Goal: Task Accomplishment & Management: Manage account settings

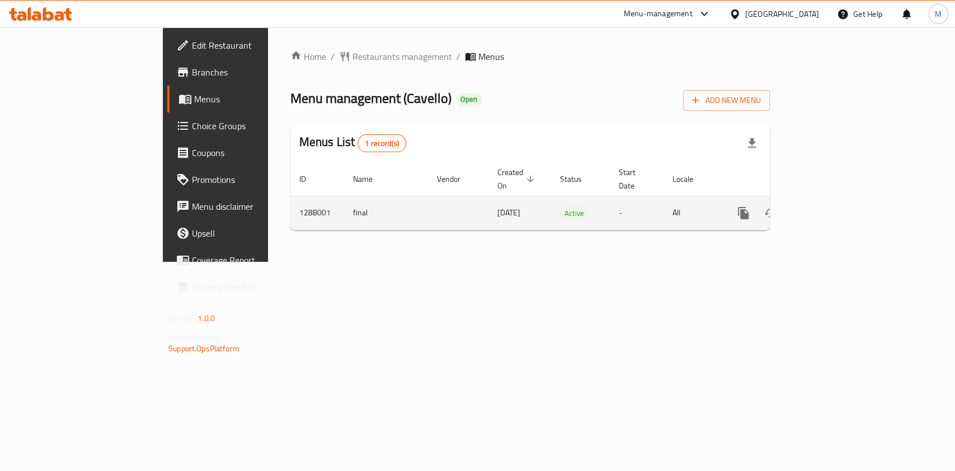
click at [837, 200] on link "enhanced table" at bounding box center [824, 213] width 27 height 27
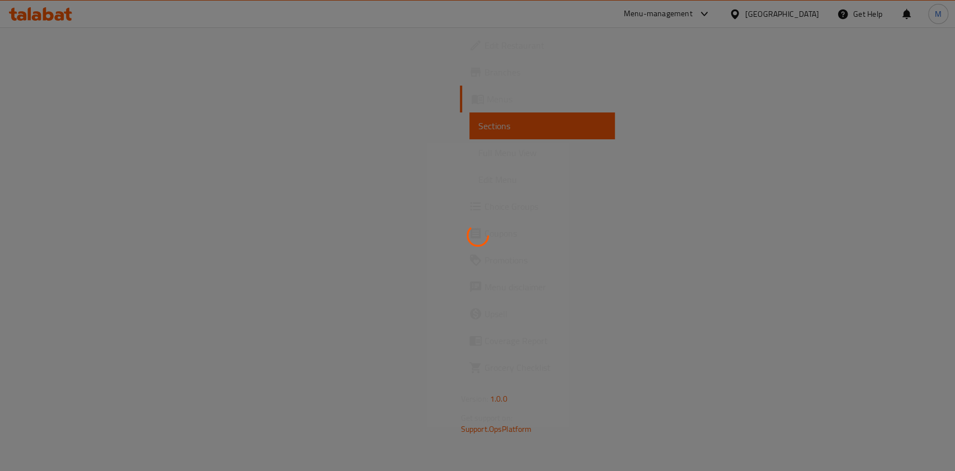
click at [65, 48] on div at bounding box center [477, 235] width 955 height 471
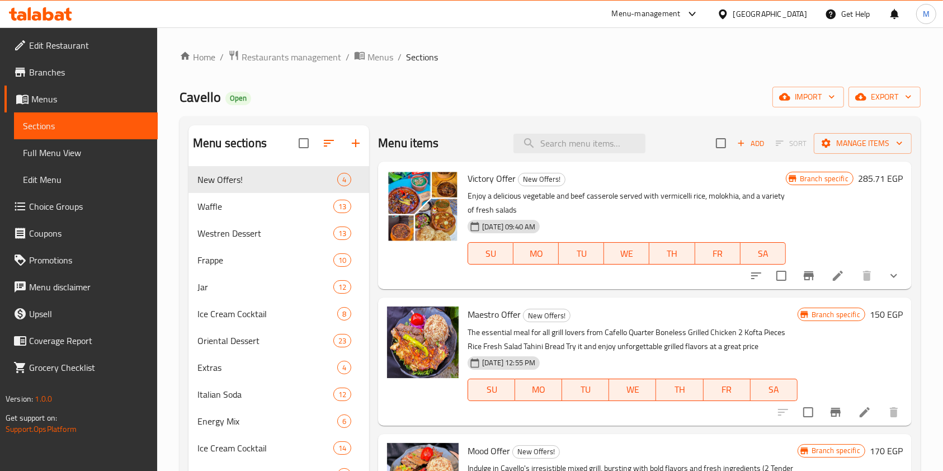
click at [68, 39] on span "Edit Restaurant" at bounding box center [89, 45] width 120 height 13
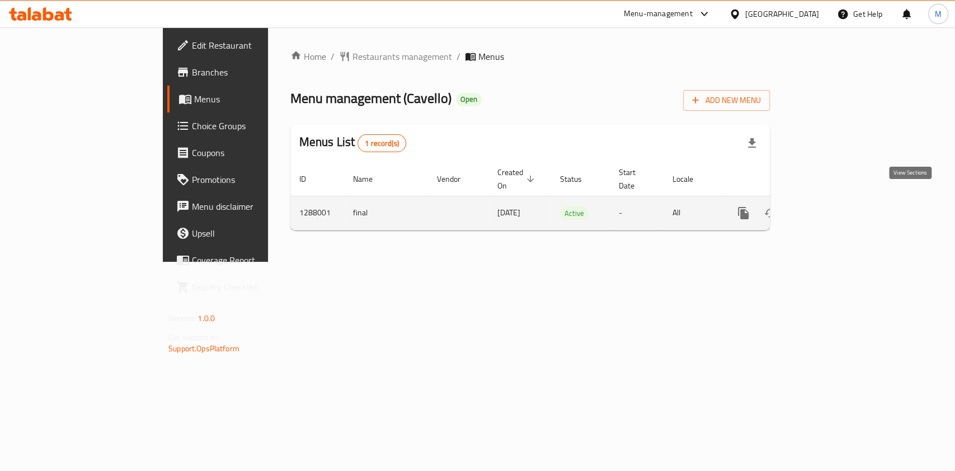
click at [837, 200] on link "enhanced table" at bounding box center [824, 213] width 27 height 27
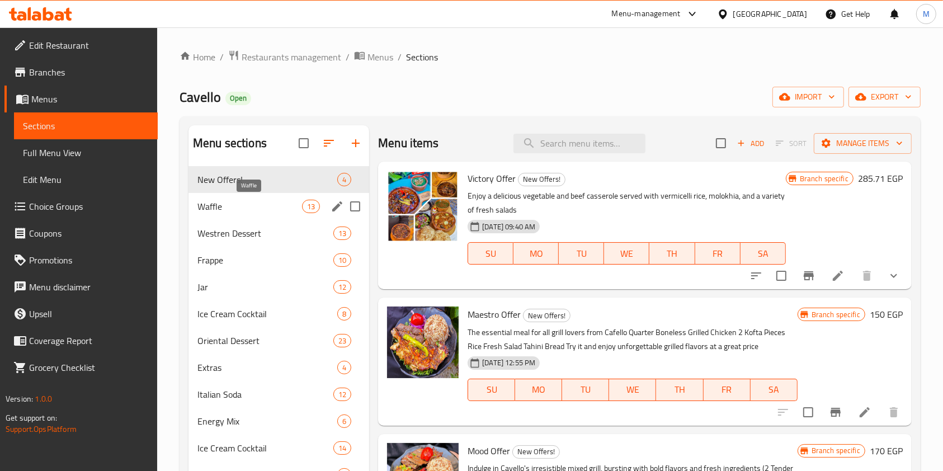
drag, startPoint x: 246, startPoint y: 205, endPoint x: 268, endPoint y: 206, distance: 21.8
click at [246, 205] on span "Waffle" at bounding box center [249, 206] width 105 height 13
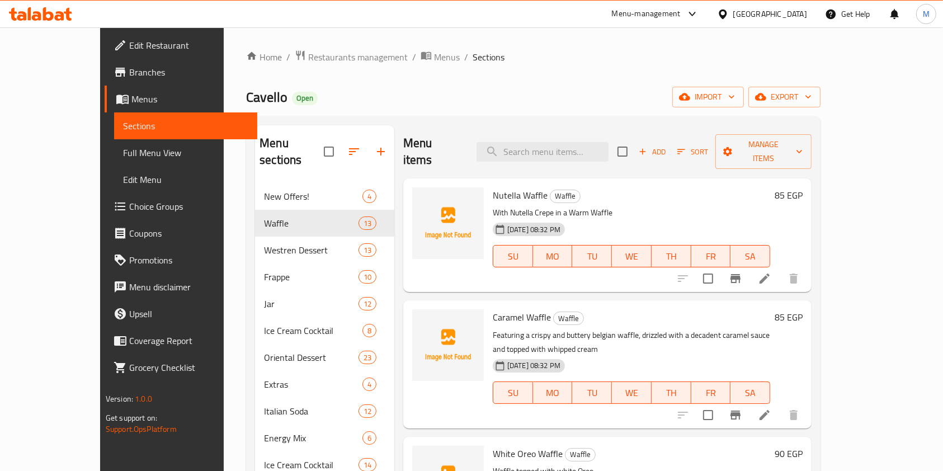
click at [493, 187] on span "Nutella Waffle" at bounding box center [520, 195] width 55 height 17
copy h6 "Nutella Waffle"
click at [493, 309] on span "Caramel Waffle" at bounding box center [522, 317] width 58 height 17
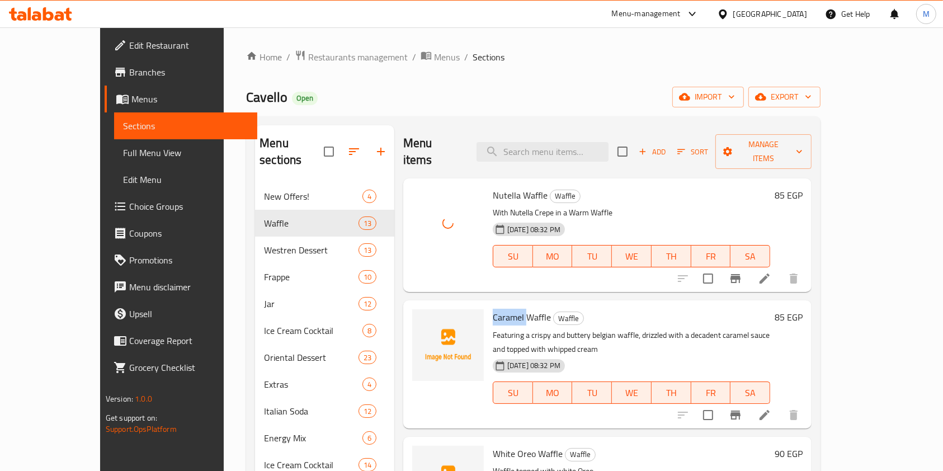
click at [493, 309] on span "Caramel Waffle" at bounding box center [522, 317] width 58 height 17
copy h6 "Caramel Waffle"
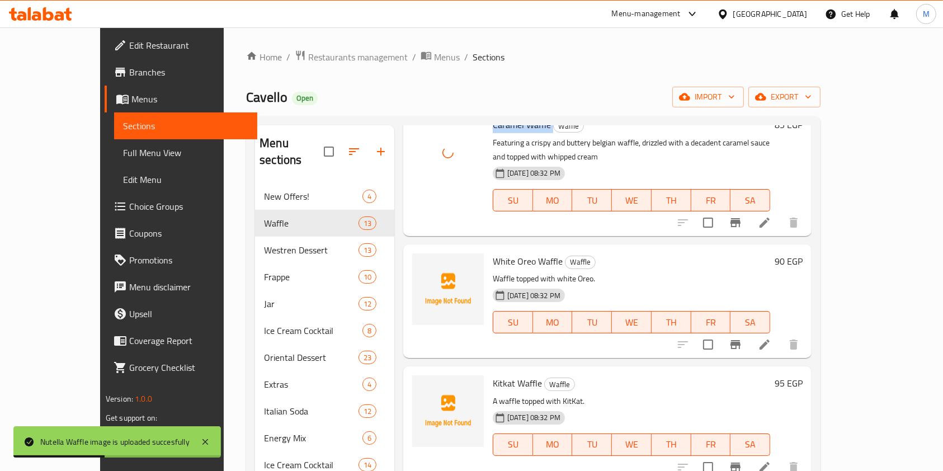
scroll to position [224, 0]
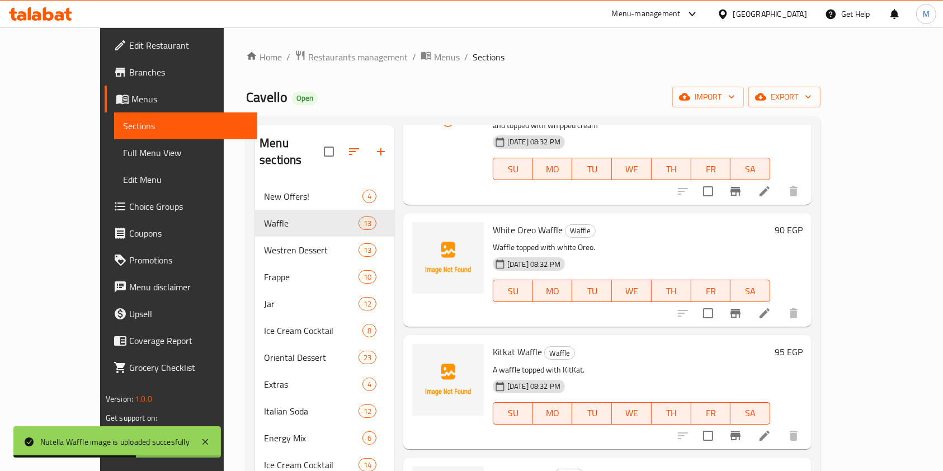
click at [493, 222] on span "White Oreo Waffle" at bounding box center [528, 230] width 70 height 17
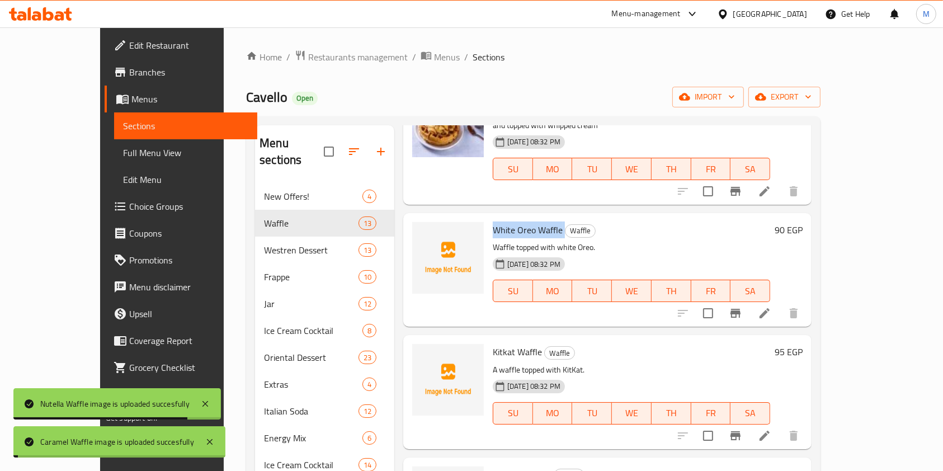
copy h6 "White Oreo Waffle"
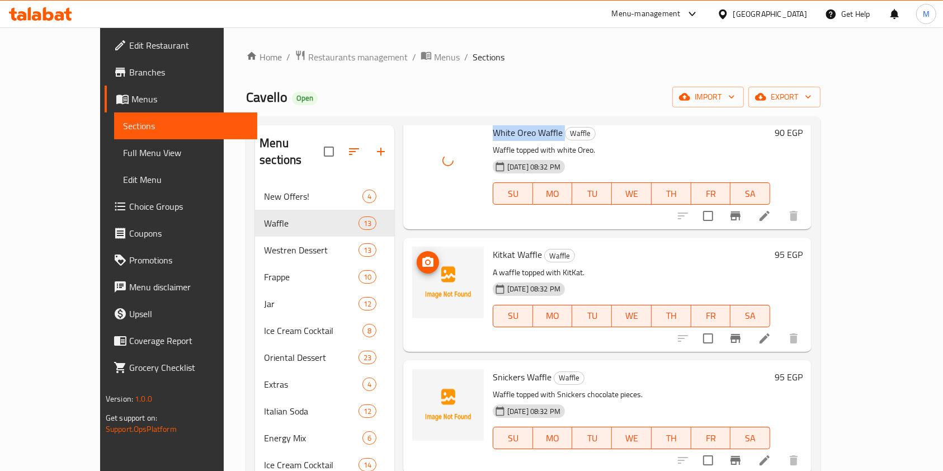
scroll to position [298, 0]
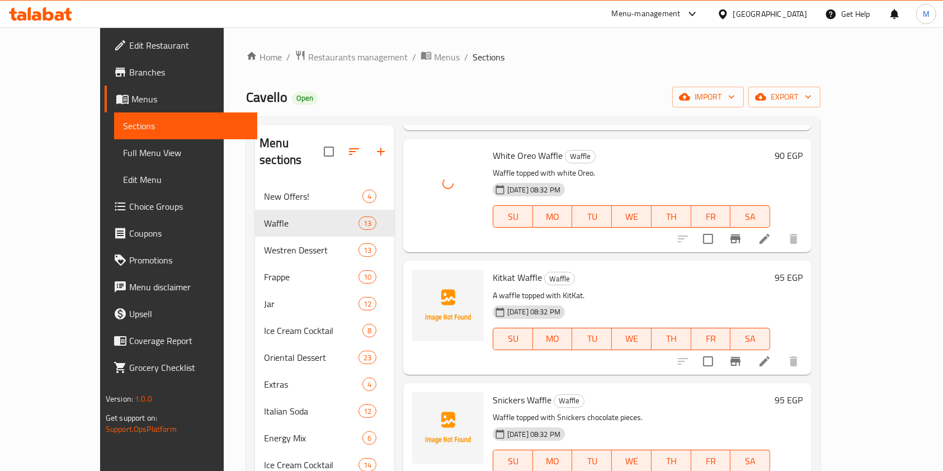
click at [493, 269] on span "Kitkat Waffle" at bounding box center [517, 277] width 49 height 17
drag, startPoint x: 483, startPoint y: 238, endPoint x: 461, endPoint y: 257, distance: 28.5
click at [493, 269] on span "Kitkat Waffle" at bounding box center [517, 277] width 49 height 17
click at [461, 265] on div at bounding box center [448, 317] width 81 height 105
click at [493, 269] on span "Kitkat Waffle" at bounding box center [517, 277] width 49 height 17
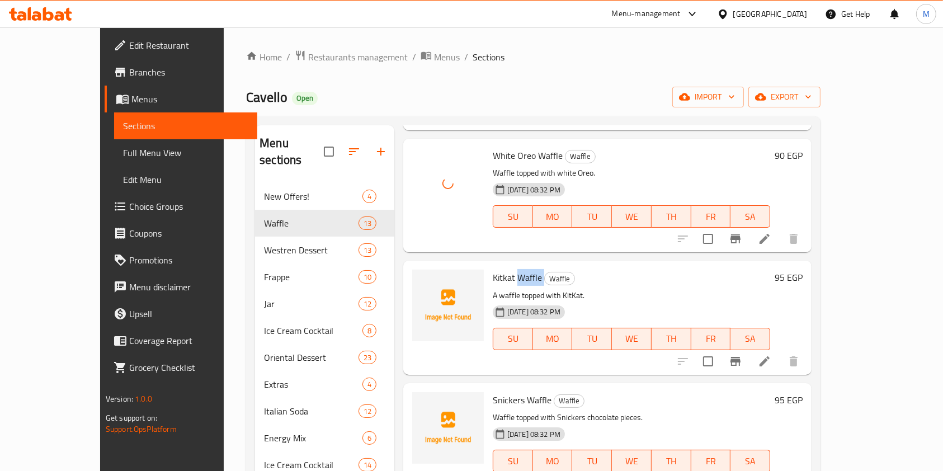
click at [493, 269] on span "Kitkat Waffle" at bounding box center [517, 277] width 49 height 17
copy h6 "Kitkat Waffle"
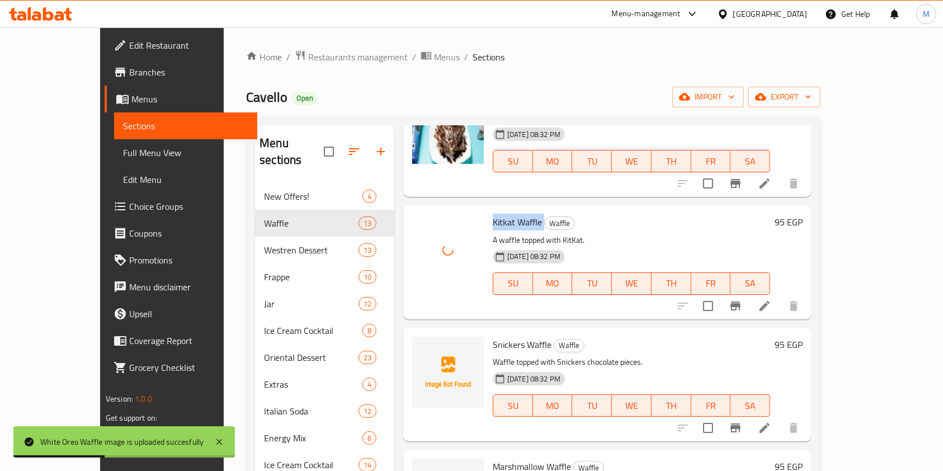
scroll to position [443, 0]
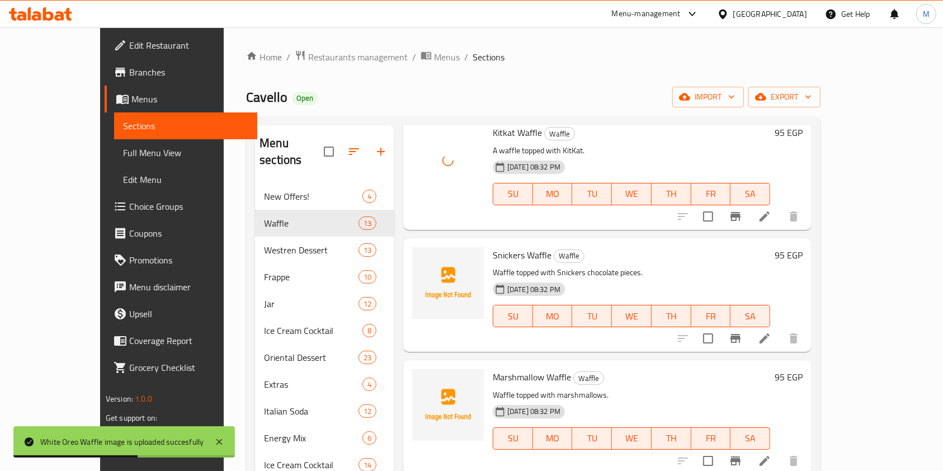
click at [493, 247] on span "Snickers Waffle" at bounding box center [522, 255] width 59 height 17
copy h6 "Snickers Waffle"
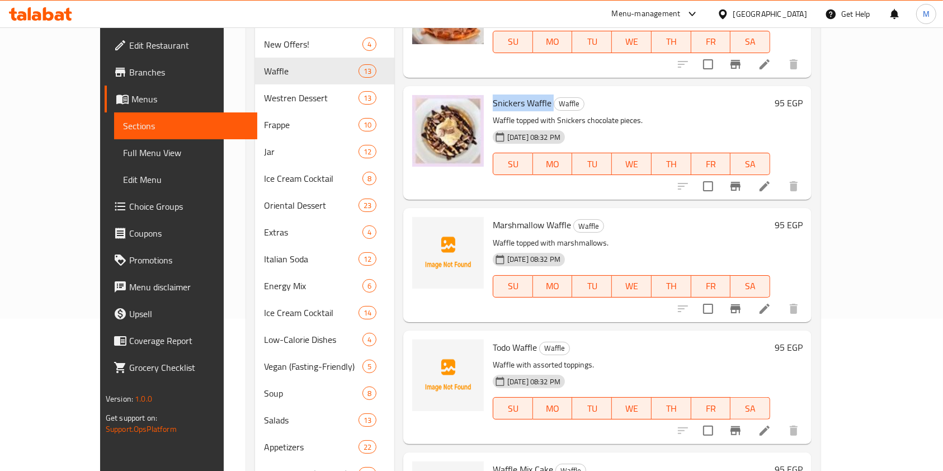
scroll to position [224, 0]
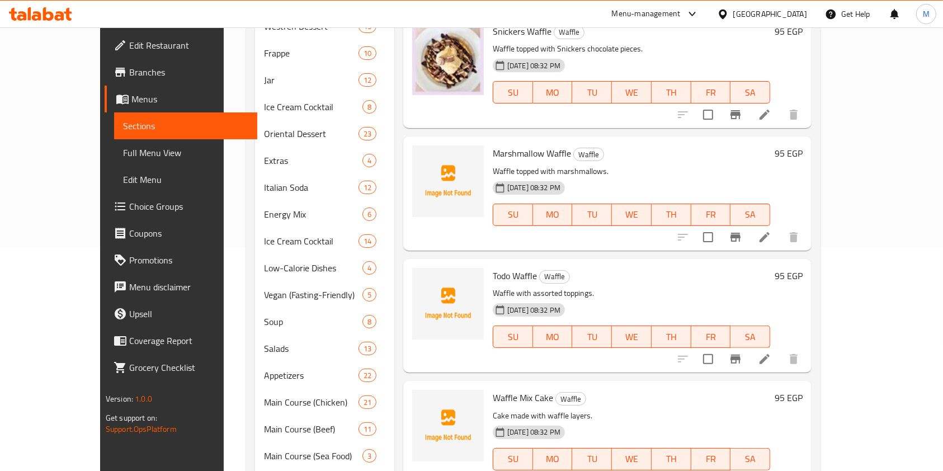
click at [493, 145] on span "Marshmallow Waffle" at bounding box center [532, 153] width 78 height 17
copy h6 "Marshmallow Waffle"
click at [493, 267] on span "Todo Waffle" at bounding box center [515, 275] width 44 height 17
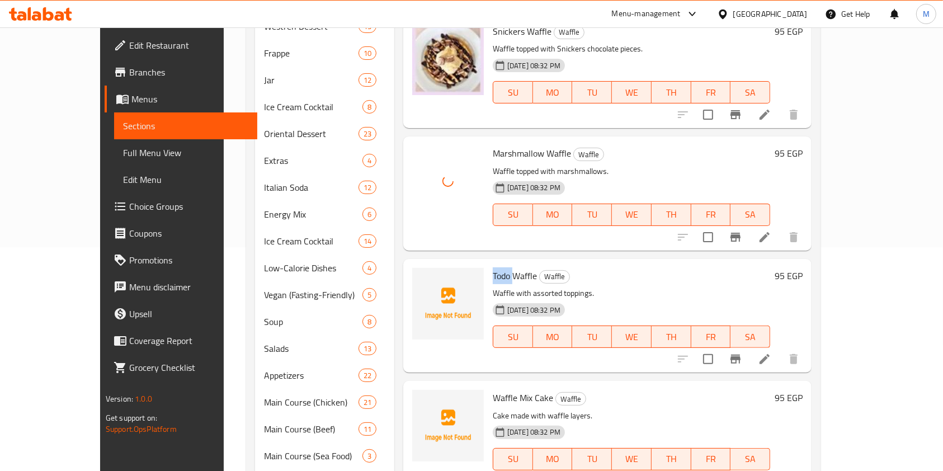
click at [493, 267] on span "Todo Waffle" at bounding box center [515, 275] width 44 height 17
copy h6 "Todo Waffle"
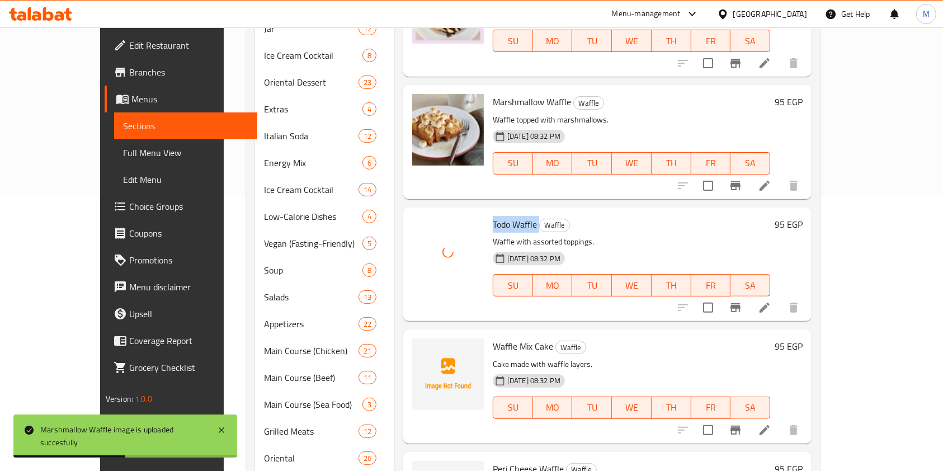
scroll to position [298, 0]
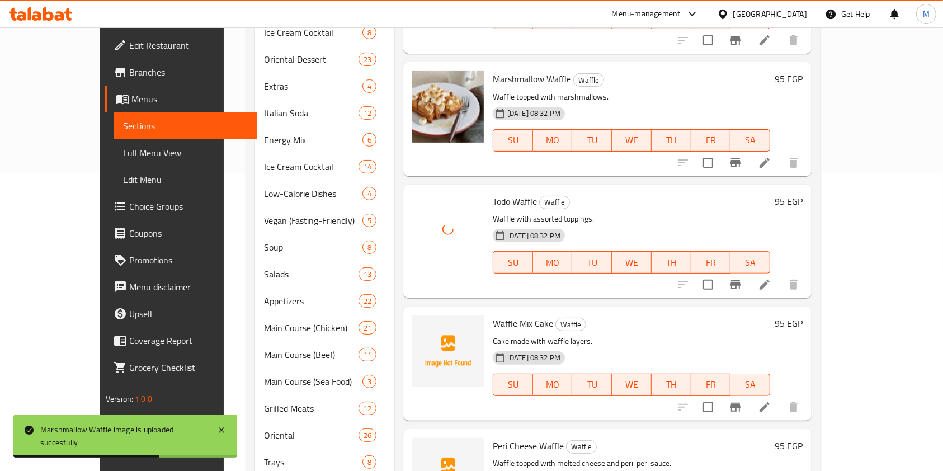
click at [493, 335] on p "Cake made with waffle layers." at bounding box center [631, 342] width 277 height 14
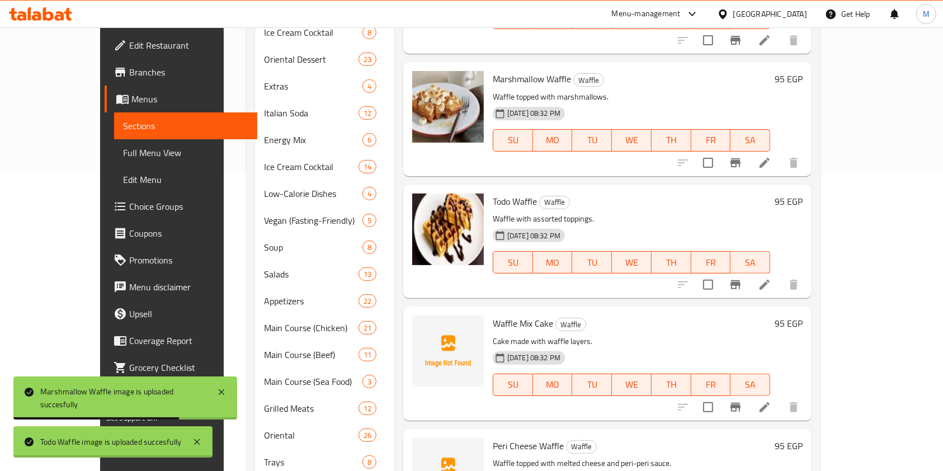
click at [493, 315] on span "Waffle Mix Cake" at bounding box center [523, 323] width 60 height 17
copy h6 "Waffle Mix Cake"
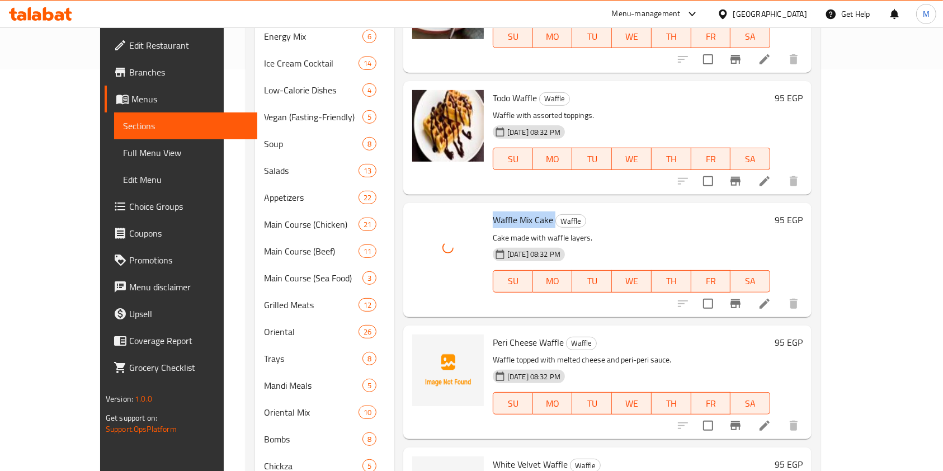
scroll to position [522, 0]
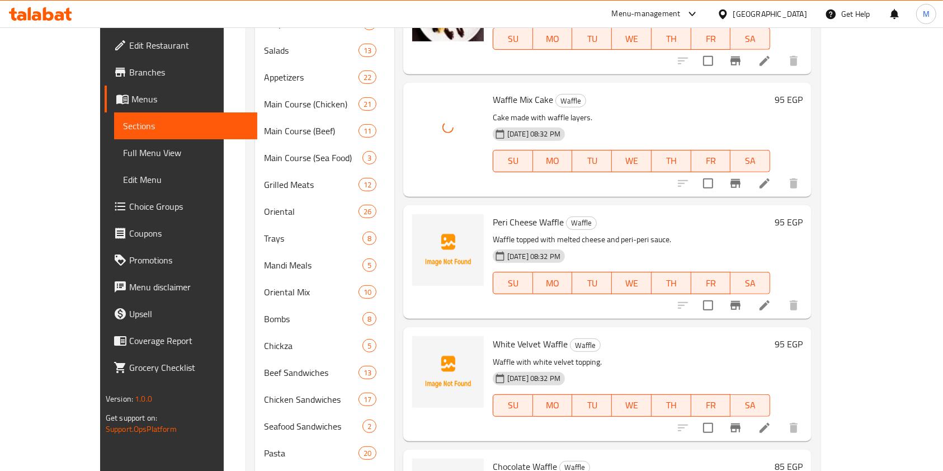
click at [506, 214] on span "Peri Cheese Waffle" at bounding box center [528, 222] width 71 height 17
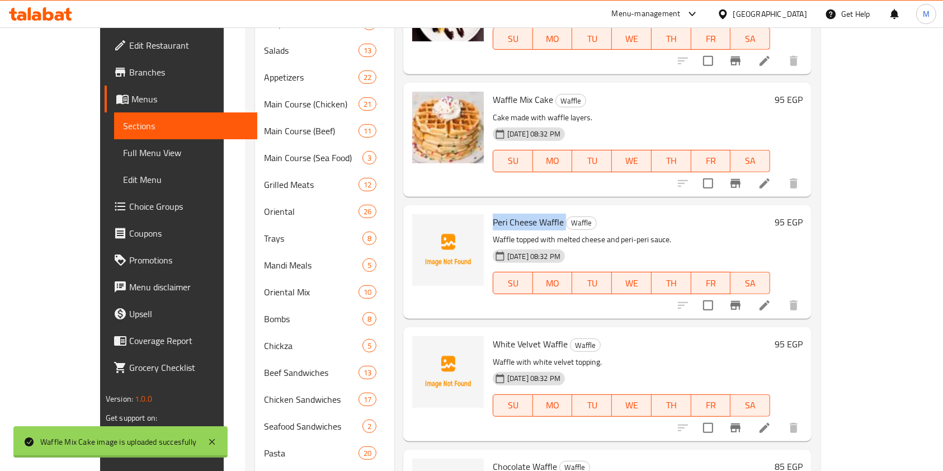
copy h6 "Peri Cheese Waffle"
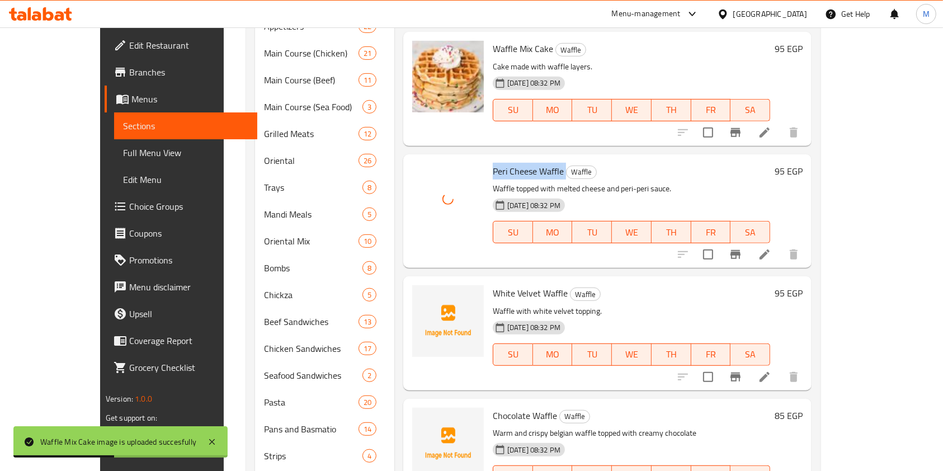
scroll to position [596, 0]
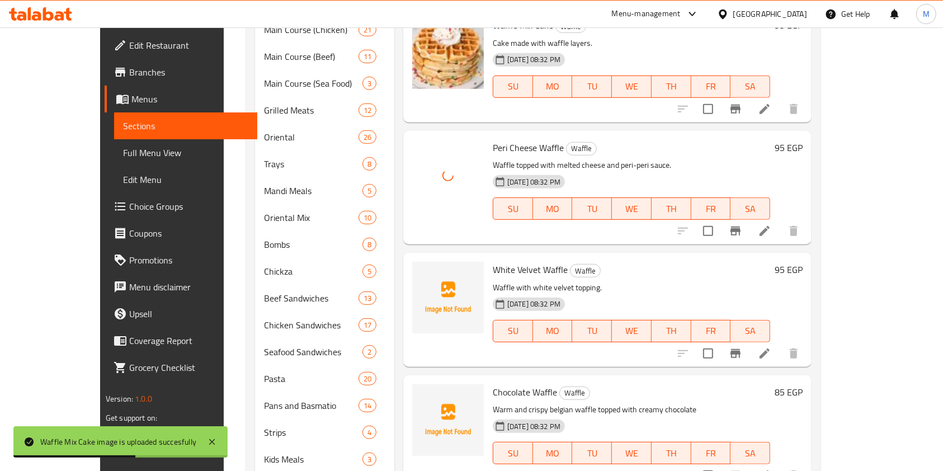
click at [493, 261] on span "White Velvet Waffle" at bounding box center [530, 269] width 75 height 17
copy h6 "White Velvet Waffle"
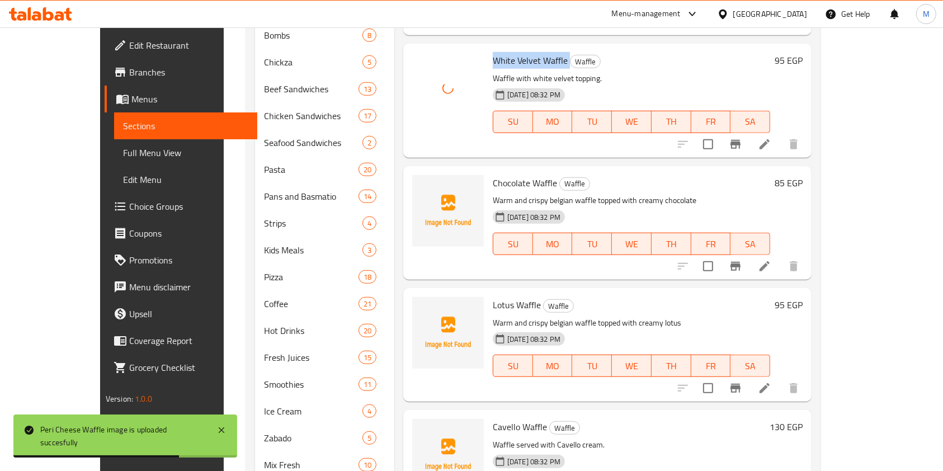
scroll to position [820, 0]
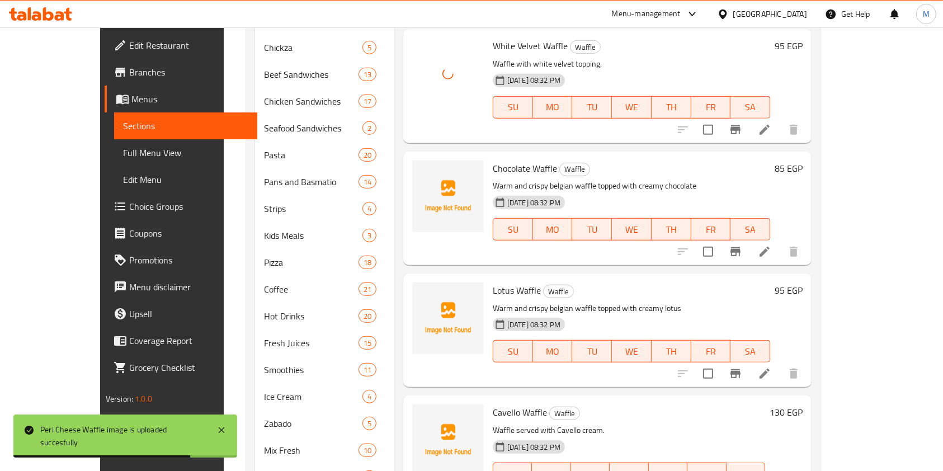
click at [493, 160] on span "Chocolate Waffle" at bounding box center [525, 168] width 64 height 17
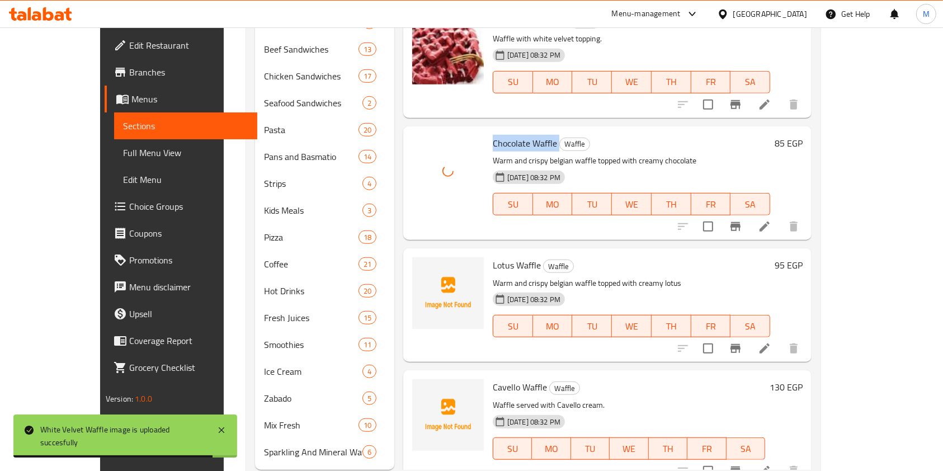
scroll to position [859, 0]
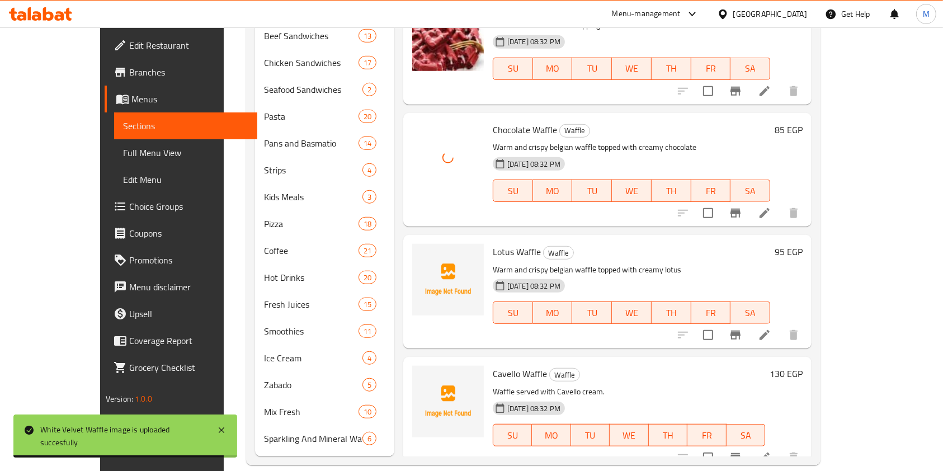
click at [493, 243] on span "Lotus Waffle" at bounding box center [517, 251] width 48 height 17
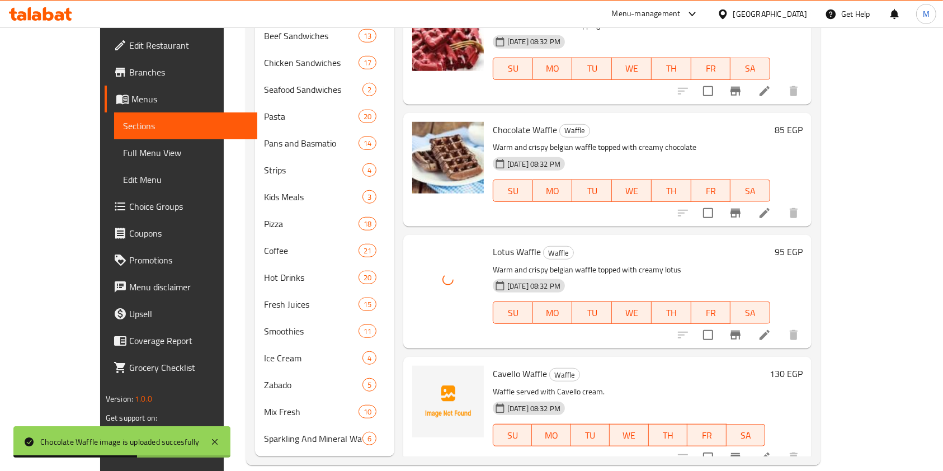
click at [493, 365] on span "Cavello Waffle" at bounding box center [520, 373] width 54 height 17
click at [488, 361] on div "Cavello Waffle Waffle Waffle served with Cavello cream. 03-07-2025 08:32 PM SU …" at bounding box center [628, 413] width 281 height 105
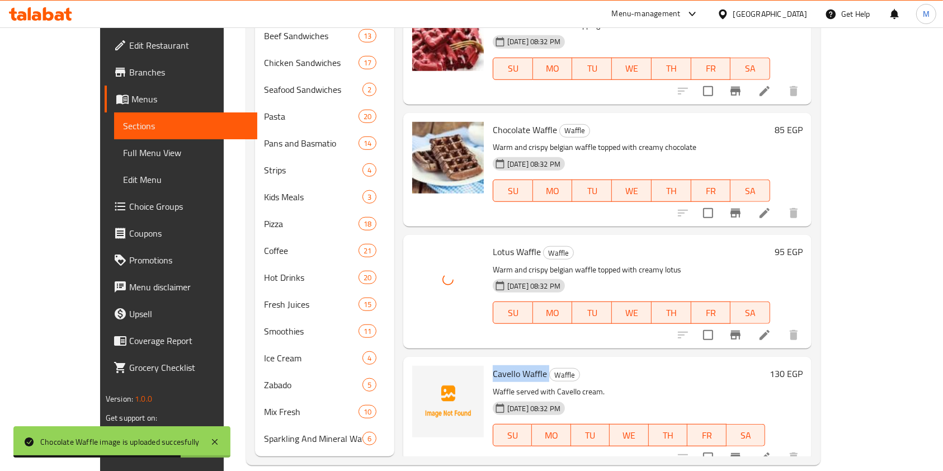
click at [488, 361] on div "Cavello Waffle Waffle Waffle served with Cavello cream. 03-07-2025 08:32 PM SU …" at bounding box center [628, 413] width 281 height 105
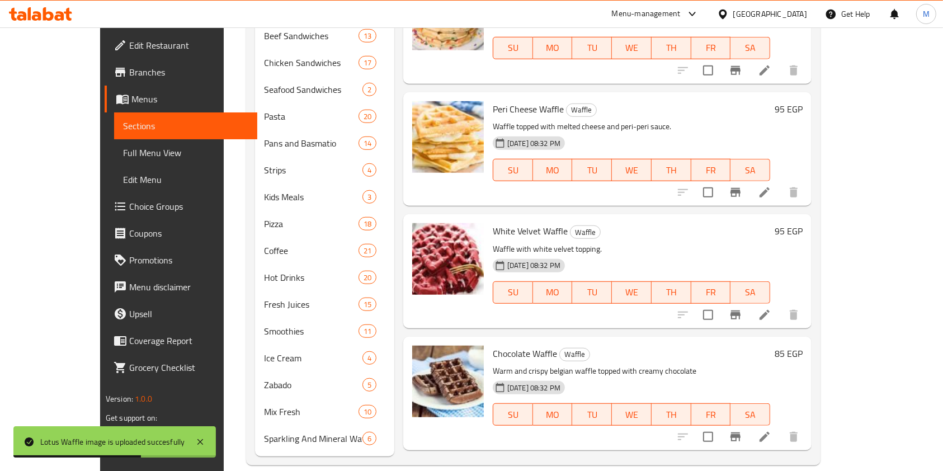
scroll to position [0, 0]
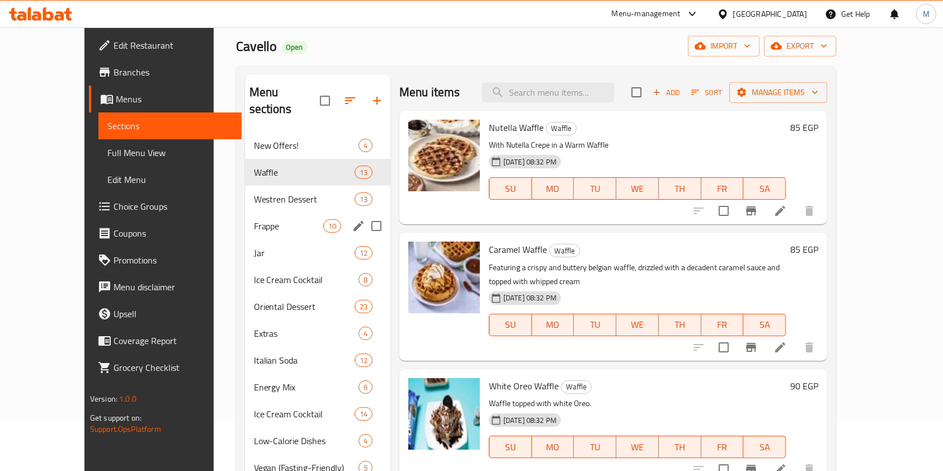
scroll to position [74, 0]
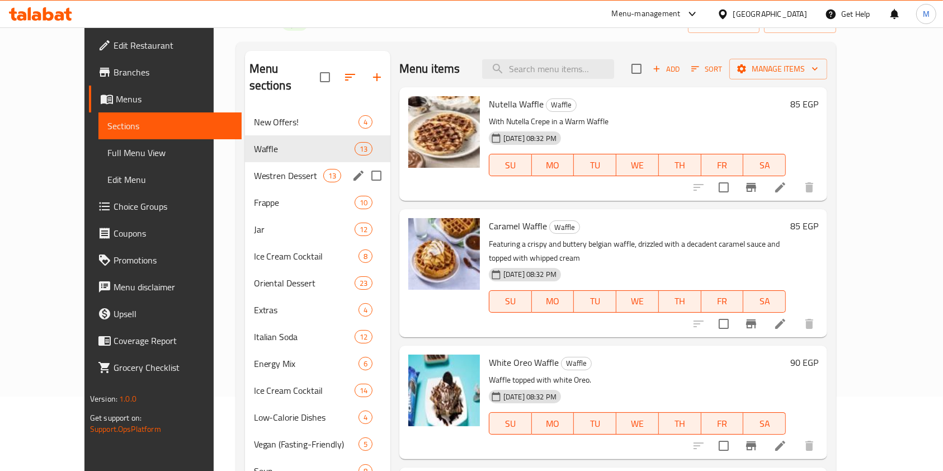
click at [254, 169] on span "Westren Dessert" at bounding box center [288, 175] width 69 height 13
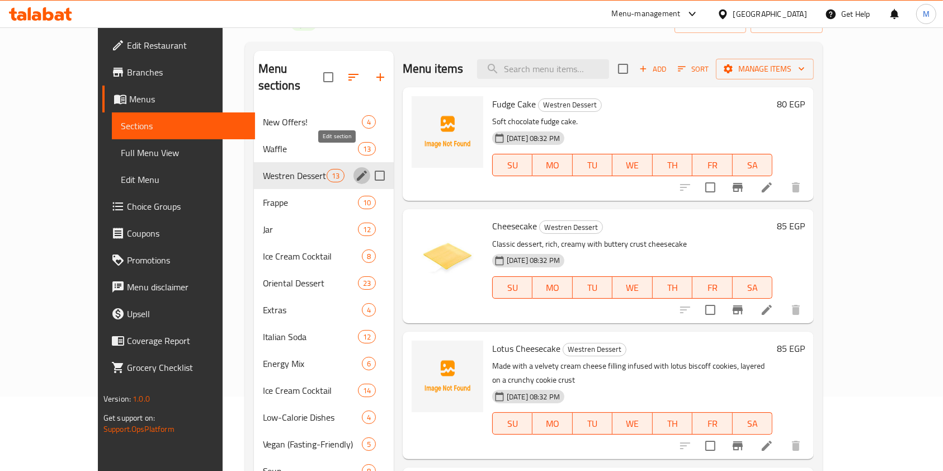
click at [357, 171] on icon "edit" at bounding box center [362, 176] width 10 height 10
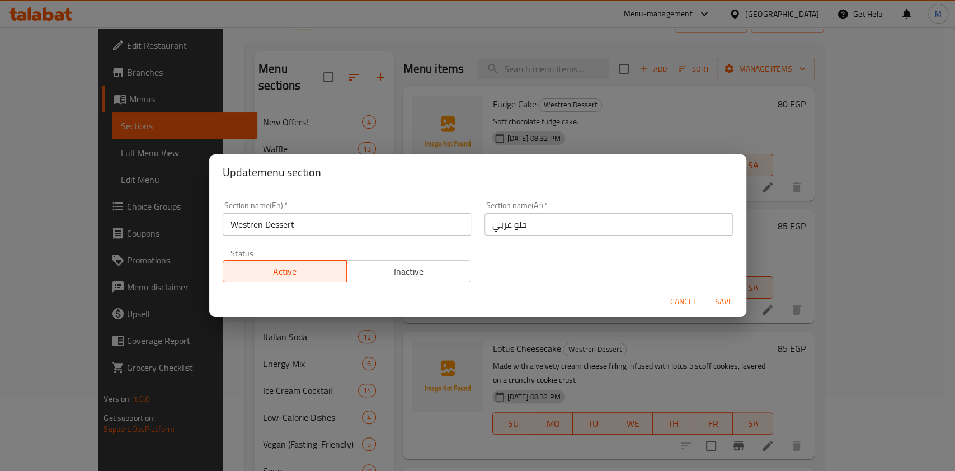
click at [676, 299] on span "Cancel" at bounding box center [683, 302] width 27 height 14
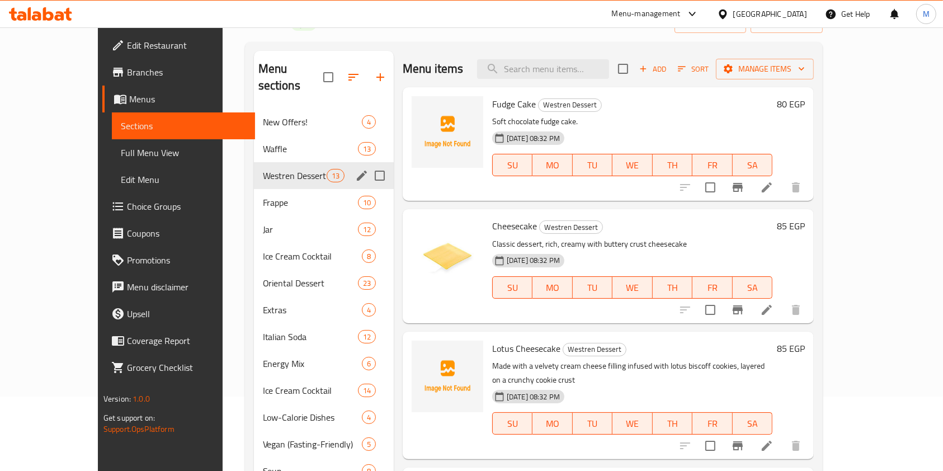
click at [492, 105] on span "Fudge Cake" at bounding box center [514, 104] width 44 height 17
click at [492, 226] on span "Cheesecake" at bounding box center [514, 226] width 45 height 17
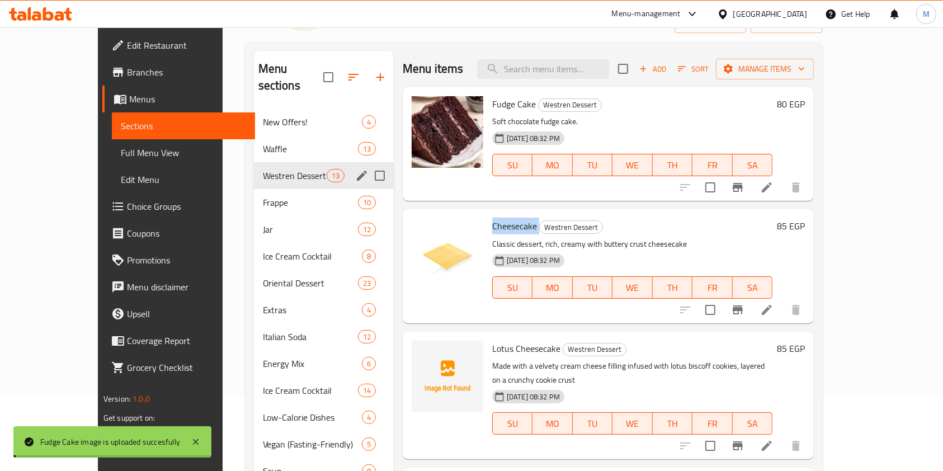
click at [492, 226] on span "Cheesecake" at bounding box center [514, 226] width 45 height 17
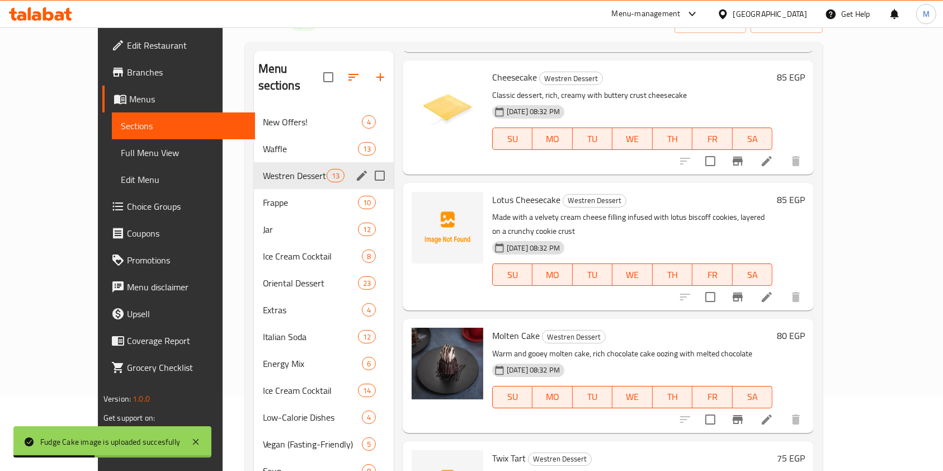
click at [492, 200] on span "Lotus Cheesecake" at bounding box center [526, 199] width 68 height 17
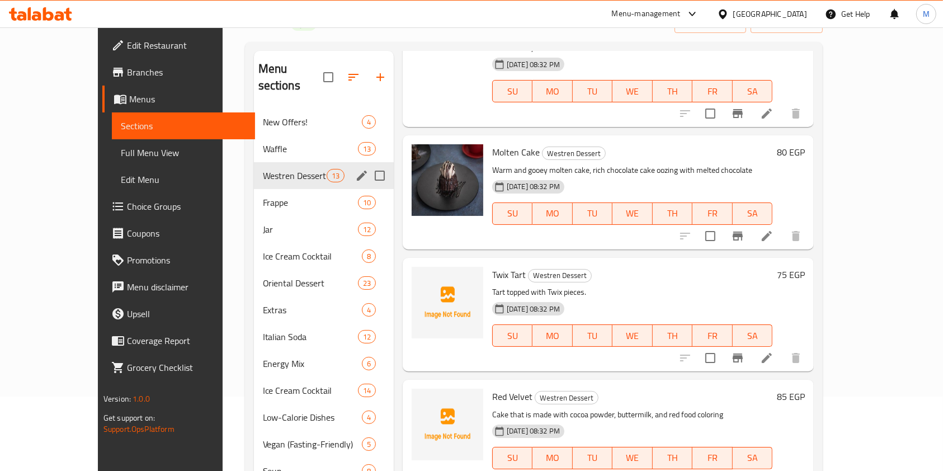
scroll to position [373, 0]
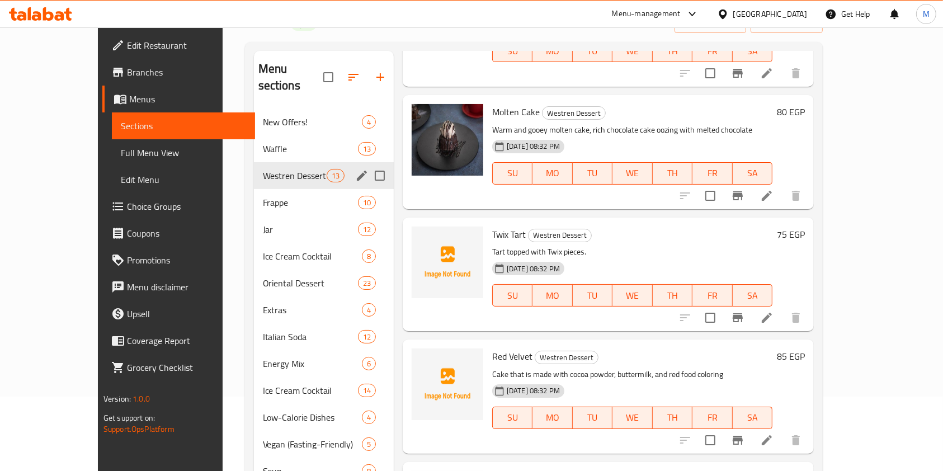
click at [492, 226] on span "Twix Tart" at bounding box center [509, 234] width 34 height 17
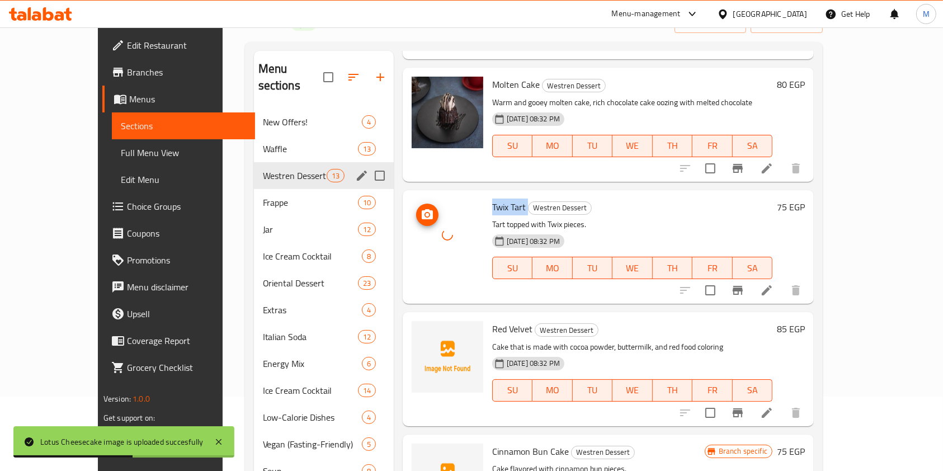
scroll to position [443, 0]
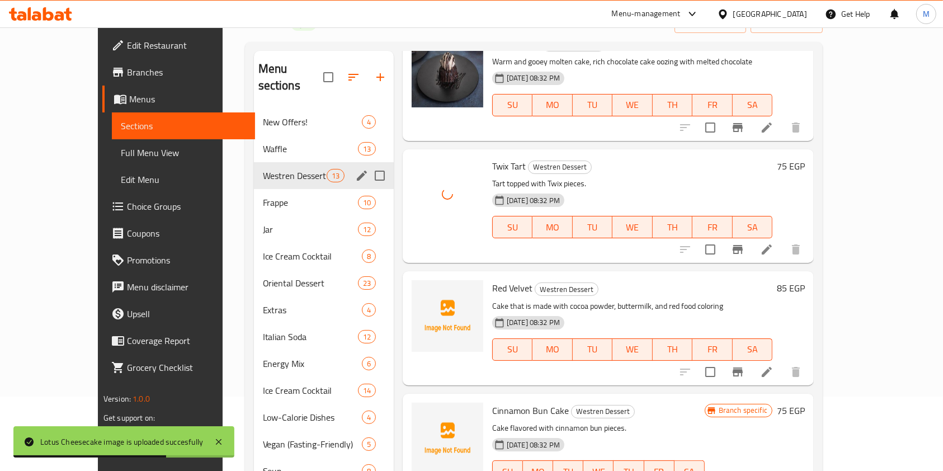
click at [492, 280] on span "Red Velvet" at bounding box center [512, 288] width 40 height 17
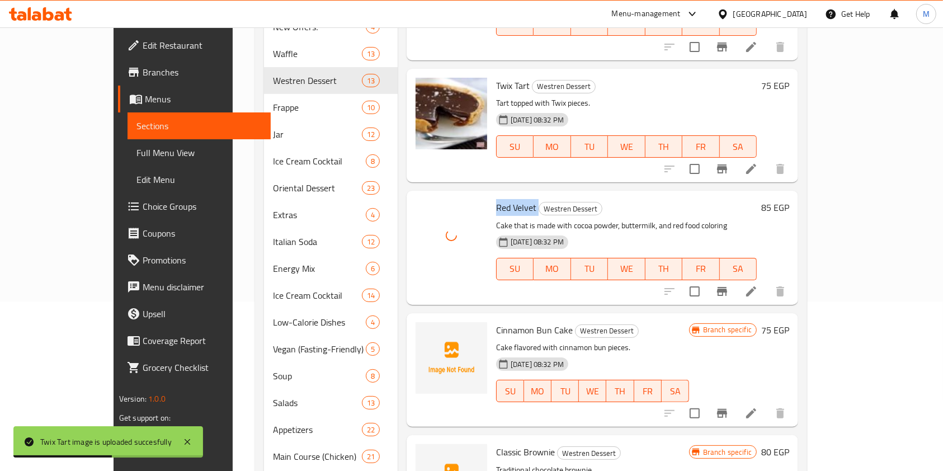
scroll to position [224, 0]
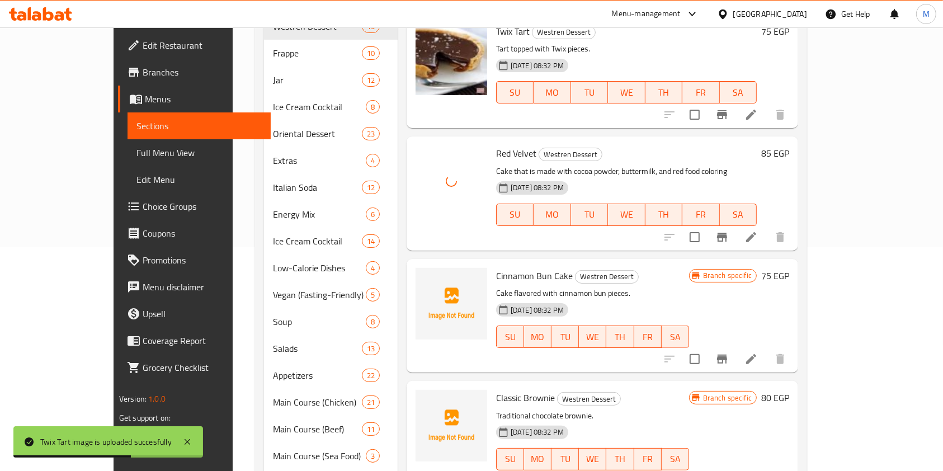
click at [496, 267] on span "Cinnamon Bun Cake" at bounding box center [534, 275] width 77 height 17
drag, startPoint x: 487, startPoint y: 252, endPoint x: 475, endPoint y: 266, distance: 19.1
click at [492, 263] on div "Cinnamon Bun Cake Westren Dessert Cake flavored with cinnamon bun pieces. 03-07…" at bounding box center [593, 315] width 202 height 105
click at [496, 286] on p "Cake flavored with cinnamon bun pieces." at bounding box center [592, 293] width 193 height 14
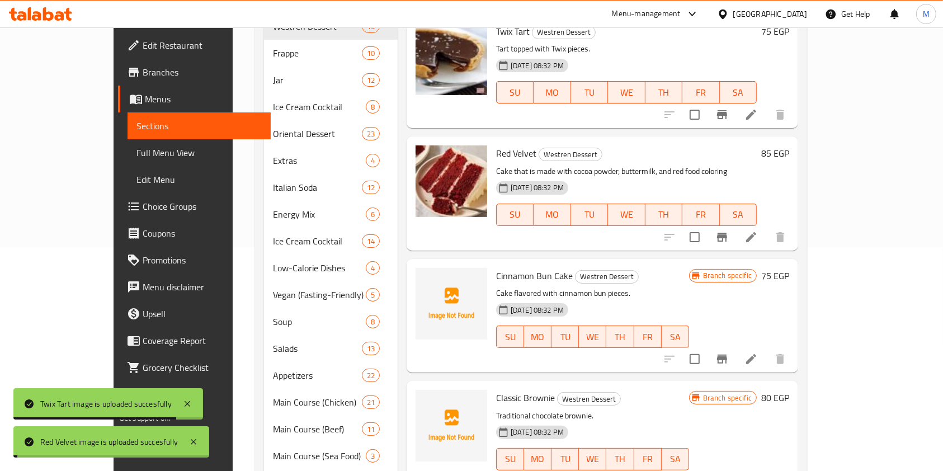
click at [496, 267] on span "Cinnamon Bun Cake" at bounding box center [534, 275] width 77 height 17
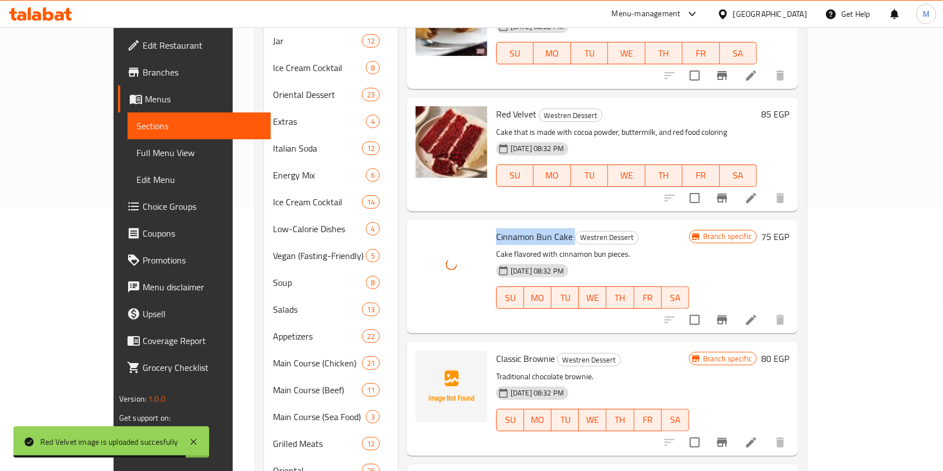
scroll to position [448, 0]
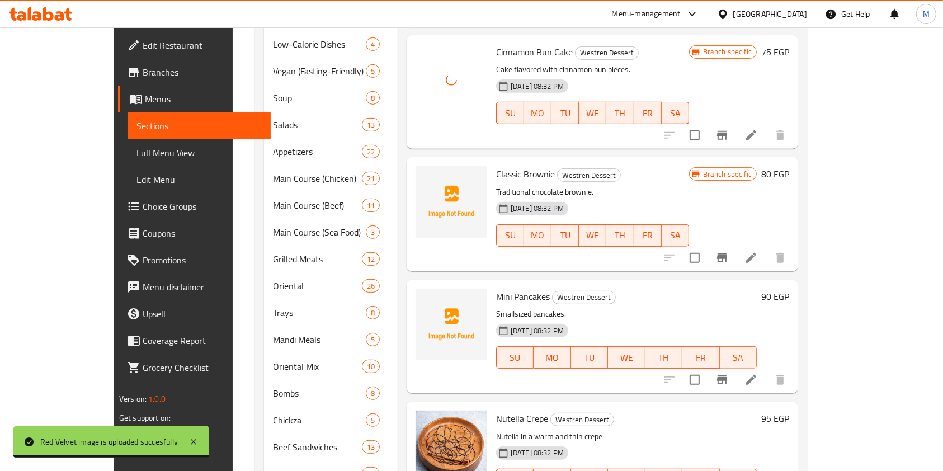
click at [496, 166] on span "Classic Brownie" at bounding box center [525, 174] width 59 height 17
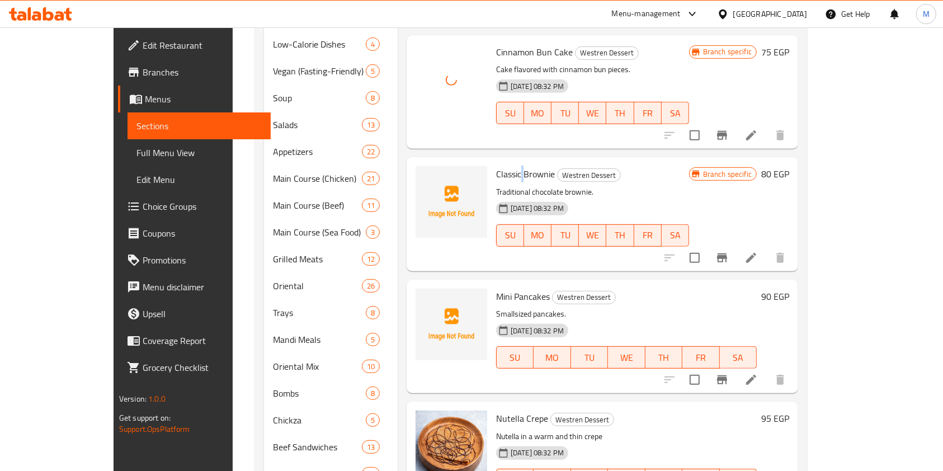
click at [496, 166] on span "Classic Brownie" at bounding box center [525, 174] width 59 height 17
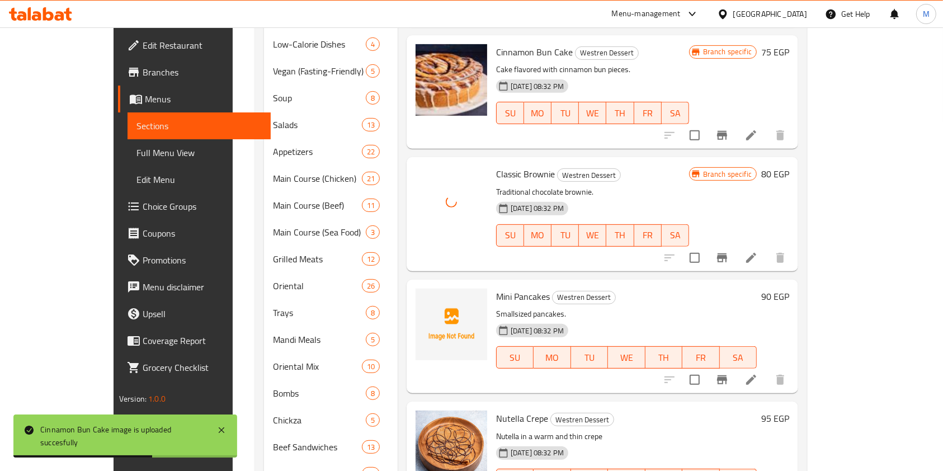
click at [496, 288] on span "Mini Pancakes" at bounding box center [523, 296] width 54 height 17
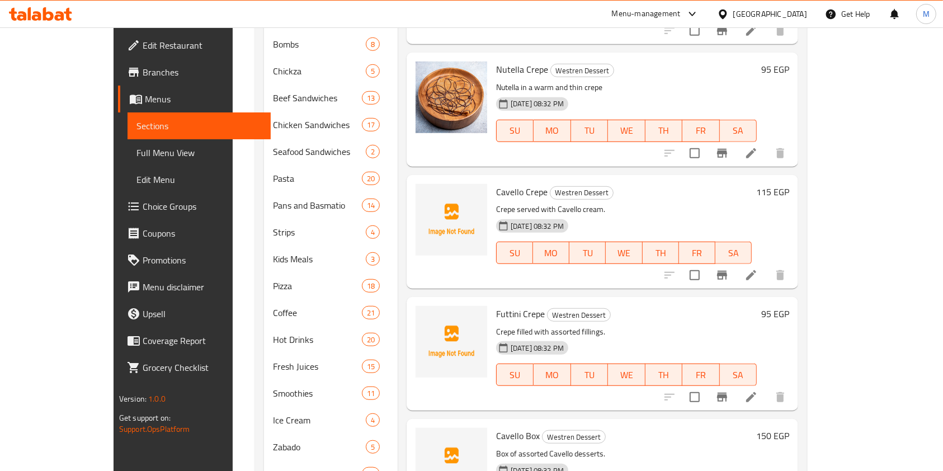
scroll to position [820, 0]
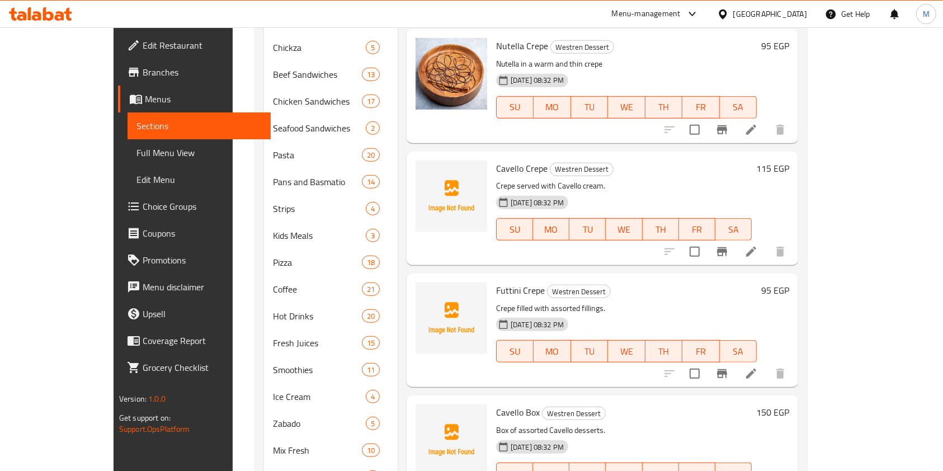
click at [496, 160] on span "Cavello Crepe" at bounding box center [521, 168] width 51 height 17
drag, startPoint x: 483, startPoint y: 140, endPoint x: 469, endPoint y: 157, distance: 21.8
click at [492, 157] on div "Cavello Crepe Westren Dessert Crepe served with Cavello cream. 03-07-2025 08:32…" at bounding box center [624, 208] width 265 height 105
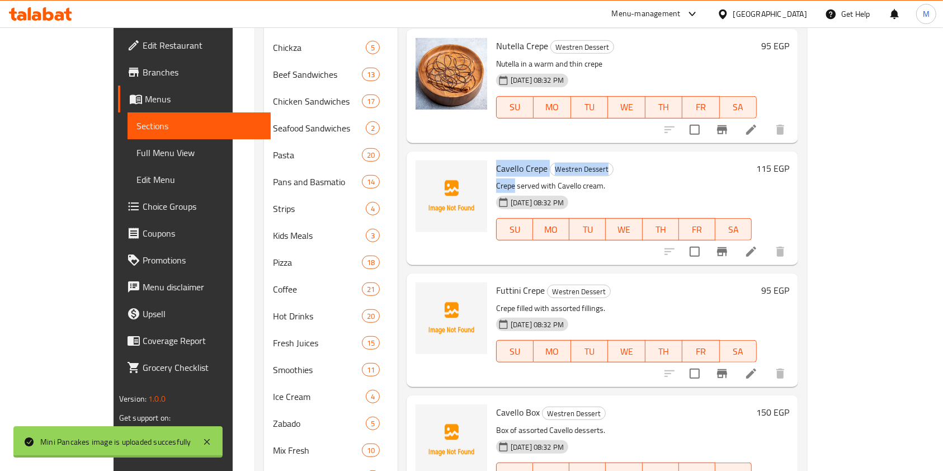
click at [496, 179] on p "Crepe served with Cavello cream." at bounding box center [624, 186] width 256 height 14
click at [496, 160] on span "Cavello Crepe" at bounding box center [521, 168] width 51 height 17
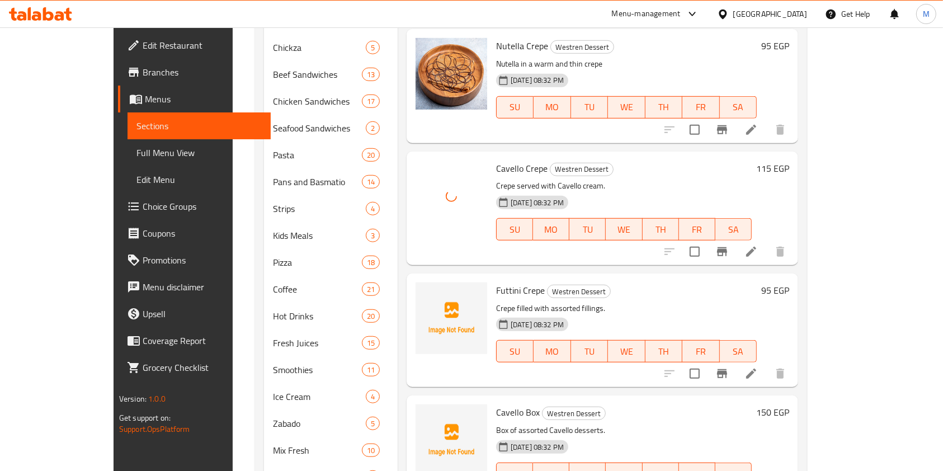
click at [496, 282] on span "Futtini Crepe" at bounding box center [520, 290] width 49 height 17
drag, startPoint x: 488, startPoint y: 260, endPoint x: 475, endPoint y: 272, distance: 17.4
click at [492, 278] on div "Futtini Crepe Westren Dessert Crepe filled with assorted fillings. 03-07-2025 0…" at bounding box center [627, 330] width 270 height 105
click at [496, 302] on p "Crepe filled with assorted fillings." at bounding box center [626, 309] width 261 height 14
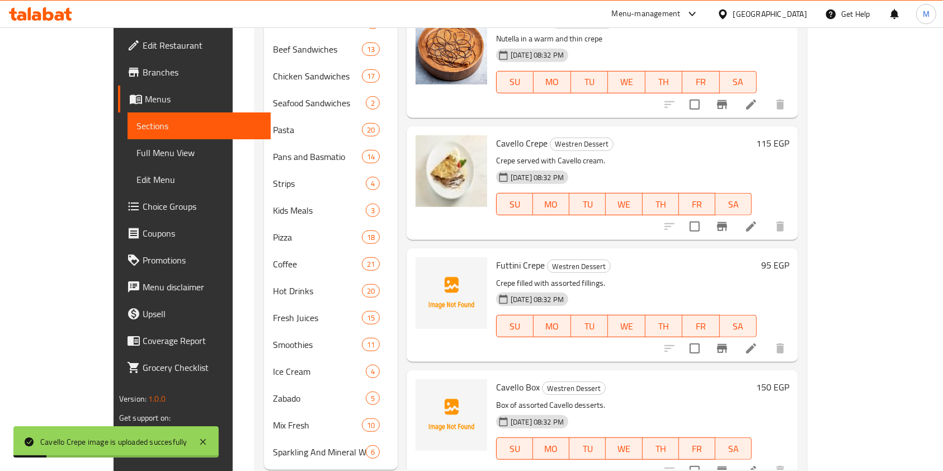
scroll to position [859, 0]
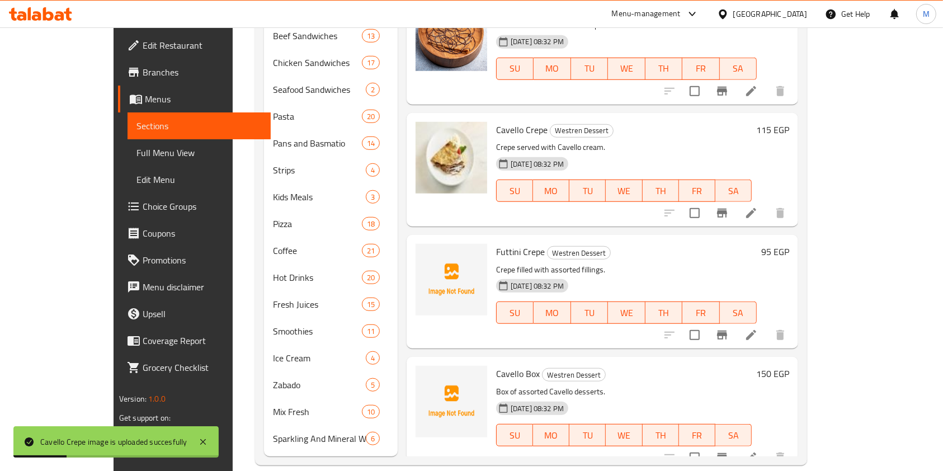
click at [492, 239] on div "Futtini Crepe Westren Dessert Crepe filled with assorted fillings. 03-07-2025 0…" at bounding box center [627, 291] width 270 height 105
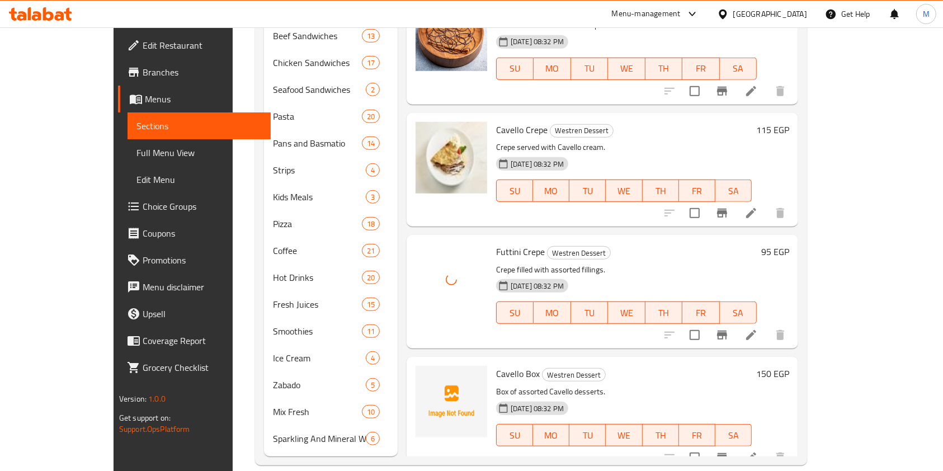
click at [496, 365] on span "Cavello Box" at bounding box center [518, 373] width 44 height 17
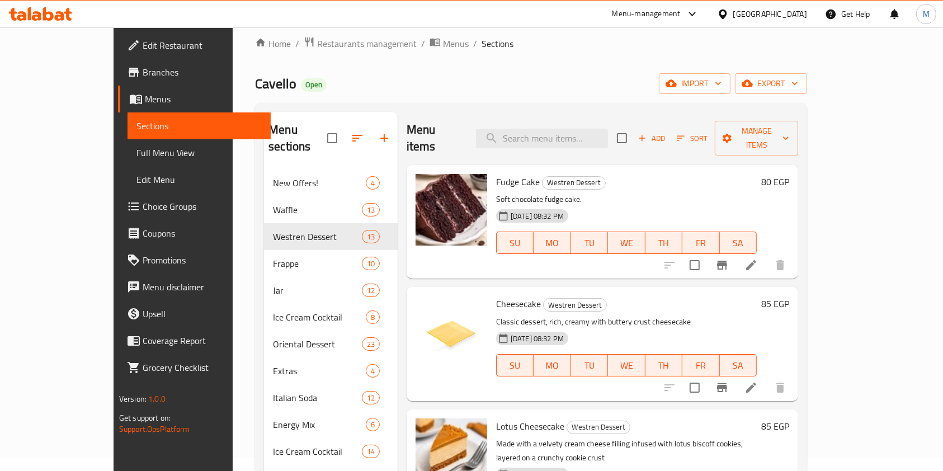
scroll to position [0, 0]
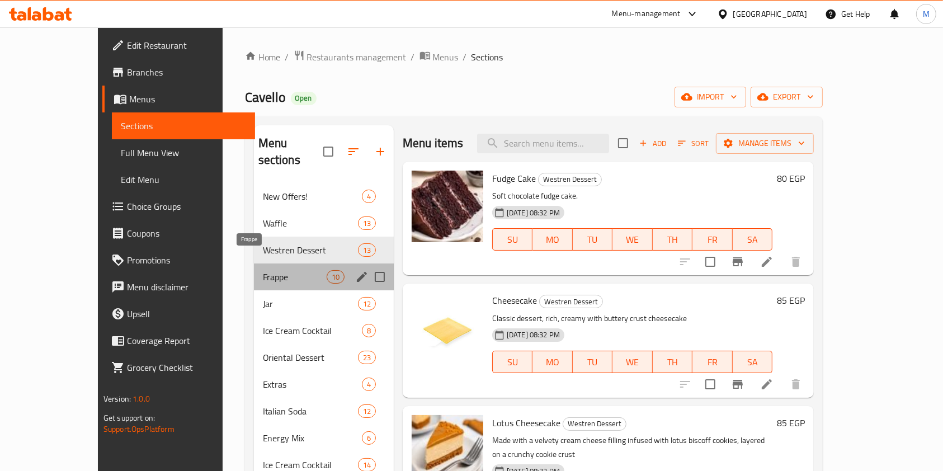
click at [295, 270] on span "Frappe" at bounding box center [295, 276] width 64 height 13
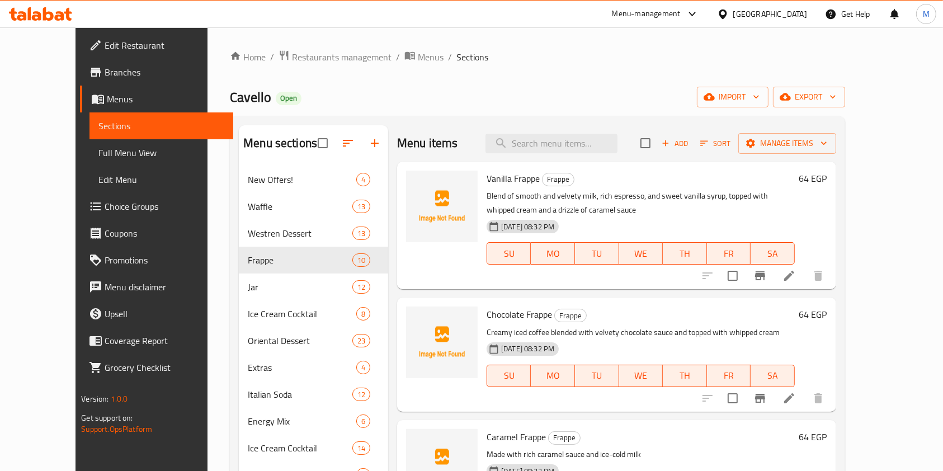
click at [487, 178] on span "Vanilla Frappe" at bounding box center [513, 178] width 53 height 17
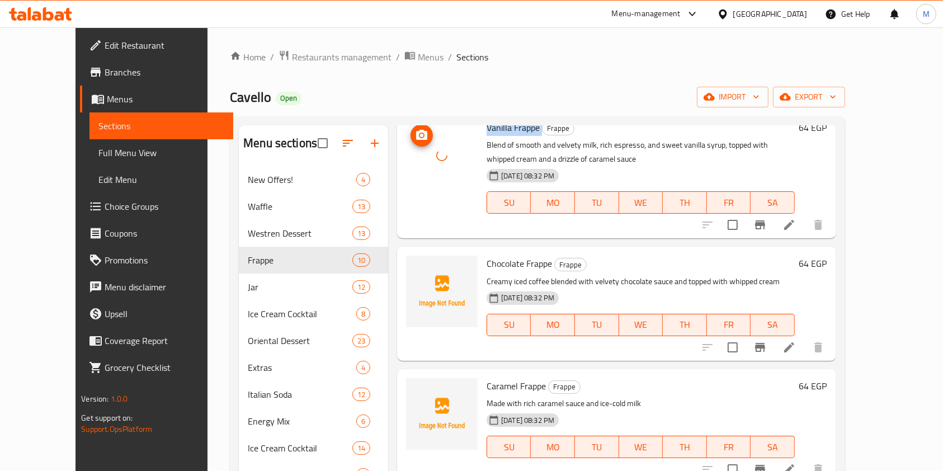
scroll to position [74, 0]
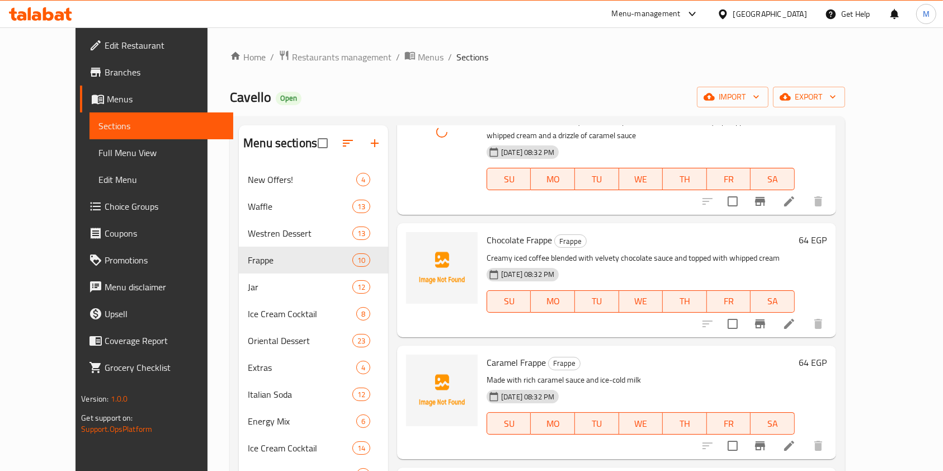
click at [487, 238] on span "Chocolate Frappe" at bounding box center [519, 240] width 65 height 17
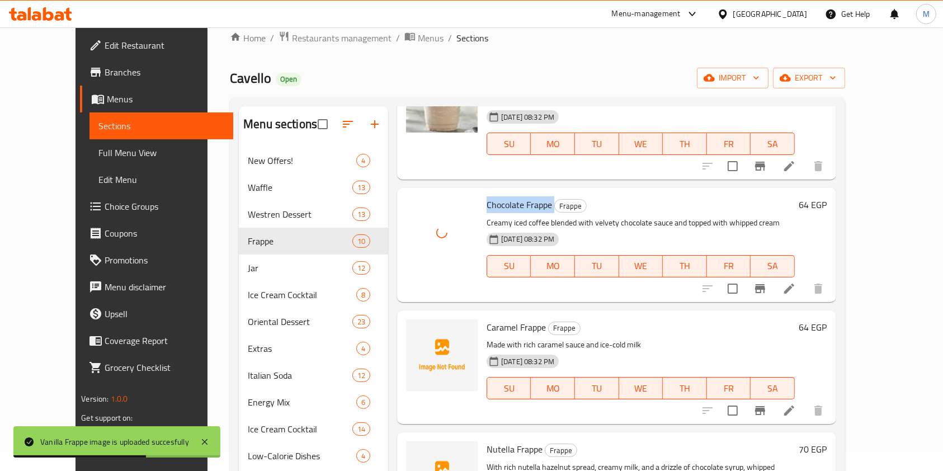
scroll to position [149, 0]
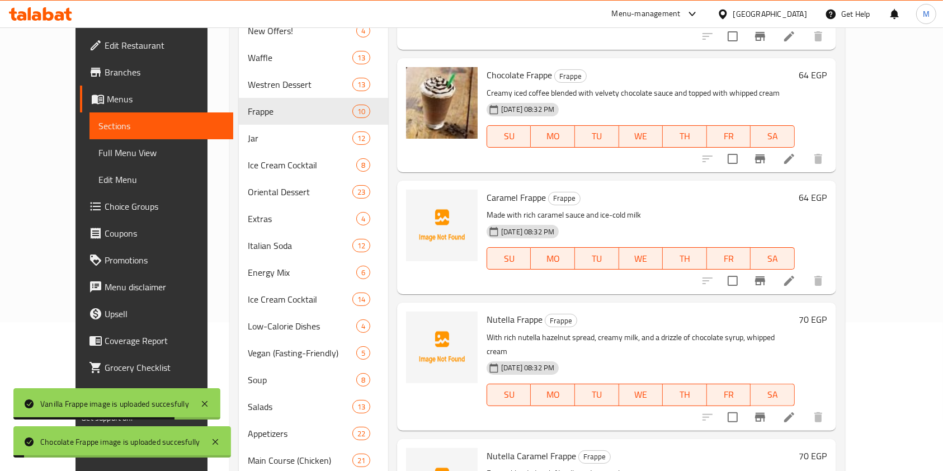
click at [497, 197] on span "Caramel Frappe" at bounding box center [516, 197] width 59 height 17
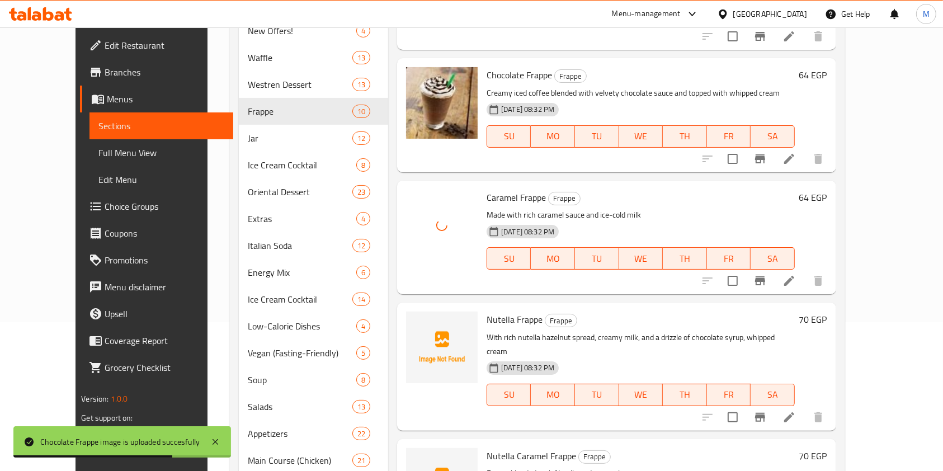
click at [471, 303] on div "Nutella Frappe Frappe With rich nutella hazelnut spread, creamy milk, and a dri…" at bounding box center [616, 367] width 439 height 128
click at [487, 315] on span "Nutella Frappe" at bounding box center [515, 319] width 56 height 17
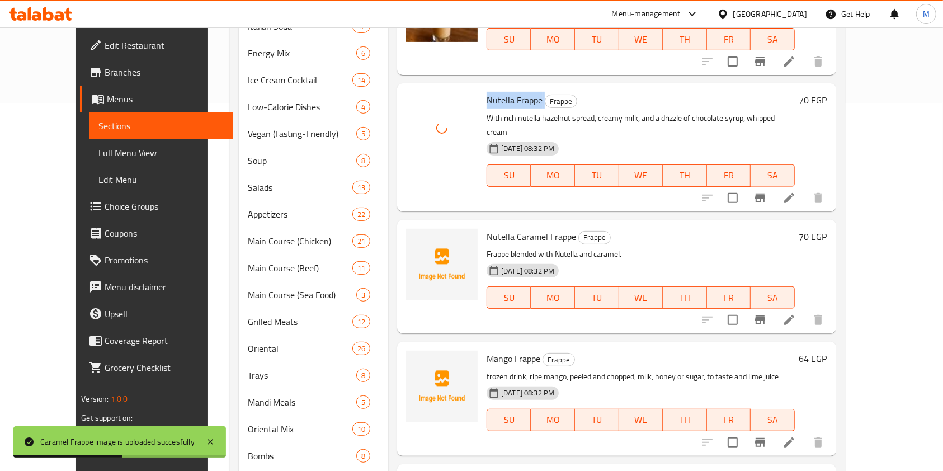
scroll to position [373, 0]
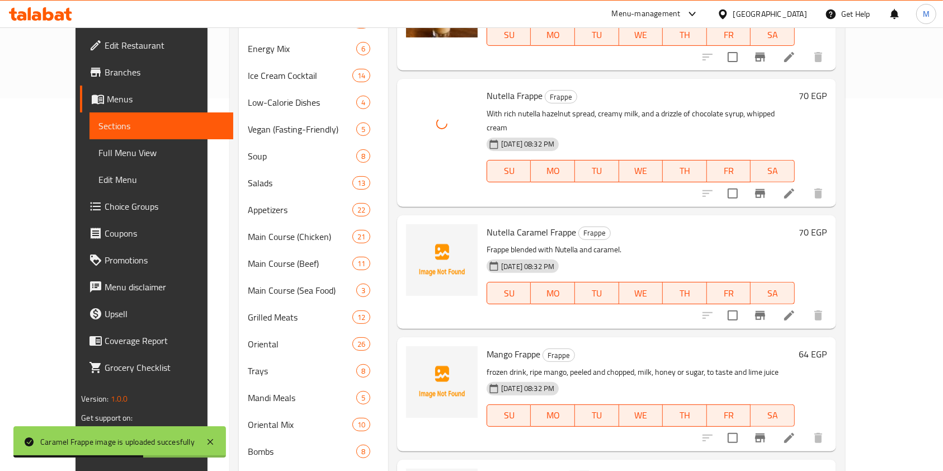
click at [492, 224] on span "Nutella Caramel Frappe" at bounding box center [532, 232] width 90 height 17
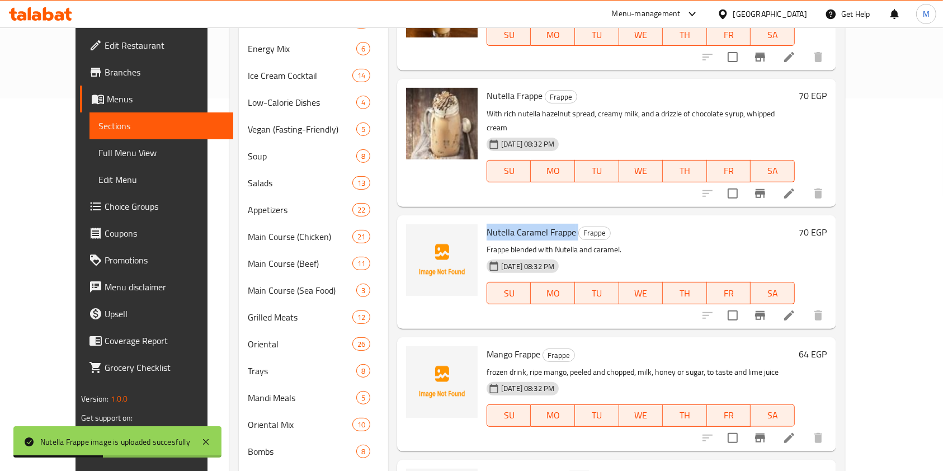
click at [487, 224] on span "Nutella Caramel Frappe" at bounding box center [532, 232] width 90 height 17
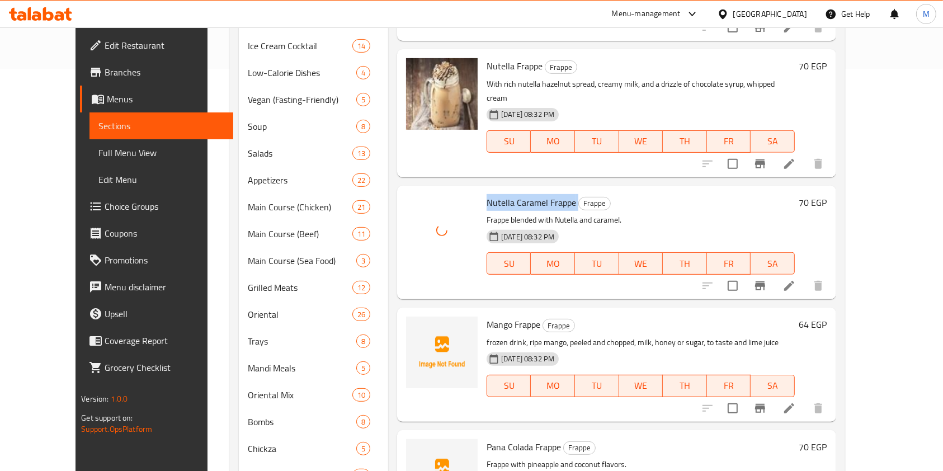
scroll to position [448, 0]
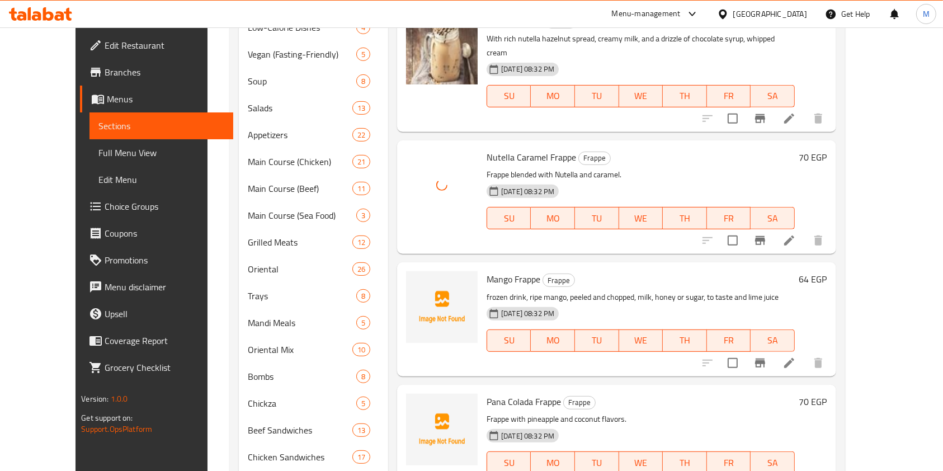
click at [487, 271] on span "Mango Frappe" at bounding box center [514, 279] width 54 height 17
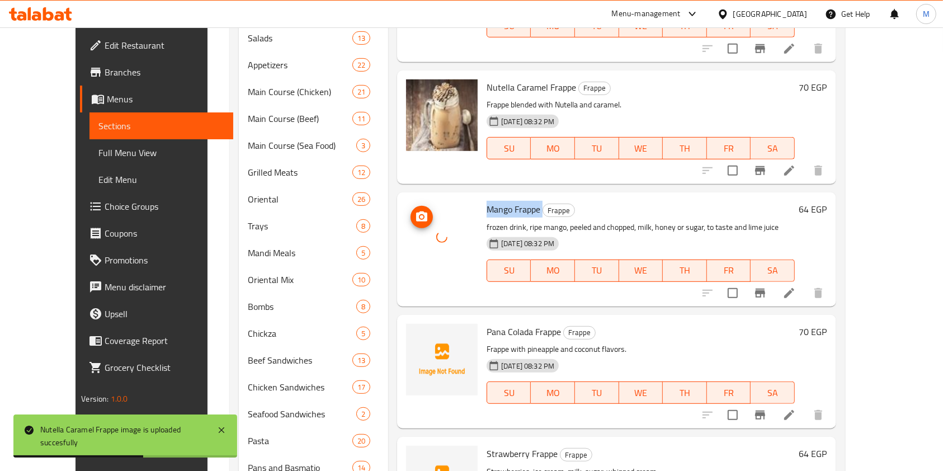
scroll to position [596, 0]
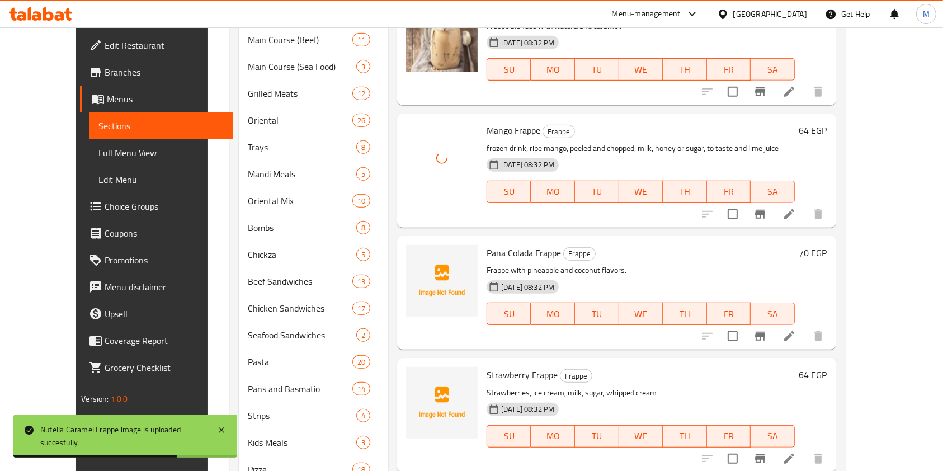
click at [487, 244] on span "Pana Colada Frappe" at bounding box center [524, 252] width 74 height 17
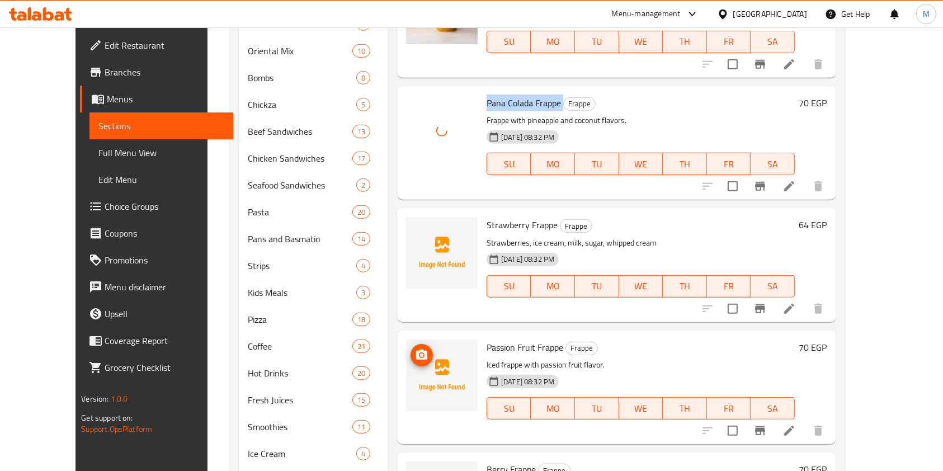
scroll to position [820, 0]
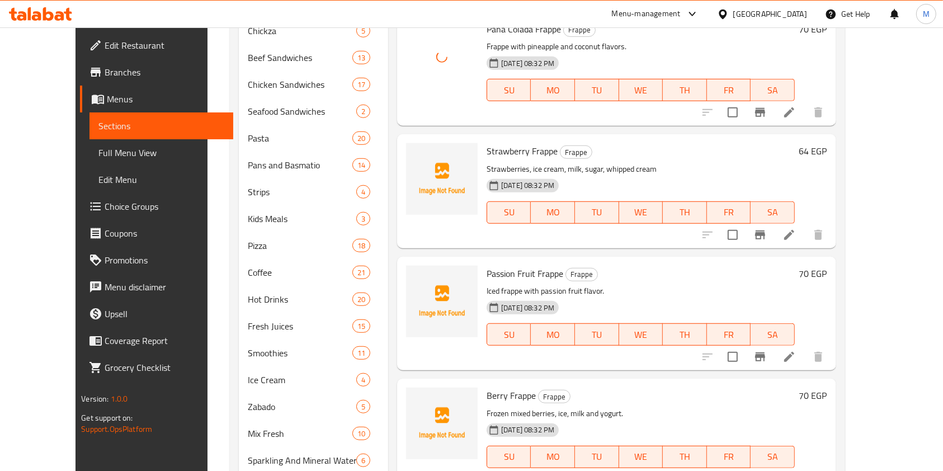
click at [487, 143] on span "Strawberry Frappe" at bounding box center [522, 151] width 71 height 17
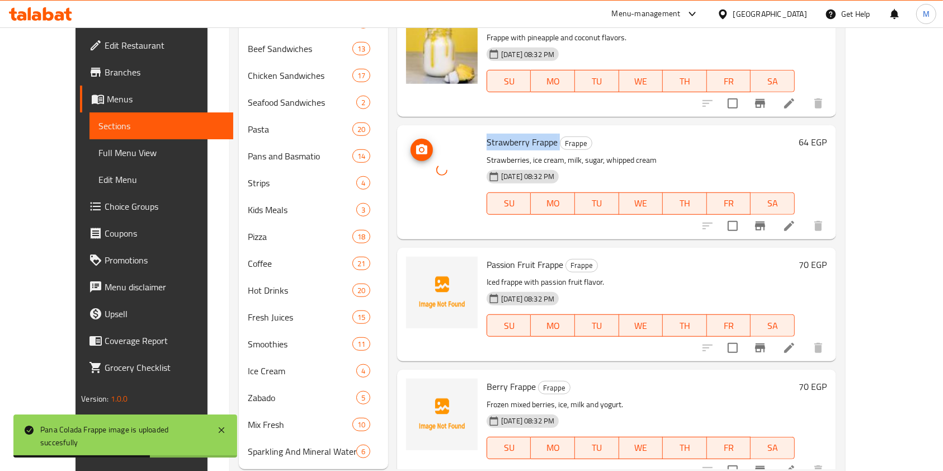
scroll to position [859, 0]
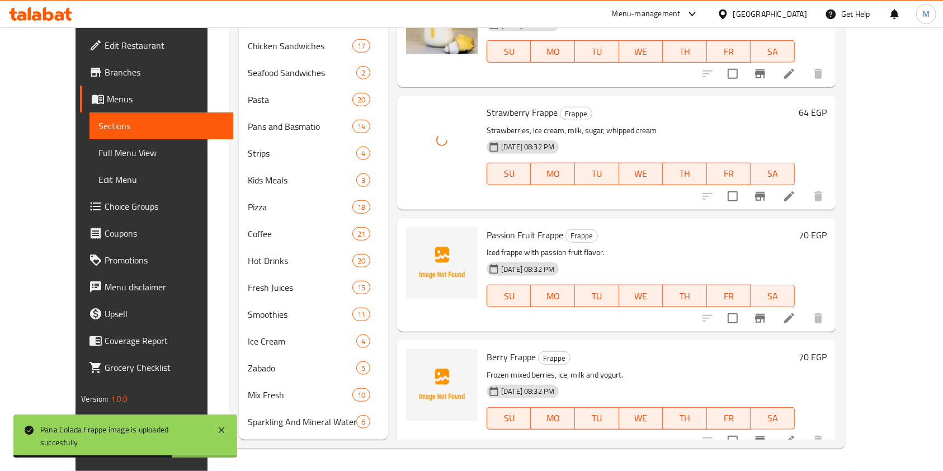
click at [490, 227] on span "Passion Fruit Frappe" at bounding box center [525, 235] width 77 height 17
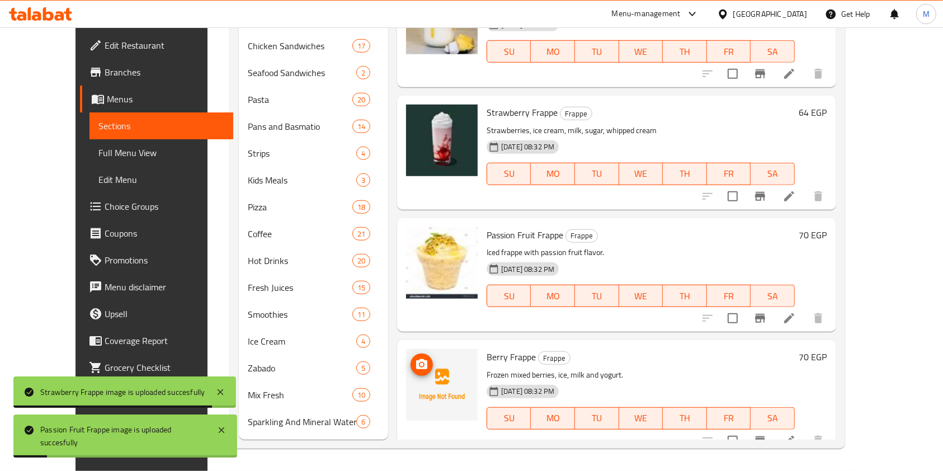
click at [482, 347] on div "Berry Frappe Frappe Frozen mixed berries, ice, milk and yogurt. 03-07-2025 08:3…" at bounding box center [640, 397] width 317 height 105
click at [487, 348] on span "Berry Frappe" at bounding box center [511, 356] width 49 height 17
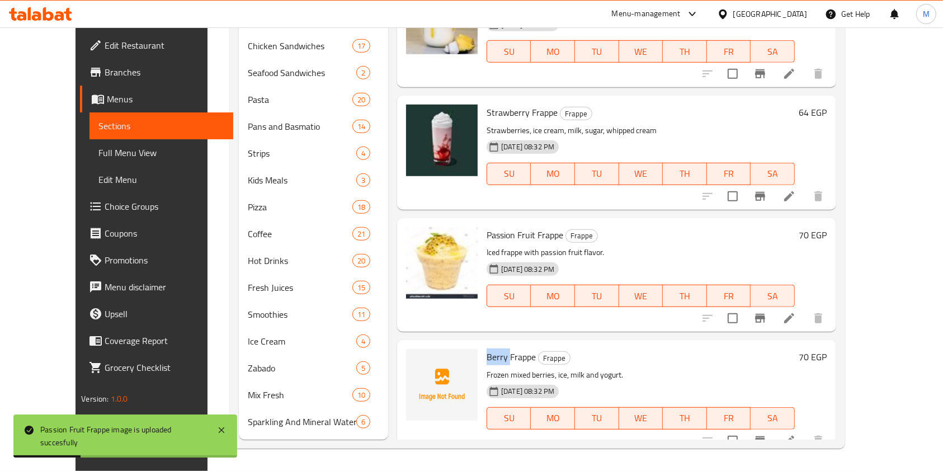
click at [487, 348] on span "Berry Frappe" at bounding box center [511, 356] width 49 height 17
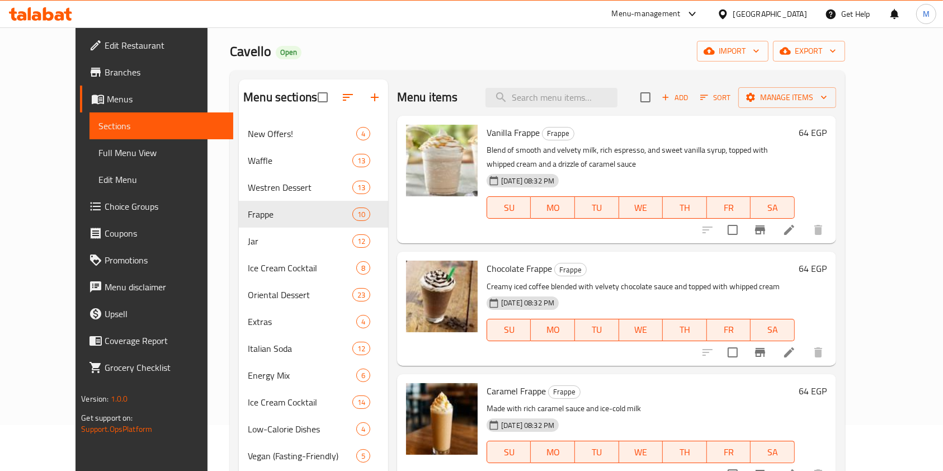
scroll to position [0, 0]
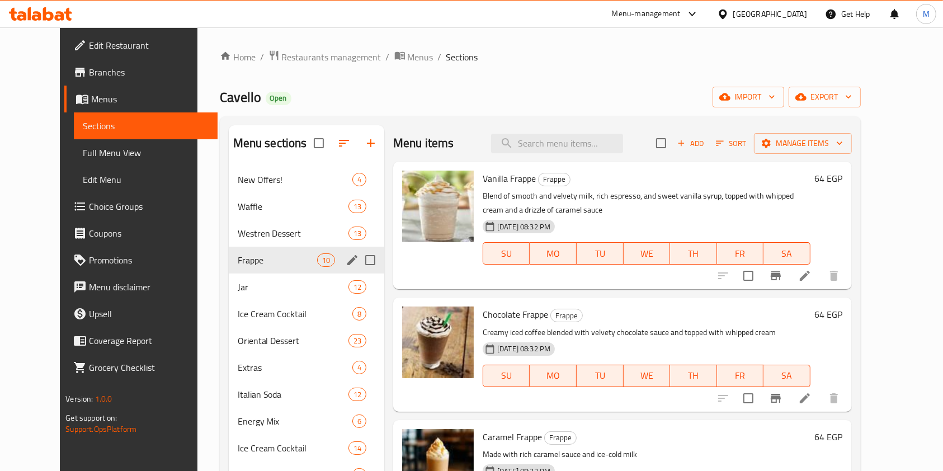
click at [253, 280] on span "Jar" at bounding box center [293, 286] width 111 height 13
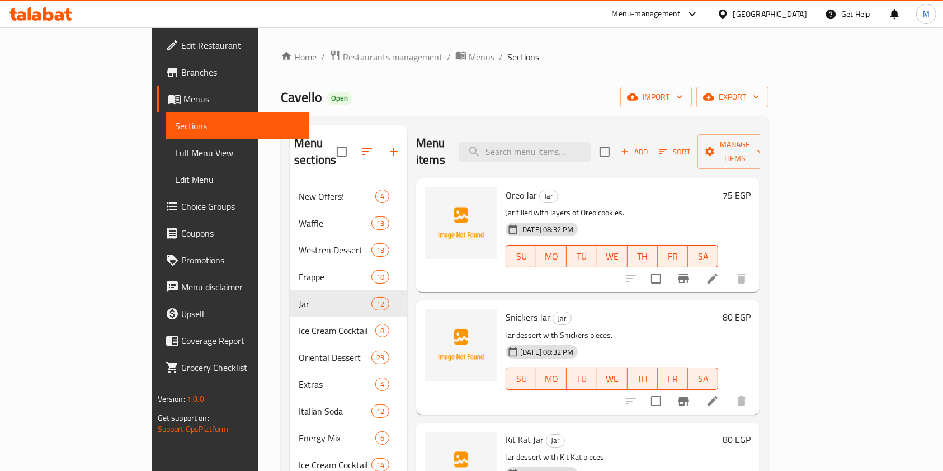
click at [506, 187] on span "Oreo Jar" at bounding box center [521, 195] width 31 height 17
click at [501, 305] on div "Snickers Jar Jar Jar dessert with Snickers pieces. 03-07-2025 08:32 PM SU MO TU…" at bounding box center [612, 357] width 222 height 105
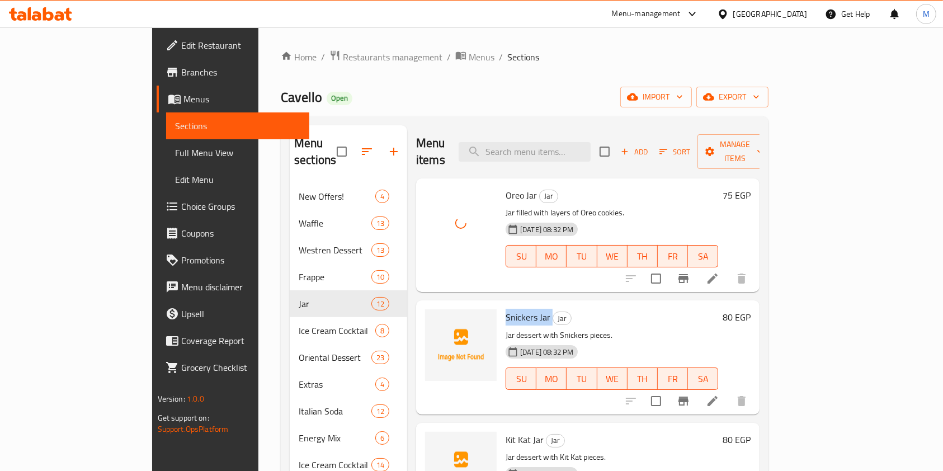
click at [501, 305] on div "Snickers Jar Jar Jar dessert with Snickers pieces. 03-07-2025 08:32 PM SU MO TU…" at bounding box center [612, 357] width 222 height 105
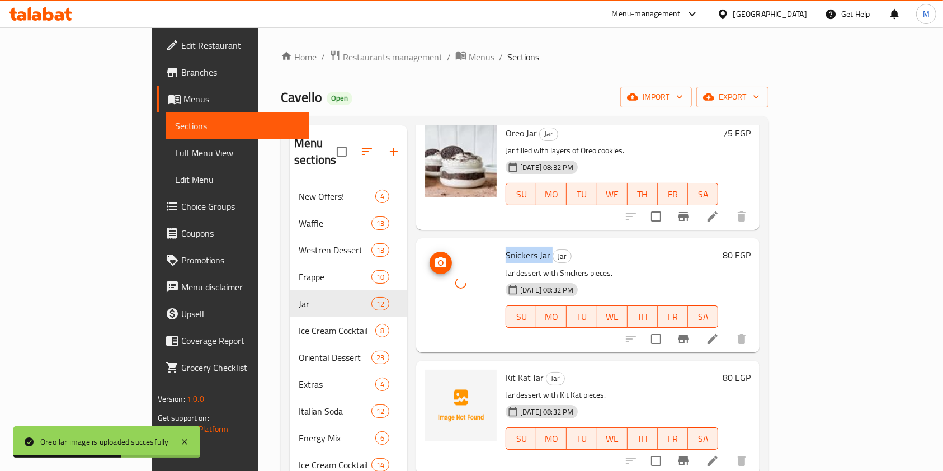
scroll to position [149, 0]
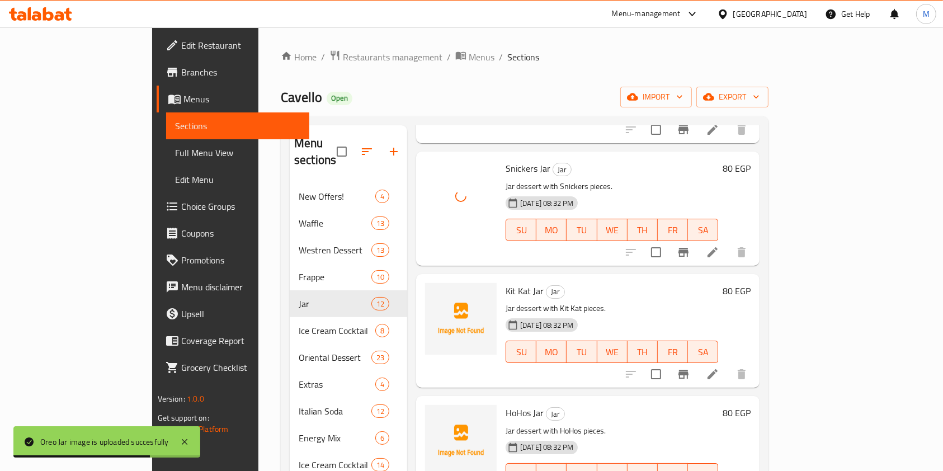
click at [506, 282] on span "Kit Kat Jar" at bounding box center [525, 290] width 38 height 17
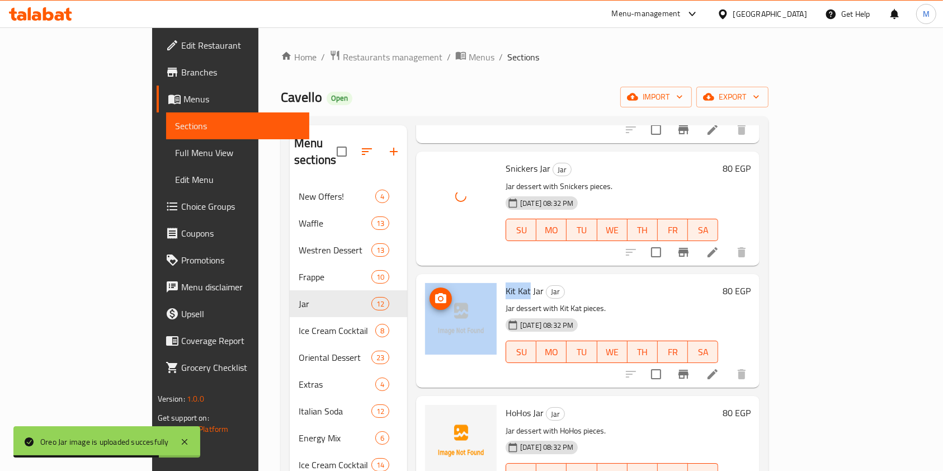
drag, startPoint x: 486, startPoint y: 277, endPoint x: 426, endPoint y: 321, distance: 73.7
click at [426, 321] on div "Kit Kat Jar Jar Jar dessert with Kit Kat pieces. 03-07-2025 08:32 PM SU MO TU W…" at bounding box center [588, 331] width 335 height 105
click at [426, 321] on img at bounding box center [461, 319] width 72 height 72
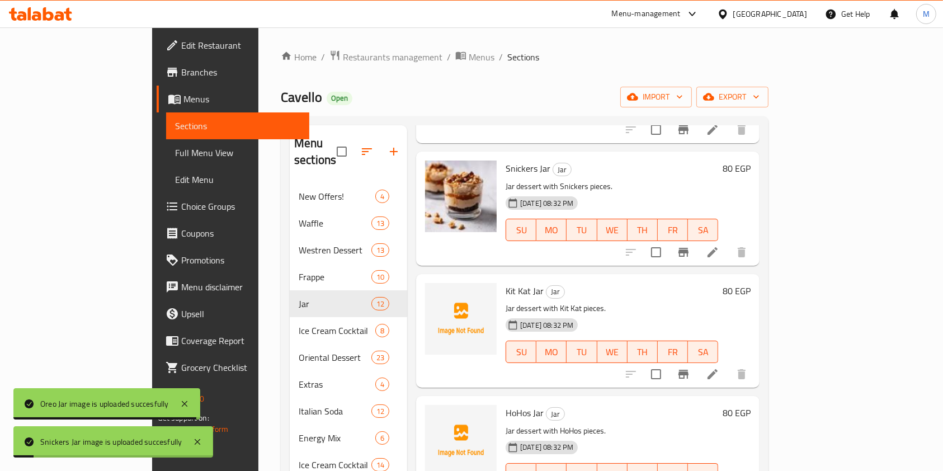
click at [605, 314] on div "03-07-2025 08:32 PM SU MO TU WE TH FR SA" at bounding box center [612, 344] width 222 height 60
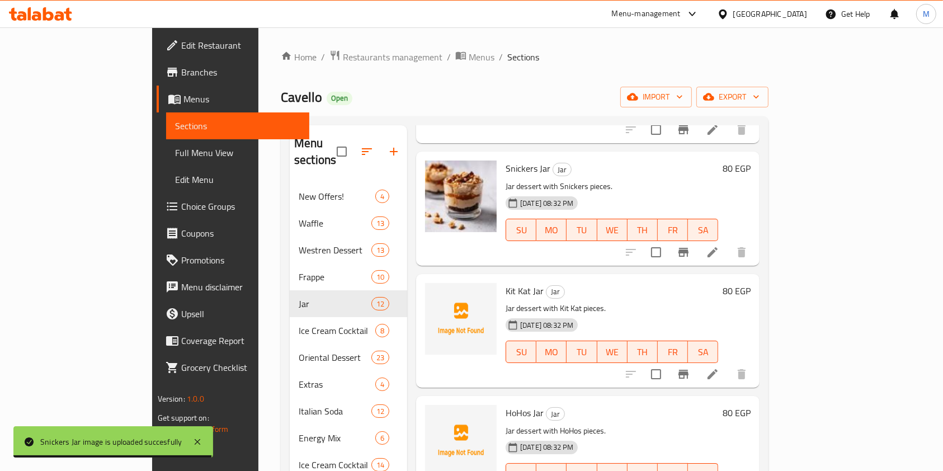
click at [506, 282] on span "Kit Kat Jar" at bounding box center [525, 290] width 38 height 17
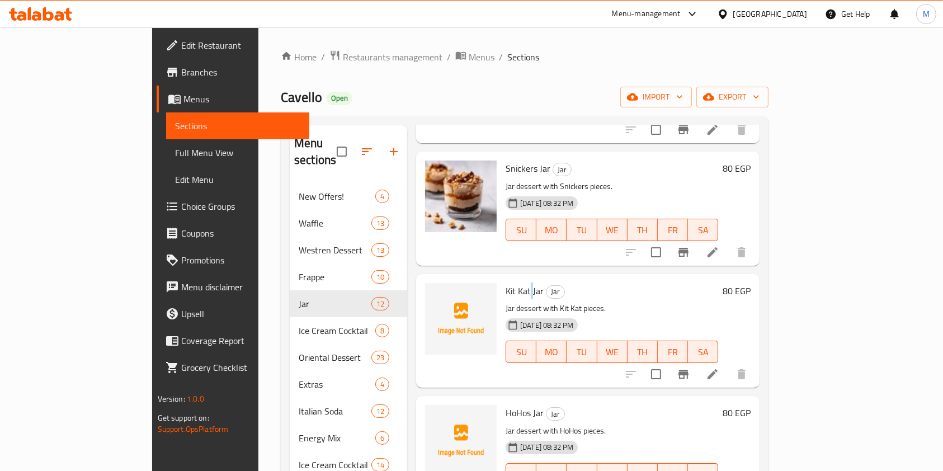
click at [506, 282] on span "Kit Kat Jar" at bounding box center [525, 290] width 38 height 17
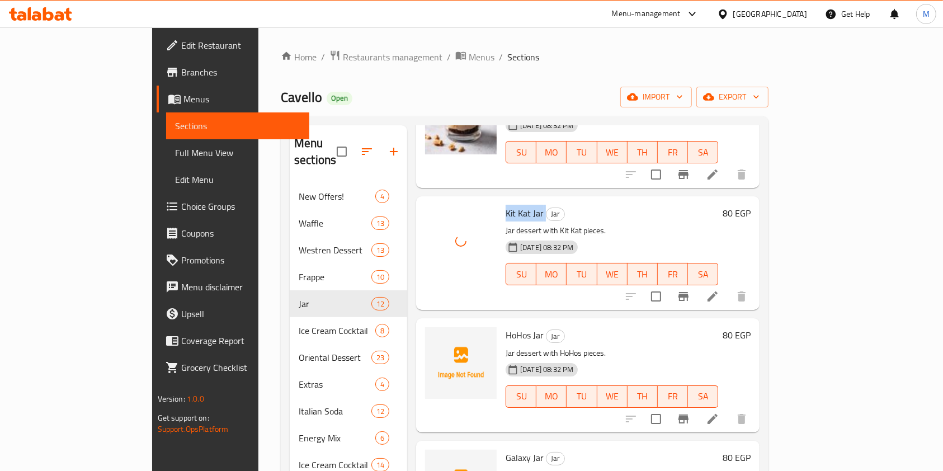
scroll to position [298, 0]
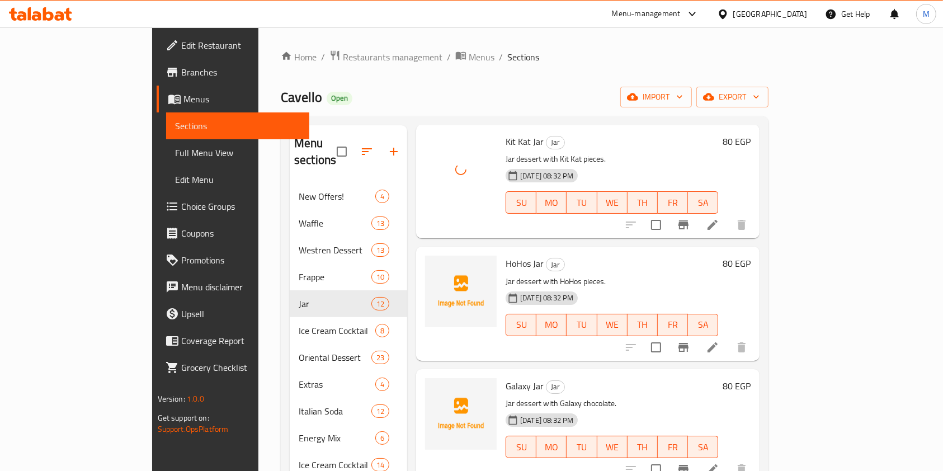
click at [506, 255] on span "HoHos Jar" at bounding box center [525, 263] width 38 height 17
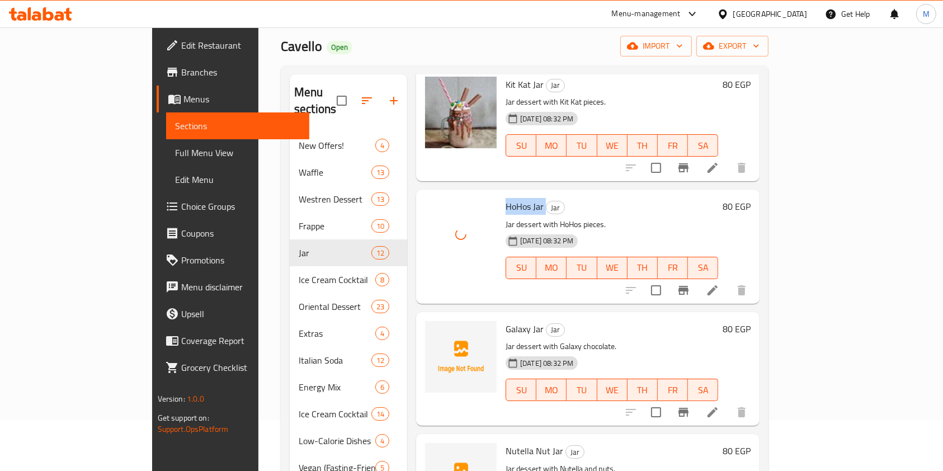
scroll to position [74, 0]
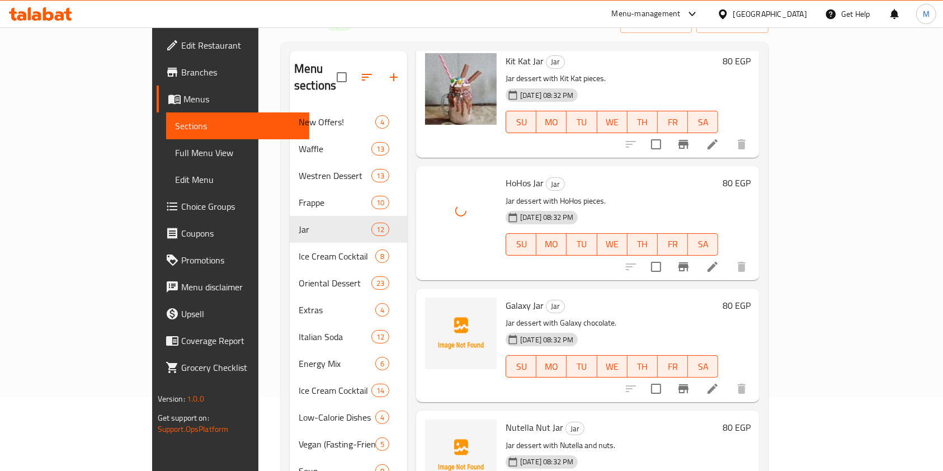
click at [506, 297] on span "Galaxy Jar" at bounding box center [525, 305] width 38 height 17
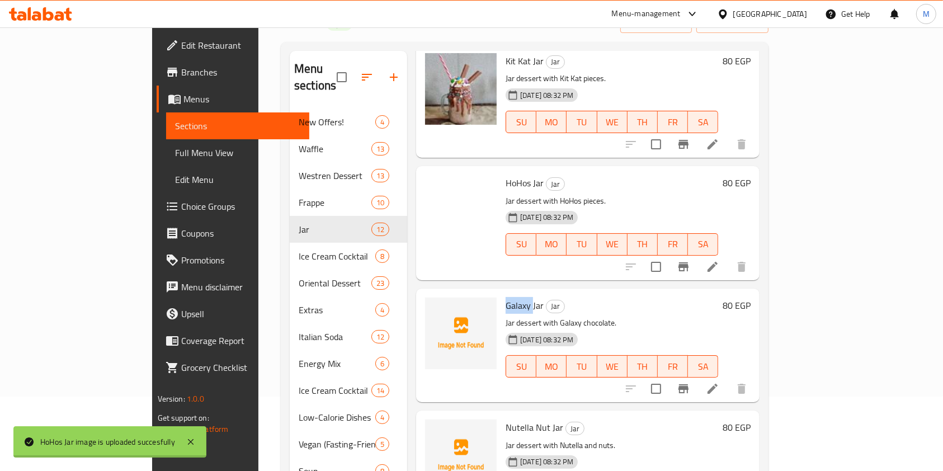
click at [506, 297] on span "Galaxy Jar" at bounding box center [525, 305] width 38 height 17
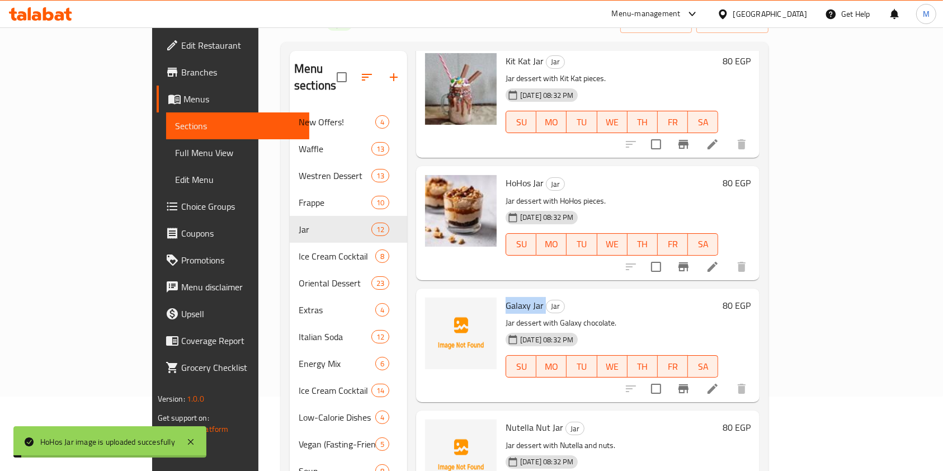
click at [506, 297] on span "Galaxy Jar" at bounding box center [525, 305] width 38 height 17
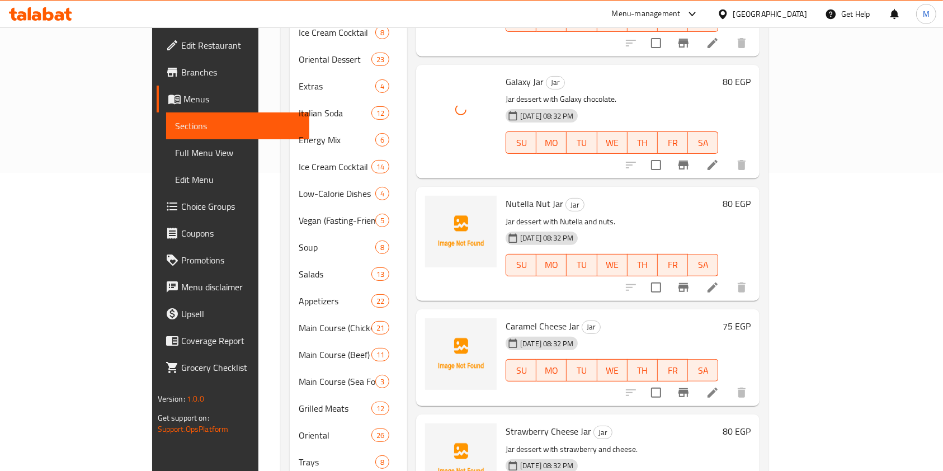
click at [506, 195] on span "Nutella Nut Jar" at bounding box center [535, 203] width 58 height 17
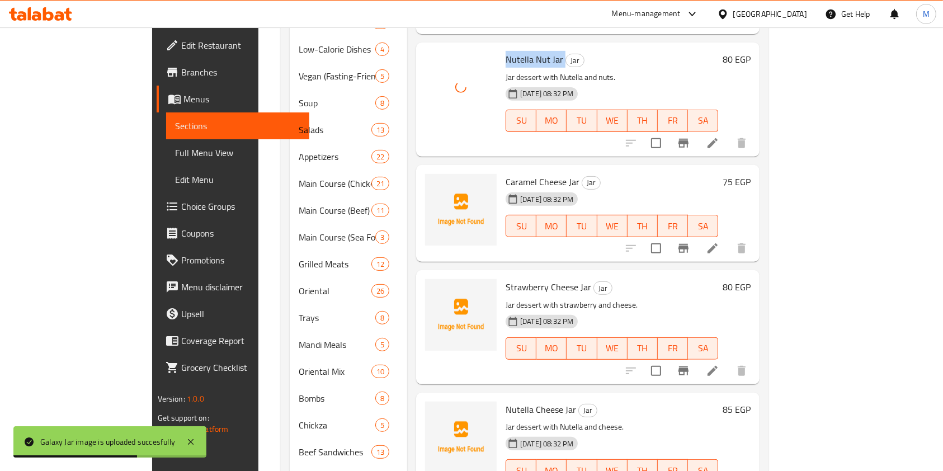
scroll to position [448, 0]
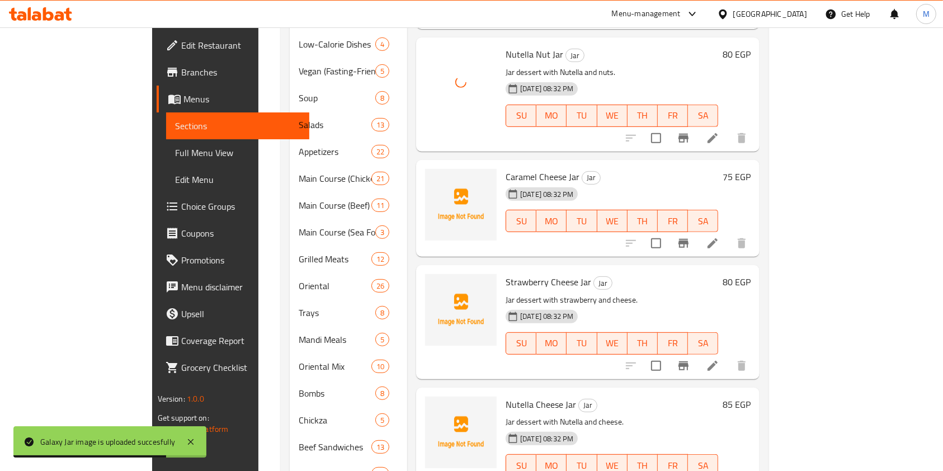
click at [506, 168] on span "Caramel Cheese Jar" at bounding box center [543, 176] width 74 height 17
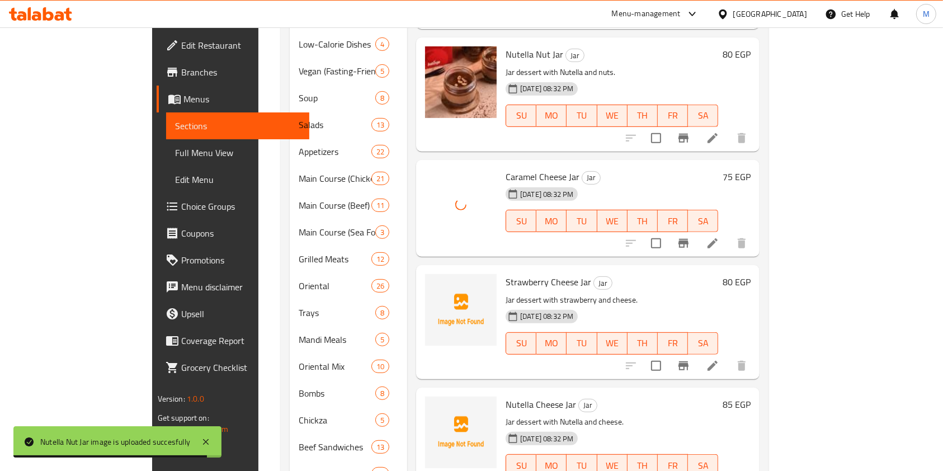
click at [506, 274] on span "Strawberry Cheese Jar" at bounding box center [549, 282] width 86 height 17
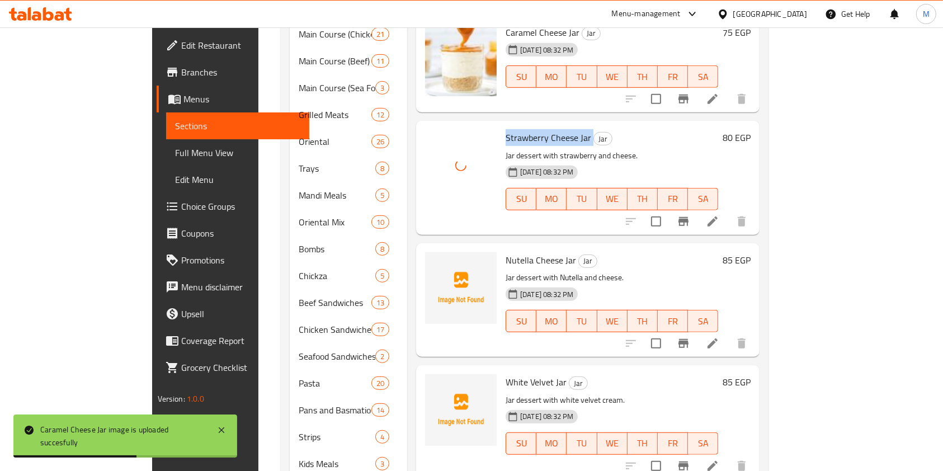
scroll to position [596, 0]
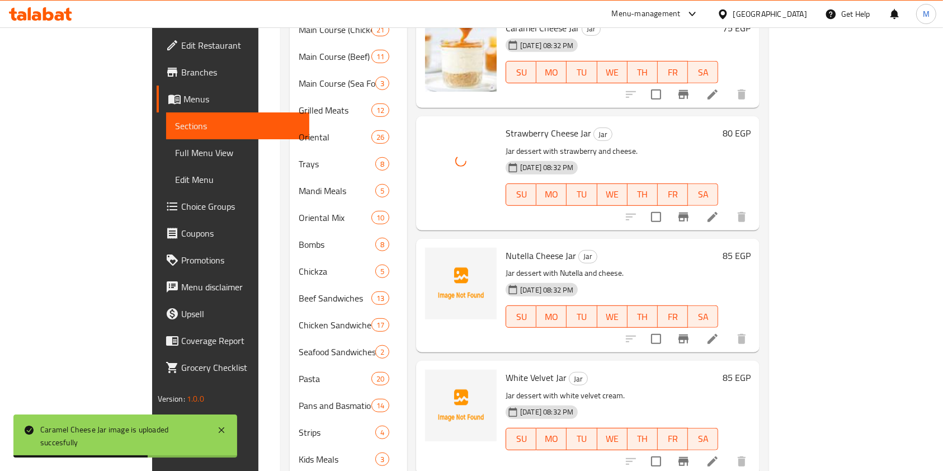
click at [501, 243] on div "Nutella Cheese Jar Jar Jar dessert with Nutella and cheese. 03-07-2025 08:32 PM…" at bounding box center [612, 295] width 222 height 105
click at [506, 247] on span "Nutella Cheese Jar" at bounding box center [541, 255] width 70 height 17
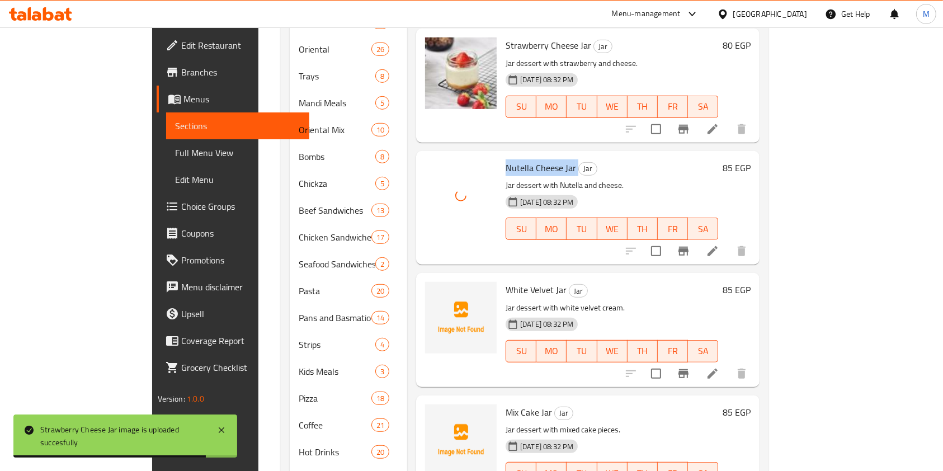
scroll to position [746, 0]
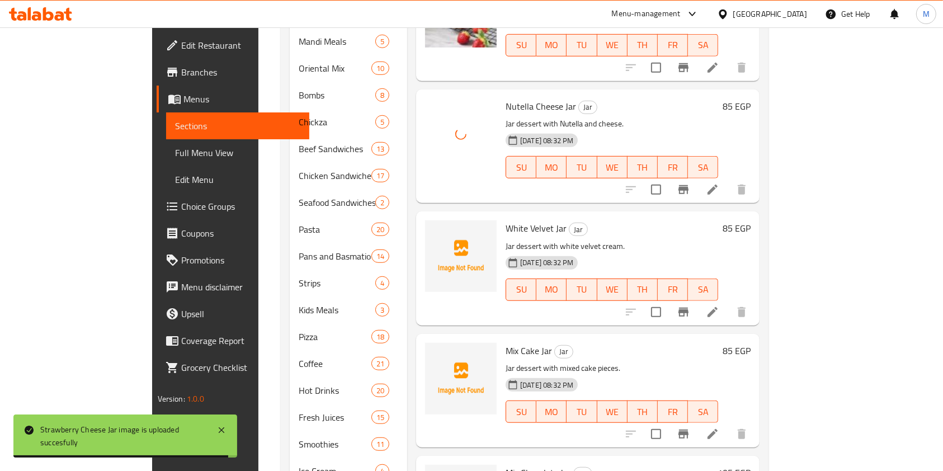
click at [506, 220] on span "White Velvet Jar" at bounding box center [536, 228] width 61 height 17
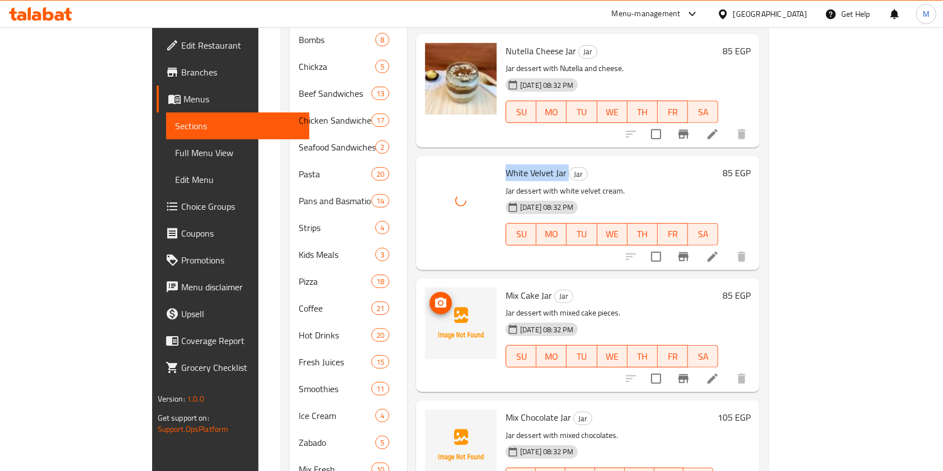
scroll to position [859, 0]
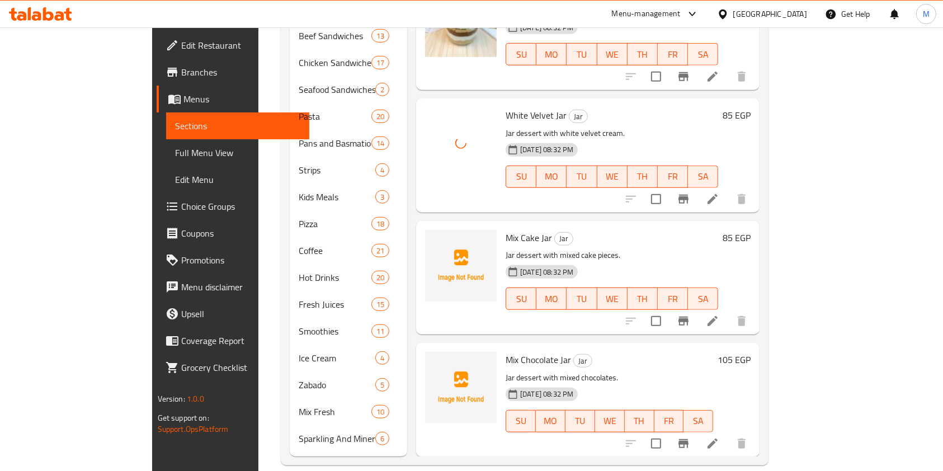
click at [506, 229] on span "Mix Cake Jar" at bounding box center [529, 237] width 46 height 17
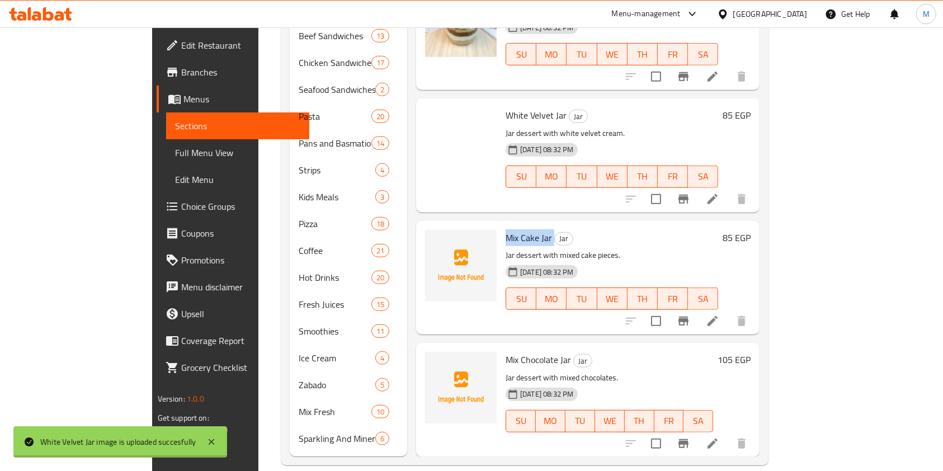
drag, startPoint x: 483, startPoint y: 224, endPoint x: 458, endPoint y: 245, distance: 32.6
click at [501, 237] on div "Mix Cake Jar Jar Jar dessert with mixed cake pieces. 03-07-2025 08:32 PM SU MO …" at bounding box center [612, 277] width 222 height 105
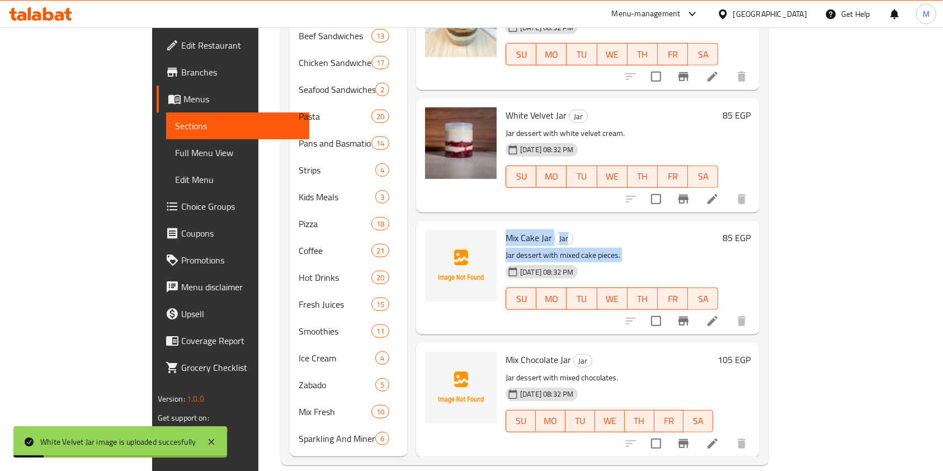
click at [609, 230] on h6 "Mix Cake Jar Jar" at bounding box center [612, 238] width 213 height 16
click at [506, 229] on span "Mix Cake Jar" at bounding box center [529, 237] width 46 height 17
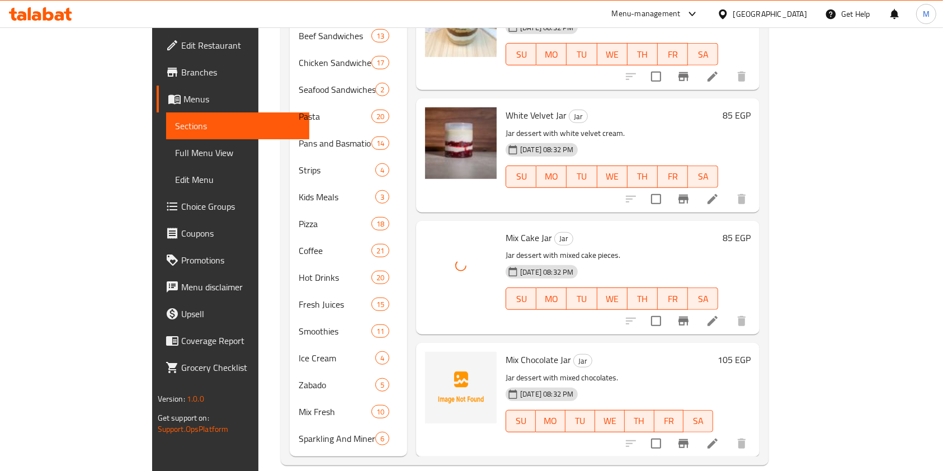
click at [506, 351] on span "Mix Chocolate Jar" at bounding box center [538, 359] width 65 height 17
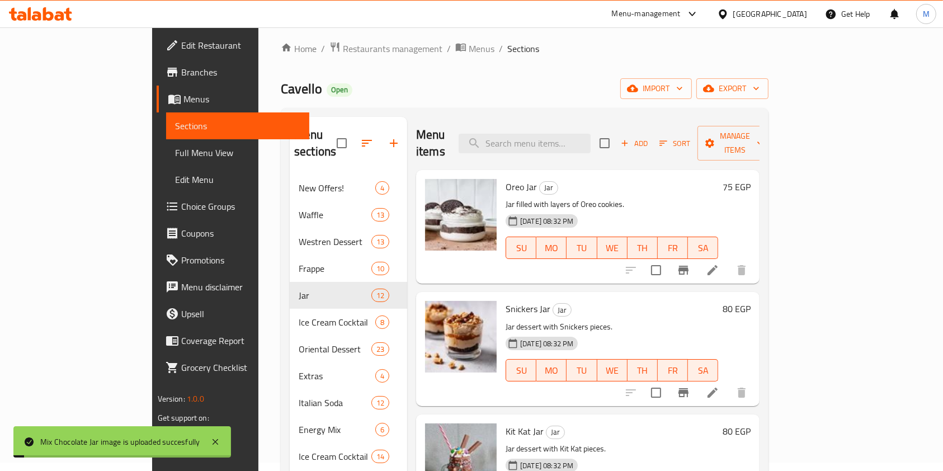
scroll to position [0, 0]
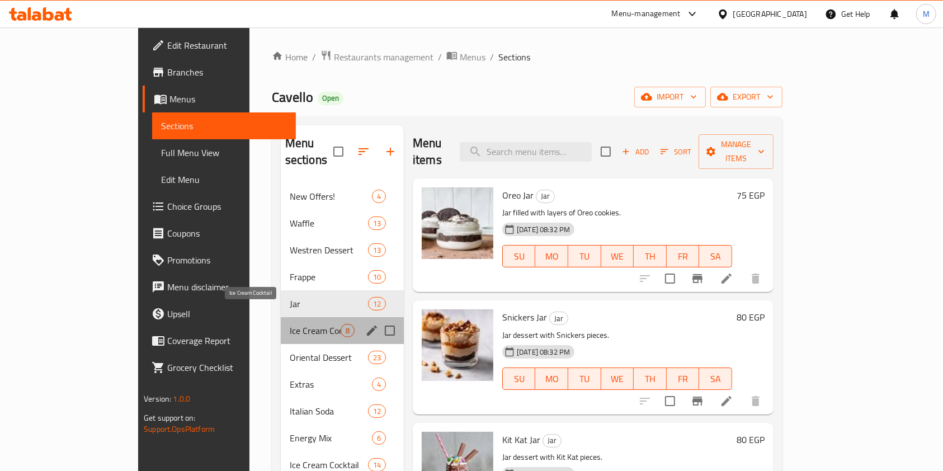
click at [290, 324] on span "Ice Cream Cocktail" at bounding box center [315, 330] width 51 height 13
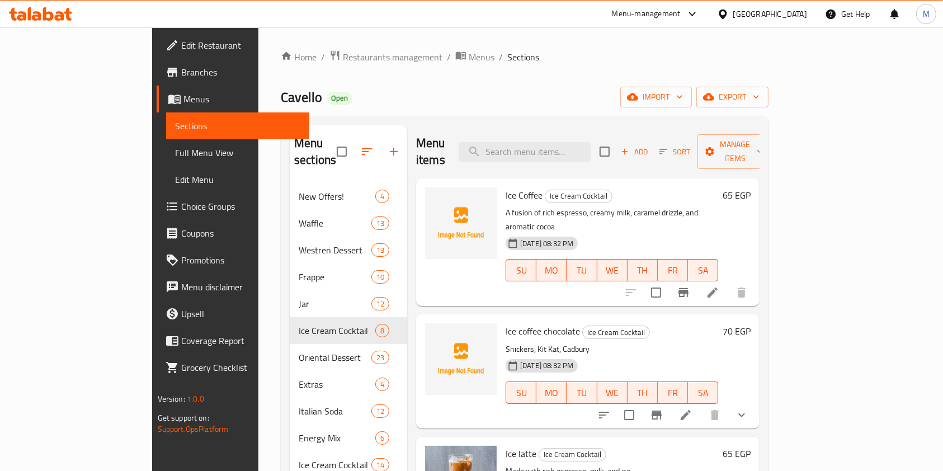
click at [506, 187] on span "Ice Coffee" at bounding box center [524, 195] width 37 height 17
click at [506, 323] on span "Ice coffee chocolate" at bounding box center [543, 331] width 74 height 17
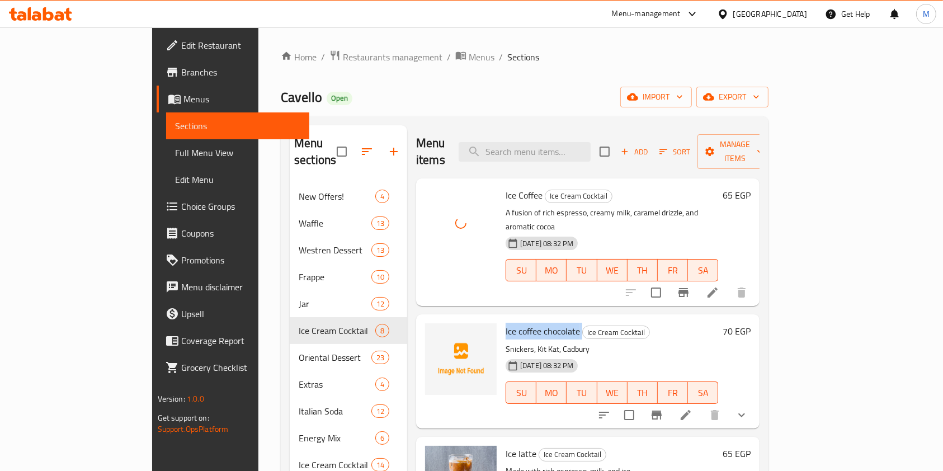
click at [506, 323] on span "Ice coffee chocolate" at bounding box center [543, 331] width 74 height 17
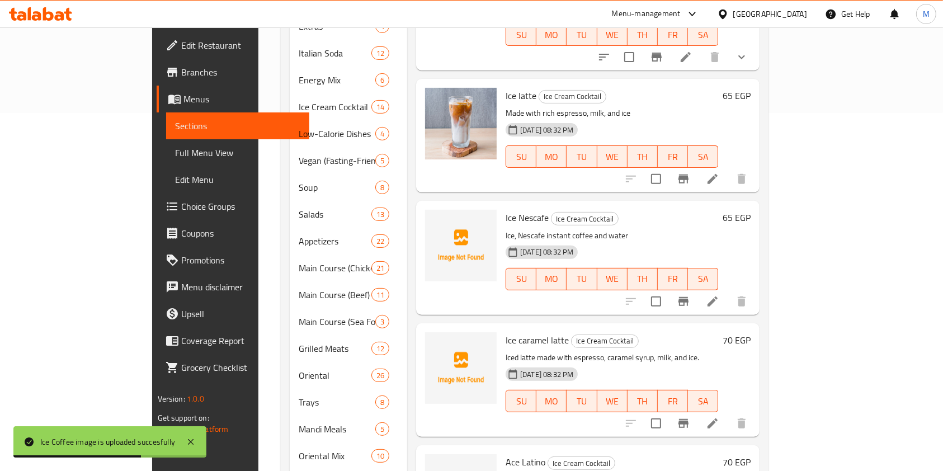
scroll to position [373, 0]
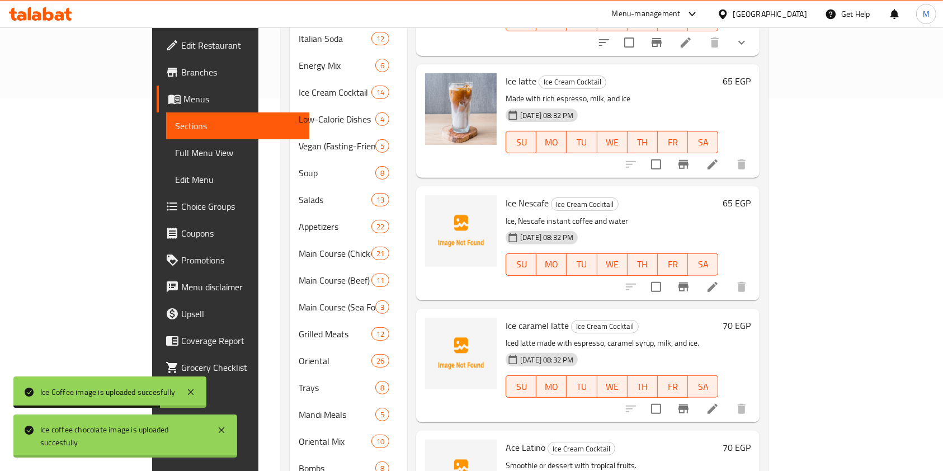
click at [506, 195] on span "Ice Nescafe" at bounding box center [527, 203] width 43 height 17
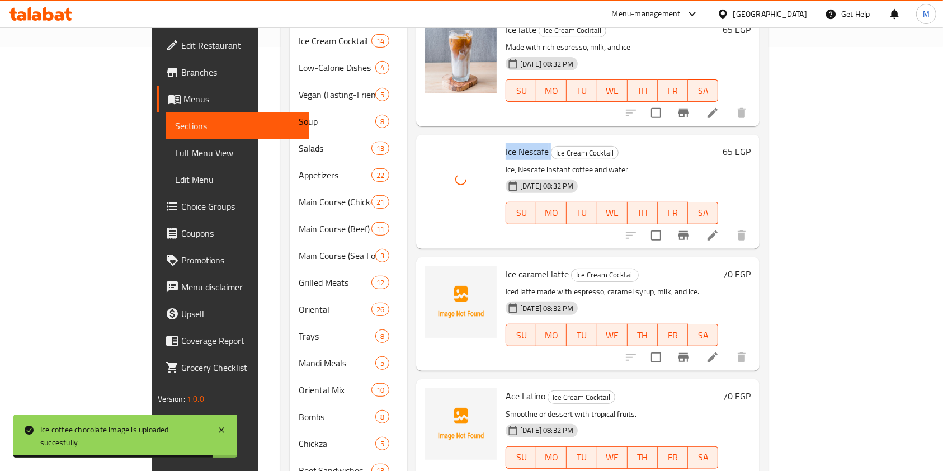
scroll to position [448, 0]
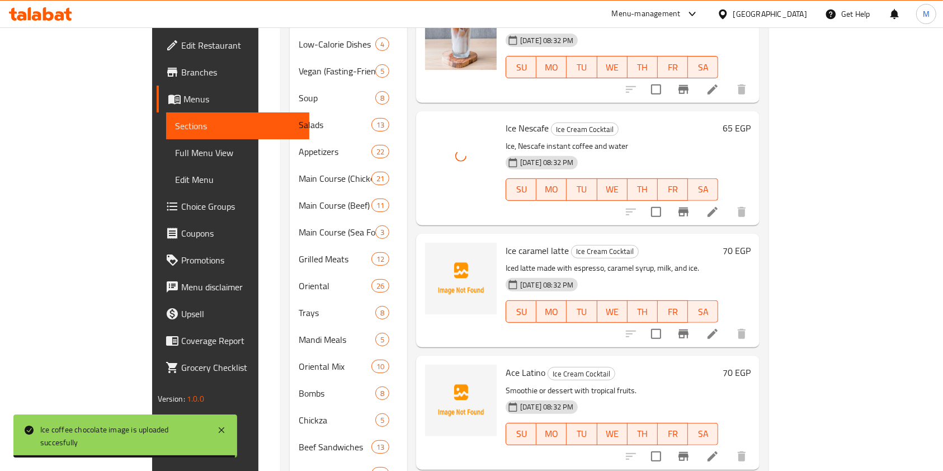
click at [506, 242] on span "Ice caramel latte" at bounding box center [537, 250] width 63 height 17
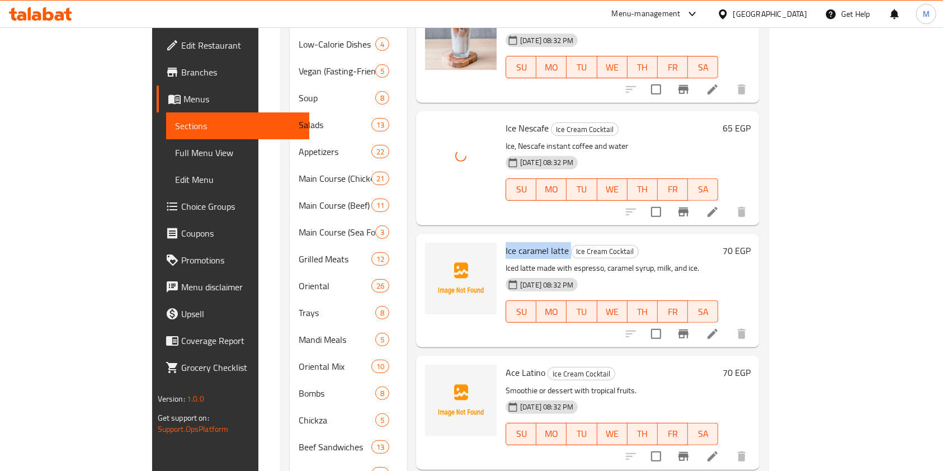
click at [506, 242] on span "Ice caramel latte" at bounding box center [537, 250] width 63 height 17
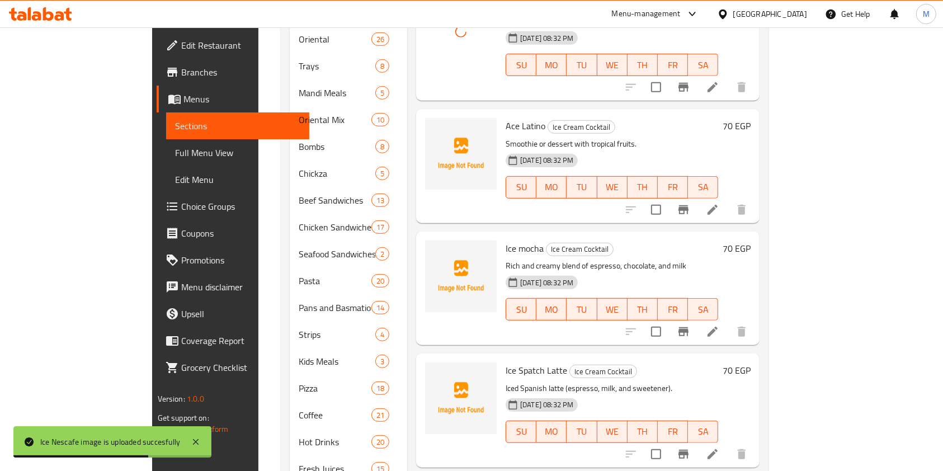
scroll to position [671, 0]
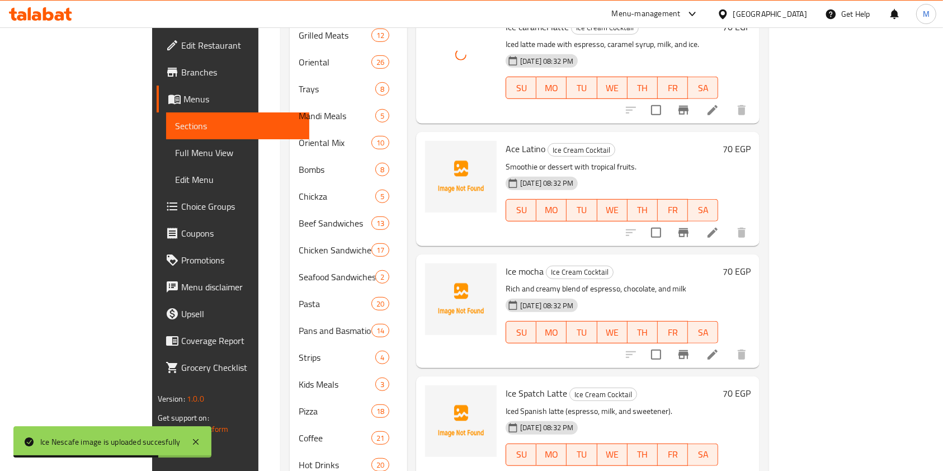
click at [506, 140] on span "Ace Latino" at bounding box center [526, 148] width 40 height 17
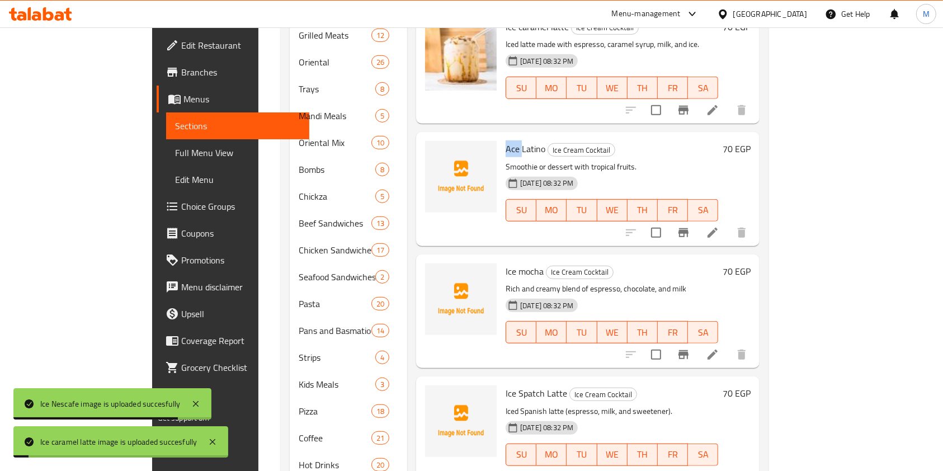
click at [506, 140] on span "Ace Latino" at bounding box center [526, 148] width 40 height 17
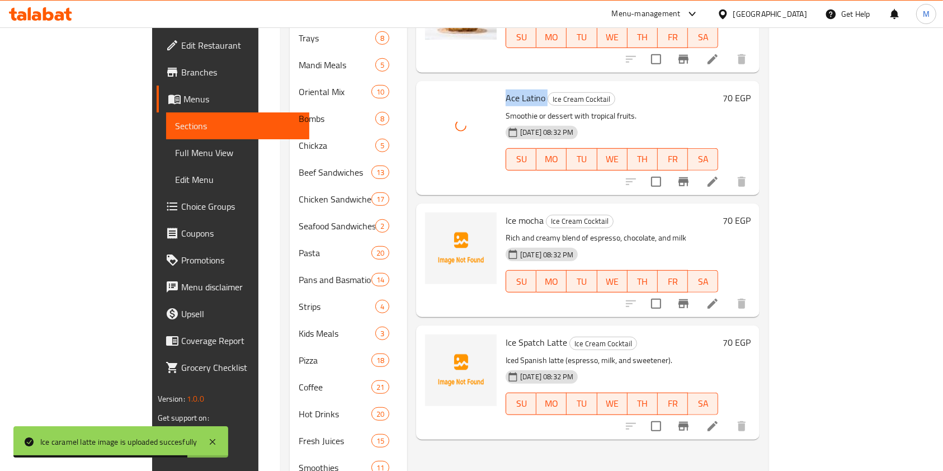
scroll to position [746, 0]
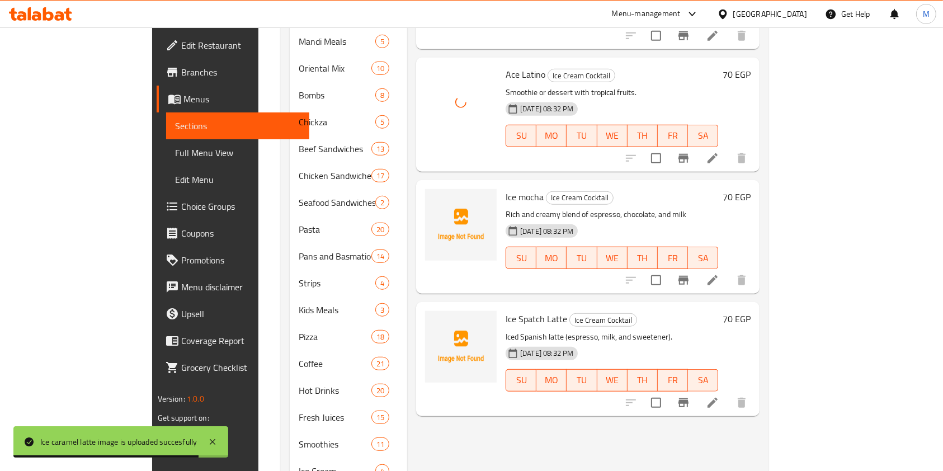
click at [501, 185] on div "Ice mocha Ice Cream Cocktail Rich and creamy blend of espresso, chocolate, and …" at bounding box center [612, 237] width 222 height 105
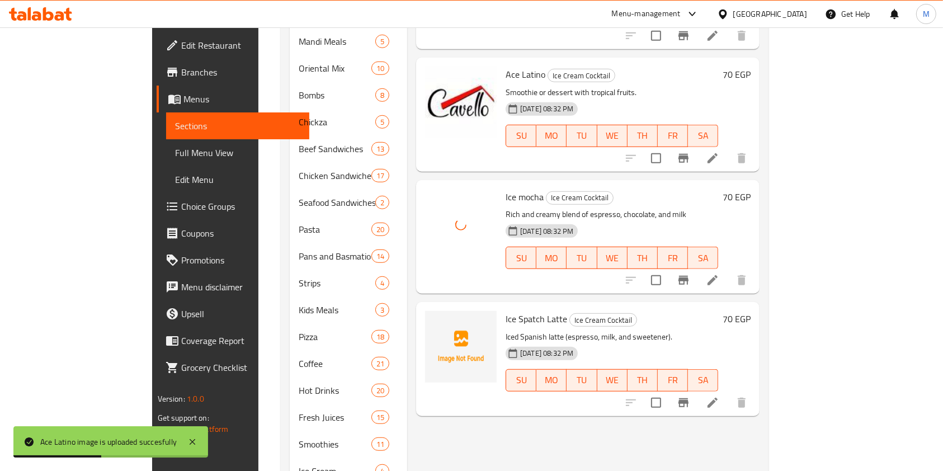
click at [506, 310] on span "Ice Spatch Latte" at bounding box center [537, 318] width 62 height 17
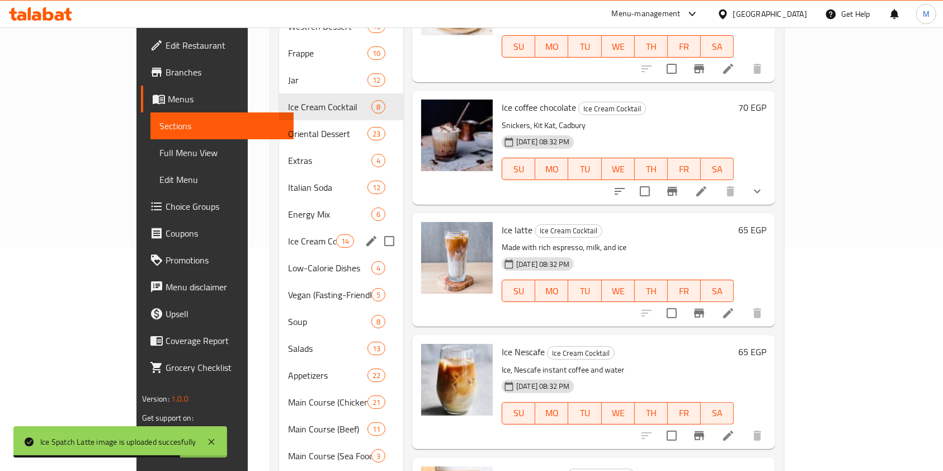
scroll to position [149, 0]
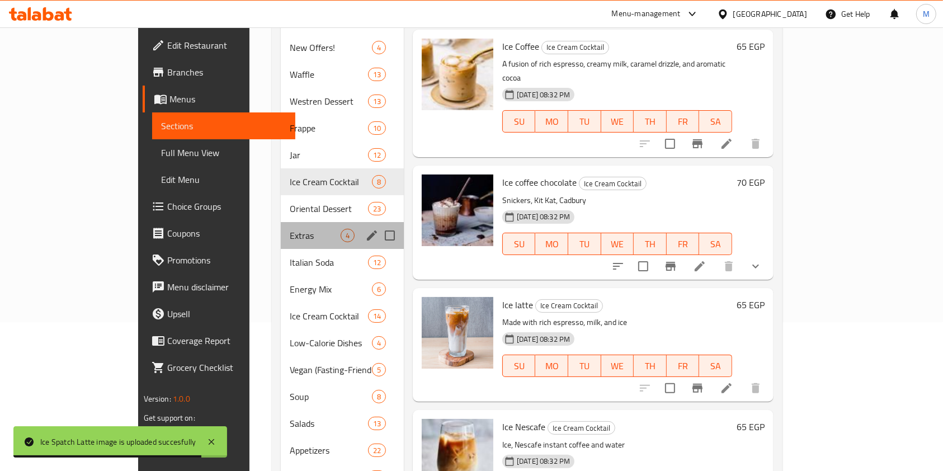
click at [281, 222] on div "Extras 4" at bounding box center [342, 235] width 123 height 27
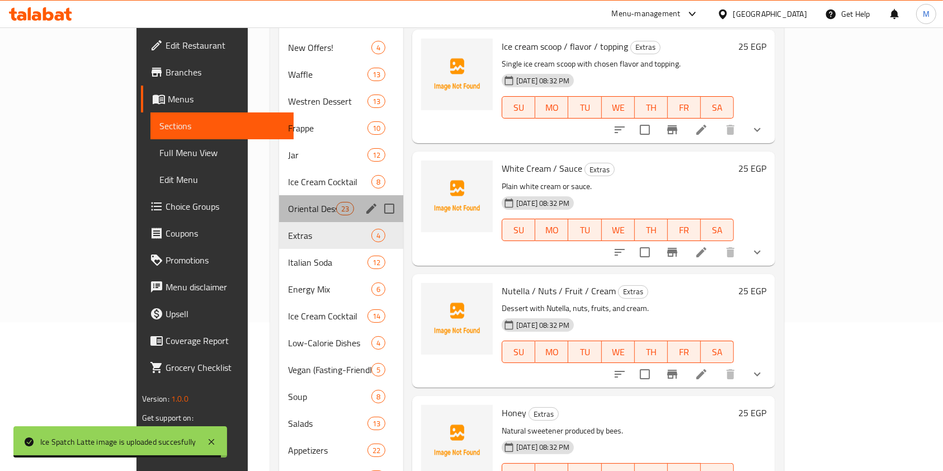
click at [279, 195] on div "Oriental Dessert 23" at bounding box center [341, 208] width 124 height 27
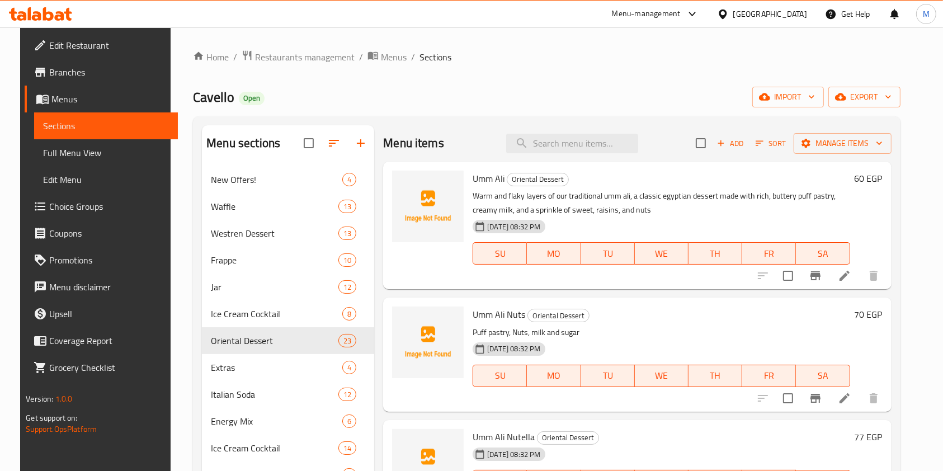
click at [475, 185] on span "Umm Ali" at bounding box center [489, 178] width 32 height 17
click at [477, 307] on span "Umm Ali Nuts" at bounding box center [499, 314] width 53 height 17
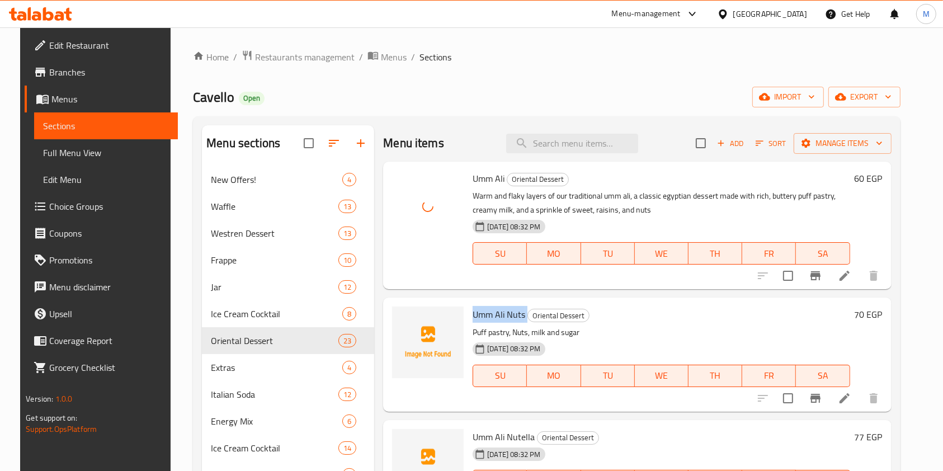
click at [477, 307] on span "Umm Ali Nuts" at bounding box center [499, 314] width 53 height 17
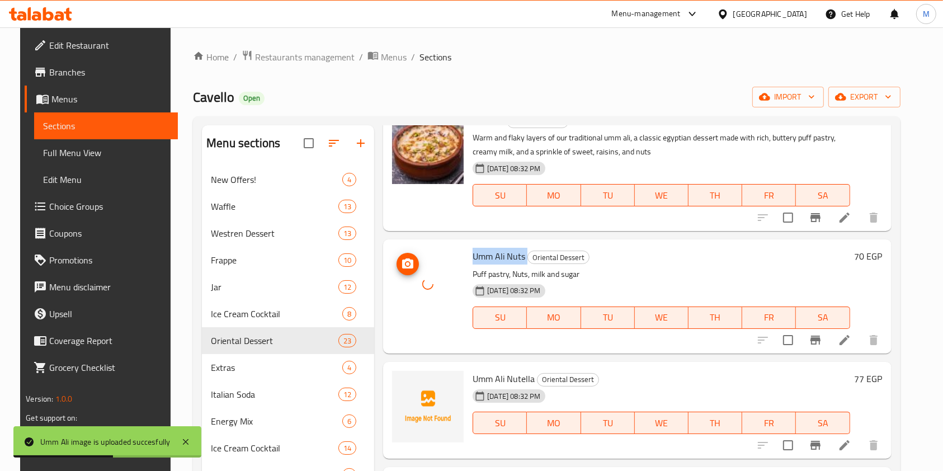
scroll to position [149, 0]
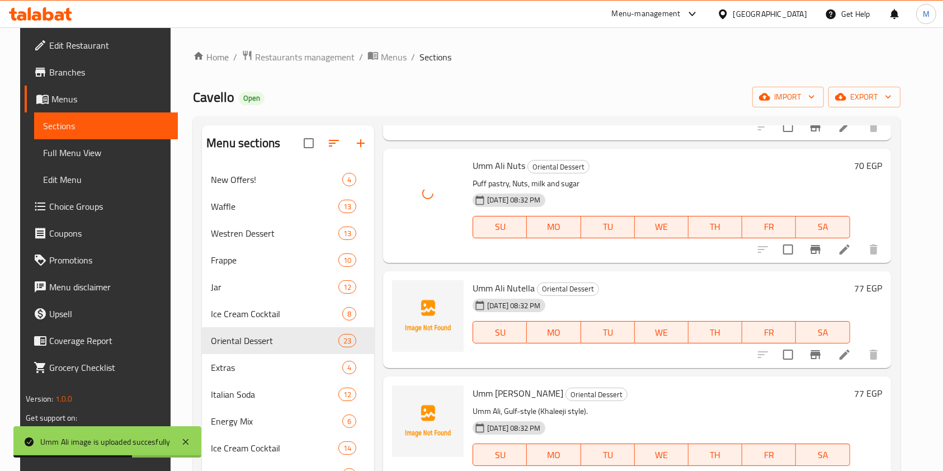
click at [475, 291] on span "Umm Ali Nutella" at bounding box center [504, 288] width 62 height 17
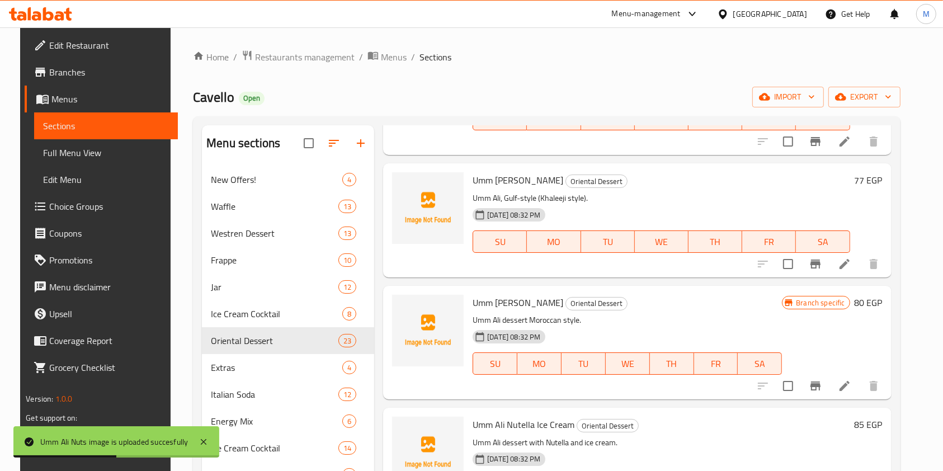
scroll to position [373, 0]
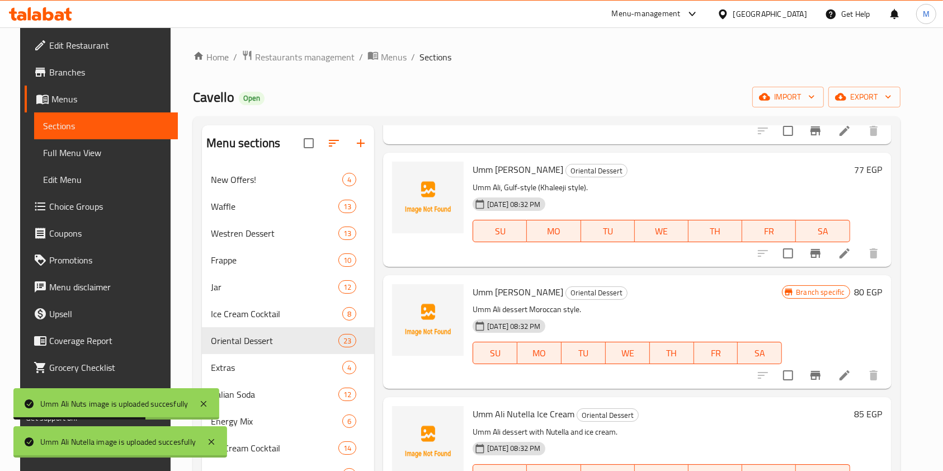
click at [473, 161] on span "Umm Ali Khaleeji" at bounding box center [518, 169] width 91 height 17
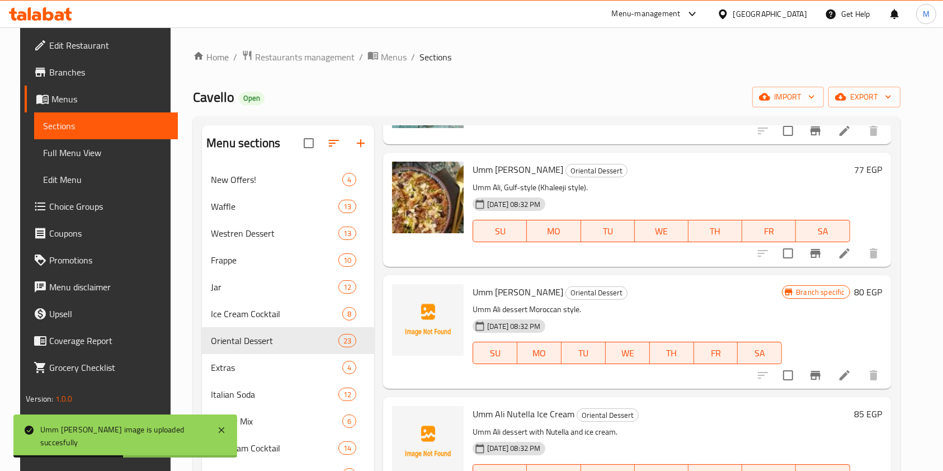
click at [494, 291] on span "Umm Ali Moroccan" at bounding box center [518, 292] width 91 height 17
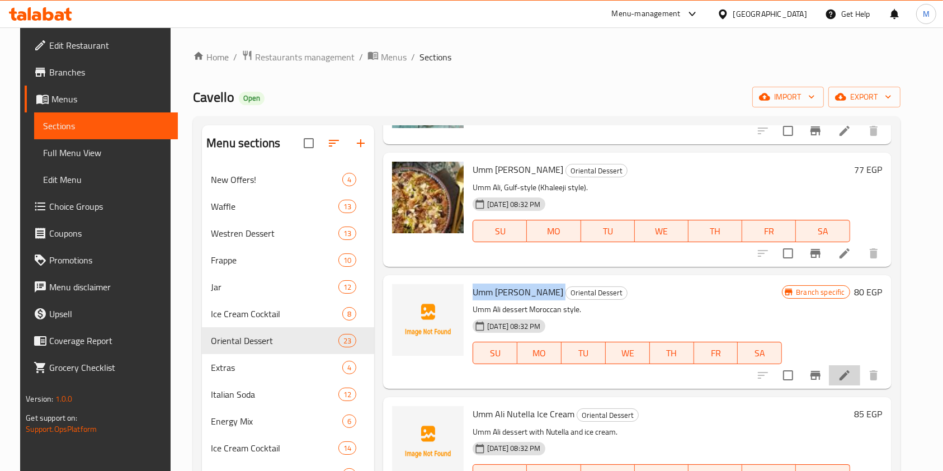
click at [843, 370] on li at bounding box center [844, 375] width 31 height 20
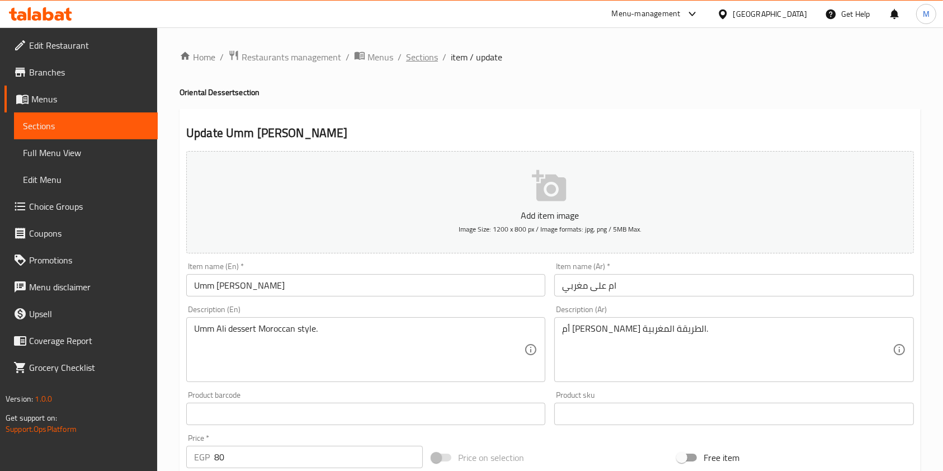
click at [434, 63] on span "Sections" at bounding box center [422, 56] width 32 height 13
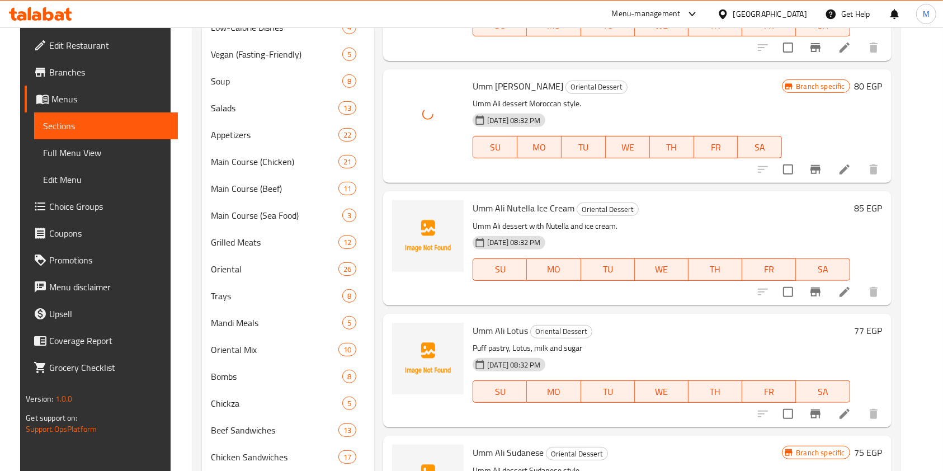
scroll to position [149, 0]
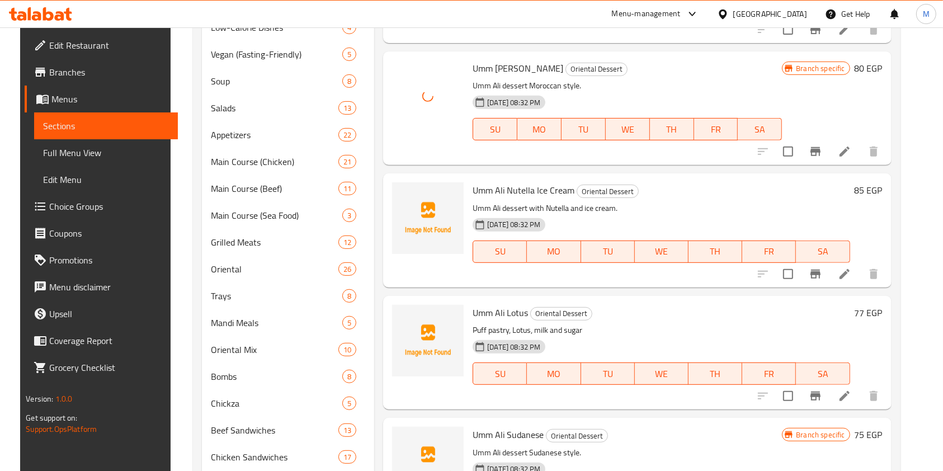
click at [503, 185] on span "Umm Ali Nutella Ice Cream" at bounding box center [524, 190] width 102 height 17
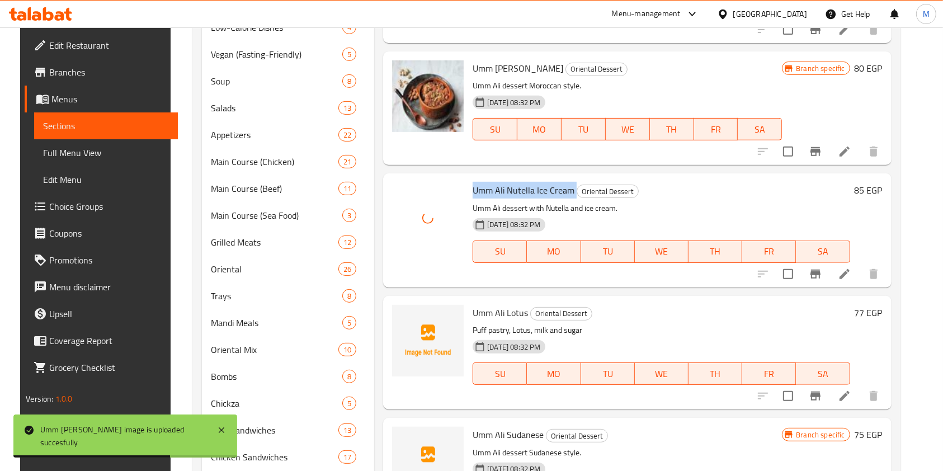
scroll to position [224, 0]
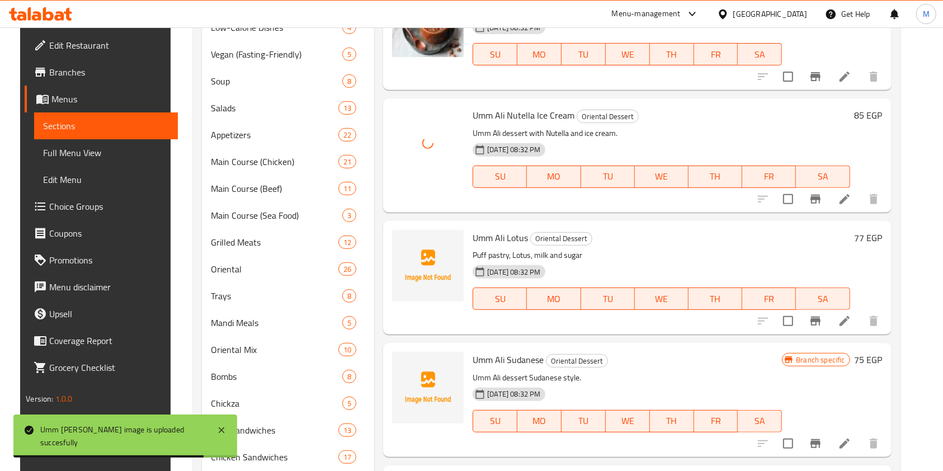
click at [474, 241] on span "Umm Ali Lotus" at bounding box center [500, 237] width 55 height 17
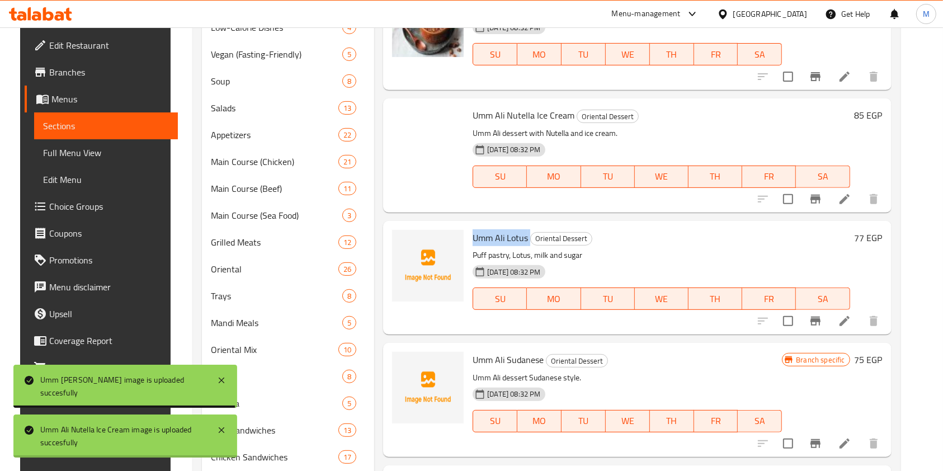
click at [474, 241] on span "Umm Ali Lotus" at bounding box center [500, 237] width 55 height 17
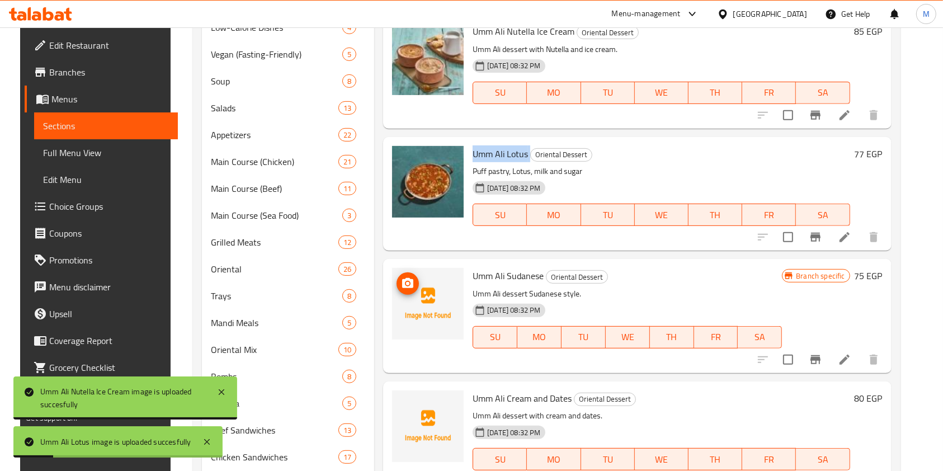
scroll to position [448, 0]
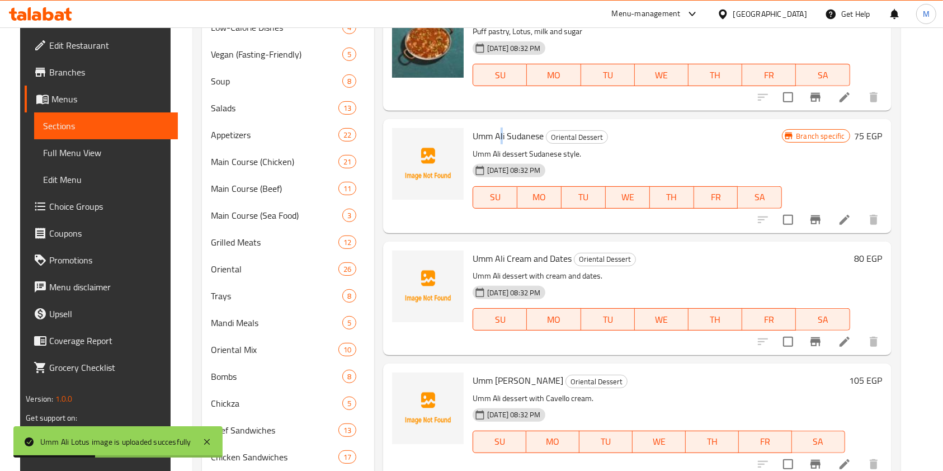
click at [497, 139] on span "Umm Ali Sudanese" at bounding box center [508, 136] width 71 height 17
click at [516, 135] on span "Umm Ali Sudanese" at bounding box center [508, 136] width 71 height 17
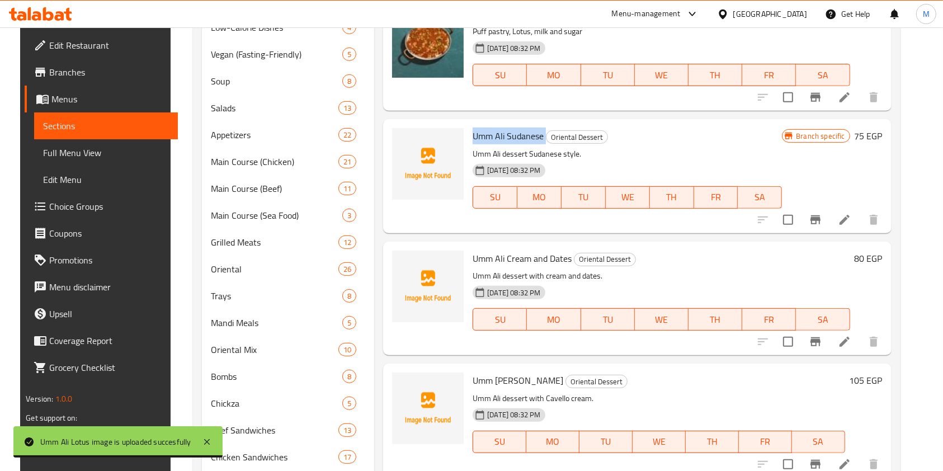
click at [516, 135] on span "Umm Ali Sudanese" at bounding box center [508, 136] width 71 height 17
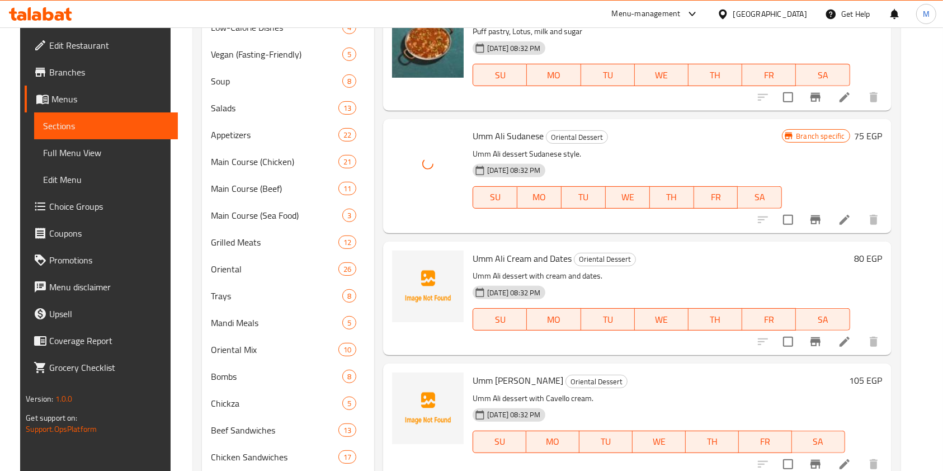
click at [490, 266] on span "Umm Ali Cream and Dates" at bounding box center [522, 258] width 99 height 17
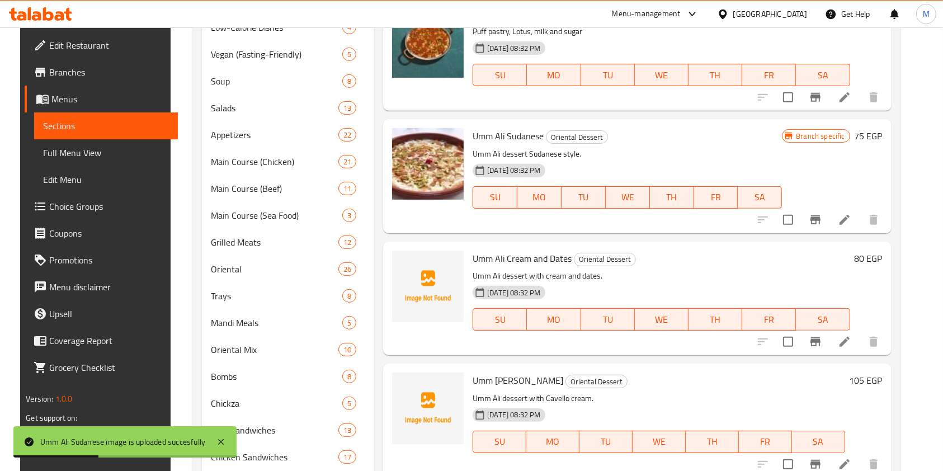
click at [691, 251] on h6 "Umm Ali Cream and Dates Oriental Dessert" at bounding box center [661, 259] width 377 height 16
click at [503, 265] on span "Umm Ali Cream and Dates" at bounding box center [522, 258] width 99 height 17
click at [521, 256] on span "Umm Ali Cream and Dates" at bounding box center [522, 258] width 99 height 17
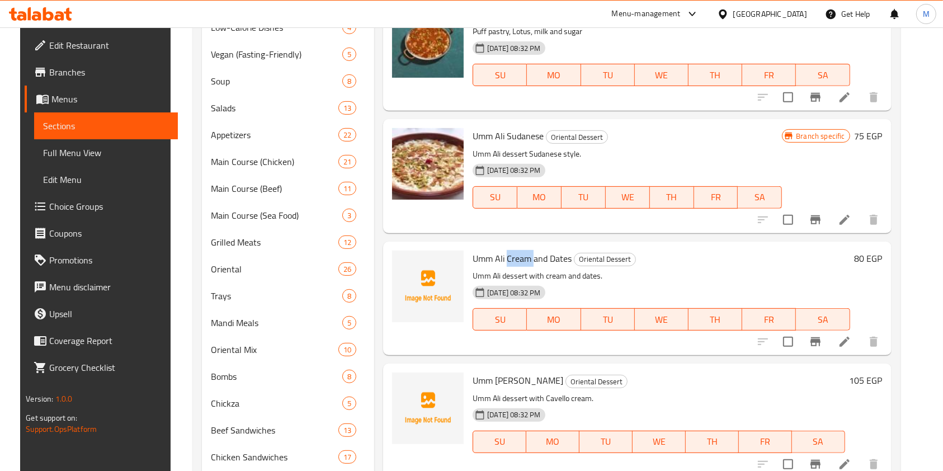
click at [521, 256] on span "Umm Ali Cream and Dates" at bounding box center [522, 258] width 99 height 17
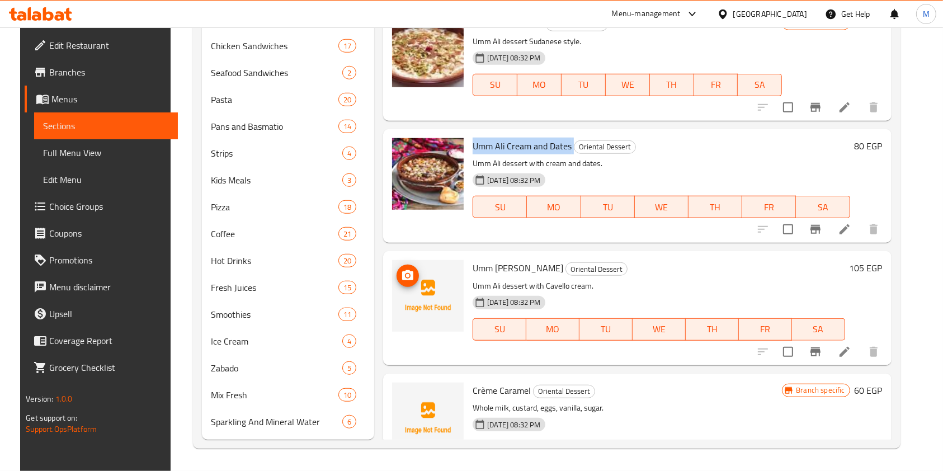
scroll to position [298, 0]
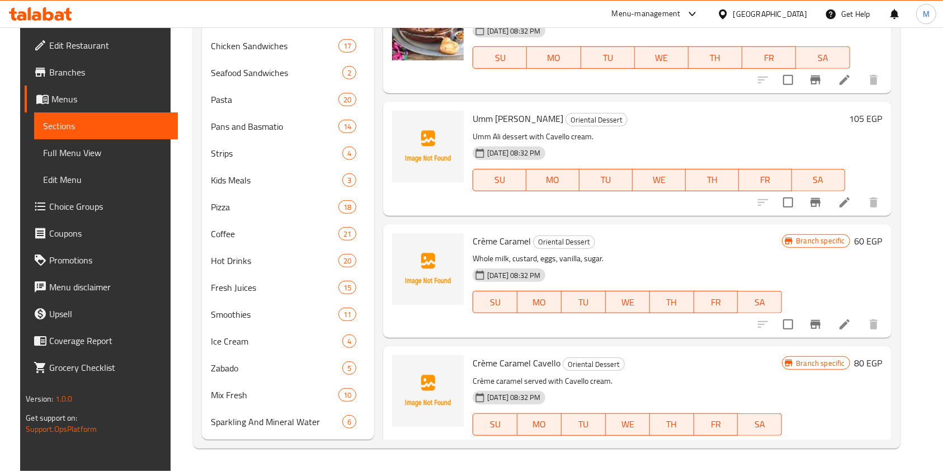
click at [473, 117] on span "Umm Ali Cavello" at bounding box center [518, 118] width 91 height 17
click at [500, 136] on p "Umm Ali dessert with Cavello cream." at bounding box center [659, 137] width 372 height 14
drag, startPoint x: 500, startPoint y: 123, endPoint x: 467, endPoint y: 121, distance: 33.6
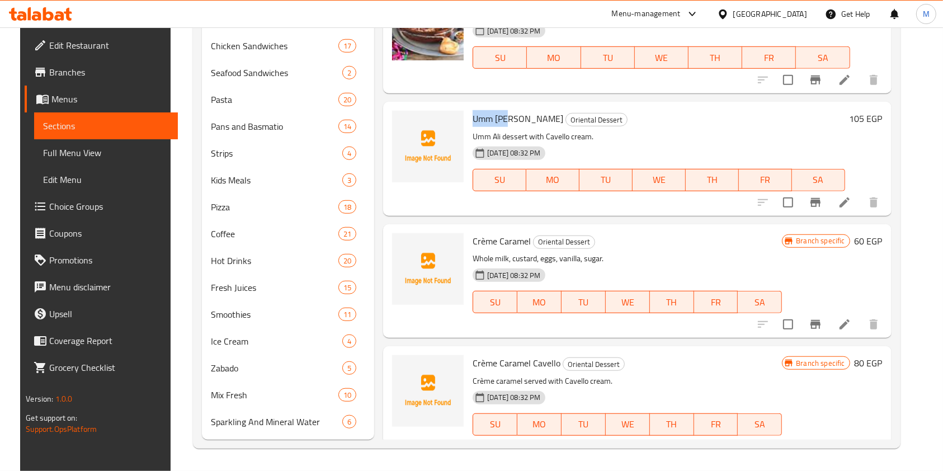
click at [468, 121] on div "Umm Ali Cavello Oriental Dessert Umm Ali dessert with Cavello cream. 03-07-2025…" at bounding box center [658, 158] width 381 height 105
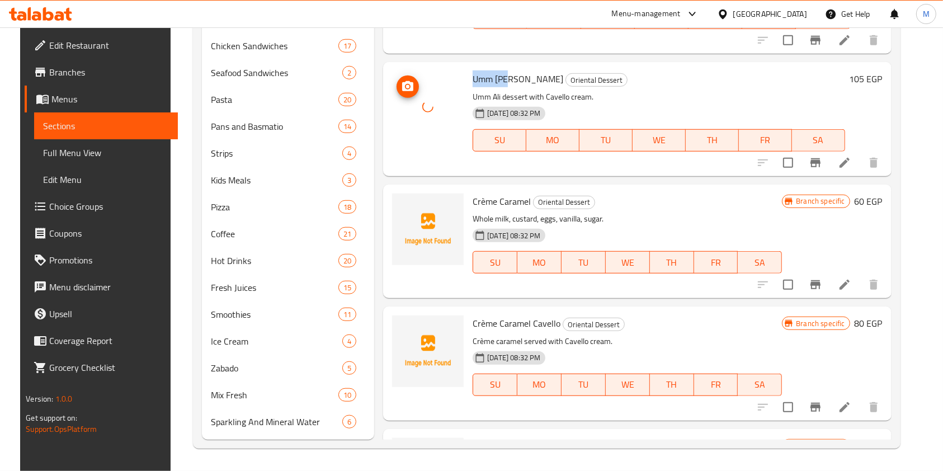
scroll to position [373, 0]
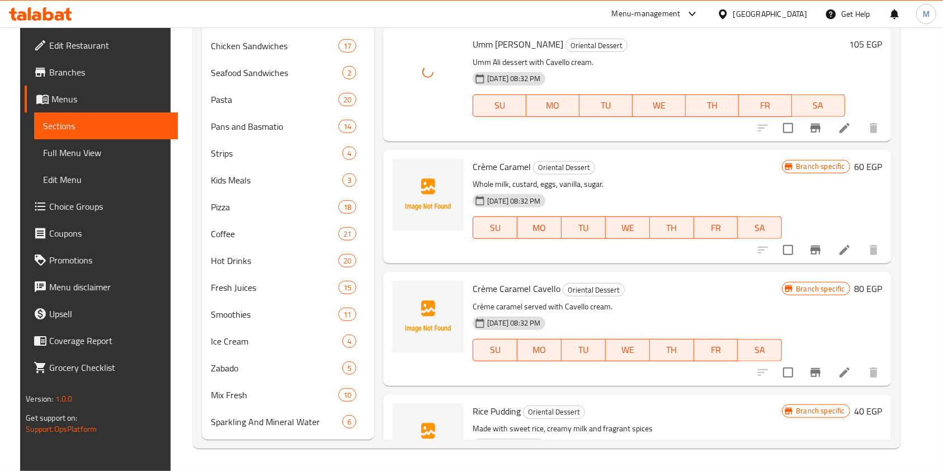
click at [479, 169] on span "Crème Caramel" at bounding box center [502, 166] width 58 height 17
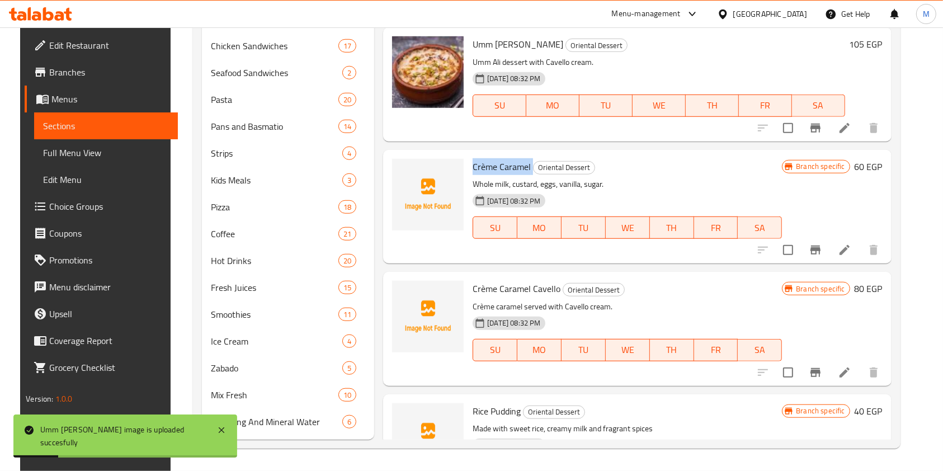
click at [494, 155] on div "Crème Caramel Oriental Dessert Whole milk, custard, eggs, vanilla, sugar. 03-07…" at bounding box center [627, 206] width 318 height 105
click at [485, 150] on div "Crème Caramel Oriental Dessert Whole milk, custard, eggs, vanilla, sugar. 03-07…" at bounding box center [637, 207] width 508 height 114
click at [482, 163] on span "Crème Caramel" at bounding box center [502, 166] width 58 height 17
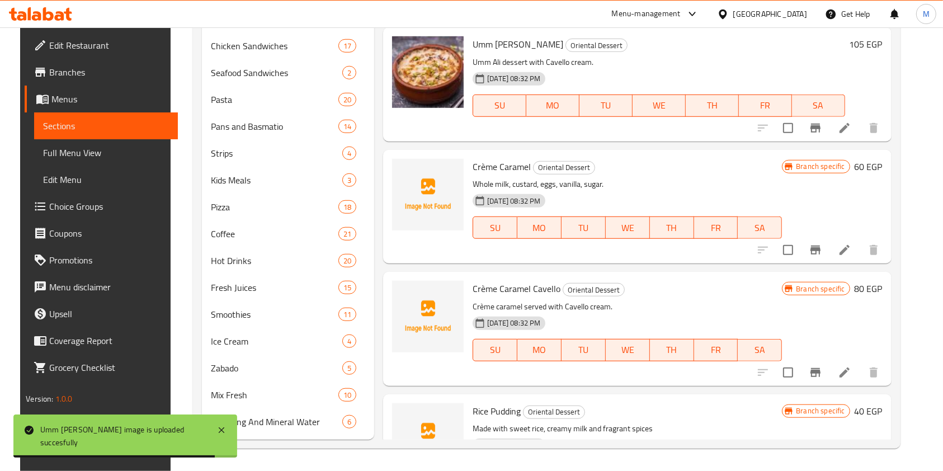
click at [482, 163] on span "Crème Caramel" at bounding box center [502, 166] width 58 height 17
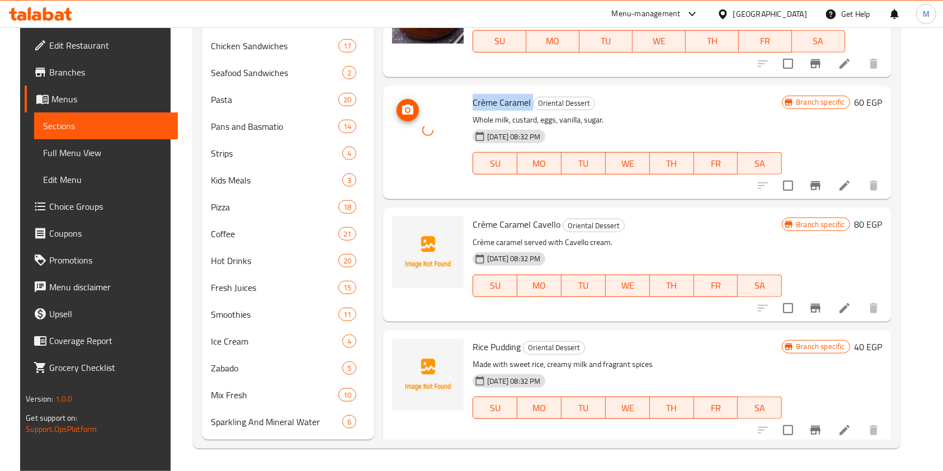
scroll to position [522, 0]
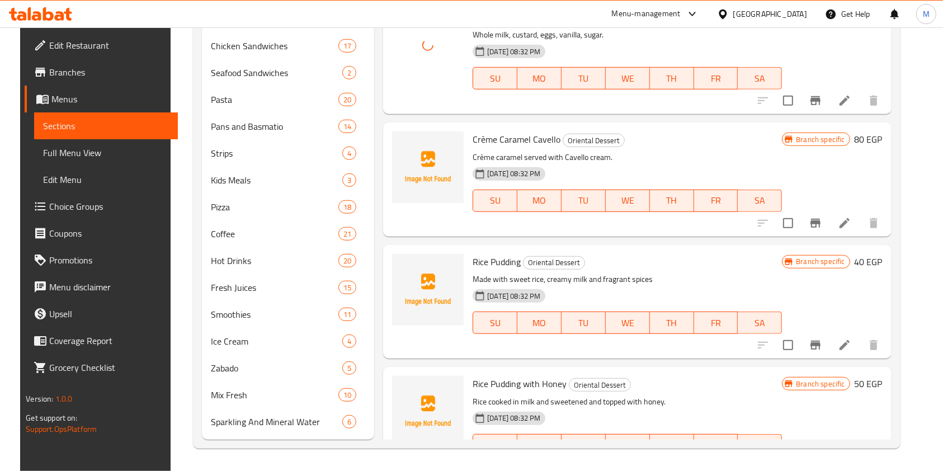
click at [473, 144] on span "Crème Caramel Cavello" at bounding box center [517, 139] width 88 height 17
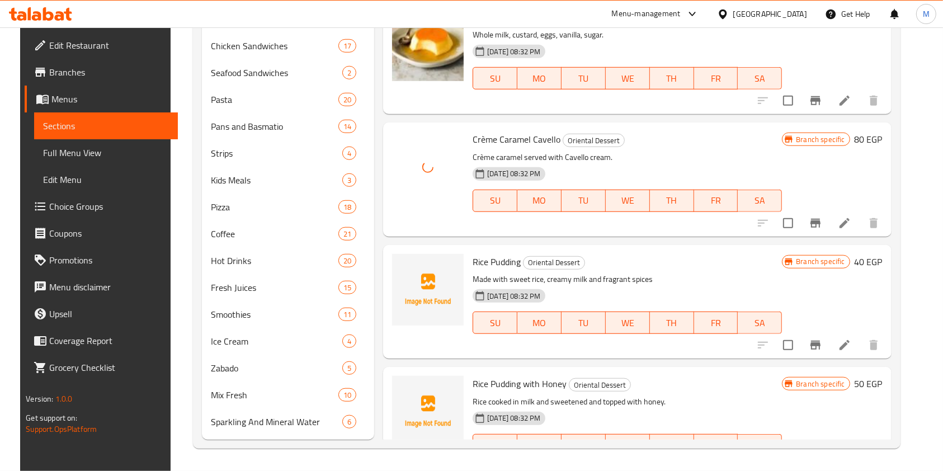
click at [481, 263] on span "Rice Pudding" at bounding box center [497, 261] width 48 height 17
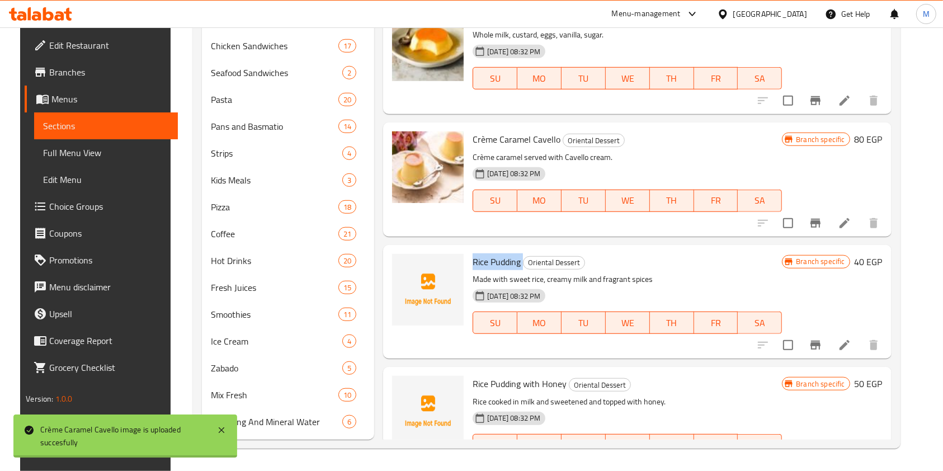
click at [481, 263] on span "Rice Pudding" at bounding box center [497, 261] width 48 height 17
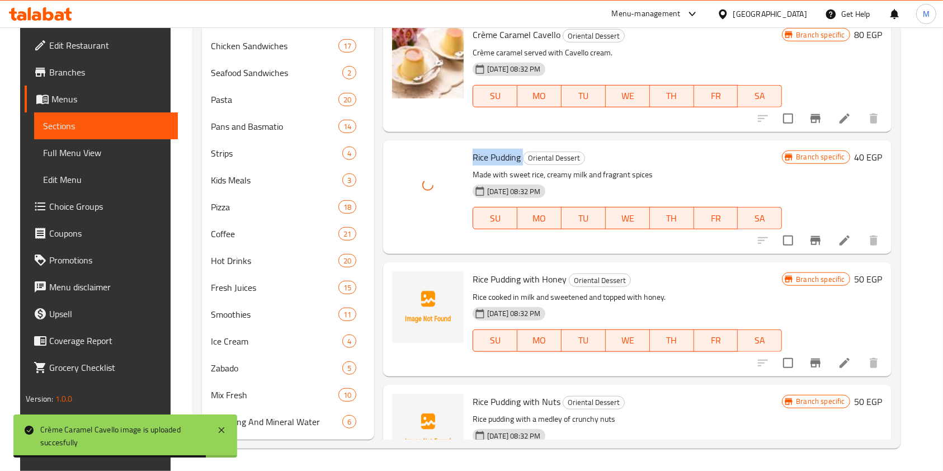
scroll to position [671, 0]
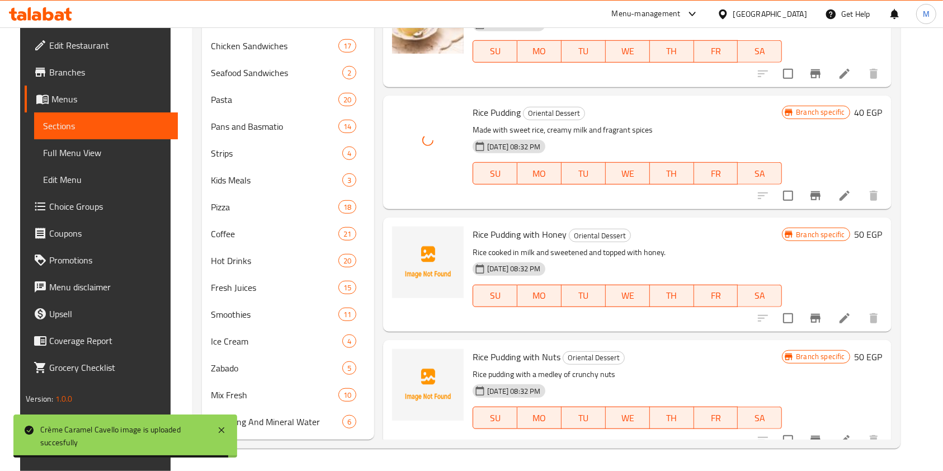
drag, startPoint x: 487, startPoint y: 222, endPoint x: 486, endPoint y: 234, distance: 13.0
click at [487, 223] on div "Rice Pudding with Honey Oriental Dessert Rice cooked in milk and sweetened and …" at bounding box center [627, 274] width 318 height 105
click at [486, 235] on span "Rice Pudding with Honey" at bounding box center [520, 234] width 94 height 17
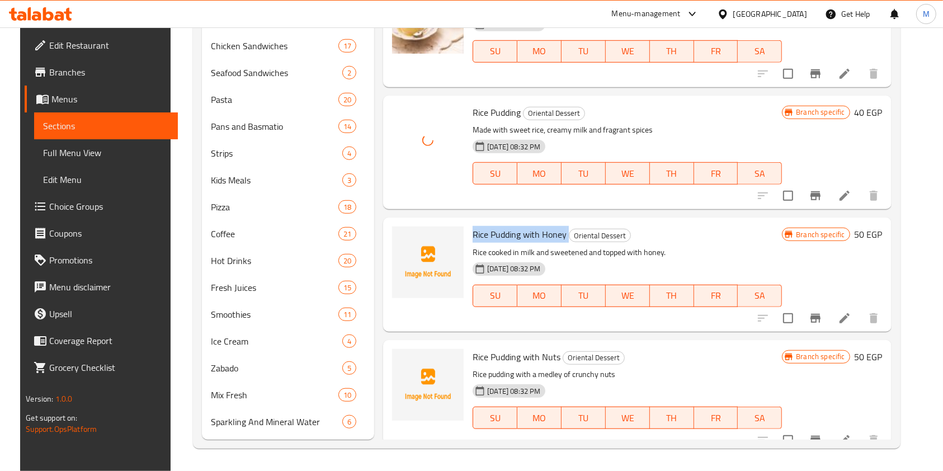
click at [486, 235] on span "Rice Pudding with Honey" at bounding box center [520, 234] width 94 height 17
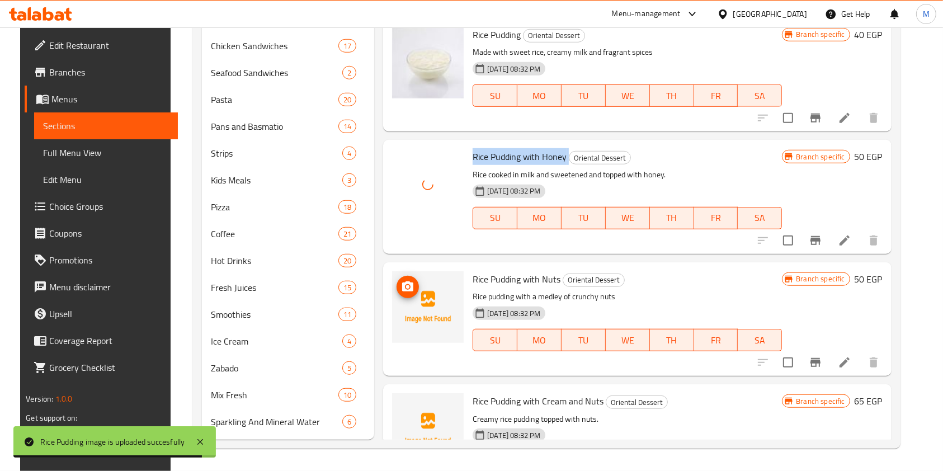
scroll to position [820, 0]
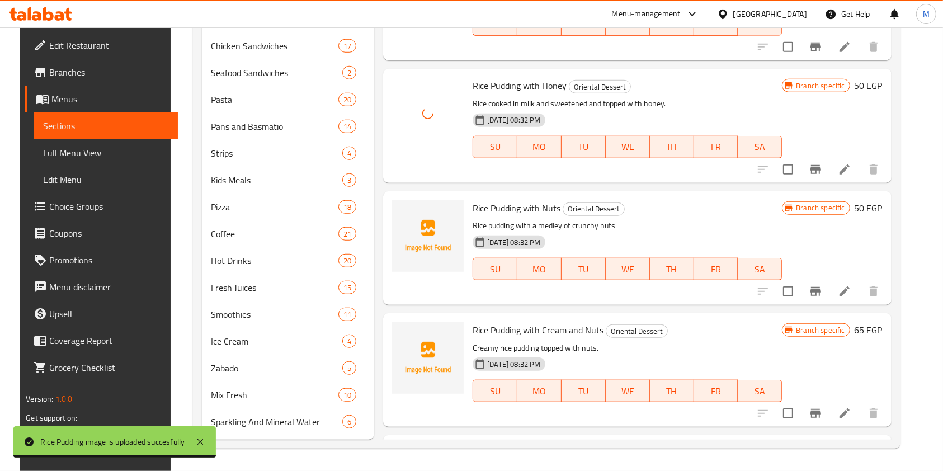
click at [473, 212] on span "Rice Pudding with Nuts" at bounding box center [517, 208] width 88 height 17
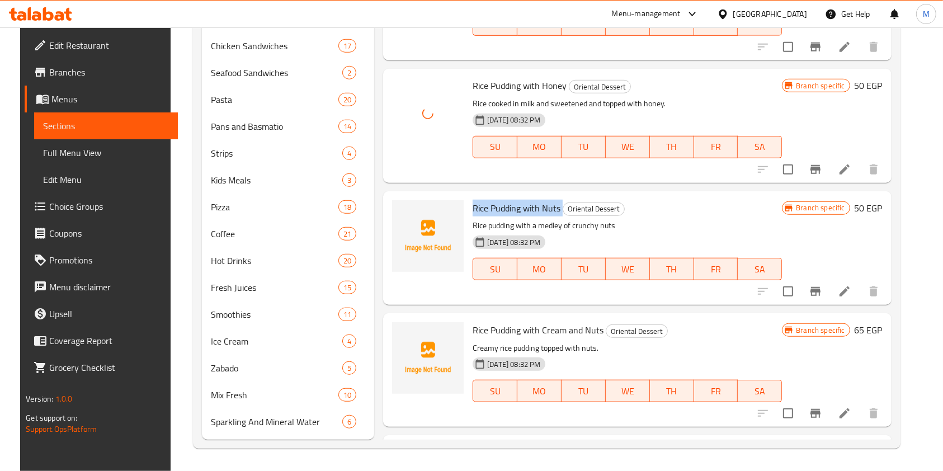
click at [473, 212] on span "Rice Pudding with Nuts" at bounding box center [517, 208] width 88 height 17
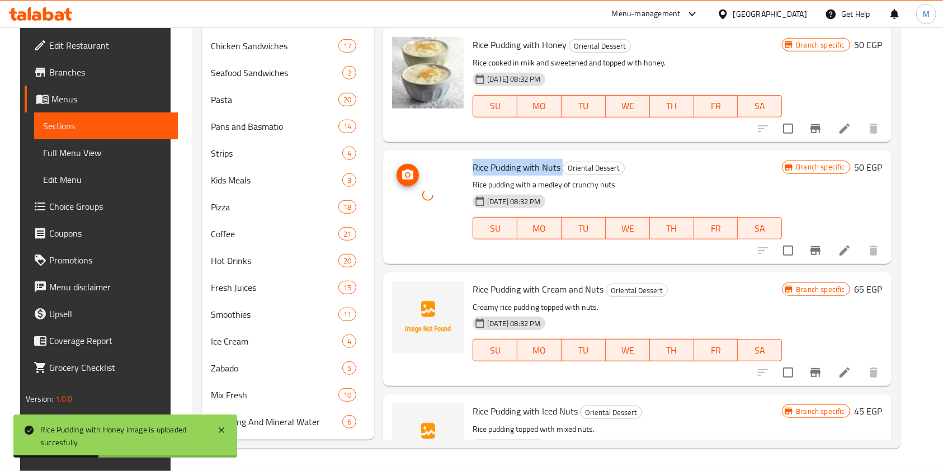
scroll to position [895, 0]
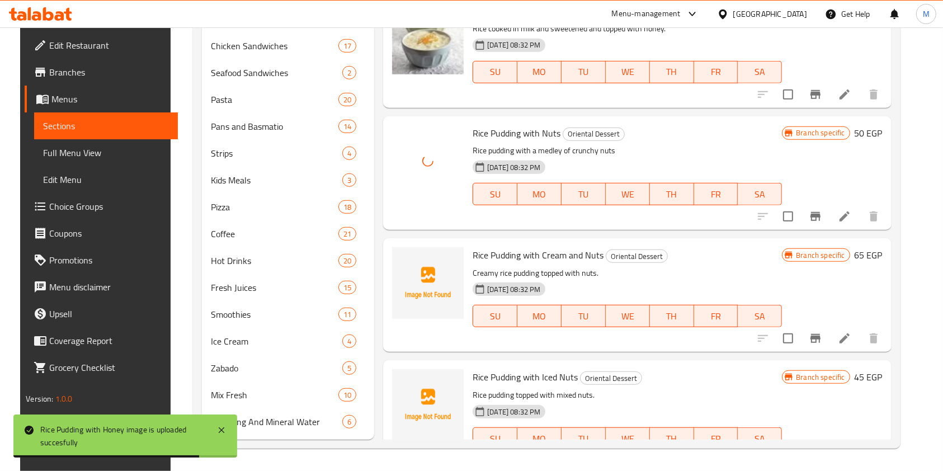
click at [502, 258] on span "Rice Pudding with Cream and Nuts" at bounding box center [538, 255] width 131 height 17
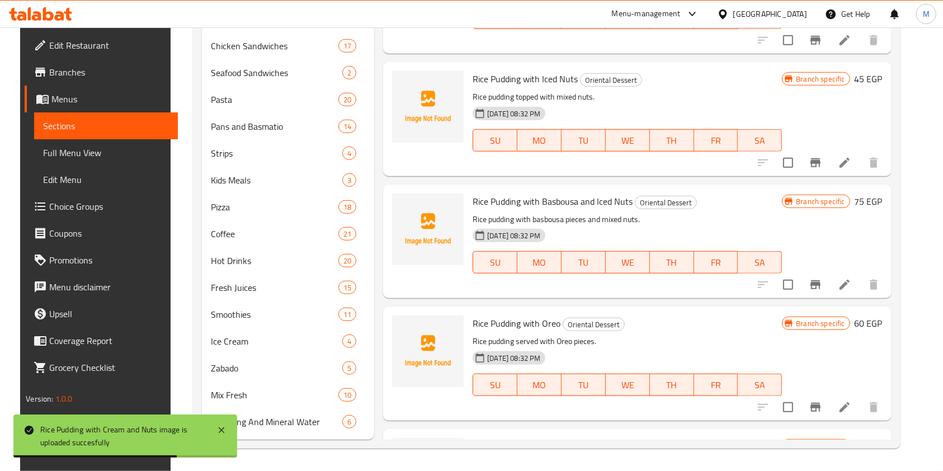
scroll to position [1119, 0]
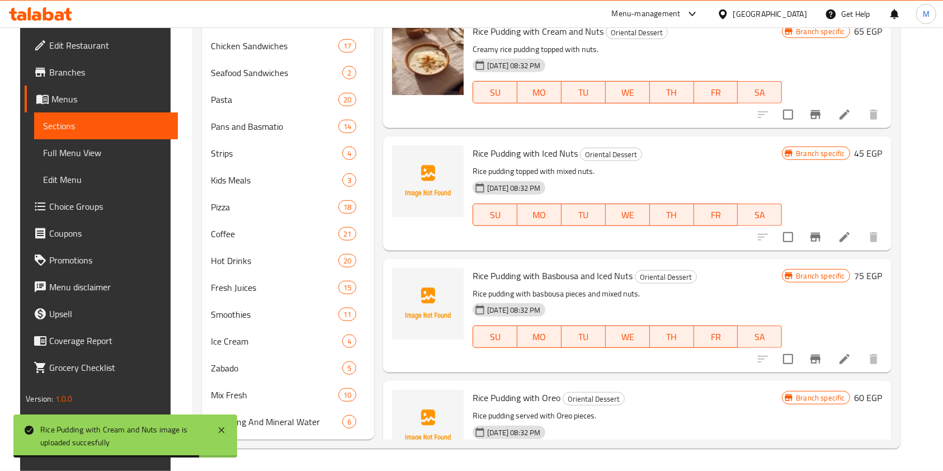
click at [478, 157] on span "Rice Pudding with Iced Nuts" at bounding box center [525, 153] width 105 height 17
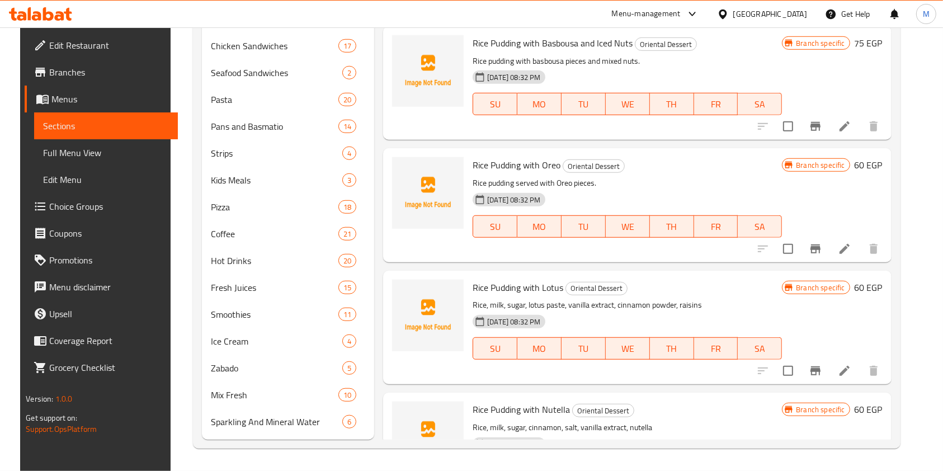
scroll to position [1268, 0]
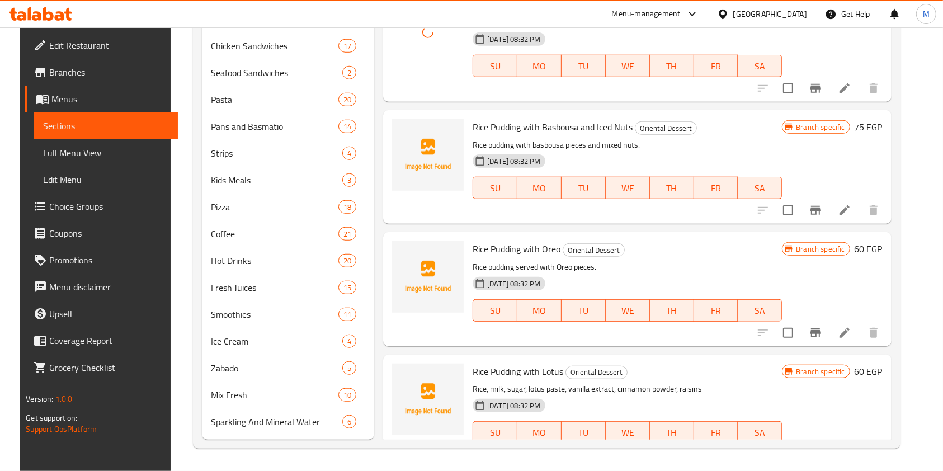
click at [494, 127] on span "Rice Pudding with Basbousa and Iced Nuts" at bounding box center [553, 127] width 160 height 17
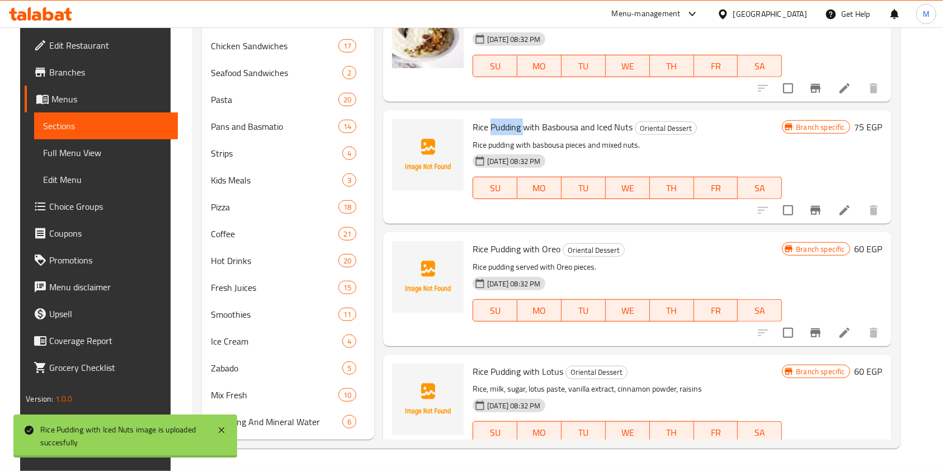
click at [494, 127] on span "Rice Pudding with Basbousa and Iced Nuts" at bounding box center [553, 127] width 160 height 17
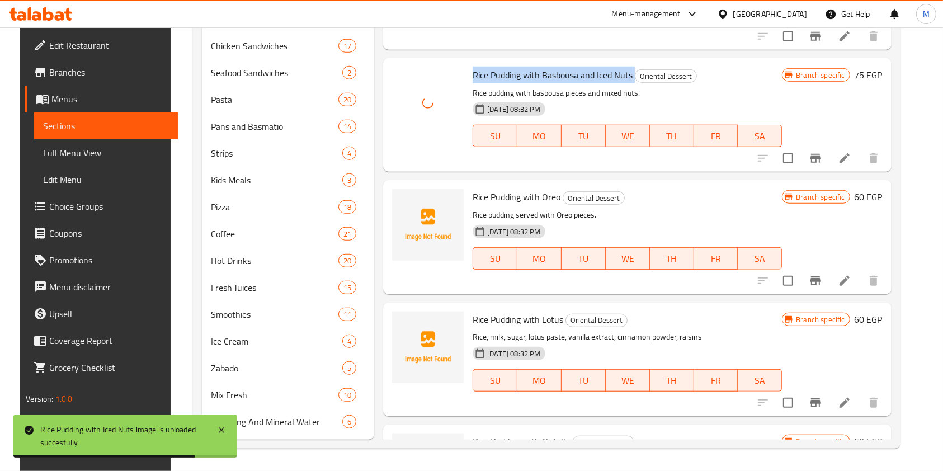
scroll to position [1343, 0]
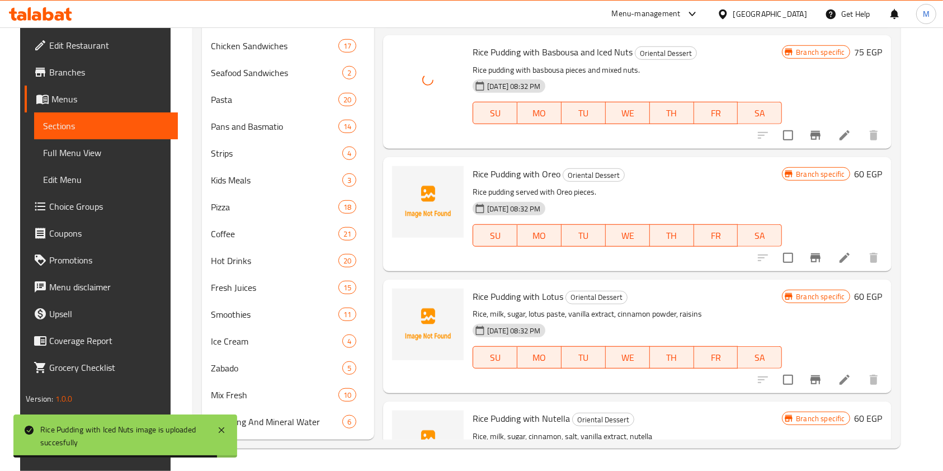
click at [491, 181] on span "Rice Pudding with Oreo" at bounding box center [517, 174] width 88 height 17
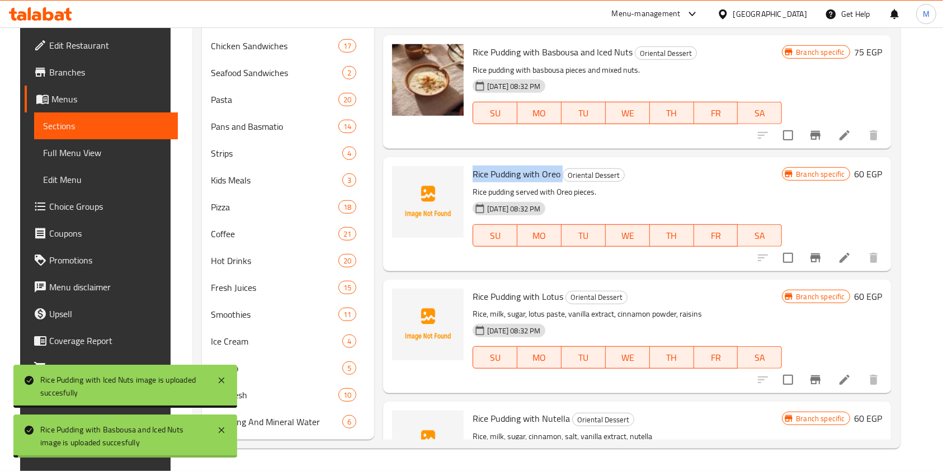
click at [491, 181] on span "Rice Pudding with Oreo" at bounding box center [517, 174] width 88 height 17
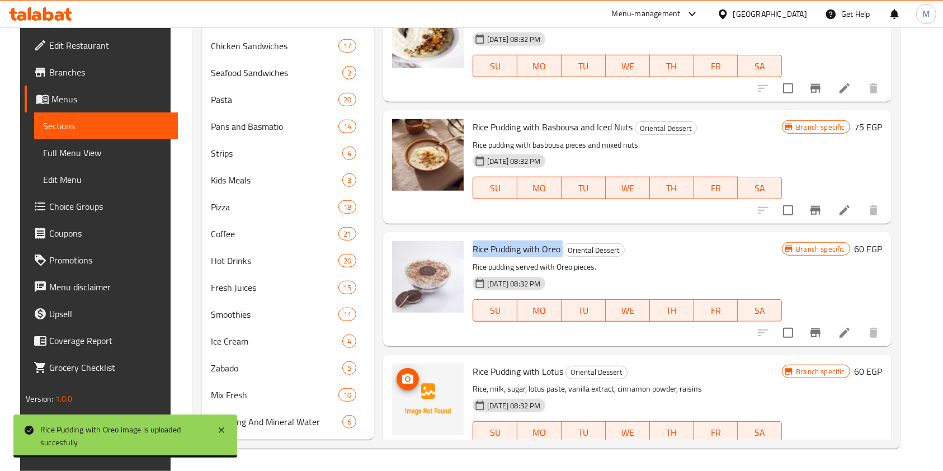
scroll to position [1663, 0]
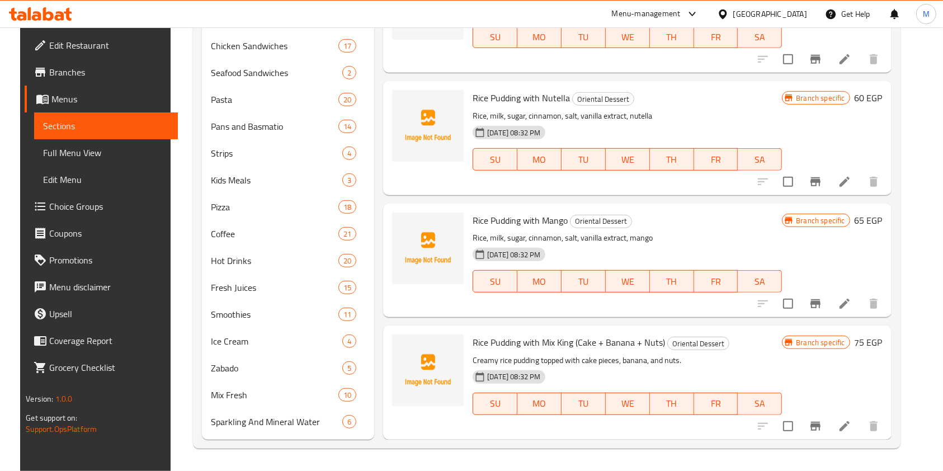
click at [496, 337] on span "Rice Pudding with Mix King (Cake + Banana + Nuts)" at bounding box center [569, 342] width 192 height 17
click at [473, 218] on span "Rice Pudding with Mango" at bounding box center [520, 220] width 95 height 17
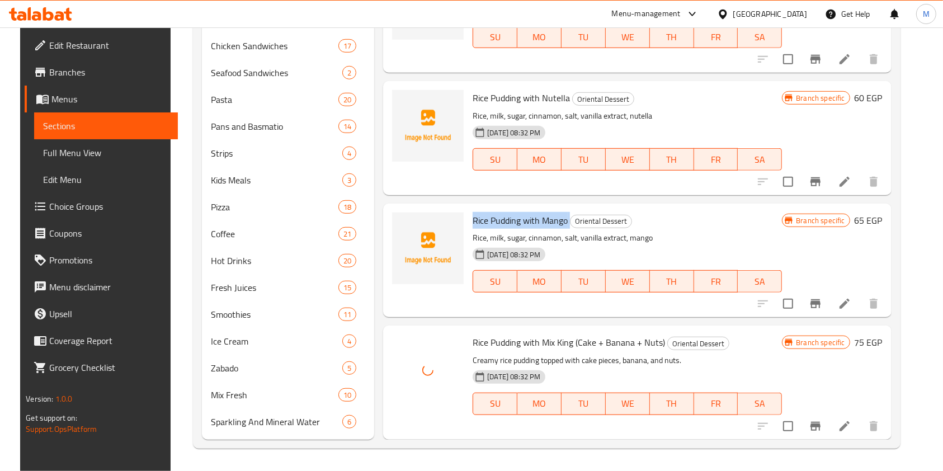
click at [473, 218] on span "Rice Pudding with Mango" at bounding box center [520, 220] width 95 height 17
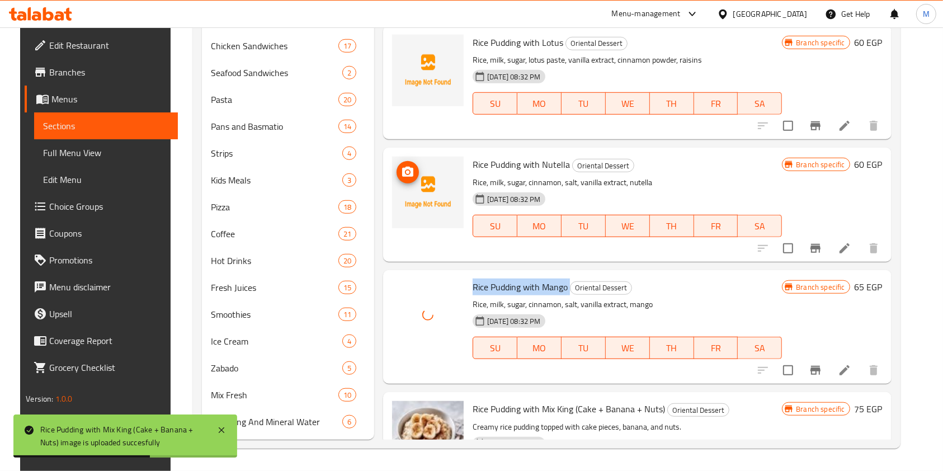
scroll to position [1514, 0]
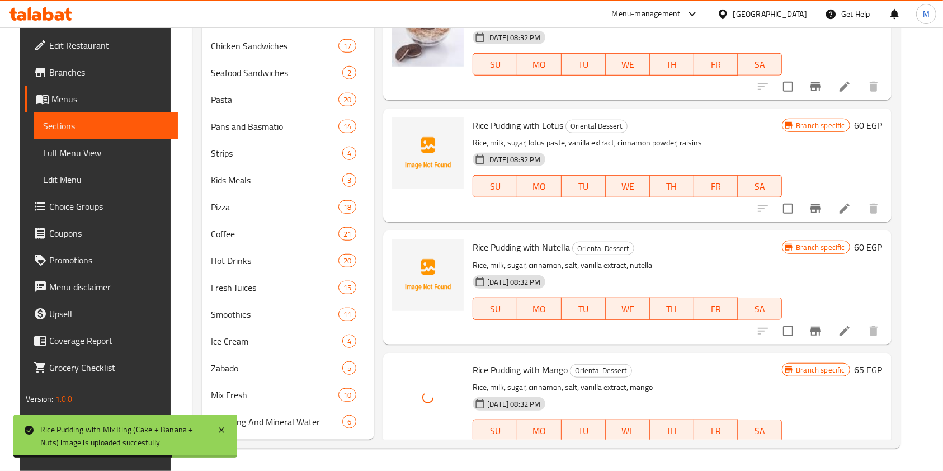
click at [486, 238] on div "Rice Pudding with Nutella Oriental Dessert Rice, milk, sugar, cinnamon, salt, v…" at bounding box center [627, 287] width 318 height 105
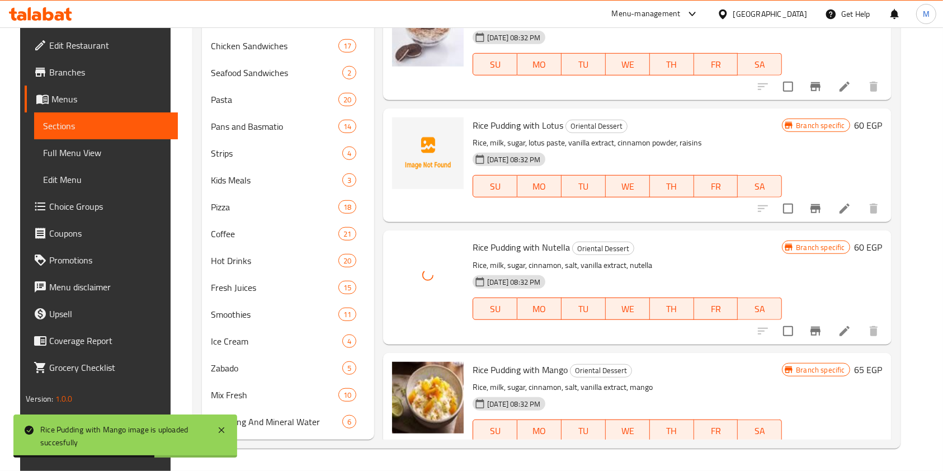
click at [502, 114] on div "Rice Pudding with Lotus Oriental Dessert Rice, milk, sugar, lotus paste, vanill…" at bounding box center [627, 165] width 318 height 105
click at [500, 127] on span "Rice Pudding with Lotus" at bounding box center [518, 125] width 91 height 17
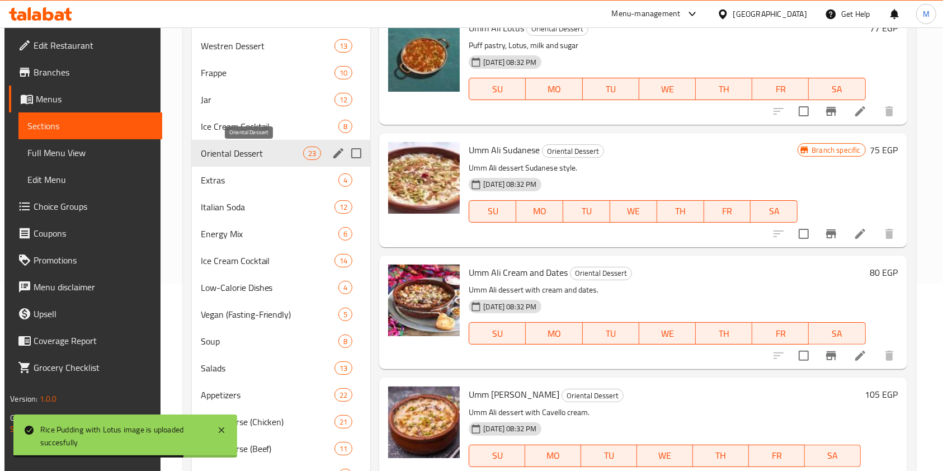
scroll to position [112, 0]
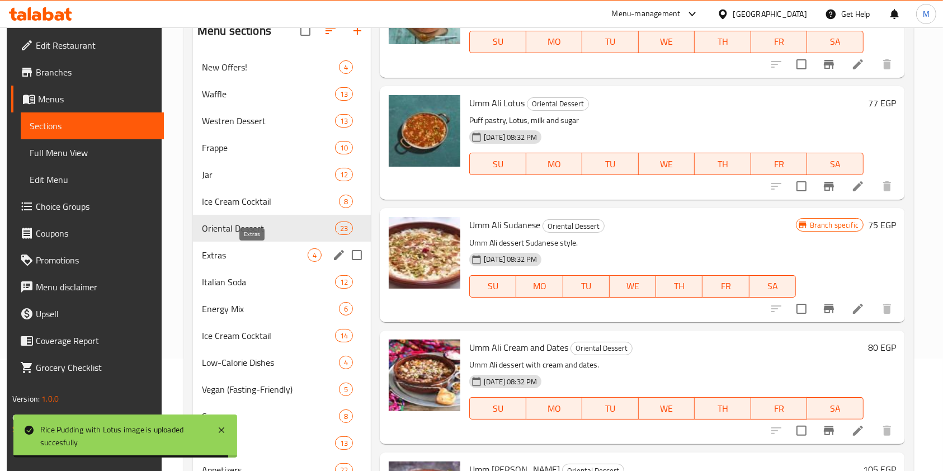
click at [202, 252] on span "Extras" at bounding box center [255, 254] width 106 height 13
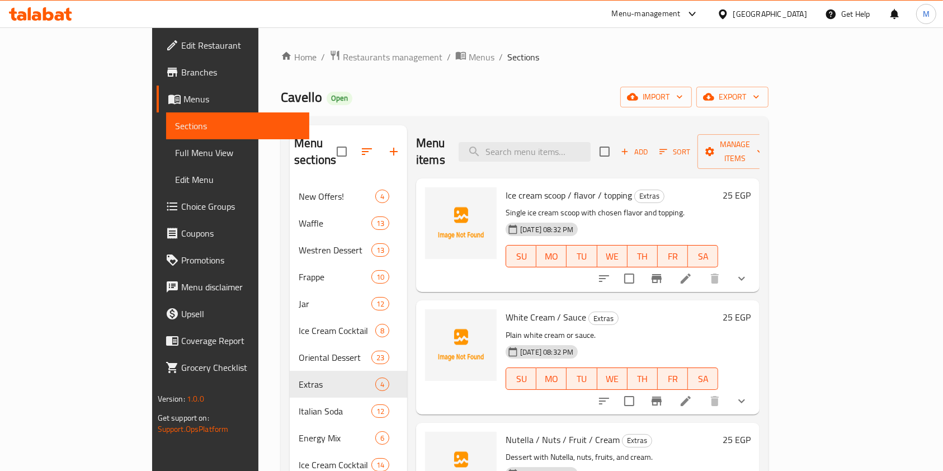
click at [506, 187] on span "Ice cream scoop / flavor / topping" at bounding box center [569, 195] width 126 height 17
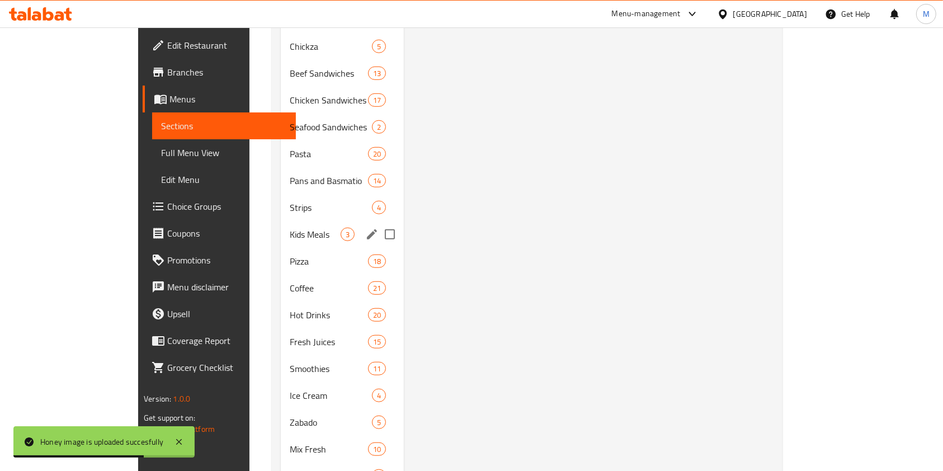
scroll to position [859, 0]
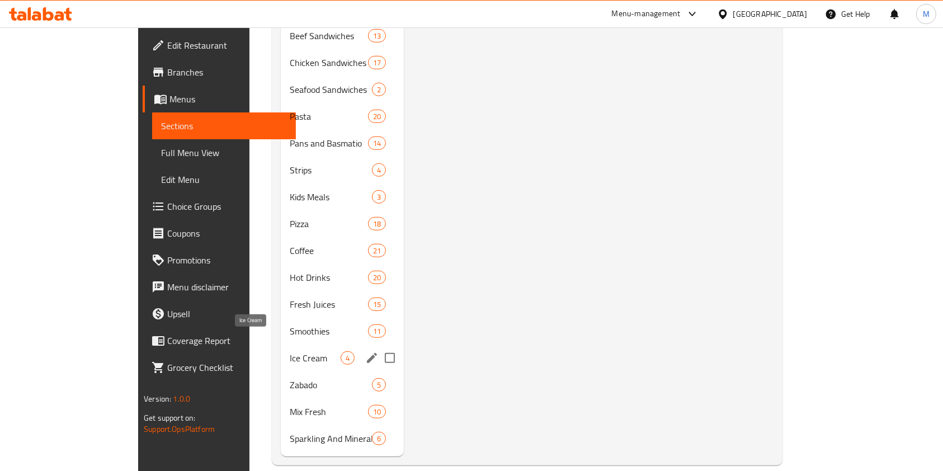
click at [290, 351] on span "Ice Cream" at bounding box center [315, 357] width 51 height 13
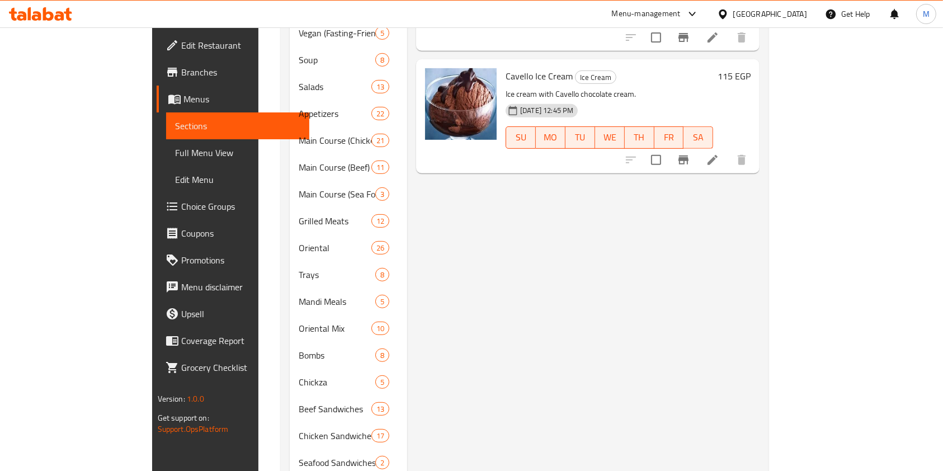
scroll to position [859, 0]
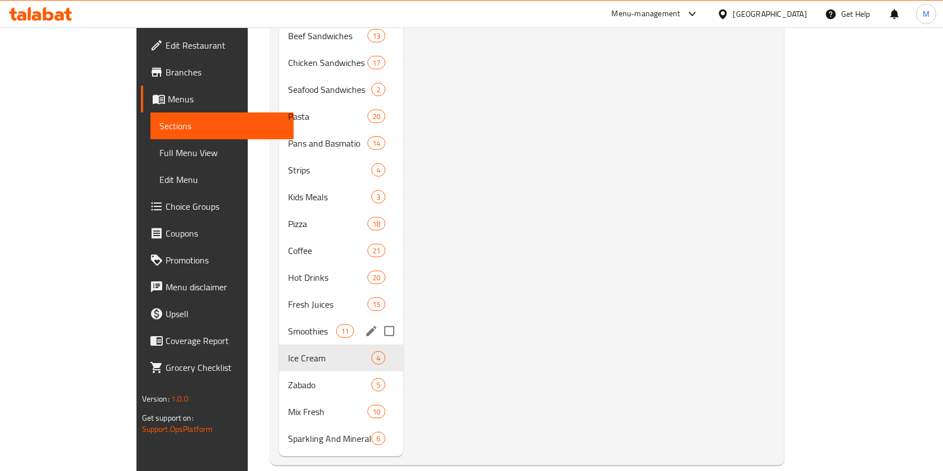
click at [279, 323] on div "Smoothies 11" at bounding box center [341, 331] width 124 height 27
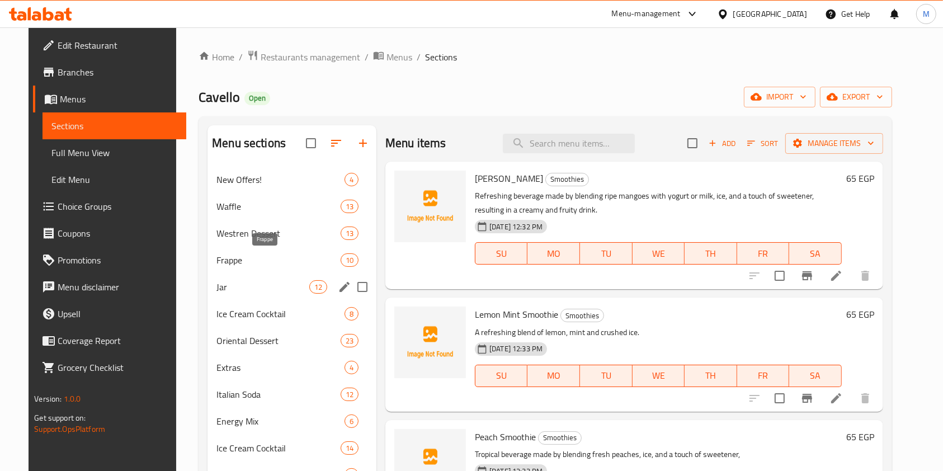
scroll to position [224, 0]
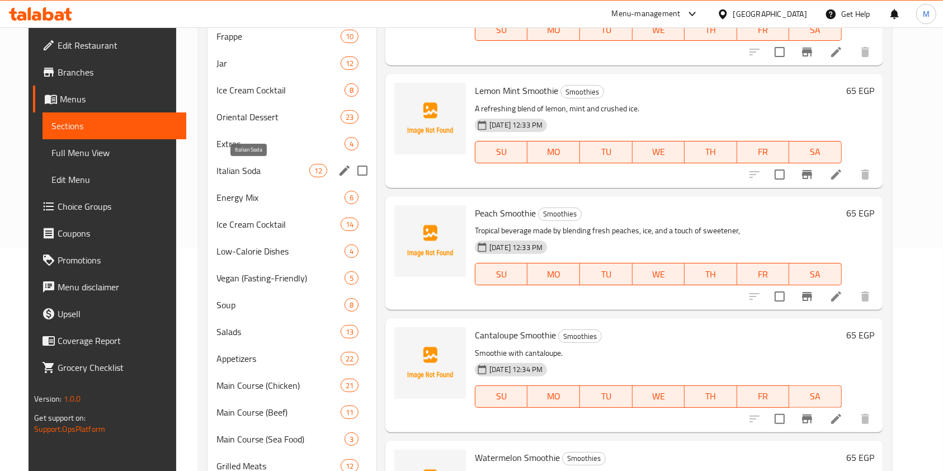
click at [255, 168] on span "Italian Soda" at bounding box center [262, 170] width 93 height 13
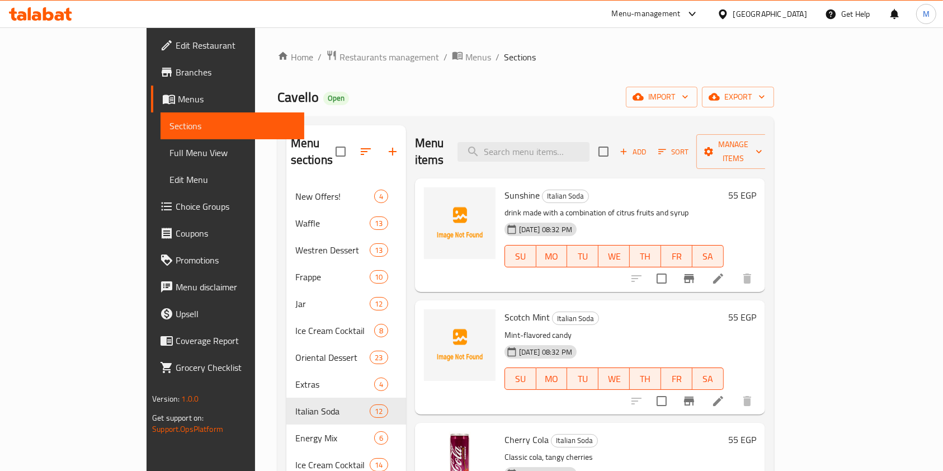
click at [505, 187] on span "Sunshine" at bounding box center [522, 195] width 35 height 17
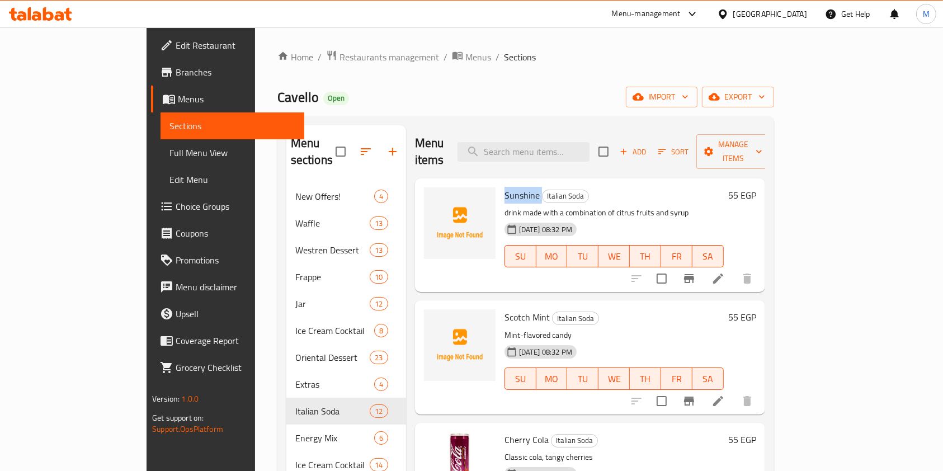
click at [505, 187] on span "Sunshine" at bounding box center [522, 195] width 35 height 17
click at [543, 190] on span "Italian Soda" at bounding box center [566, 196] width 46 height 13
drag, startPoint x: 464, startPoint y: 181, endPoint x: 564, endPoint y: 179, distance: 100.7
click at [564, 183] on div "Sunshine Italian Soda drink made with a combination of citrus fruits and syrup …" at bounding box center [614, 235] width 228 height 105
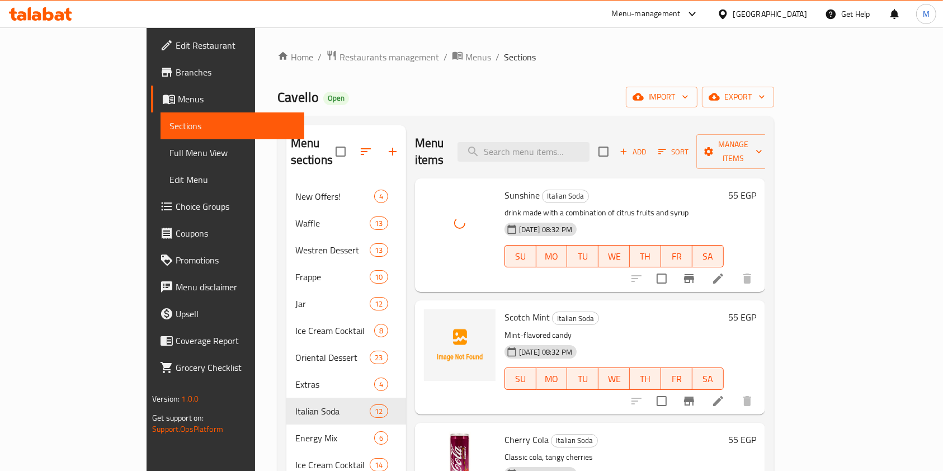
click at [505, 309] on span "Scotch Mint" at bounding box center [527, 317] width 45 height 17
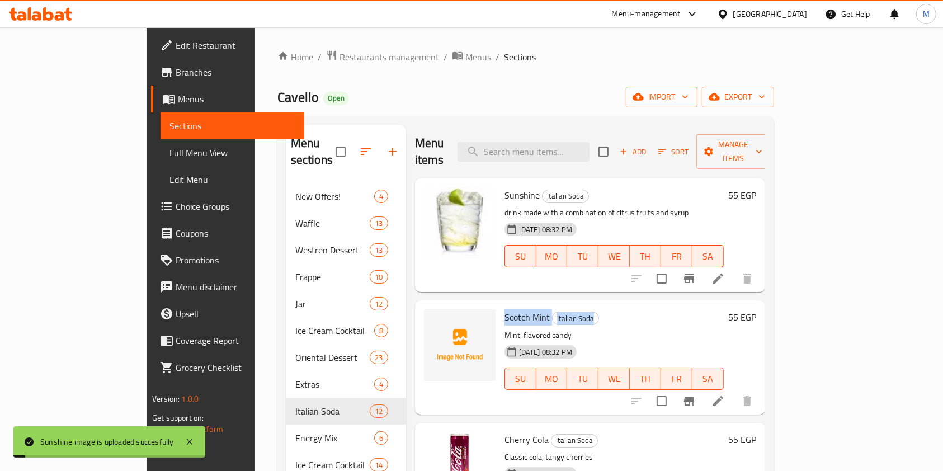
drag, startPoint x: 466, startPoint y: 300, endPoint x: 585, endPoint y: 295, distance: 119.3
click at [585, 305] on div "Scotch Mint Italian Soda Mint-flavored candy 03-07-2025 08:32 PM SU MO TU WE TH…" at bounding box center [614, 357] width 228 height 105
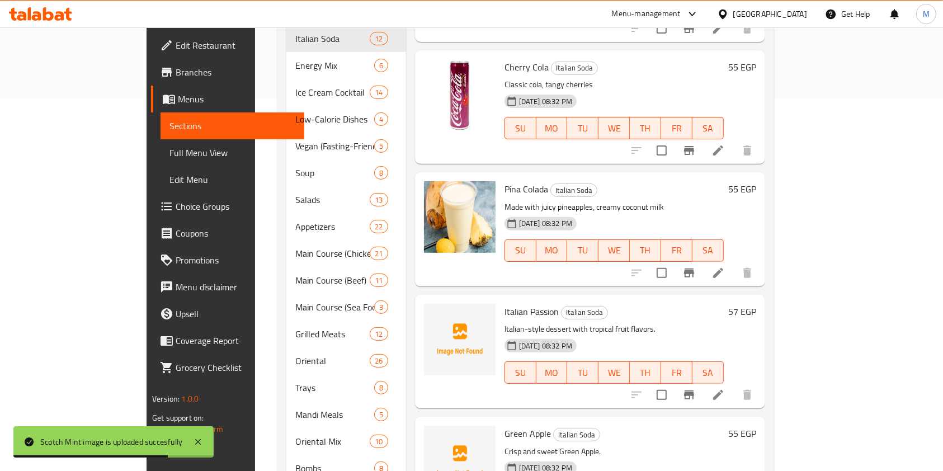
scroll to position [149, 0]
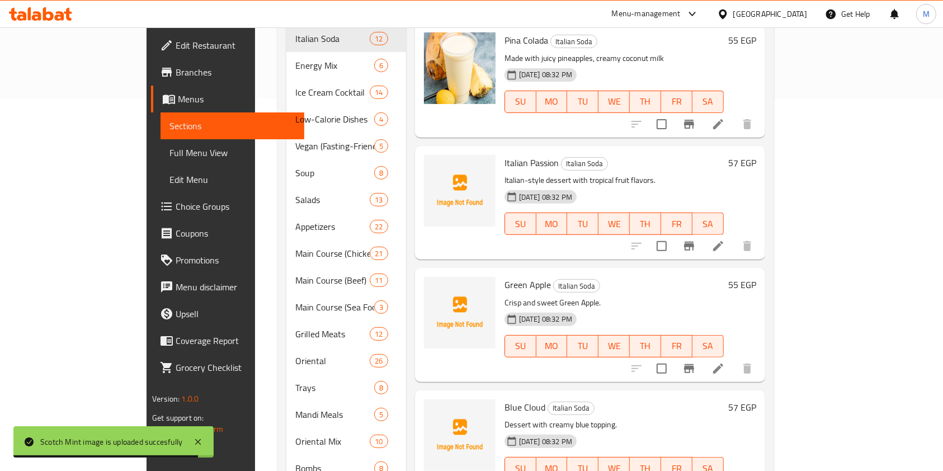
click at [505, 154] on div "Italian Passion Italian Soda Italian-style dessert with tropical fruit flavors.…" at bounding box center [614, 202] width 228 height 105
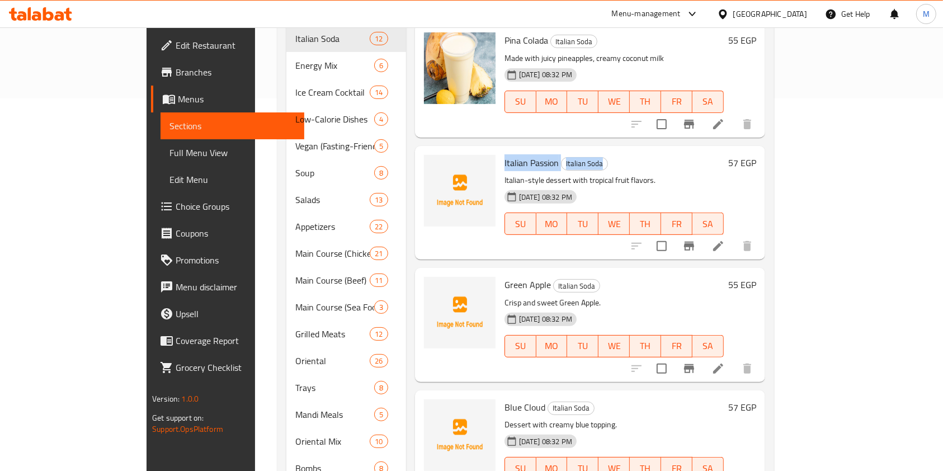
drag, startPoint x: 465, startPoint y: 147, endPoint x: 590, endPoint y: 142, distance: 124.8
click at [590, 150] on div "Italian Passion Italian Soda Italian-style dessert with tropical fruit flavors.…" at bounding box center [614, 202] width 228 height 105
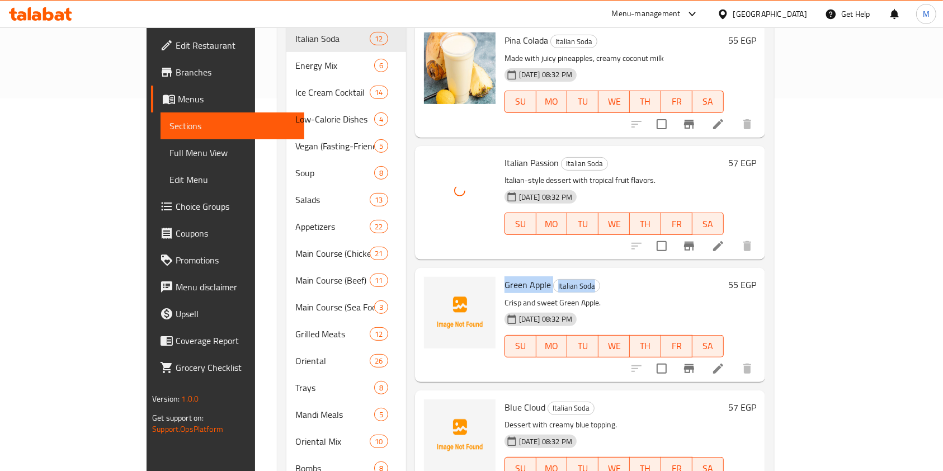
drag, startPoint x: 467, startPoint y: 266, endPoint x: 590, endPoint y: 261, distance: 122.6
click at [590, 277] on h6 "Green Apple Italian Soda" at bounding box center [614, 285] width 219 height 16
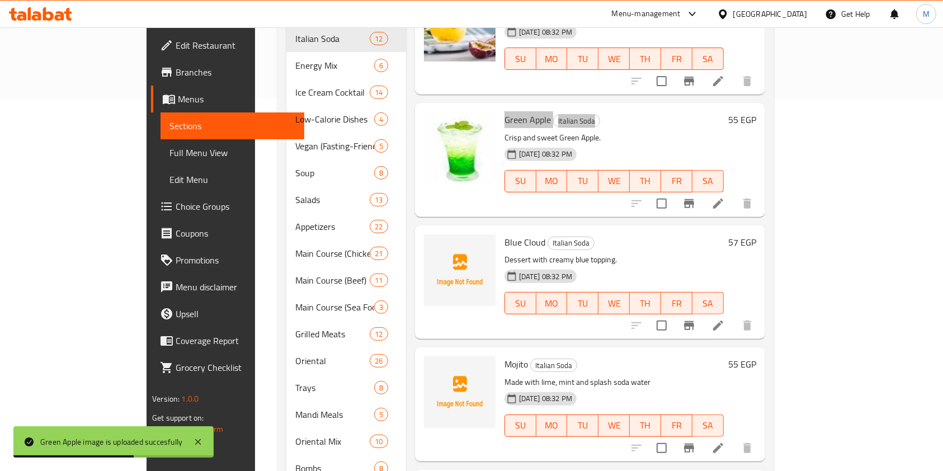
scroll to position [321, 0]
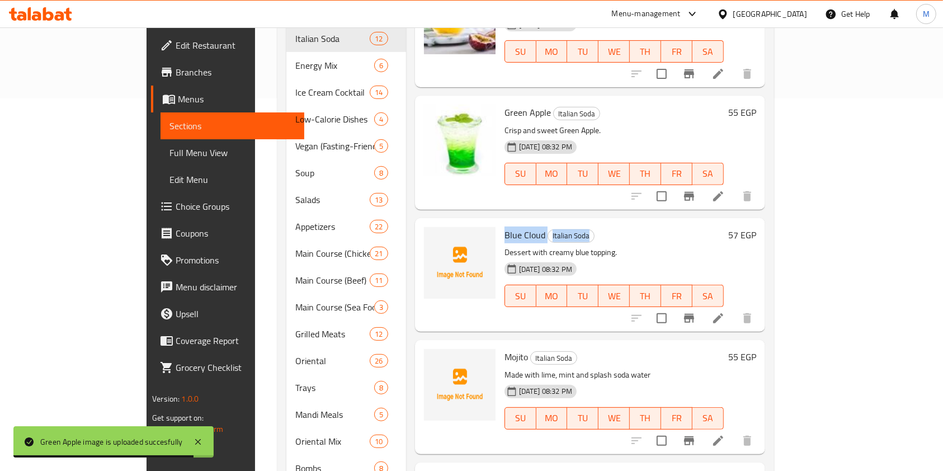
drag, startPoint x: 467, startPoint y: 219, endPoint x: 590, endPoint y: 218, distance: 123.6
click at [590, 223] on div "Blue Cloud Italian Soda Dessert with creamy blue topping. 03-07-2025 08:32 PM S…" at bounding box center [614, 275] width 228 height 105
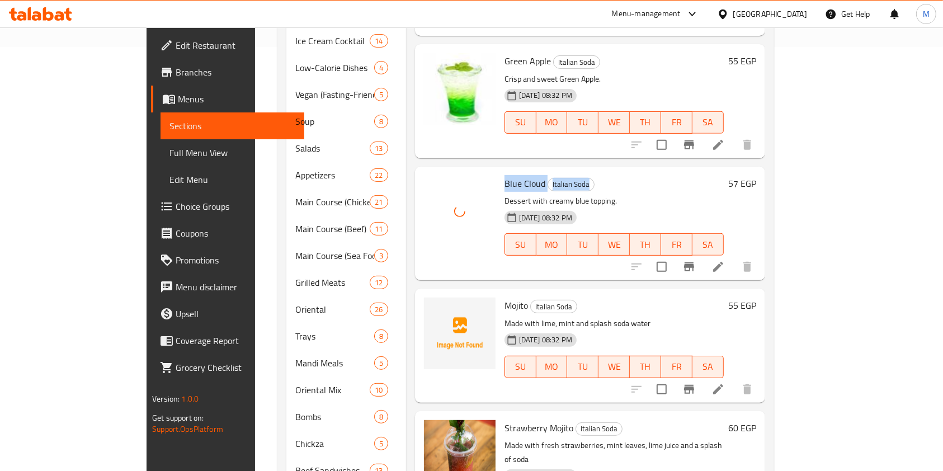
scroll to position [448, 0]
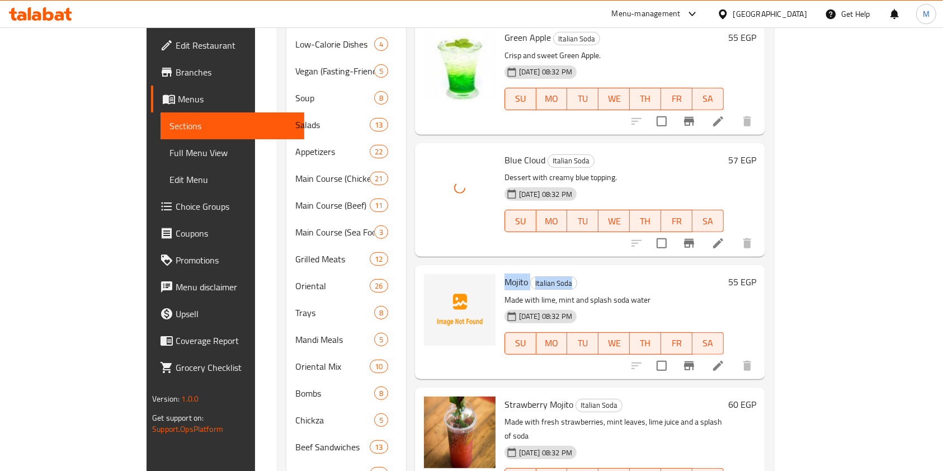
drag, startPoint x: 469, startPoint y: 267, endPoint x: 582, endPoint y: 266, distance: 113.6
click at [582, 270] on div "Mojito Italian Soda Made with lime, mint and splash soda water 03-07-2025 08:32…" at bounding box center [614, 322] width 228 height 105
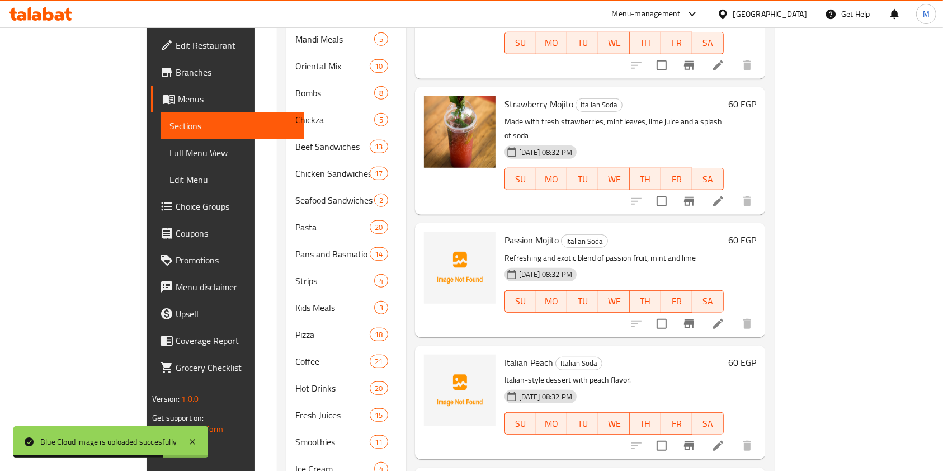
scroll to position [820, 0]
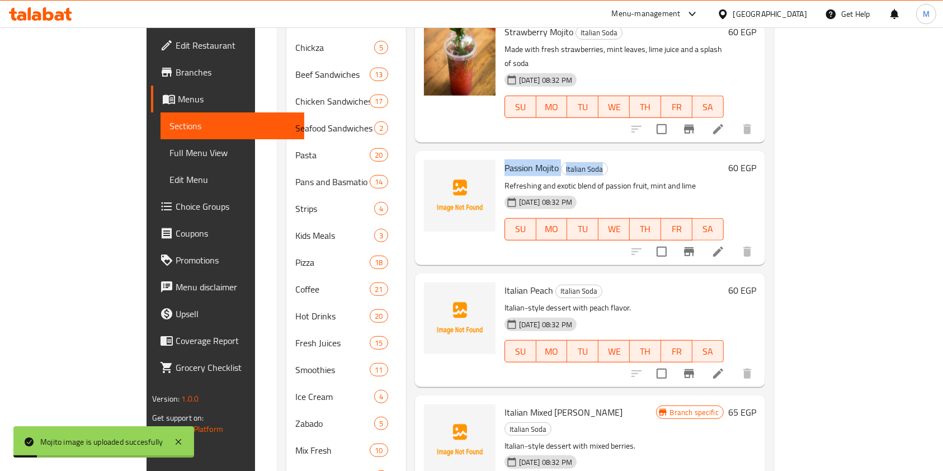
drag, startPoint x: 469, startPoint y: 135, endPoint x: 595, endPoint y: 137, distance: 125.3
click at [595, 160] on h6 "Passion Mojito Italian Soda" at bounding box center [614, 168] width 219 height 16
click at [505, 179] on p "Refreshing and exotic blend of passion fruit, mint and lime" at bounding box center [614, 186] width 219 height 14
drag, startPoint x: 470, startPoint y: 130, endPoint x: 600, endPoint y: 131, distance: 129.8
click at [600, 160] on h6 "Passion Mojito Italian Soda" at bounding box center [614, 168] width 219 height 16
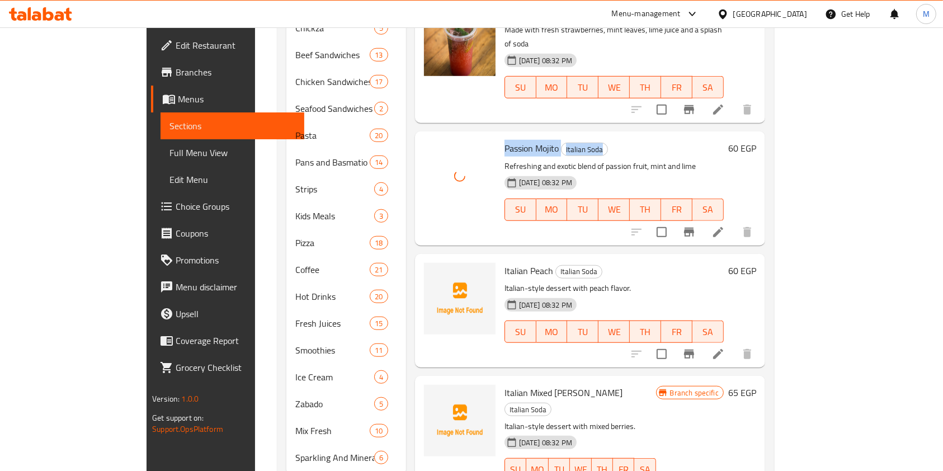
scroll to position [859, 0]
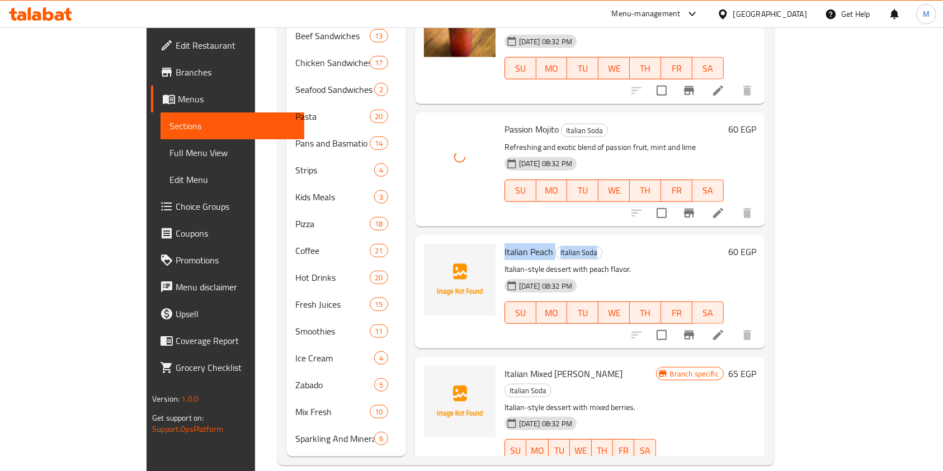
drag, startPoint x: 469, startPoint y: 219, endPoint x: 596, endPoint y: 221, distance: 127.5
click at [596, 244] on h6 "Italian Peach Italian Soda" at bounding box center [614, 252] width 219 height 16
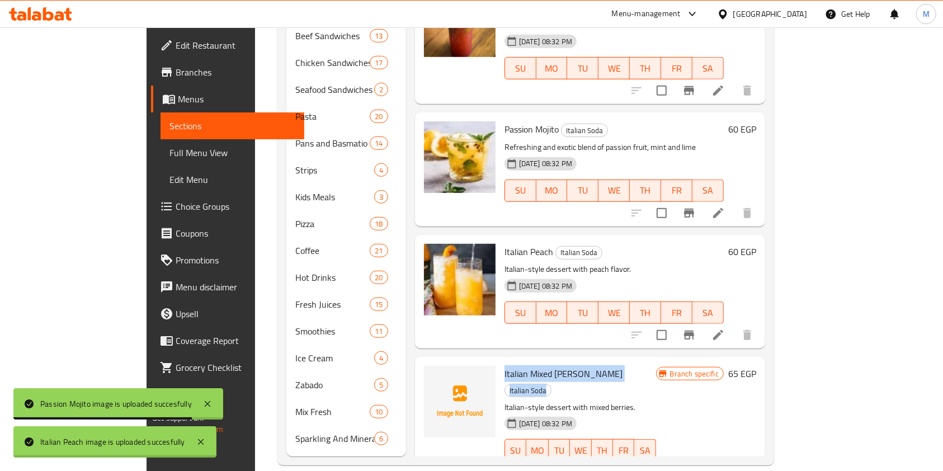
drag, startPoint x: 465, startPoint y: 349, endPoint x: 649, endPoint y: 333, distance: 184.2
click at [649, 361] on div "Italian Mixed Berry Italian Soda Italian-style dessert with mixed berries. 03-0…" at bounding box center [580, 421] width 161 height 120
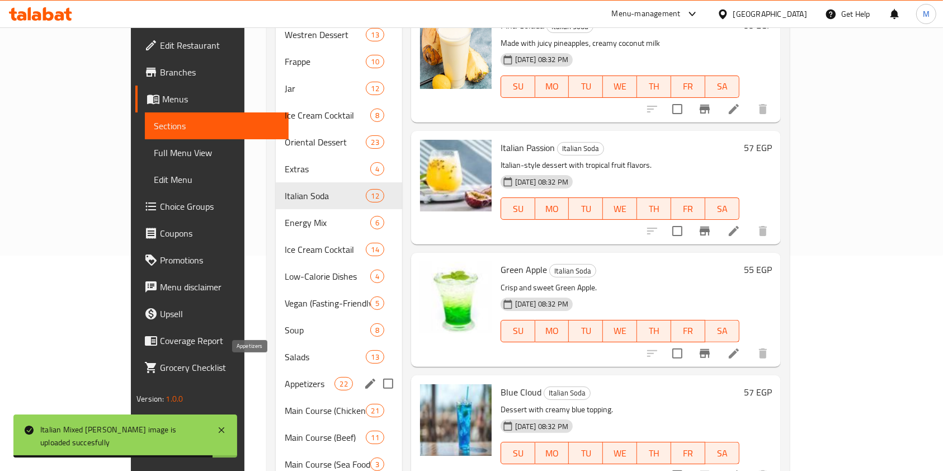
scroll to position [112, 0]
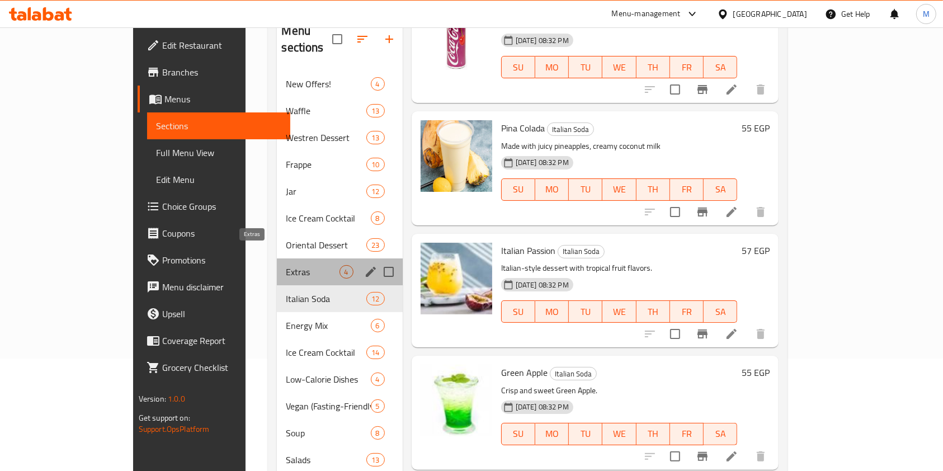
click at [286, 265] on span "Extras" at bounding box center [312, 271] width 53 height 13
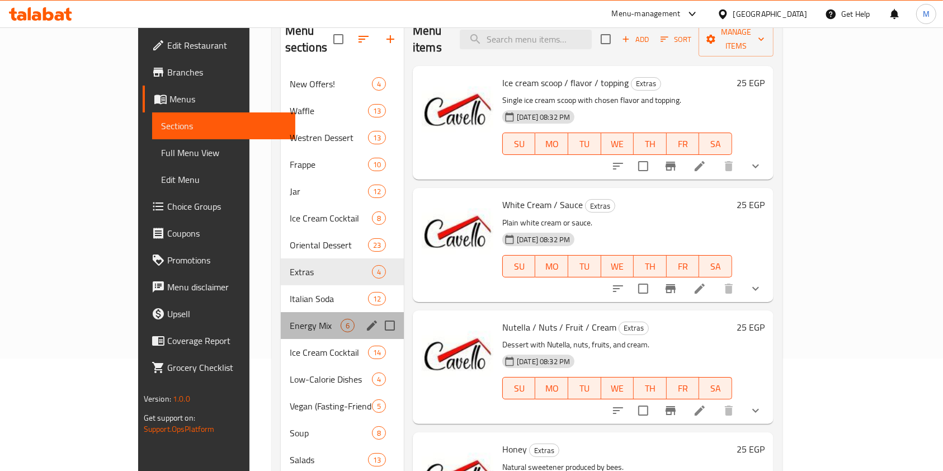
click at [281, 312] on div "Energy Mix 6" at bounding box center [342, 325] width 123 height 27
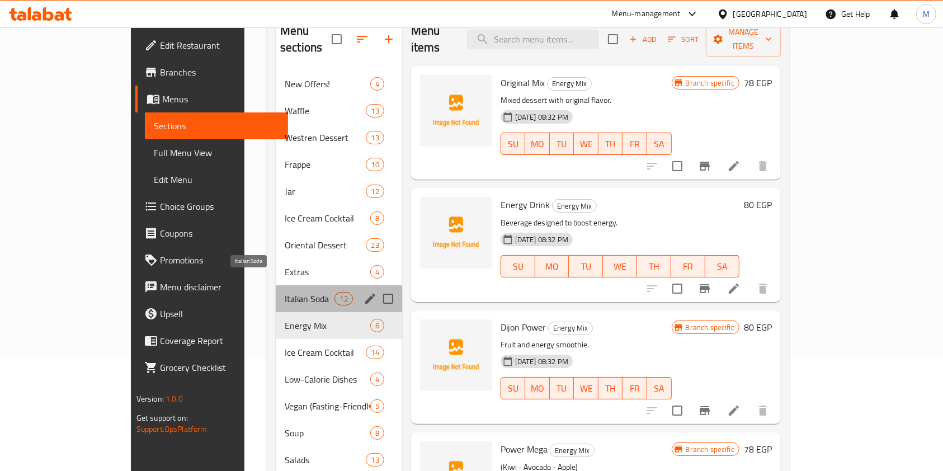
click at [285, 292] on span "Italian Soda" at bounding box center [310, 298] width 50 height 13
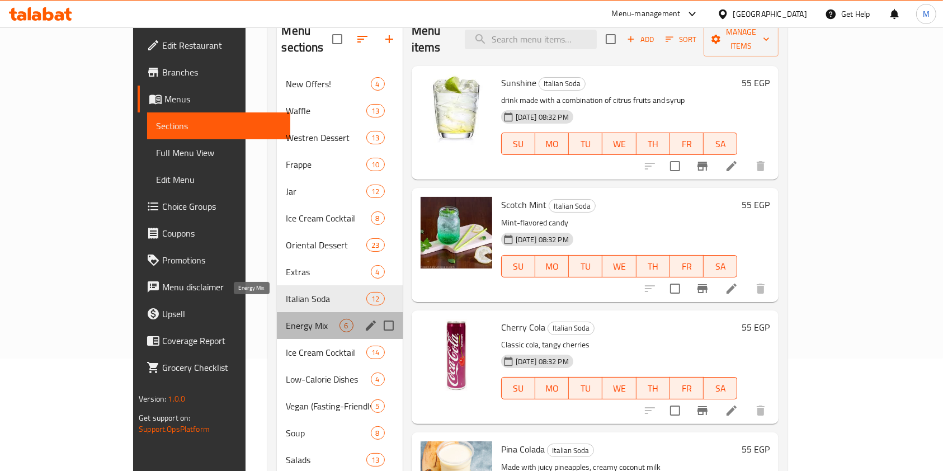
click at [286, 319] on span "Energy Mix" at bounding box center [312, 325] width 53 height 13
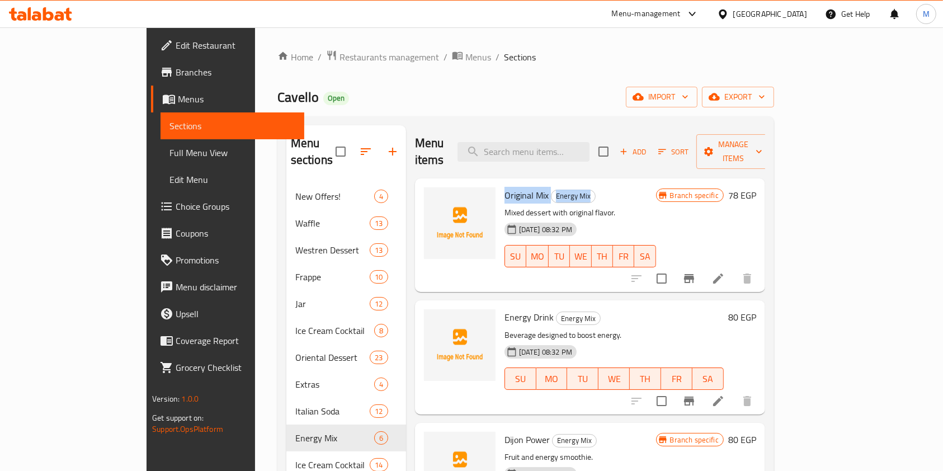
drag, startPoint x: 467, startPoint y: 180, endPoint x: 559, endPoint y: 180, distance: 92.3
click at [559, 187] on h6 "Original Mix Energy Mix" at bounding box center [581, 195] width 152 height 16
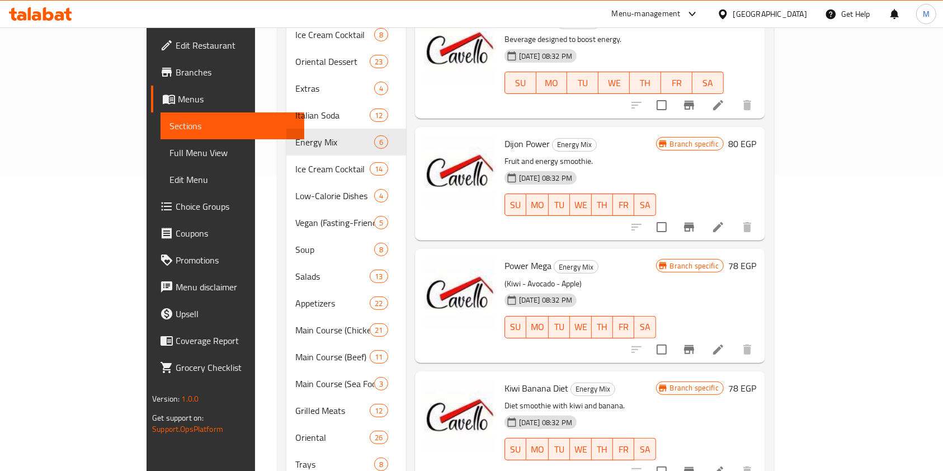
scroll to position [298, 0]
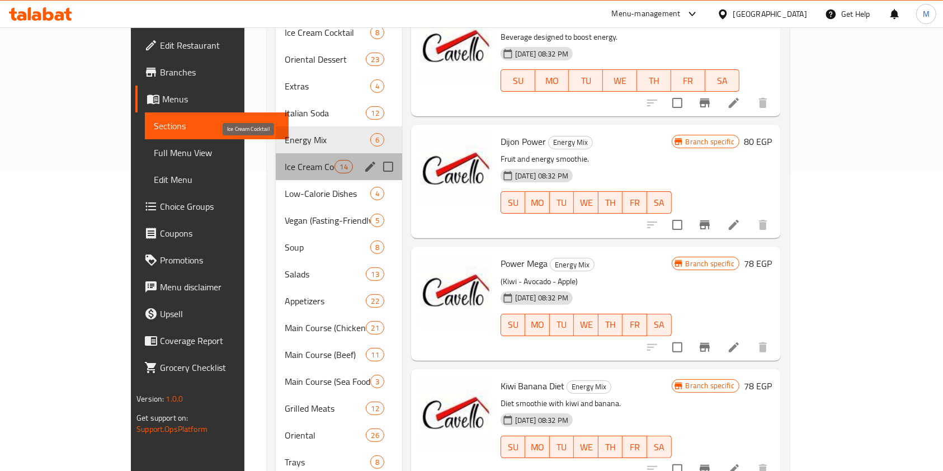
click at [285, 160] on span "Ice Cream Cocktail" at bounding box center [310, 166] width 50 height 13
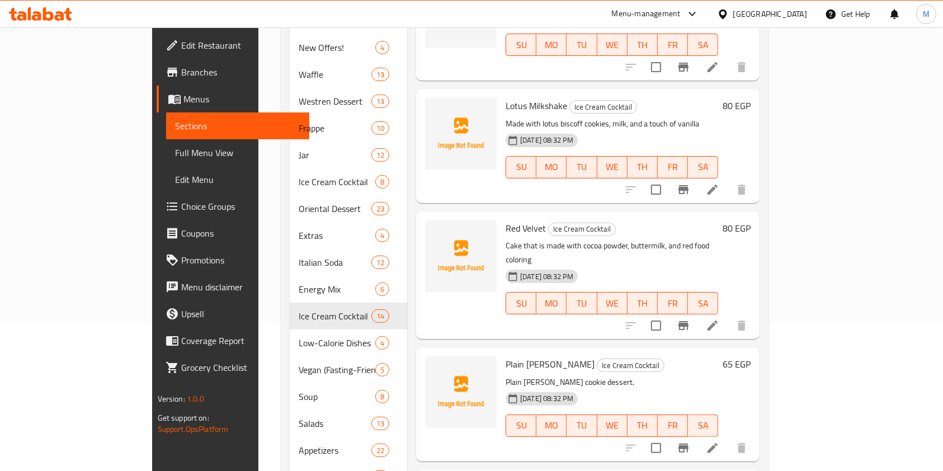
scroll to position [373, 0]
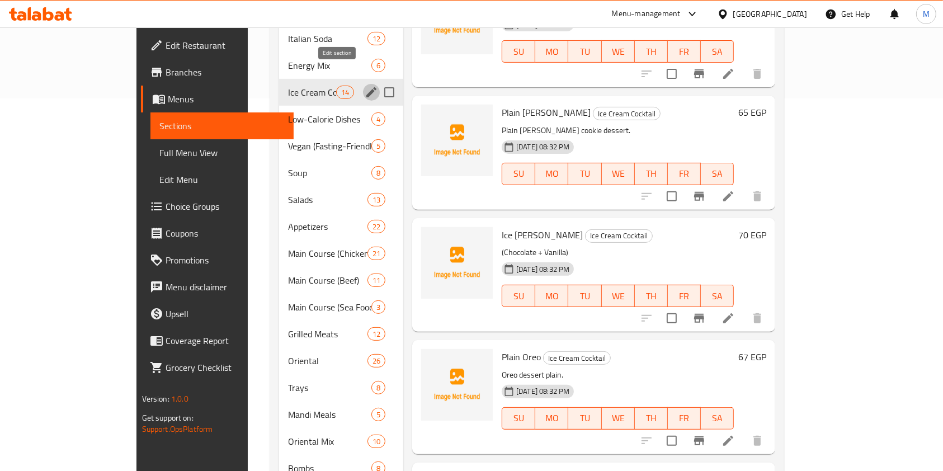
click at [365, 86] on icon "edit" at bounding box center [371, 92] width 13 height 13
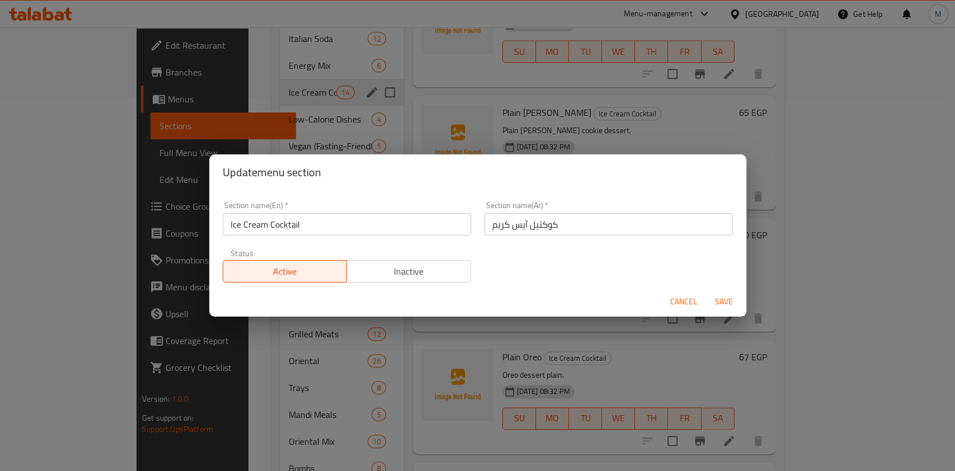
click at [680, 302] on span "Cancel" at bounding box center [683, 302] width 27 height 14
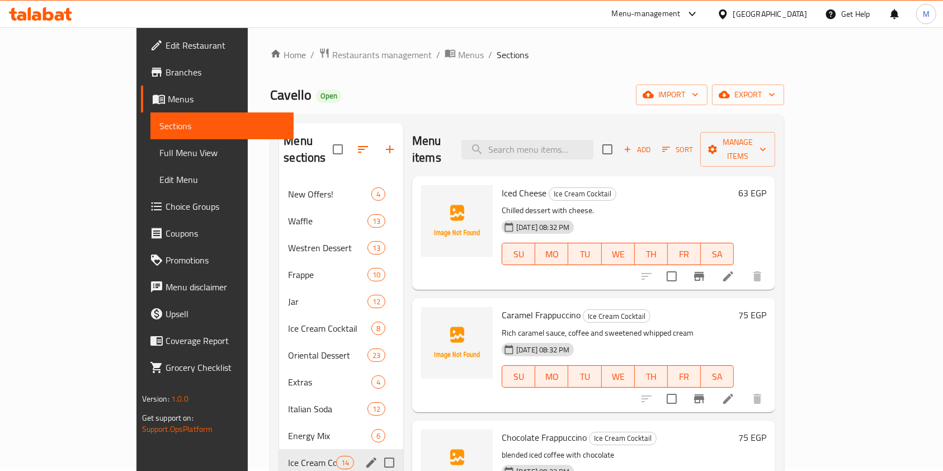
scroll to position [0, 0]
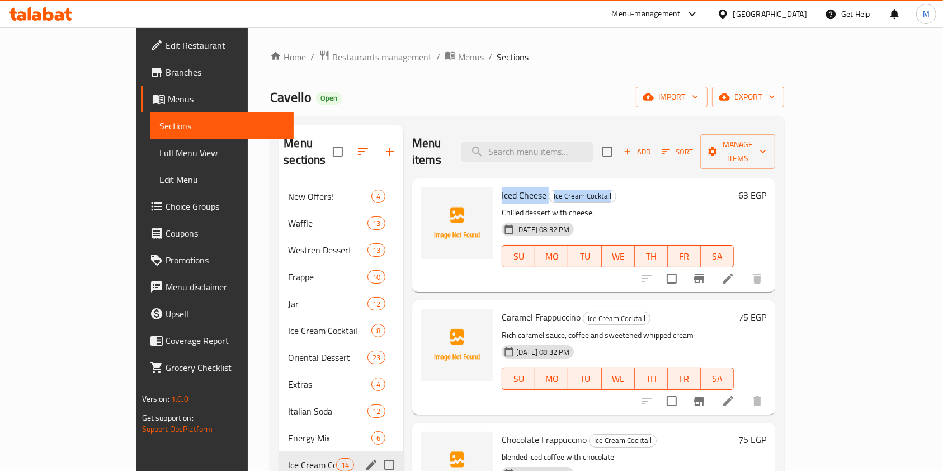
drag, startPoint x: 468, startPoint y: 175, endPoint x: 597, endPoint y: 175, distance: 129.2
click at [597, 187] on h6 "Iced Cheese Ice Cream Cocktail" at bounding box center [618, 195] width 232 height 16
click at [735, 272] on icon at bounding box center [728, 278] width 13 height 13
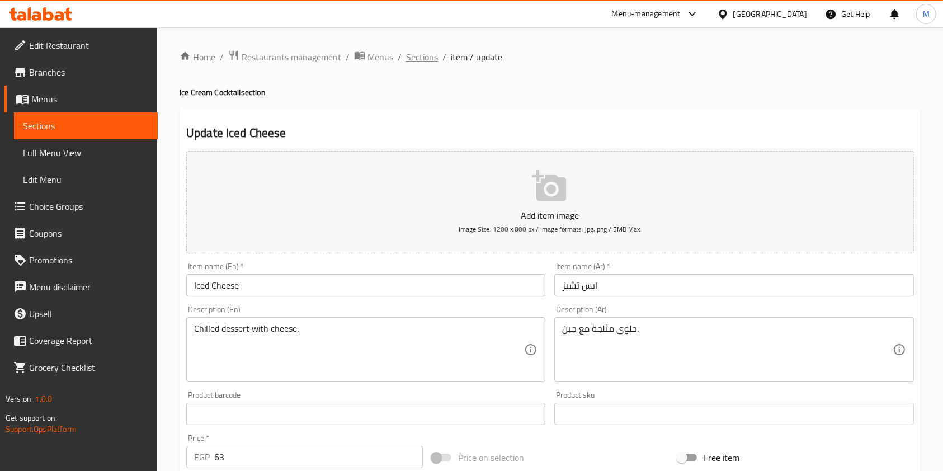
click at [409, 61] on span "Sections" at bounding box center [422, 56] width 32 height 13
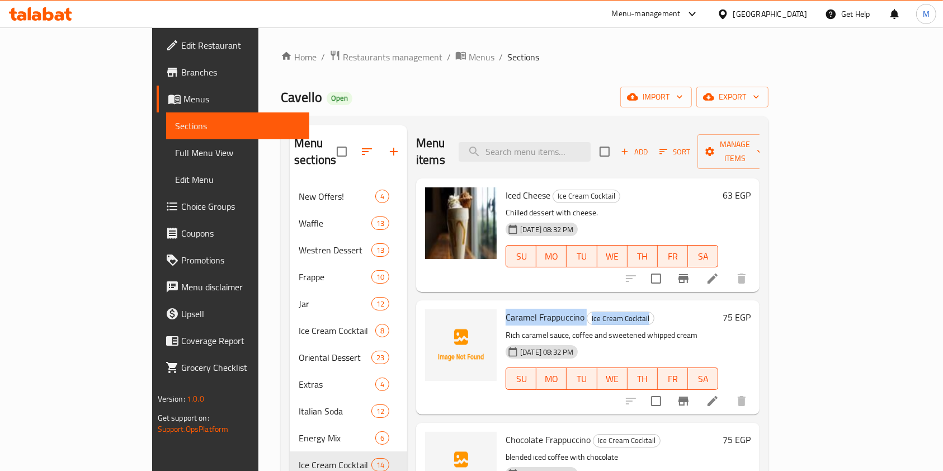
drag, startPoint x: 465, startPoint y: 299, endPoint x: 662, endPoint y: 300, distance: 197.5
click at [662, 305] on div "Caramel Frappuccino Ice Cream Cocktail Rich caramel sauce, coffee and sweetened…" at bounding box center [612, 357] width 222 height 105
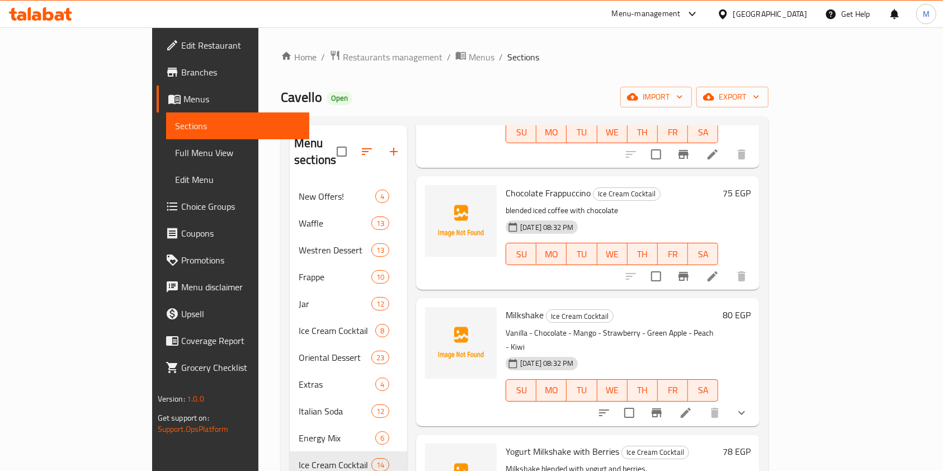
scroll to position [224, 0]
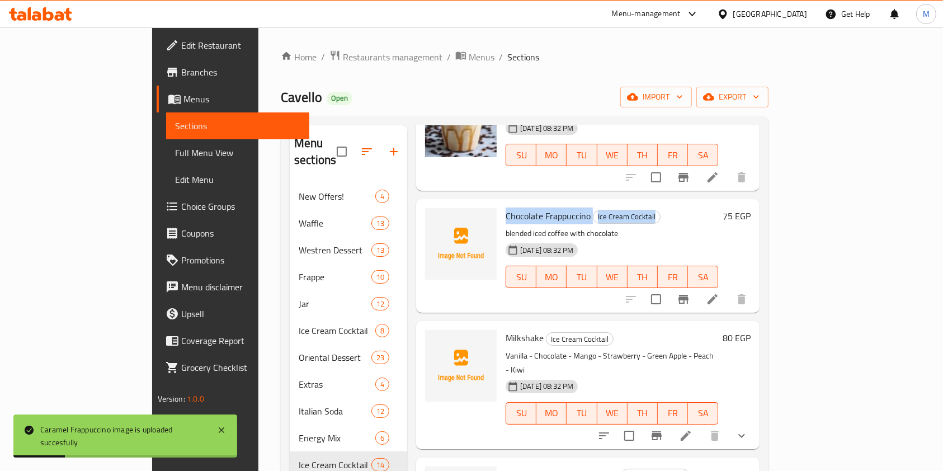
drag, startPoint x: 469, startPoint y: 200, endPoint x: 625, endPoint y: 199, distance: 156.1
click at [625, 208] on h6 "Chocolate Frappuccino Ice Cream Cocktail" at bounding box center [612, 216] width 213 height 16
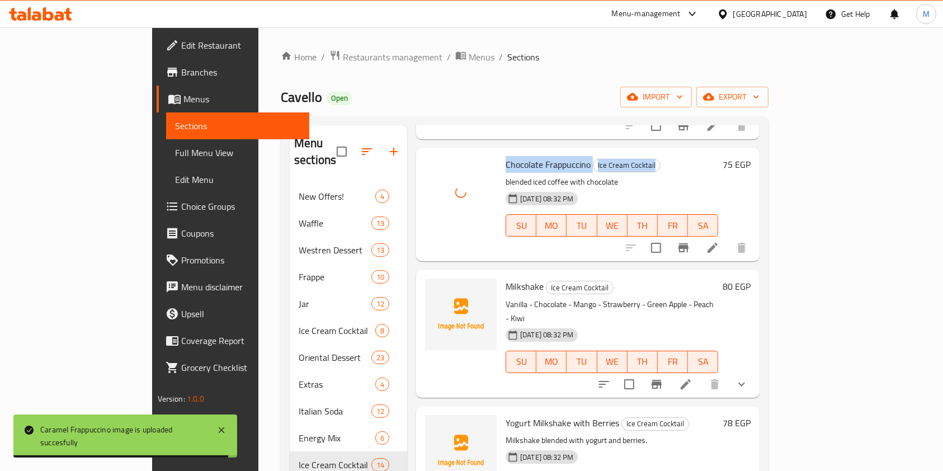
scroll to position [298, 0]
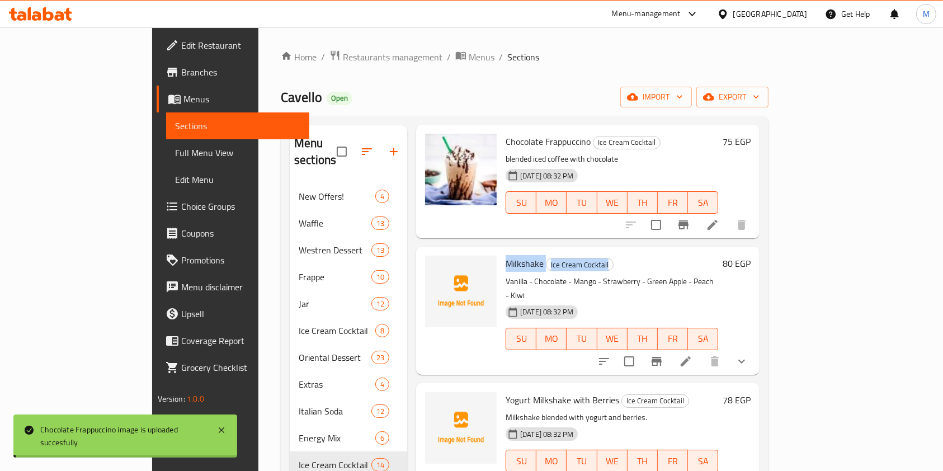
drag, startPoint x: 471, startPoint y: 248, endPoint x: 616, endPoint y: 239, distance: 145.1
click at [616, 256] on h6 "Milkshake Ice Cream Cocktail" at bounding box center [612, 264] width 213 height 16
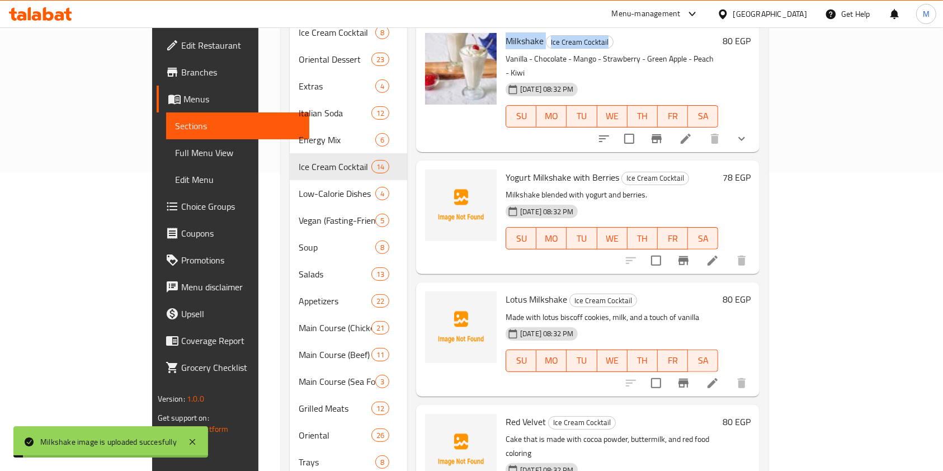
scroll to position [149, 0]
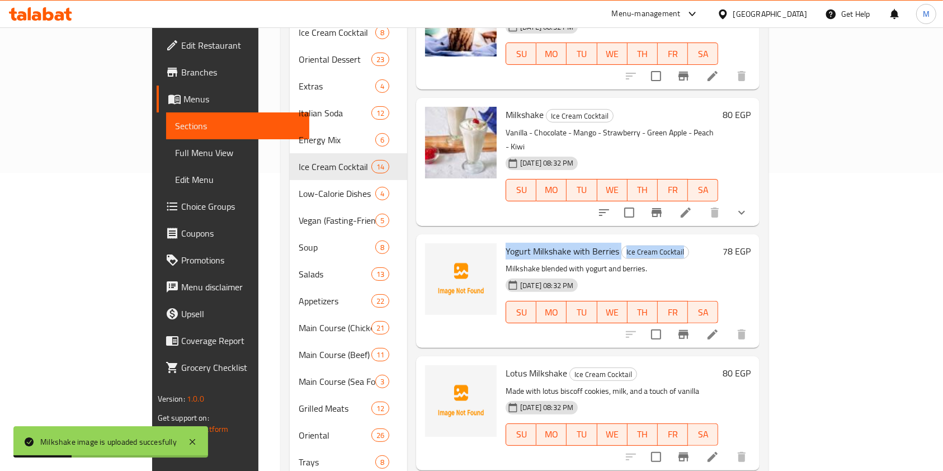
drag, startPoint x: 468, startPoint y: 218, endPoint x: 747, endPoint y: 211, distance: 278.7
click at [723, 239] on div "Yogurt Milkshake with Berries Ice Cream Cocktail Milkshake blended with yogurt …" at bounding box center [612, 291] width 222 height 105
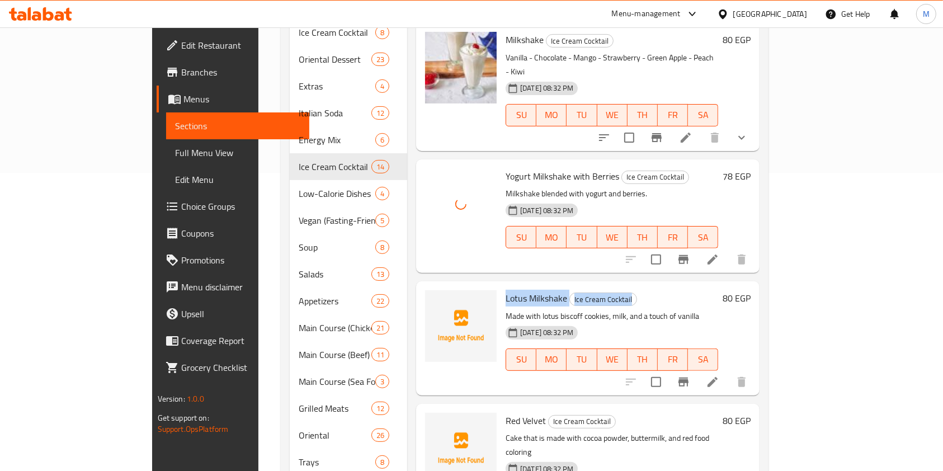
drag, startPoint x: 467, startPoint y: 263, endPoint x: 614, endPoint y: 267, distance: 147.7
click at [614, 286] on div "Lotus Milkshake Ice Cream Cocktail Made with lotus biscoff cookies, milk, and a…" at bounding box center [612, 338] width 222 height 105
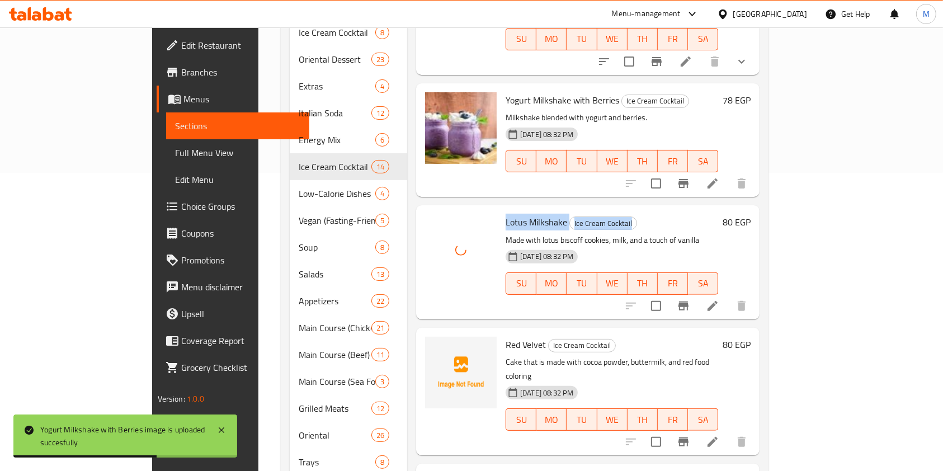
scroll to position [373, 0]
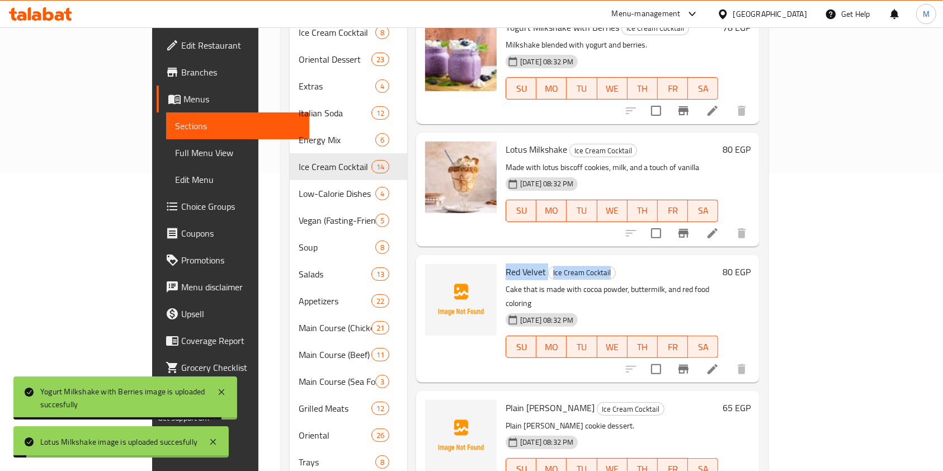
drag, startPoint x: 466, startPoint y: 241, endPoint x: 624, endPoint y: 244, distance: 157.8
click at [624, 260] on div "Red Velvet Ice Cream Cocktail Cake that is made with cocoa powder, buttermilk, …" at bounding box center [612, 319] width 222 height 119
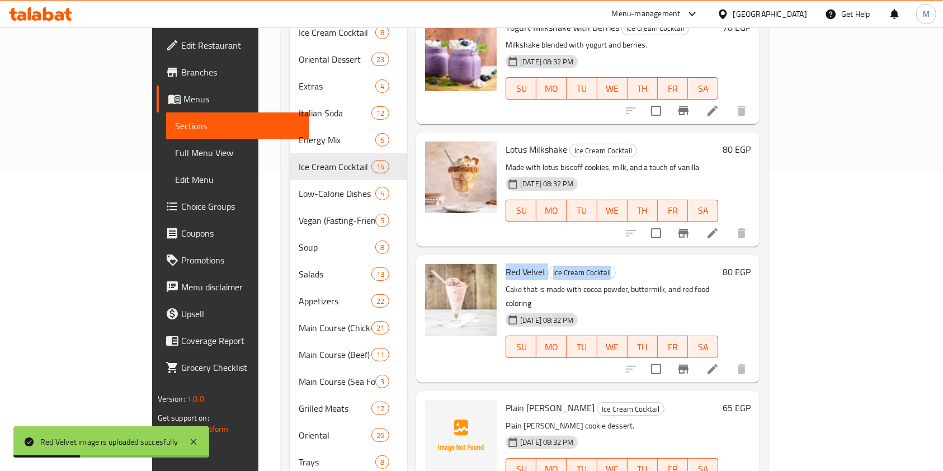
scroll to position [448, 0]
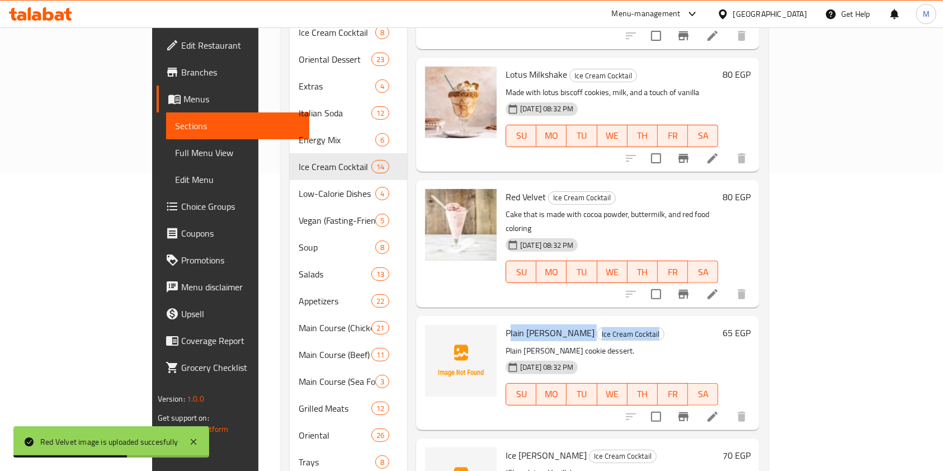
drag, startPoint x: 473, startPoint y: 287, endPoint x: 576, endPoint y: 277, distance: 103.4
click at [630, 325] on h6 "Plain Borio Ice Cream Cocktail" at bounding box center [612, 333] width 213 height 16
click at [564, 321] on div "Plain Borio Ice Cream Cocktail Plain Borio cookie dessert. 03-07-2025 08:32 PM …" at bounding box center [612, 373] width 222 height 105
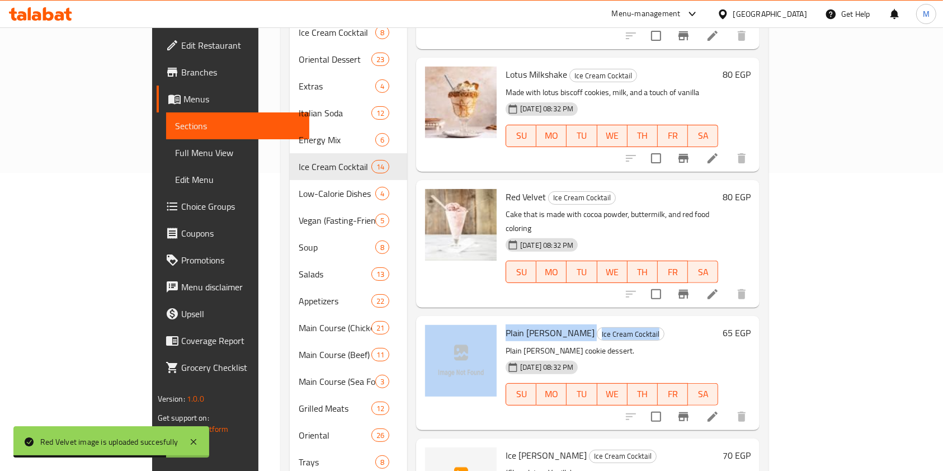
drag, startPoint x: 463, startPoint y: 286, endPoint x: 618, endPoint y: 291, distance: 155.6
click at [617, 321] on div "Plain Borio Ice Cream Cocktail Plain Borio cookie dessert. 03-07-2025 08:32 PM …" at bounding box center [588, 373] width 335 height 105
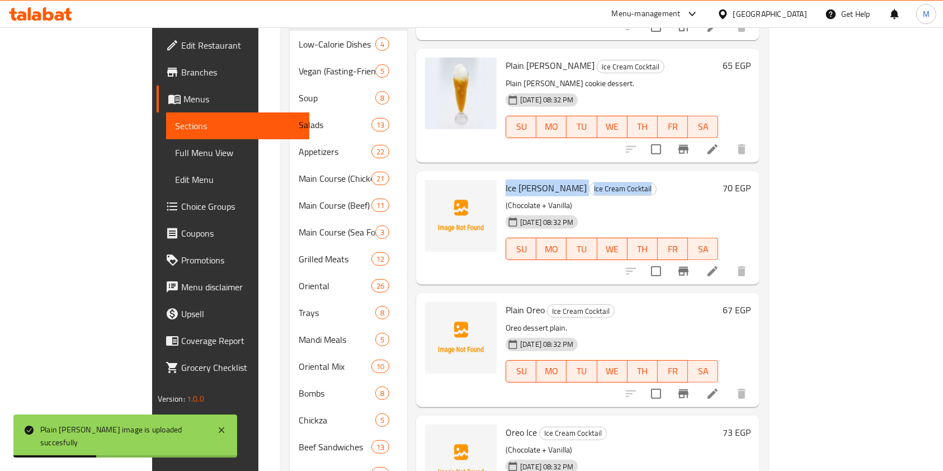
drag, startPoint x: 464, startPoint y: 140, endPoint x: 602, endPoint y: 142, distance: 138.2
click at [602, 176] on div "Ice Borio Ice Cream Cocktail (Chocolate + Vanilla) 03-07-2025 08:32 PM SU MO TU…" at bounding box center [612, 228] width 222 height 105
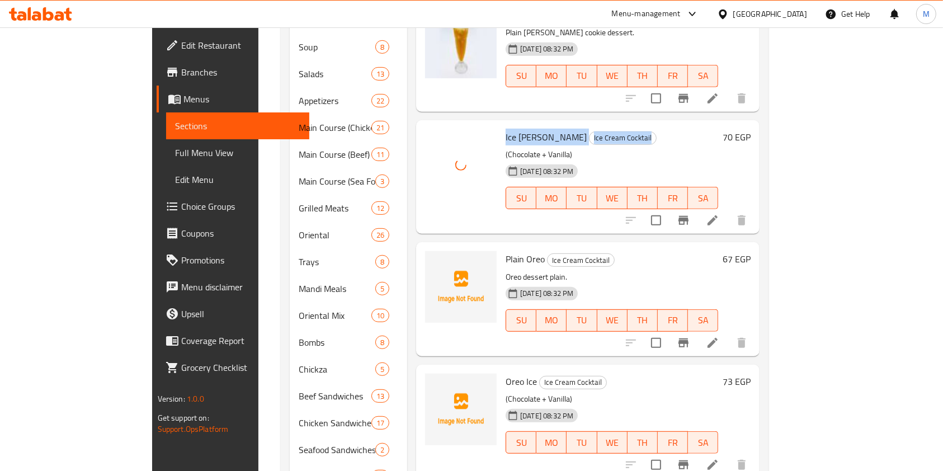
scroll to position [522, 0]
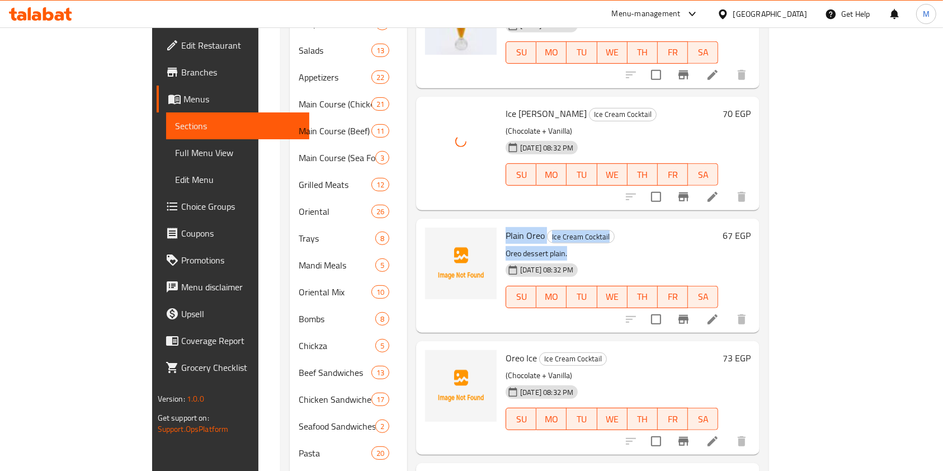
drag, startPoint x: 463, startPoint y: 191, endPoint x: 633, endPoint y: 205, distance: 171.1
click at [633, 223] on div "Plain Oreo Ice Cream Cocktail Oreo dessert plain. 03-07-2025 08:32 PM SU MO TU …" at bounding box center [612, 275] width 222 height 105
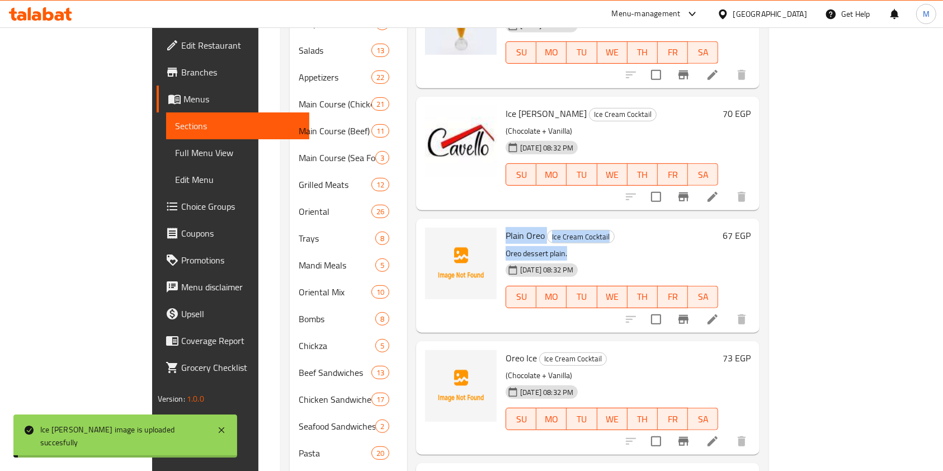
click at [619, 228] on h6 "Plain Oreo Ice Cream Cocktail" at bounding box center [612, 236] width 213 height 16
drag, startPoint x: 470, startPoint y: 186, endPoint x: 609, endPoint y: 192, distance: 138.3
click at [609, 228] on h6 "Plain Oreo Ice Cream Cocktail" at bounding box center [612, 236] width 213 height 16
click at [600, 228] on h6 "Plain Oreo Ice Cream Cocktail" at bounding box center [612, 236] width 213 height 16
drag, startPoint x: 464, startPoint y: 190, endPoint x: 600, endPoint y: 185, distance: 136.6
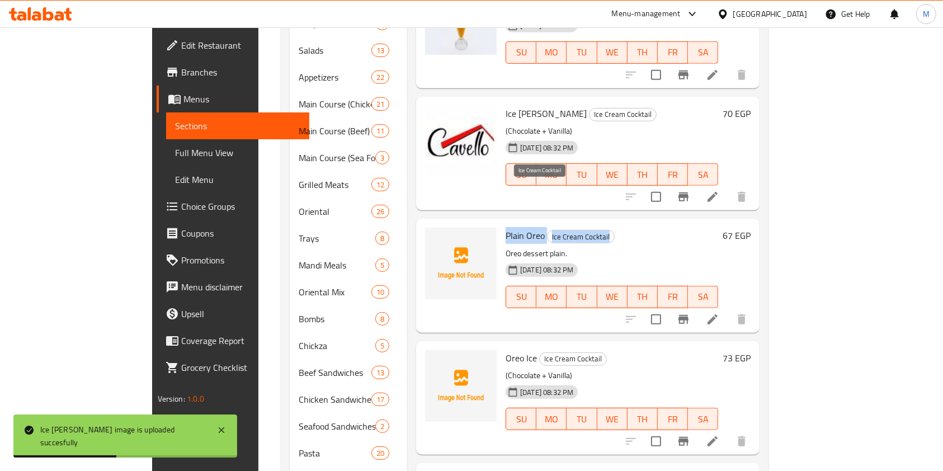
click at [600, 223] on div "Plain Oreo Ice Cream Cocktail Oreo dessert plain. 03-07-2025 08:32 PM SU MO TU …" at bounding box center [612, 275] width 222 height 105
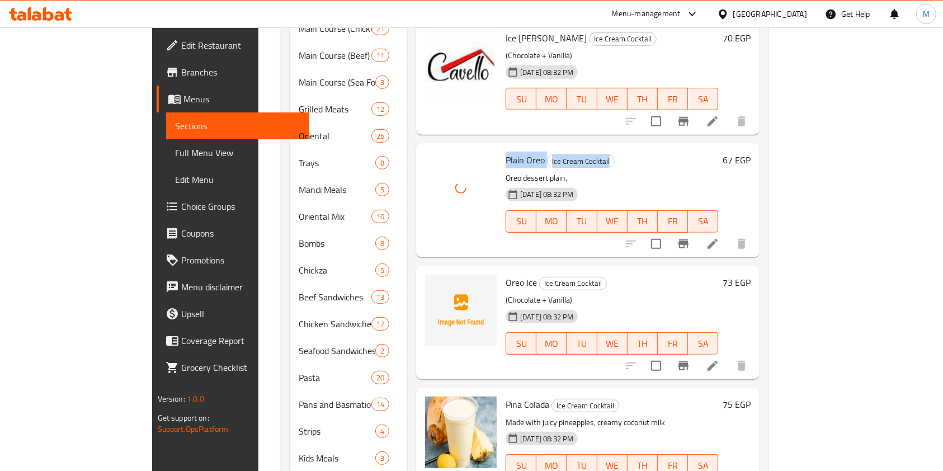
scroll to position [671, 0]
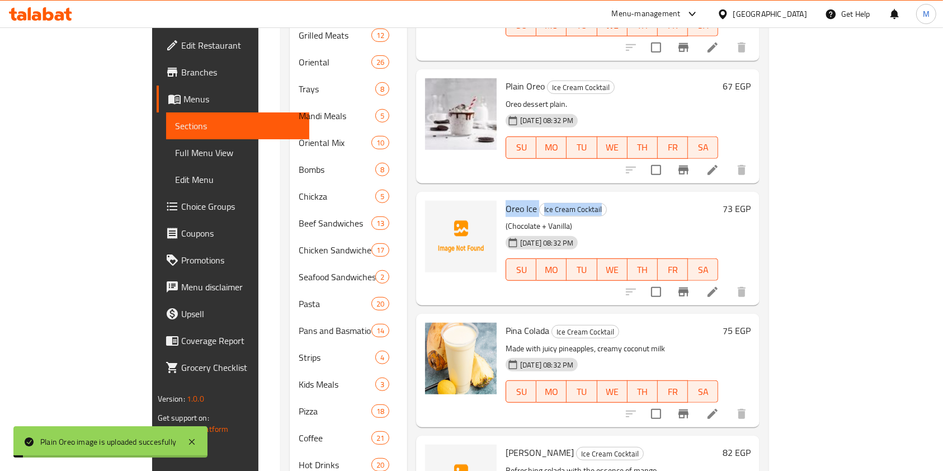
drag, startPoint x: 467, startPoint y: 161, endPoint x: 607, endPoint y: 161, distance: 139.8
click at [607, 201] on h6 "Oreo Ice Ice Cream Cocktail" at bounding box center [612, 209] width 213 height 16
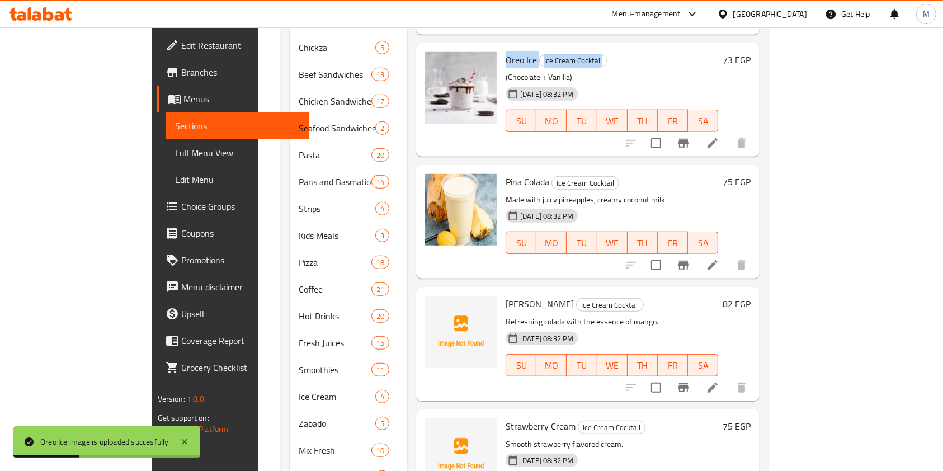
scroll to position [859, 0]
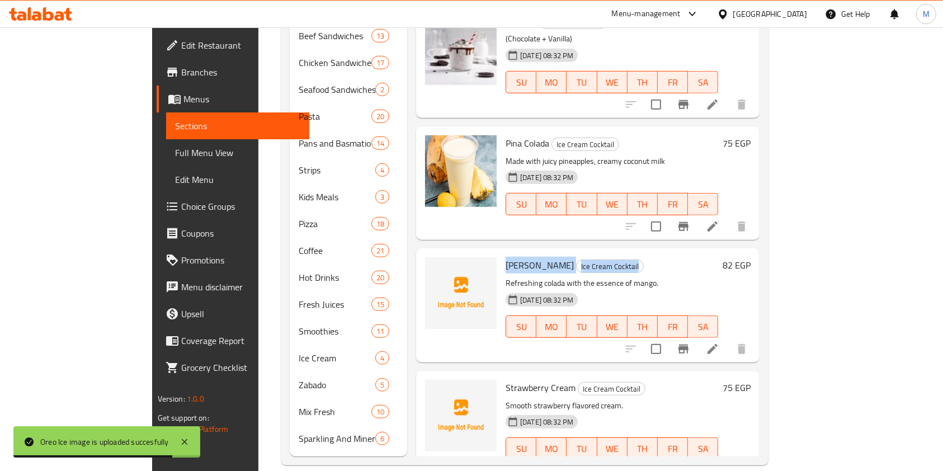
drag, startPoint x: 464, startPoint y: 219, endPoint x: 624, endPoint y: 215, distance: 159.5
click at [624, 253] on div "Mango Colada Ice Cream Cocktail Refreshing colada with the essence of mango. 03…" at bounding box center [612, 305] width 222 height 105
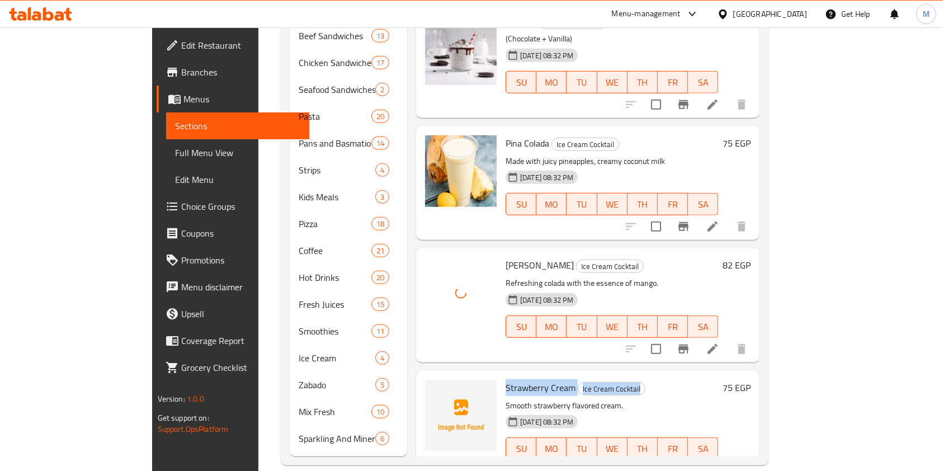
drag, startPoint x: 465, startPoint y: 342, endPoint x: 627, endPoint y: 338, distance: 161.1
click at [627, 375] on div "Strawberry Cream Ice Cream Cocktail Smooth strawberry flavored cream. 03-07-202…" at bounding box center [612, 427] width 222 height 105
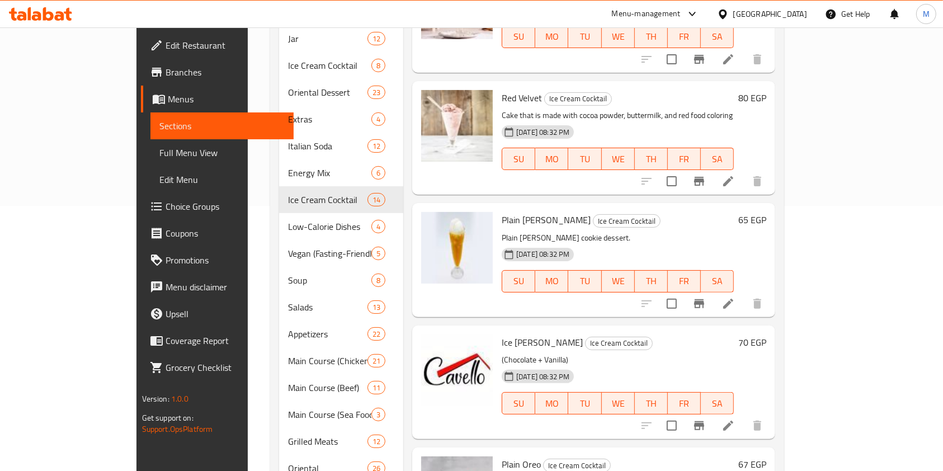
scroll to position [262, 0]
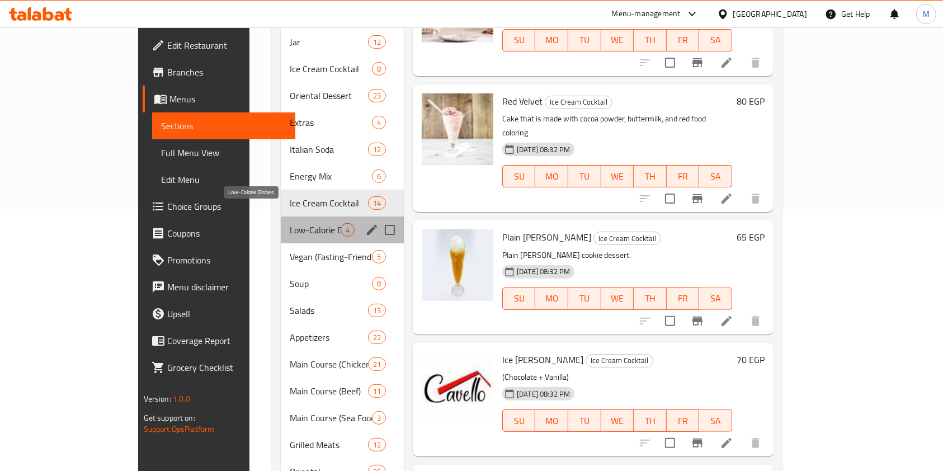
click at [290, 223] on span "Low-Calorie Dishes" at bounding box center [315, 229] width 51 height 13
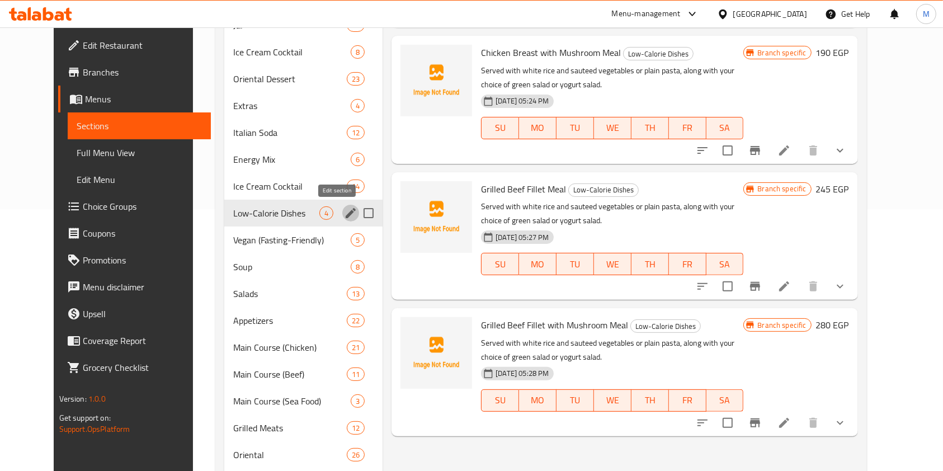
click at [346, 214] on icon "edit" at bounding box center [351, 213] width 10 height 10
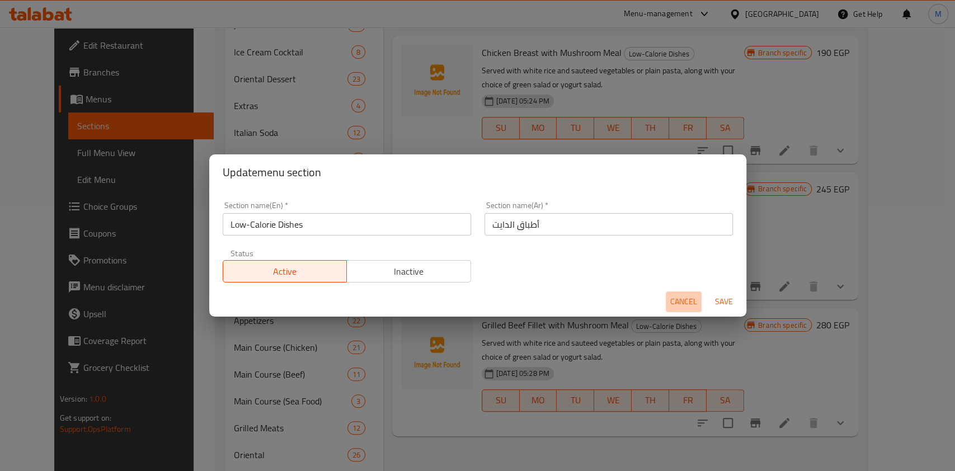
click at [671, 301] on span "Cancel" at bounding box center [683, 302] width 27 height 14
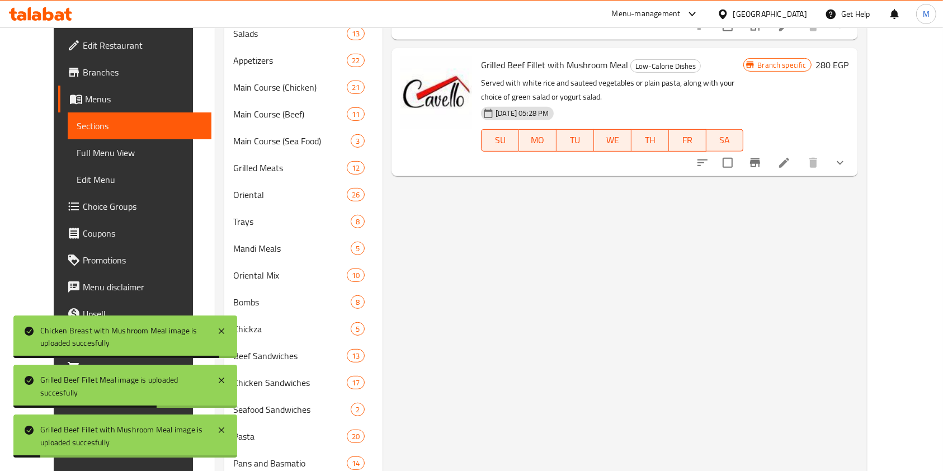
scroll to position [298, 0]
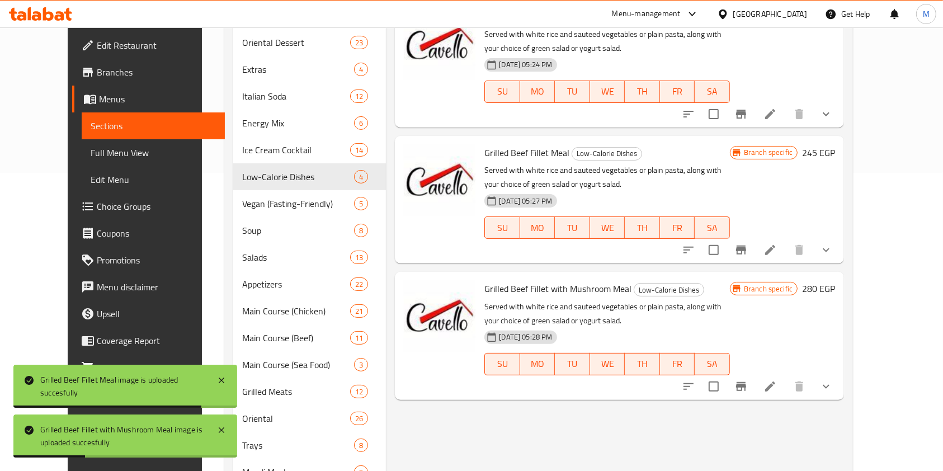
click at [202, 175] on div "Home / Restaurants management / Menus / Sections Cavello Open import export Men…" at bounding box center [538, 380] width 673 height 1302
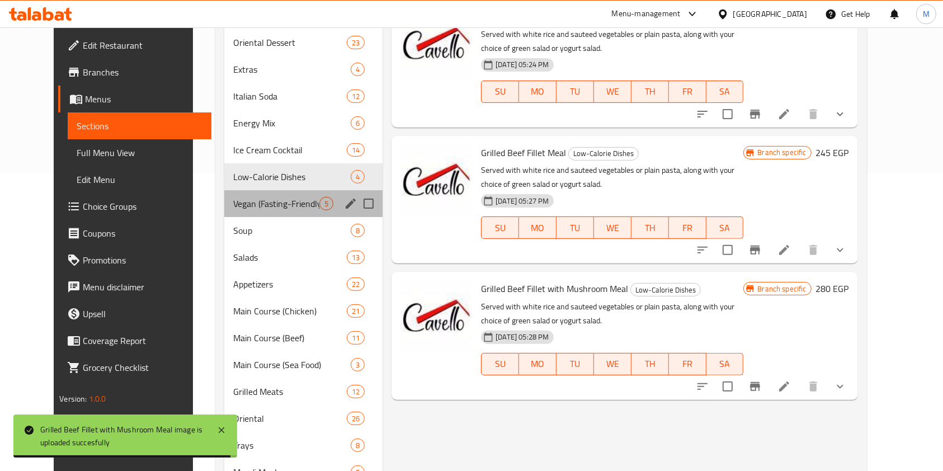
click at [224, 204] on div "Vegan (Fasting-Friendly) 5" at bounding box center [303, 203] width 158 height 27
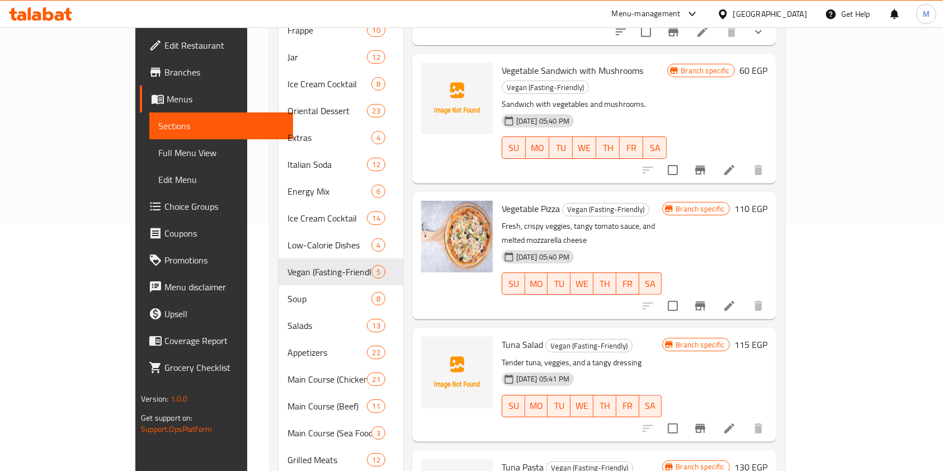
scroll to position [224, 0]
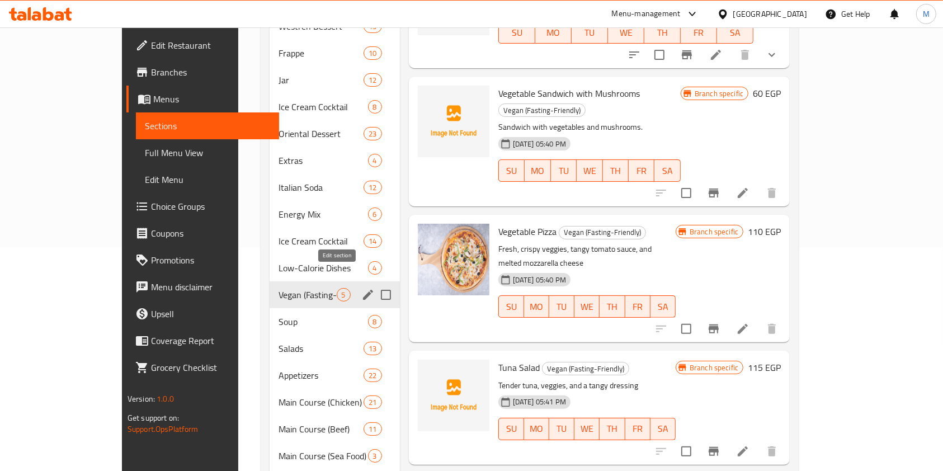
click at [363, 290] on icon "edit" at bounding box center [368, 295] width 10 height 10
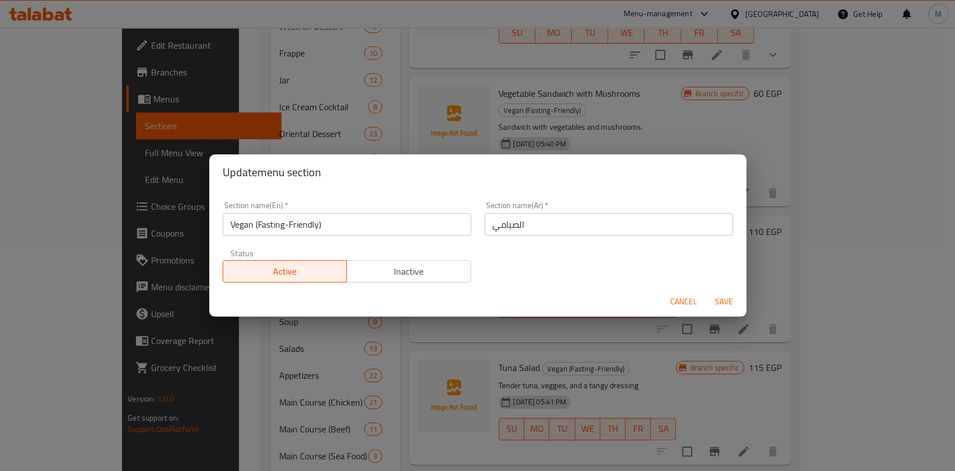
click at [670, 297] on span "Cancel" at bounding box center [683, 302] width 27 height 14
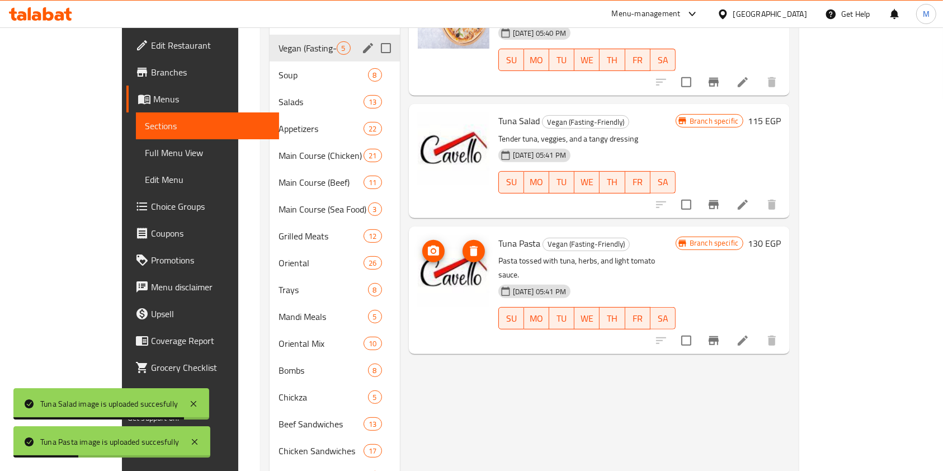
scroll to position [448, 0]
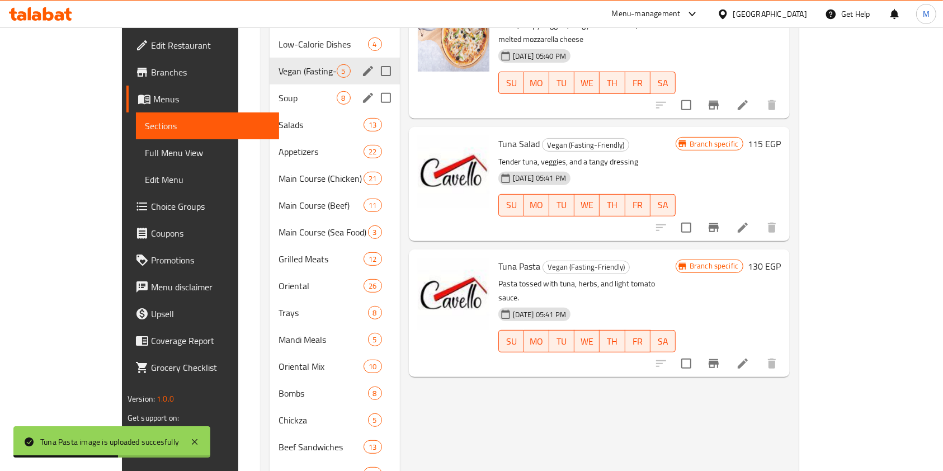
click at [279, 91] on span "Soup" at bounding box center [308, 97] width 58 height 13
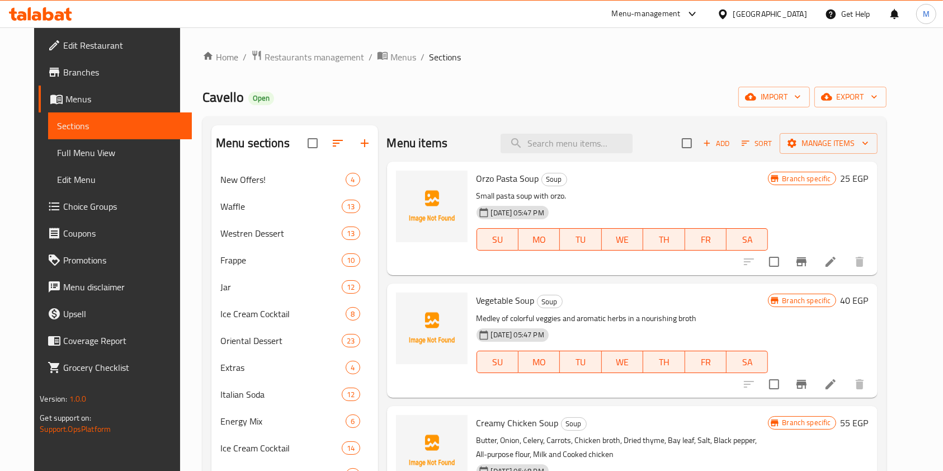
click at [488, 177] on span "Orzo Pasta Soup" at bounding box center [508, 178] width 63 height 17
click at [462, 179] on div at bounding box center [432, 218] width 81 height 105
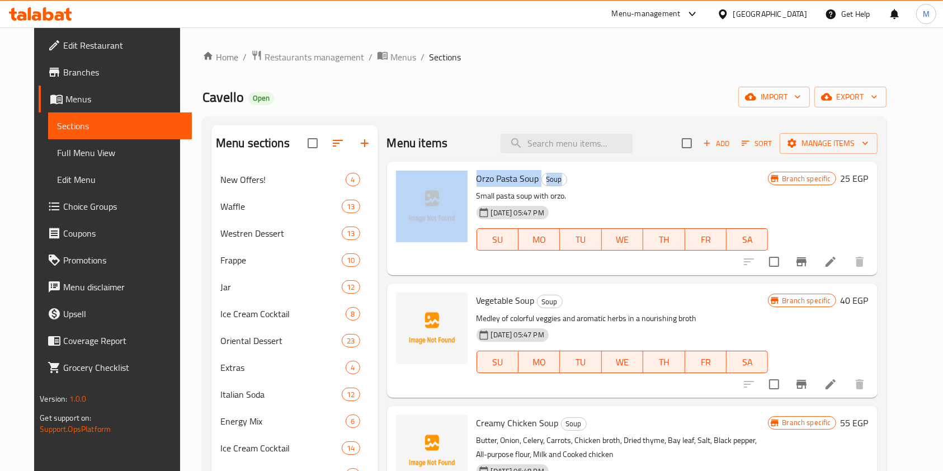
drag, startPoint x: 462, startPoint y: 179, endPoint x: 571, endPoint y: 172, distance: 108.8
click at [571, 172] on div "Orzo Pasta Soup Soup Small pasta soup with orzo. 28-05-2025 05:47 PM SU MO TU W…" at bounding box center [633, 218] width 482 height 105
click at [571, 172] on h6 "Orzo Pasta Soup Soup" at bounding box center [623, 179] width 292 height 16
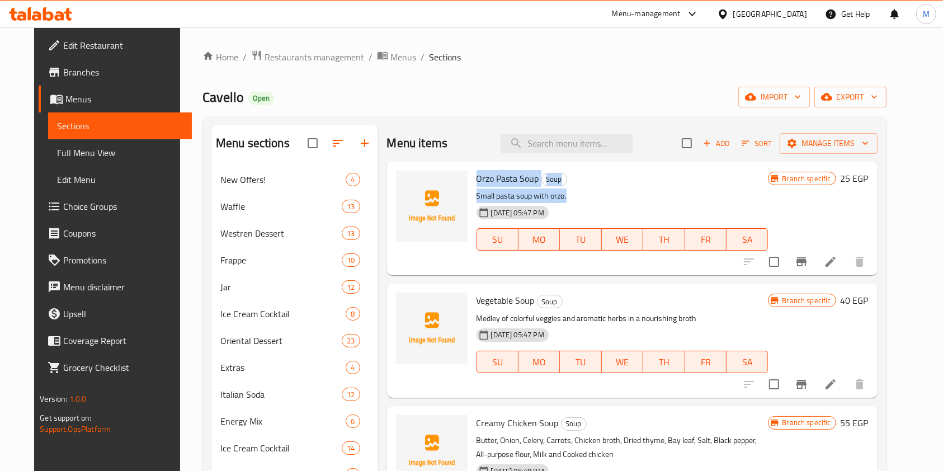
drag, startPoint x: 464, startPoint y: 178, endPoint x: 582, endPoint y: 186, distance: 118.3
click at [582, 186] on div "Orzo Pasta Soup Soup Small pasta soup with orzo. 28-05-2025 05:47 PM SU MO TU W…" at bounding box center [622, 218] width 301 height 105
click at [585, 186] on h6 "Orzo Pasta Soup Soup" at bounding box center [623, 179] width 292 height 16
drag, startPoint x: 469, startPoint y: 176, endPoint x: 584, endPoint y: 175, distance: 114.7
click at [584, 175] on h6 "Orzo Pasta Soup Soup" at bounding box center [623, 179] width 292 height 16
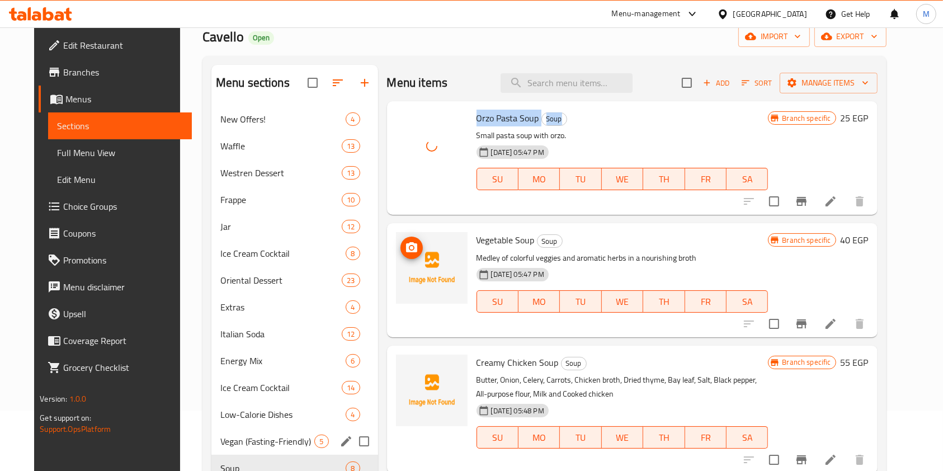
scroll to position [74, 0]
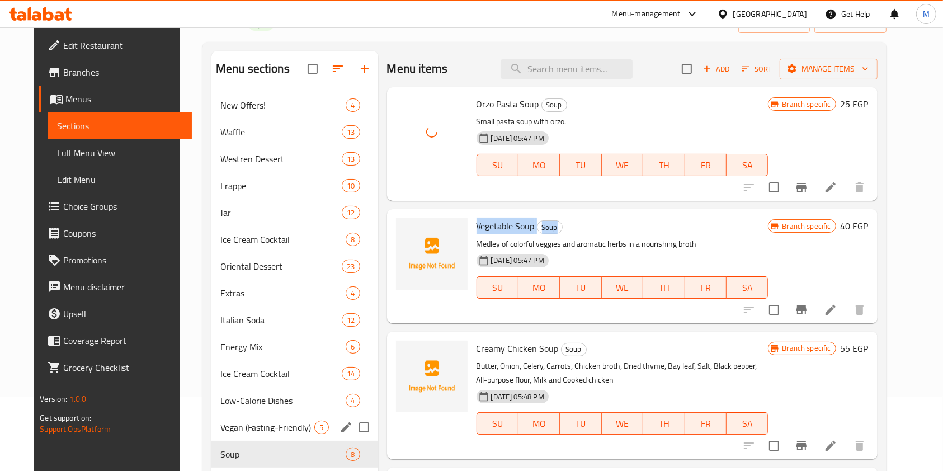
drag, startPoint x: 489, startPoint y: 225, endPoint x: 586, endPoint y: 225, distance: 97.3
click at [586, 225] on h6 "Vegetable Soup Soup" at bounding box center [623, 226] width 292 height 16
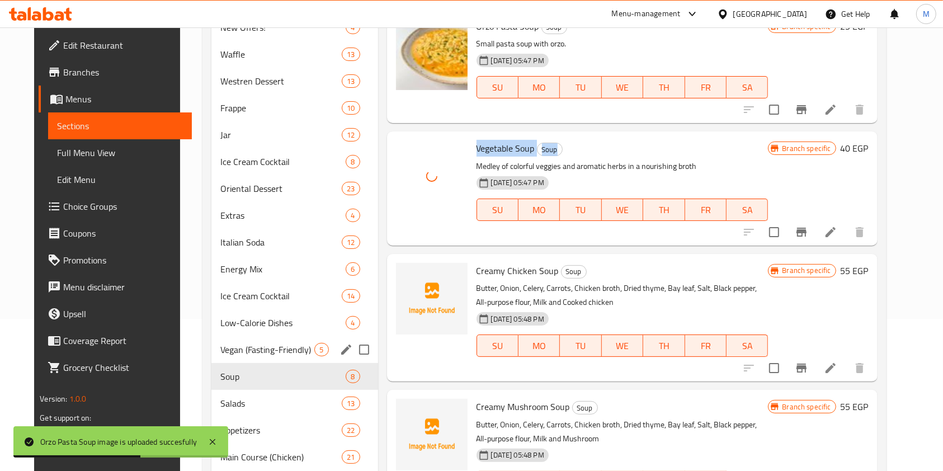
scroll to position [224, 0]
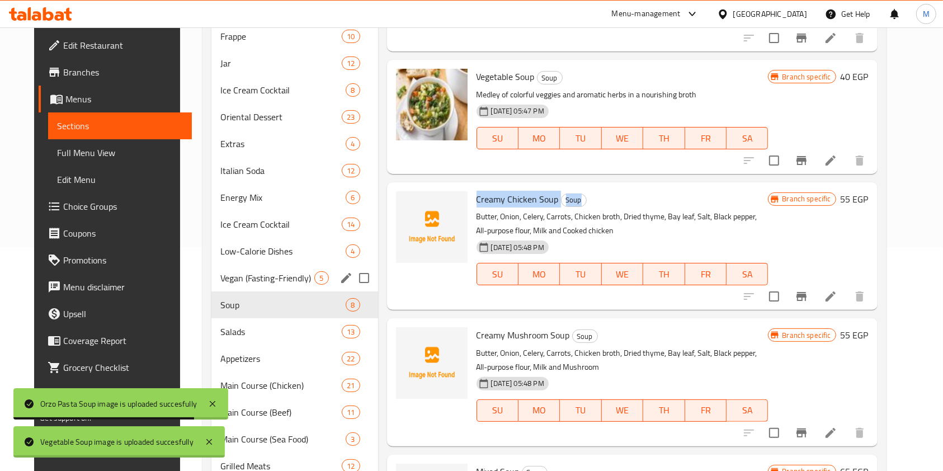
drag, startPoint x: 468, startPoint y: 199, endPoint x: 618, endPoint y: 195, distance: 150.5
click at [618, 195] on h6 "Creamy Chicken Soup Soup" at bounding box center [623, 199] width 292 height 16
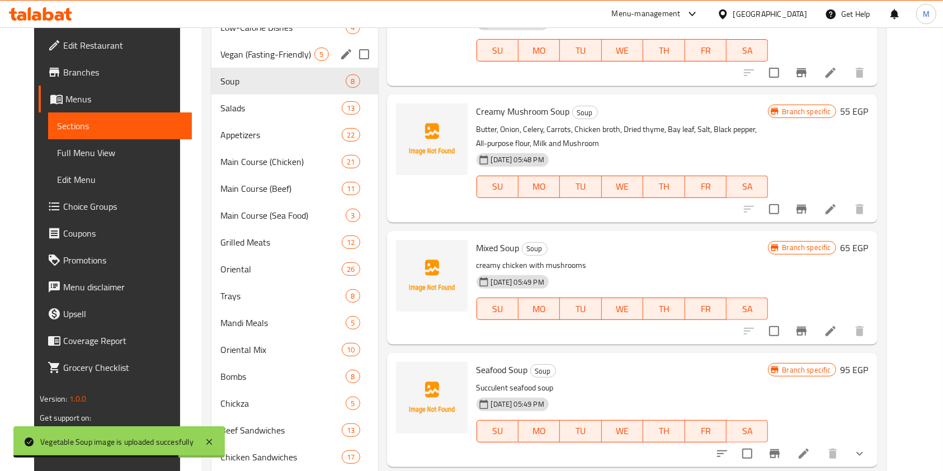
scroll to position [373, 0]
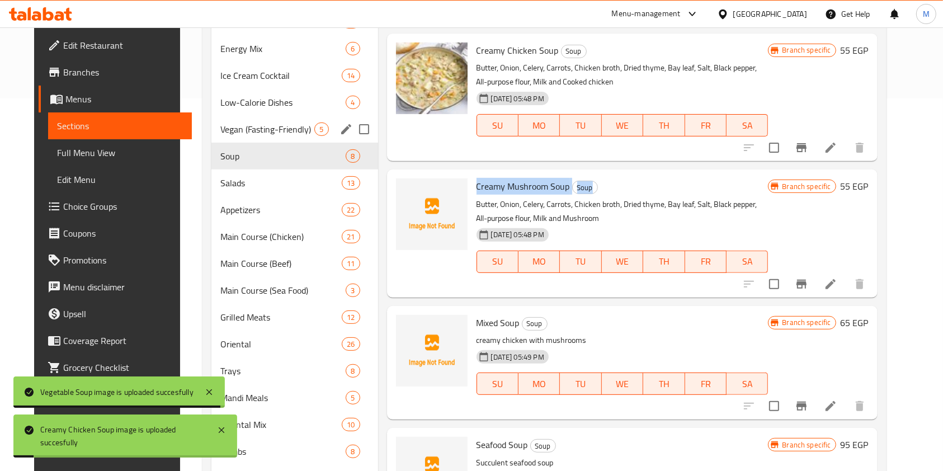
drag, startPoint x: 468, startPoint y: 181, endPoint x: 601, endPoint y: 181, distance: 132.6
click at [601, 181] on h6 "Creamy Mushroom Soup Soup" at bounding box center [623, 186] width 292 height 16
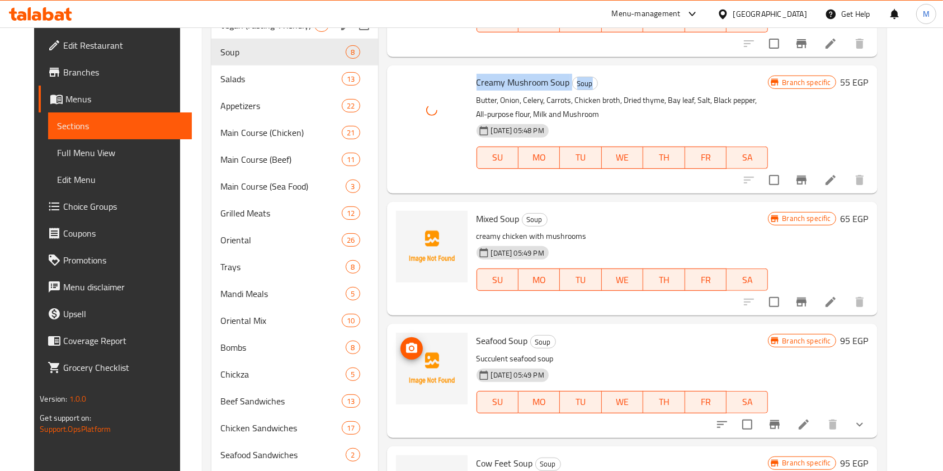
scroll to position [448, 0]
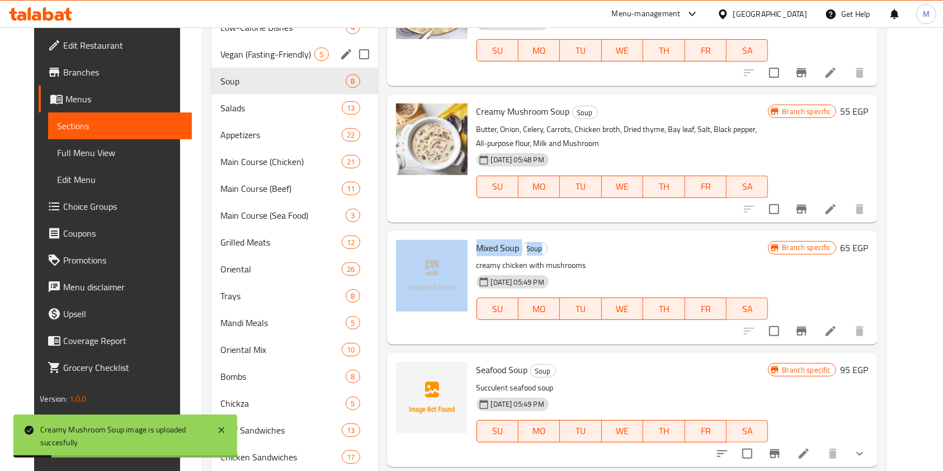
drag, startPoint x: 464, startPoint y: 247, endPoint x: 557, endPoint y: 247, distance: 93.4
click at [557, 247] on div "Mixed Soup Soup creamy chicken with mushrooms 28-05-2025 05:49 PM SU MO TU WE T…" at bounding box center [633, 287] width 482 height 105
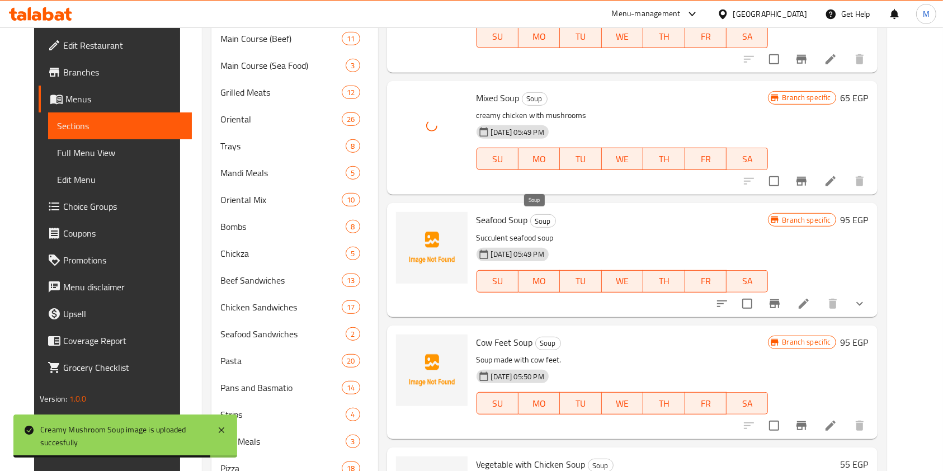
scroll to position [671, 0]
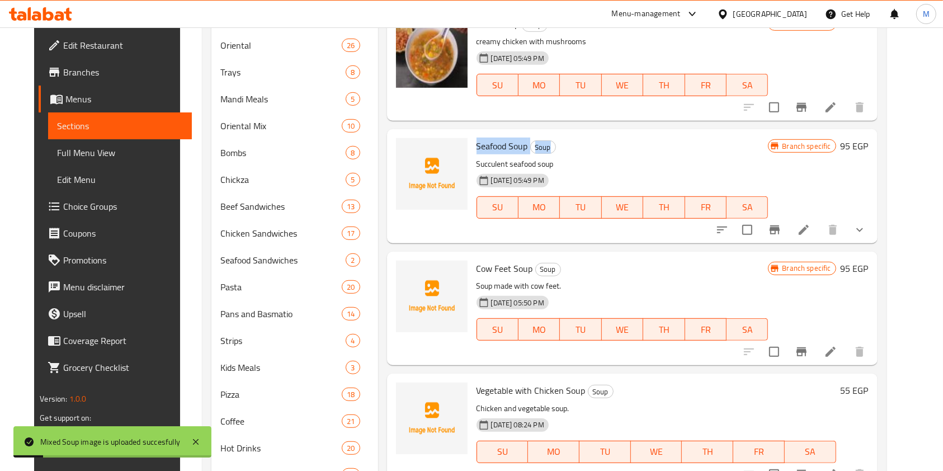
drag, startPoint x: 469, startPoint y: 147, endPoint x: 562, endPoint y: 143, distance: 93.5
click at [562, 143] on h6 "Seafood Soup Soup" at bounding box center [623, 146] width 292 height 16
copy h6 "Seafood Soup Soup"
click at [507, 162] on p "Succulent seafood soup" at bounding box center [623, 164] width 292 height 14
drag, startPoint x: 465, startPoint y: 146, endPoint x: 520, endPoint y: 144, distance: 54.8
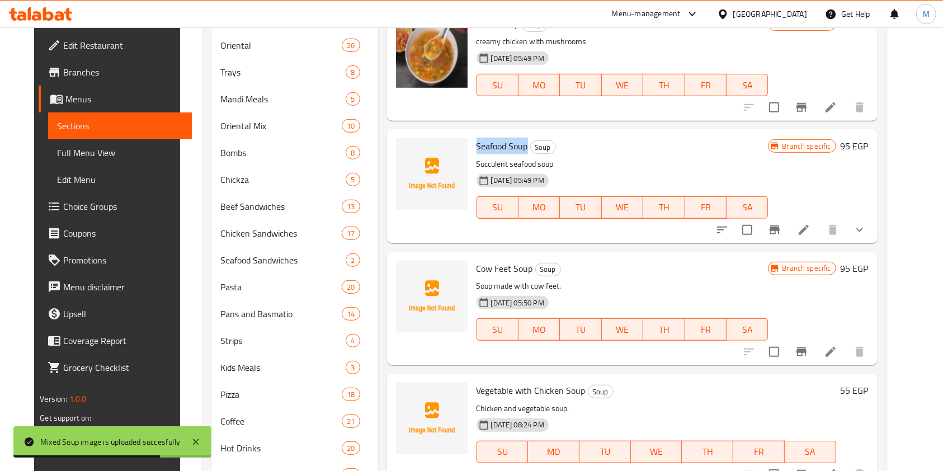
click at [520, 144] on div "Seafood Soup Soup Succulent seafood soup 28-05-2025 05:49 PM SU MO TU WE TH FR …" at bounding box center [622, 186] width 301 height 105
copy span "Seafood Soup"
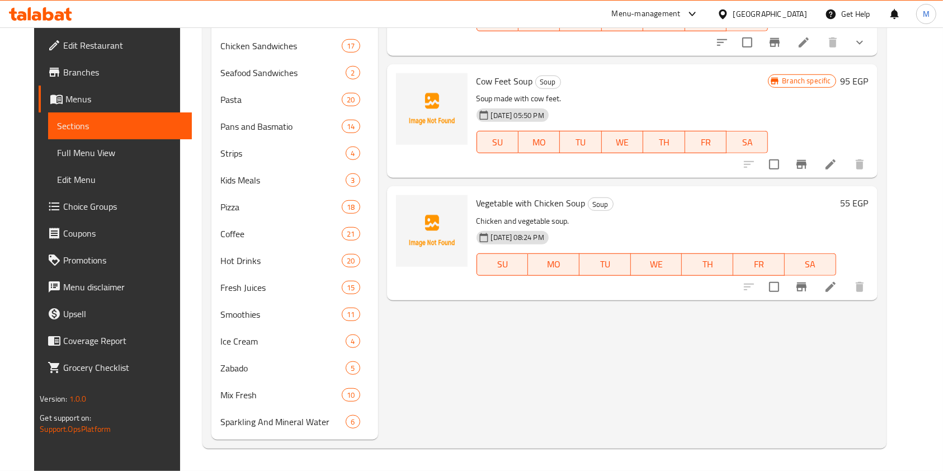
scroll to position [784, 0]
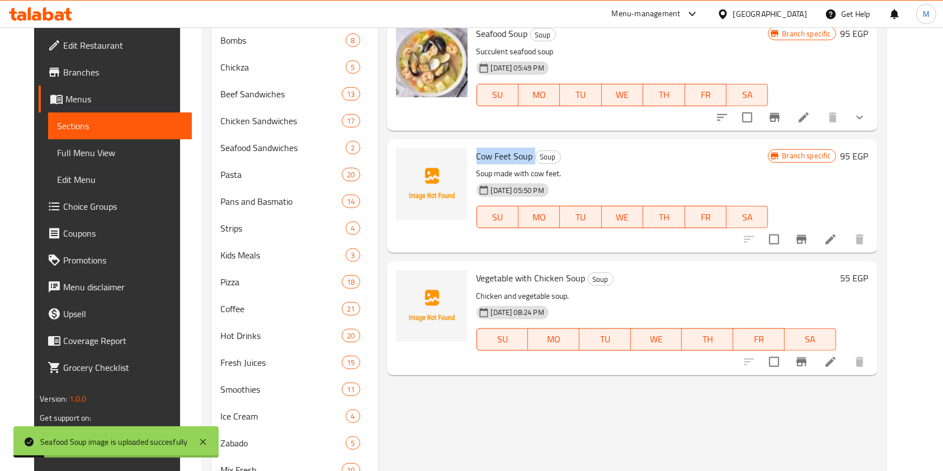
drag, startPoint x: 469, startPoint y: 157, endPoint x: 527, endPoint y: 157, distance: 58.2
click at [527, 157] on h6 "Cow Feet Soup Soup" at bounding box center [623, 156] width 292 height 16
copy h6 "Cow Feet Soup"
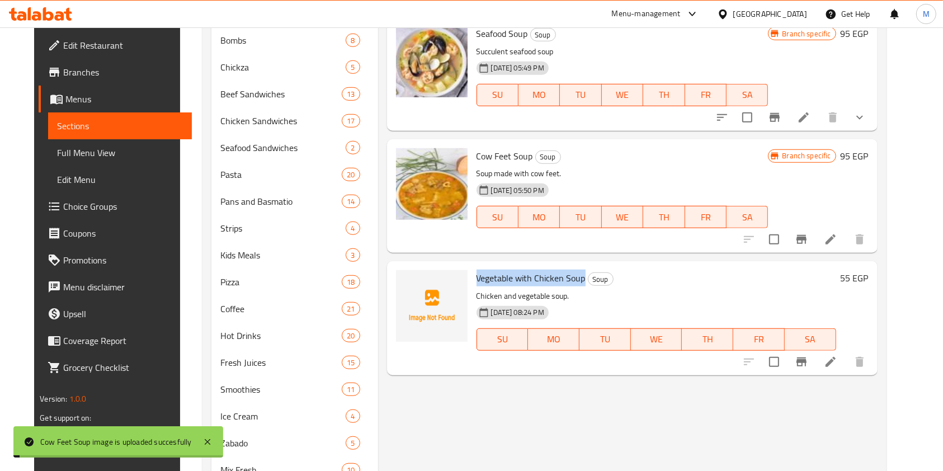
drag, startPoint x: 468, startPoint y: 280, endPoint x: 576, endPoint y: 281, distance: 108.5
click at [576, 281] on h6 "Vegetable with Chicken Soup Soup" at bounding box center [657, 278] width 360 height 16
copy span "Vegetable with Chicken Soup"
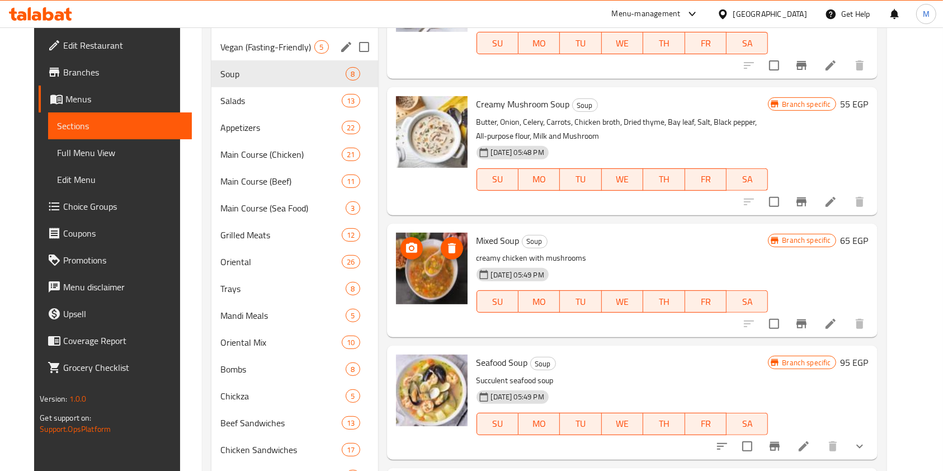
scroll to position [411, 0]
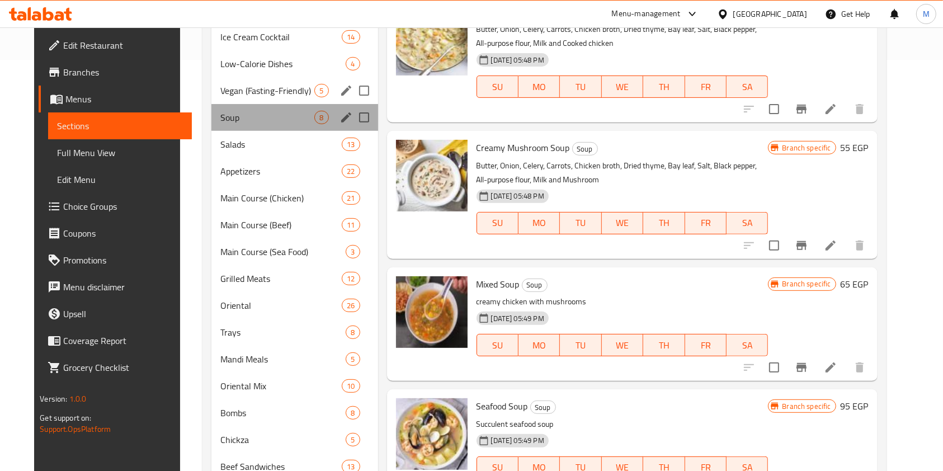
click at [273, 128] on div "Soup 8" at bounding box center [294, 117] width 167 height 27
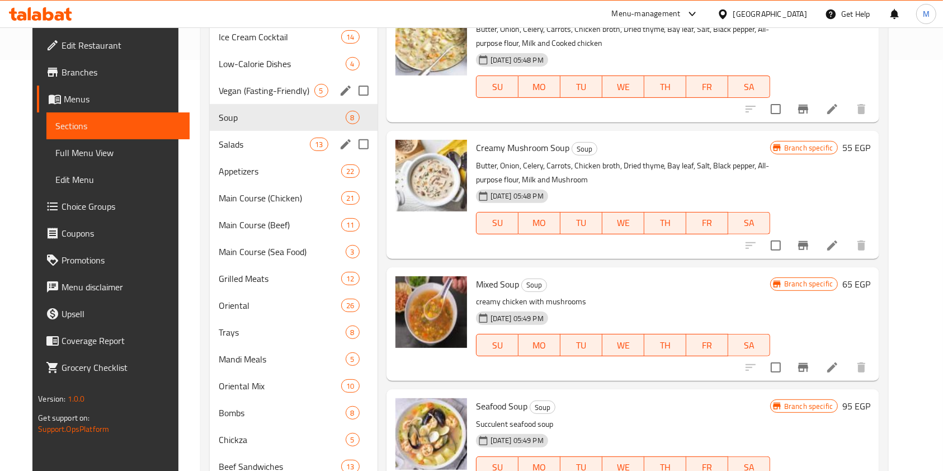
click at [269, 144] on span "Salads" at bounding box center [264, 144] width 91 height 13
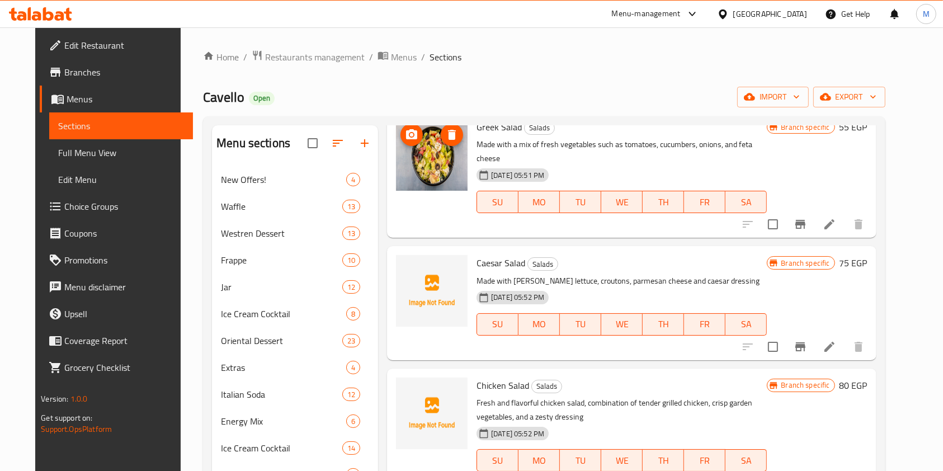
scroll to position [74, 0]
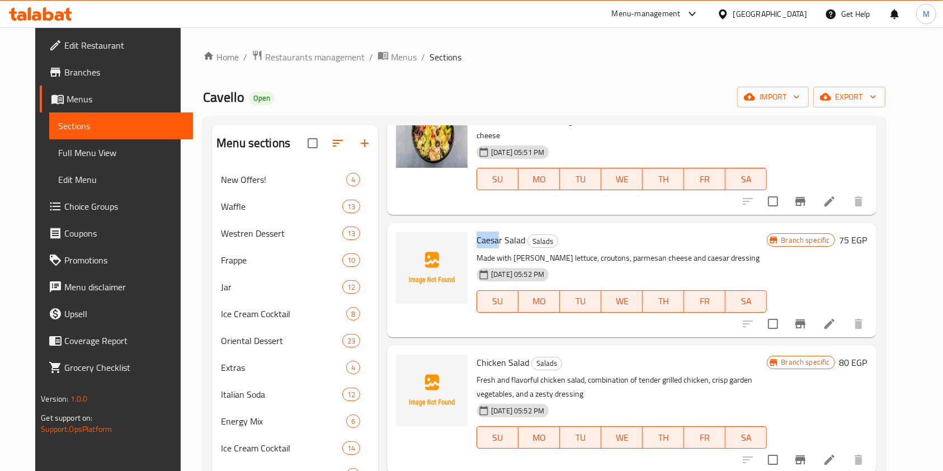
drag, startPoint x: 465, startPoint y: 226, endPoint x: 491, endPoint y: 226, distance: 25.7
click at [491, 228] on div "Caesar Salad Salads Made with crisp romaine lettuce, croutons, parmesan cheese …" at bounding box center [621, 280] width 299 height 105
click at [491, 232] on span "Caesar Salad" at bounding box center [501, 240] width 49 height 17
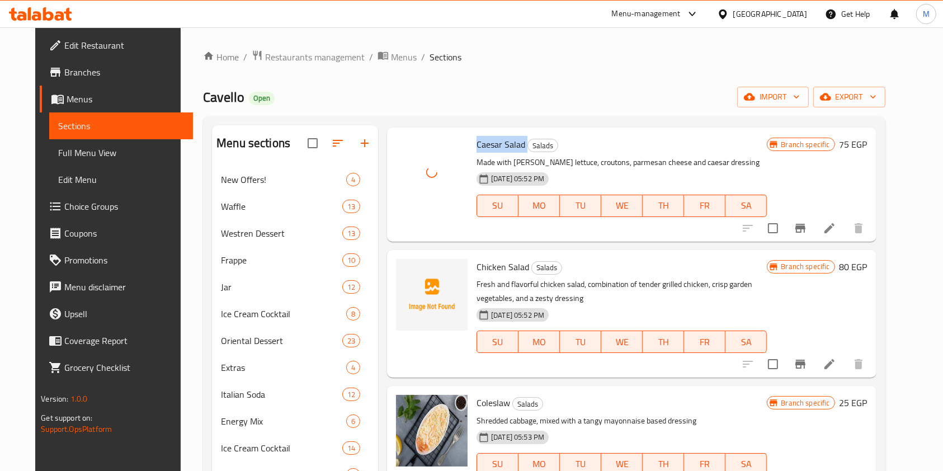
scroll to position [224, 0]
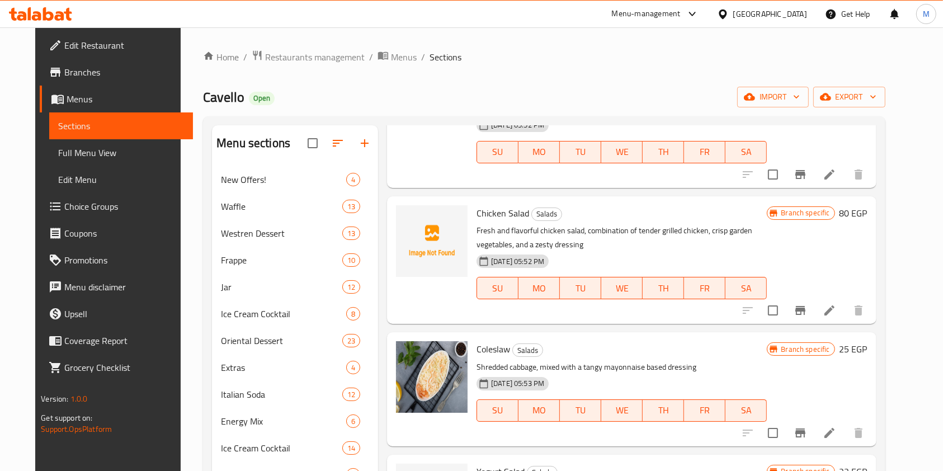
click at [492, 205] on span "Chicken Salad" at bounding box center [503, 213] width 53 height 17
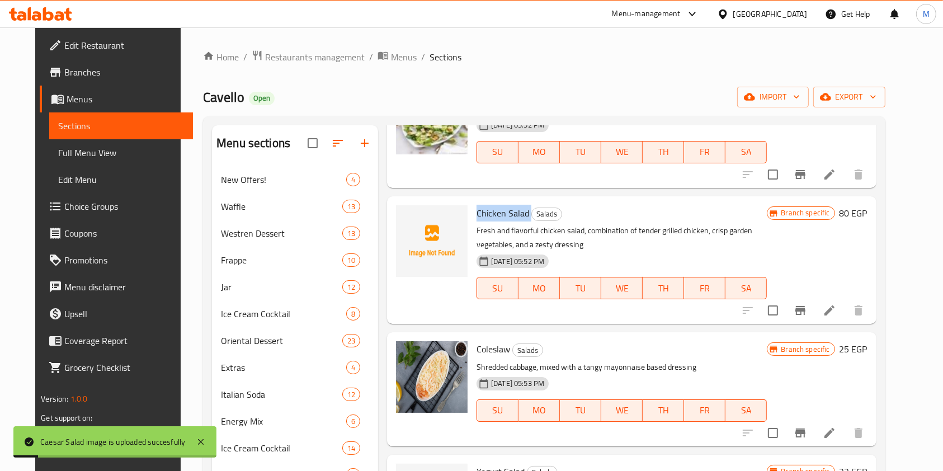
copy h6 "Chicken Salad"
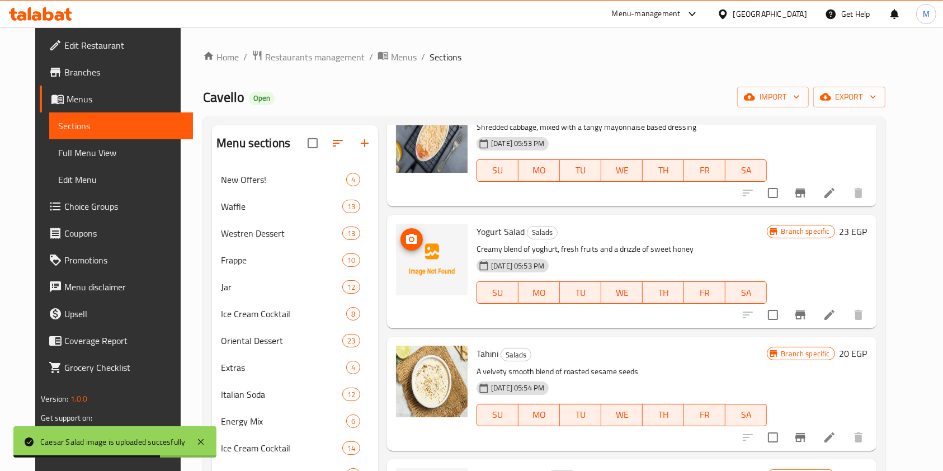
scroll to position [471, 0]
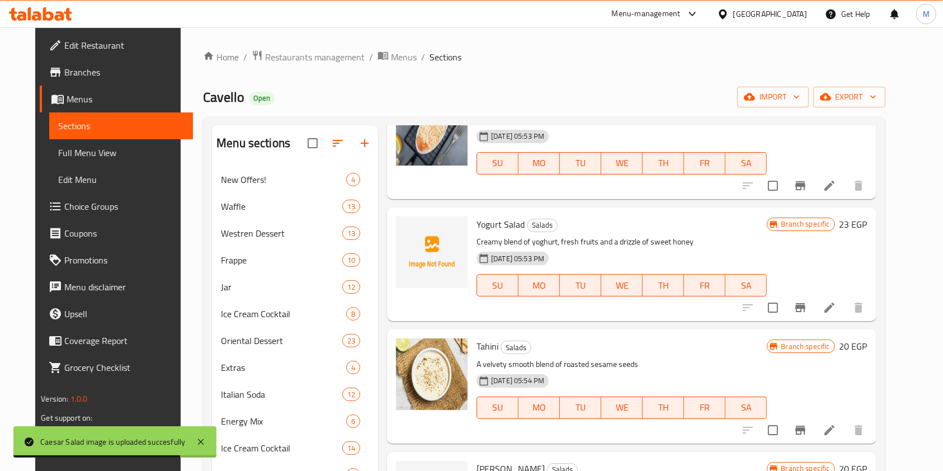
click at [484, 216] on span "Yogurt Salad" at bounding box center [501, 224] width 48 height 17
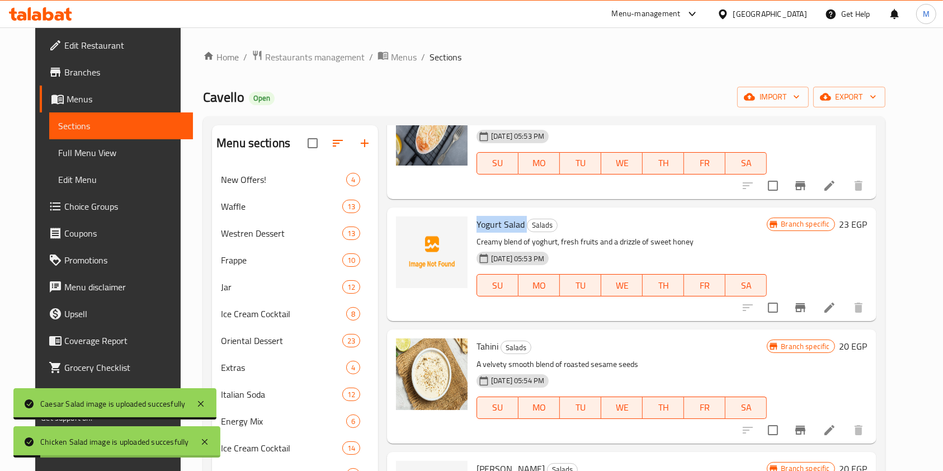
copy h6 "Yogurt Salad"
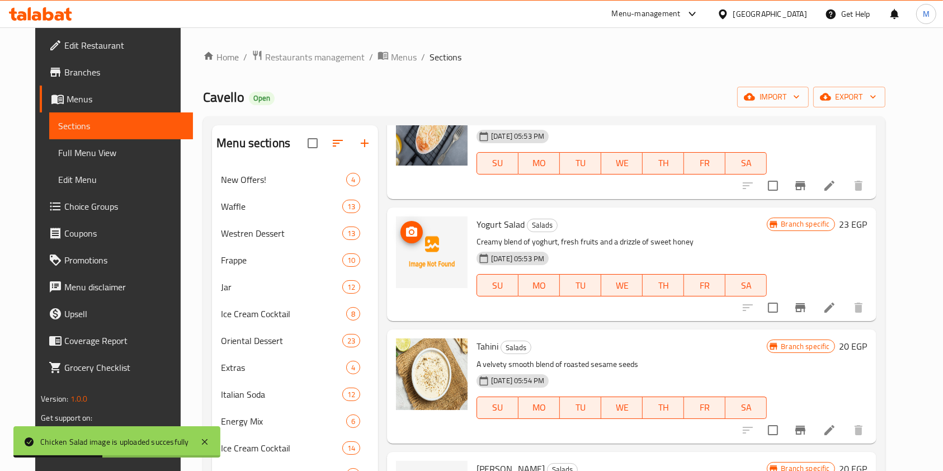
click at [459, 214] on div at bounding box center [432, 264] width 81 height 105
click at [477, 216] on span "Yogurt Salad" at bounding box center [501, 224] width 48 height 17
copy h6 "Yogurt Salad"
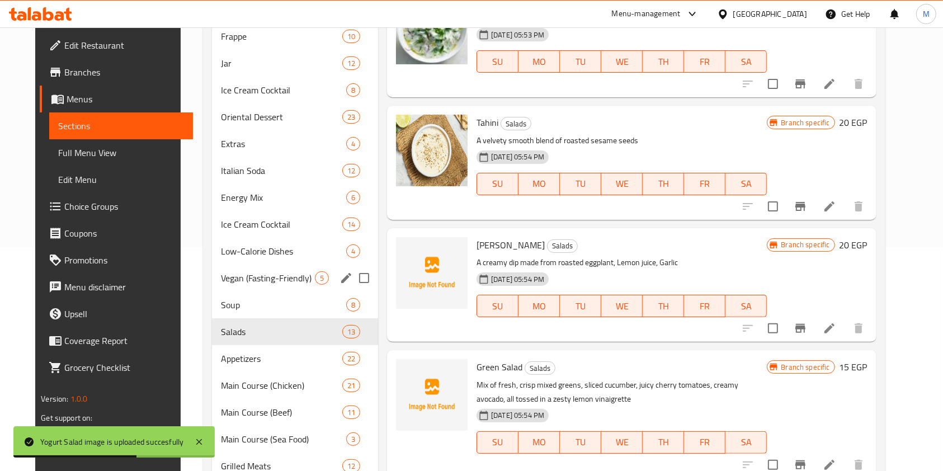
scroll to position [298, 0]
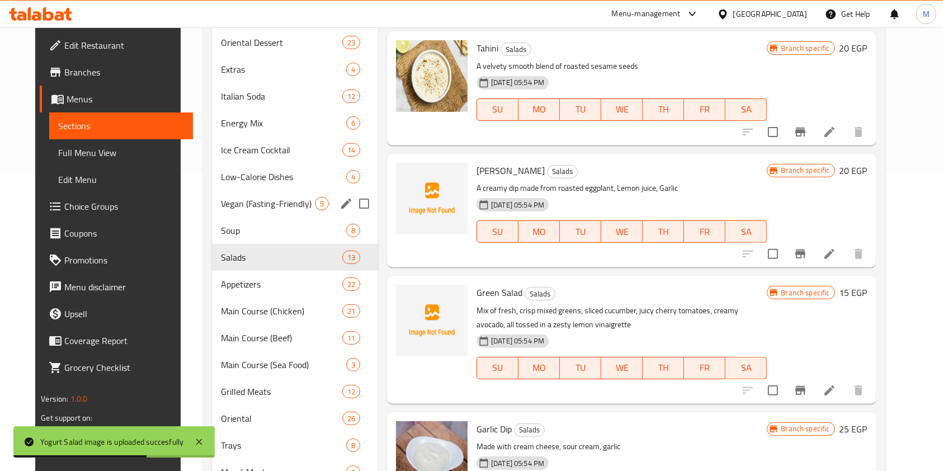
click at [482, 162] on span "Baba Ghannoug" at bounding box center [511, 170] width 68 height 17
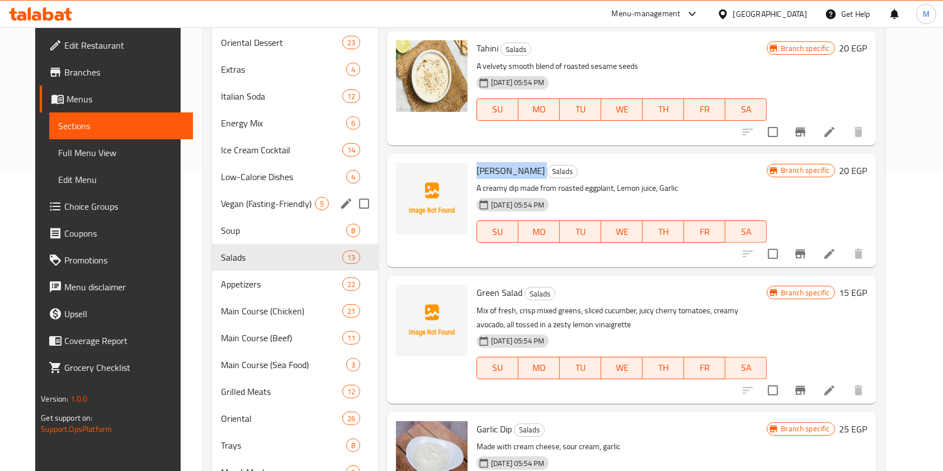
copy h6 "Baba Ghannoug"
click at [480, 280] on div "Green Salad Salads Mix of fresh, crisp mixed greens, sliced cucumber, juicy che…" at bounding box center [621, 339] width 299 height 119
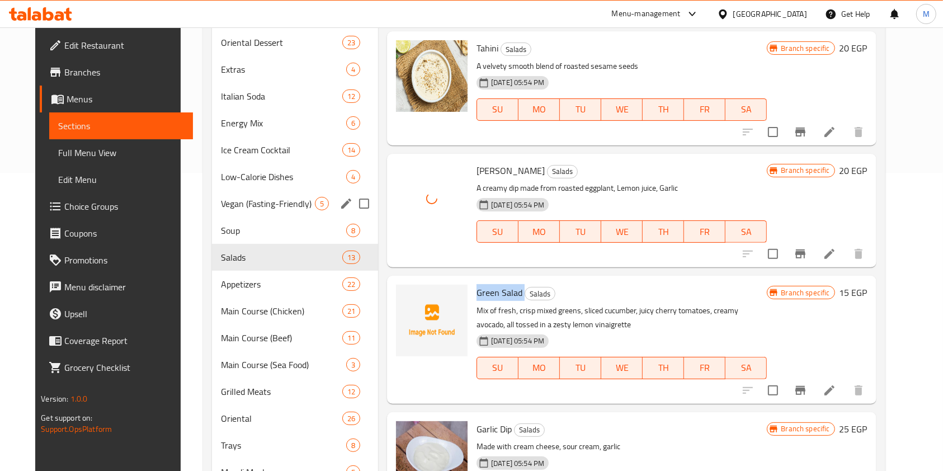
click at [480, 280] on div "Green Salad Salads Mix of fresh, crisp mixed greens, sliced cucumber, juicy che…" at bounding box center [621, 339] width 299 height 119
copy h6 "Green Salad"
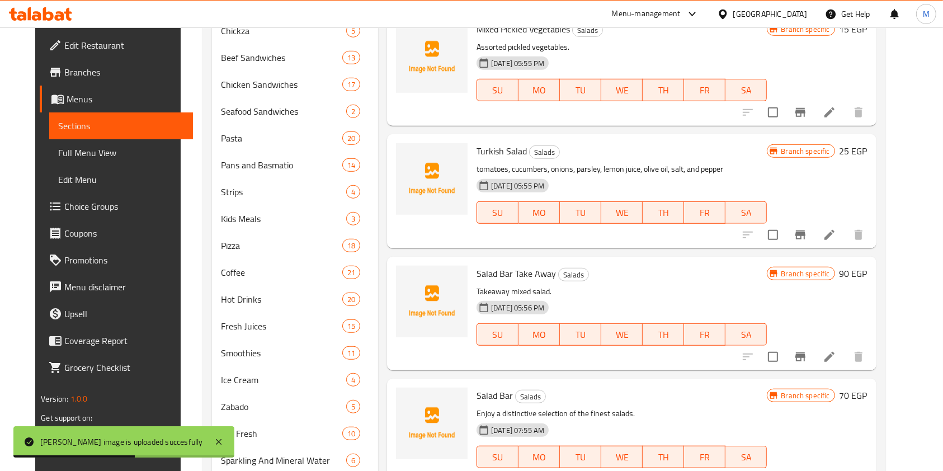
scroll to position [322, 0]
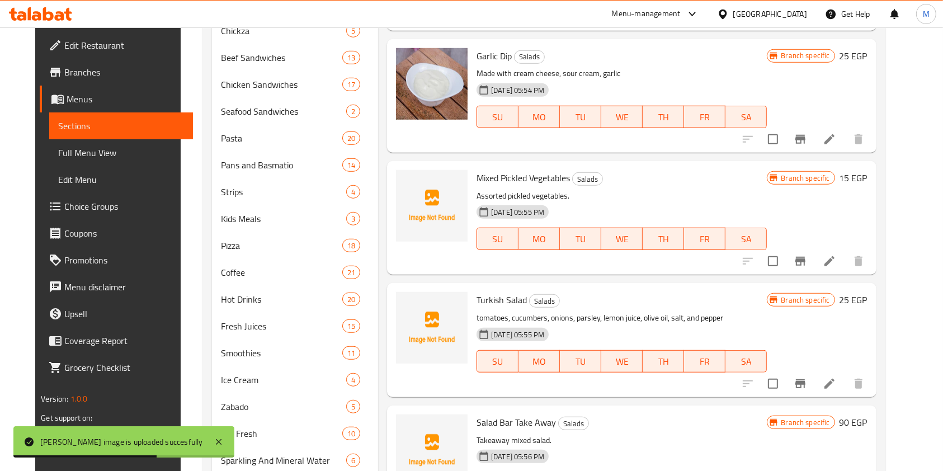
click at [488, 169] on span "Mixed Pickled Vegetables" at bounding box center [523, 177] width 93 height 17
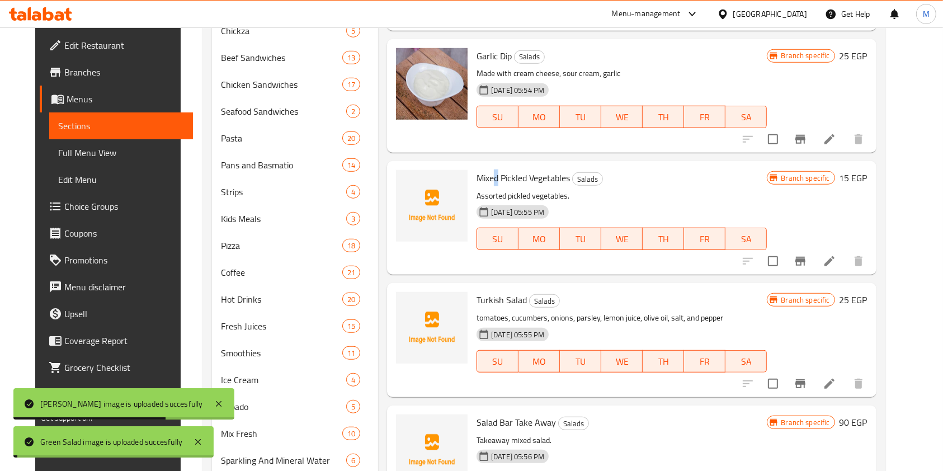
click at [488, 169] on span "Mixed Pickled Vegetables" at bounding box center [523, 177] width 93 height 17
copy h6 "Mixed Pickled Vegetables"
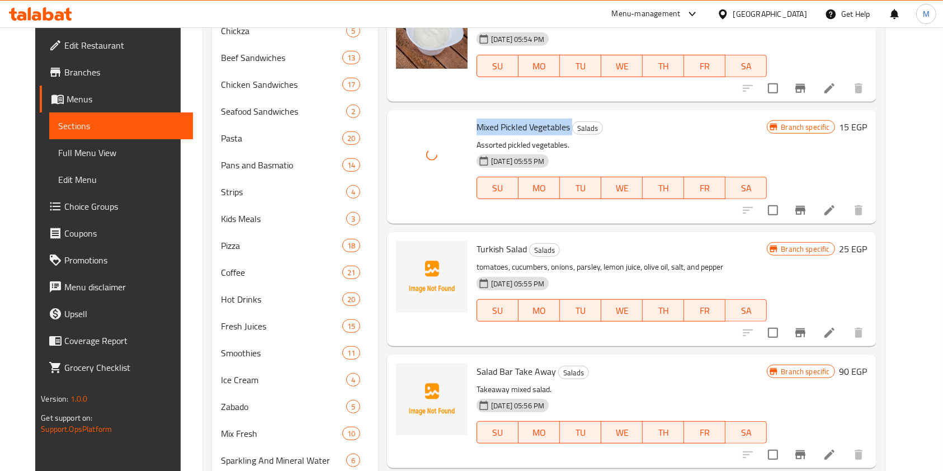
scroll to position [397, 0]
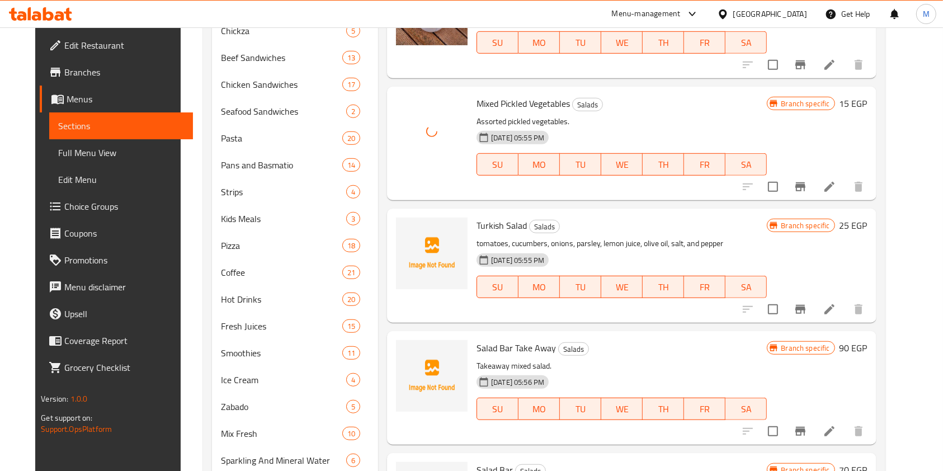
click at [502, 217] on span "Turkish Salad" at bounding box center [502, 225] width 50 height 17
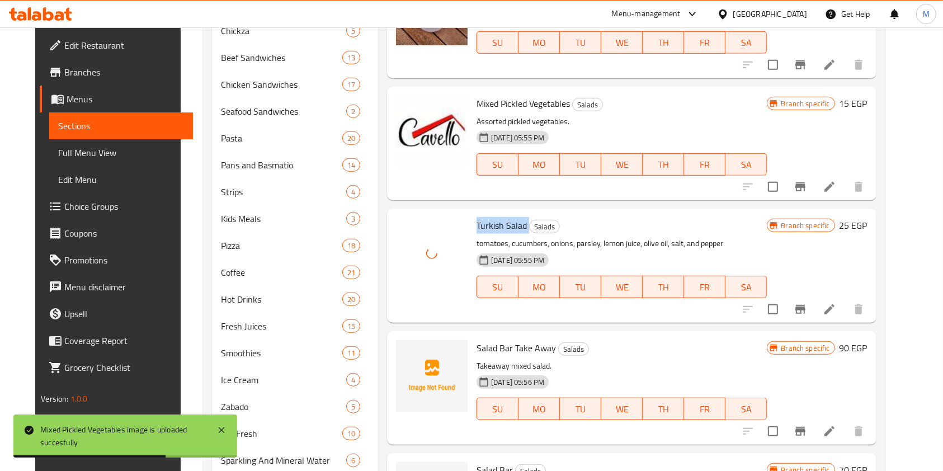
scroll to position [471, 0]
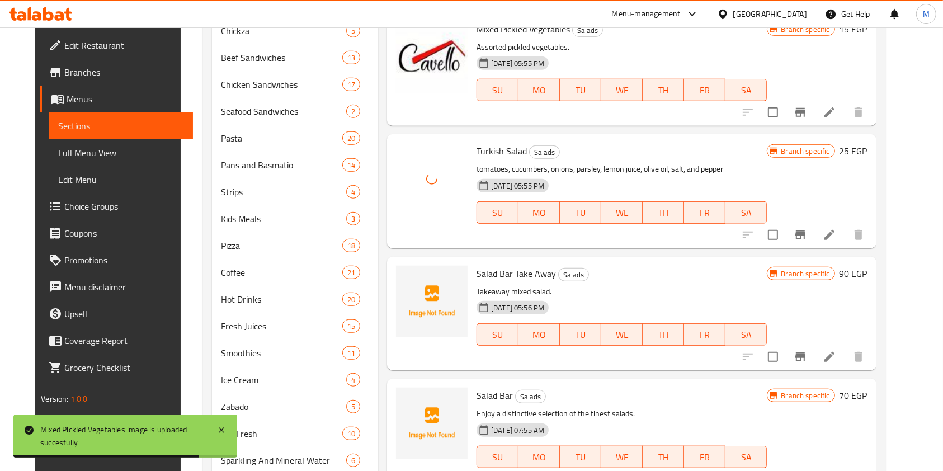
click at [493, 265] on span "Salad Bar Take Away" at bounding box center [516, 273] width 79 height 17
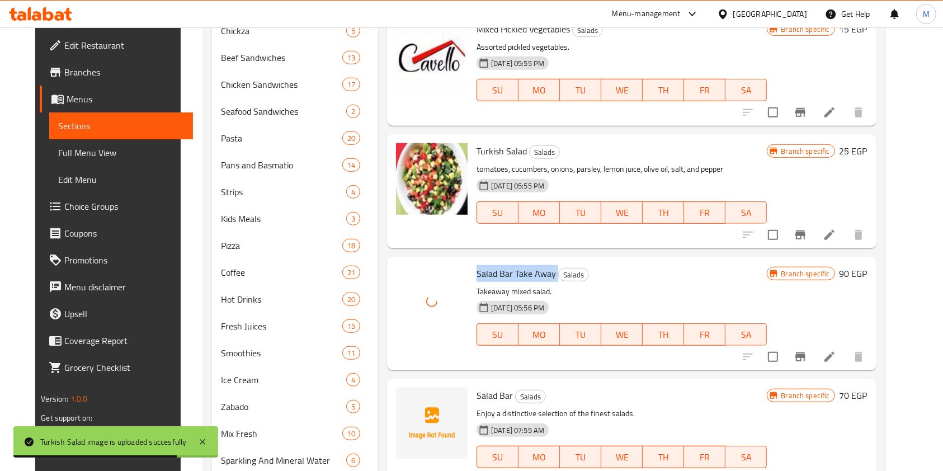
scroll to position [859, 0]
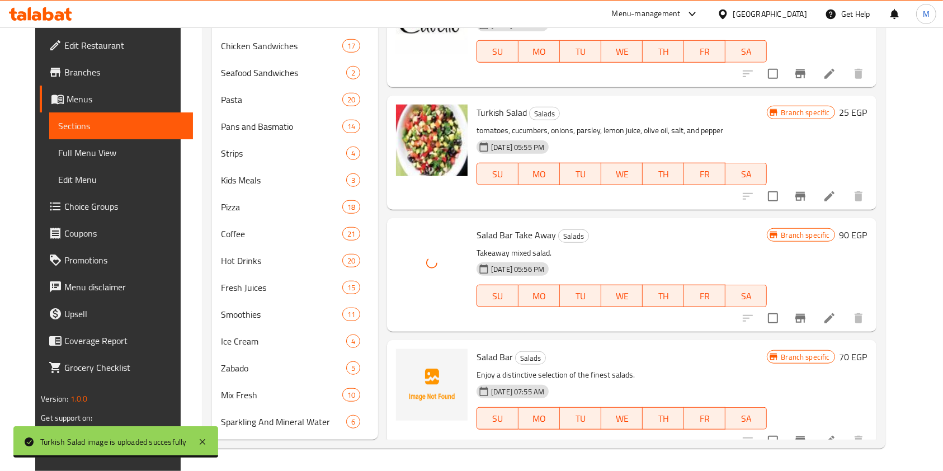
click at [488, 348] on span "Salad Bar" at bounding box center [495, 356] width 36 height 17
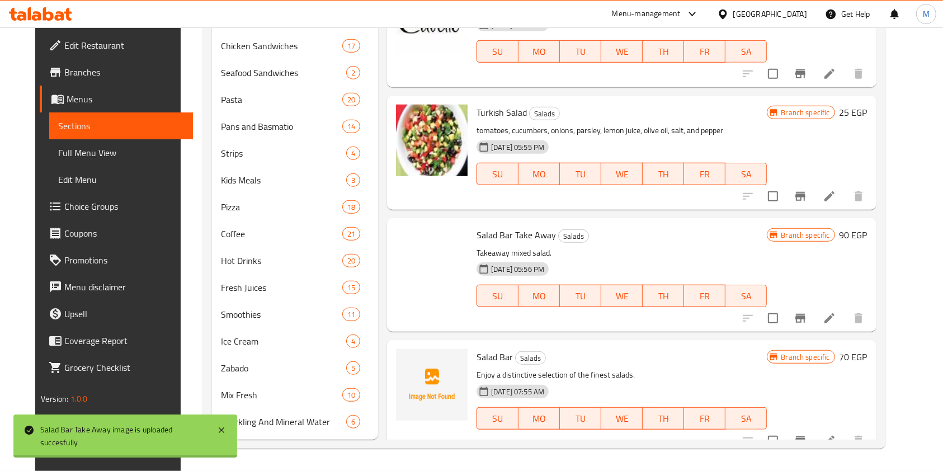
click at [488, 348] on span "Salad Bar" at bounding box center [495, 356] width 36 height 17
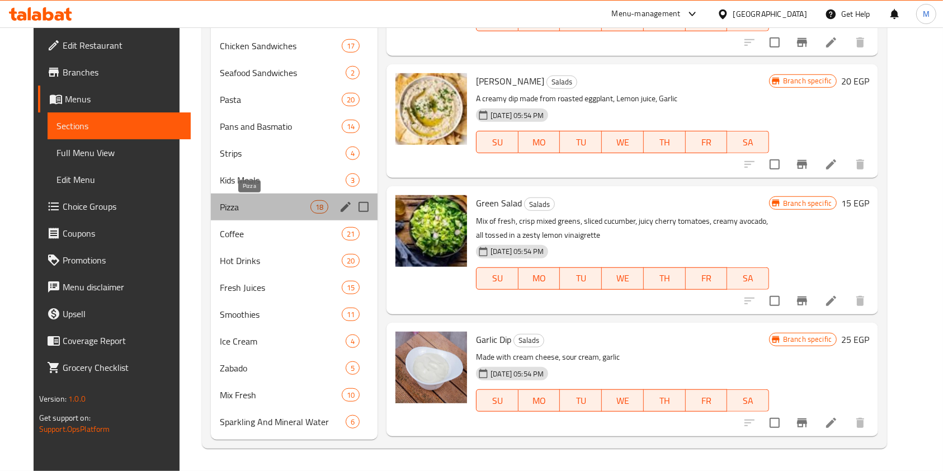
click at [220, 206] on span "Pizza" at bounding box center [265, 206] width 91 height 13
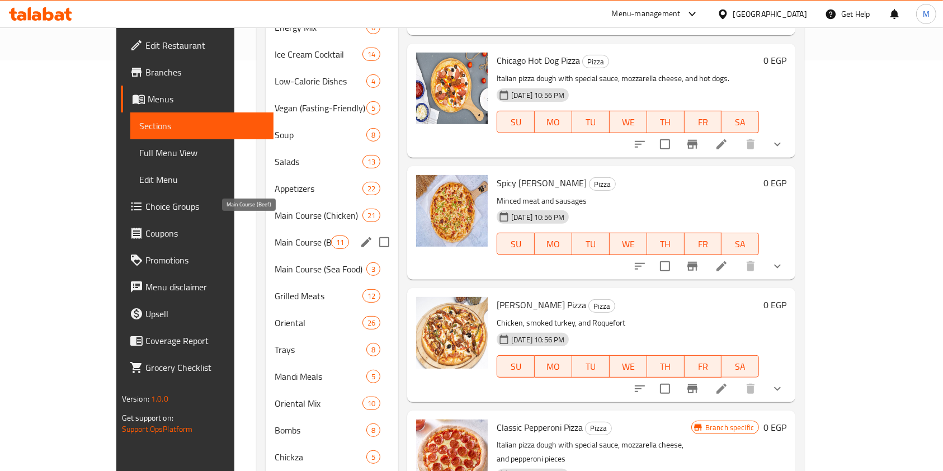
scroll to position [411, 0]
click at [275, 181] on span "Appetizers" at bounding box center [303, 187] width 56 height 13
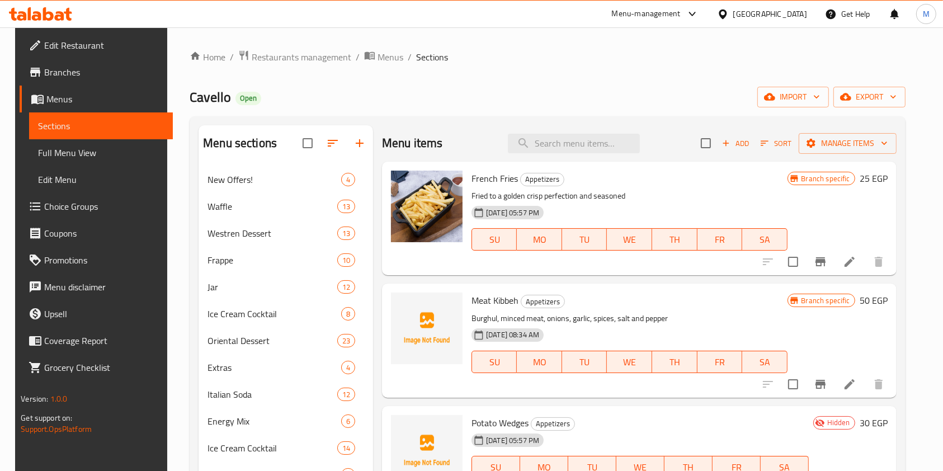
scroll to position [74, 0]
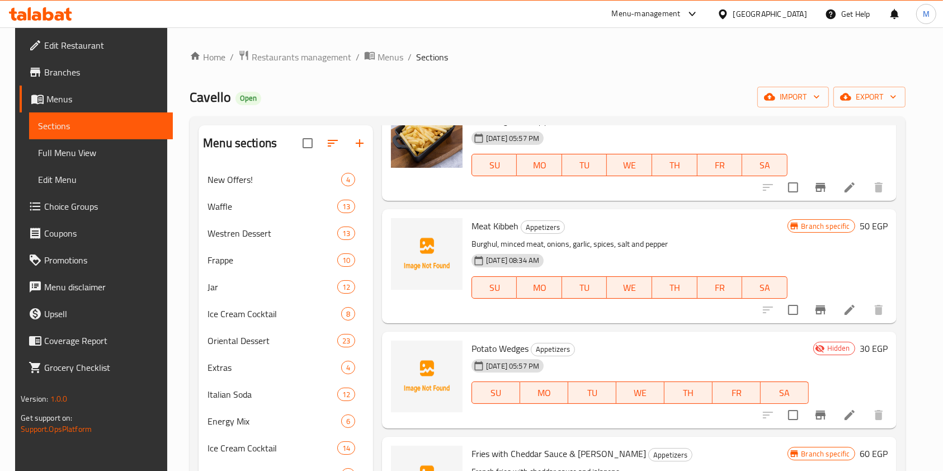
click at [473, 219] on span "Meat Kibbeh" at bounding box center [495, 226] width 47 height 17
click at [473, 224] on span "Meat Kibbeh" at bounding box center [495, 226] width 47 height 17
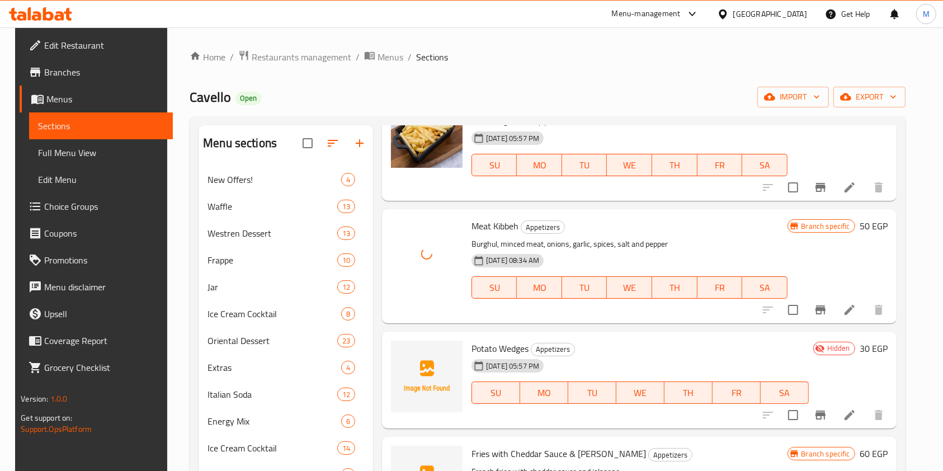
click at [479, 346] on span "Potato Wedges" at bounding box center [500, 348] width 57 height 17
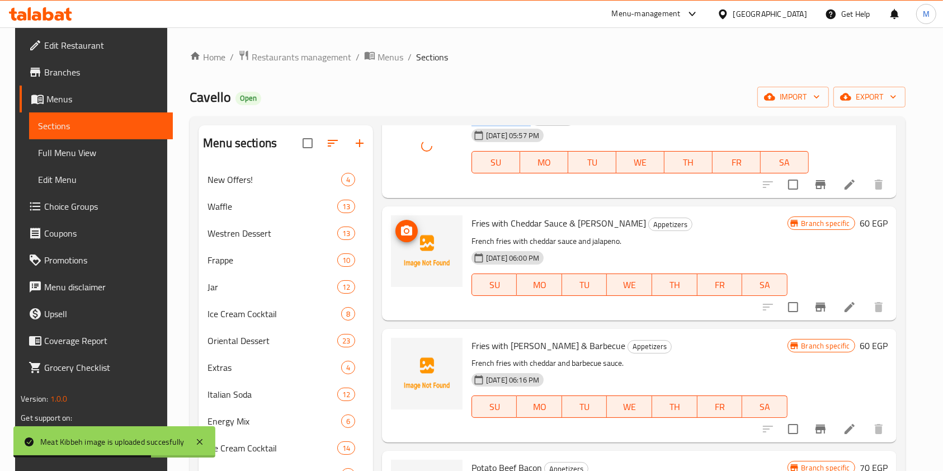
scroll to position [298, 0]
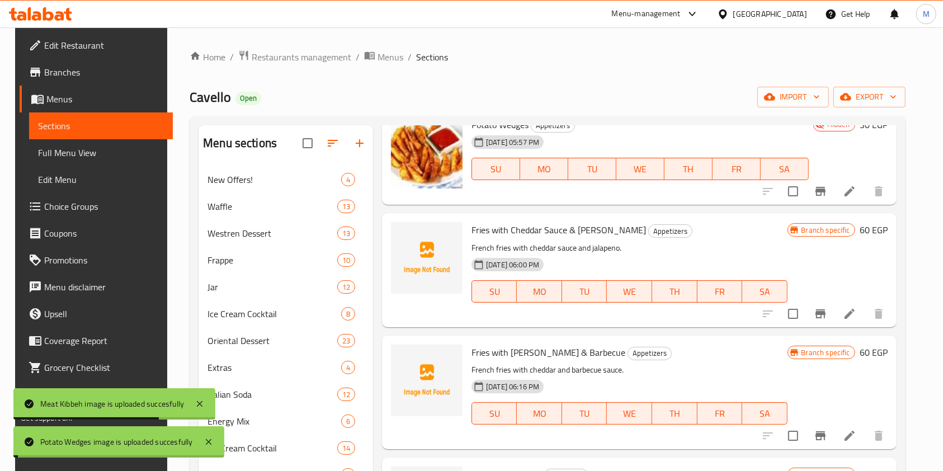
click at [494, 228] on span "Fries with Cheddar Sauce & Jalapeno" at bounding box center [559, 230] width 175 height 17
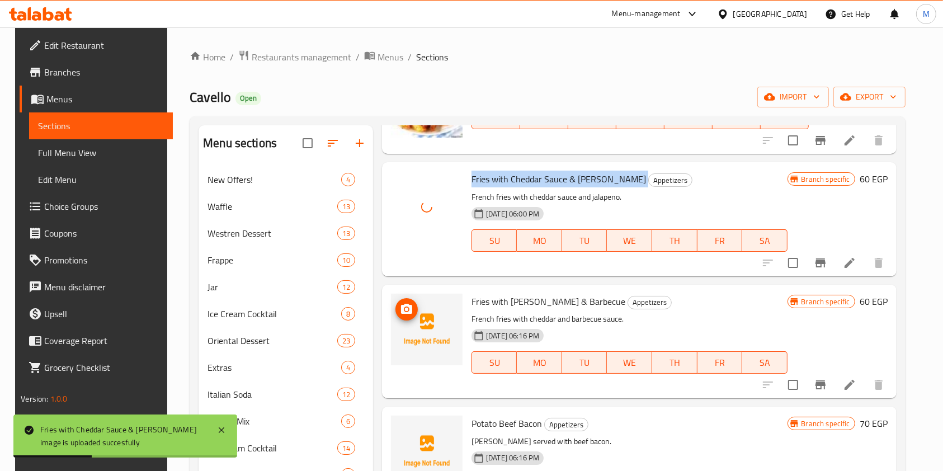
scroll to position [373, 0]
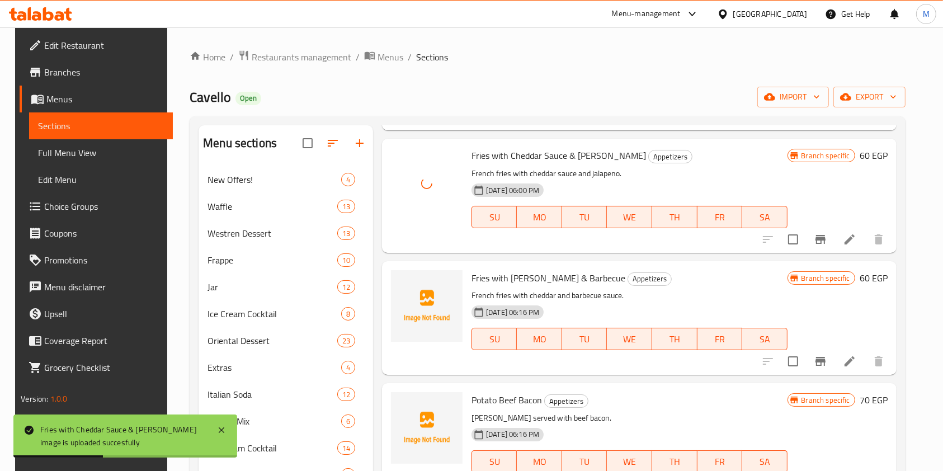
click at [490, 279] on span "Fries with Cheddar & Barbecue" at bounding box center [549, 278] width 154 height 17
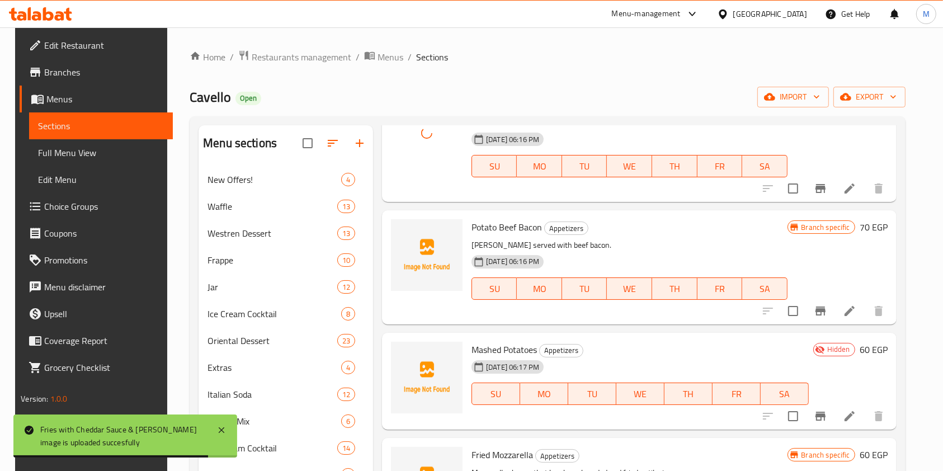
scroll to position [522, 0]
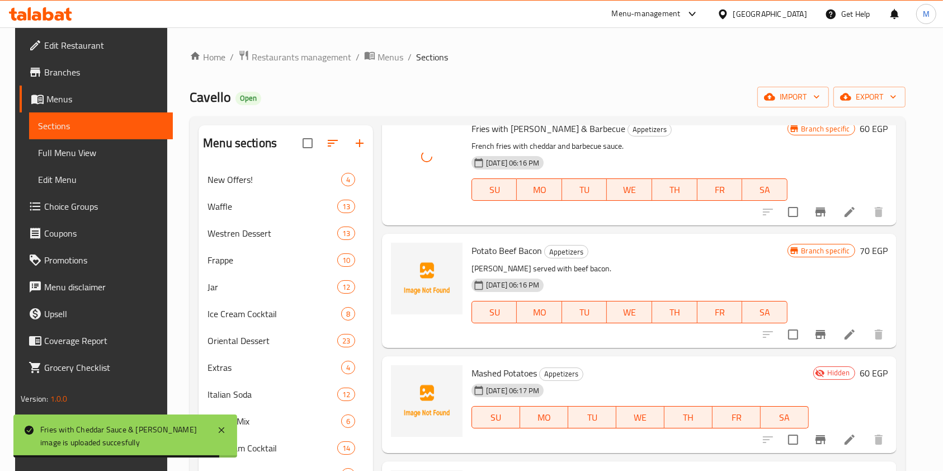
click at [482, 244] on span "Potato Beef Bacon" at bounding box center [507, 250] width 70 height 17
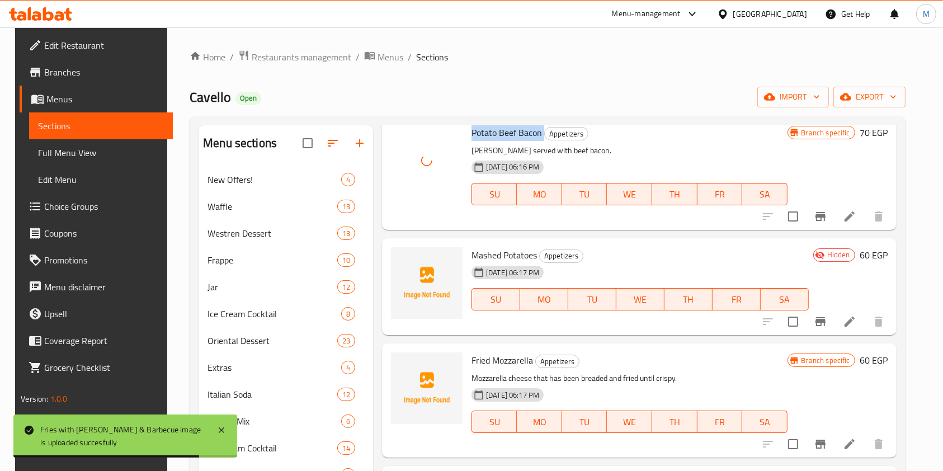
scroll to position [671, 0]
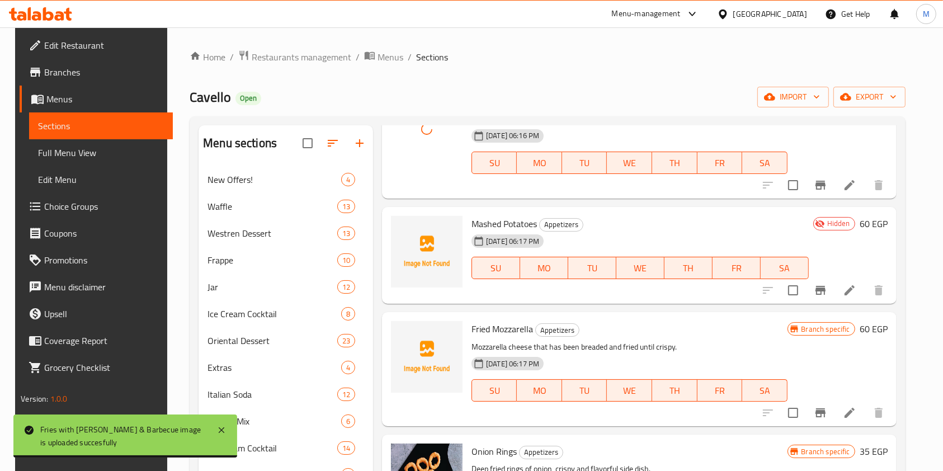
click at [474, 224] on span "Mashed Potatoes" at bounding box center [504, 223] width 65 height 17
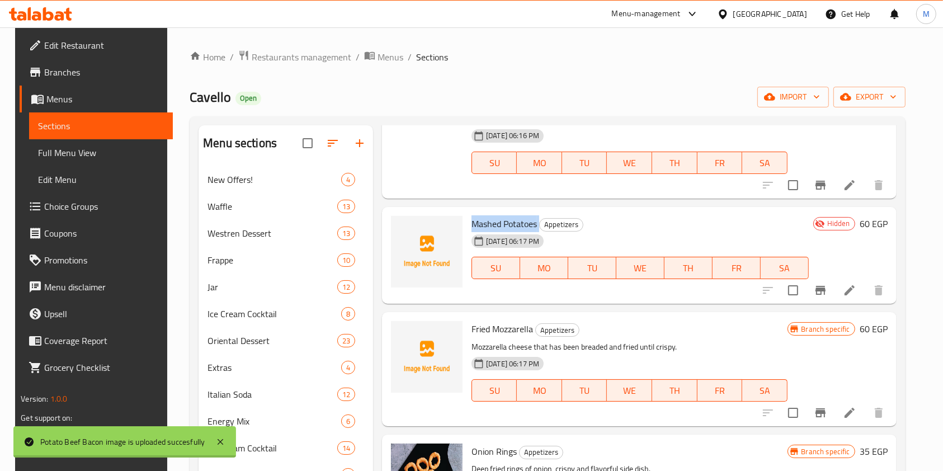
click at [474, 224] on span "Mashed Potatoes" at bounding box center [504, 223] width 65 height 17
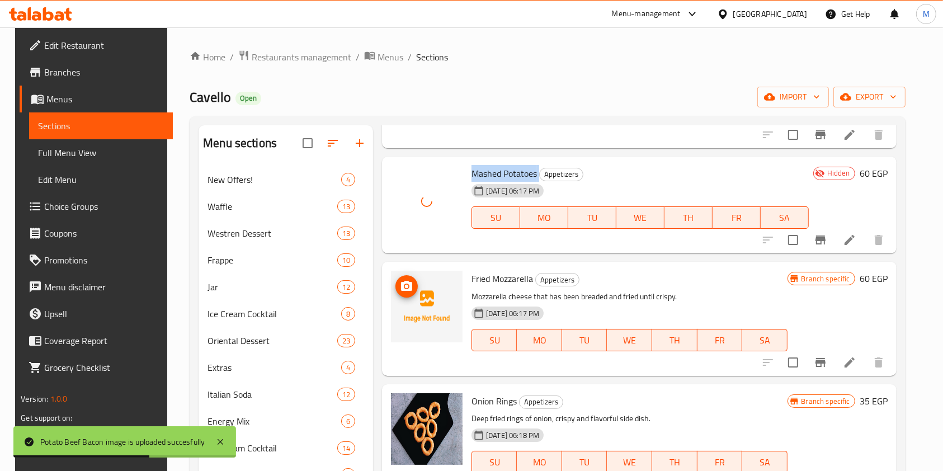
scroll to position [746, 0]
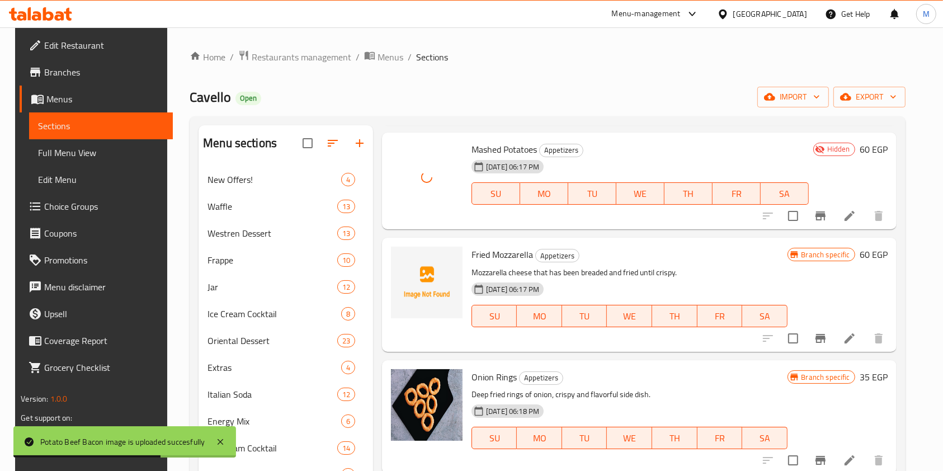
click at [474, 248] on span "Fried Mozzarella" at bounding box center [503, 254] width 62 height 17
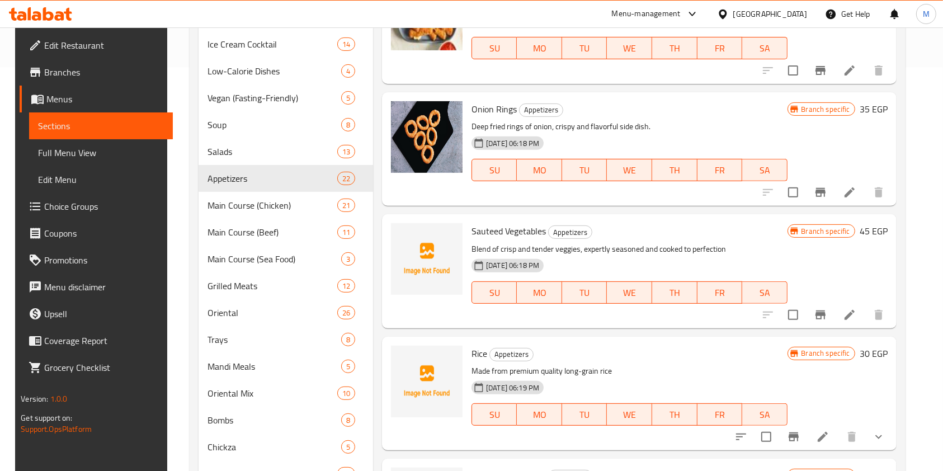
scroll to position [629, 0]
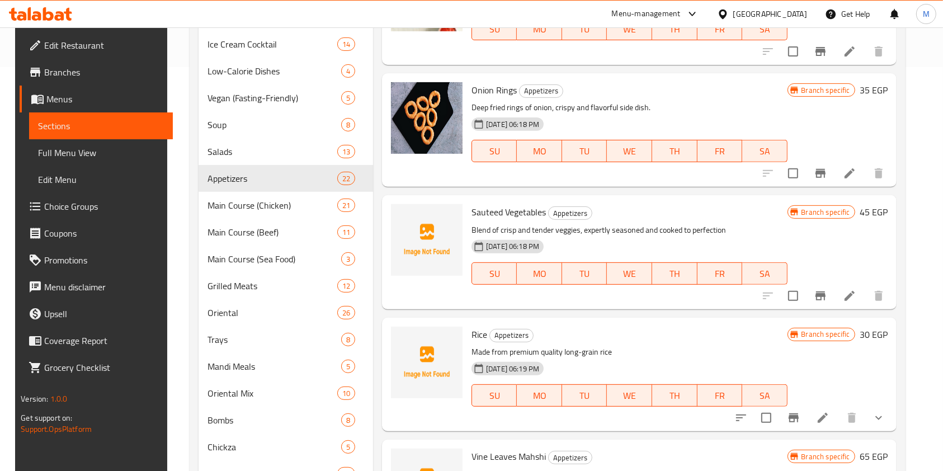
click at [486, 214] on span "Sauteed Vegetables" at bounding box center [509, 212] width 74 height 17
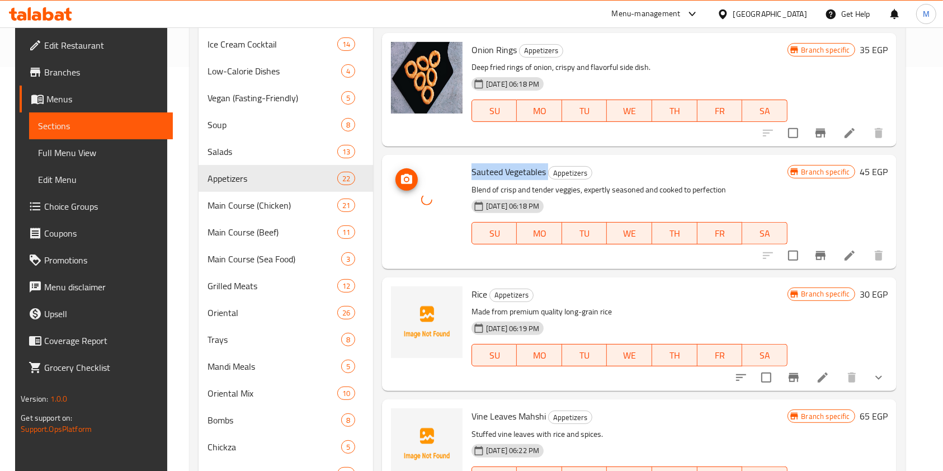
scroll to position [703, 0]
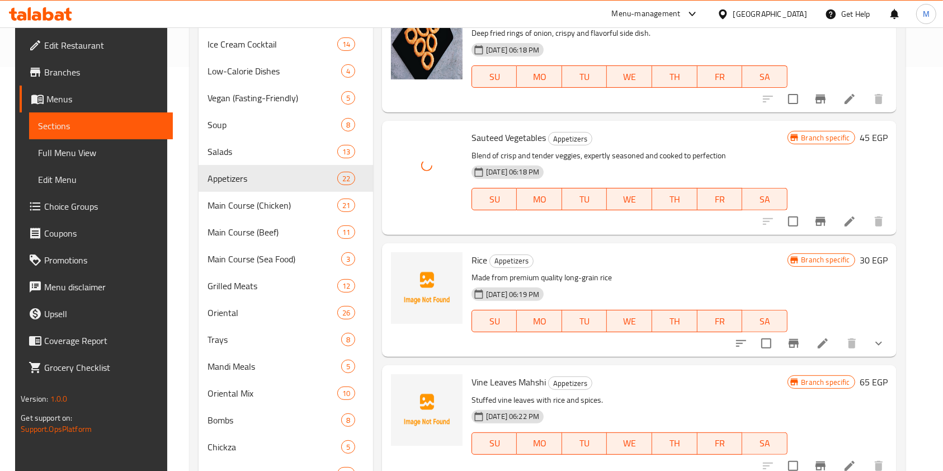
click at [473, 262] on span "Rice" at bounding box center [480, 260] width 16 height 17
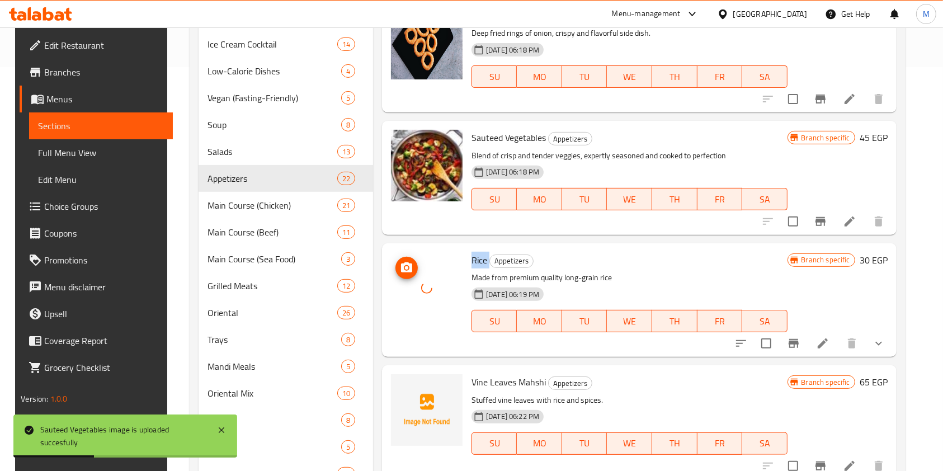
scroll to position [778, 0]
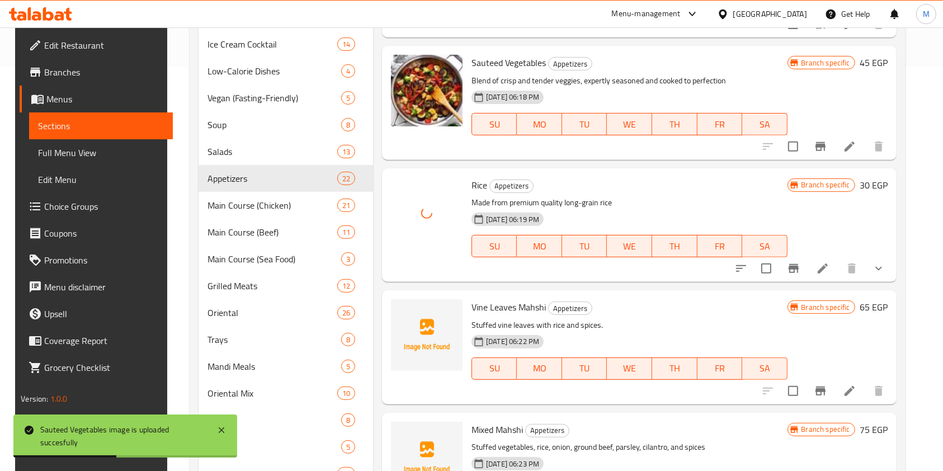
click at [472, 307] on span "Vine Leaves Mahshi" at bounding box center [509, 307] width 74 height 17
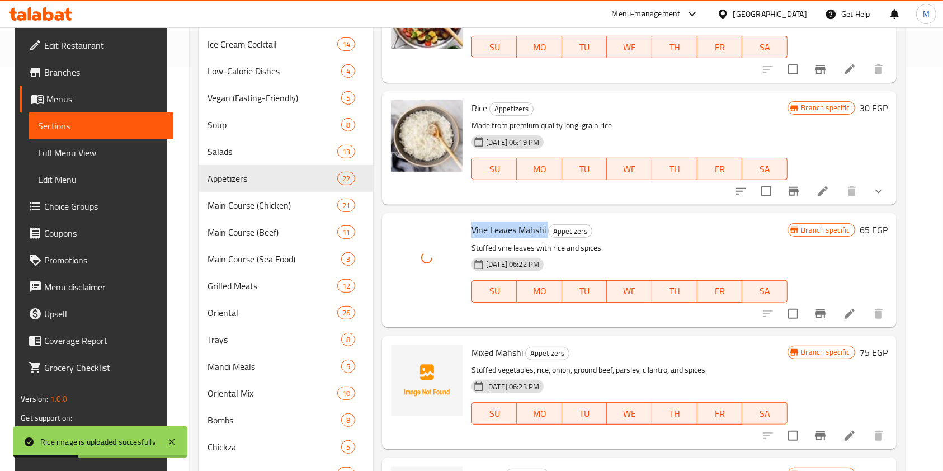
scroll to position [927, 0]
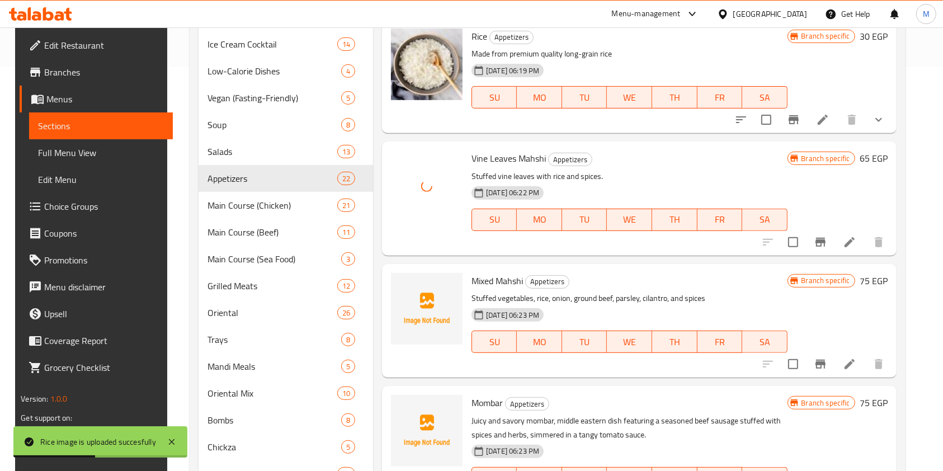
click at [478, 282] on span "Mixed Mahshi" at bounding box center [497, 280] width 51 height 17
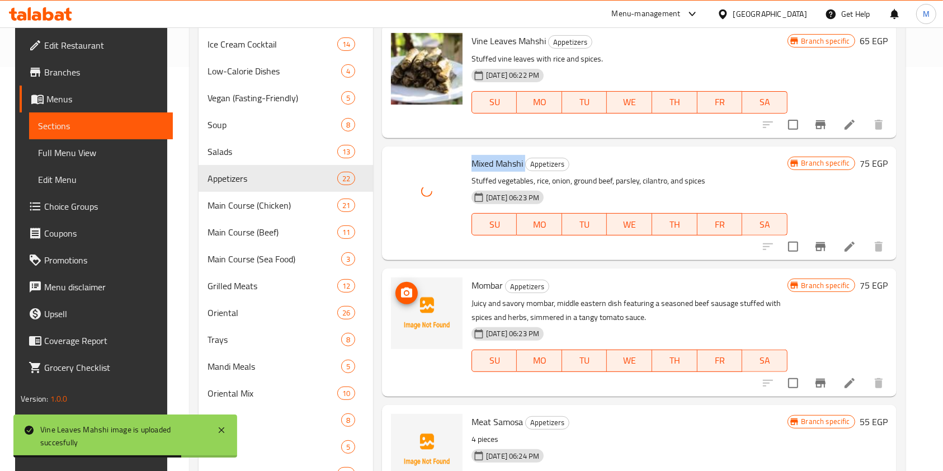
scroll to position [1076, 0]
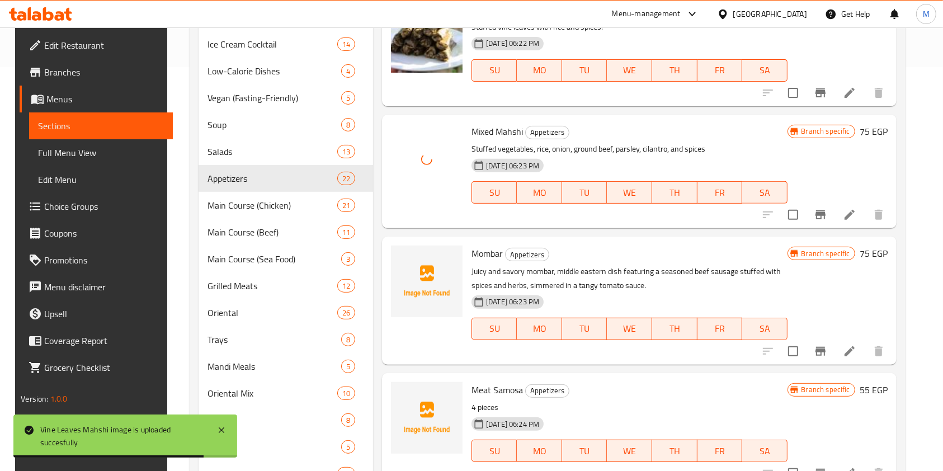
click at [483, 253] on span "Mombar" at bounding box center [487, 253] width 31 height 17
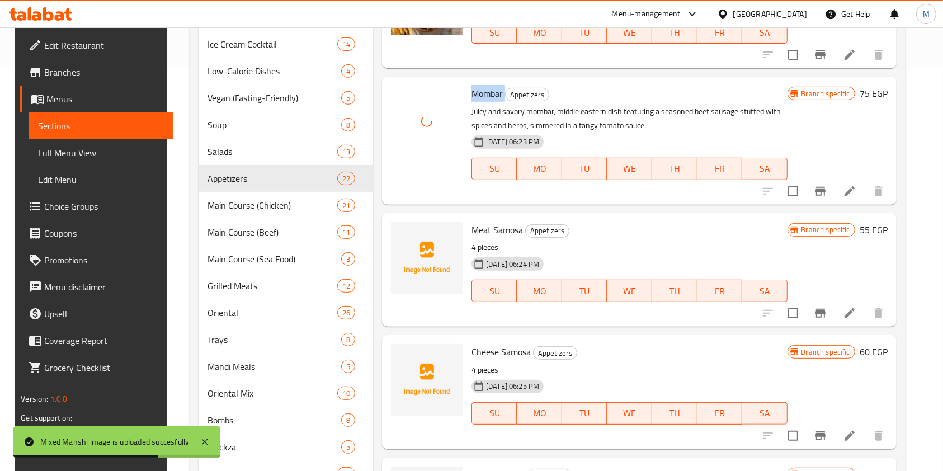
scroll to position [1374, 0]
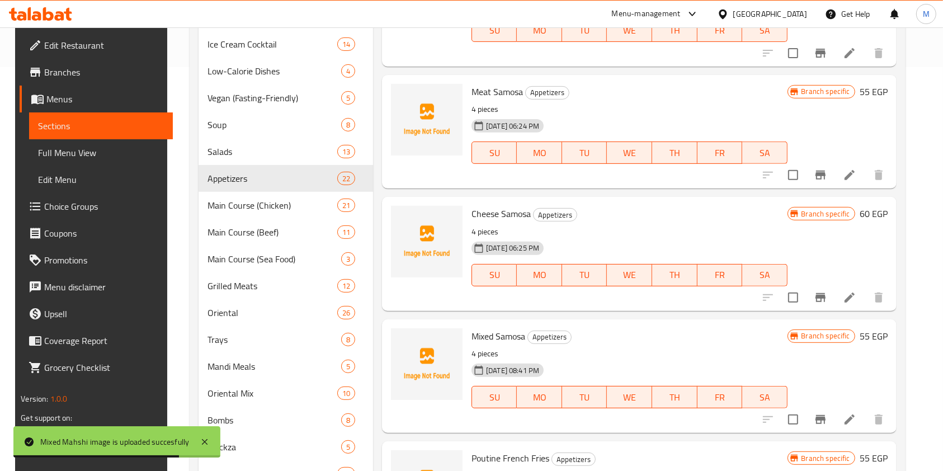
click at [475, 84] on span "Meat Samosa" at bounding box center [497, 91] width 51 height 17
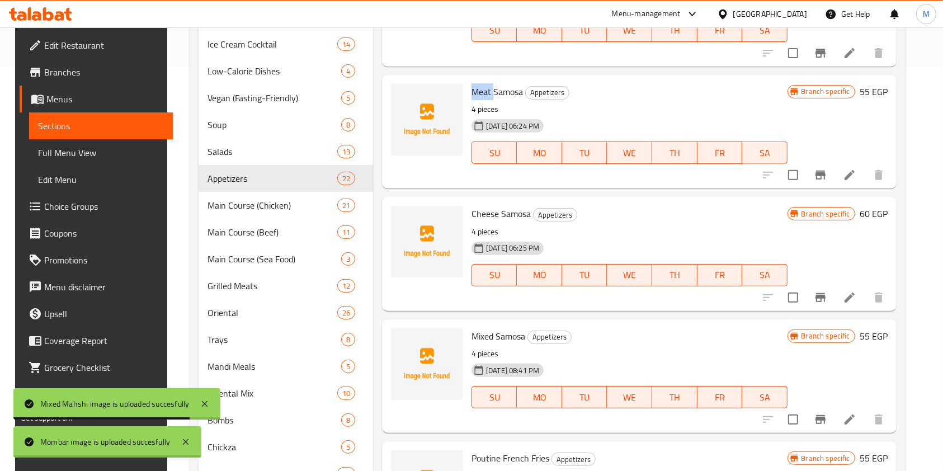
click at [475, 84] on span "Meat Samosa" at bounding box center [497, 91] width 51 height 17
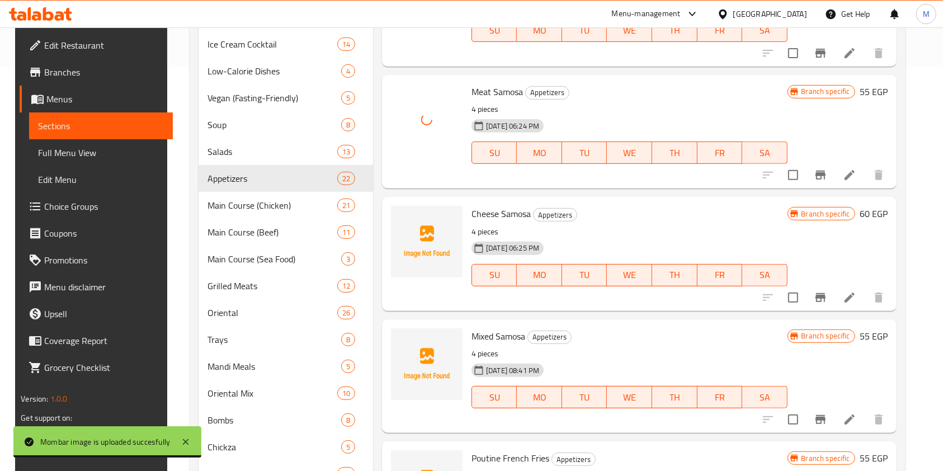
click at [493, 208] on span "Cheese Samosa" at bounding box center [501, 213] width 59 height 17
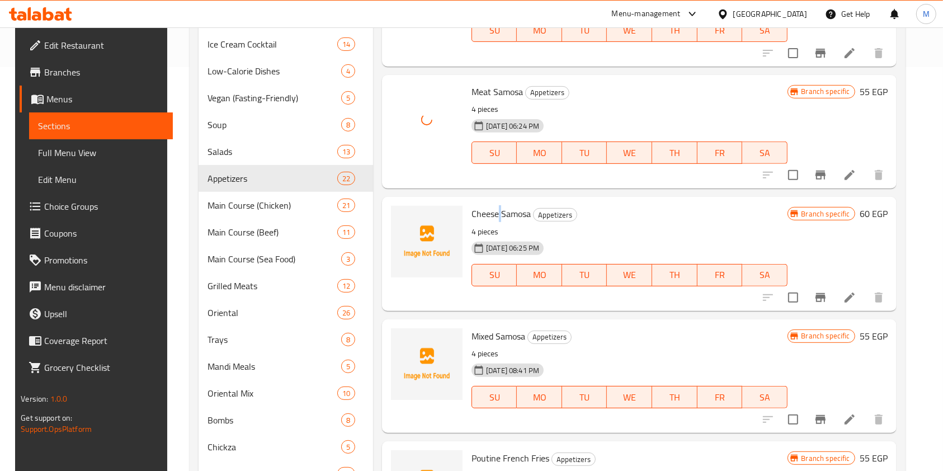
click at [493, 208] on span "Cheese Samosa" at bounding box center [501, 213] width 59 height 17
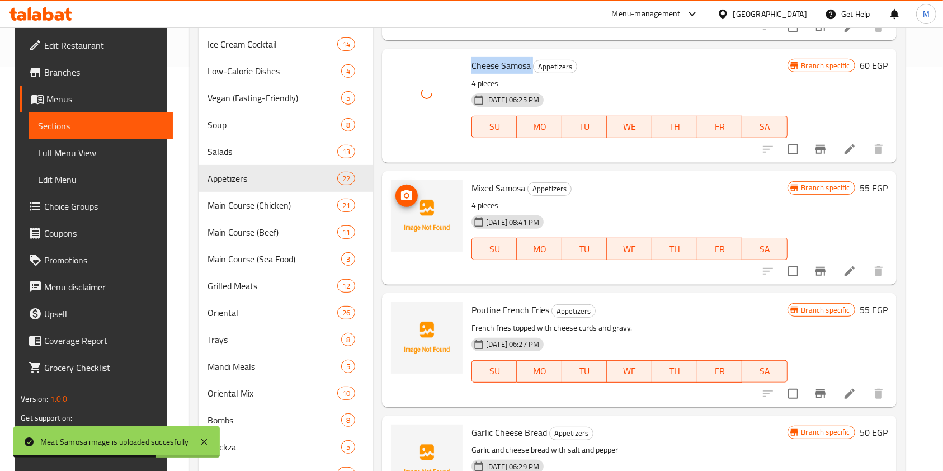
scroll to position [1524, 0]
click at [502, 178] on span "Mixed Samosa" at bounding box center [499, 186] width 54 height 17
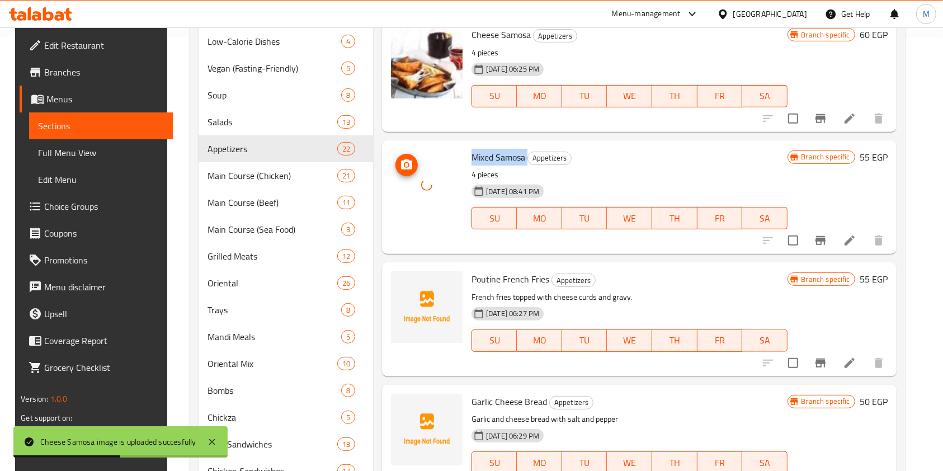
scroll to position [553, 0]
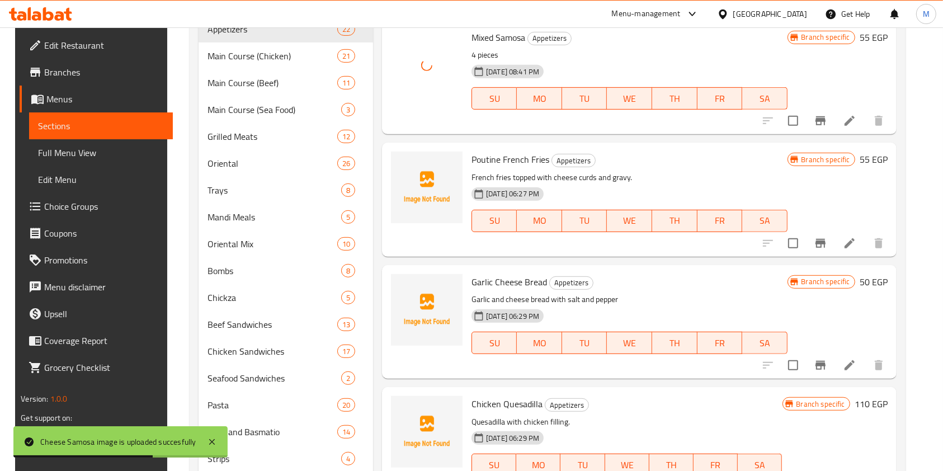
click at [501, 163] on span "Poutine French Fries" at bounding box center [511, 159] width 78 height 17
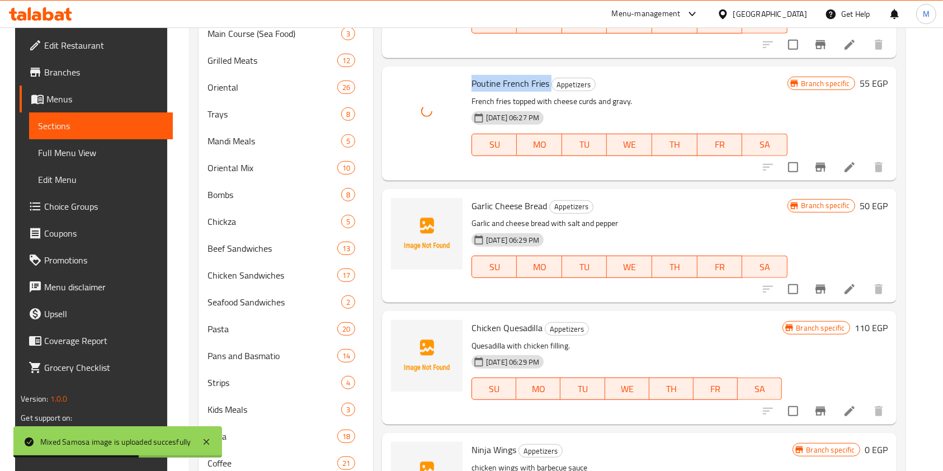
scroll to position [703, 0]
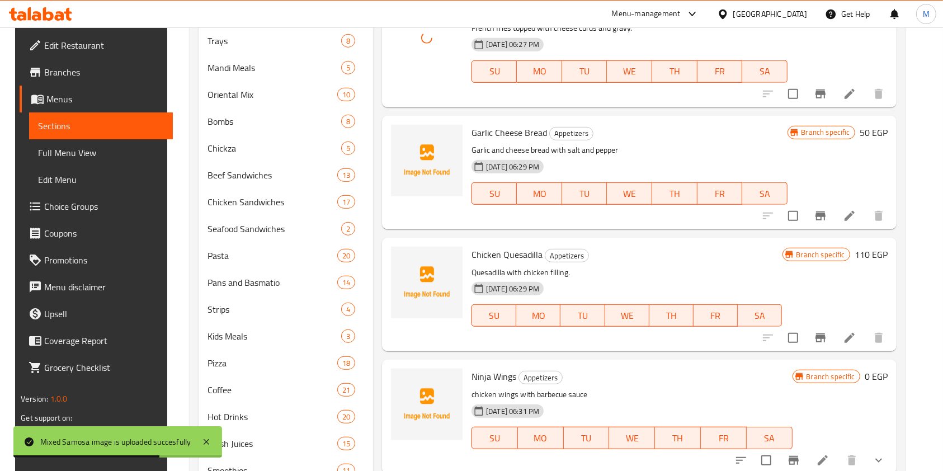
click at [488, 133] on span "Garlic Cheese Bread" at bounding box center [510, 132] width 76 height 17
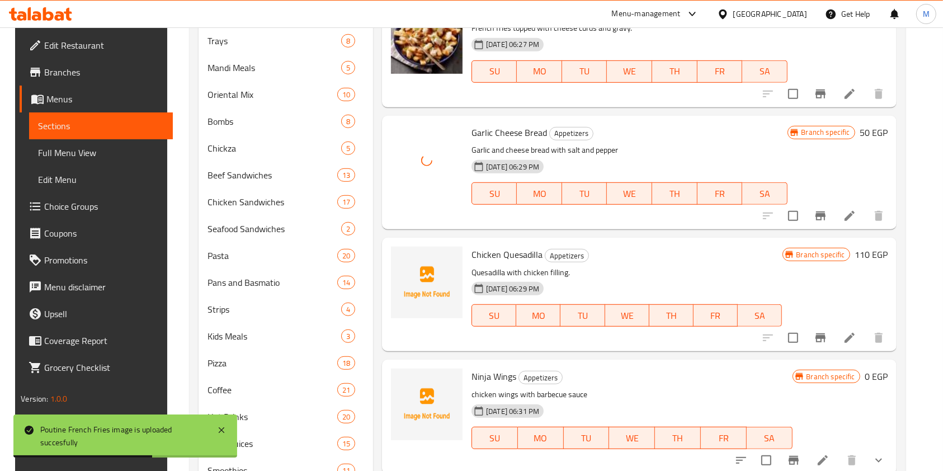
click at [488, 247] on span "Chicken Quesadilla" at bounding box center [507, 254] width 71 height 17
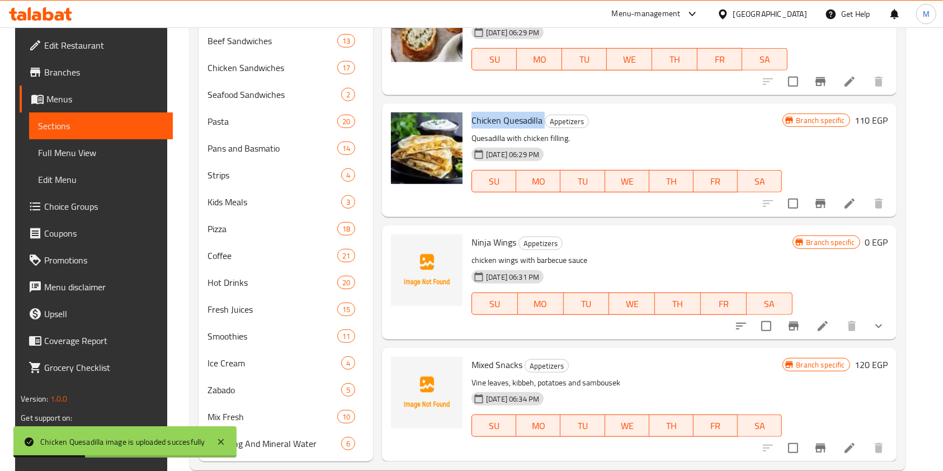
scroll to position [851, 0]
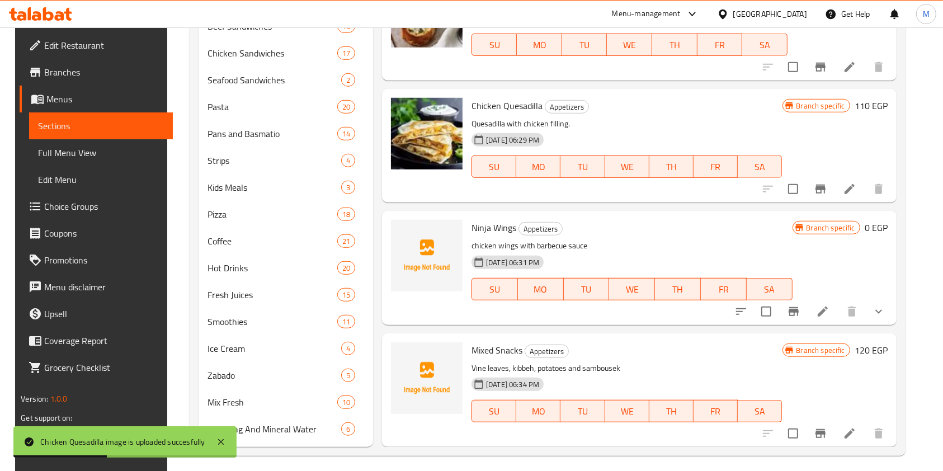
click at [489, 229] on span "Ninja Wings" at bounding box center [494, 227] width 45 height 17
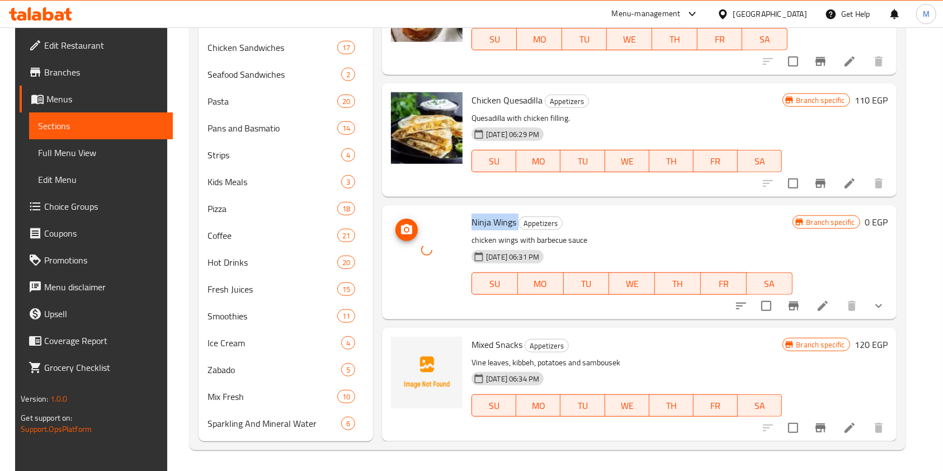
scroll to position [859, 0]
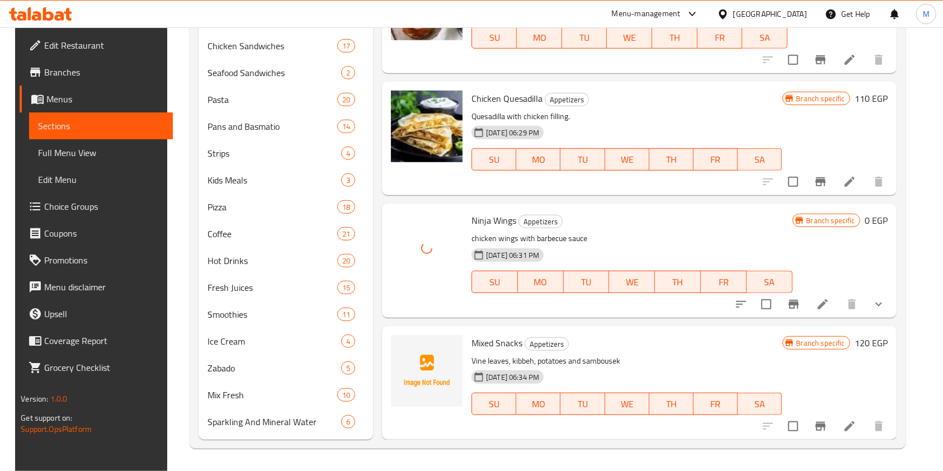
click at [481, 338] on span "Mixed Snacks" at bounding box center [497, 343] width 51 height 17
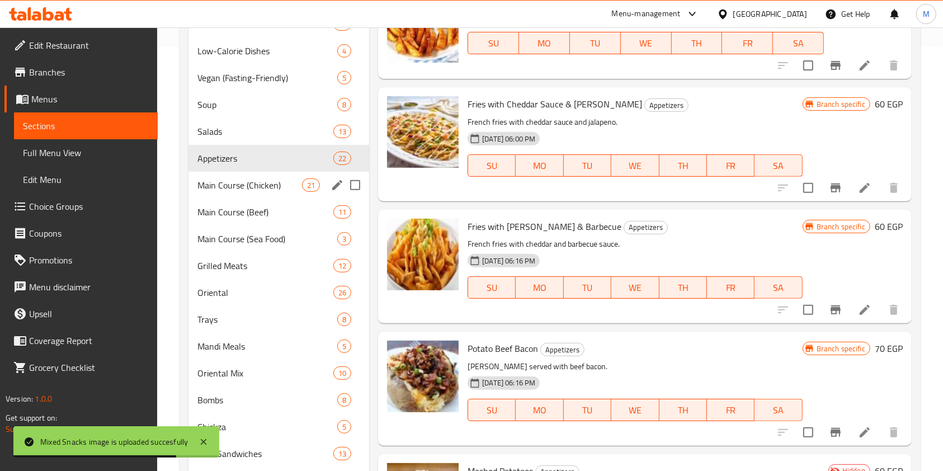
scroll to position [448, 0]
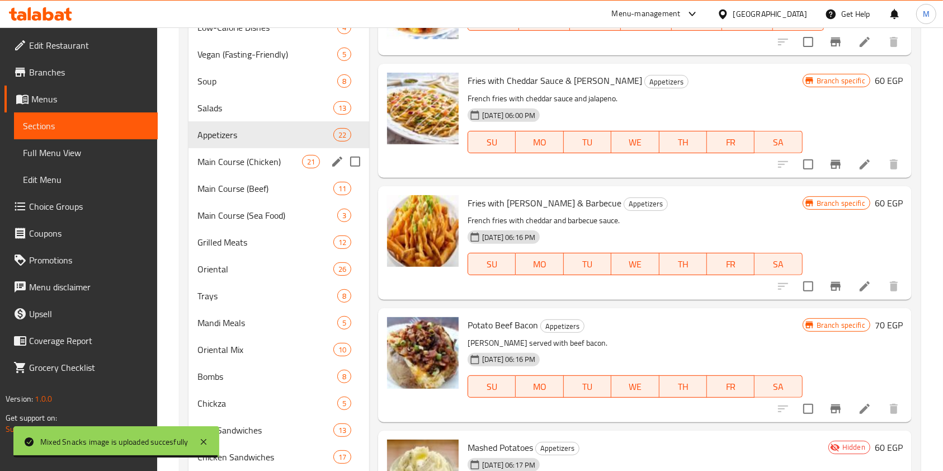
click at [200, 164] on span "Main Course (Chicken)" at bounding box center [249, 161] width 105 height 13
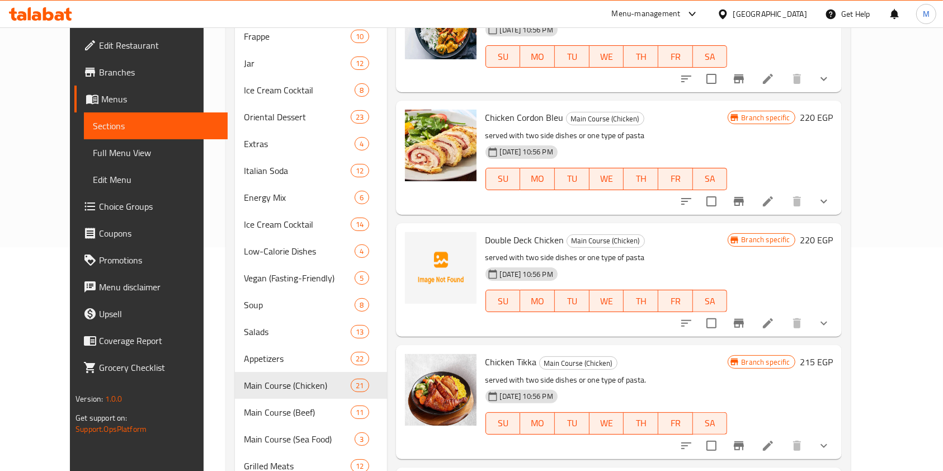
scroll to position [522, 0]
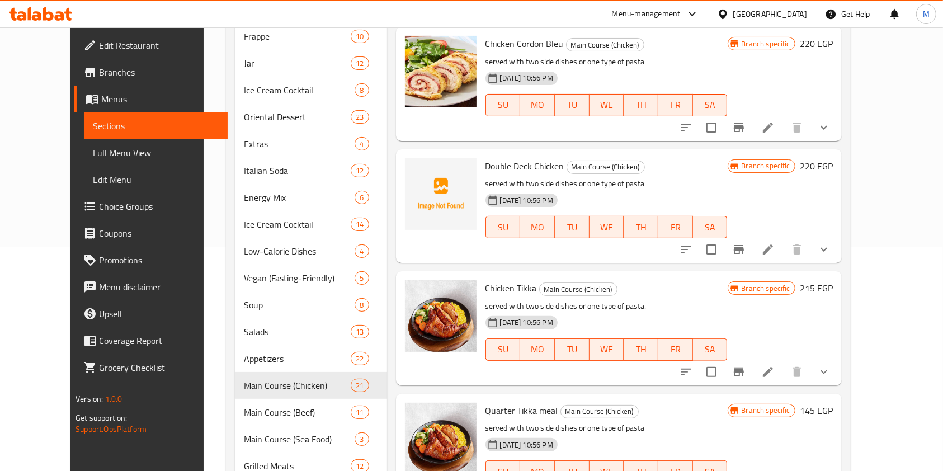
click at [497, 166] on span "Double Deck Chicken" at bounding box center [525, 166] width 79 height 17
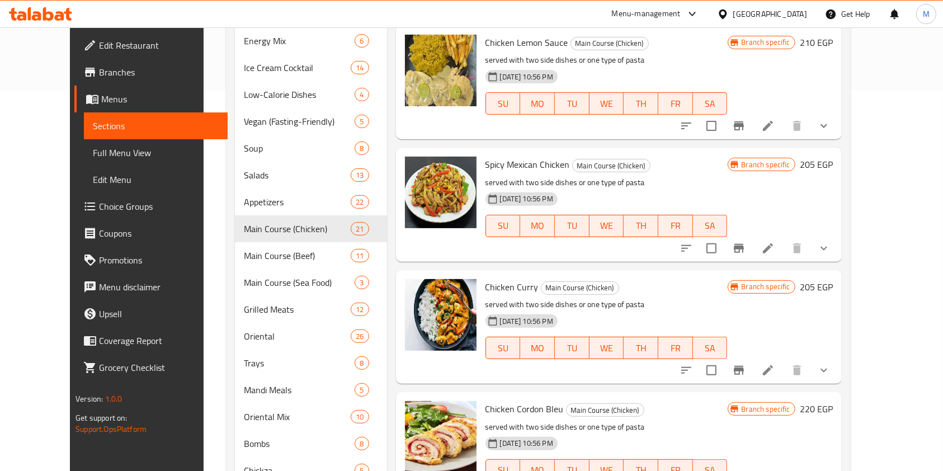
scroll to position [448, 0]
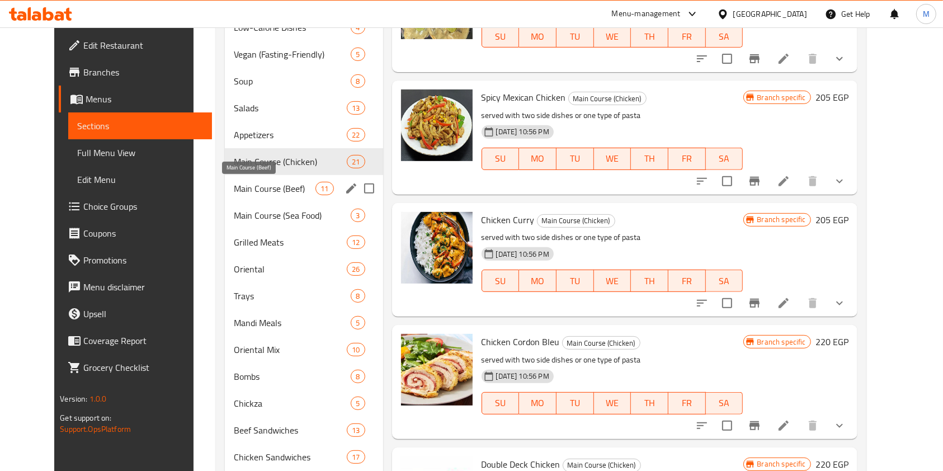
click at [234, 189] on span "Main Course (Beef)" at bounding box center [275, 188] width 82 height 13
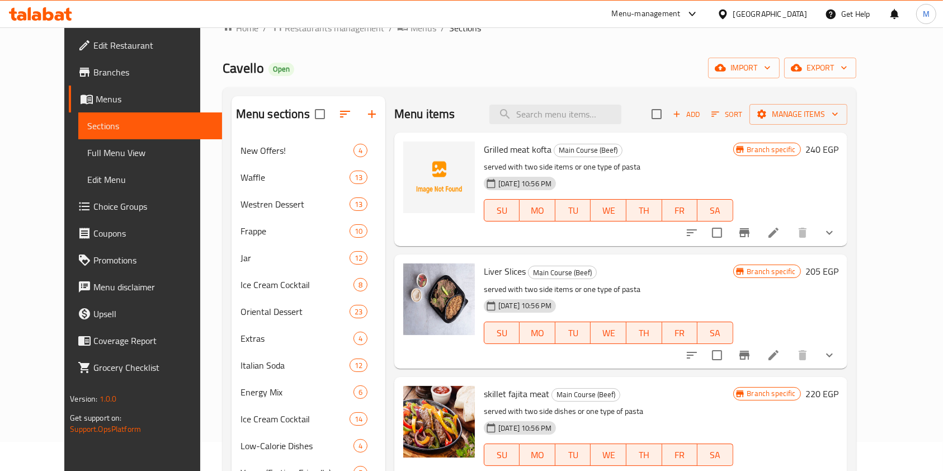
scroll to position [74, 0]
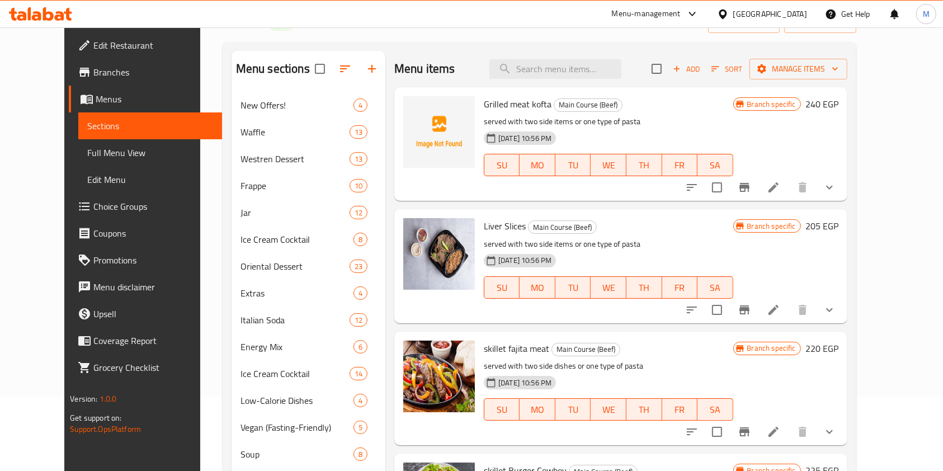
click at [492, 108] on span "Grilled meat kofta" at bounding box center [518, 104] width 68 height 17
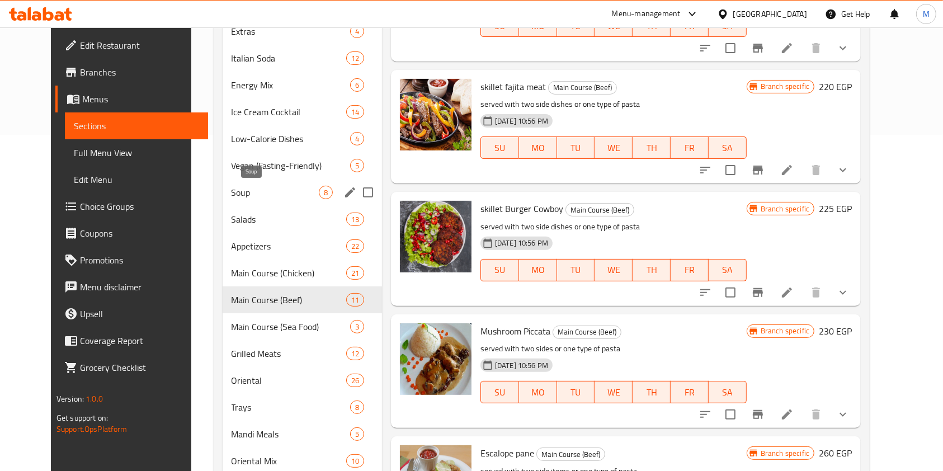
scroll to position [411, 0]
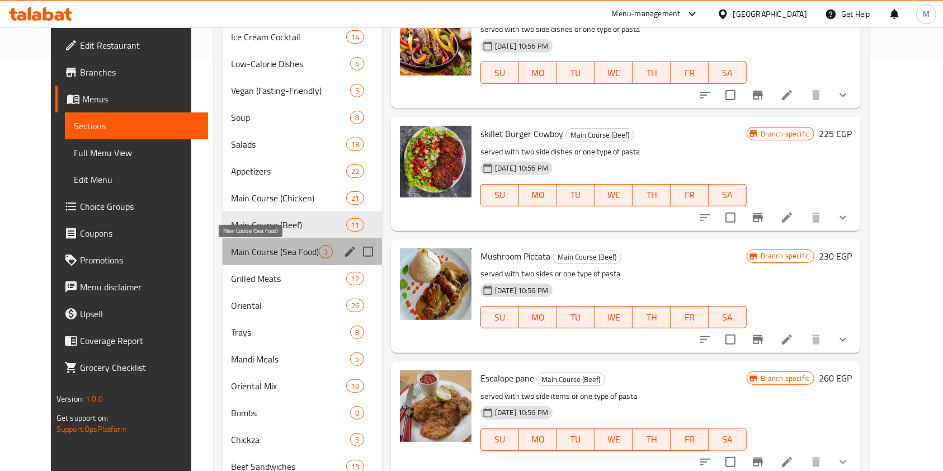
click at [238, 247] on span "Main Course (Sea Food)" at bounding box center [275, 251] width 87 height 13
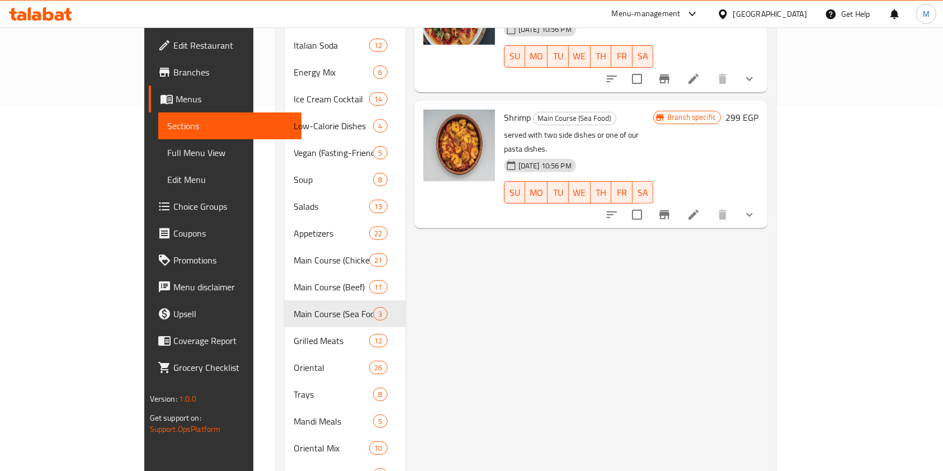
scroll to position [411, 0]
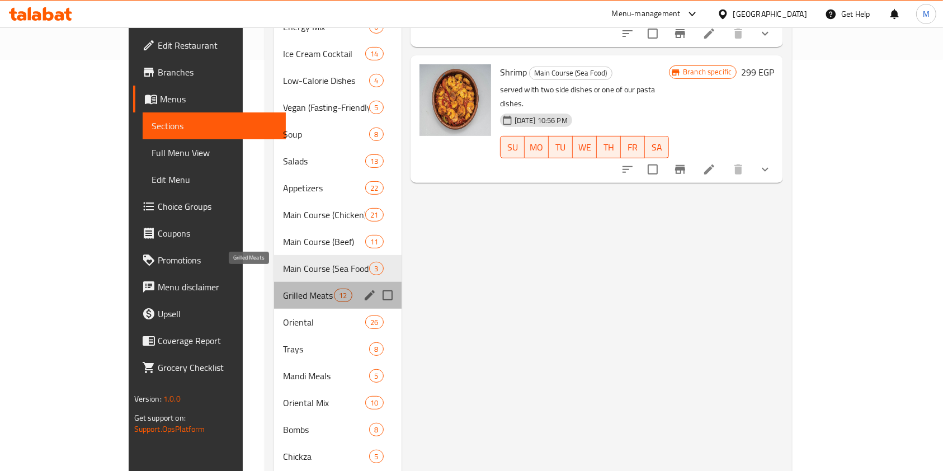
click at [283, 289] on span "Grilled Meats" at bounding box center [308, 295] width 51 height 13
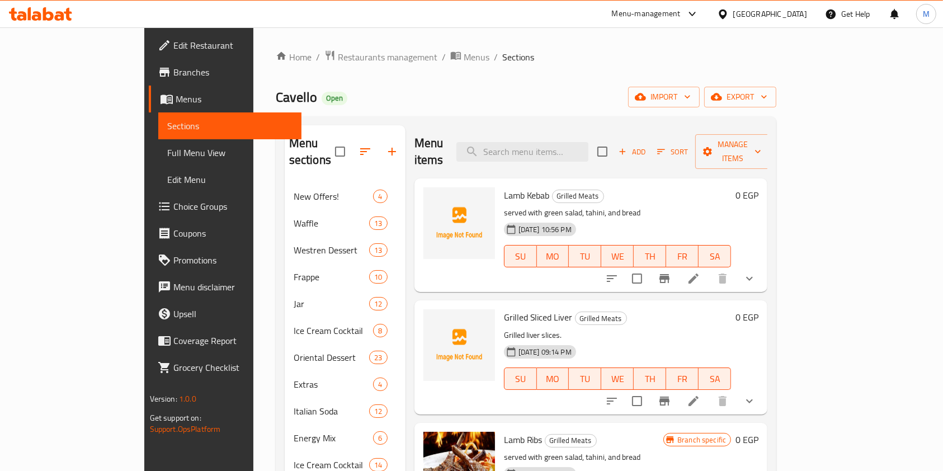
click at [504, 187] on span "Lamb Kebab" at bounding box center [527, 195] width 46 height 17
click at [521, 206] on p "served with green salad, tahini, and bread" at bounding box center [618, 213] width 228 height 14
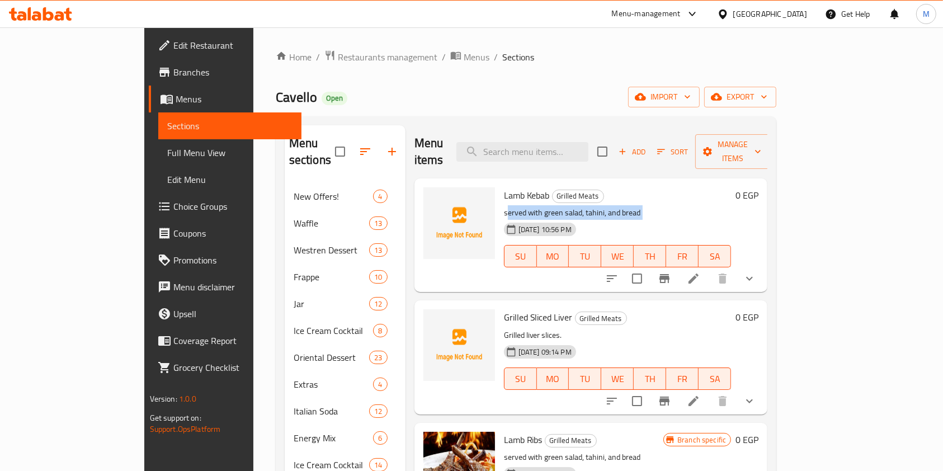
click at [521, 206] on p "served with green salad, tahini, and bread" at bounding box center [618, 213] width 228 height 14
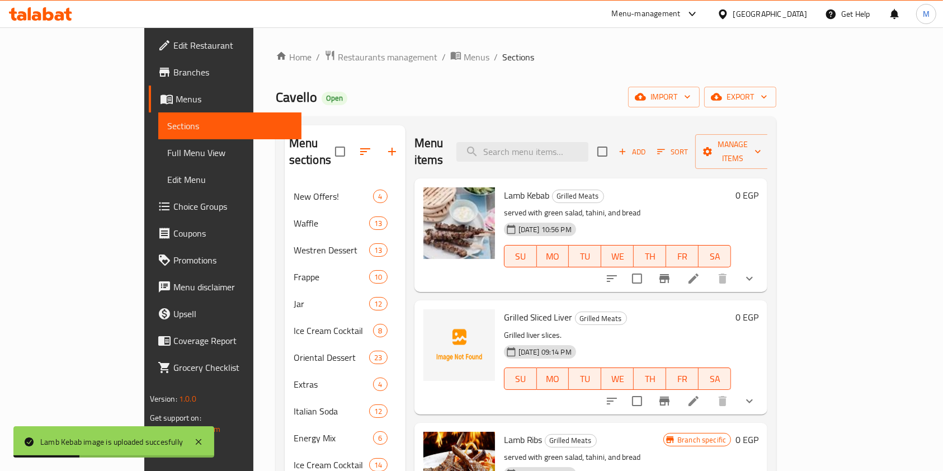
click at [504, 309] on span "Grilled Sliced Liver" at bounding box center [538, 317] width 69 height 17
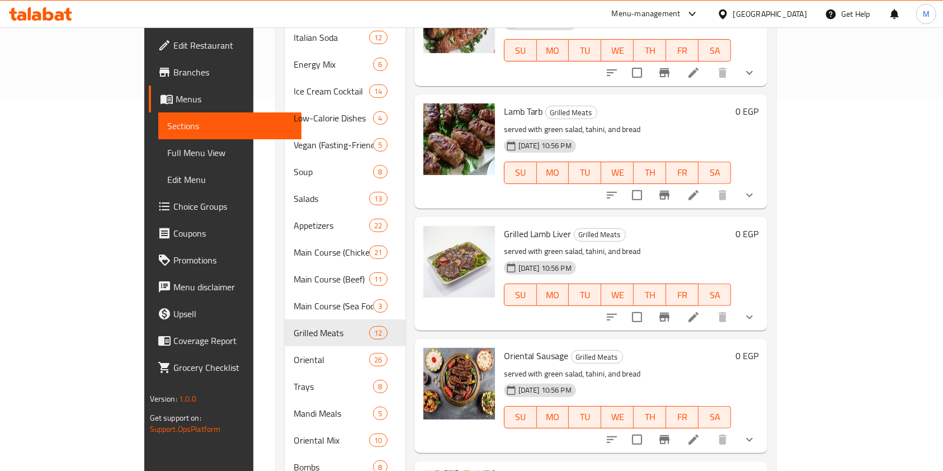
scroll to position [486, 0]
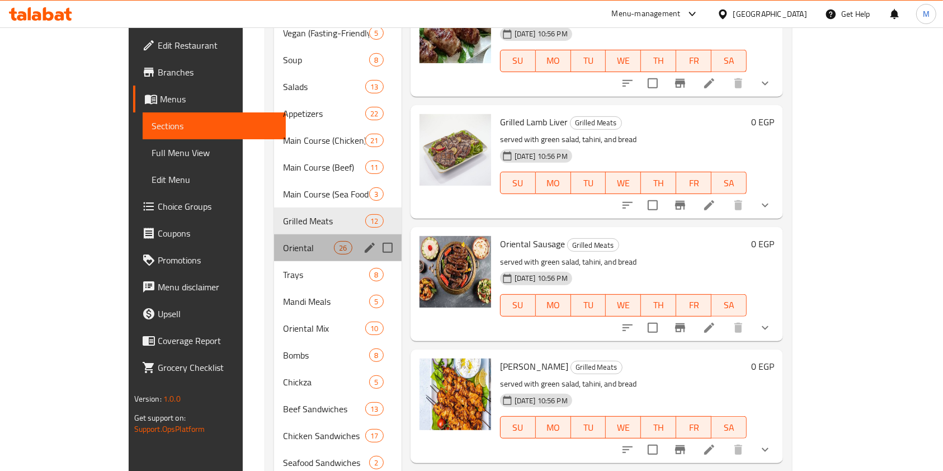
click at [274, 234] on div "Oriental 26" at bounding box center [338, 247] width 128 height 27
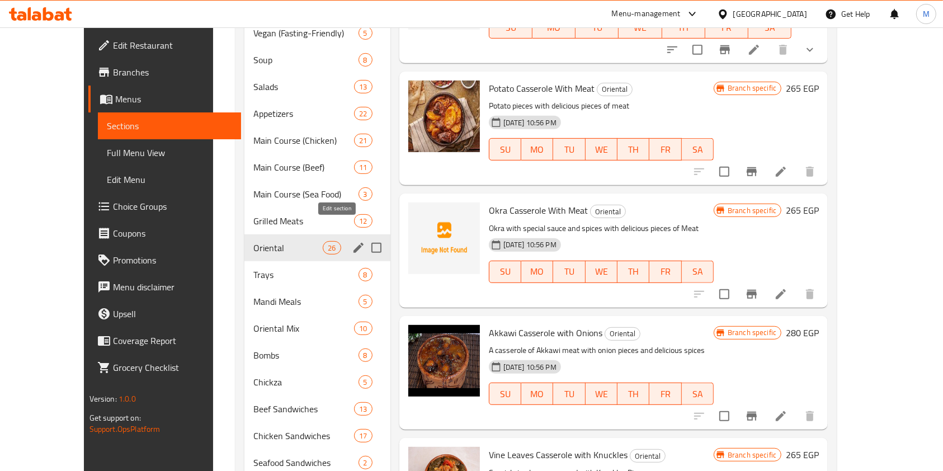
click at [352, 241] on icon "edit" at bounding box center [358, 247] width 13 height 13
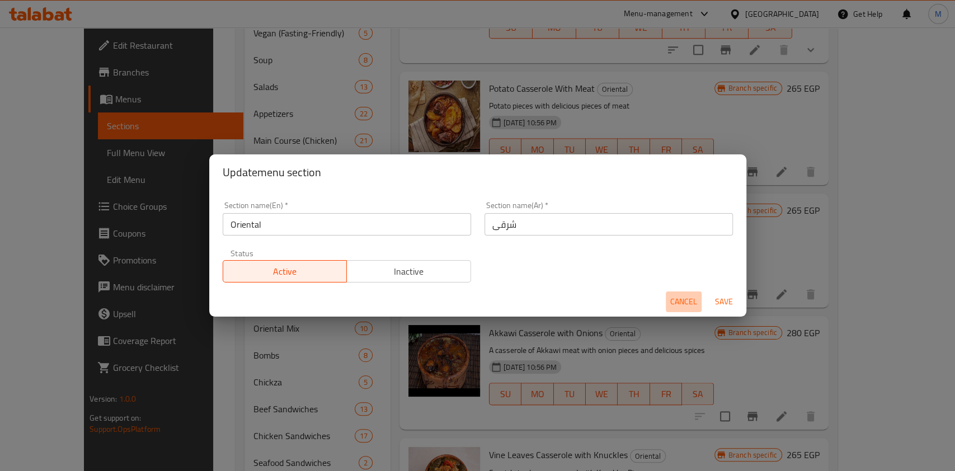
click at [666, 302] on button "Cancel" at bounding box center [684, 301] width 36 height 21
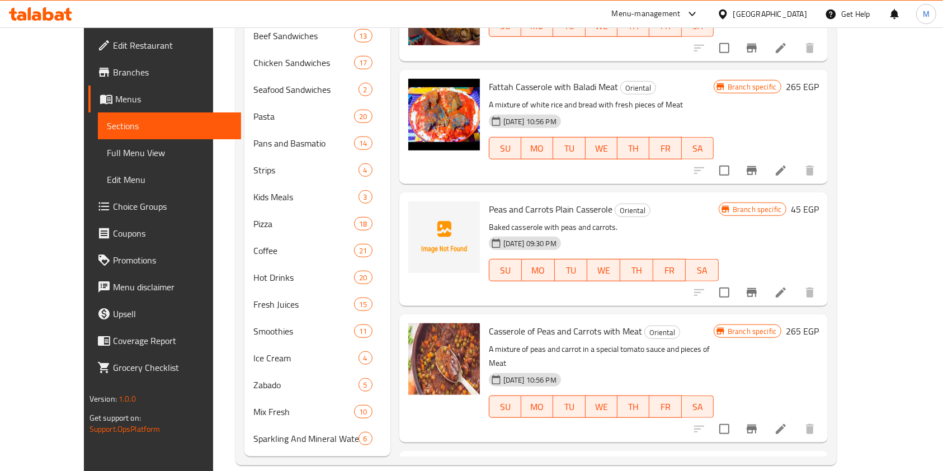
scroll to position [1982, 0]
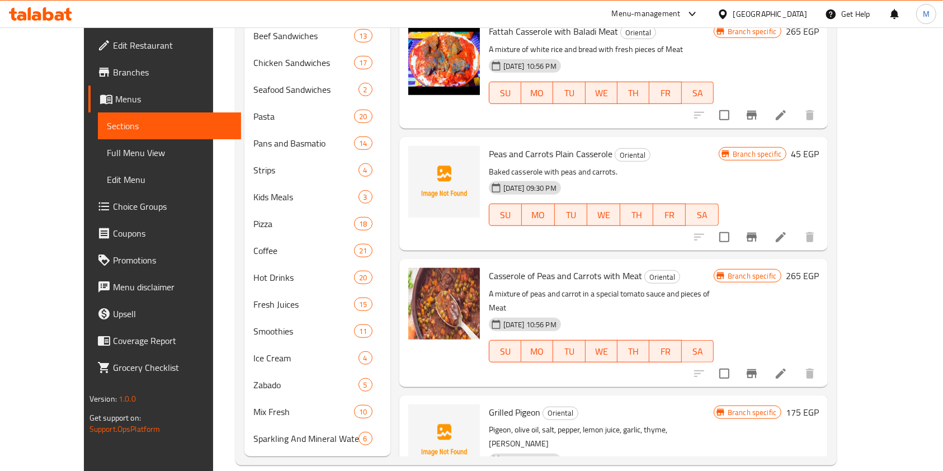
click at [489, 404] on span "Grilled Pigeon" at bounding box center [514, 412] width 51 height 17
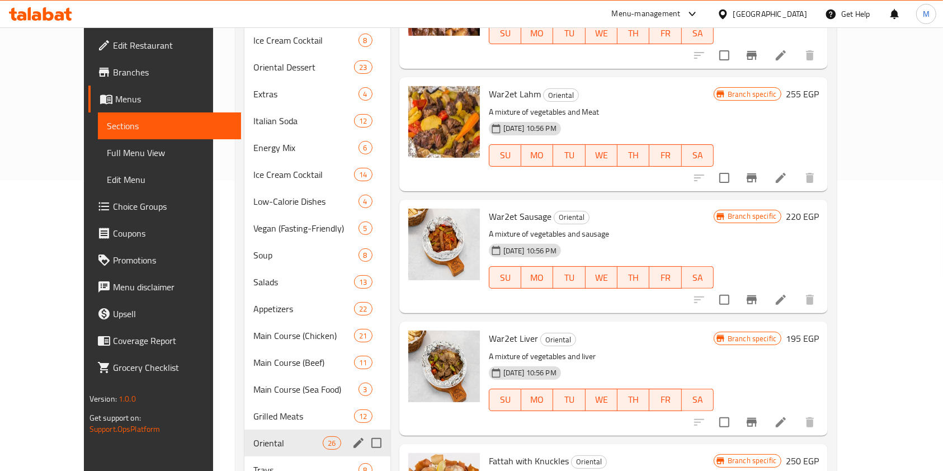
scroll to position [76, 0]
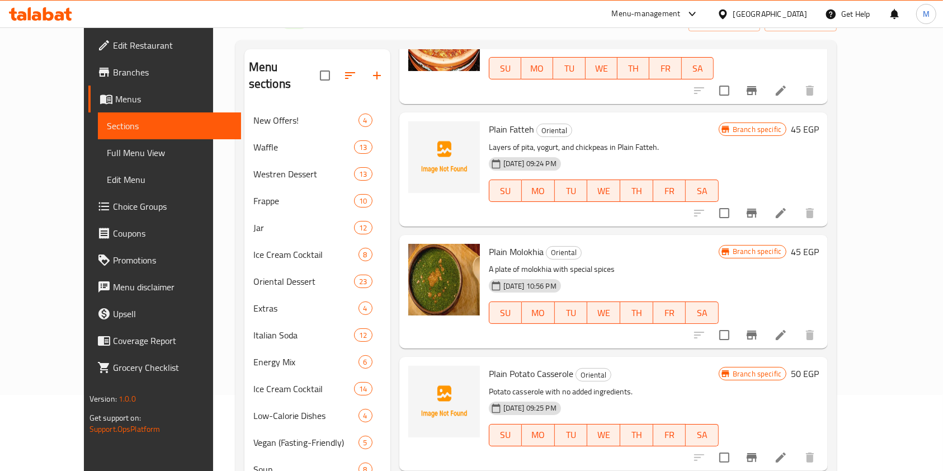
scroll to position [0, 0]
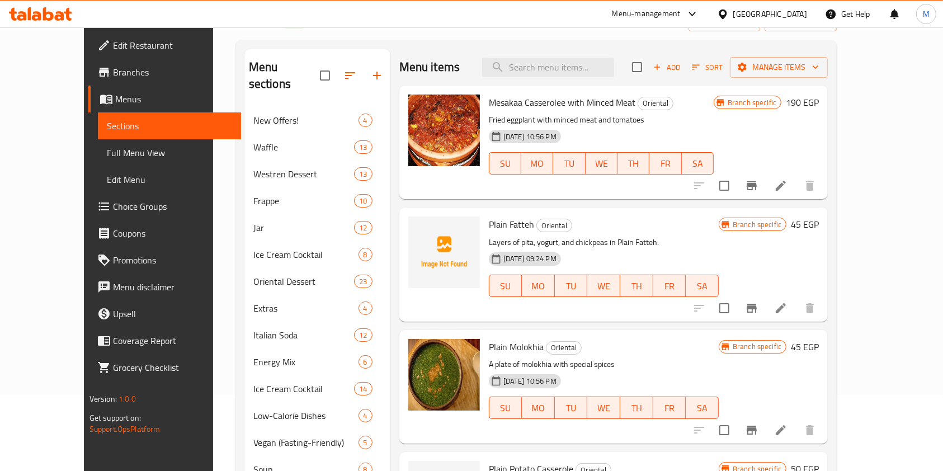
click at [485, 213] on div "Plain Fatteh Oriental Layers of pita, yogurt, and chickpeas in Plain Fatteh. 28…" at bounding box center [603, 264] width 239 height 105
click at [489, 216] on span "Plain Fatteh" at bounding box center [511, 224] width 45 height 17
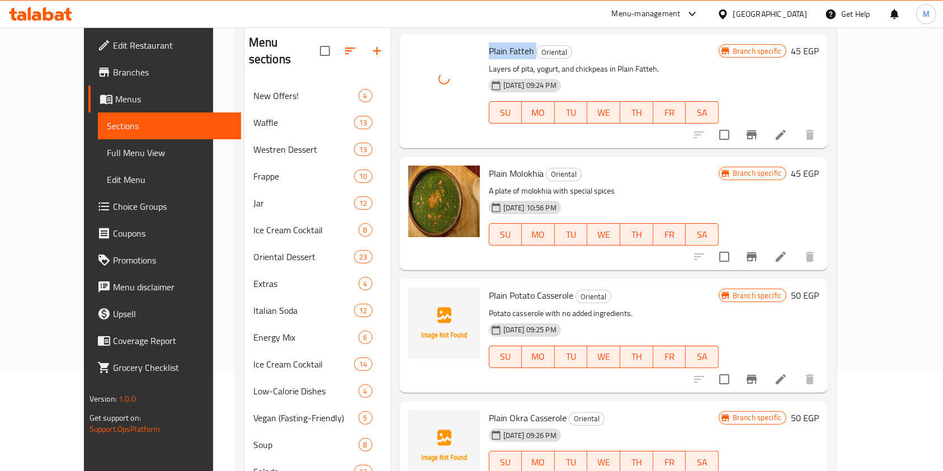
scroll to position [149, 0]
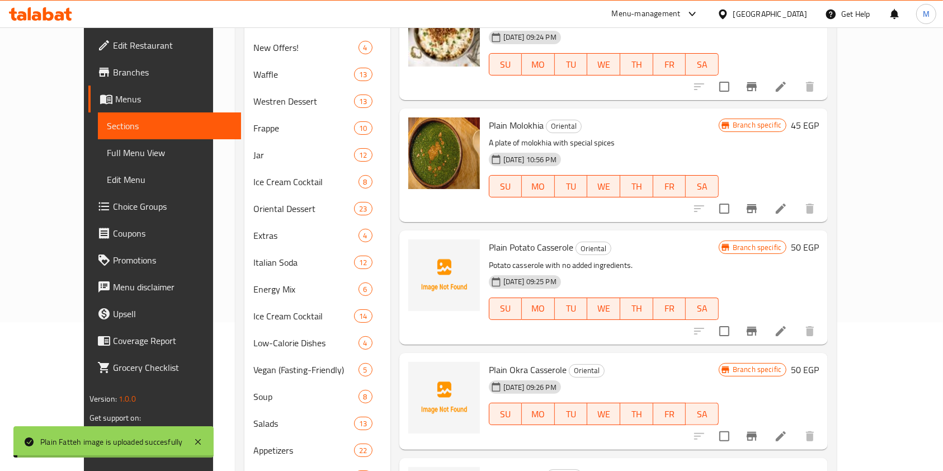
click at [500, 240] on span "Plain Potato Casserole" at bounding box center [531, 247] width 84 height 17
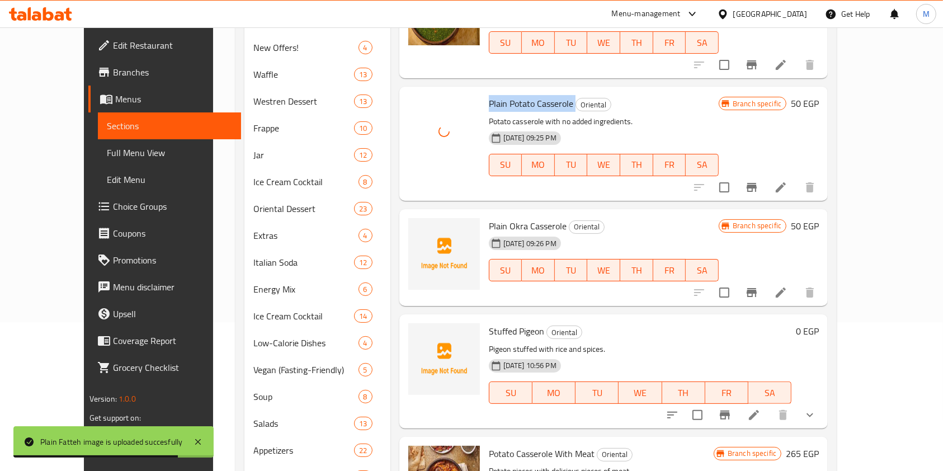
scroll to position [298, 0]
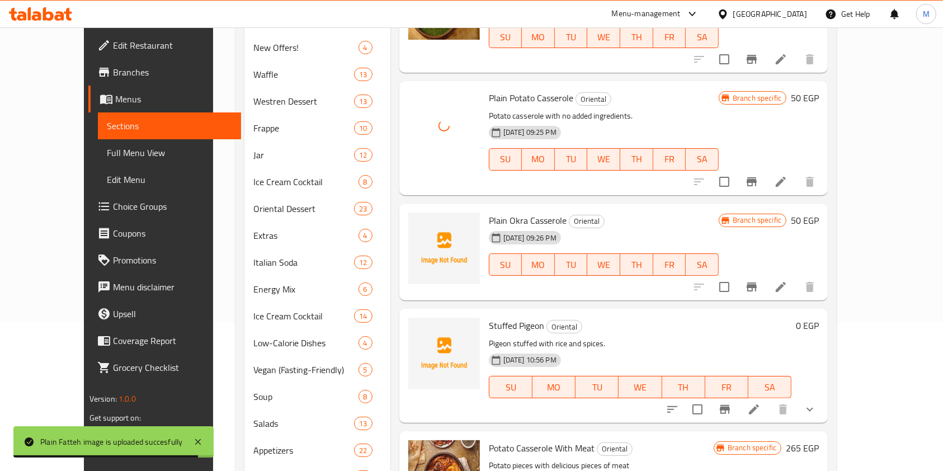
click at [493, 222] on span "Plain Okra Casserole" at bounding box center [528, 220] width 78 height 17
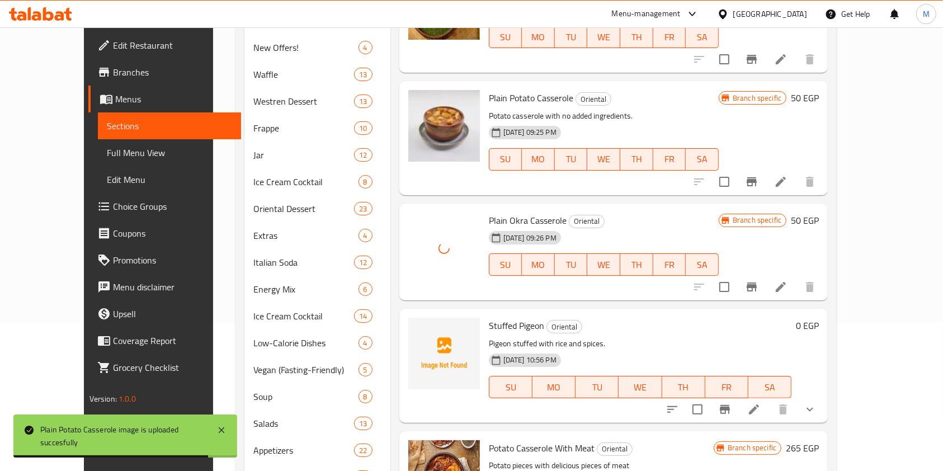
click at [489, 332] on span "Stuffed Pigeon" at bounding box center [516, 325] width 55 height 17
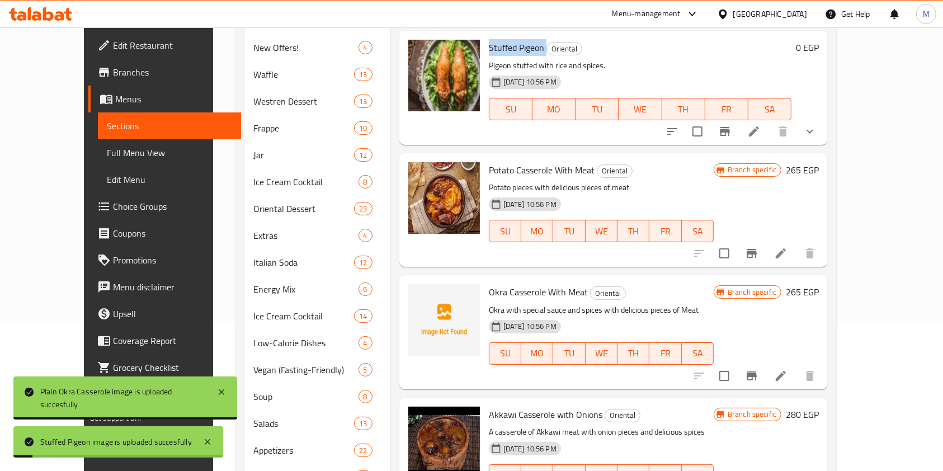
scroll to position [596, 0]
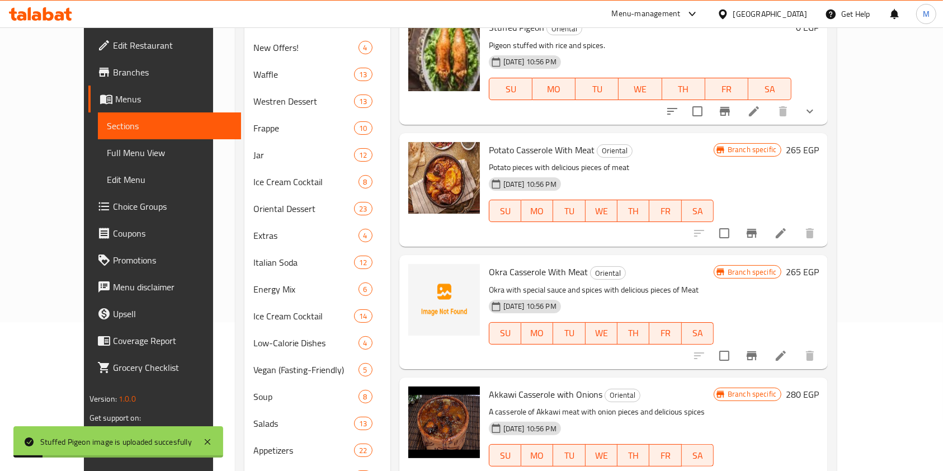
click at [492, 277] on span "Okra Casserole With Meat" at bounding box center [538, 271] width 99 height 17
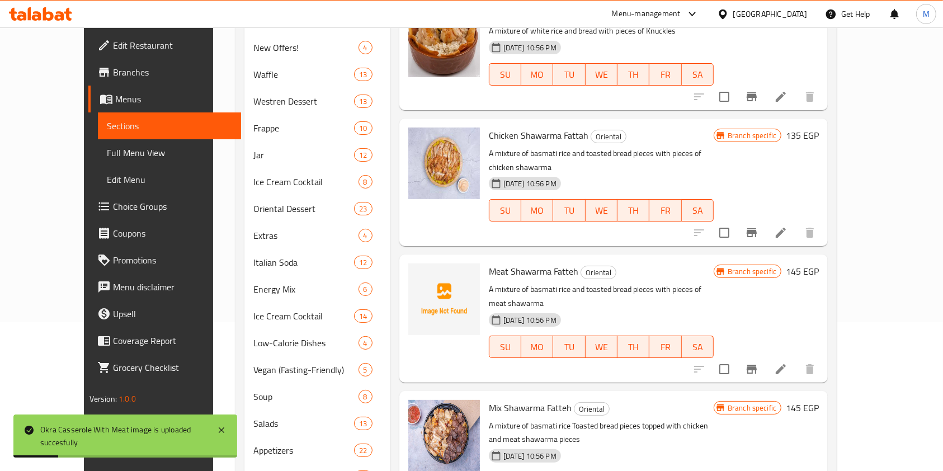
scroll to position [1864, 0]
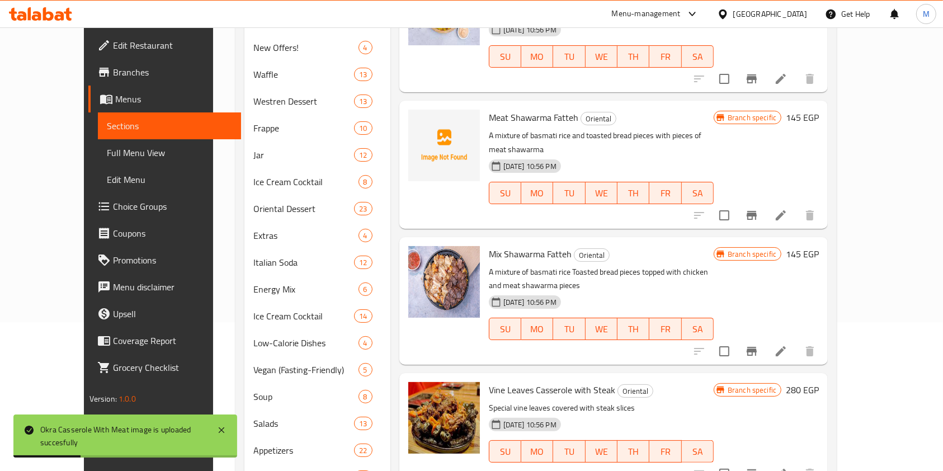
click at [498, 129] on p "A mixture of basmati rice and toasted bread pieces with pieces of meat shawarma" at bounding box center [601, 143] width 225 height 28
click at [501, 109] on span "Meat Shawarma Fatteh" at bounding box center [534, 117] width 90 height 17
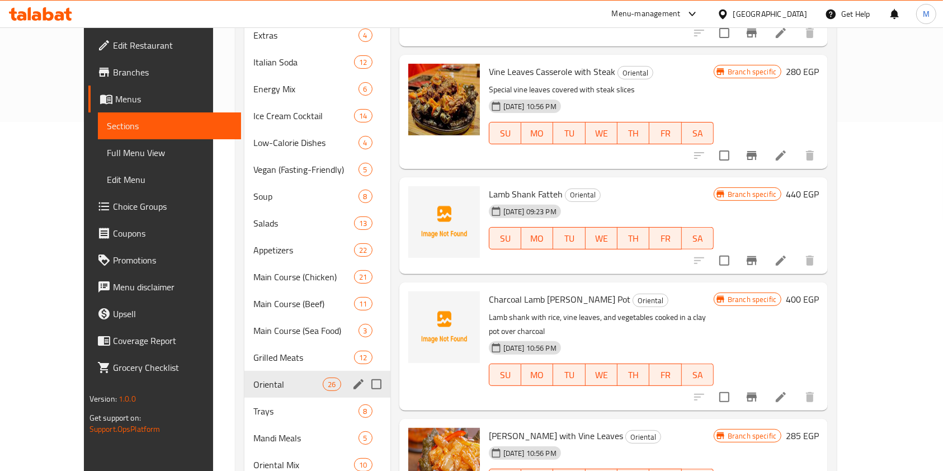
scroll to position [373, 0]
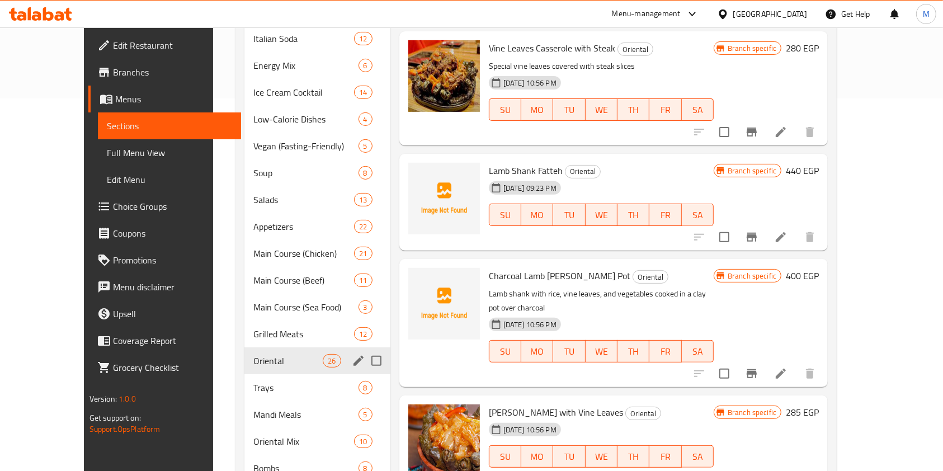
click at [501, 158] on div "Lamb Shank Fatteh Oriental 28-05-2025 09:23 PM SU MO TU WE TH FR SA" at bounding box center [601, 202] width 234 height 88
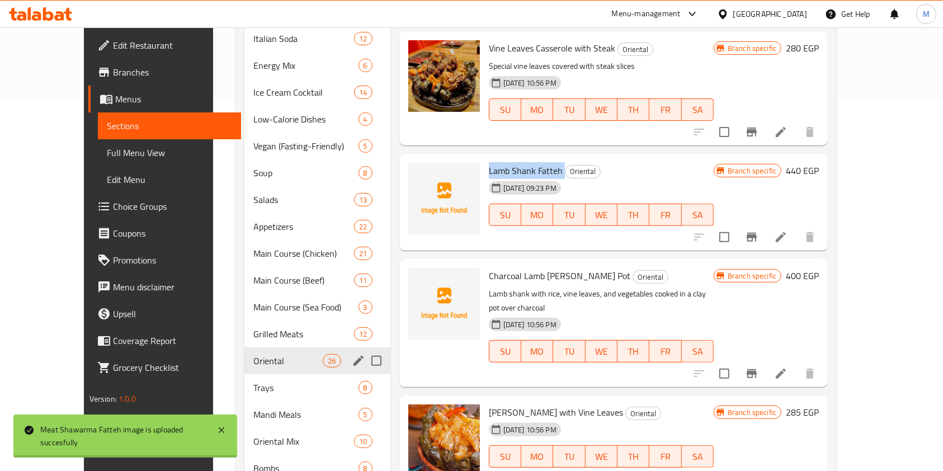
click at [501, 158] on div "Lamb Shank Fatteh Oriental 28-05-2025 09:23 PM SU MO TU WE TH FR SA" at bounding box center [601, 202] width 234 height 88
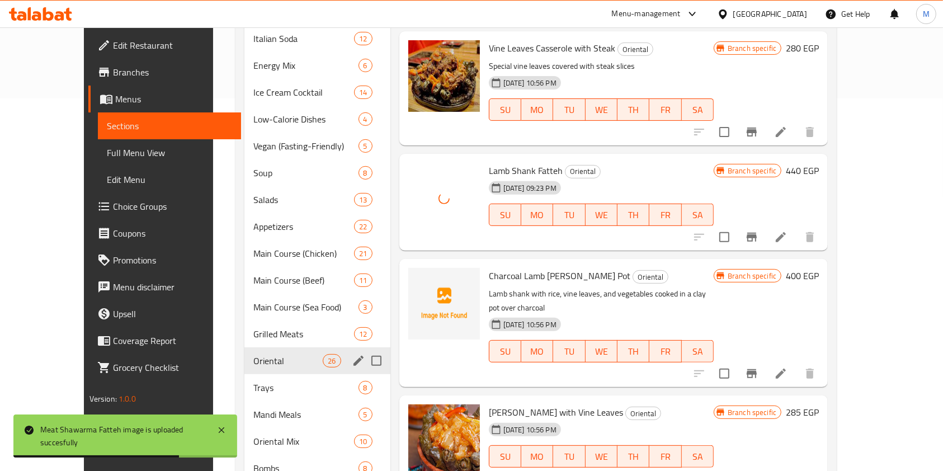
click at [521, 267] on span "Charcoal Lamb Shank Clay Pot" at bounding box center [560, 275] width 142 height 17
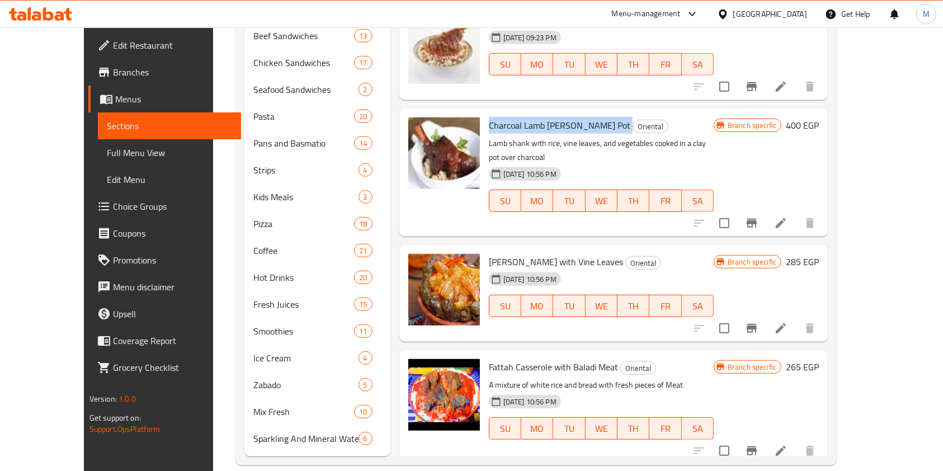
scroll to position [1982, 0]
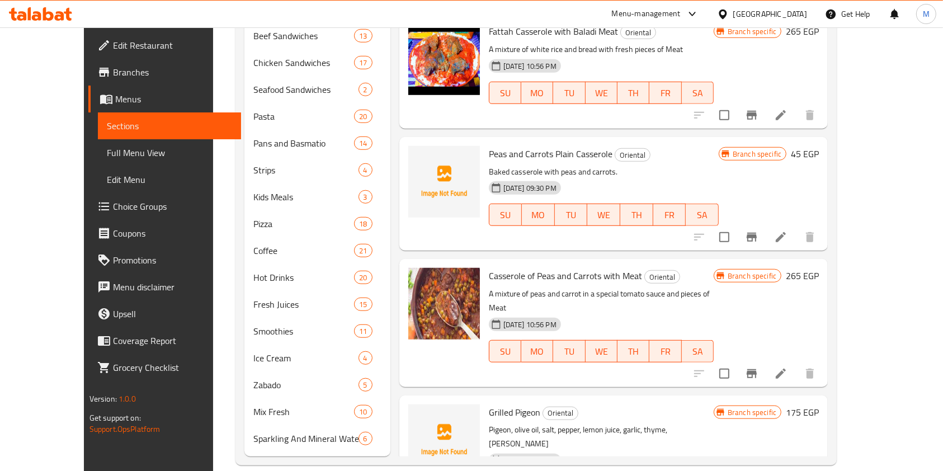
click at [501, 423] on p "Pigeon, olive oil, salt, pepper, lemon juice, garlic, thyme, rosemary" at bounding box center [601, 437] width 225 height 28
click at [502, 404] on span "Grilled Pigeon" at bounding box center [514, 412] width 51 height 17
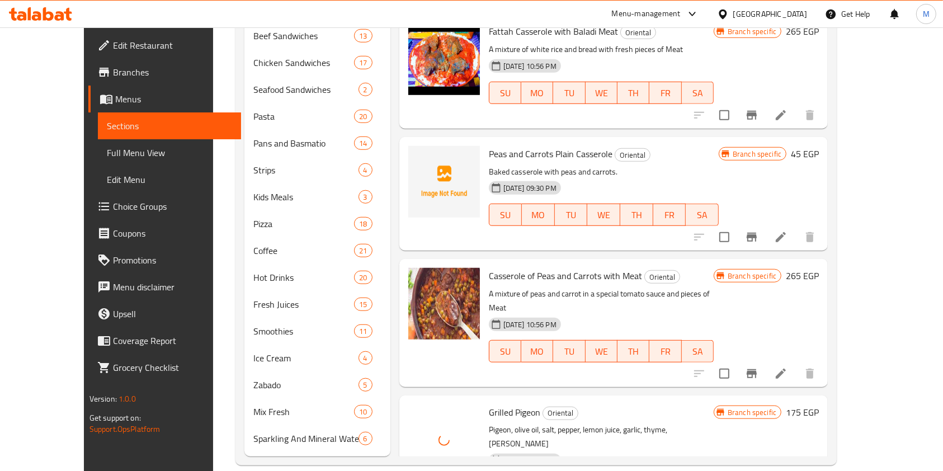
click at [489, 145] on span "Peas and Carrots Plain Casserole" at bounding box center [551, 153] width 124 height 17
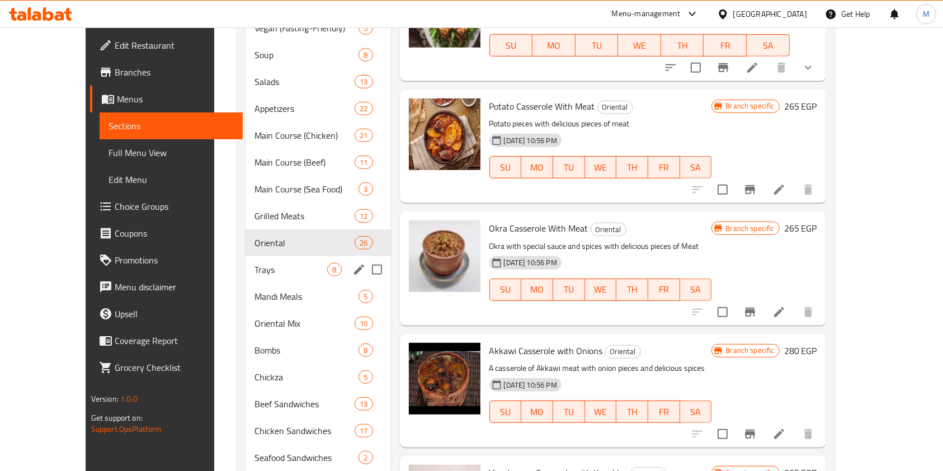
scroll to position [560, 0]
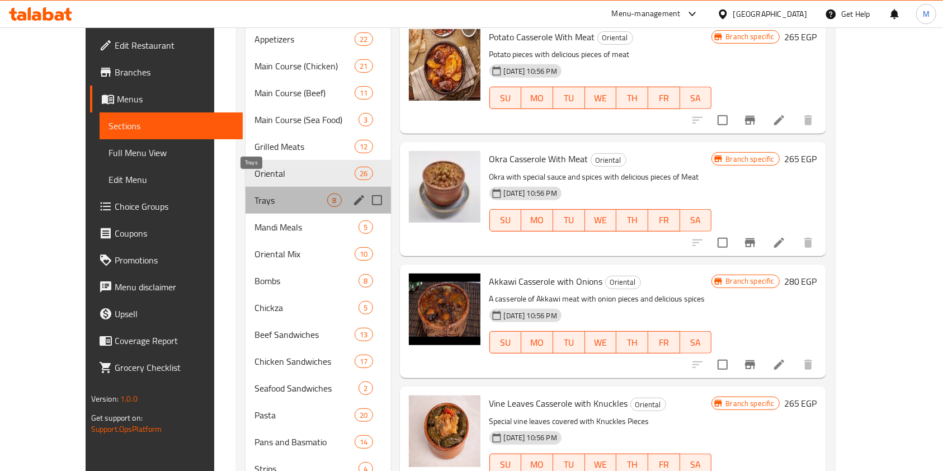
click at [255, 194] on span "Trays" at bounding box center [291, 200] width 73 height 13
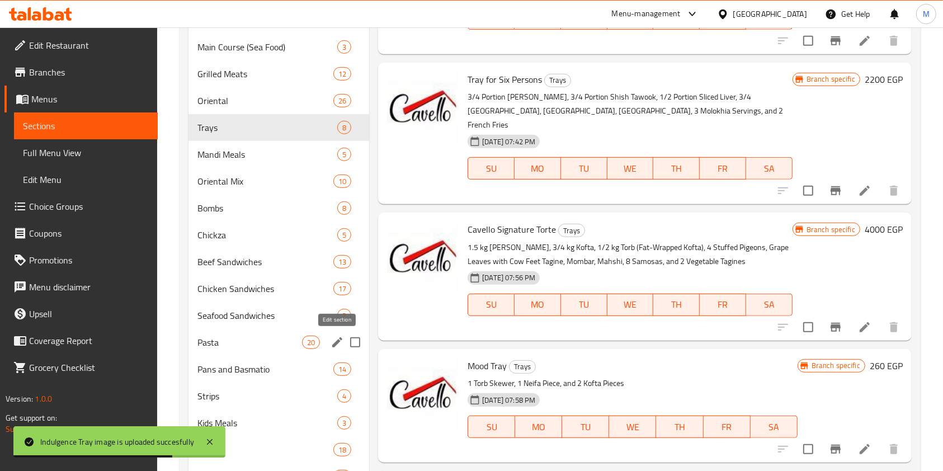
scroll to position [486, 0]
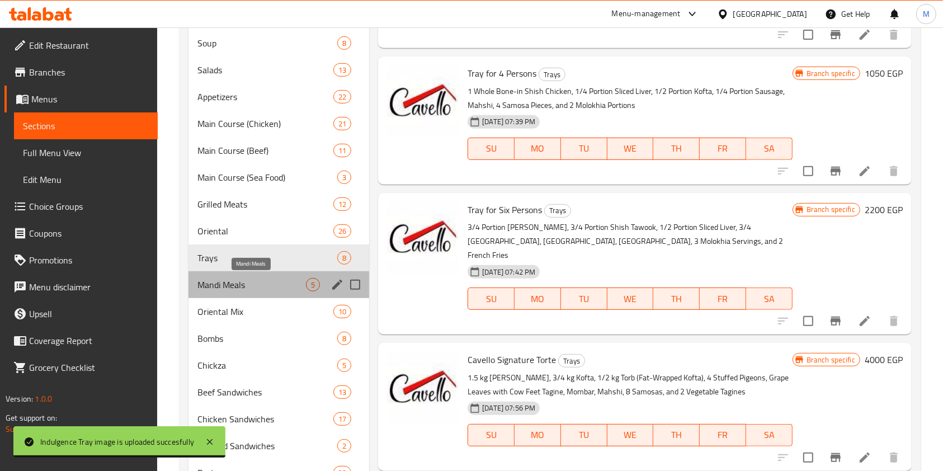
click at [276, 290] on span "Mandi Meals" at bounding box center [251, 284] width 109 height 13
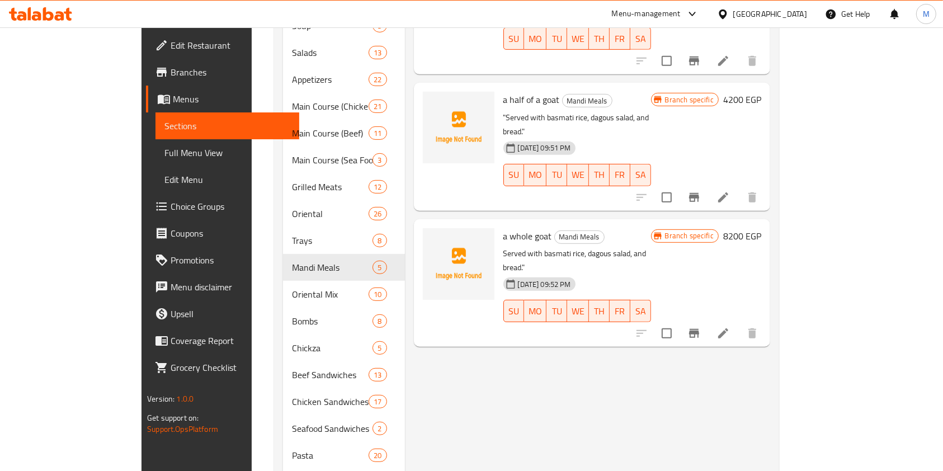
scroll to position [635, 0]
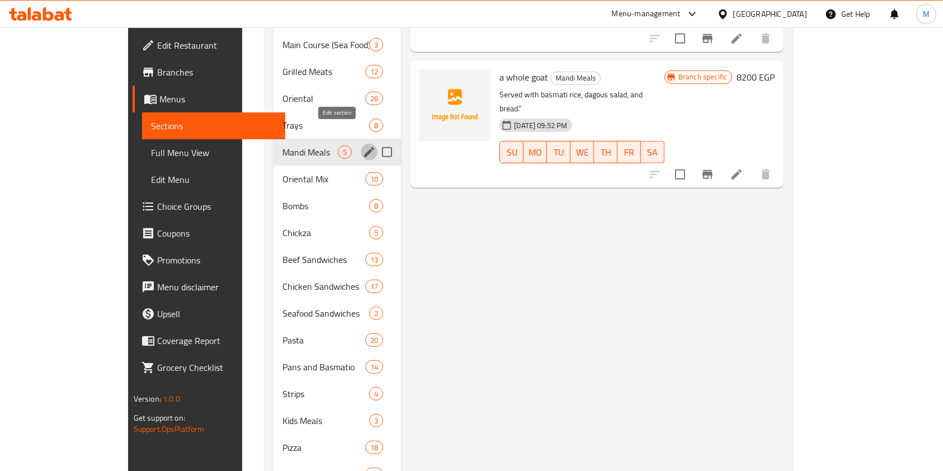
click at [362, 145] on icon "edit" at bounding box center [368, 151] width 13 height 13
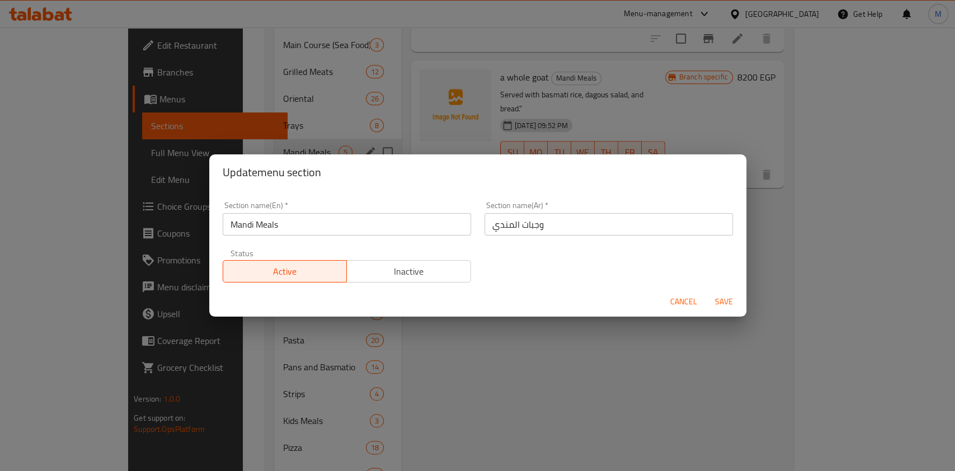
click at [667, 302] on button "Cancel" at bounding box center [684, 301] width 36 height 21
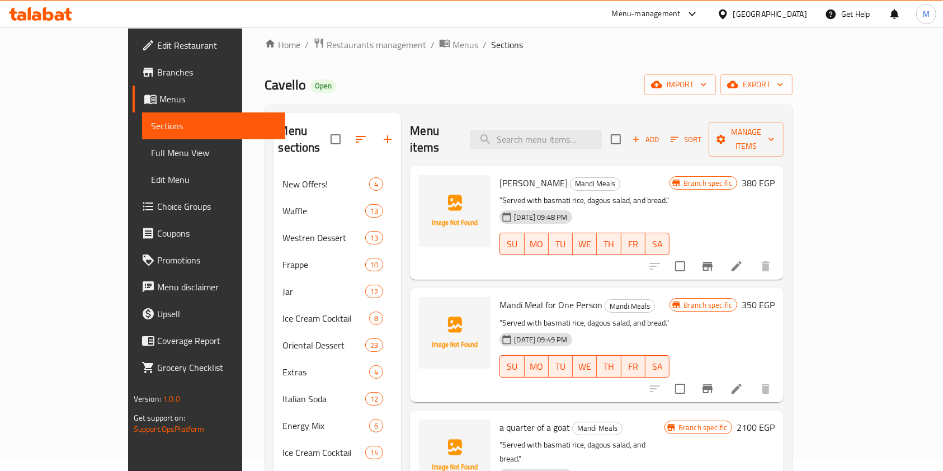
scroll to position [0, 0]
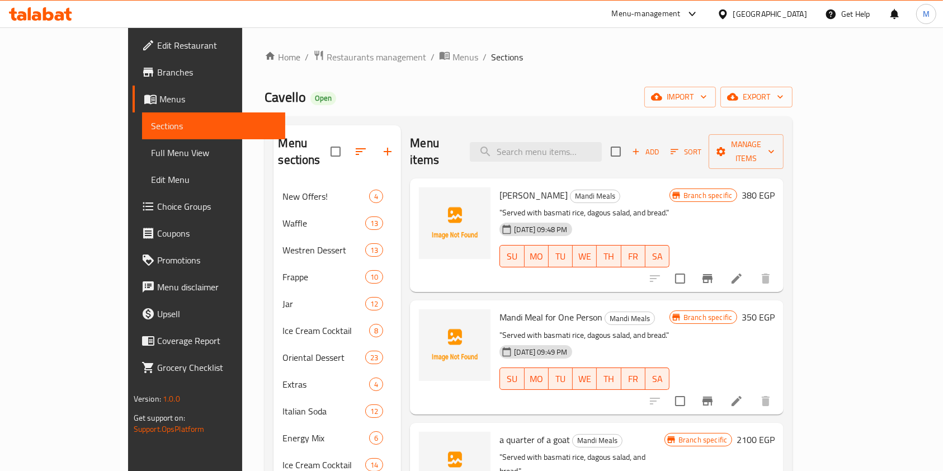
click at [500, 187] on span "Shank Tray" at bounding box center [534, 195] width 68 height 17
drag, startPoint x: 468, startPoint y: 179, endPoint x: 591, endPoint y: 175, distance: 123.1
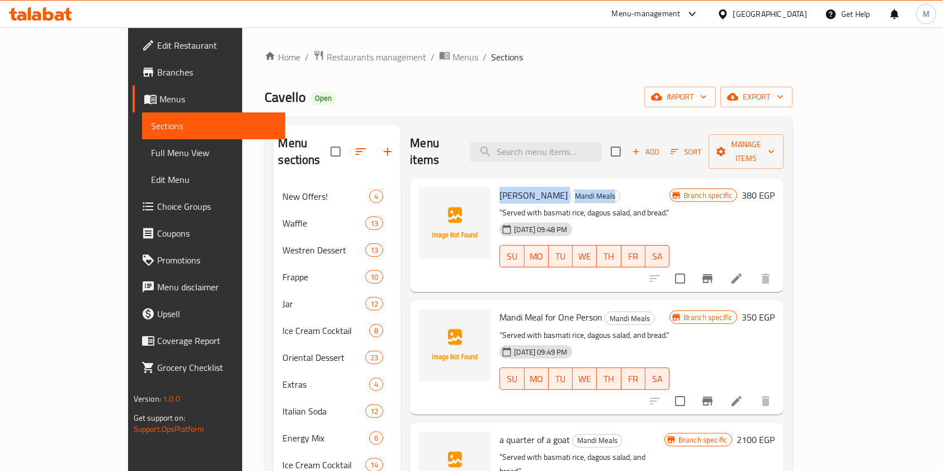
click at [591, 187] on h6 "Shank Tray Mandi Meals" at bounding box center [585, 195] width 170 height 16
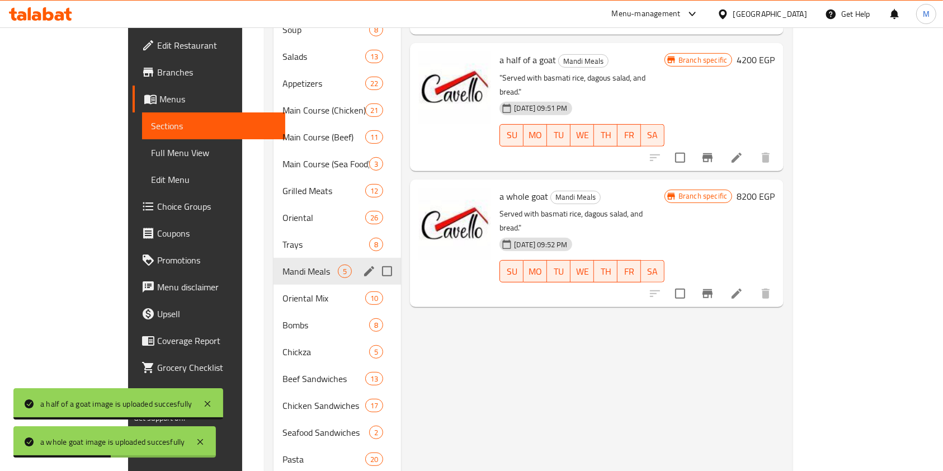
scroll to position [522, 0]
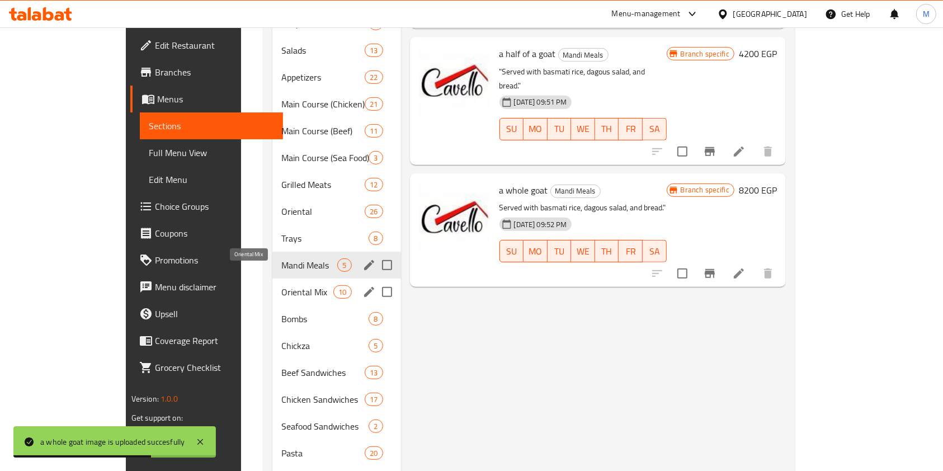
click at [281, 285] on span "Oriental Mix" at bounding box center [307, 291] width 52 height 13
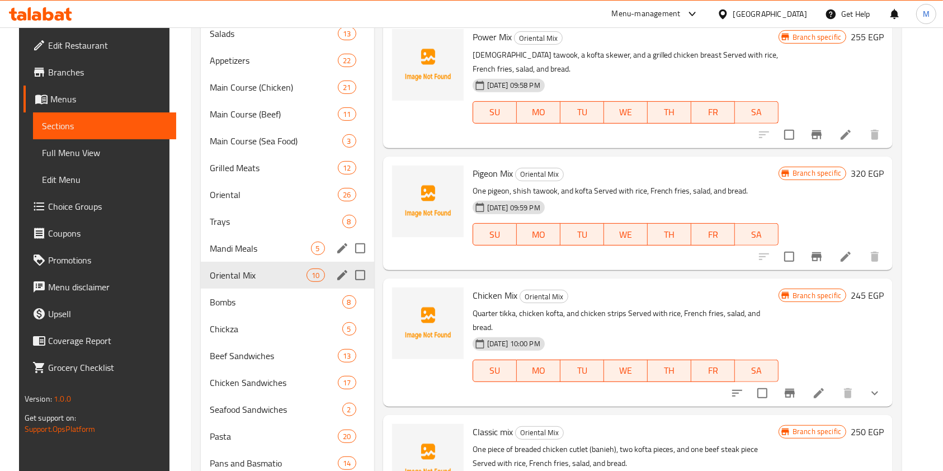
click at [336, 275] on icon "edit" at bounding box center [342, 275] width 13 height 13
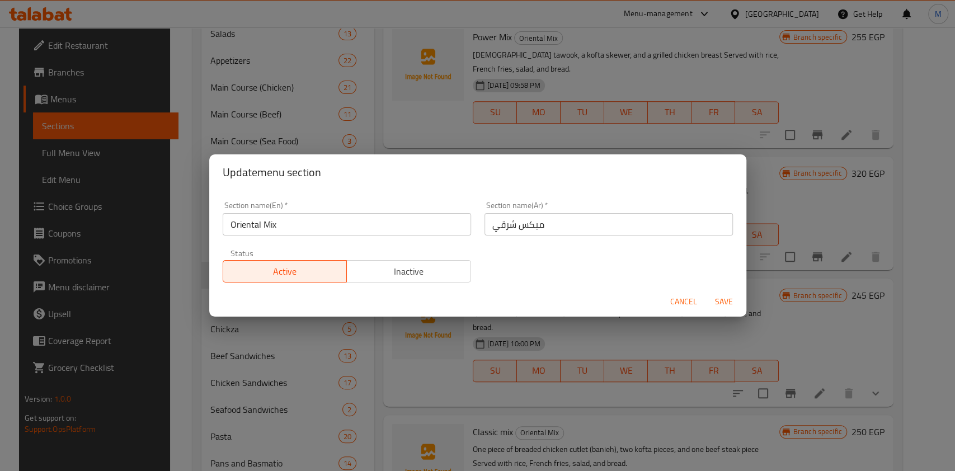
click at [673, 303] on span "Cancel" at bounding box center [683, 302] width 27 height 14
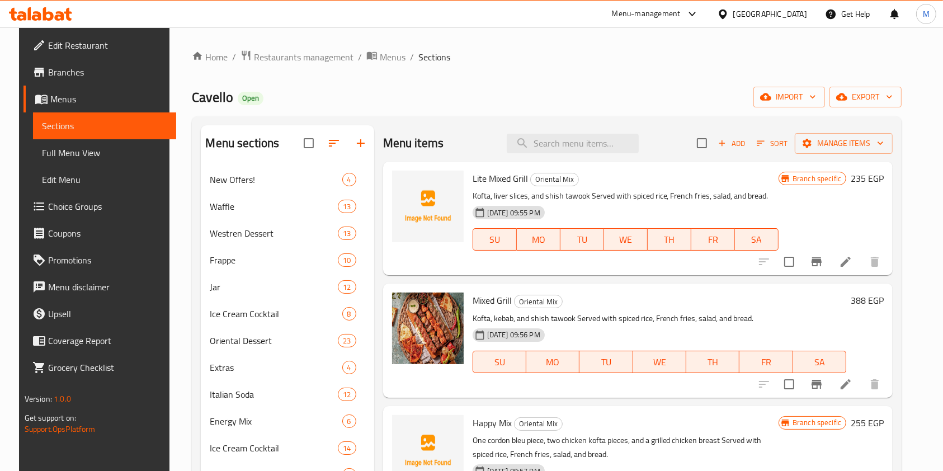
click at [503, 170] on span "Lite Mixed Grill" at bounding box center [500, 178] width 55 height 17
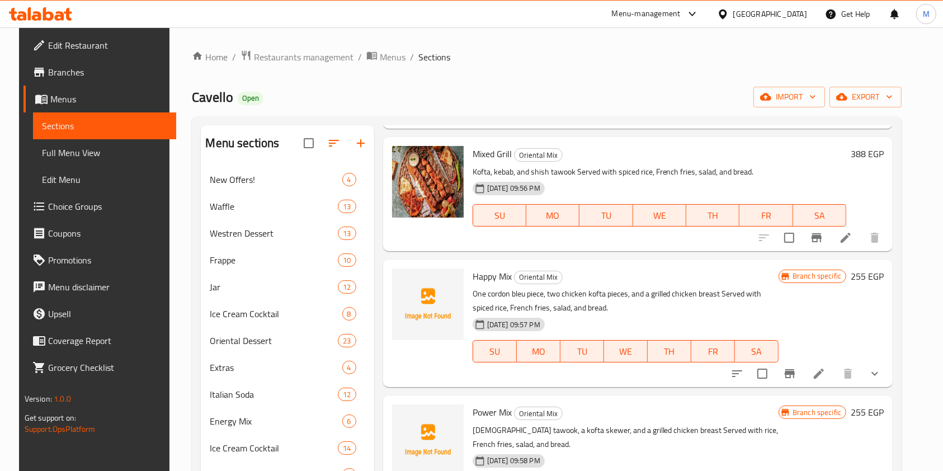
click at [482, 274] on span "Happy Mix" at bounding box center [492, 276] width 39 height 17
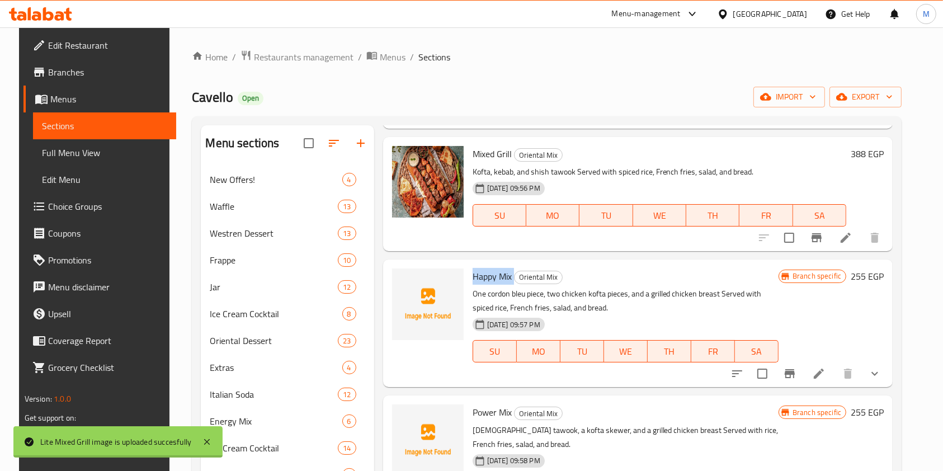
click at [515, 283] on span "Oriental Mix" at bounding box center [539, 277] width 48 height 13
drag, startPoint x: 467, startPoint y: 281, endPoint x: 564, endPoint y: 275, distance: 97.5
click at [564, 275] on h6 "Happy Mix Oriental Mix" at bounding box center [626, 277] width 306 height 16
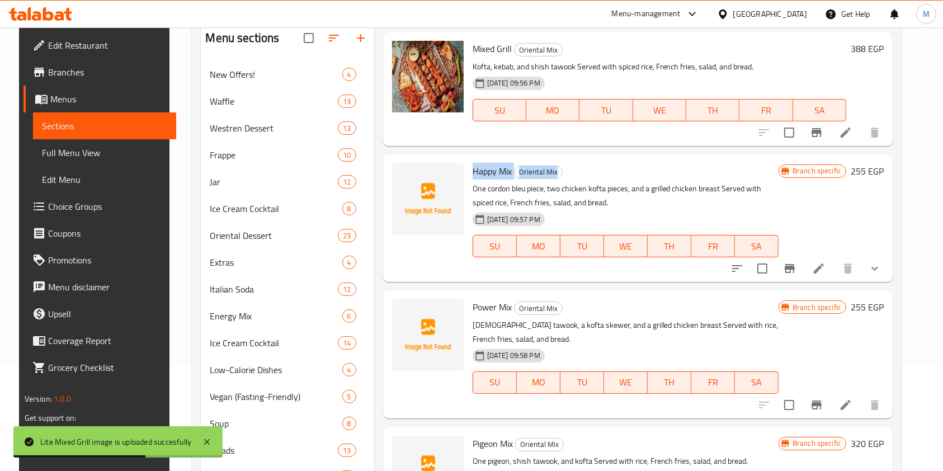
scroll to position [224, 0]
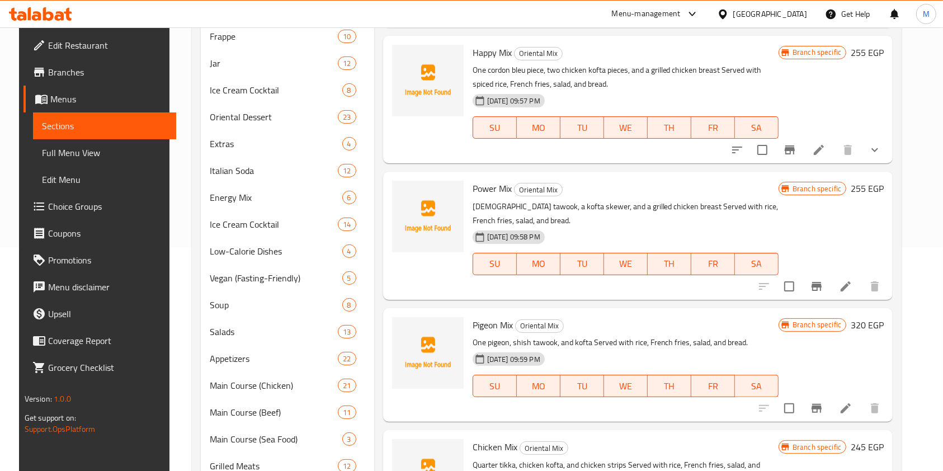
click at [486, 323] on span "Pigeon Mix" at bounding box center [493, 325] width 40 height 17
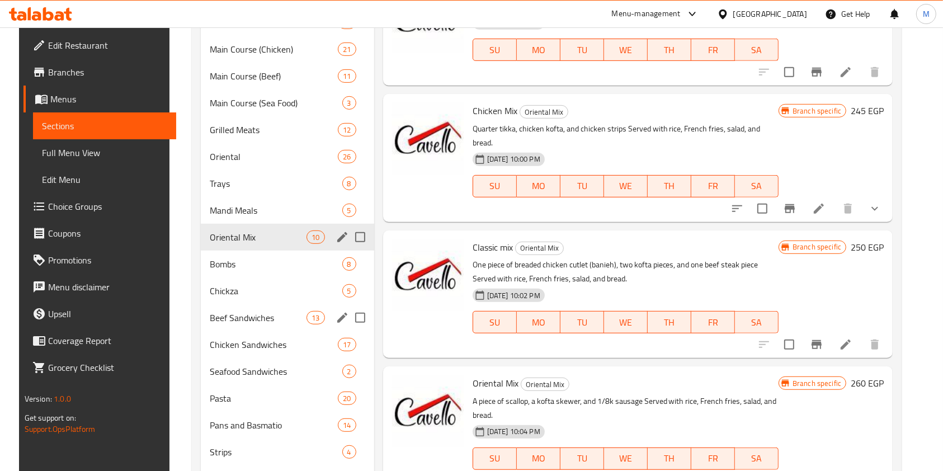
scroll to position [486, 0]
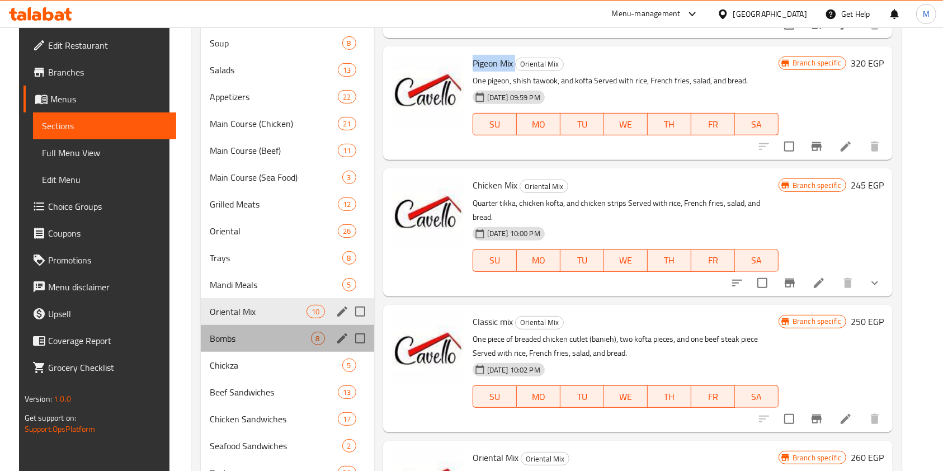
click at [234, 348] on div "Bombs 8" at bounding box center [287, 338] width 173 height 27
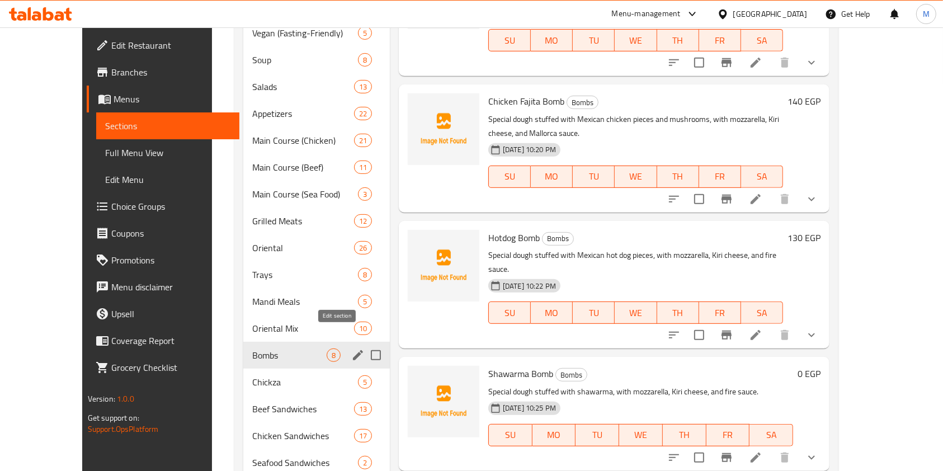
click at [350, 347] on button "edit" at bounding box center [358, 355] width 17 height 17
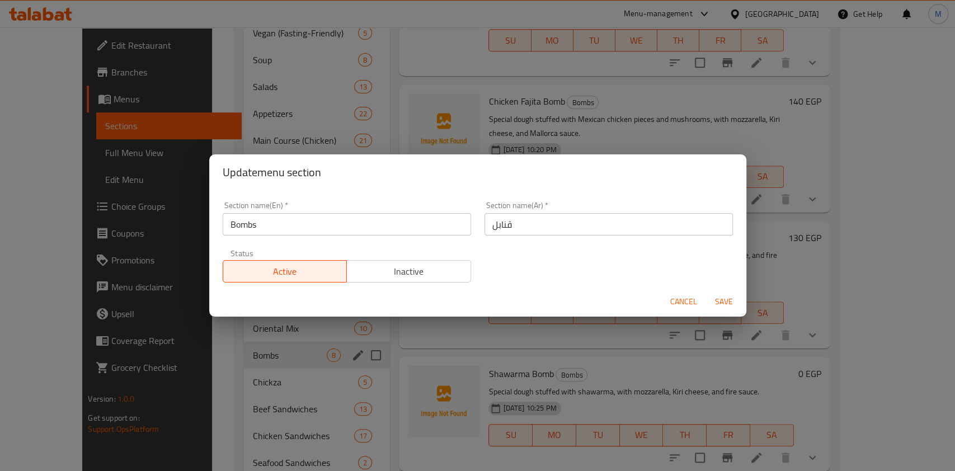
click at [663, 296] on div "Cancel Save" at bounding box center [477, 302] width 537 height 30
click at [674, 298] on span "Cancel" at bounding box center [683, 302] width 27 height 14
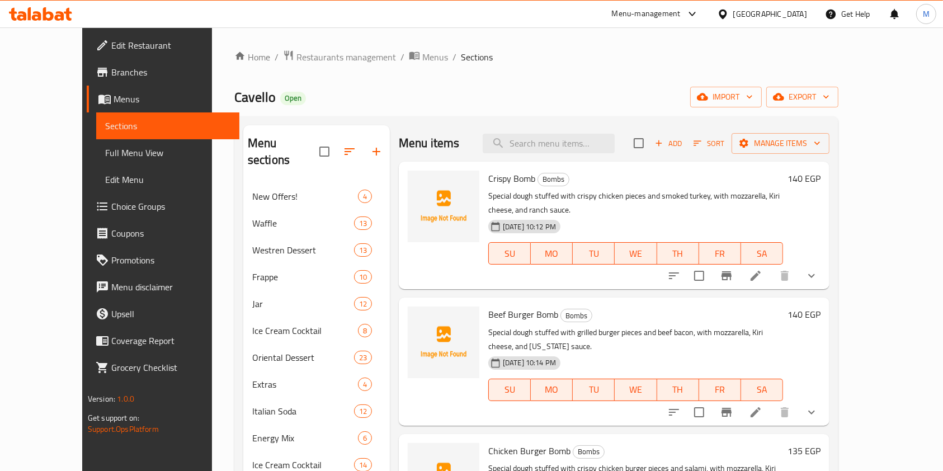
click at [488, 177] on span "Crispy Bomb" at bounding box center [511, 178] width 47 height 17
click at [573, 202] on p "Special dough stuffed with crispy chicken pieces and smoked turkey, with mozzar…" at bounding box center [635, 203] width 295 height 28
click at [762, 269] on icon at bounding box center [755, 275] width 13 height 13
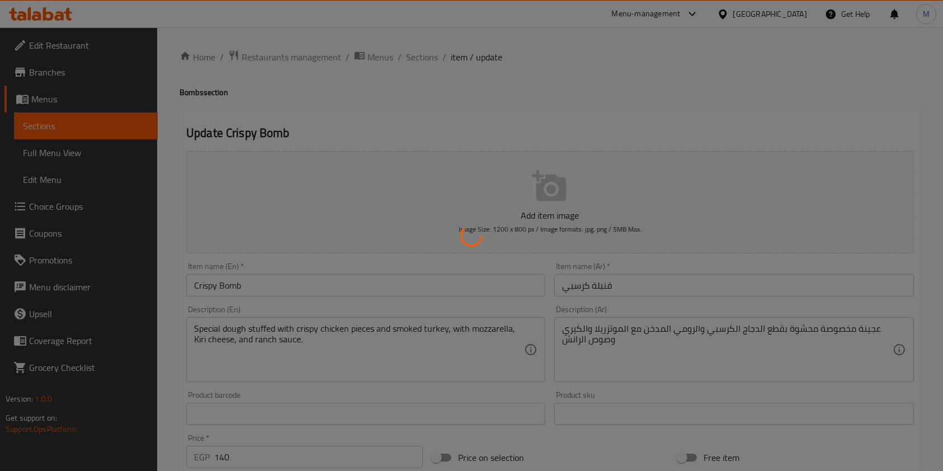
type input "اختر المستوى"
type input "1"
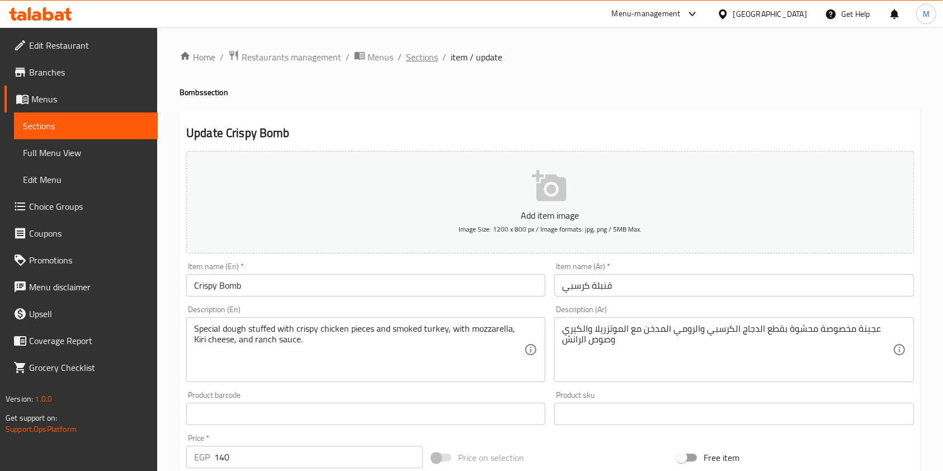
click at [434, 58] on span "Sections" at bounding box center [422, 56] width 32 height 13
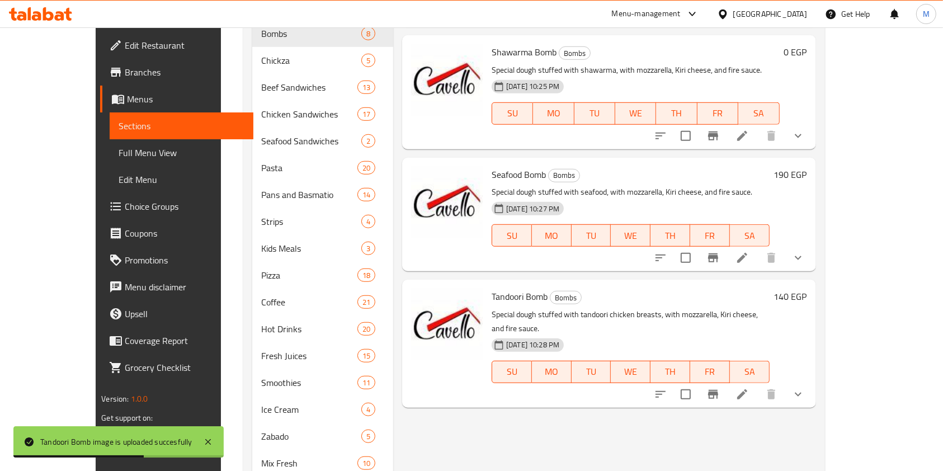
scroll to position [784, 0]
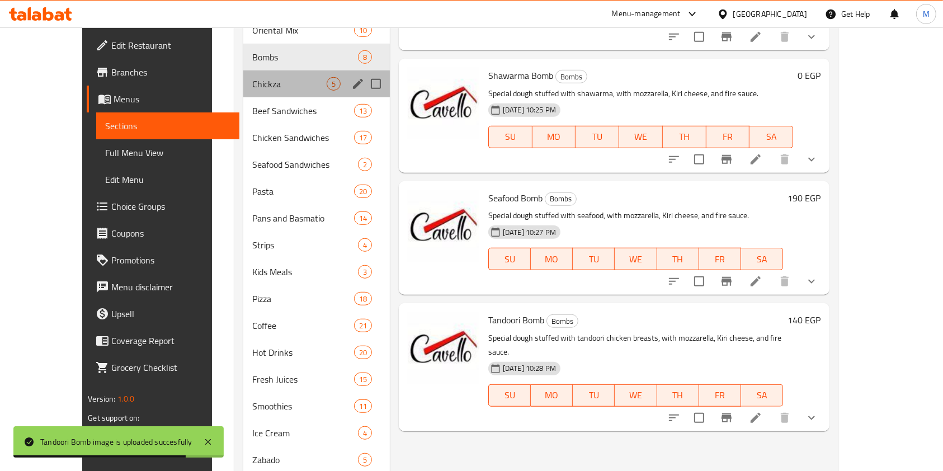
click at [243, 70] on div "Chickza 5" at bounding box center [316, 83] width 147 height 27
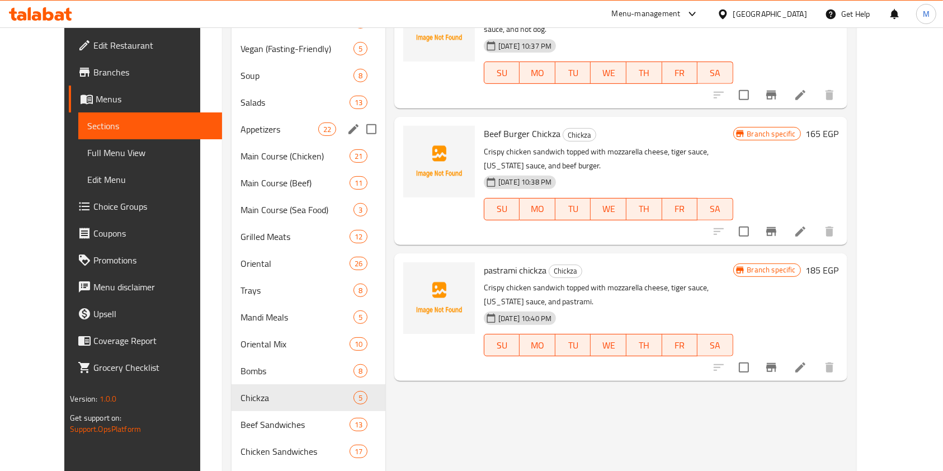
scroll to position [560, 0]
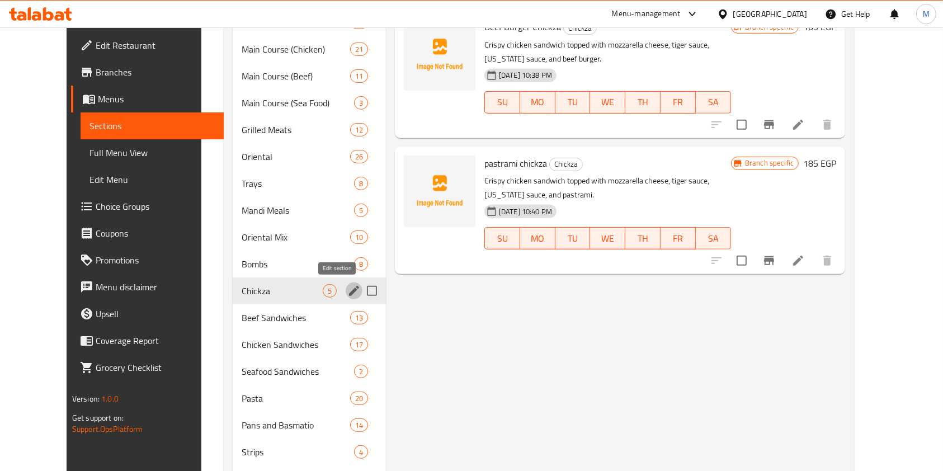
click at [347, 293] on icon "edit" at bounding box center [353, 290] width 13 height 13
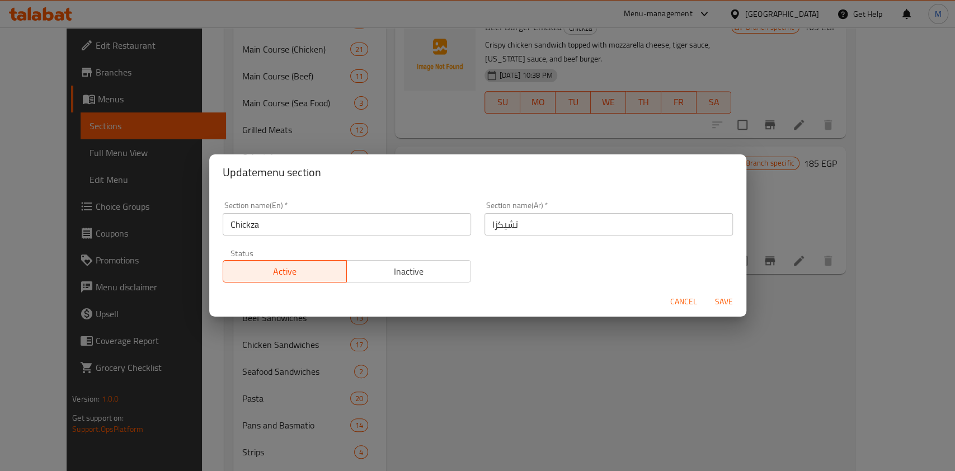
click at [679, 302] on span "Cancel" at bounding box center [683, 302] width 27 height 14
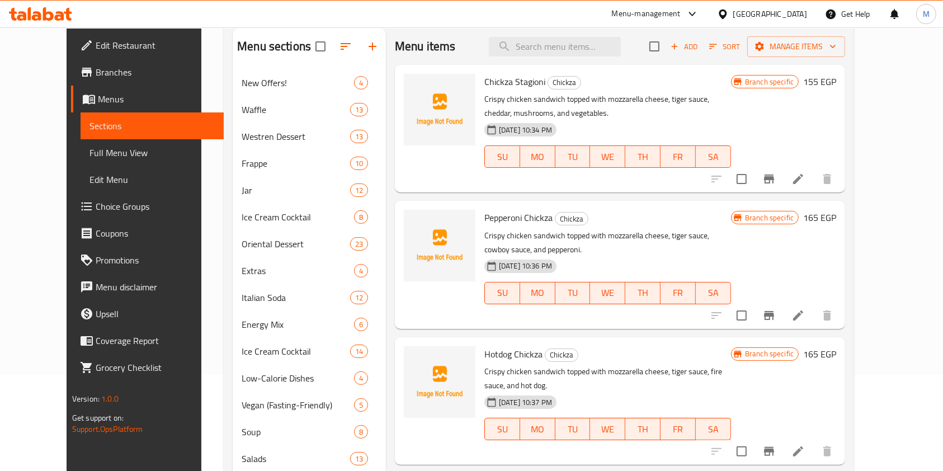
scroll to position [0, 0]
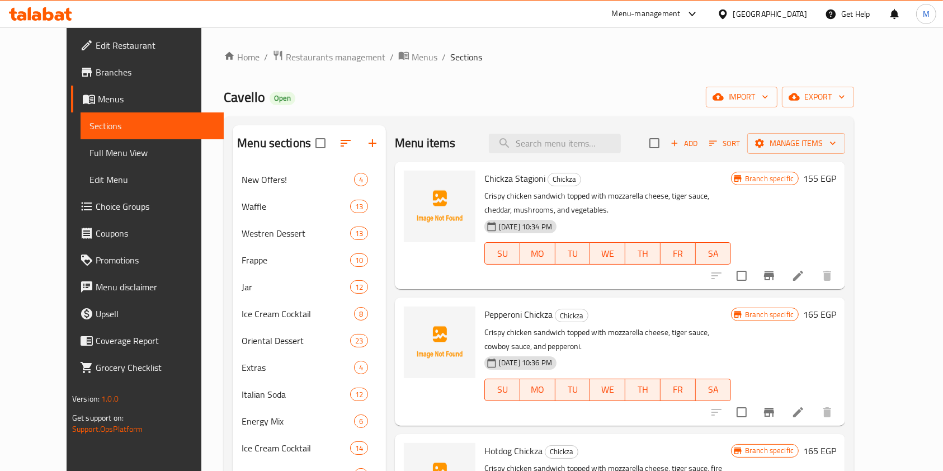
click at [805, 278] on icon at bounding box center [798, 275] width 13 height 13
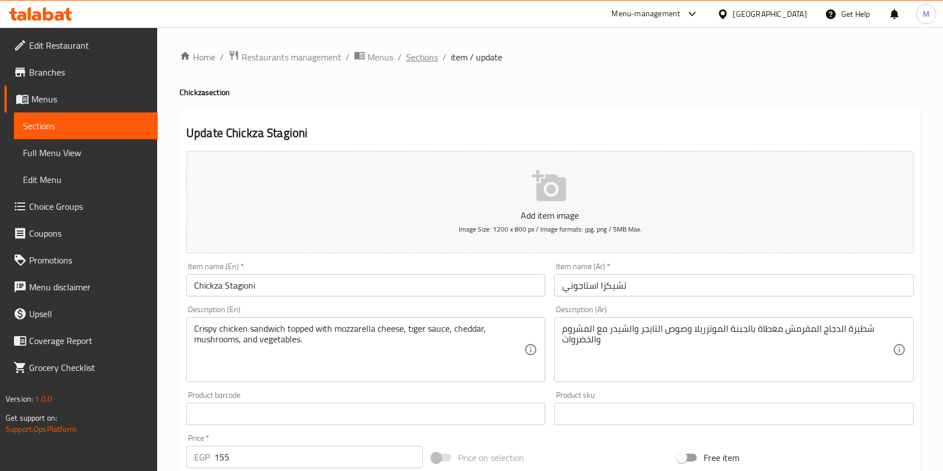
click at [423, 60] on span "Sections" at bounding box center [422, 56] width 32 height 13
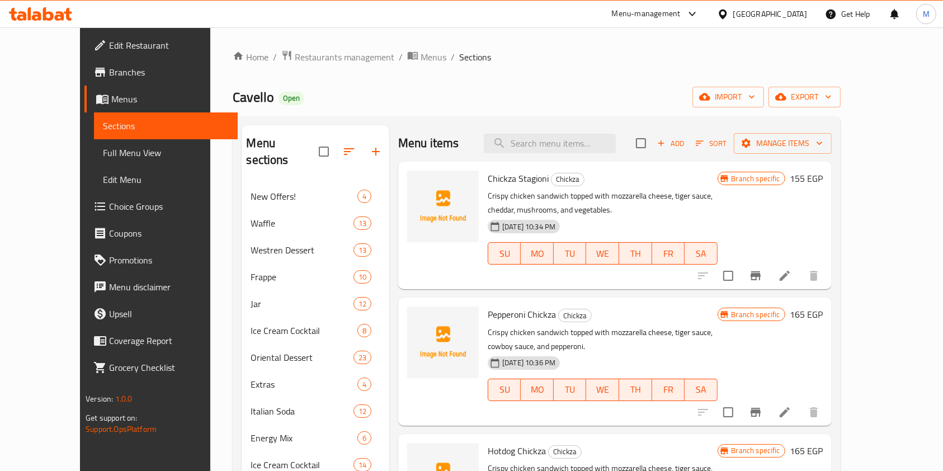
click at [792, 406] on icon at bounding box center [784, 412] width 13 height 13
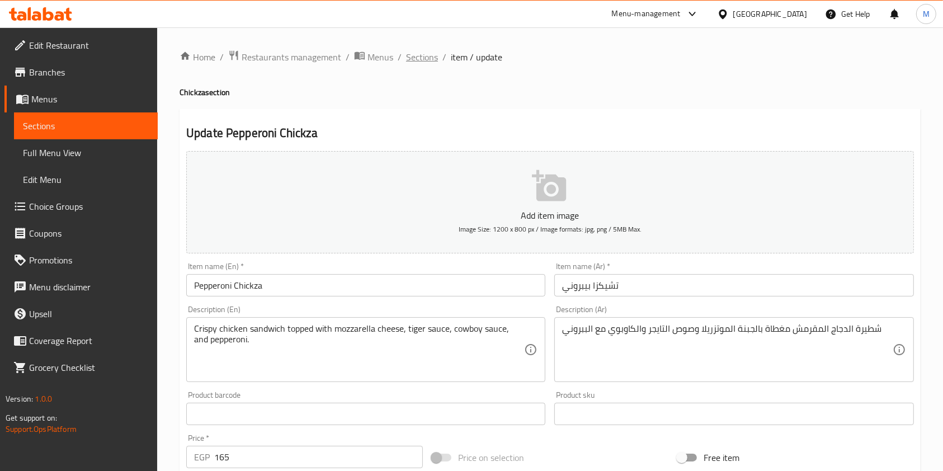
click at [409, 57] on span "Sections" at bounding box center [422, 56] width 32 height 13
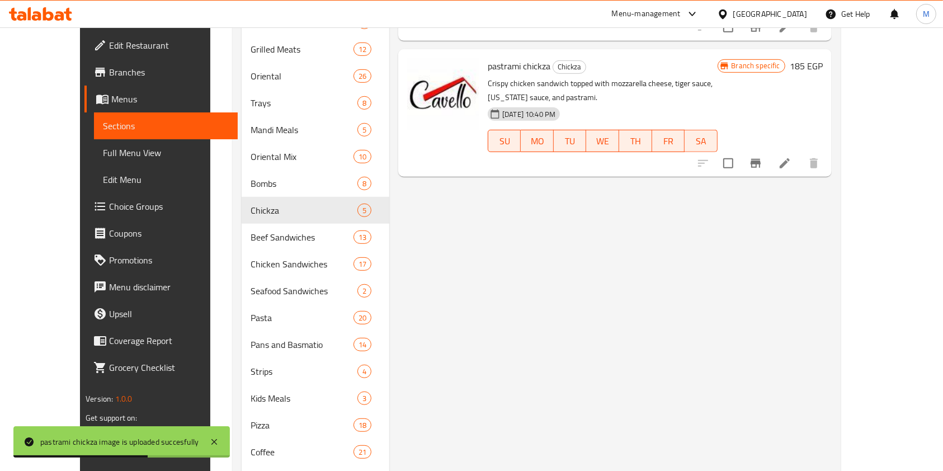
scroll to position [671, 0]
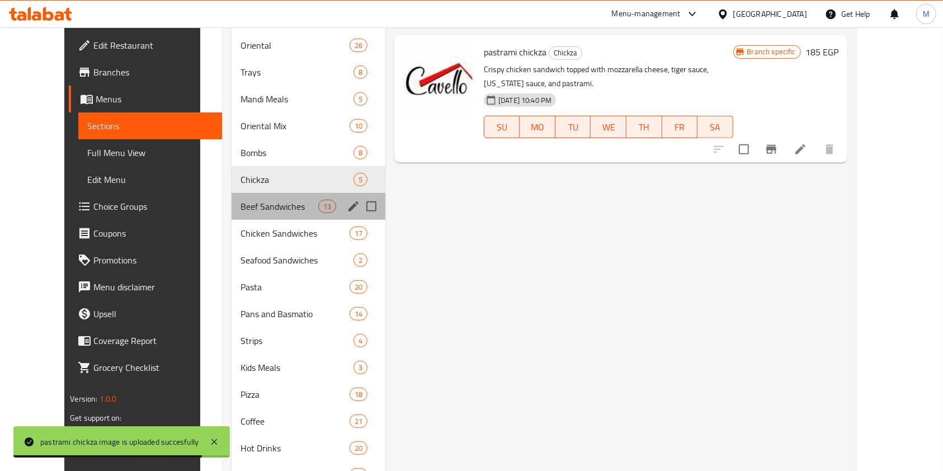
click at [242, 197] on div "Beef Sandwiches 13" at bounding box center [309, 206] width 154 height 27
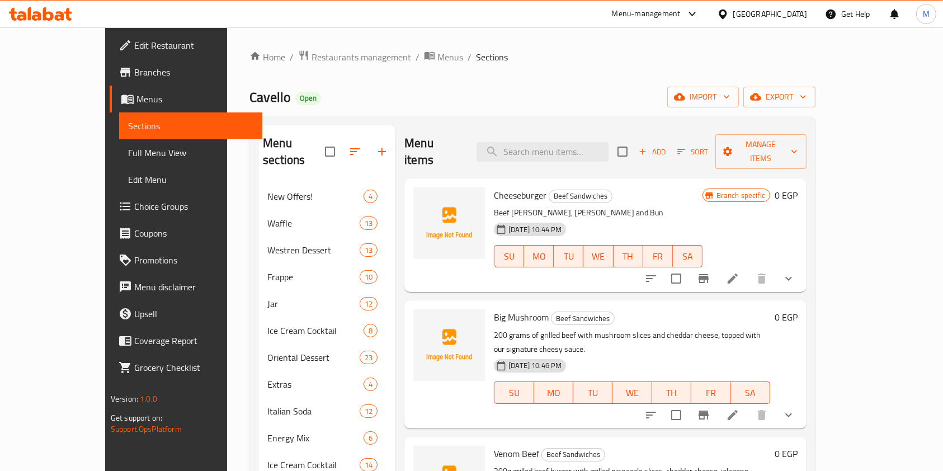
click at [494, 187] on span "Cheeseburger" at bounding box center [520, 195] width 53 height 17
drag, startPoint x: 470, startPoint y: 179, endPoint x: 631, endPoint y: 181, distance: 161.1
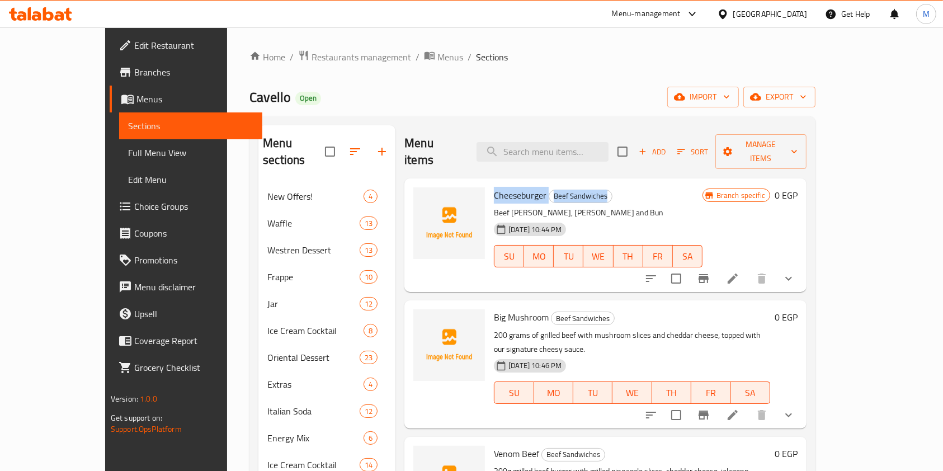
click at [631, 187] on h6 "Cheeseburger Beef Sandwiches" at bounding box center [598, 195] width 209 height 16
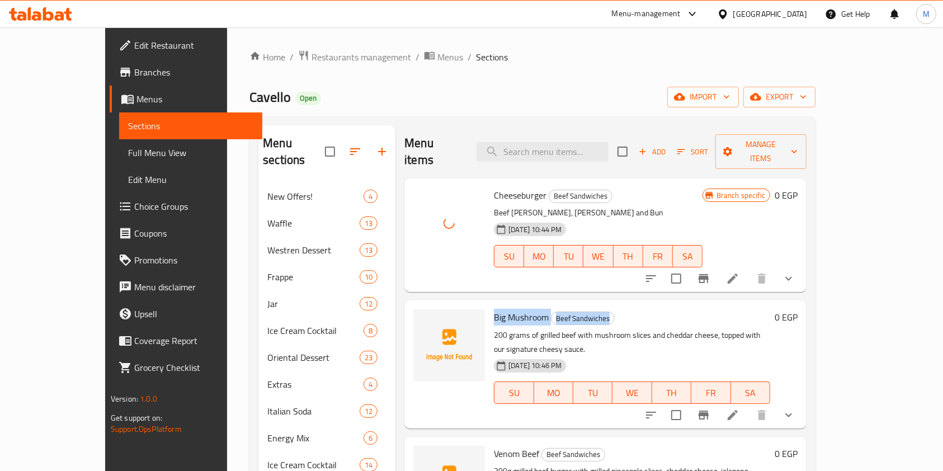
drag, startPoint x: 467, startPoint y: 303, endPoint x: 618, endPoint y: 300, distance: 150.5
click at [618, 309] on h6 "Big Mushroom Beef Sandwiches" at bounding box center [632, 317] width 276 height 16
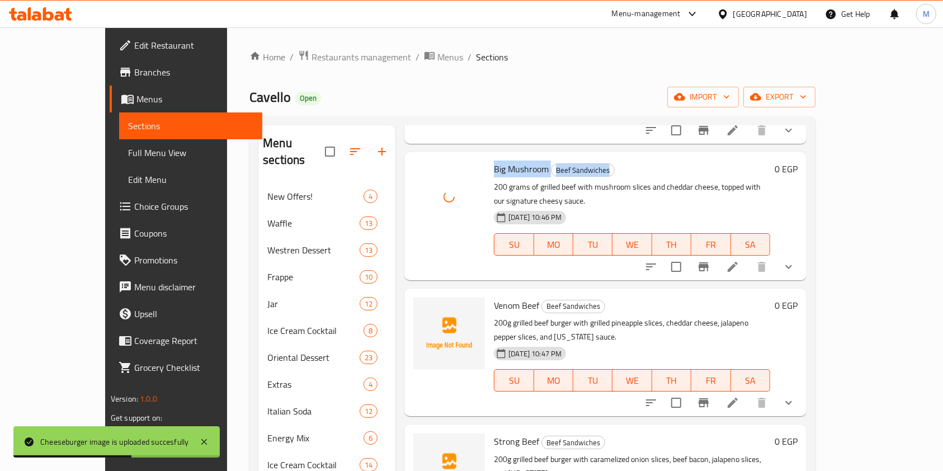
scroll to position [149, 0]
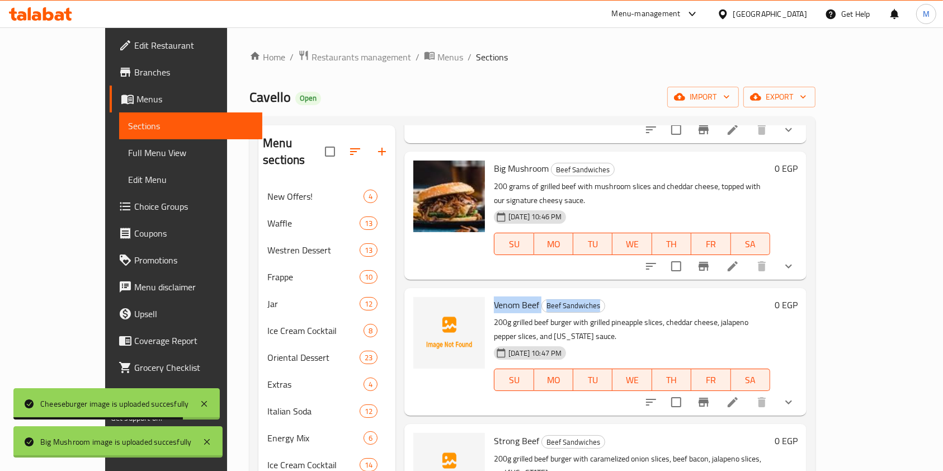
drag, startPoint x: 466, startPoint y: 276, endPoint x: 588, endPoint y: 275, distance: 121.9
click at [588, 293] on div "Venom Beef Beef Sandwiches 200g grilled beef burger with grilled pineapple slic…" at bounding box center [631, 352] width 285 height 119
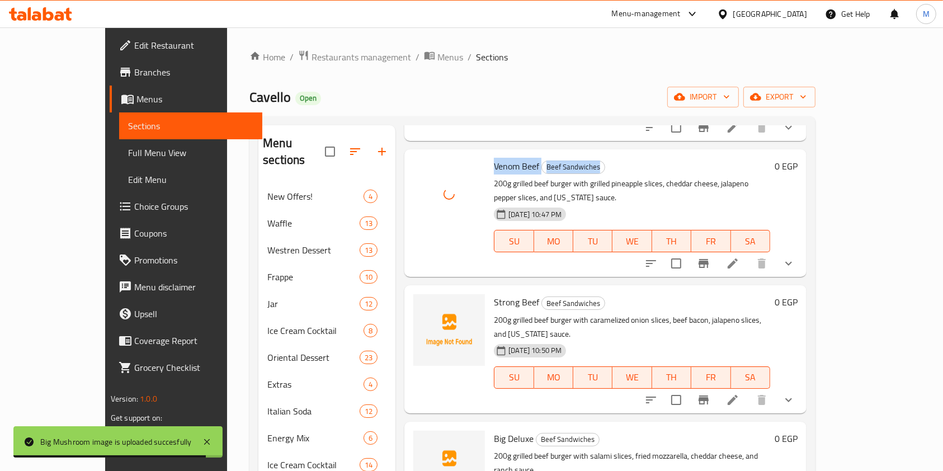
scroll to position [298, 0]
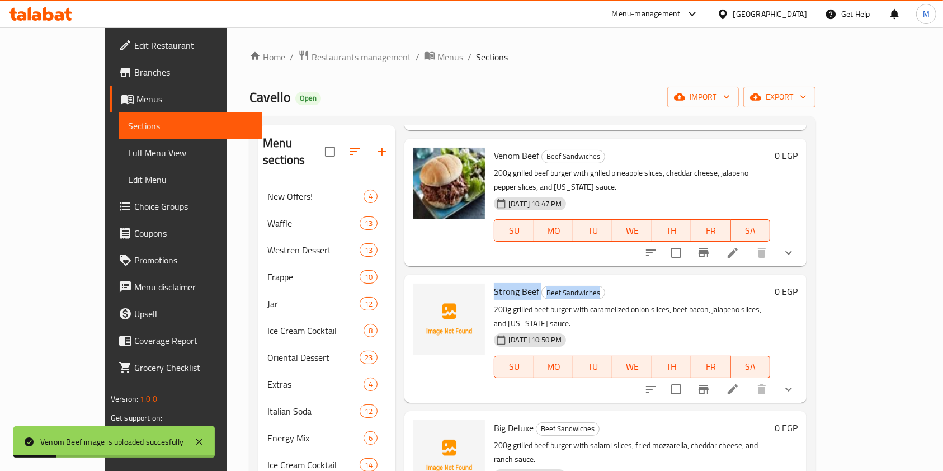
drag, startPoint x: 469, startPoint y: 248, endPoint x: 620, endPoint y: 237, distance: 151.5
click at [620, 279] on div "Strong Beef Beef Sandwiches 200g grilled beef burger with caramelized onion sli…" at bounding box center [631, 338] width 285 height 119
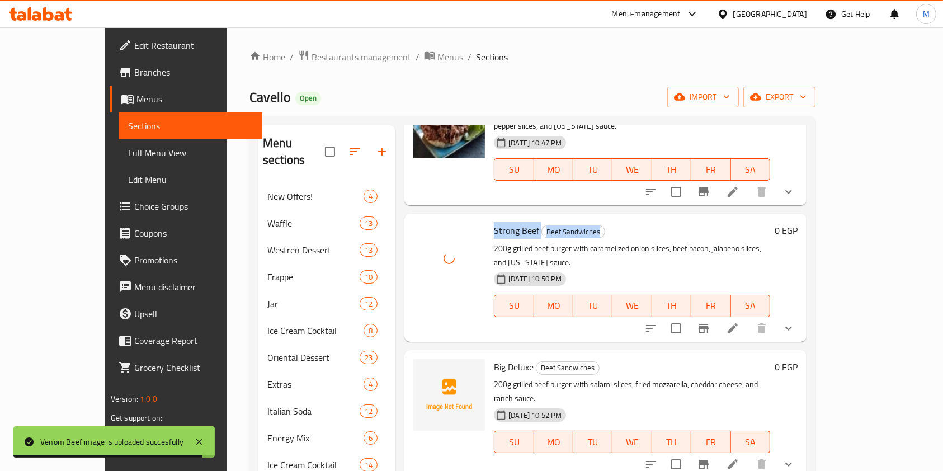
scroll to position [443, 0]
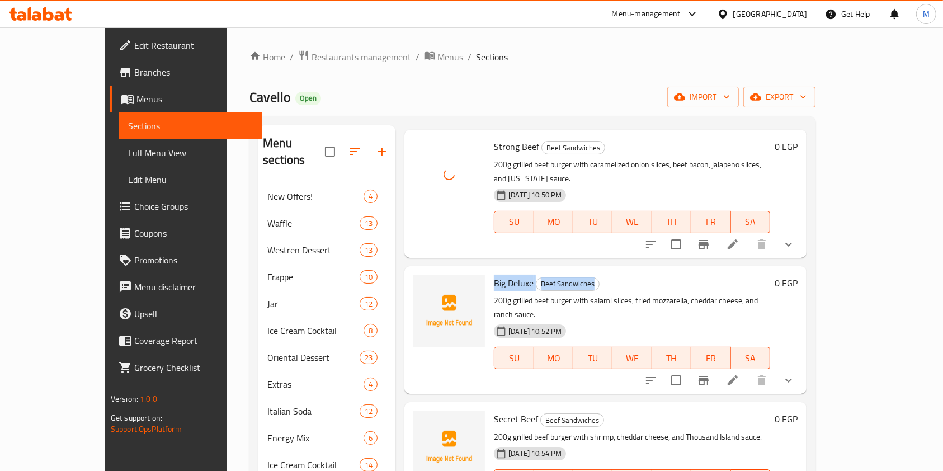
drag, startPoint x: 466, startPoint y: 219, endPoint x: 589, endPoint y: 224, distance: 123.1
click at [589, 271] on div "Big Deluxe Beef Sandwiches 200g grilled beef burger with salami slices, fried m…" at bounding box center [631, 330] width 285 height 119
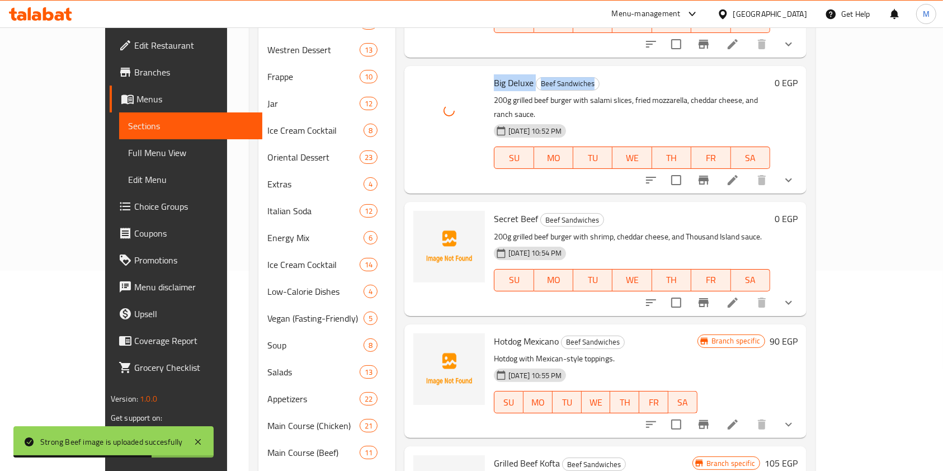
scroll to position [224, 0]
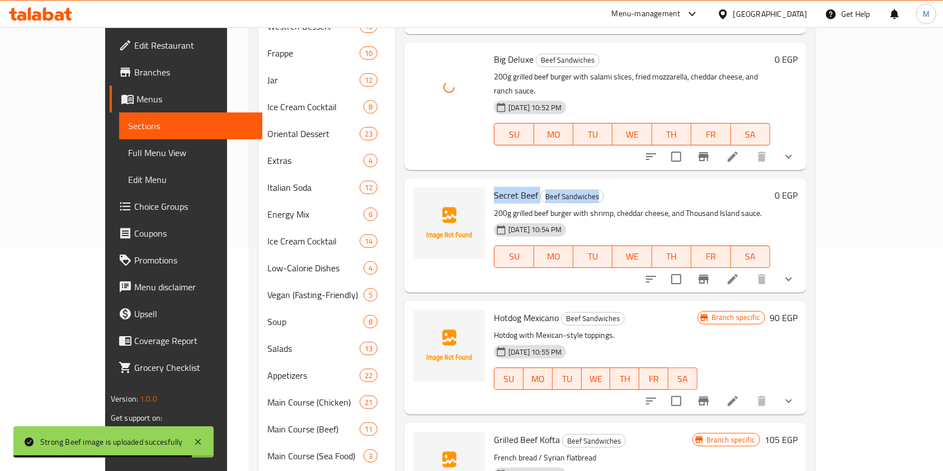
drag, startPoint x: 465, startPoint y: 119, endPoint x: 604, endPoint y: 105, distance: 139.4
click at [604, 178] on div "Secret Beef Beef Sandwiches 200g grilled beef burger with shrimp, cheddar chees…" at bounding box center [605, 235] width 402 height 114
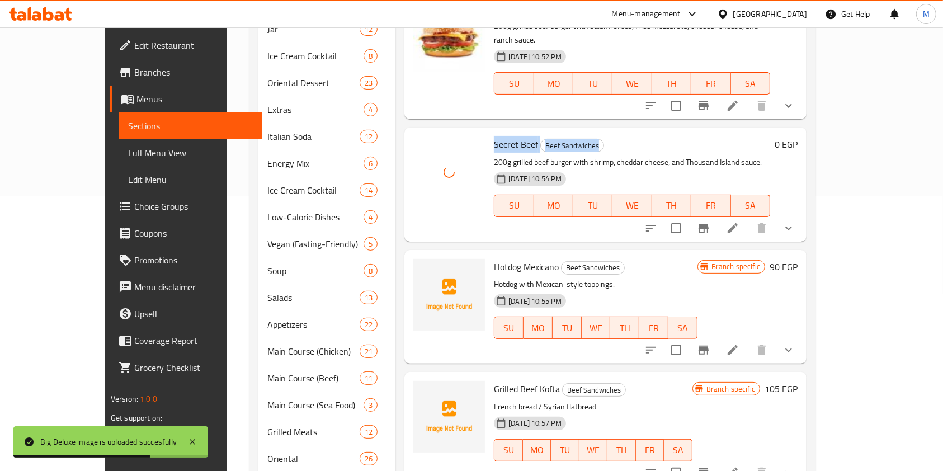
scroll to position [298, 0]
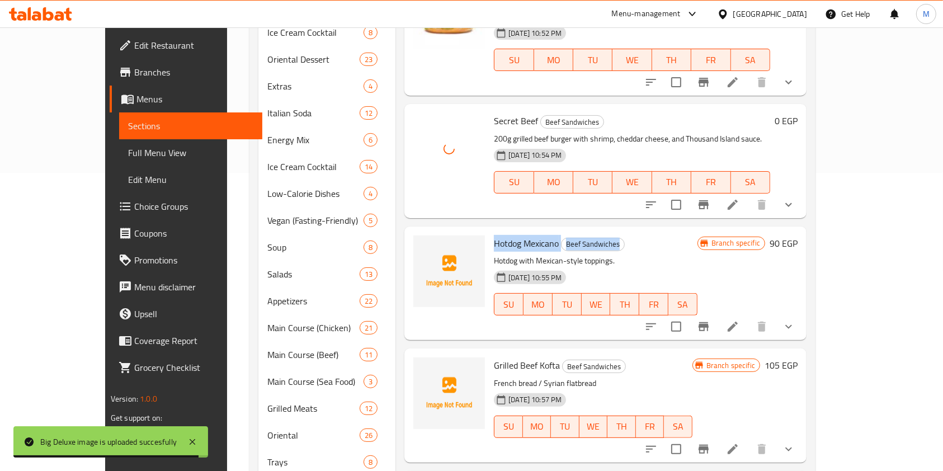
drag, startPoint x: 468, startPoint y: 170, endPoint x: 645, endPoint y: 162, distance: 177.5
click at [645, 235] on h6 "Hotdog Mexicano Beef Sandwiches" at bounding box center [596, 243] width 204 height 16
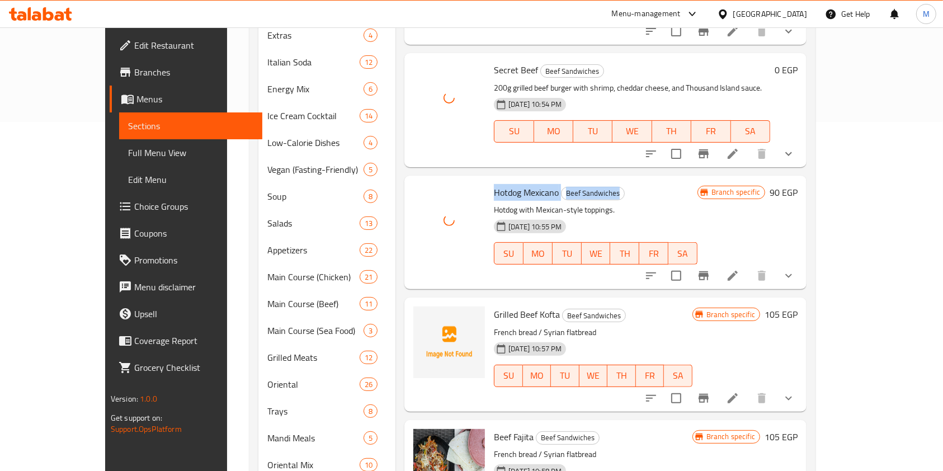
scroll to position [373, 0]
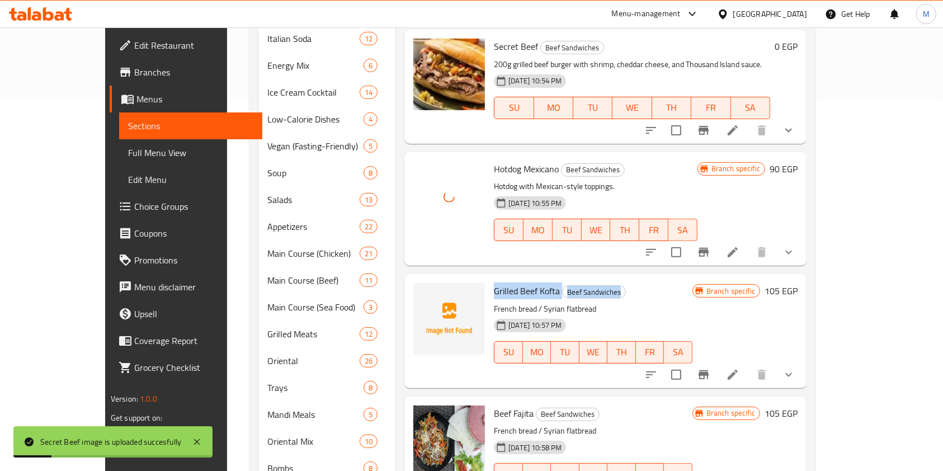
drag, startPoint x: 497, startPoint y: 213, endPoint x: 614, endPoint y: 213, distance: 116.9
click at [614, 283] on h6 "Grilled Beef Kofta Beef Sandwiches" at bounding box center [593, 291] width 199 height 16
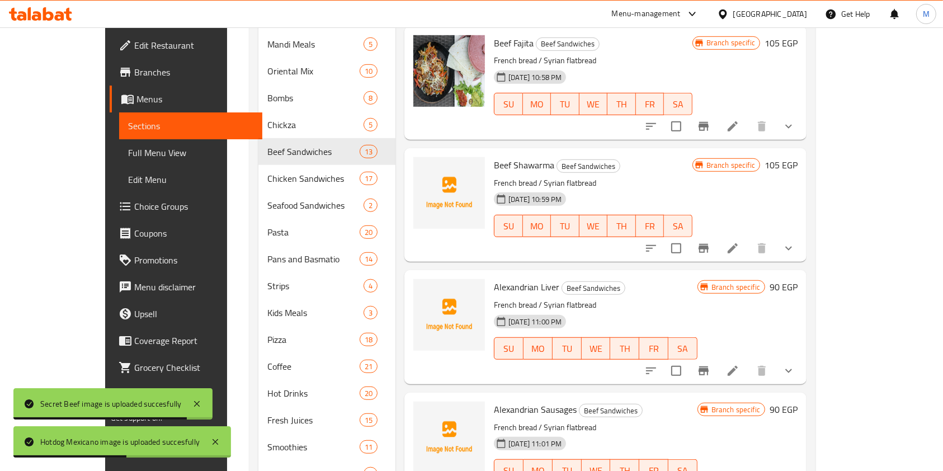
scroll to position [746, 0]
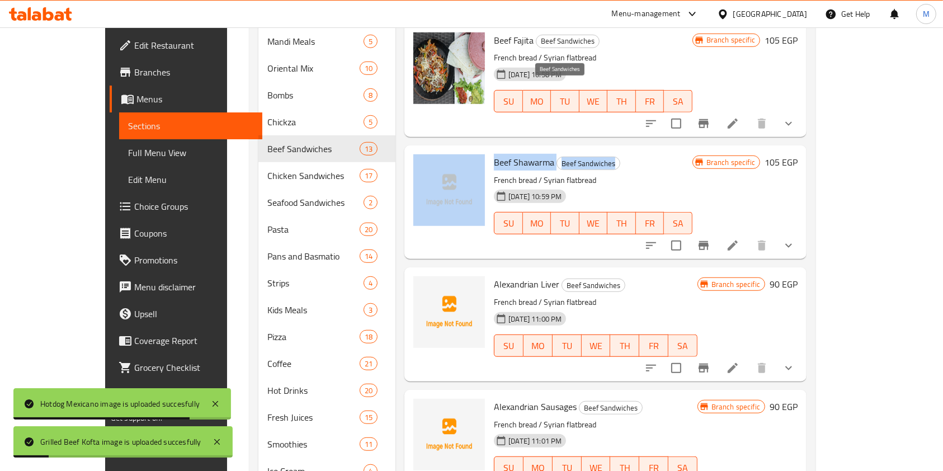
drag, startPoint x: 461, startPoint y: 91, endPoint x: 587, endPoint y: 83, distance: 126.1
click at [587, 150] on div "Beef Shawarma Beef Sandwiches French bread / Syrian flatbread 04-06-2025 10:59 …" at bounding box center [605, 202] width 393 height 105
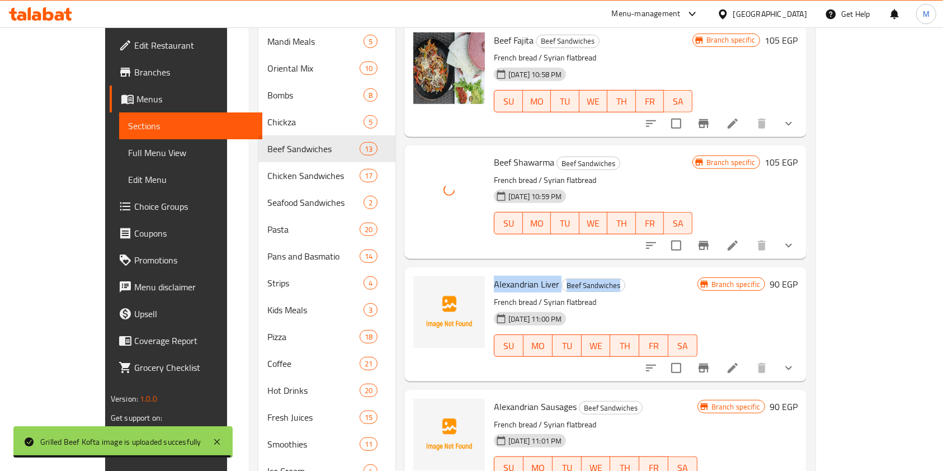
drag, startPoint x: 470, startPoint y: 213, endPoint x: 609, endPoint y: 204, distance: 139.0
click at [609, 276] on h6 "Alexandrian Liver Beef Sandwiches" at bounding box center [596, 284] width 204 height 16
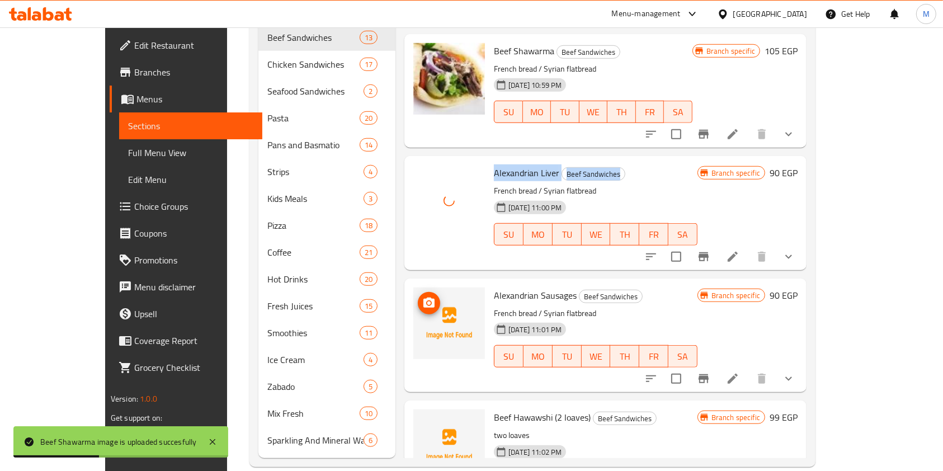
scroll to position [859, 0]
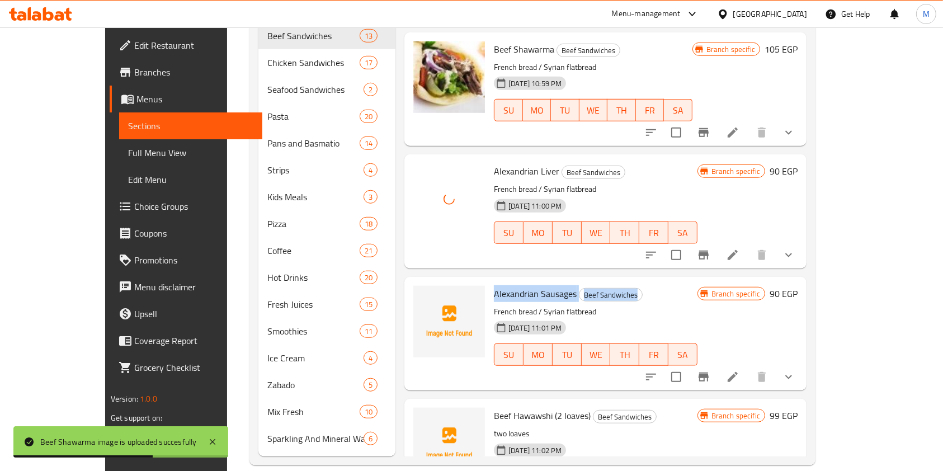
drag, startPoint x: 470, startPoint y: 217, endPoint x: 644, endPoint y: 217, distance: 174.0
click at [644, 286] on h6 "Alexandrian Sausages Beef Sandwiches" at bounding box center [596, 294] width 204 height 16
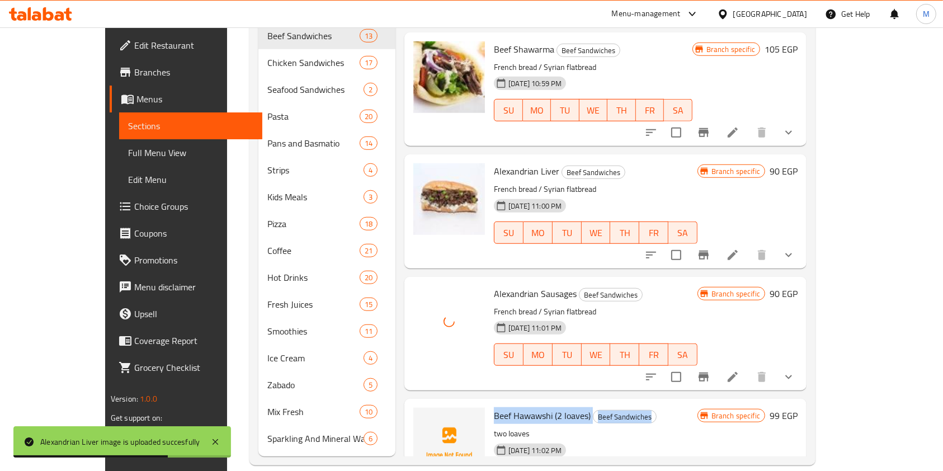
drag, startPoint x: 464, startPoint y: 340, endPoint x: 663, endPoint y: 336, distance: 199.2
click at [663, 403] on div "Beef Hawawshi (2 loaves) Beef Sandwiches two loaves 04-06-2025 11:02 PM SU MO T…" at bounding box center [595, 455] width 213 height 105
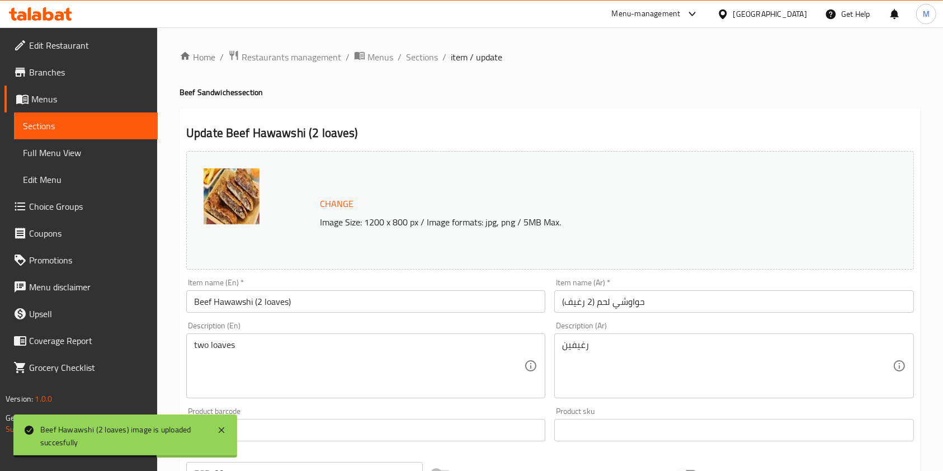
drag, startPoint x: 435, startPoint y: 50, endPoint x: 448, endPoint y: 74, distance: 26.5
click at [436, 50] on span "Sections" at bounding box center [422, 56] width 32 height 13
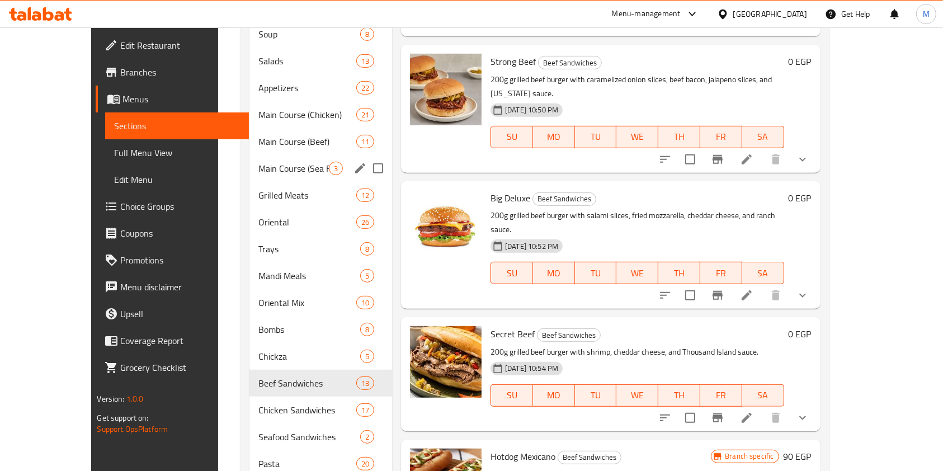
scroll to position [671, 0]
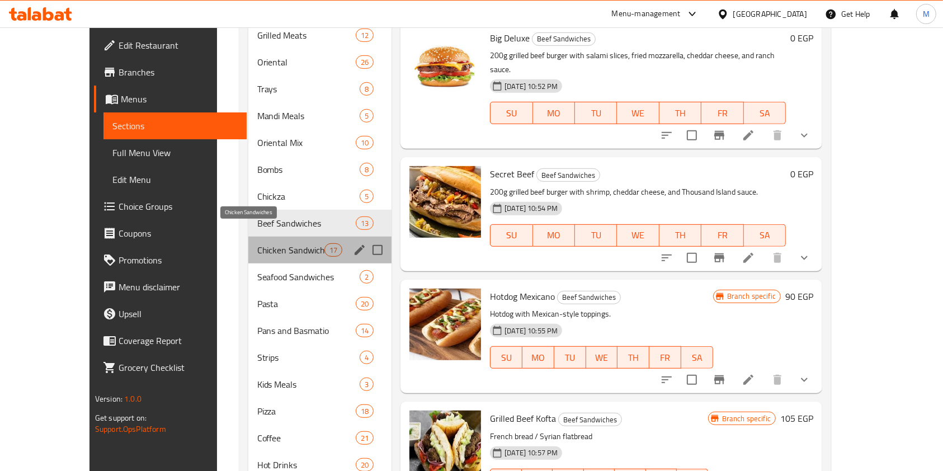
click at [257, 243] on span "Chicken Sandwiches" at bounding box center [290, 249] width 67 height 13
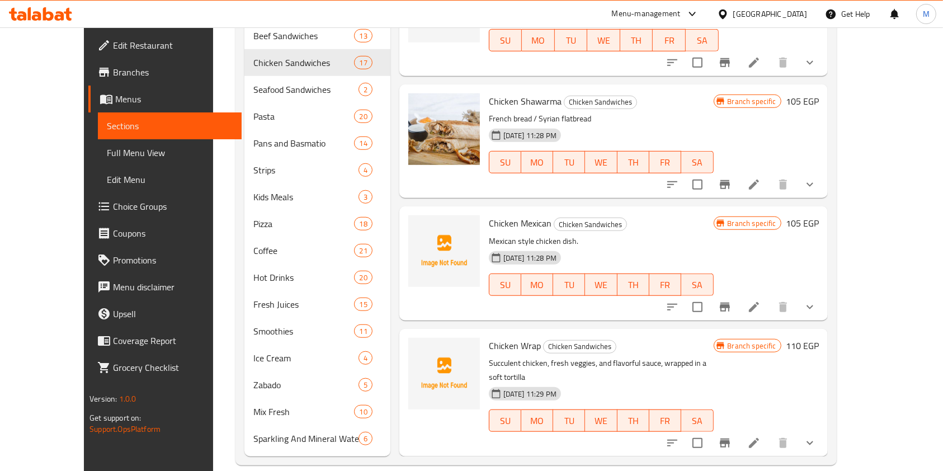
scroll to position [932, 0]
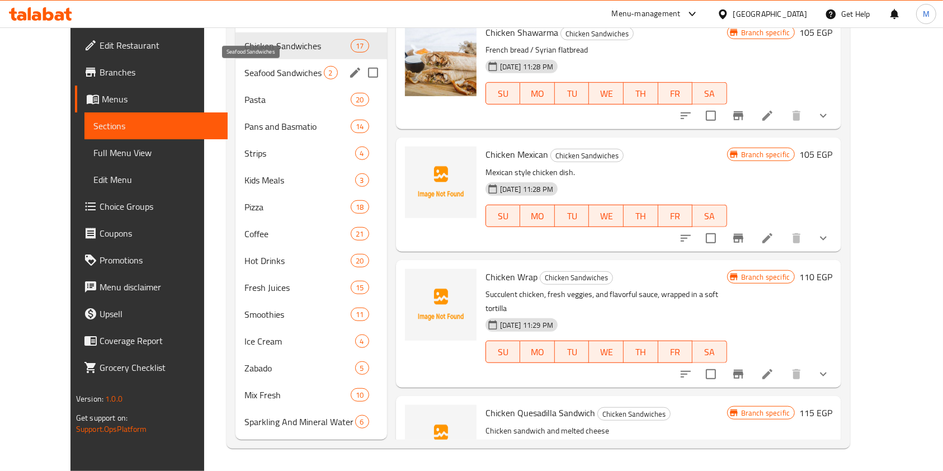
click at [244, 73] on span "Seafood Sandwiches" at bounding box center [283, 72] width 79 height 13
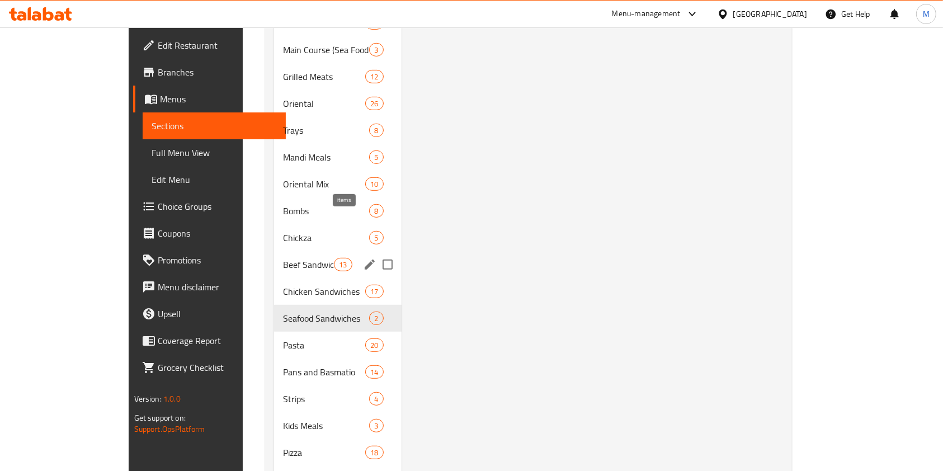
scroll to position [709, 0]
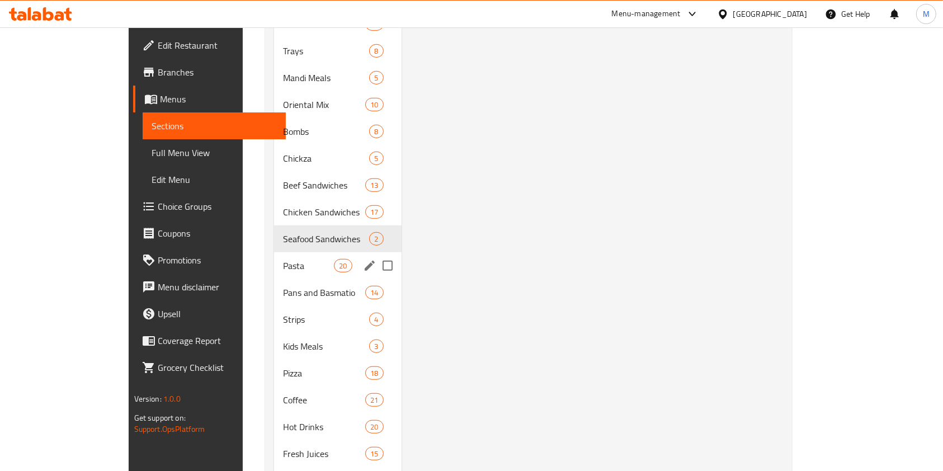
click at [274, 259] on div "Pasta 20" at bounding box center [338, 265] width 128 height 27
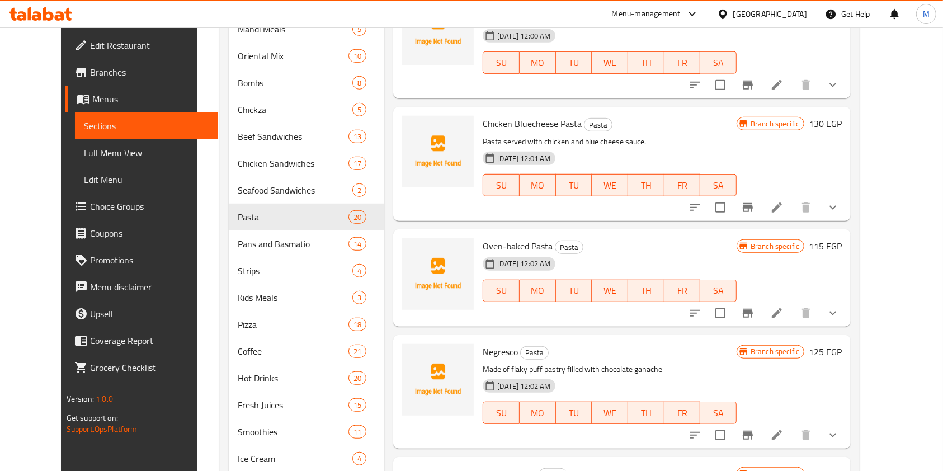
scroll to position [859, 0]
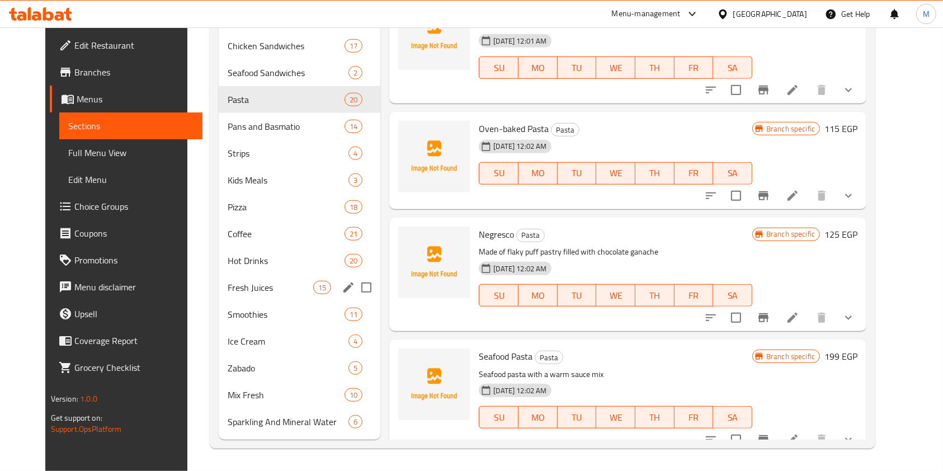
click at [234, 275] on div "Fresh Juices 15" at bounding box center [300, 287] width 162 height 27
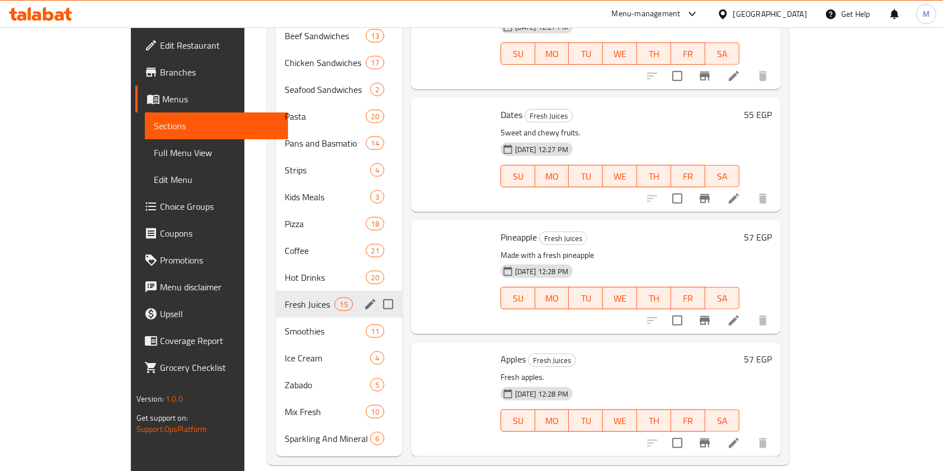
scroll to position [688, 0]
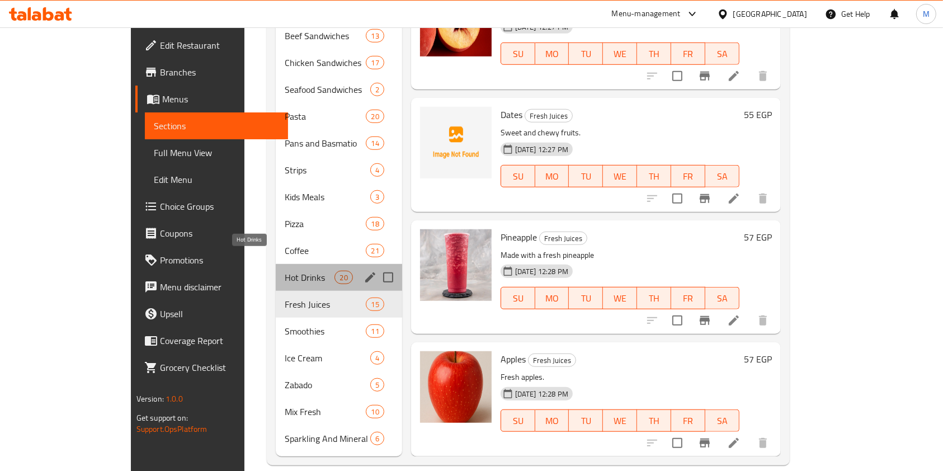
click at [285, 271] on span "Hot Drinks" at bounding box center [310, 277] width 50 height 13
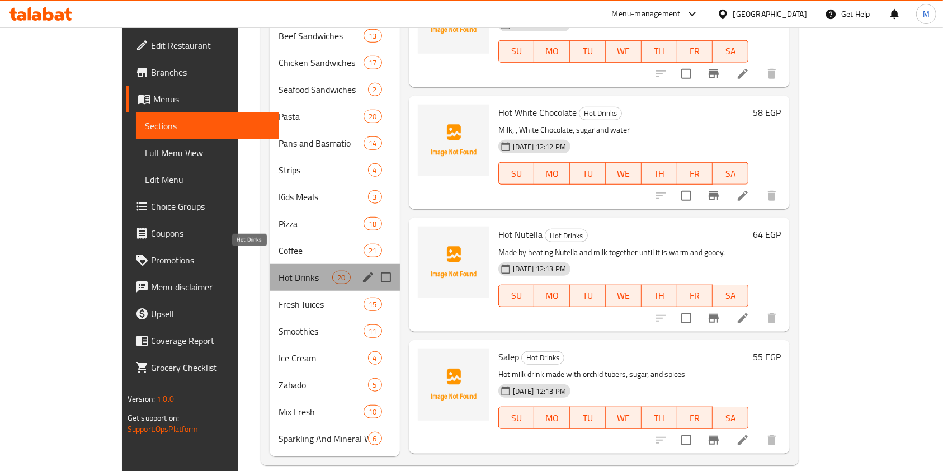
click at [279, 271] on span "Hot Drinks" at bounding box center [306, 277] width 54 height 13
click at [270, 291] on div "Fresh Juices 15" at bounding box center [335, 304] width 130 height 27
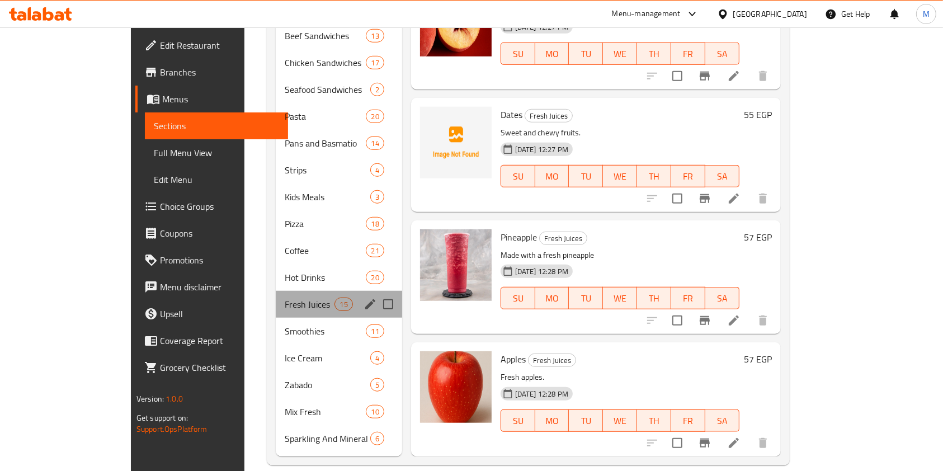
click at [276, 299] on div "Fresh Juices 15" at bounding box center [339, 304] width 126 height 27
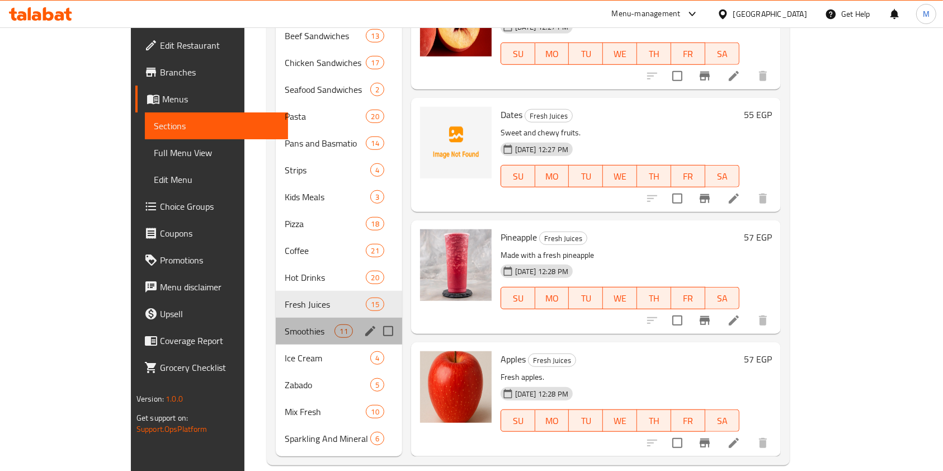
click at [276, 318] on div "Smoothies 11" at bounding box center [339, 331] width 126 height 27
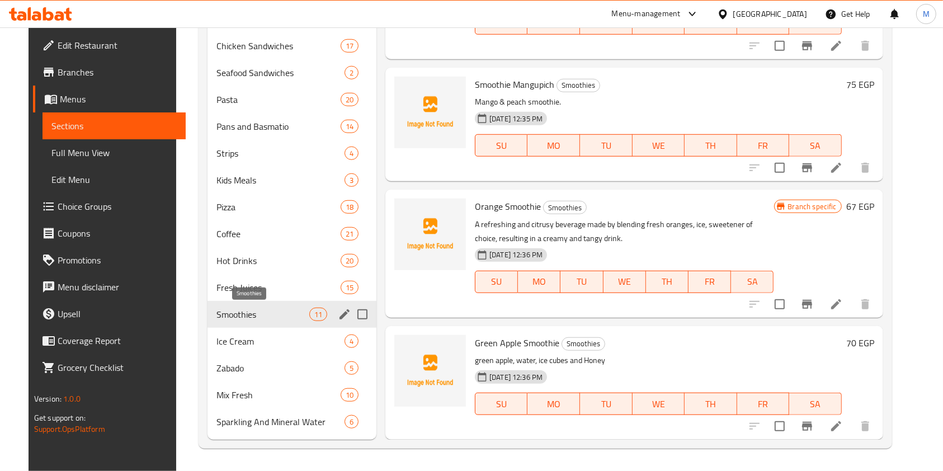
scroll to position [227, 0]
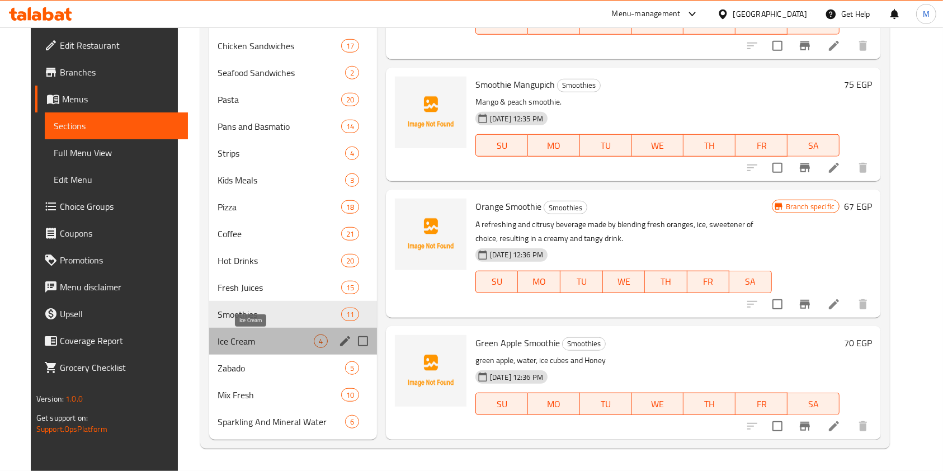
click at [257, 338] on span "Ice Cream" at bounding box center [266, 341] width 96 height 13
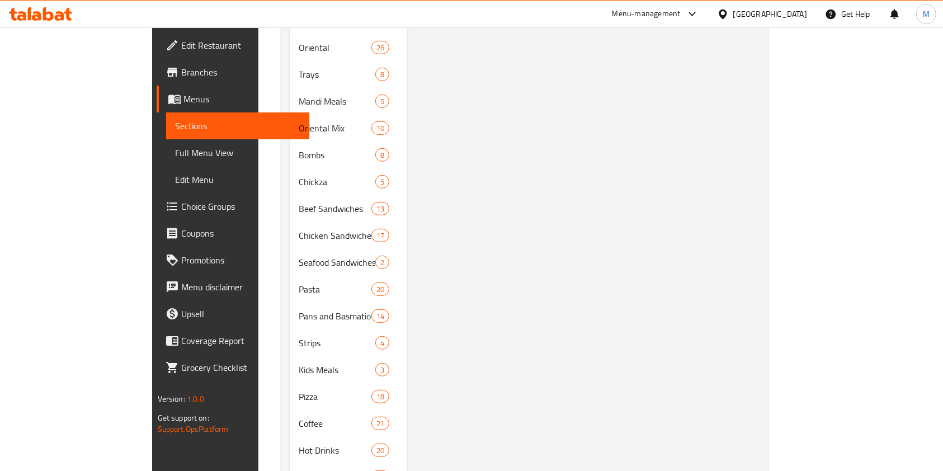
scroll to position [709, 0]
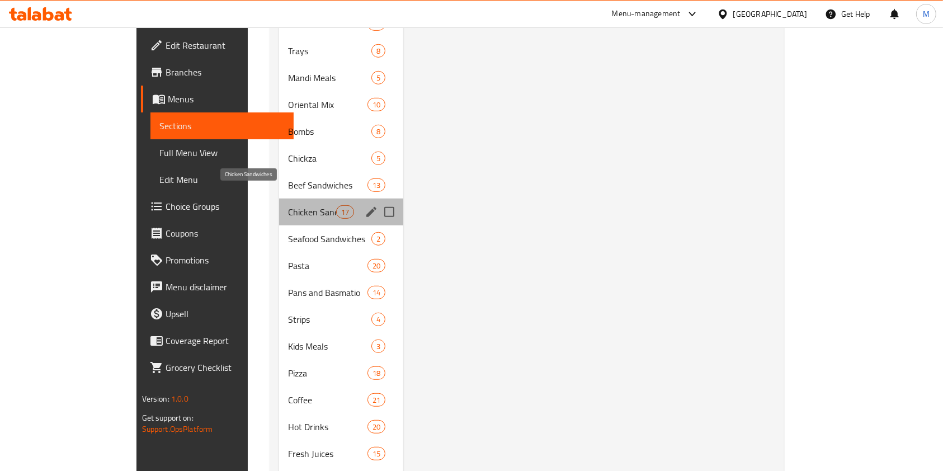
click at [288, 205] on span "Chicken Sandwiches" at bounding box center [312, 211] width 48 height 13
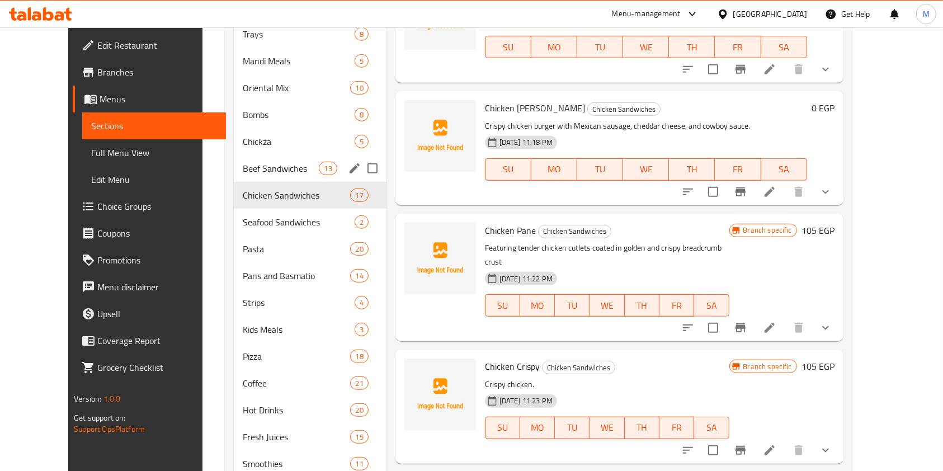
click at [243, 169] on span "Beef Sandwiches" at bounding box center [281, 168] width 76 height 13
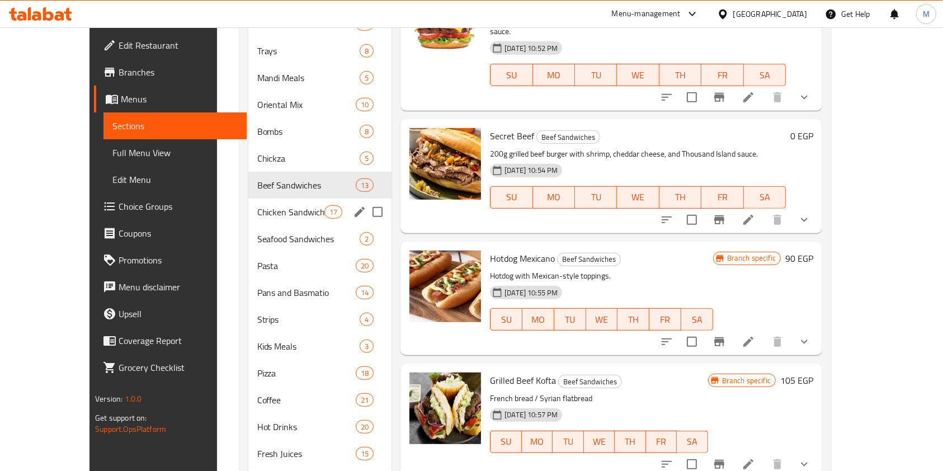
click at [257, 205] on span "Chicken Sandwiches" at bounding box center [290, 211] width 67 height 13
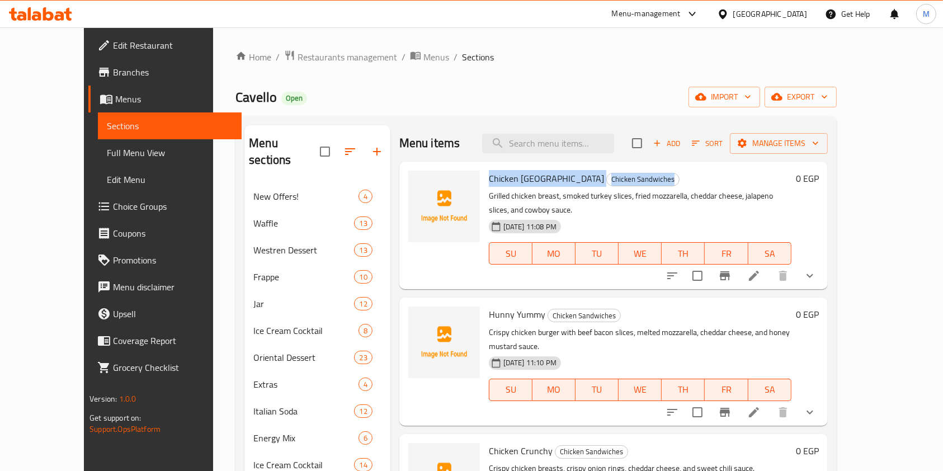
drag, startPoint x: 468, startPoint y: 175, endPoint x: 629, endPoint y: 163, distance: 161.5
click at [629, 163] on div "Chicken Turkey Chicken Sandwiches Grilled chicken breast, smoked turkey slices,…" at bounding box center [613, 226] width 428 height 128
click at [761, 269] on icon at bounding box center [753, 275] width 13 height 13
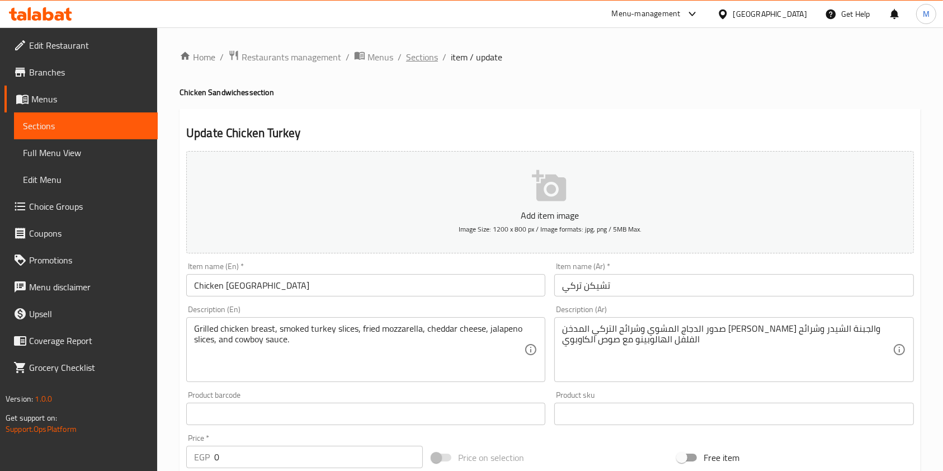
click at [431, 55] on span "Sections" at bounding box center [422, 56] width 32 height 13
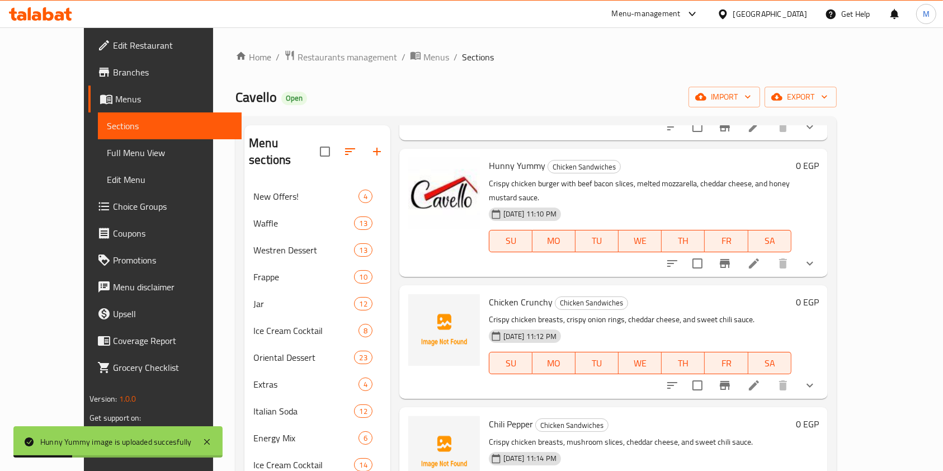
scroll to position [224, 0]
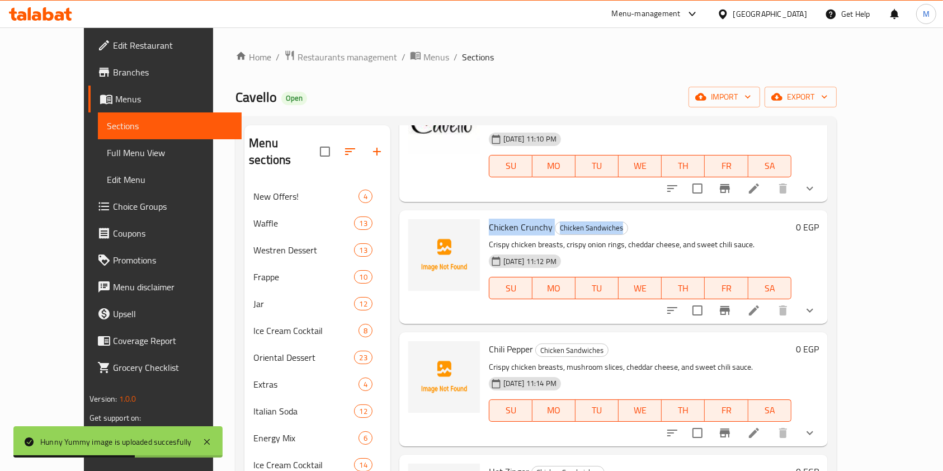
drag, startPoint x: 469, startPoint y: 200, endPoint x: 609, endPoint y: 199, distance: 139.3
click at [609, 219] on h6 "Chicken Crunchy Chicken Sandwiches" at bounding box center [640, 227] width 303 height 16
copy h6 "Chicken Crunchy Chicken Sandwiches"
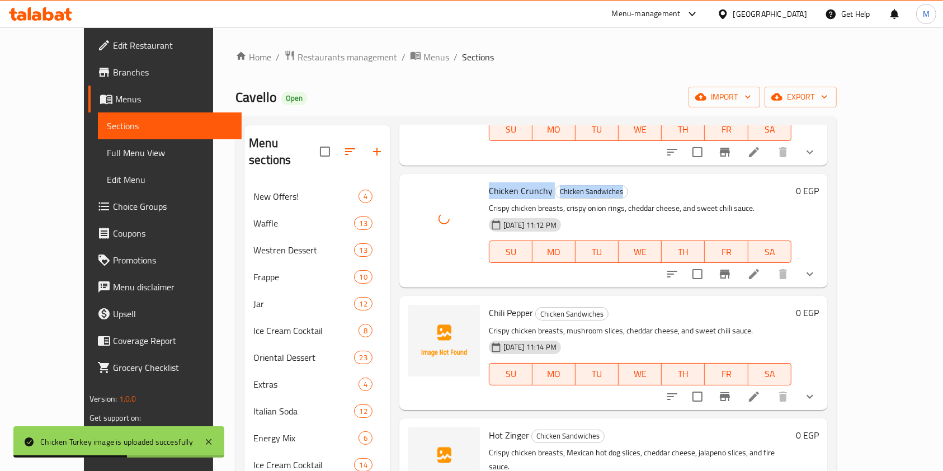
scroll to position [373, 0]
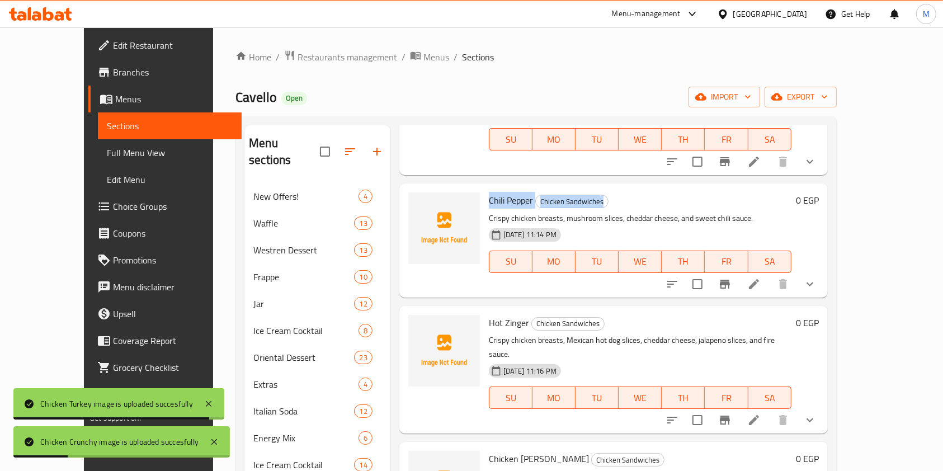
drag, startPoint x: 470, startPoint y: 173, endPoint x: 644, endPoint y: 161, distance: 174.9
click at [644, 188] on div "Chili Pepper Chicken Sandwiches Crispy chicken breasts, mushroom slices, chedda…" at bounding box center [640, 240] width 312 height 105
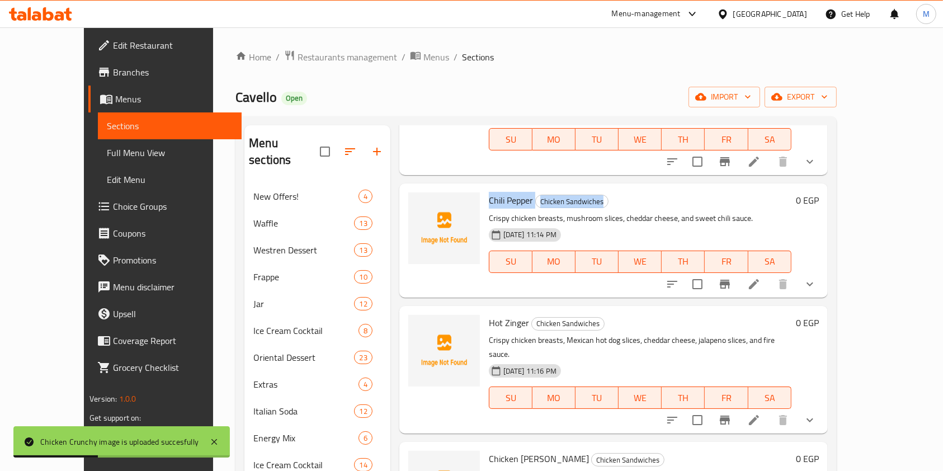
copy h6 "Chili Pepper Chicken Sandwiches"
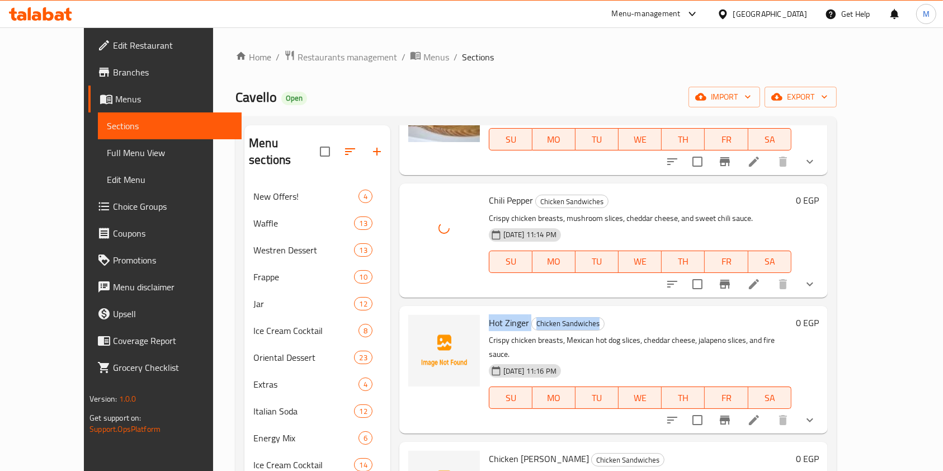
drag, startPoint x: 469, startPoint y: 291, endPoint x: 600, endPoint y: 296, distance: 131.0
click at [600, 315] on h6 "Hot Zinger Chicken Sandwiches" at bounding box center [640, 323] width 303 height 16
copy h6 "Hot Zinger Chicken Sandwiches"
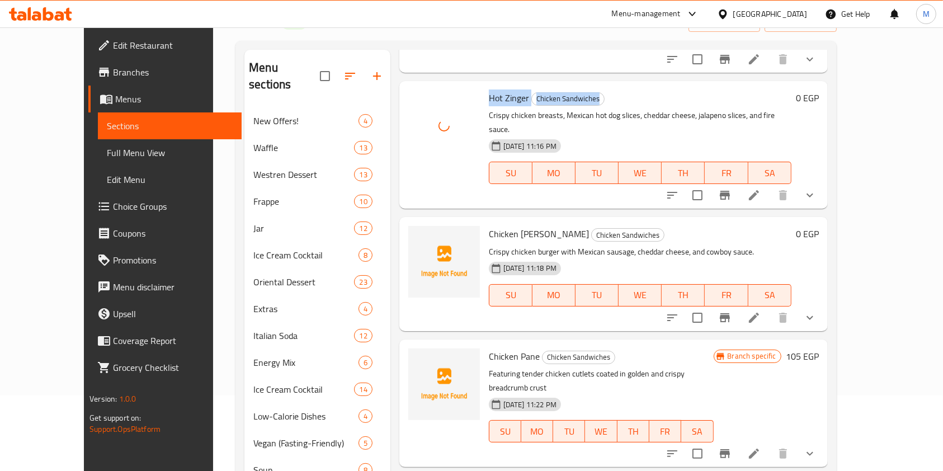
scroll to position [149, 0]
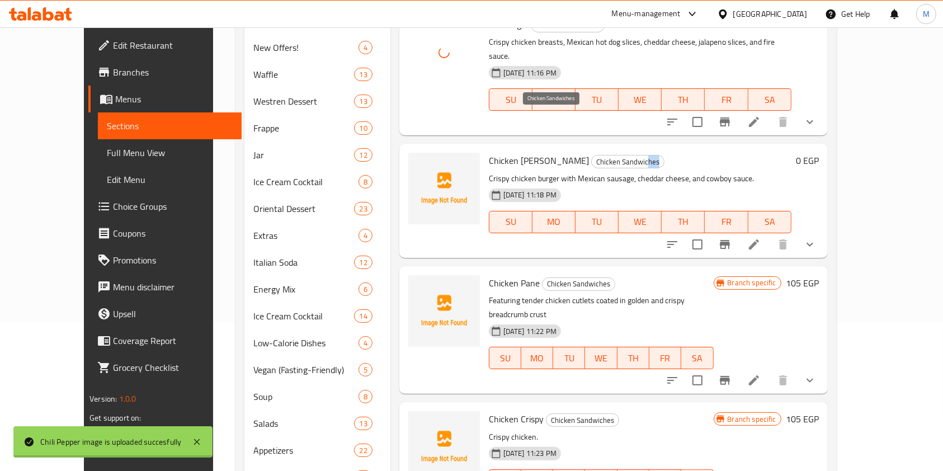
drag, startPoint x: 467, startPoint y: 126, endPoint x: 502, endPoint y: 111, distance: 38.6
click at [569, 148] on div "Chicken Alex Chicken Sandwiches Crispy chicken burger with Mexican sausage, che…" at bounding box center [640, 200] width 312 height 105
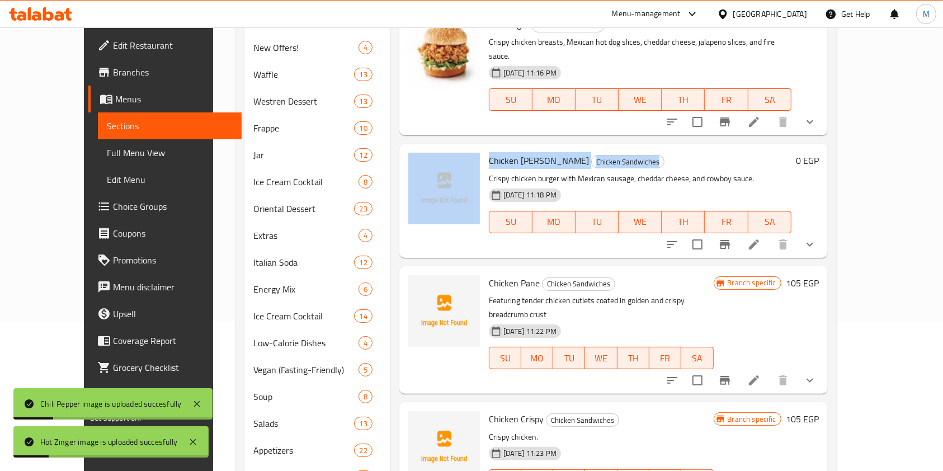
drag, startPoint x: 463, startPoint y: 115, endPoint x: 636, endPoint y: 114, distance: 173.4
click at [636, 148] on div "Chicken Alex Chicken Sandwiches Crispy chicken burger with Mexican sausage, che…" at bounding box center [614, 200] width 420 height 105
copy div "Chicken Alex Chicken Sandwiches"
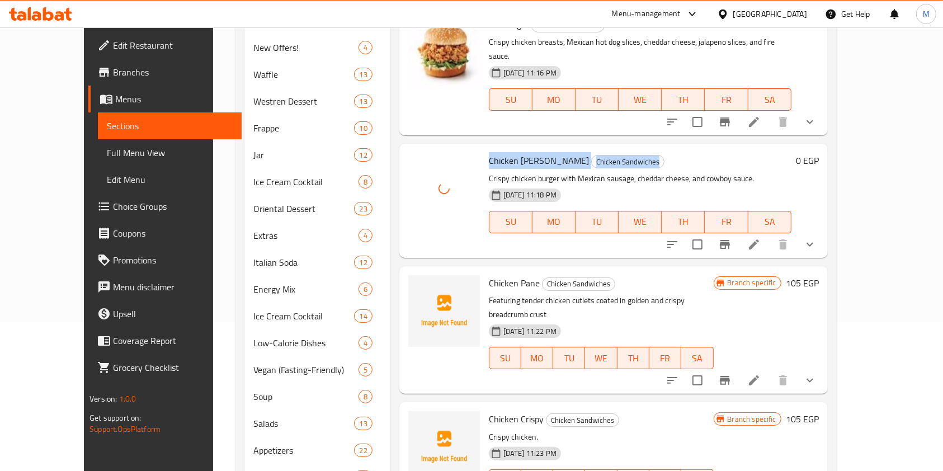
scroll to position [596, 0]
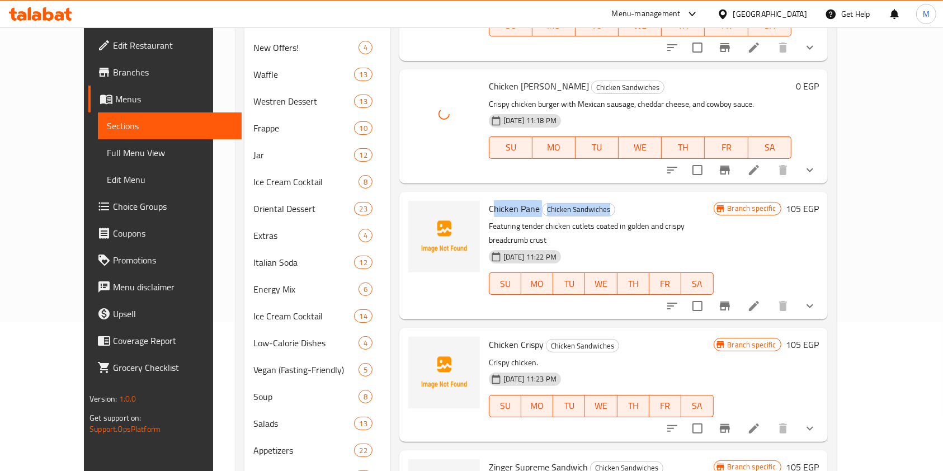
drag, startPoint x: 472, startPoint y: 168, endPoint x: 646, endPoint y: 171, distance: 174.0
click at [646, 201] on h6 "Chicken Pane Chicken Sandwiches" at bounding box center [601, 209] width 225 height 16
click at [587, 203] on span "Chicken Sandwiches" at bounding box center [579, 209] width 72 height 13
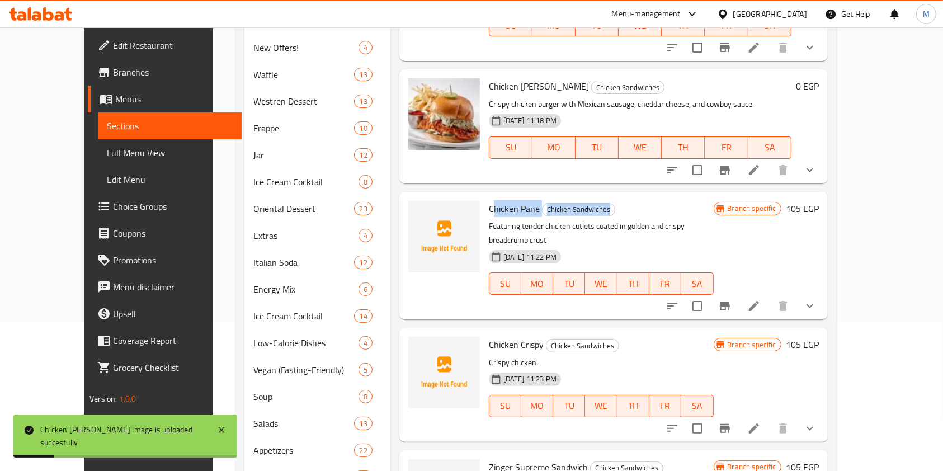
drag, startPoint x: 470, startPoint y: 164, endPoint x: 612, endPoint y: 167, distance: 141.6
click at [612, 201] on h6 "Chicken Pane Chicken Sandwiches" at bounding box center [601, 209] width 225 height 16
click at [573, 203] on span "Chicken Sandwiches" at bounding box center [579, 209] width 72 height 13
drag, startPoint x: 465, startPoint y: 166, endPoint x: 630, endPoint y: 167, distance: 165.0
click at [630, 196] on div "Chicken Pane Chicken Sandwiches Featuring tender chicken cutlets coated in gold…" at bounding box center [601, 255] width 234 height 119
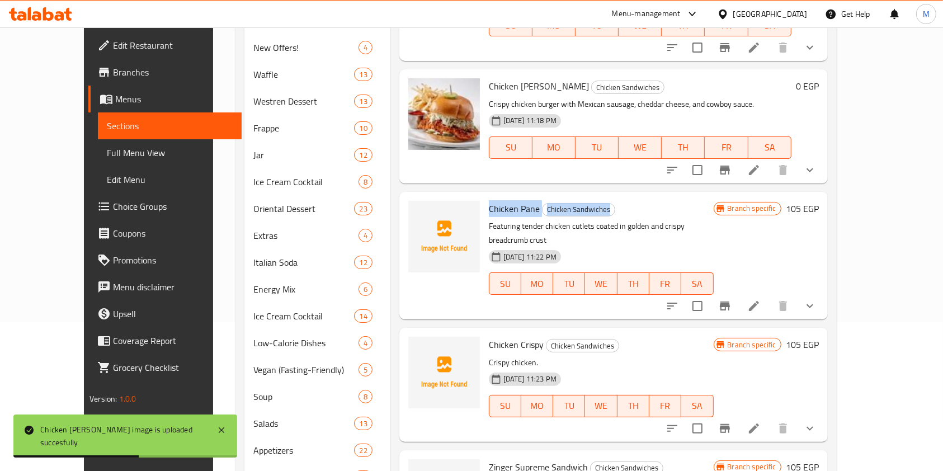
copy h6 "Chicken Pane Chicken Sandwiches"
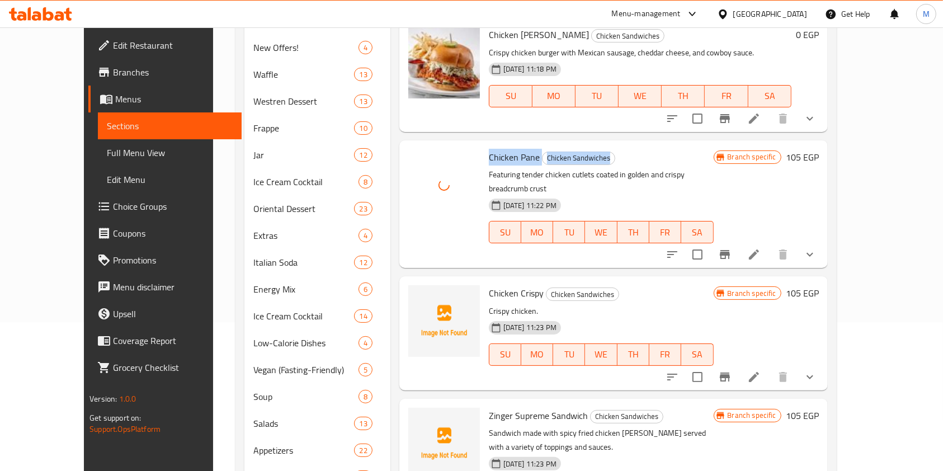
scroll to position [671, 0]
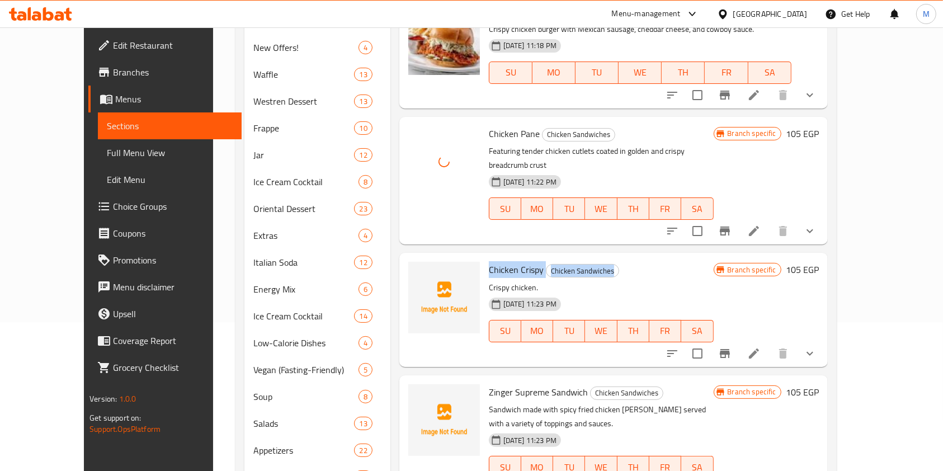
drag, startPoint x: 468, startPoint y: 211, endPoint x: 637, endPoint y: 214, distance: 169.0
click at [637, 262] on h6 "Chicken Crispy Chicken Sandwiches" at bounding box center [601, 270] width 225 height 16
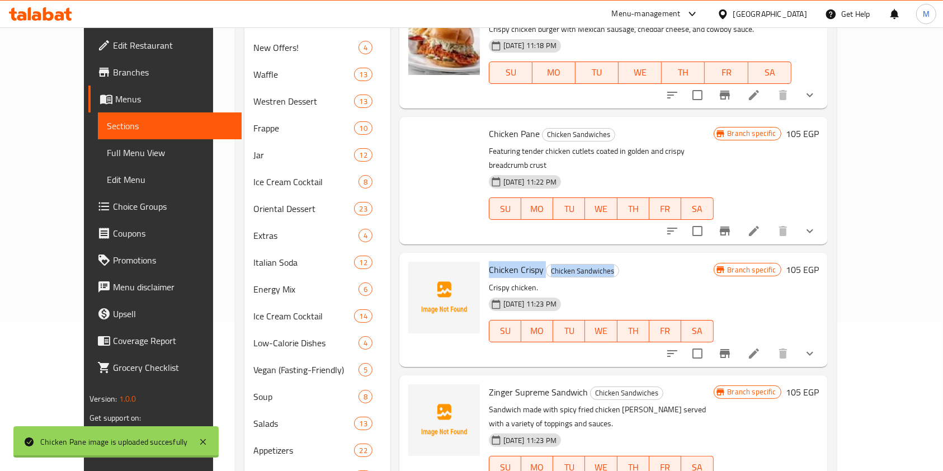
copy h6 "Chicken Crispy Chicken Sandwiches"
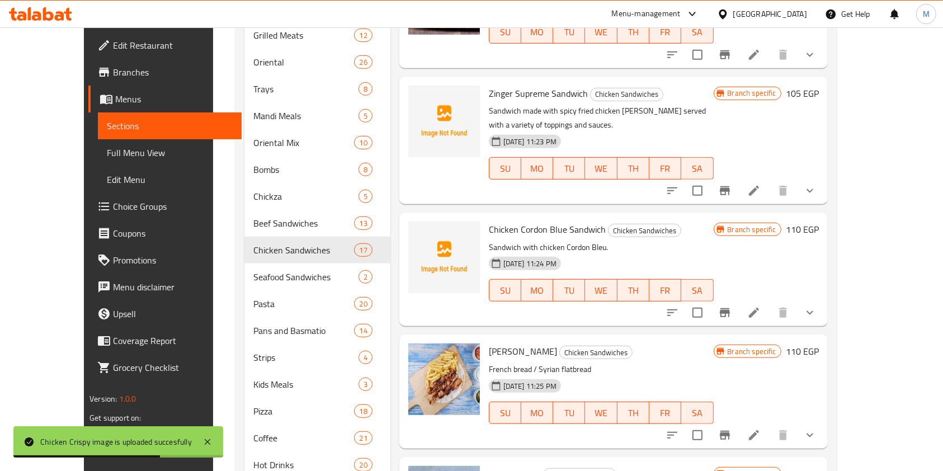
scroll to position [298, 0]
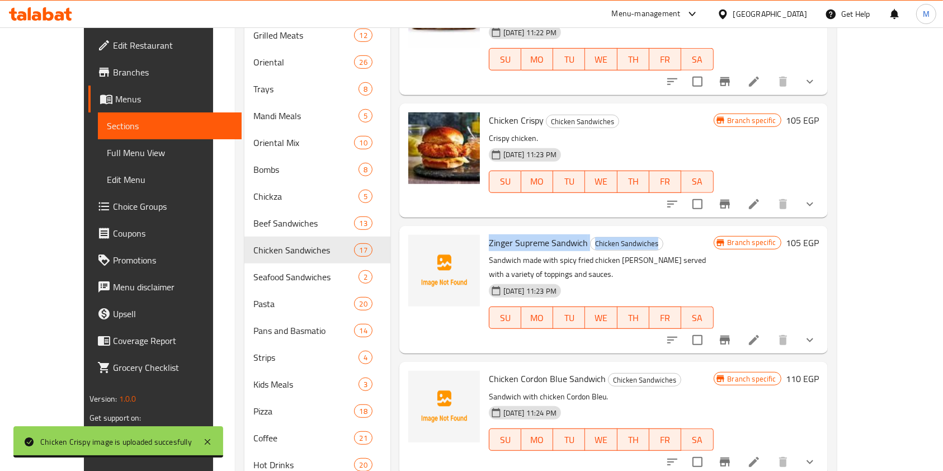
drag, startPoint x: 464, startPoint y: 186, endPoint x: 643, endPoint y: 190, distance: 178.5
click at [643, 230] on div "Zinger Supreme Sandwich Chicken Sandwiches Sandwich made with spicy fried chick…" at bounding box center [601, 289] width 234 height 119
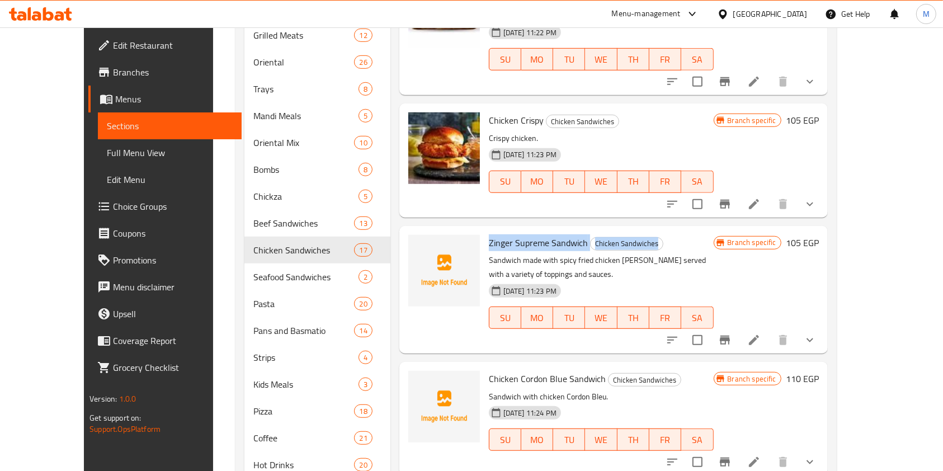
copy h6 "Zinger Supreme Sandwich Chicken Sandwiches"
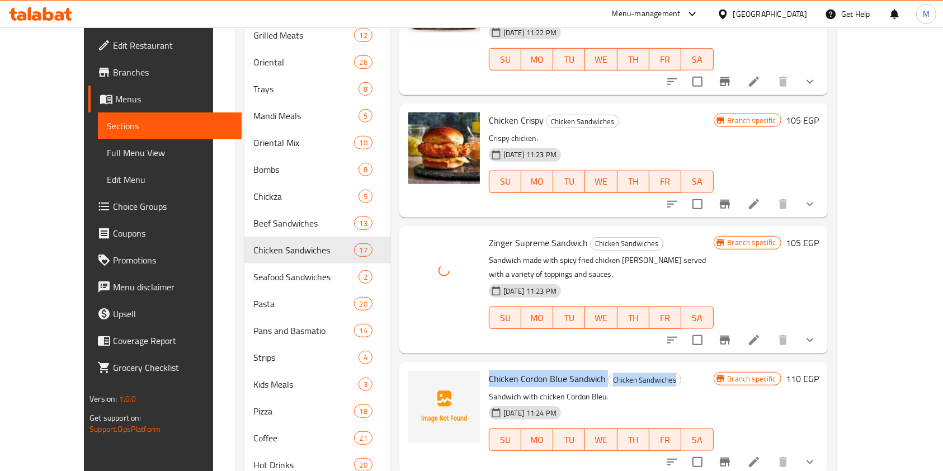
drag, startPoint x: 500, startPoint y: 311, endPoint x: 665, endPoint y: 308, distance: 165.1
click at [665, 366] on div "Chicken Cordon Blue Sandwich Chicken Sandwiches Sandwich with chicken Cordon Bl…" at bounding box center [601, 418] width 234 height 105
copy h6 "Chicken Cordon Blue Sandwich Chicken Sandwiches"
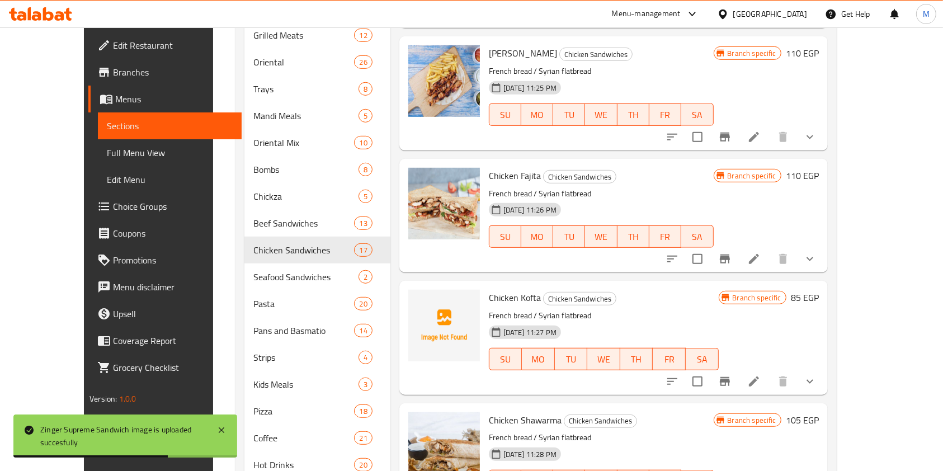
scroll to position [820, 0]
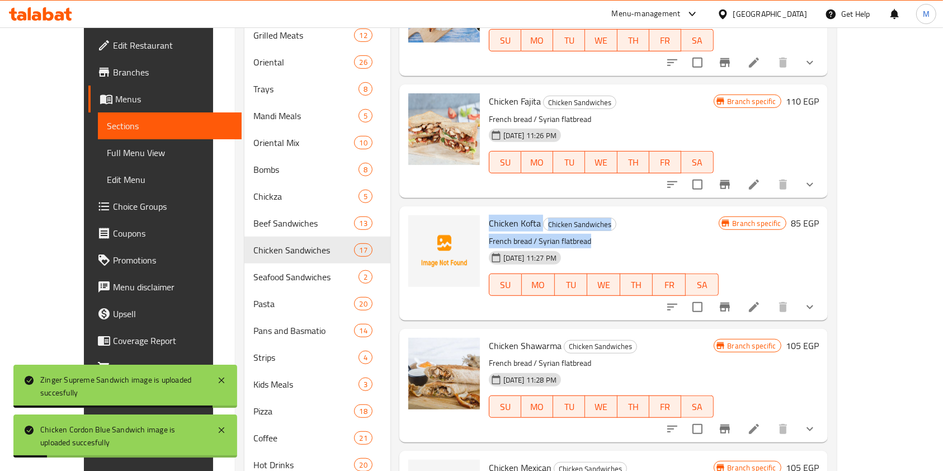
drag, startPoint x: 470, startPoint y: 153, endPoint x: 669, endPoint y: 166, distance: 199.6
click at [669, 211] on div "Chicken Kofta Chicken Sandwiches French bread / Syrian flatbread 04-06-2025 11:…" at bounding box center [603, 263] width 239 height 105
drag, startPoint x: 660, startPoint y: 161, endPoint x: 649, endPoint y: 161, distance: 11.2
click at [660, 215] on h6 "Chicken Kofta Chicken Sandwiches" at bounding box center [604, 223] width 230 height 16
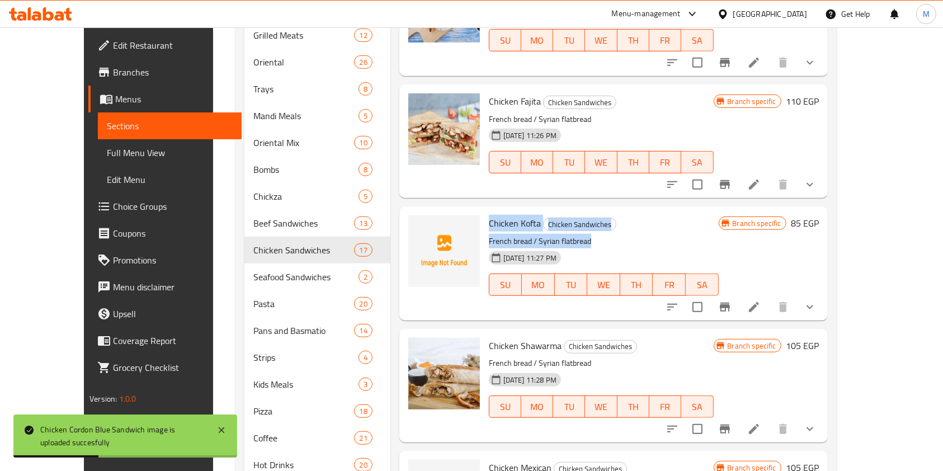
click at [489, 215] on span "Chicken Kofta" at bounding box center [515, 223] width 52 height 17
drag, startPoint x: 464, startPoint y: 150, endPoint x: 600, endPoint y: 150, distance: 135.9
click at [600, 211] on div "Chicken Kofta Chicken Sandwiches French bread / Syrian flatbread 04-06-2025 11:…" at bounding box center [603, 263] width 239 height 105
copy h6 "Chicken Kofta Chicken Sandwiches"
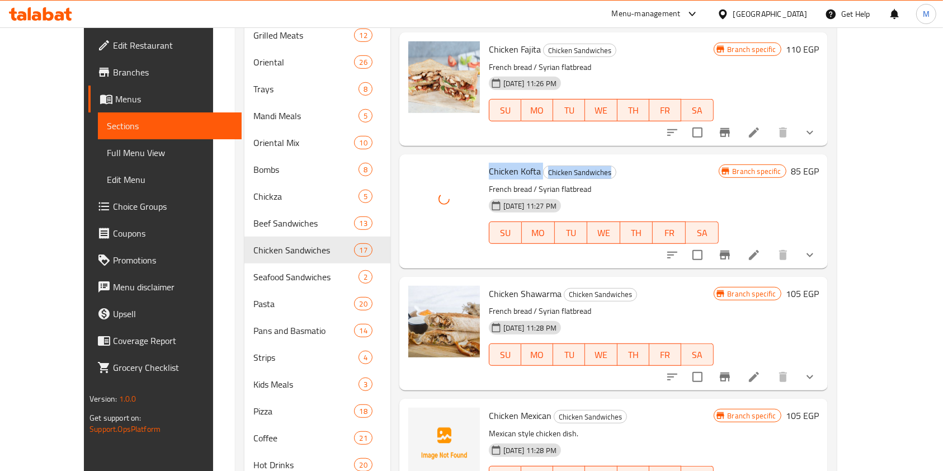
scroll to position [932, 0]
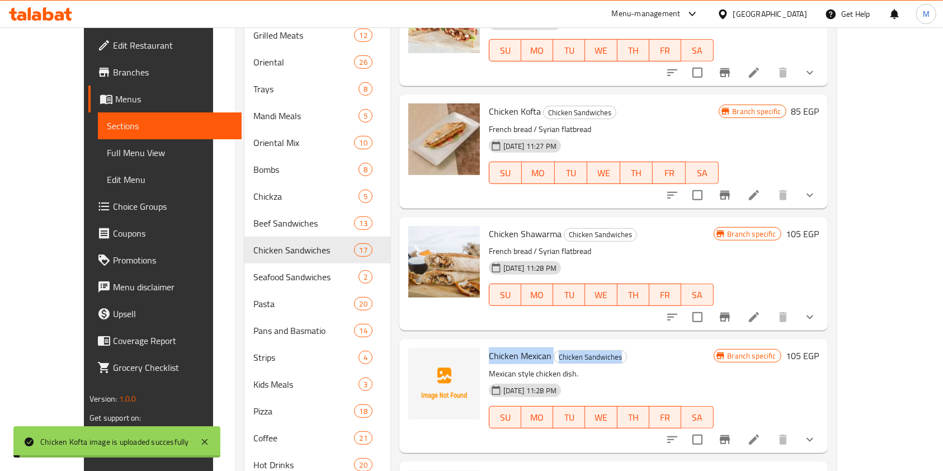
drag, startPoint x: 467, startPoint y: 285, endPoint x: 614, endPoint y: 284, distance: 147.7
click at [614, 343] on div "Chicken Mexican Chicken Sandwiches Mexican style chicken dish. 04-06-2025 11:28…" at bounding box center [601, 395] width 234 height 105
copy h6 "Chicken Mexican Chicken Sandwiches"
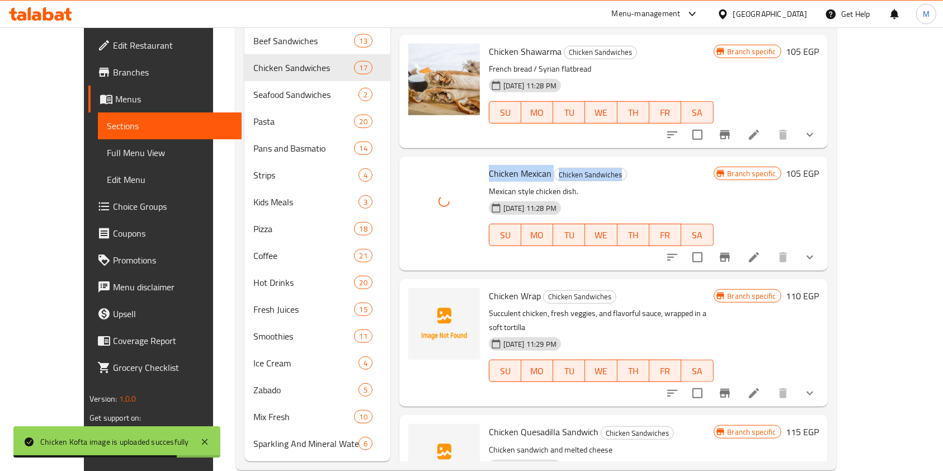
scroll to position [859, 0]
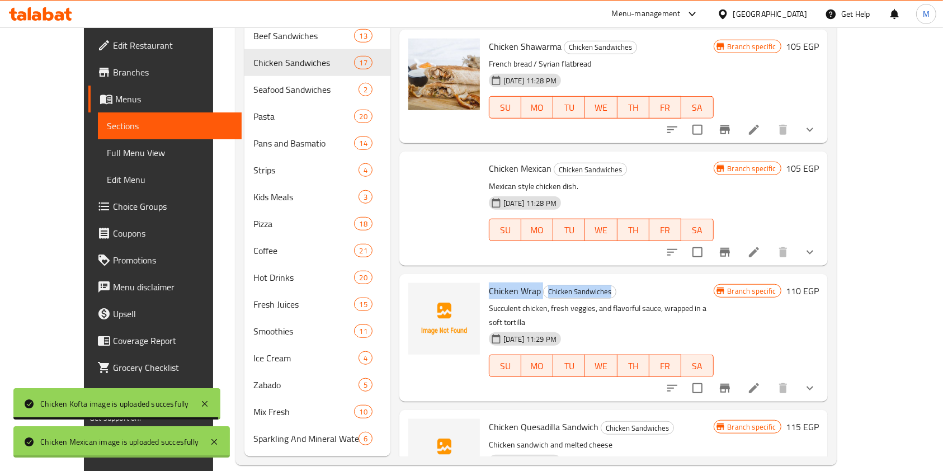
drag, startPoint x: 468, startPoint y: 227, endPoint x: 607, endPoint y: 223, distance: 139.3
click at [607, 283] on h6 "Chicken Wrap Chicken Sandwiches" at bounding box center [601, 291] width 225 height 16
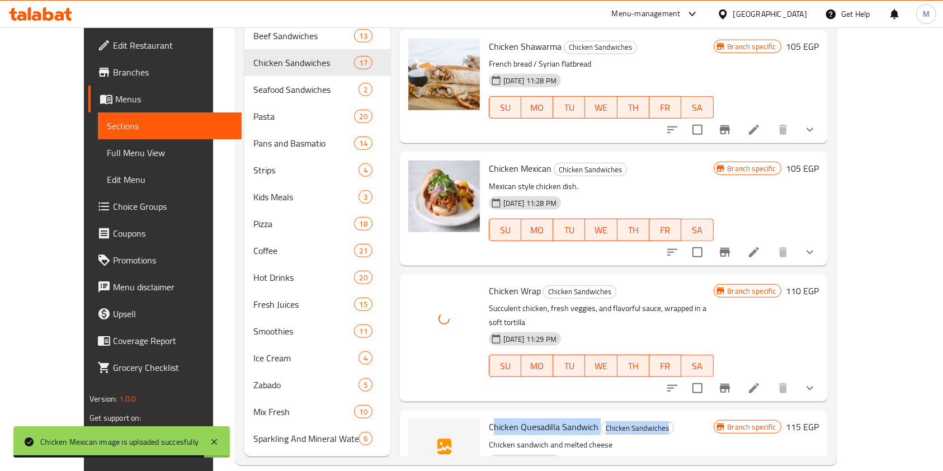
drag, startPoint x: 473, startPoint y: 342, endPoint x: 656, endPoint y: 346, distance: 182.4
click at [656, 419] on h6 "Chicken Quesadilla Sandwich Chicken Sandwiches" at bounding box center [601, 427] width 225 height 16
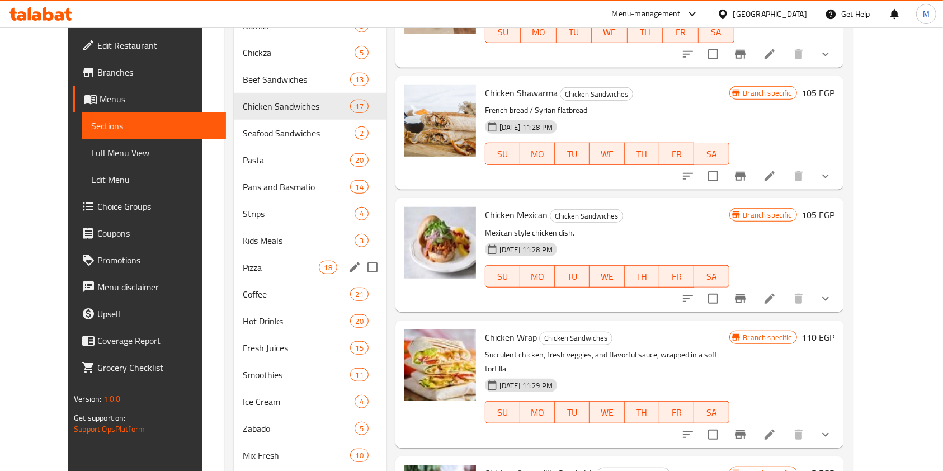
scroll to position [784, 0]
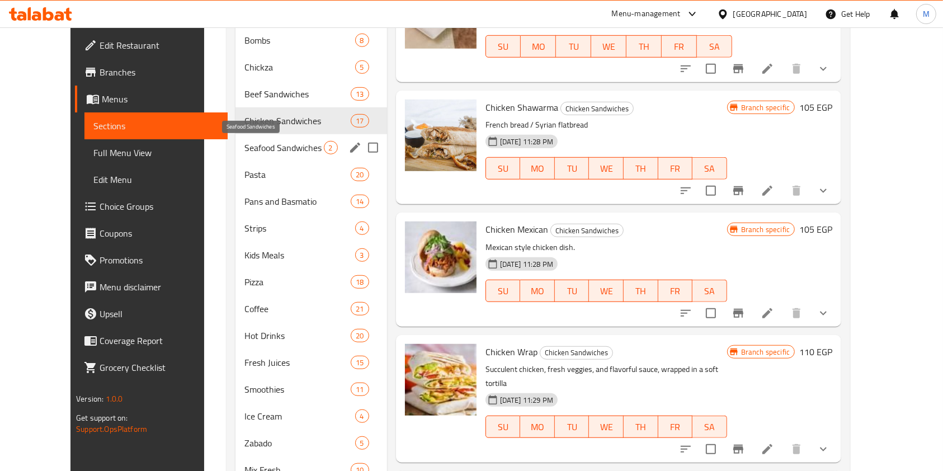
click at [266, 148] on span "Seafood Sandwiches" at bounding box center [283, 147] width 79 height 13
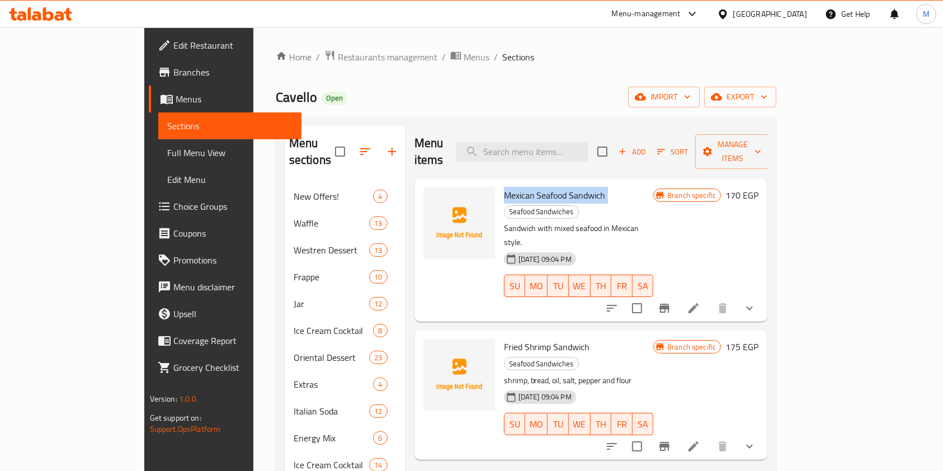
drag, startPoint x: 466, startPoint y: 176, endPoint x: 640, endPoint y: 172, distance: 174.6
click at [640, 183] on div "Mexican Seafood Sandwich Seafood Sandwiches Sandwich with mixed seafood in Mexi…" at bounding box center [579, 250] width 159 height 134
drag, startPoint x: 461, startPoint y: 298, endPoint x: 553, endPoint y: 296, distance: 92.3
click at [553, 335] on div "Fried Shrimp Sandwich Seafood Sandwiches shrimp, bread, oil, salt, pepper and f…" at bounding box center [591, 395] width 345 height 120
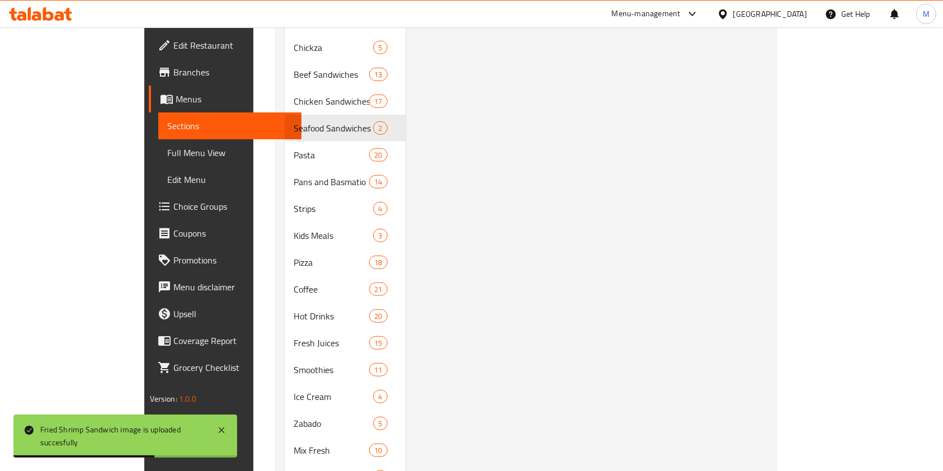
scroll to position [859, 0]
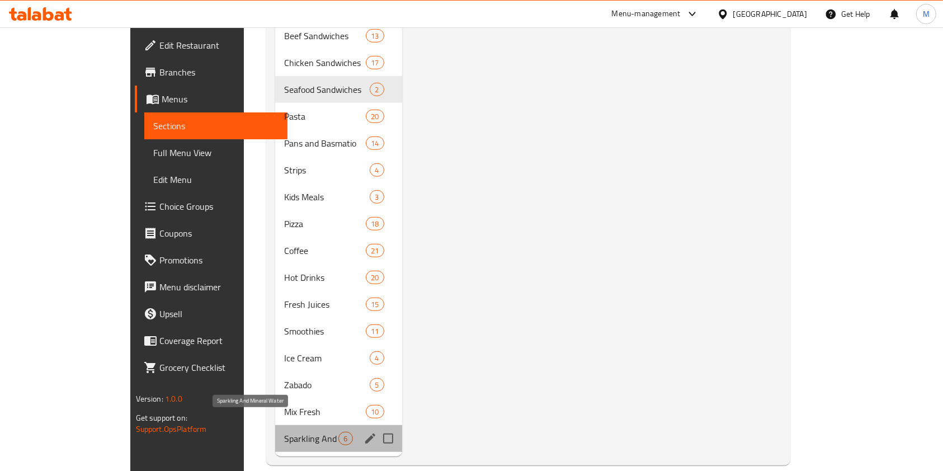
click at [284, 432] on span "Sparkling And Mineral Water" at bounding box center [311, 438] width 54 height 13
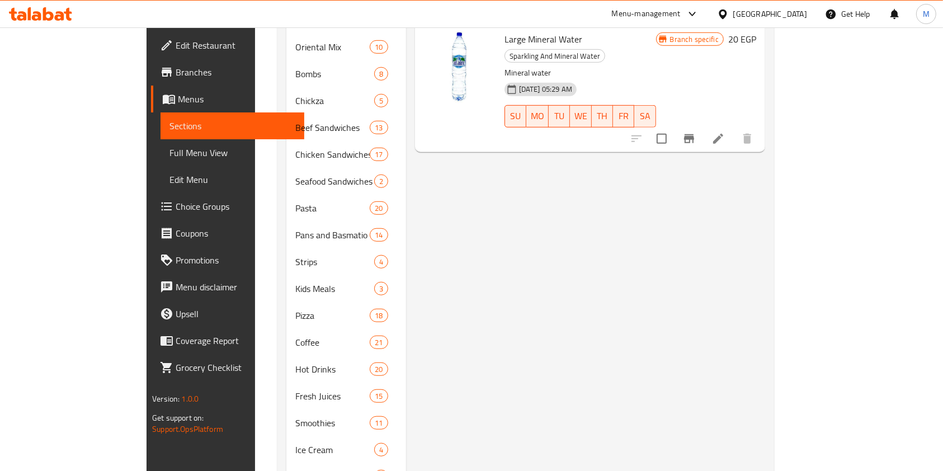
scroll to position [859, 0]
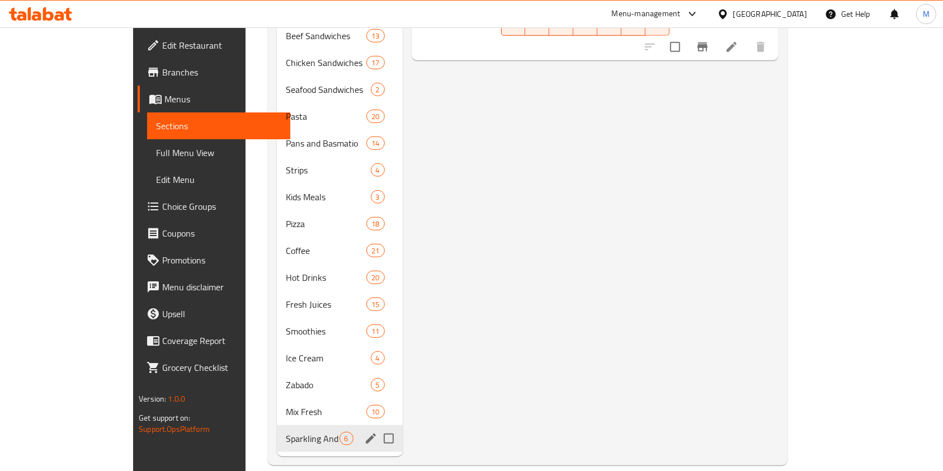
click at [286, 405] on span "Mix Fresh" at bounding box center [326, 411] width 81 height 13
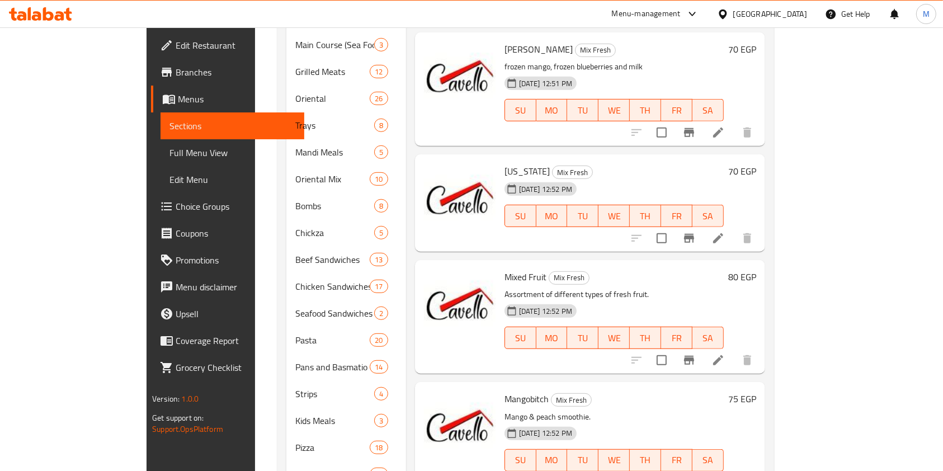
scroll to position [859, 0]
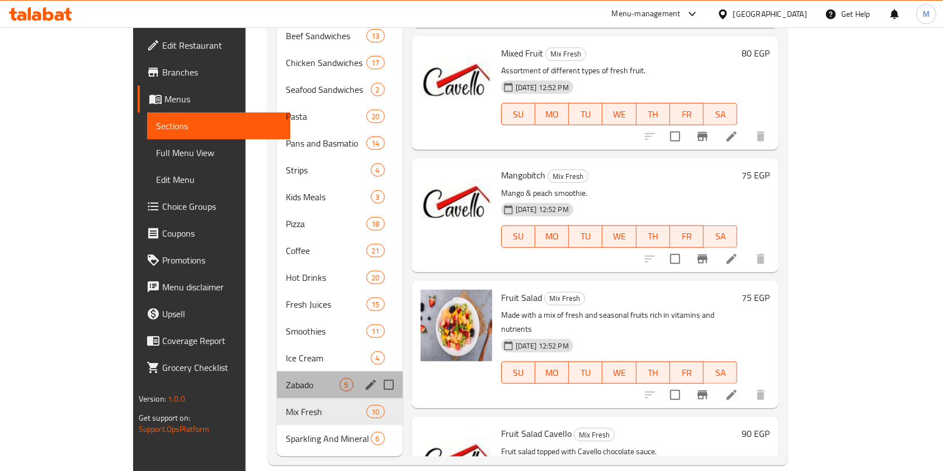
click at [277, 374] on div "Zabado 5" at bounding box center [339, 384] width 125 height 27
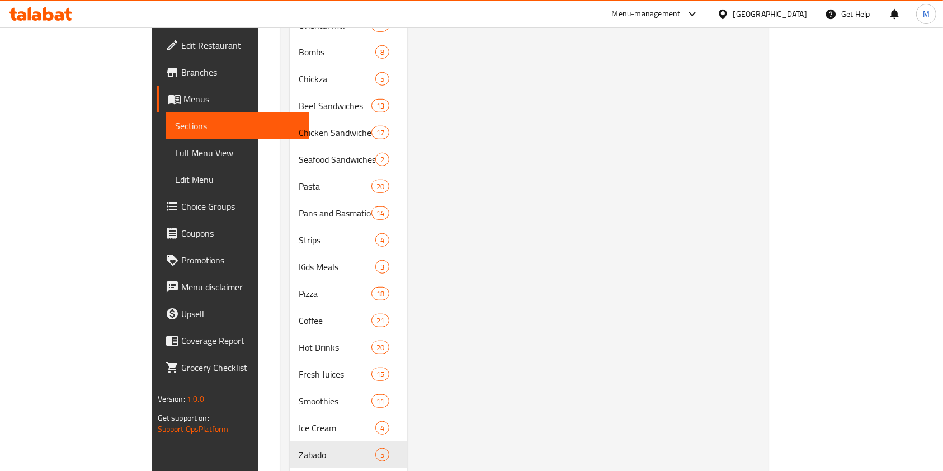
scroll to position [859, 0]
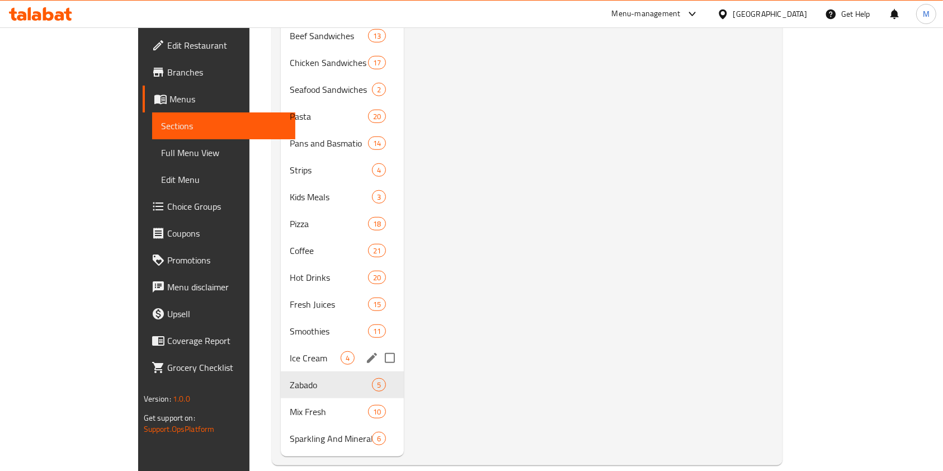
click at [281, 348] on div "Ice Cream 4" at bounding box center [342, 358] width 123 height 27
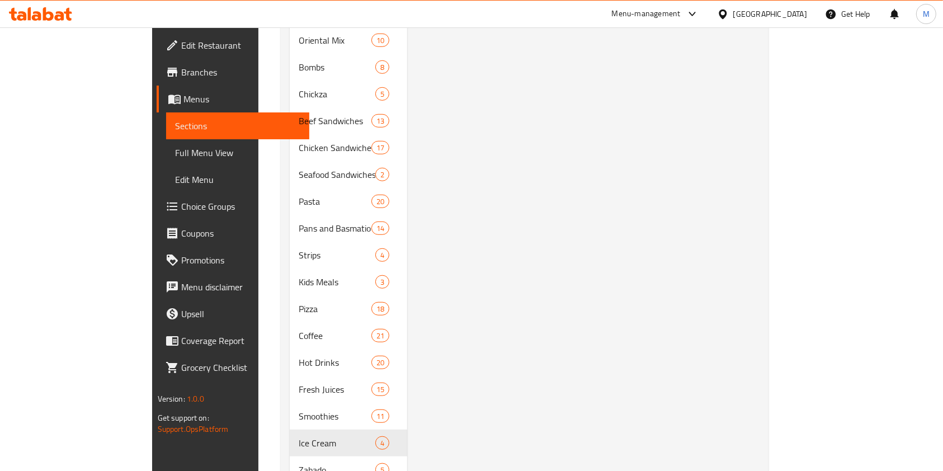
scroll to position [859, 0]
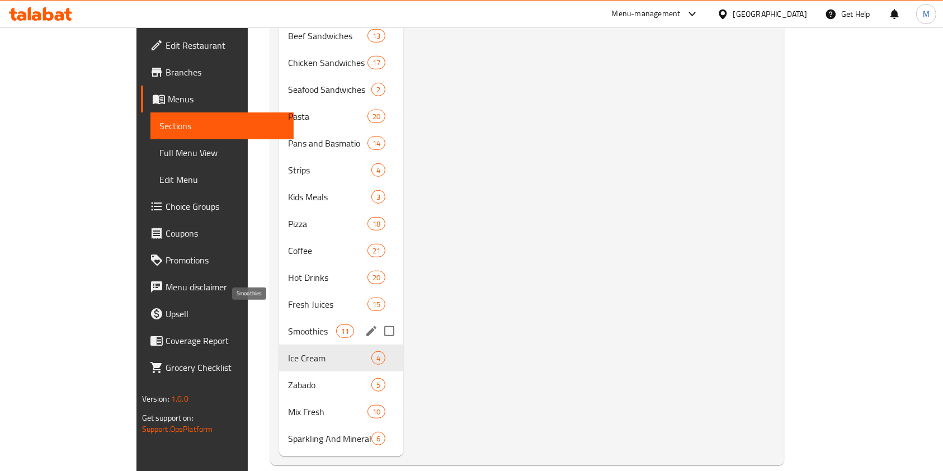
click at [288, 324] on span "Smoothies" at bounding box center [312, 330] width 48 height 13
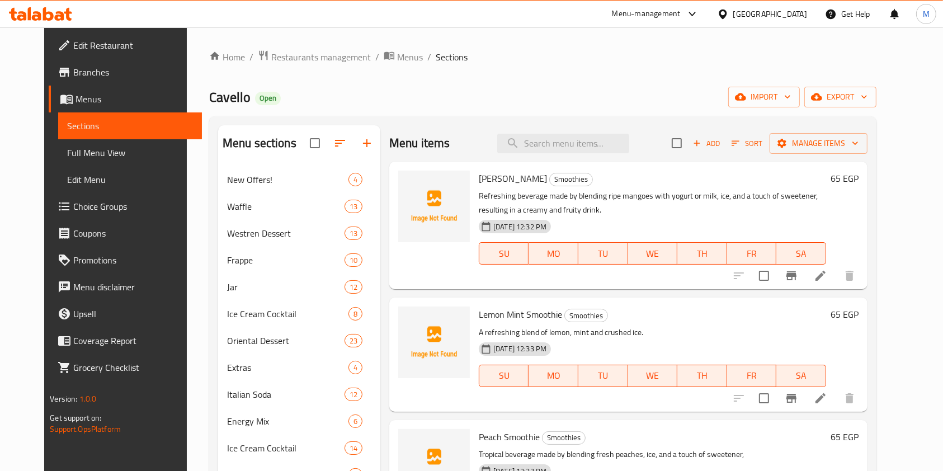
click at [479, 184] on span "Mango Smoothie" at bounding box center [513, 178] width 68 height 17
click at [494, 310] on span "Lemon Mint Smoothie" at bounding box center [520, 314] width 83 height 17
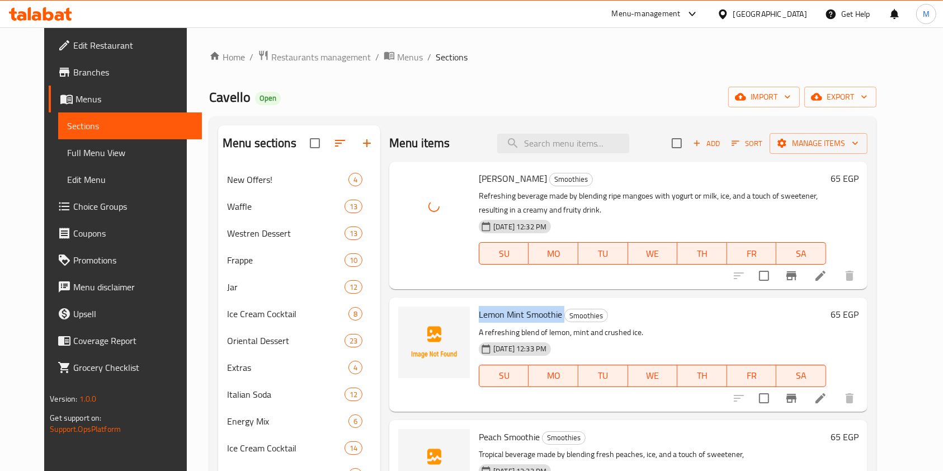
click at [494, 310] on span "Lemon Mint Smoothie" at bounding box center [520, 314] width 83 height 17
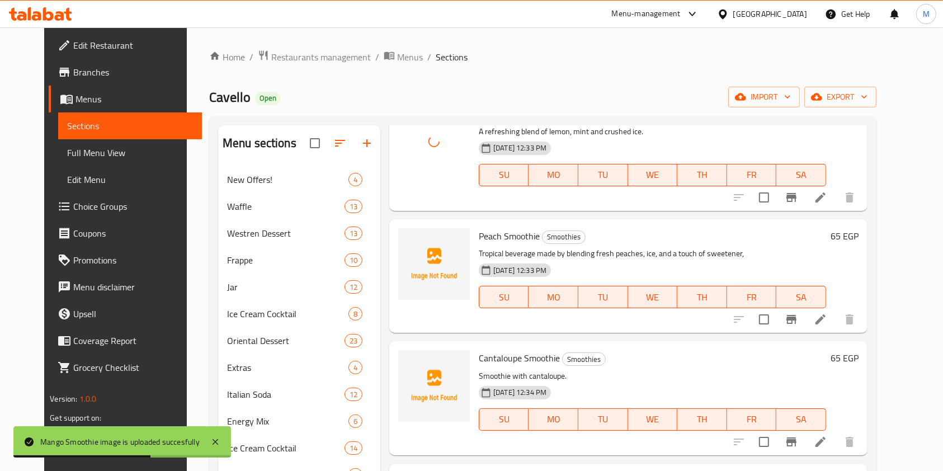
scroll to position [224, 0]
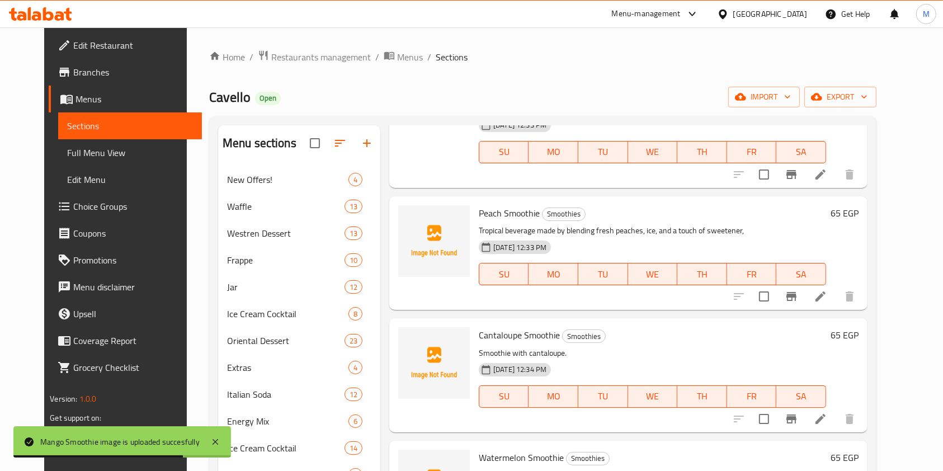
click at [481, 213] on span "Peach Smoothie" at bounding box center [509, 213] width 61 height 17
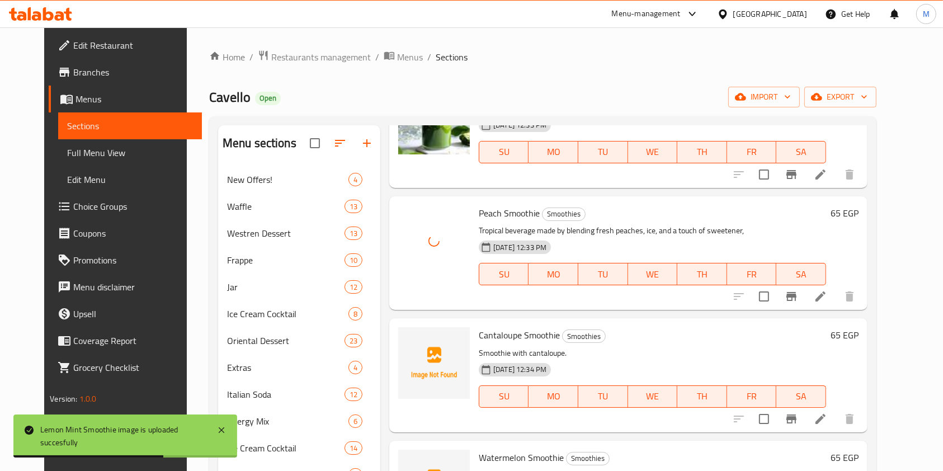
click at [485, 331] on span "Cantaloupe Smoothie" at bounding box center [519, 335] width 81 height 17
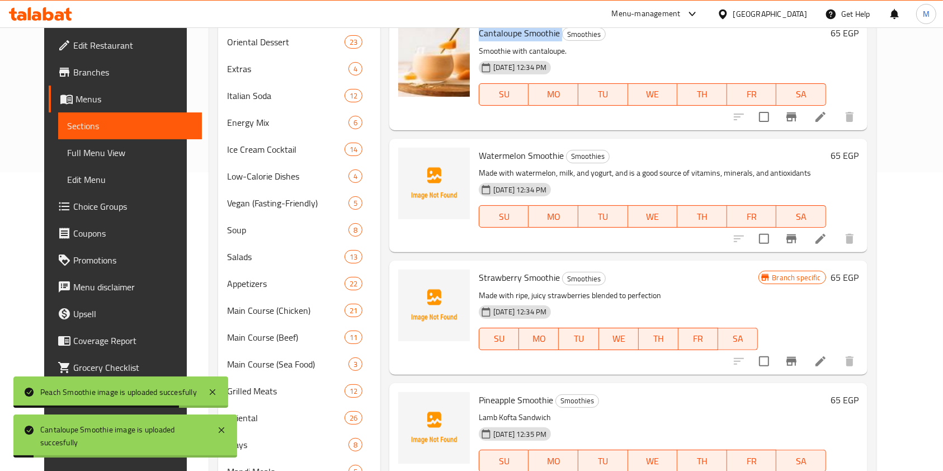
scroll to position [373, 0]
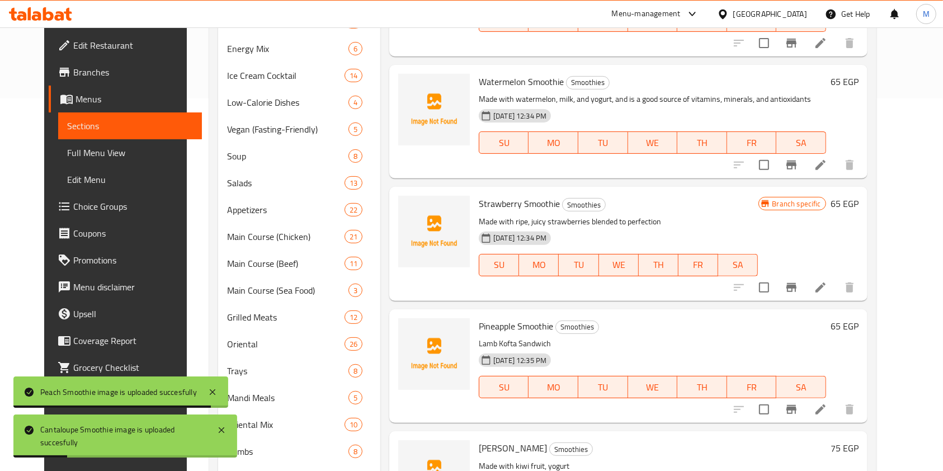
click at [492, 91] on div "Watermelon Smoothie Smoothies Made with watermelon, milk, and yogurt, and is a …" at bounding box center [652, 121] width 356 height 105
click at [492, 85] on span "Watermelon Smoothie" at bounding box center [521, 81] width 85 height 17
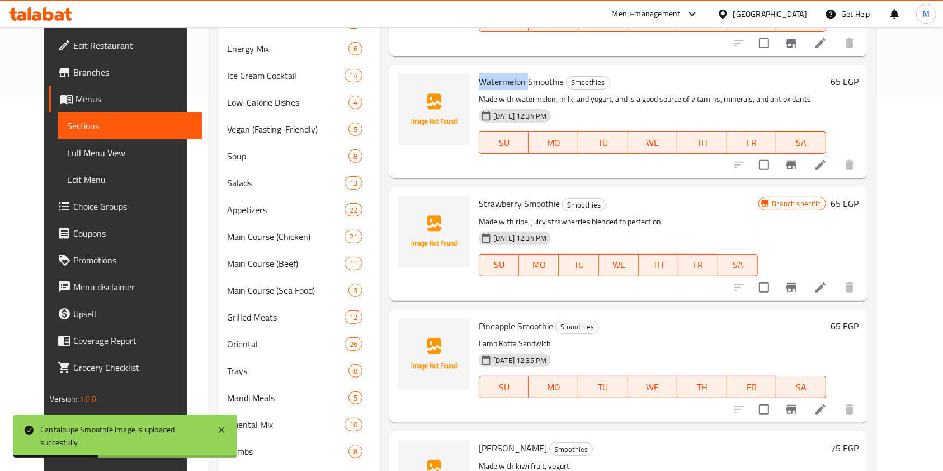
click at [492, 85] on span "Watermelon Smoothie" at bounding box center [521, 81] width 85 height 17
click at [492, 84] on span "Watermelon Smoothie" at bounding box center [521, 81] width 85 height 17
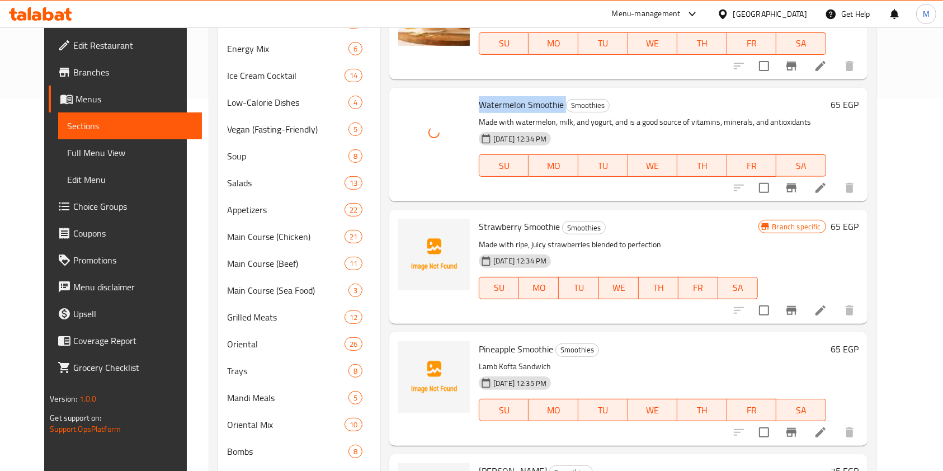
scroll to position [227, 0]
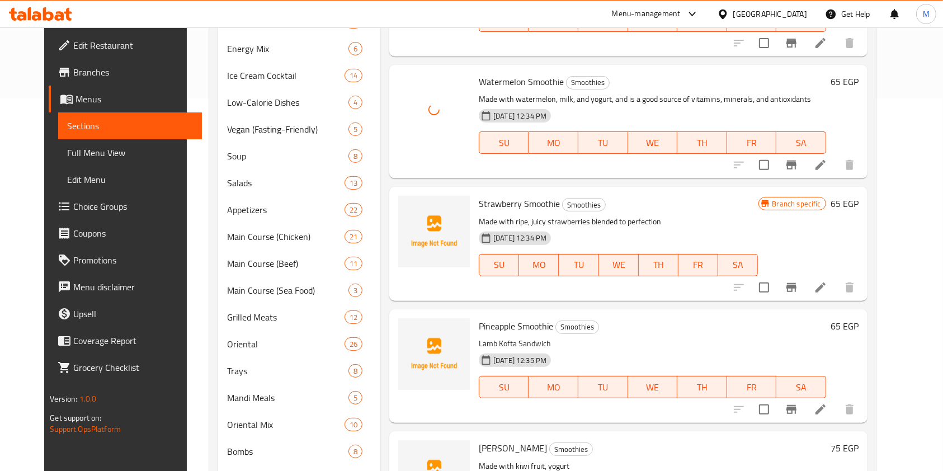
click at [488, 202] on span "Strawberry Smoothie" at bounding box center [519, 203] width 81 height 17
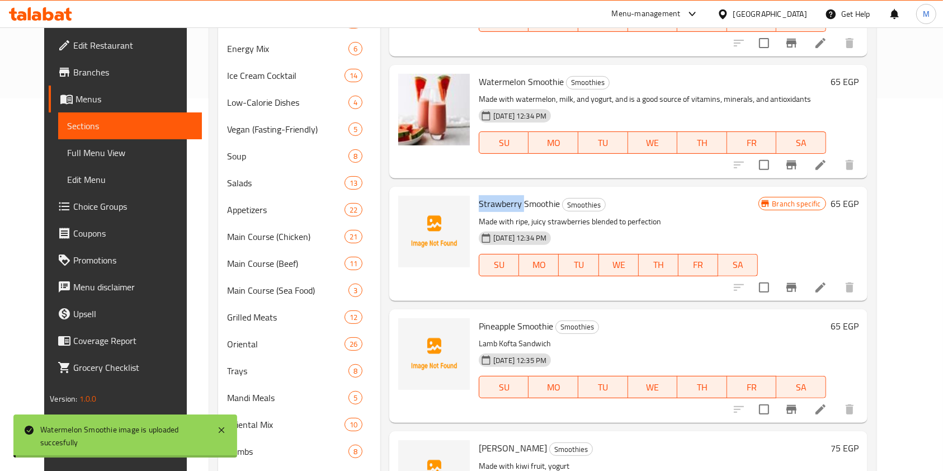
click at [489, 201] on span "Strawberry Smoothie" at bounding box center [519, 203] width 81 height 17
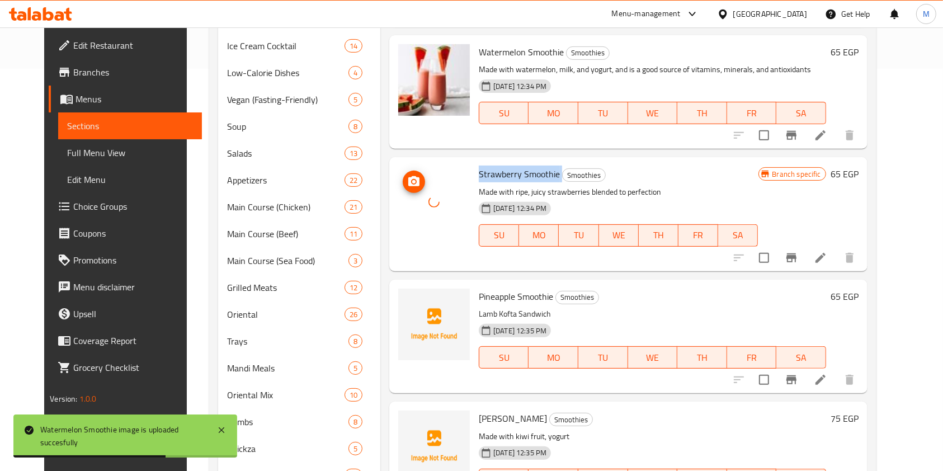
scroll to position [448, 0]
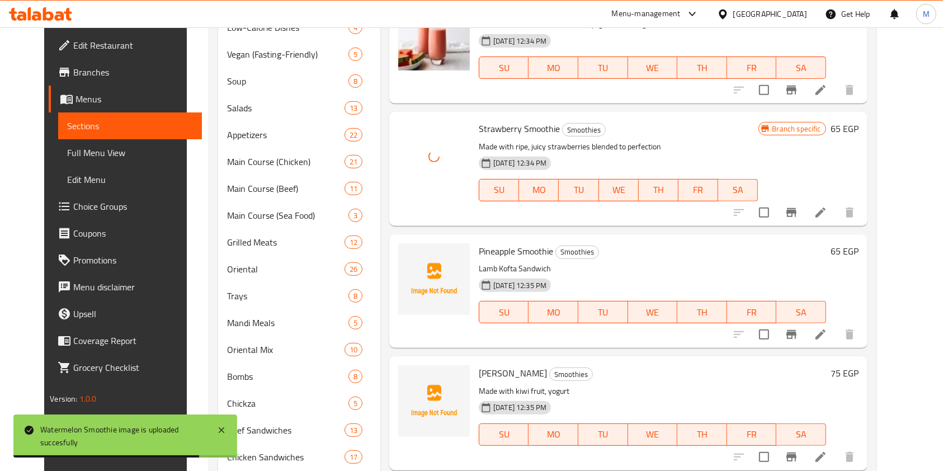
click at [479, 244] on span "Pineapple Smoothie" at bounding box center [516, 251] width 74 height 17
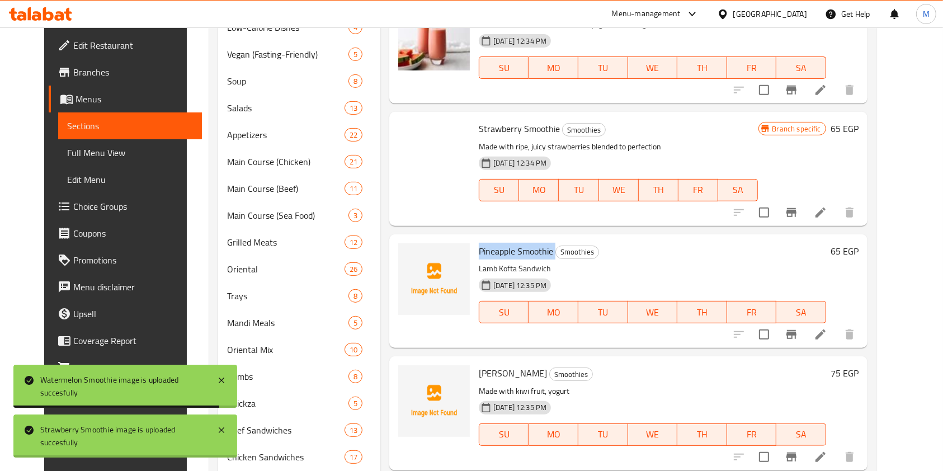
click at [479, 244] on span "Pineapple Smoothie" at bounding box center [516, 251] width 74 height 17
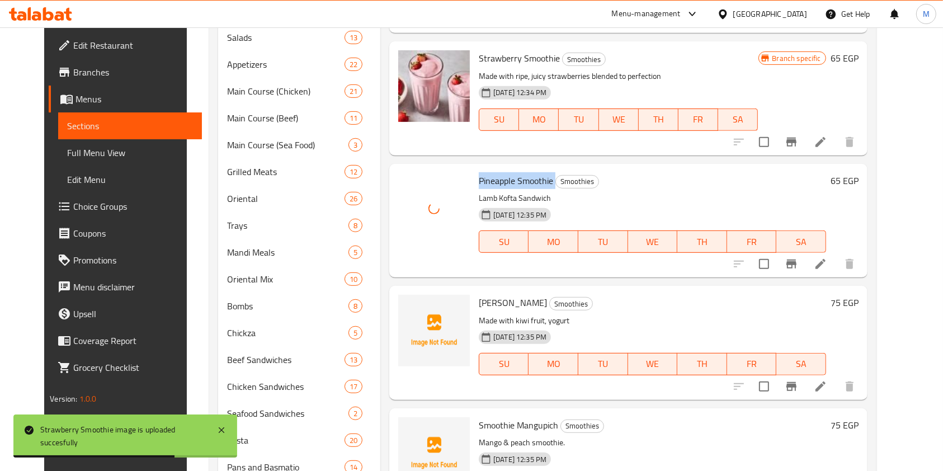
scroll to position [596, 0]
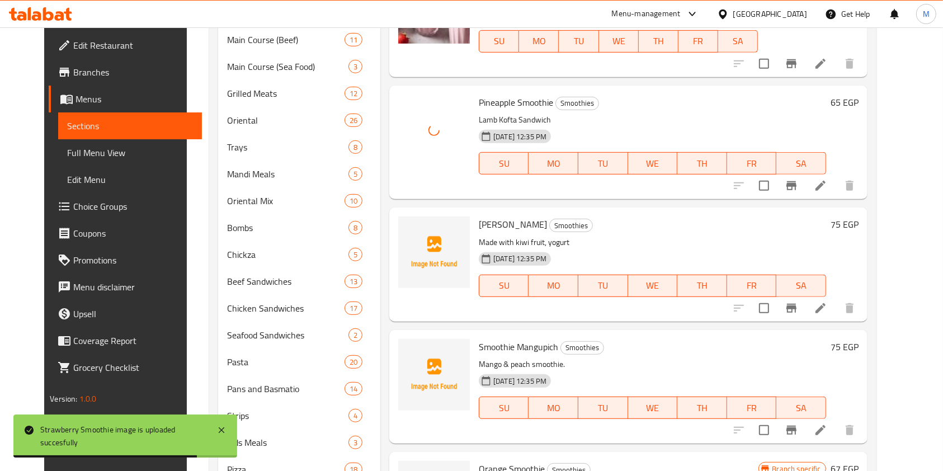
click at [480, 209] on div "Kiwi Smoothie Smoothies Made with kiwi fruit, yogurt 02-07-2025 12:35 PM SU MO …" at bounding box center [628, 265] width 478 height 114
click at [479, 235] on p "Made with kiwi fruit, yogurt" at bounding box center [652, 242] width 347 height 14
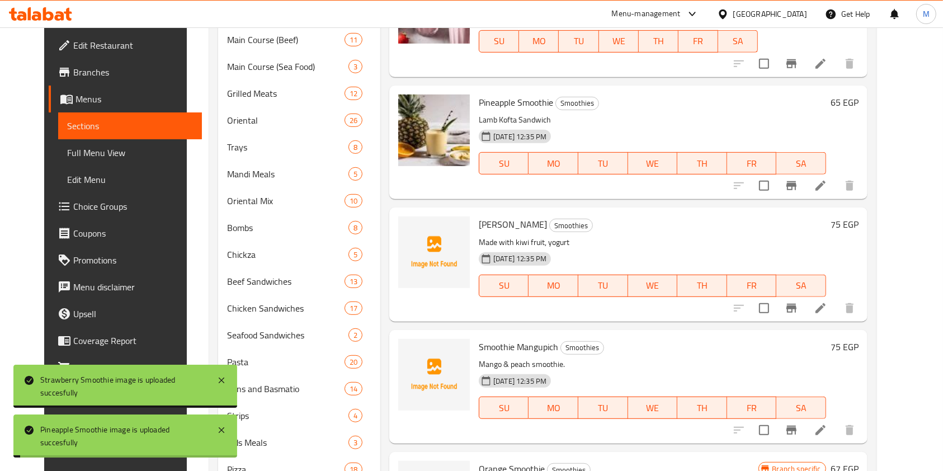
click at [479, 230] on span "Kiwi Smoothie" at bounding box center [513, 224] width 68 height 17
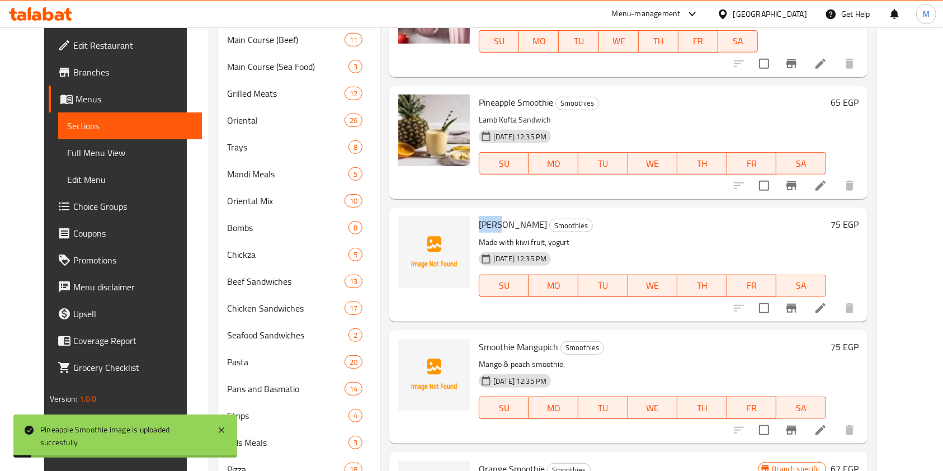
click at [479, 230] on span "Kiwi Smoothie" at bounding box center [513, 224] width 68 height 17
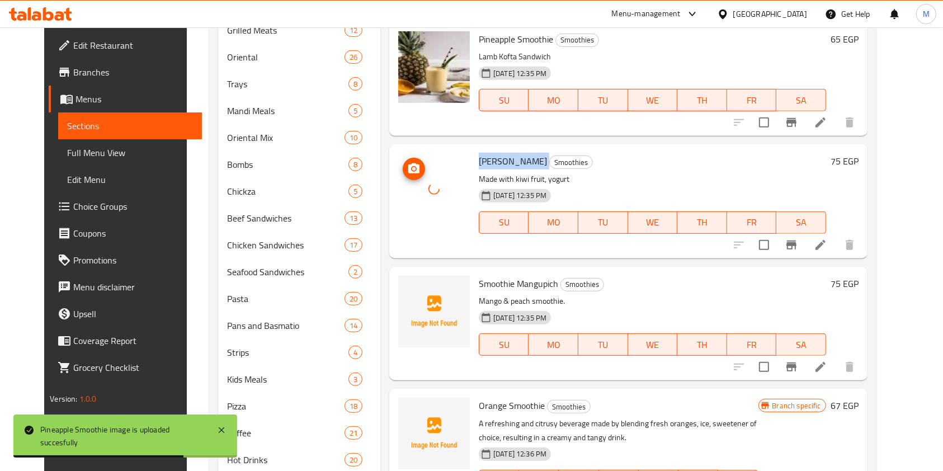
scroll to position [746, 0]
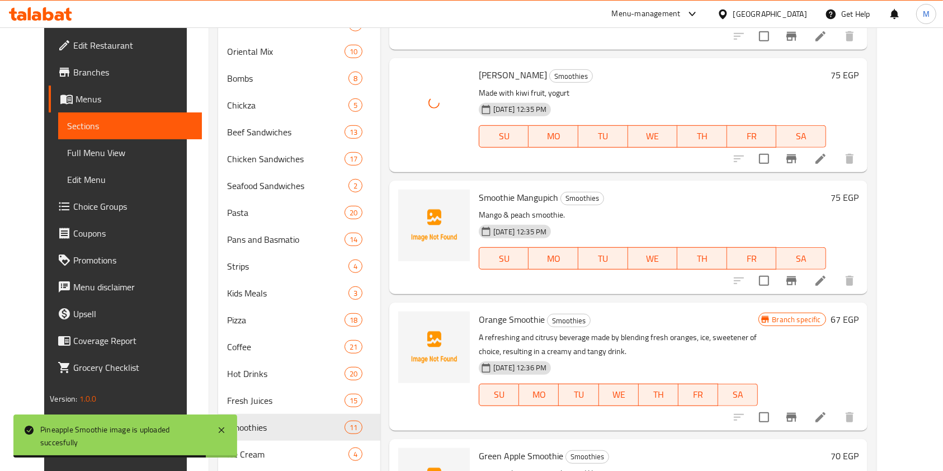
click at [479, 208] on p "Mango & peach smoothie." at bounding box center [652, 215] width 347 height 14
click at [483, 190] on span "Smoothie Mangupich" at bounding box center [518, 197] width 79 height 17
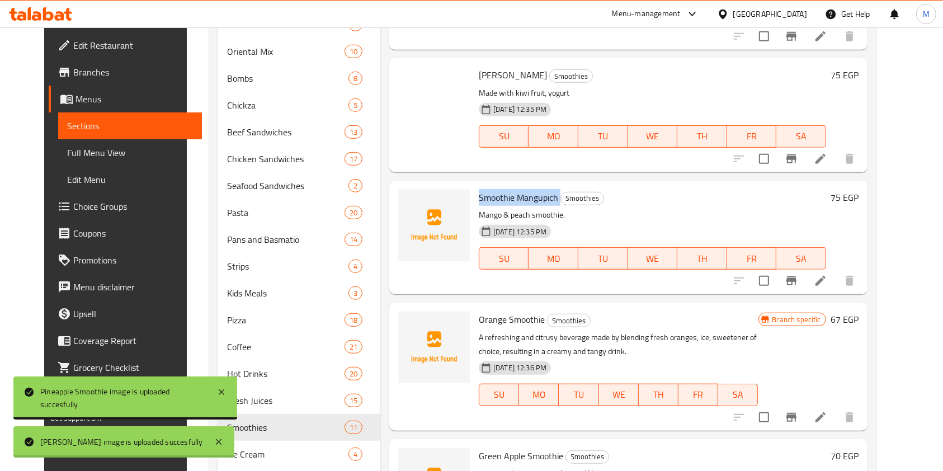
click at [483, 190] on span "Smoothie Mangupich" at bounding box center [518, 197] width 79 height 17
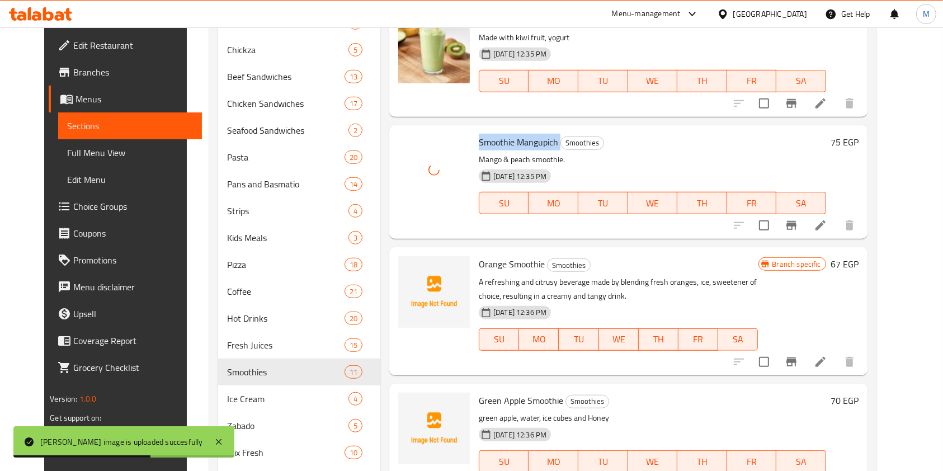
scroll to position [859, 0]
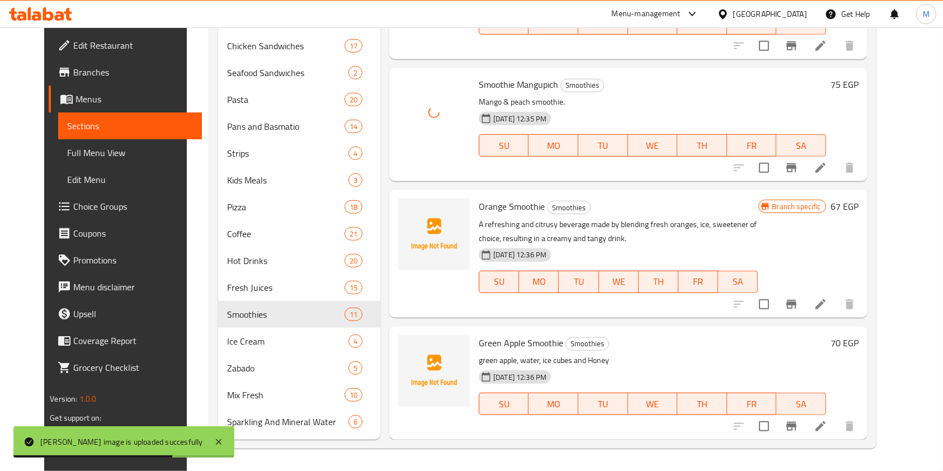
click at [484, 201] on span "Orange Smoothie" at bounding box center [512, 206] width 66 height 17
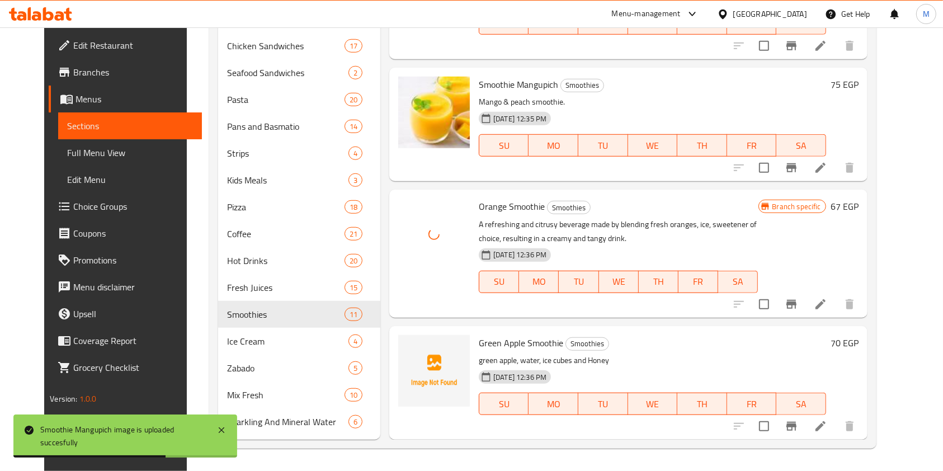
click at [474, 331] on div "Green Apple Smoothie Smoothies green apple, water, ice cubes and Honey 02-07-20…" at bounding box center [652, 383] width 356 height 105
click at [482, 339] on span "Green Apple Smoothie" at bounding box center [521, 343] width 84 height 17
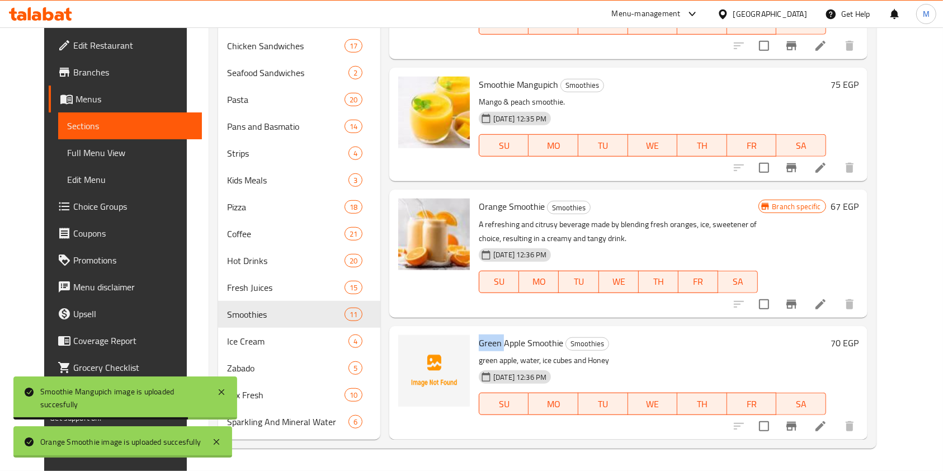
click at [482, 339] on span "Green Apple Smoothie" at bounding box center [521, 343] width 84 height 17
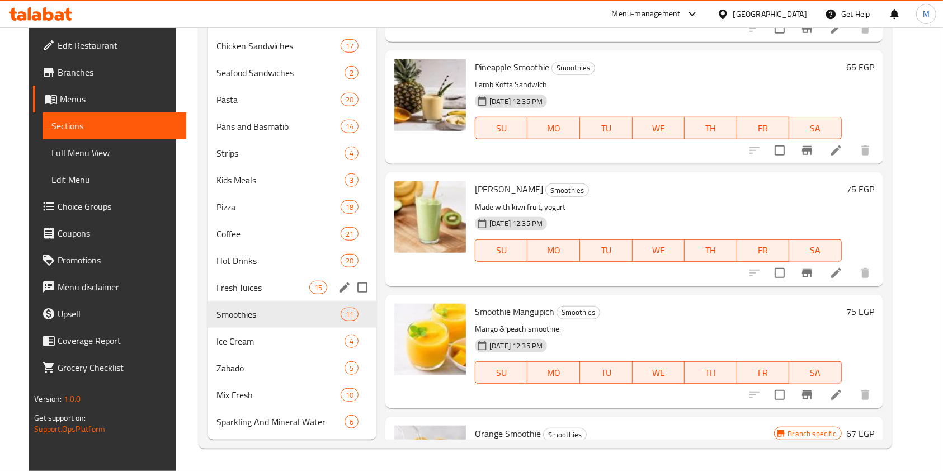
click at [245, 296] on div "Fresh Juices 15" at bounding box center [292, 287] width 169 height 27
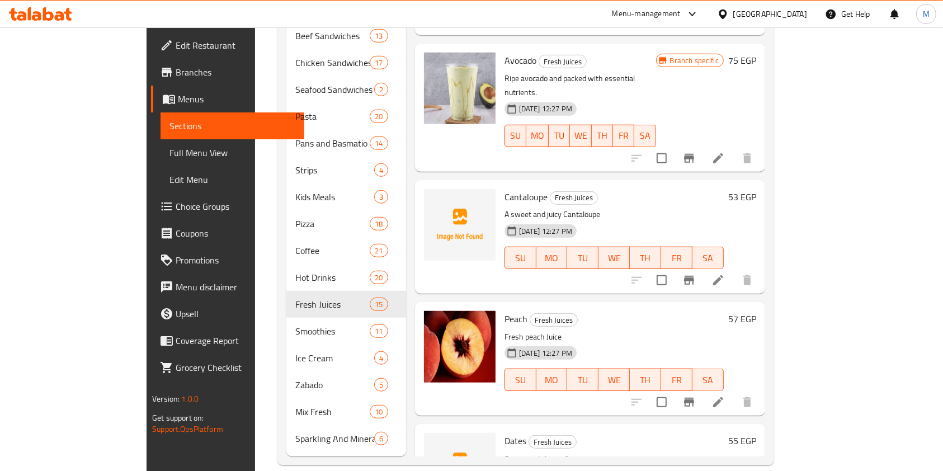
scroll to position [373, 0]
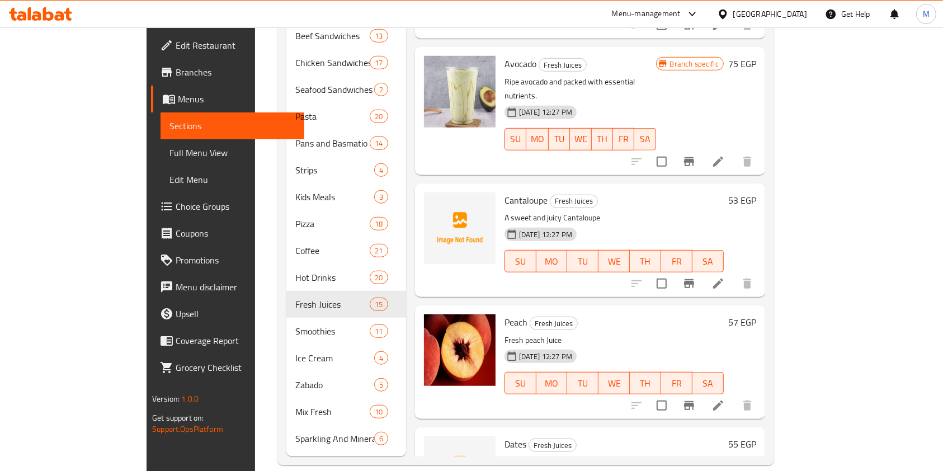
click at [505, 211] on p "A sweet and juicy Cantaloupe" at bounding box center [614, 218] width 219 height 14
click at [505, 192] on span "Cantaloupe" at bounding box center [526, 200] width 43 height 17
drag, startPoint x: 467, startPoint y: 168, endPoint x: 567, endPoint y: 164, distance: 100.8
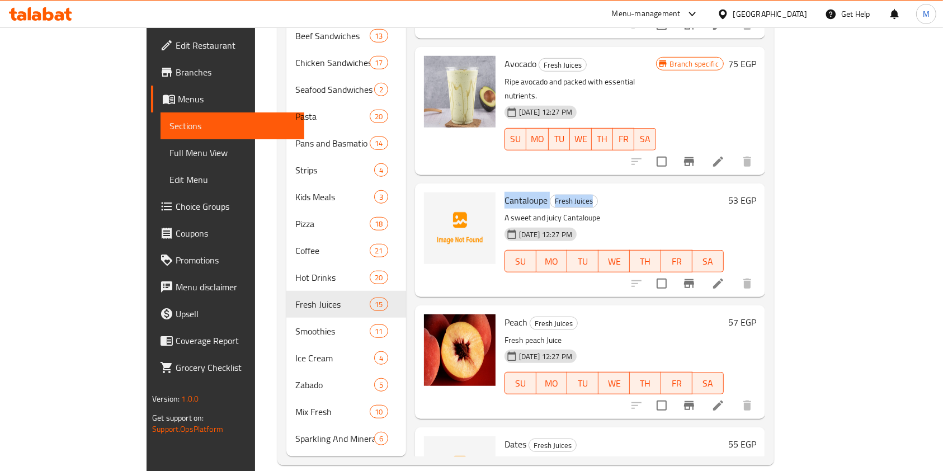
click at [567, 188] on div "Cantaloupe Fresh Juices A sweet and juicy Cantaloupe 02-07-2025 12:27 PM SU MO …" at bounding box center [614, 240] width 228 height 105
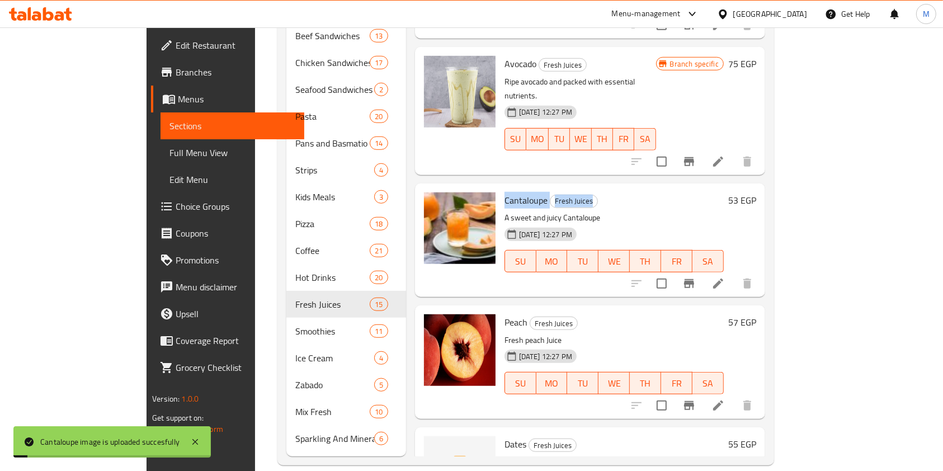
scroll to position [522, 0]
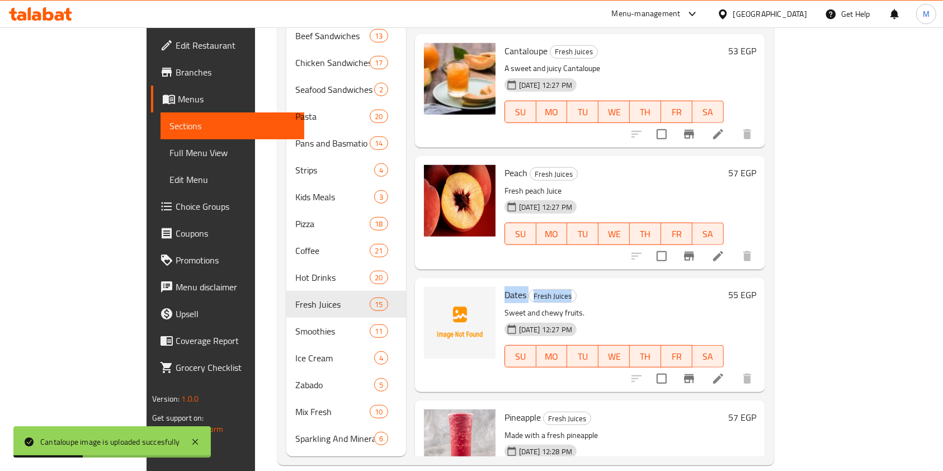
drag, startPoint x: 466, startPoint y: 262, endPoint x: 571, endPoint y: 263, distance: 104.6
click at [571, 282] on div "Dates Fresh Juices Sweet and chewy fruits. 02-07-2025 12:27 PM SU MO TU WE TH F…" at bounding box center [614, 334] width 228 height 105
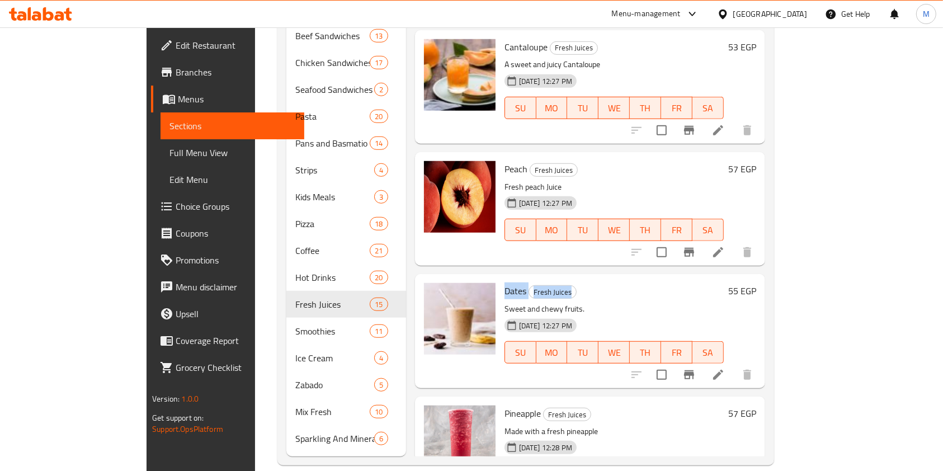
scroll to position [688, 0]
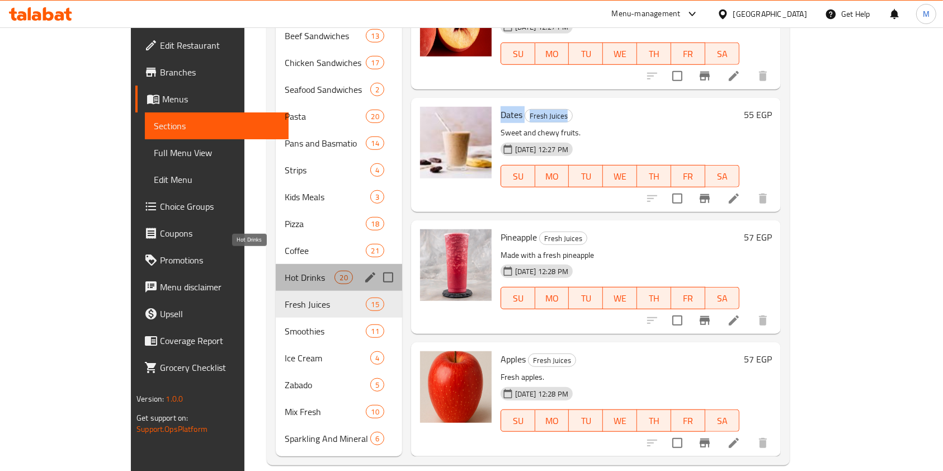
click at [285, 271] on span "Hot Drinks" at bounding box center [310, 277] width 50 height 13
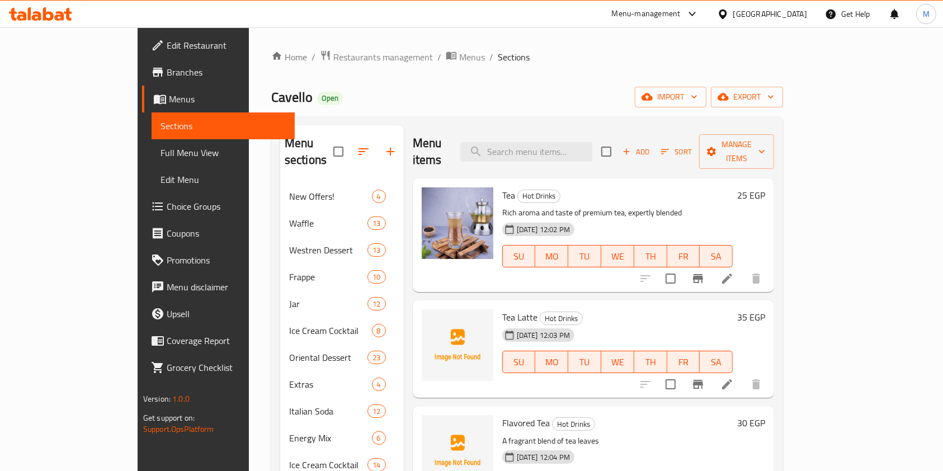
click at [502, 309] on span "Tea Latte" at bounding box center [519, 317] width 35 height 17
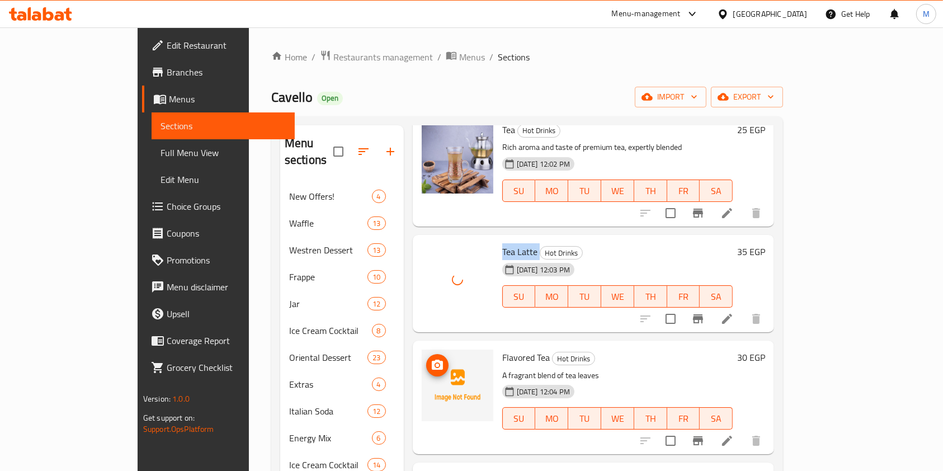
scroll to position [149, 0]
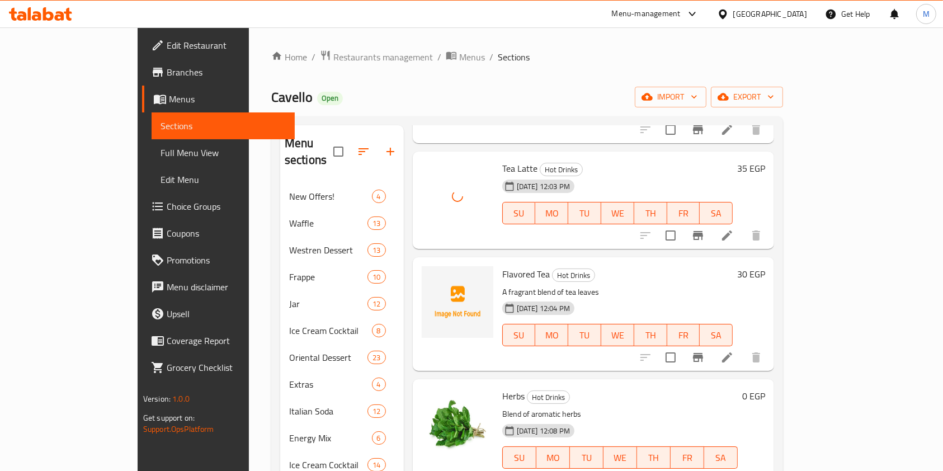
click at [502, 266] on span "Flavored Tea" at bounding box center [526, 274] width 48 height 17
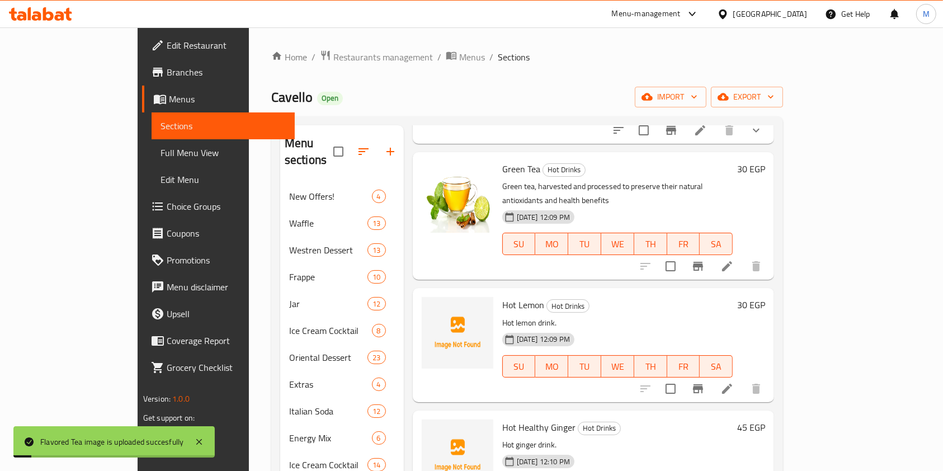
scroll to position [522, 0]
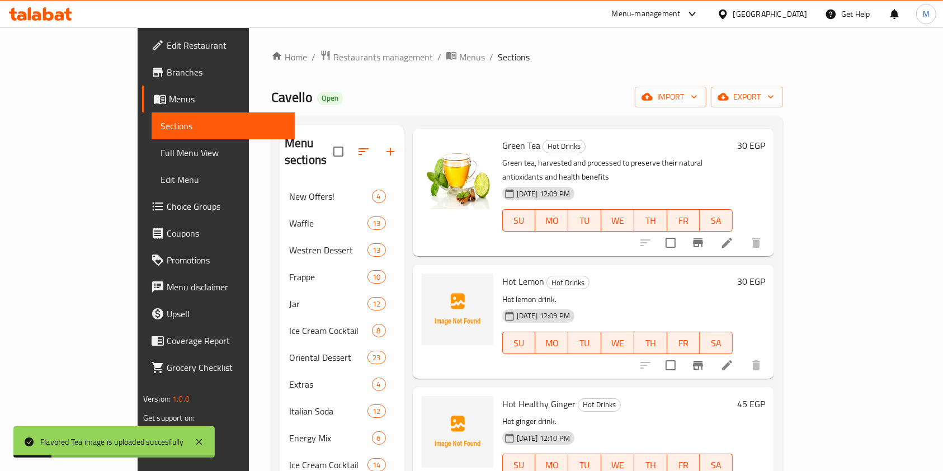
click at [502, 273] on span "Hot Lemon" at bounding box center [523, 281] width 42 height 17
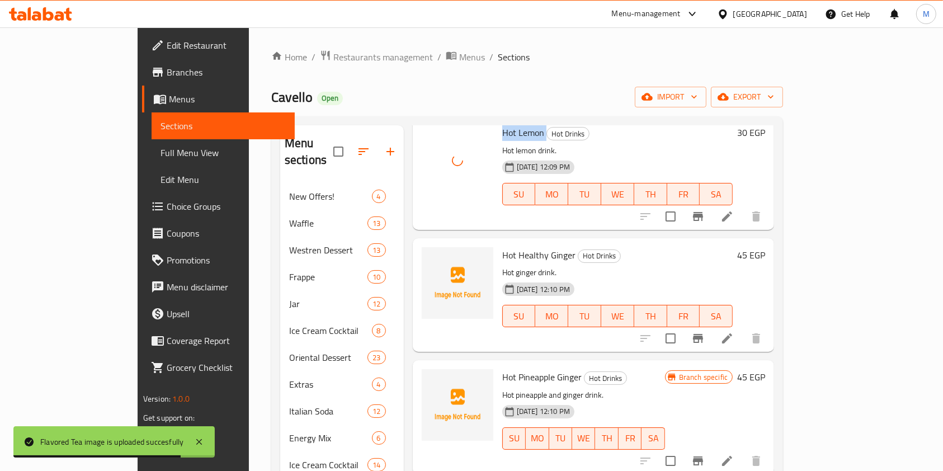
scroll to position [671, 0]
click at [502, 246] on span "Hot Healthy Ginger" at bounding box center [538, 254] width 73 height 17
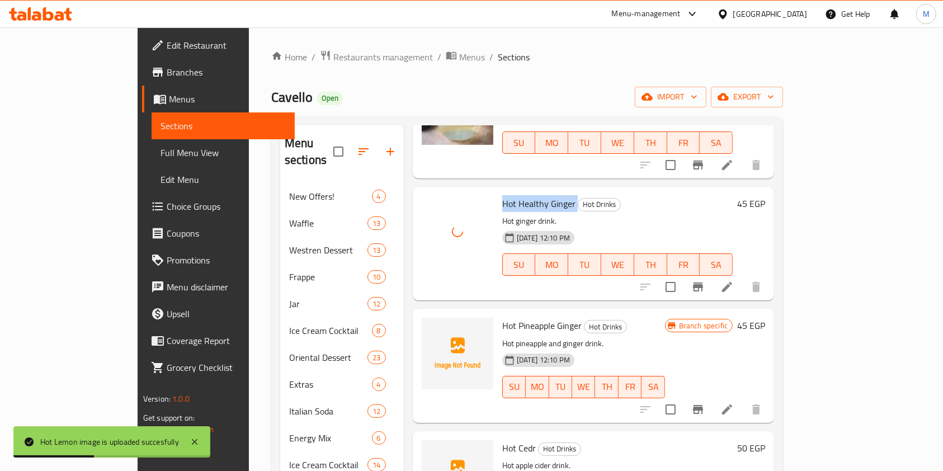
scroll to position [746, 0]
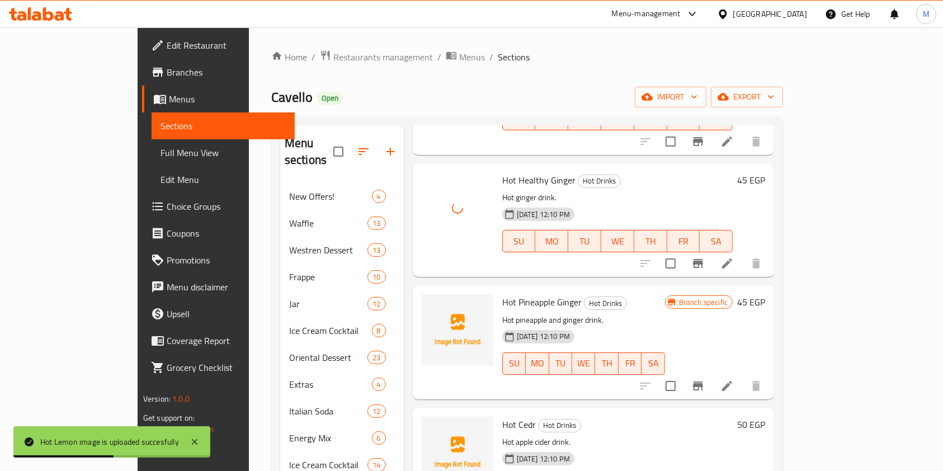
click at [502, 294] on span "Hot Pineapple Ginger" at bounding box center [541, 302] width 79 height 17
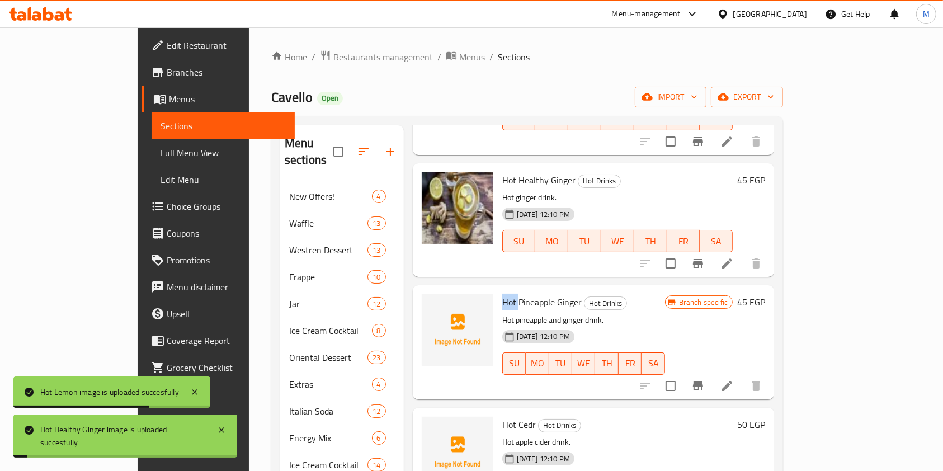
click at [502, 294] on span "Hot Pineapple Ginger" at bounding box center [541, 302] width 79 height 17
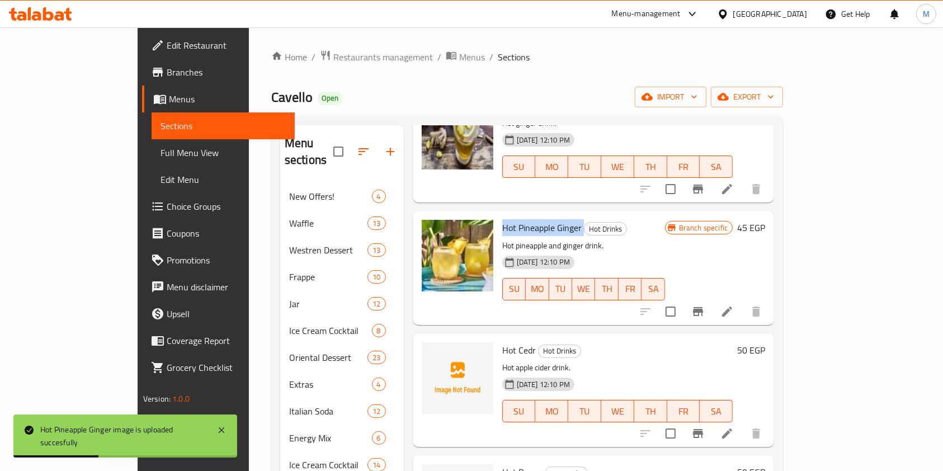
scroll to position [969, 0]
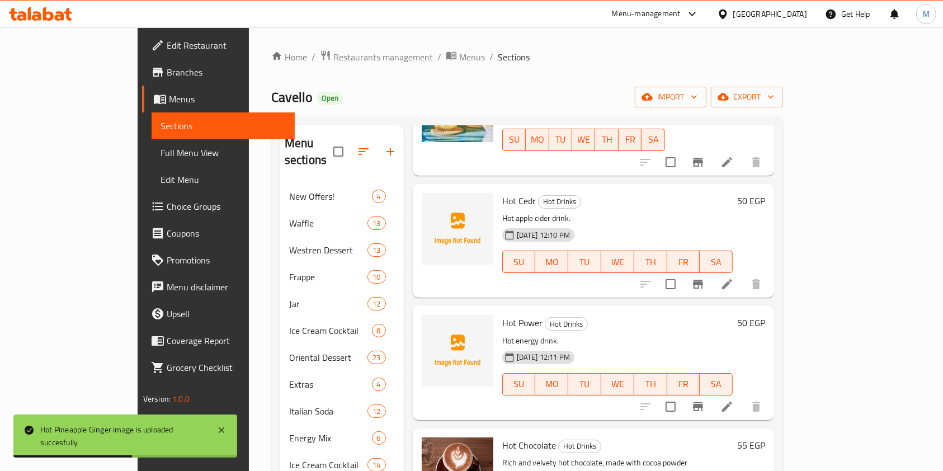
click at [502, 192] on span "Hot Cedr" at bounding box center [519, 200] width 34 height 17
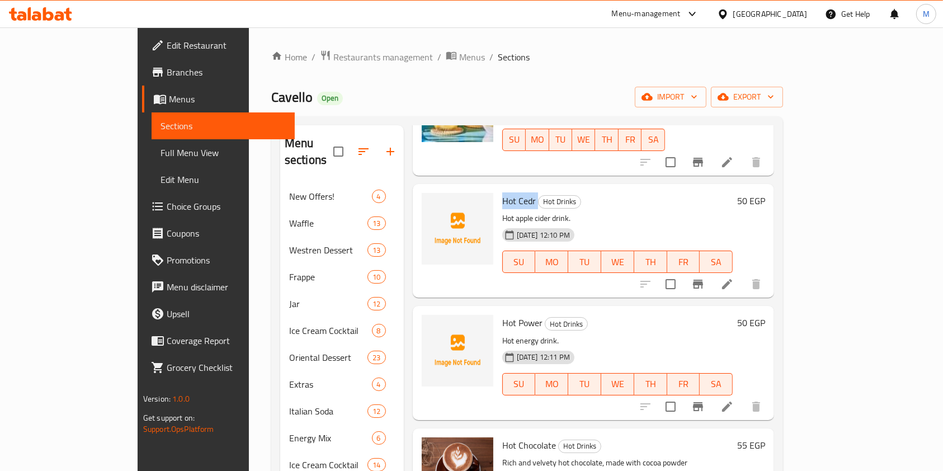
click at [734, 277] on icon at bounding box center [726, 283] width 13 height 13
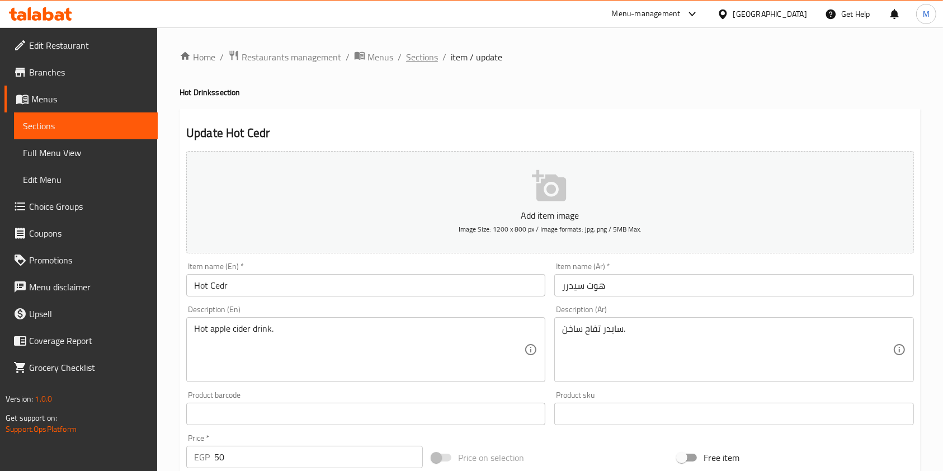
click at [418, 58] on span "Sections" at bounding box center [422, 56] width 32 height 13
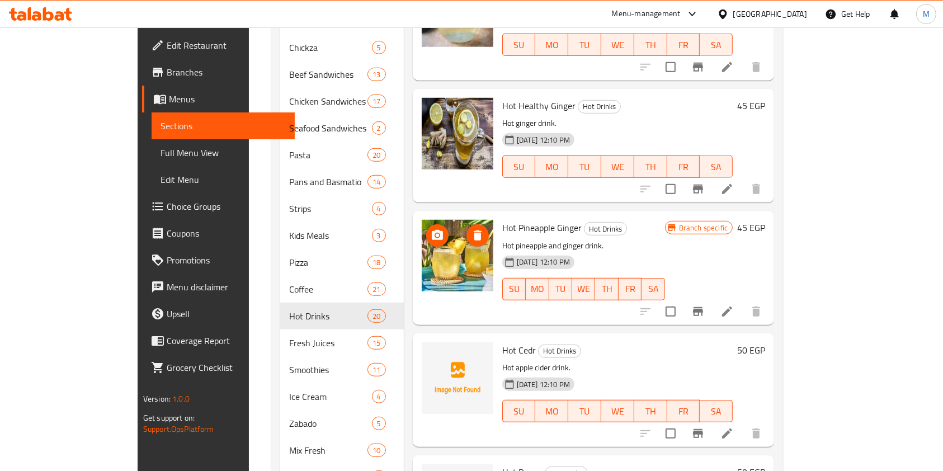
scroll to position [224, 0]
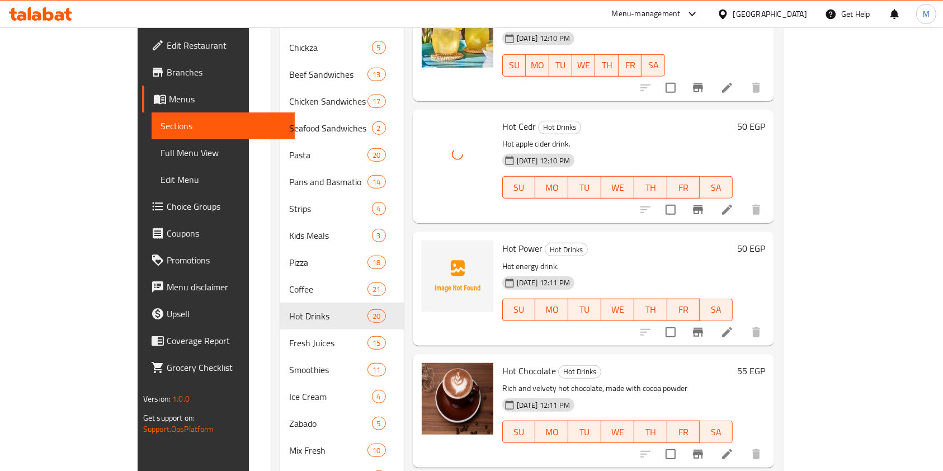
click at [502, 240] on span "Hot Power" at bounding box center [522, 248] width 40 height 17
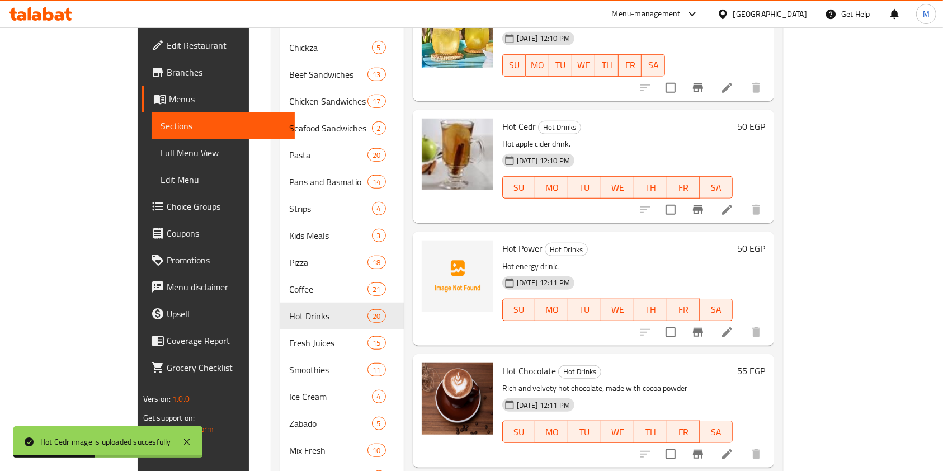
click at [502, 260] on p "Hot energy drink." at bounding box center [617, 267] width 230 height 14
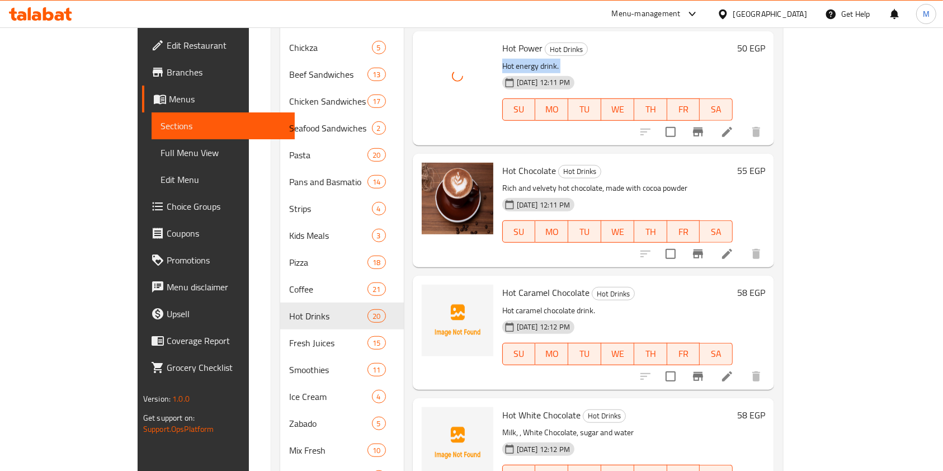
scroll to position [448, 0]
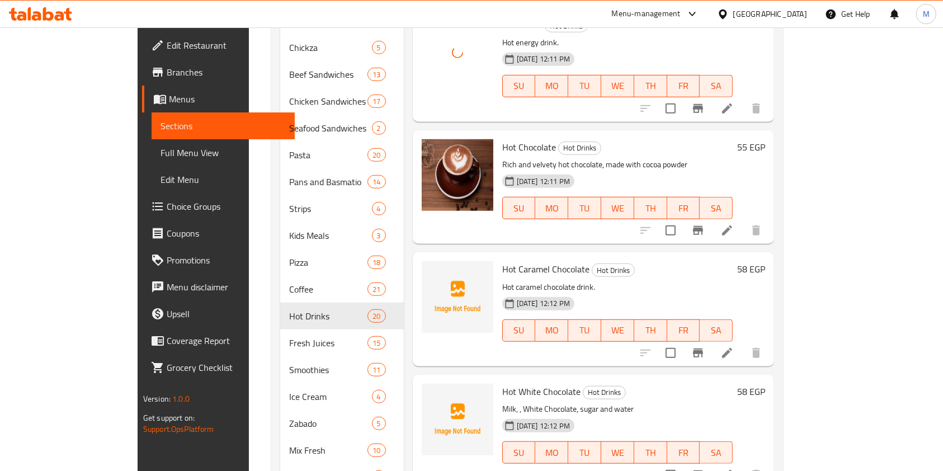
click at [502, 261] on span "Hot Caramel Chocolate" at bounding box center [545, 269] width 87 height 17
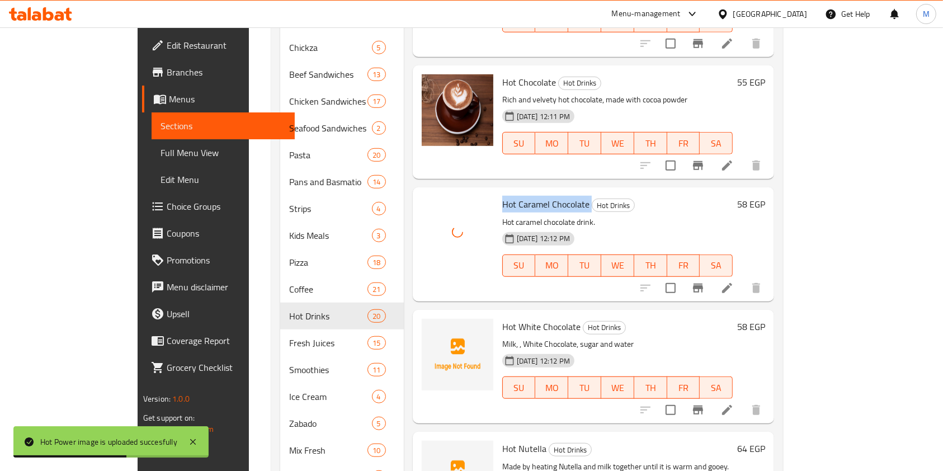
scroll to position [596, 0]
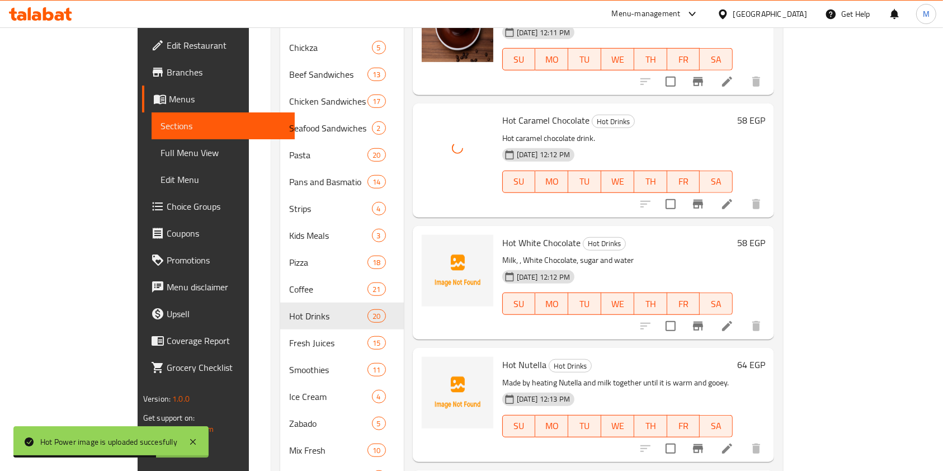
click at [502, 234] on span "Hot White Chocolate" at bounding box center [541, 242] width 78 height 17
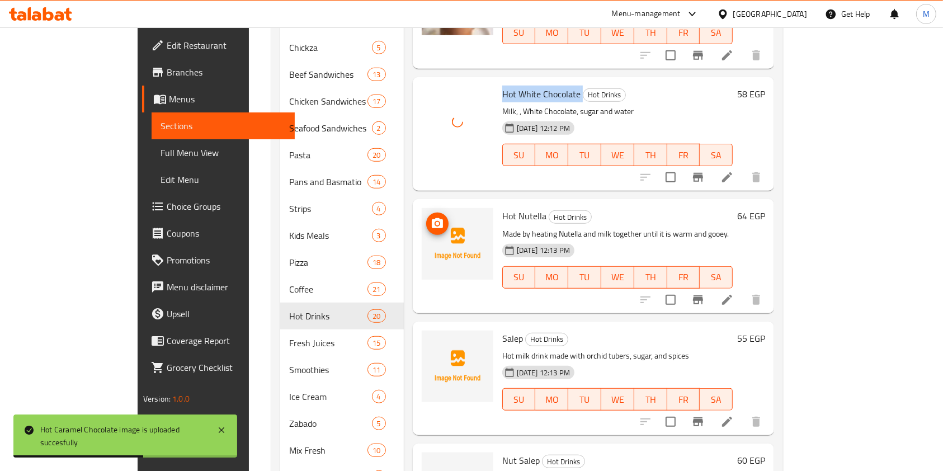
scroll to position [746, 0]
click at [502, 207] on span "Hot Nutella" at bounding box center [524, 215] width 44 height 17
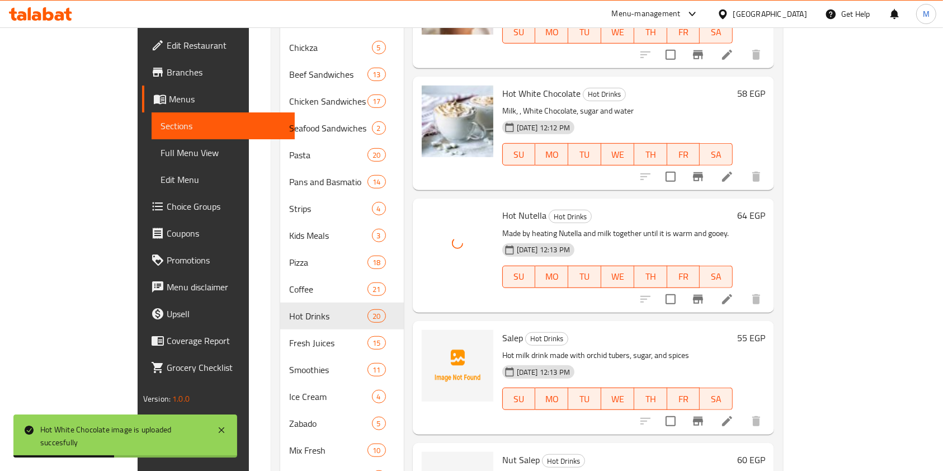
click at [502, 329] on span "Salep" at bounding box center [512, 337] width 21 height 17
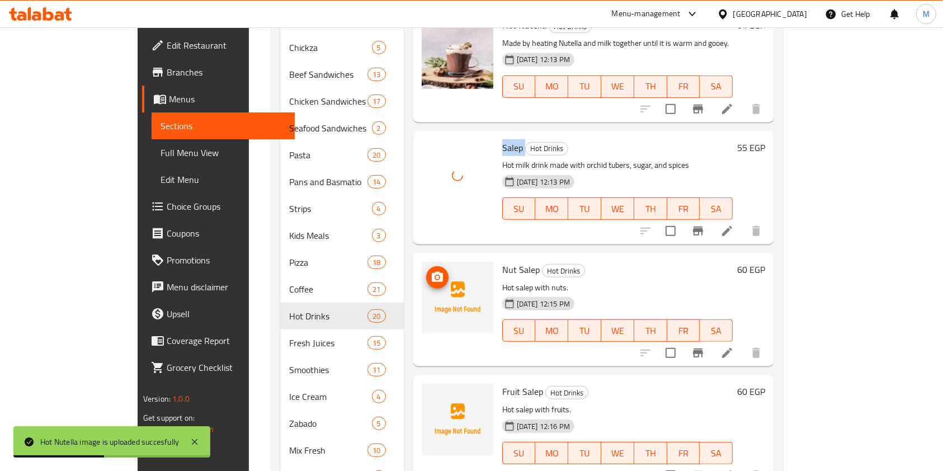
scroll to position [969, 0]
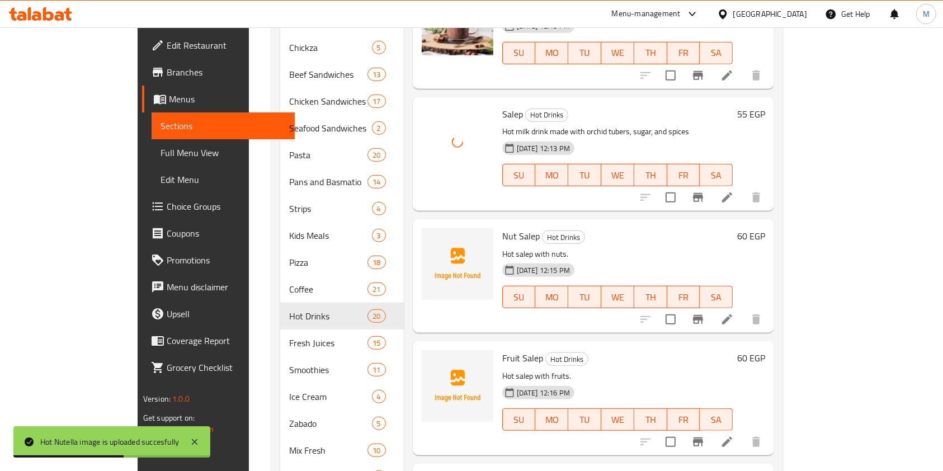
click at [502, 228] on span "Nut Salep" at bounding box center [520, 236] width 37 height 17
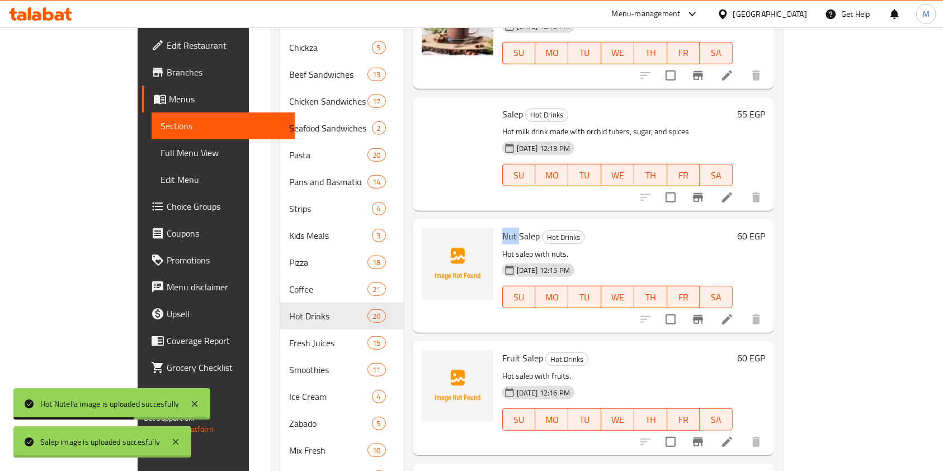
click at [502, 228] on span "Nut Salep" at bounding box center [520, 236] width 37 height 17
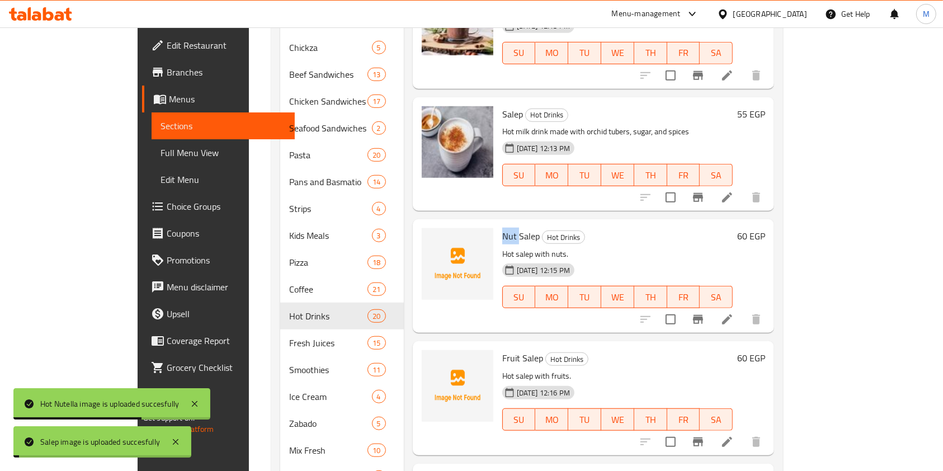
click at [502, 228] on span "Nut Salep" at bounding box center [520, 236] width 37 height 17
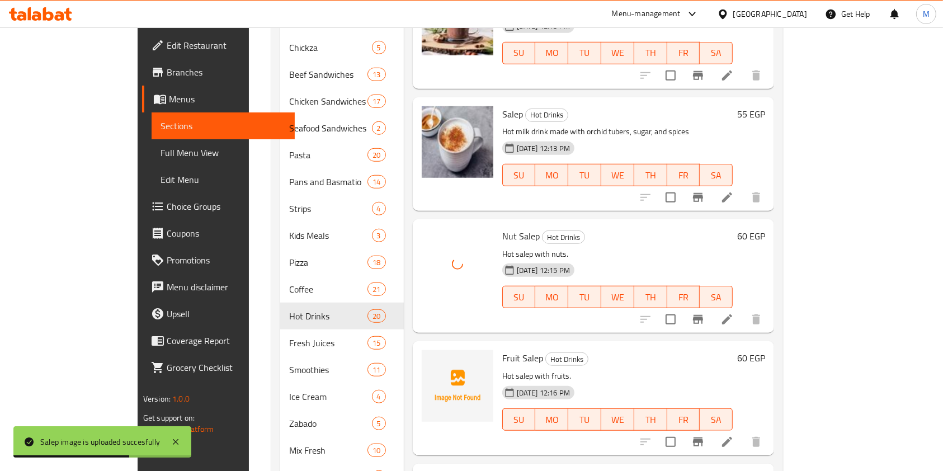
click at [502, 350] on span "Fruit Salep" at bounding box center [522, 358] width 41 height 17
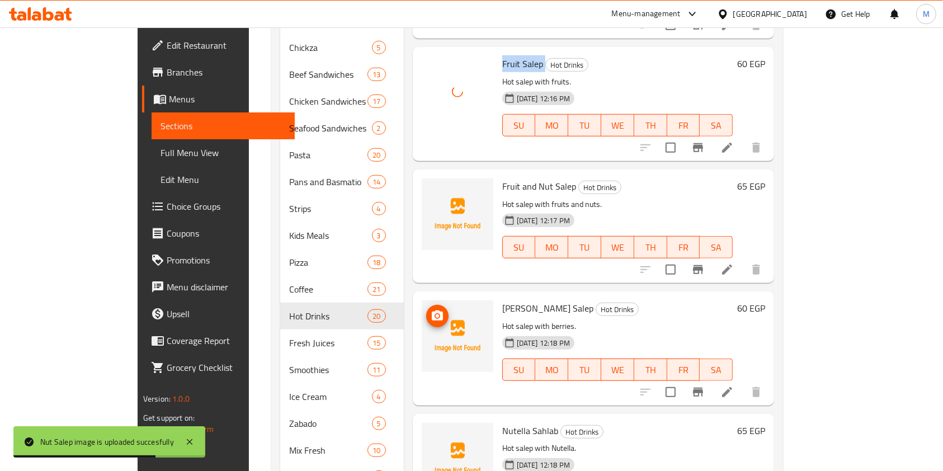
scroll to position [1268, 0]
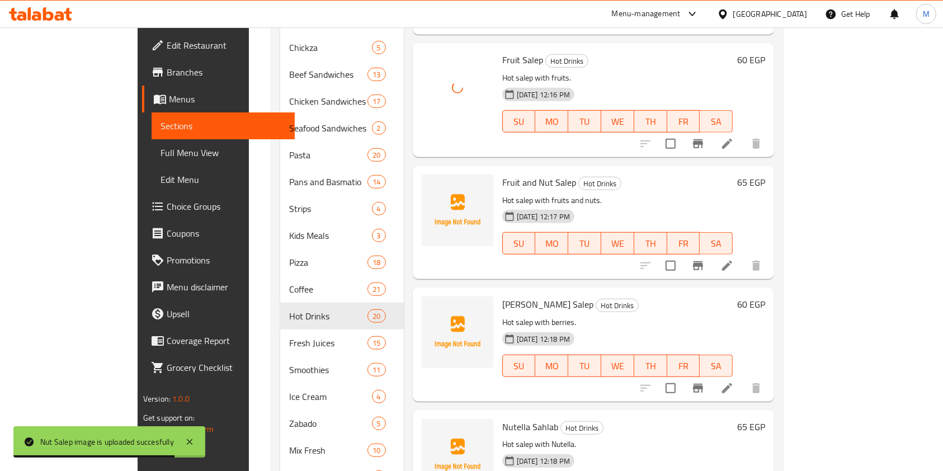
click at [502, 174] on span "Fruit and Nut Salep" at bounding box center [539, 182] width 74 height 17
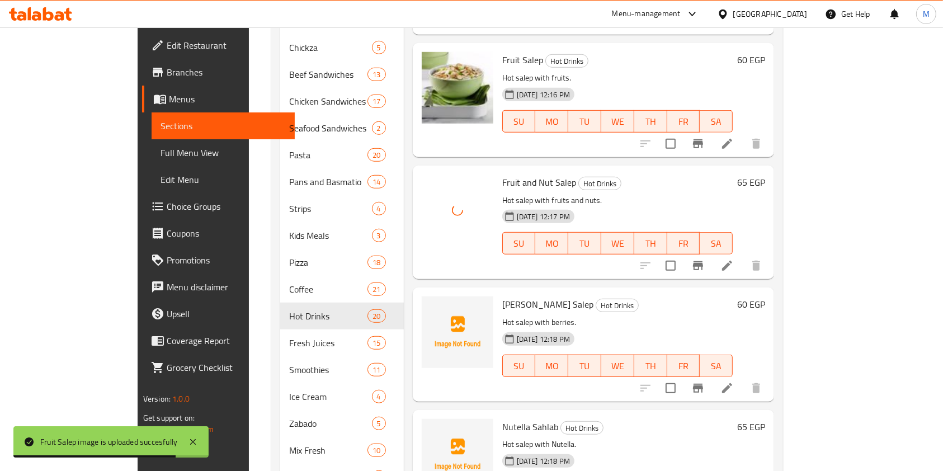
click at [502, 296] on span "Berry Salep" at bounding box center [547, 304] width 91 height 17
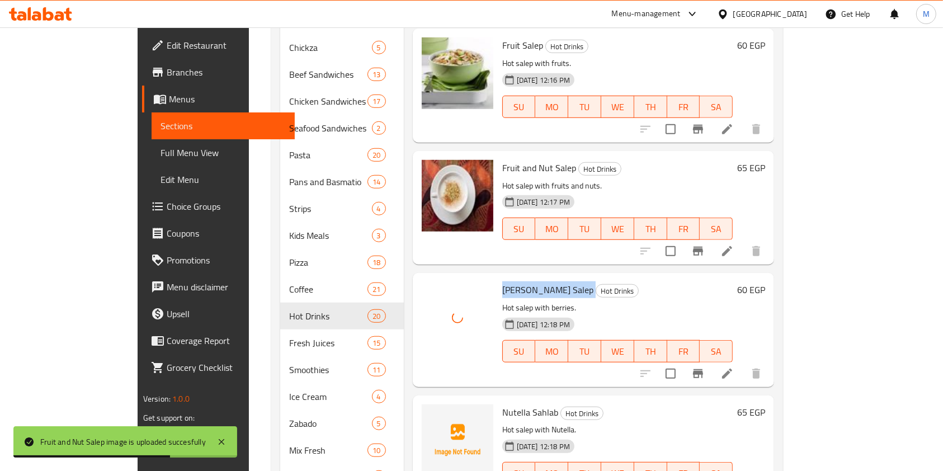
scroll to position [859, 0]
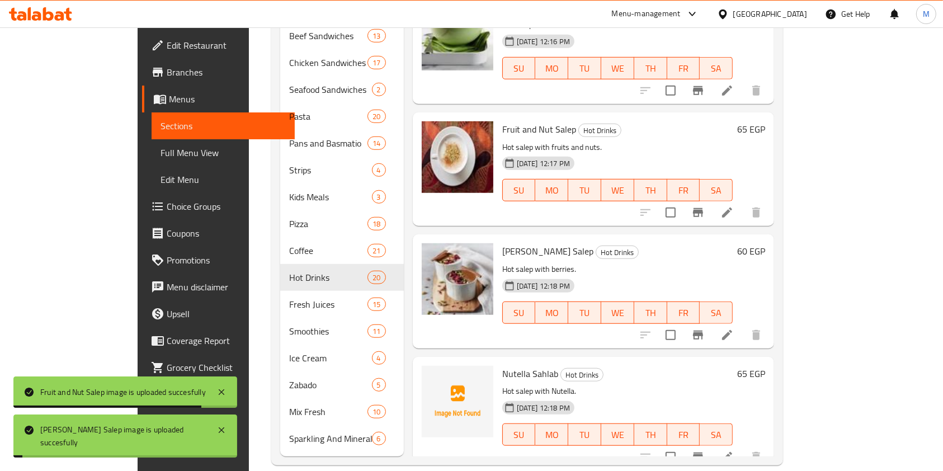
click at [502, 365] on span "Nutella Sahlab" at bounding box center [530, 373] width 56 height 17
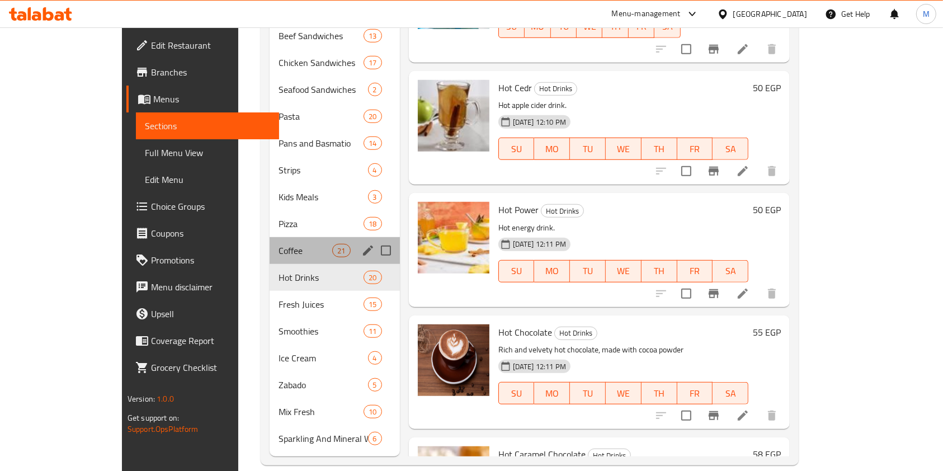
click at [270, 246] on div "Coffee 21" at bounding box center [335, 250] width 130 height 27
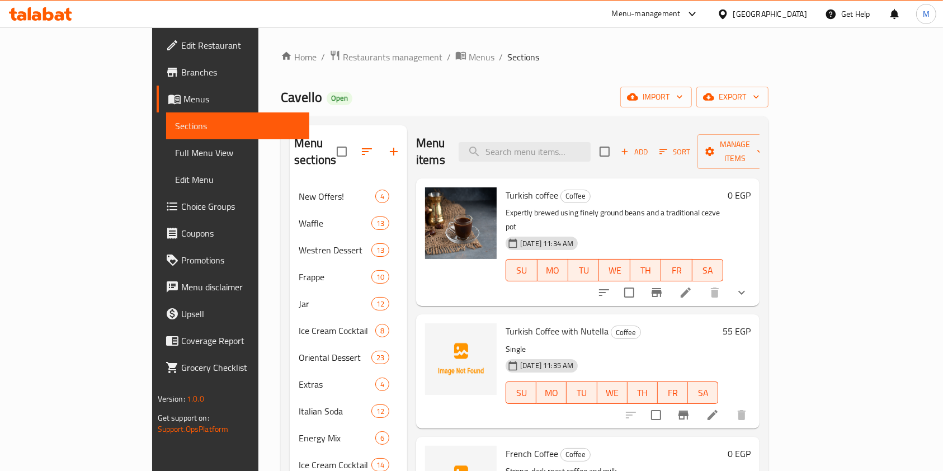
click at [506, 323] on span "Turkish Coffee with Nutella" at bounding box center [557, 331] width 103 height 17
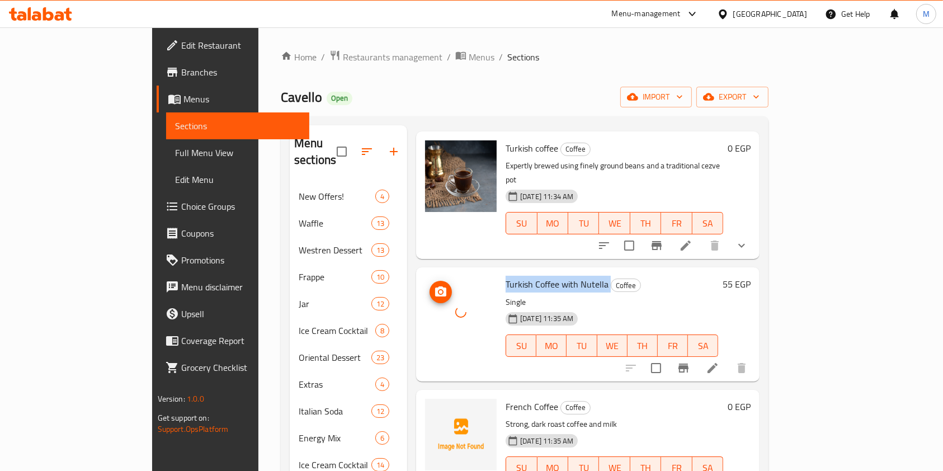
scroll to position [149, 0]
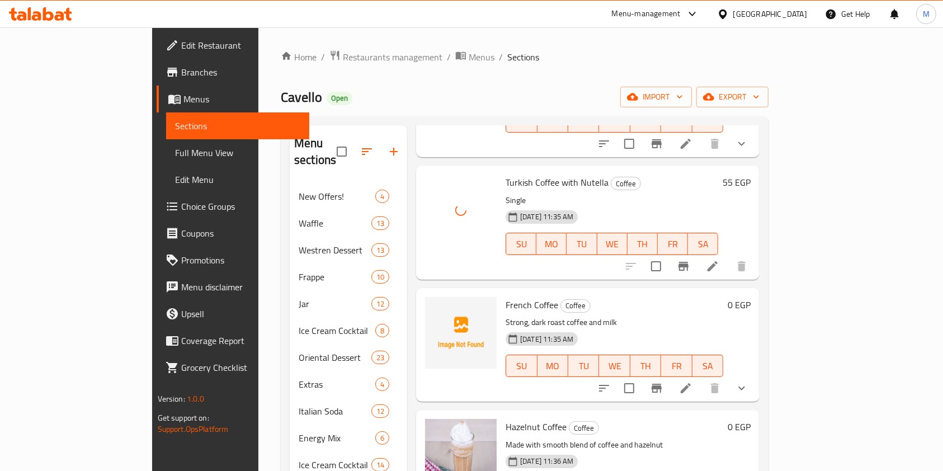
click at [506, 296] on span "French Coffee" at bounding box center [532, 304] width 53 height 17
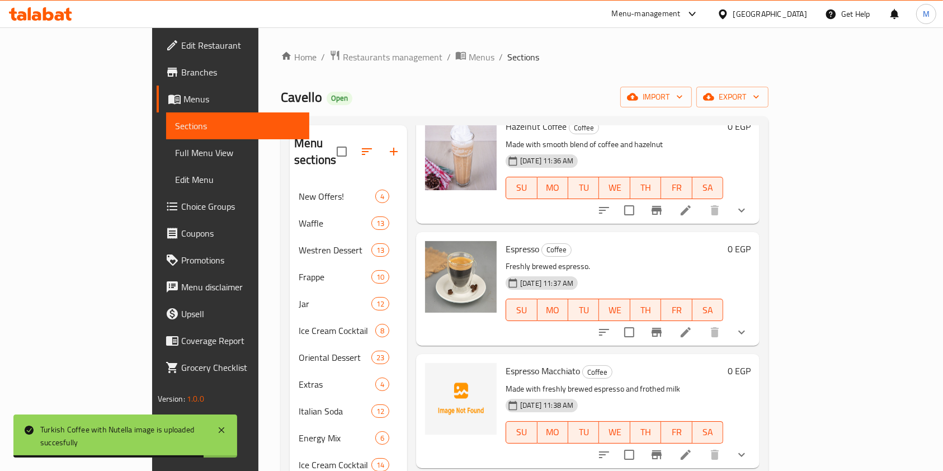
scroll to position [522, 0]
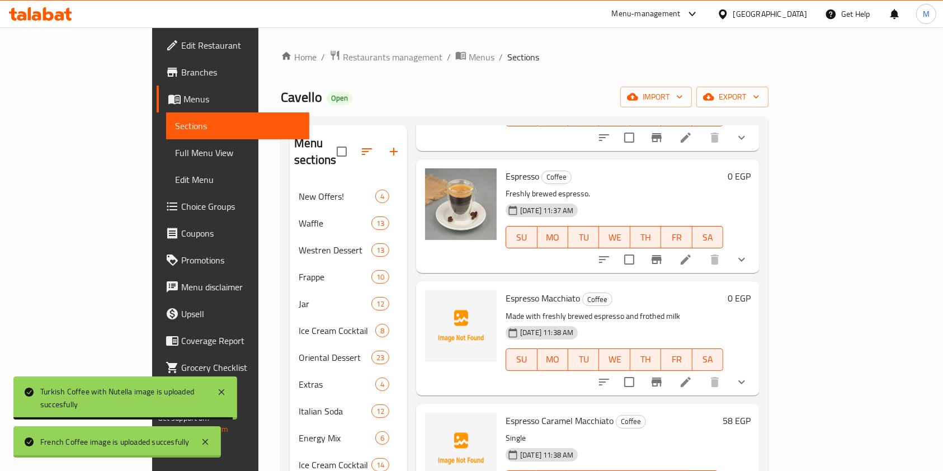
click at [501, 286] on div "Espresso Macchiato Coffee Made with freshly brewed espresso and frothed milk 02…" at bounding box center [614, 338] width 227 height 105
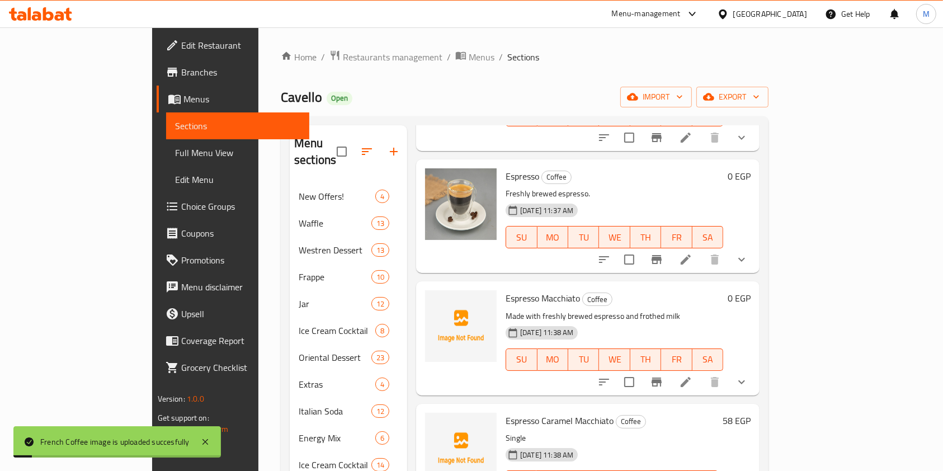
click at [506, 290] on span "Espresso Macchiato" at bounding box center [543, 298] width 74 height 17
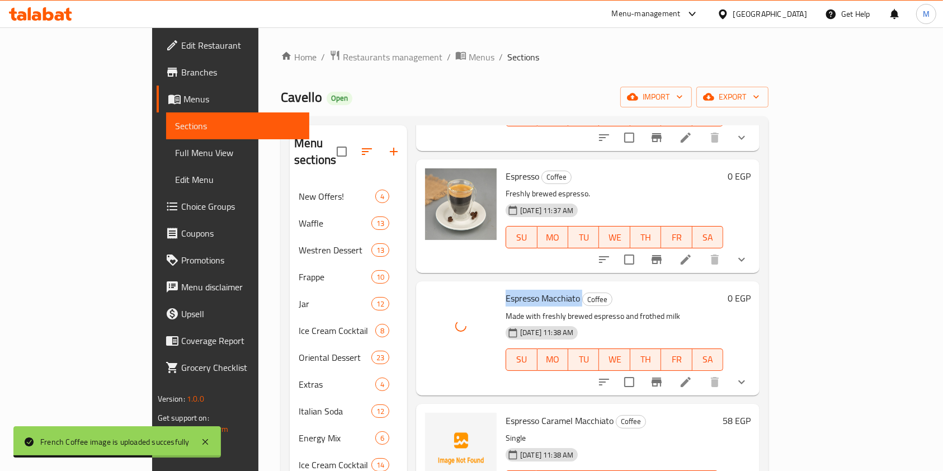
scroll to position [671, 0]
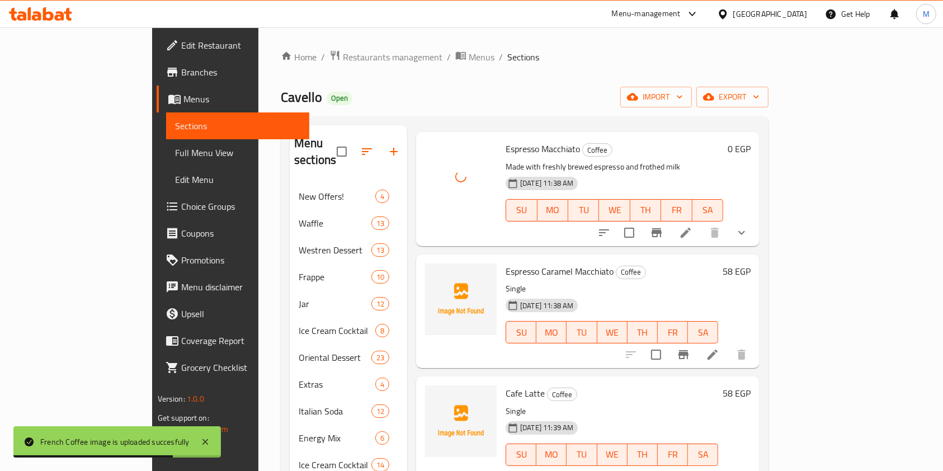
click at [506, 263] on span "Espresso Caramel Macchiato" at bounding box center [560, 271] width 108 height 17
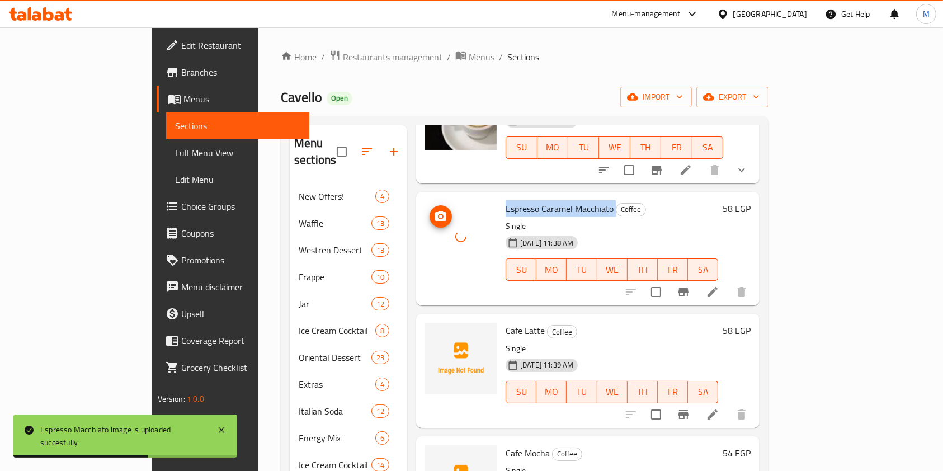
scroll to position [820, 0]
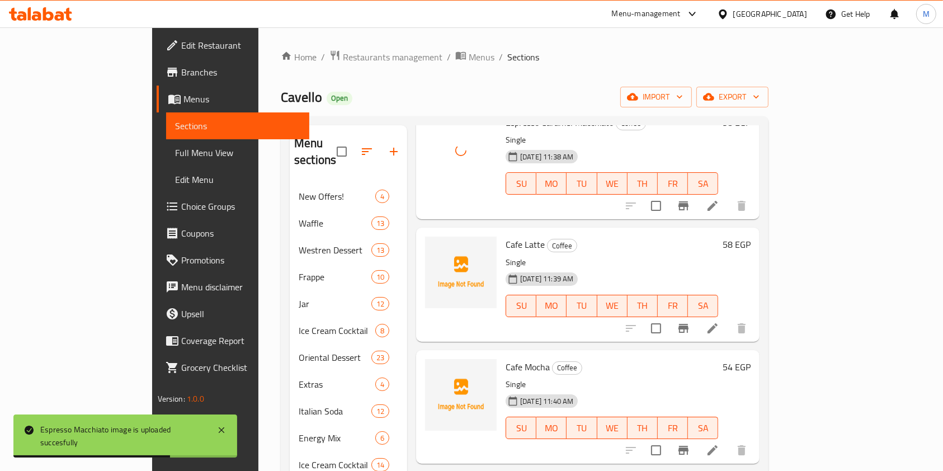
click at [506, 236] on span "Cafe Latte" at bounding box center [525, 244] width 39 height 17
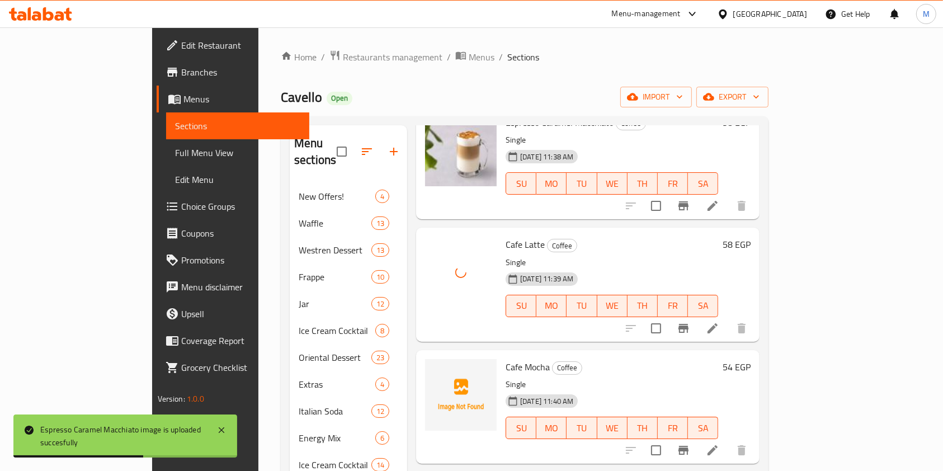
click at [506, 359] on span "Cafe Mocha" at bounding box center [528, 367] width 44 height 17
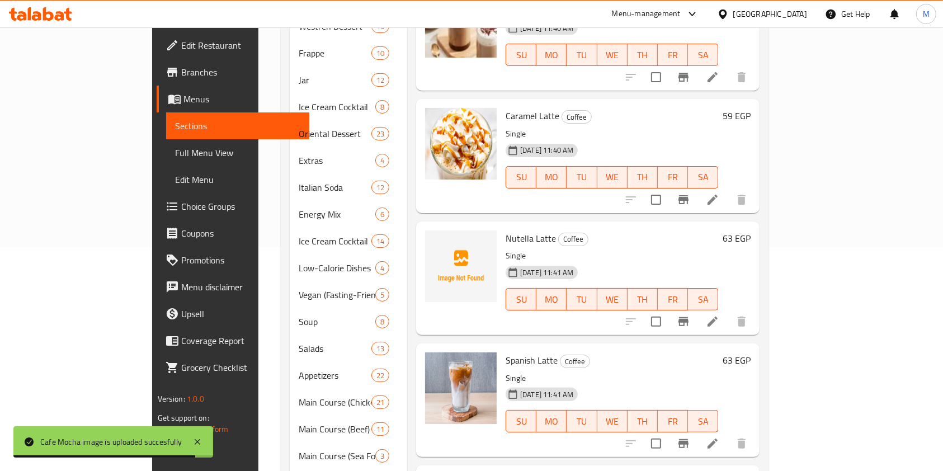
scroll to position [1044, 0]
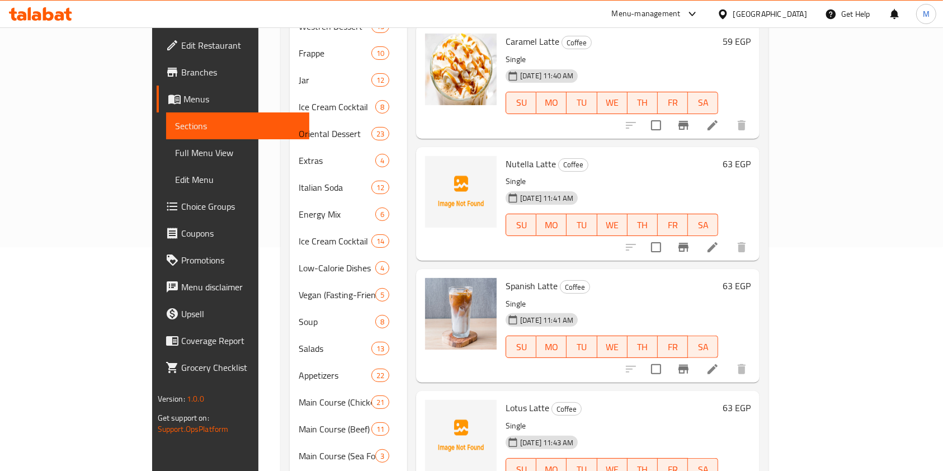
click at [506, 156] on span "Nutella Latte" at bounding box center [531, 164] width 50 height 17
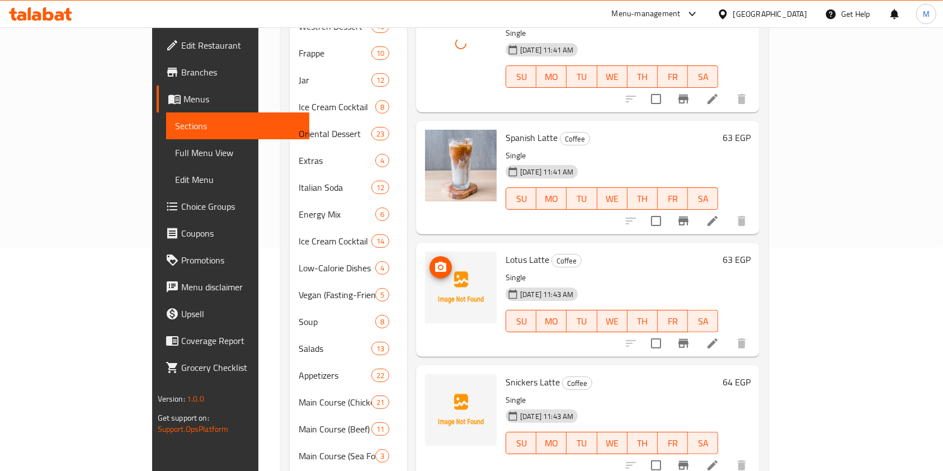
scroll to position [1193, 0]
click at [506, 250] on span "Lotus Latte" at bounding box center [528, 258] width 44 height 17
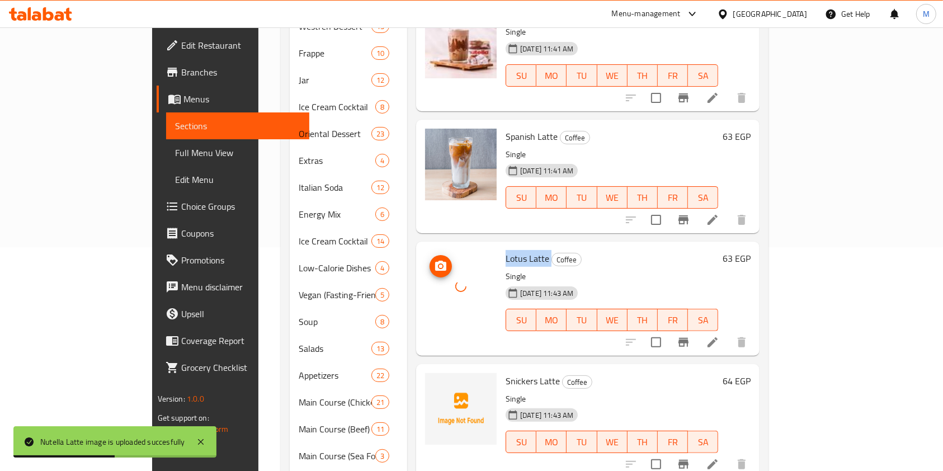
scroll to position [1268, 0]
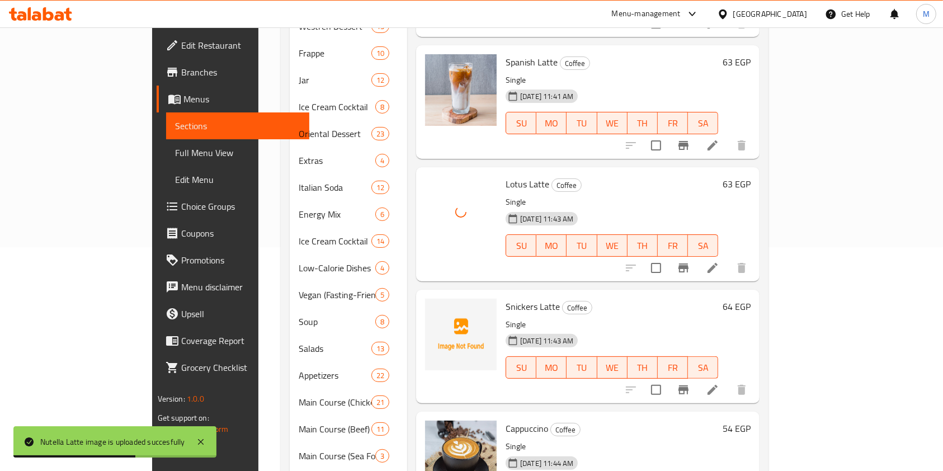
click at [506, 298] on span "Snickers Latte" at bounding box center [533, 306] width 54 height 17
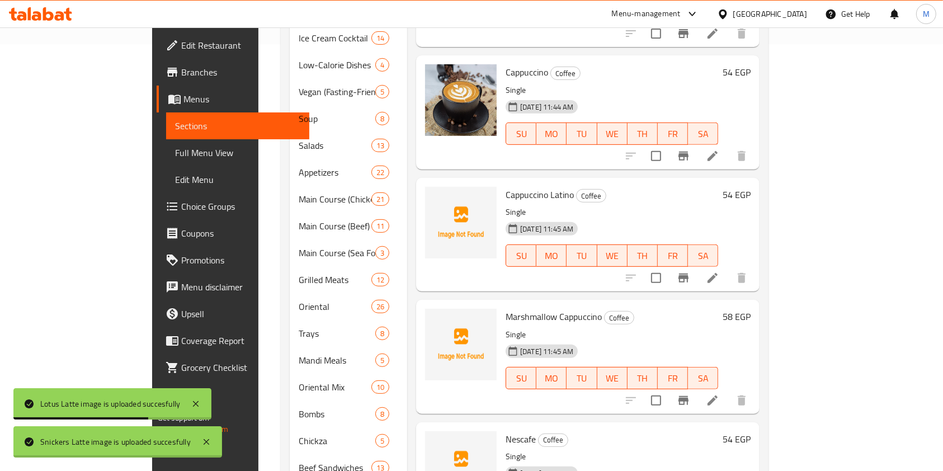
scroll to position [448, 0]
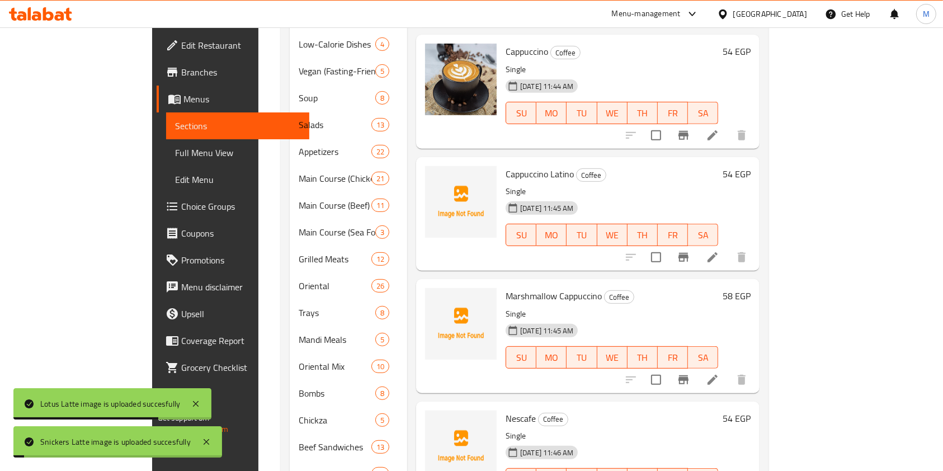
click at [506, 166] on span "Cappuccino Latino" at bounding box center [540, 174] width 68 height 17
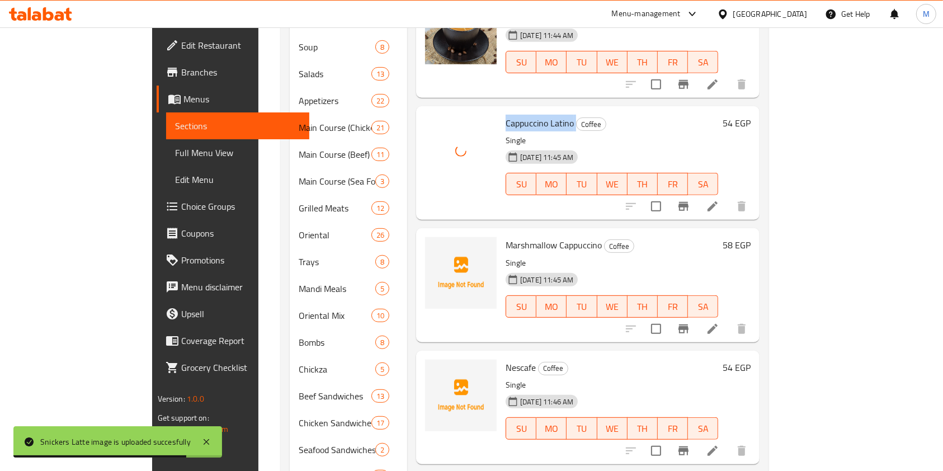
scroll to position [522, 0]
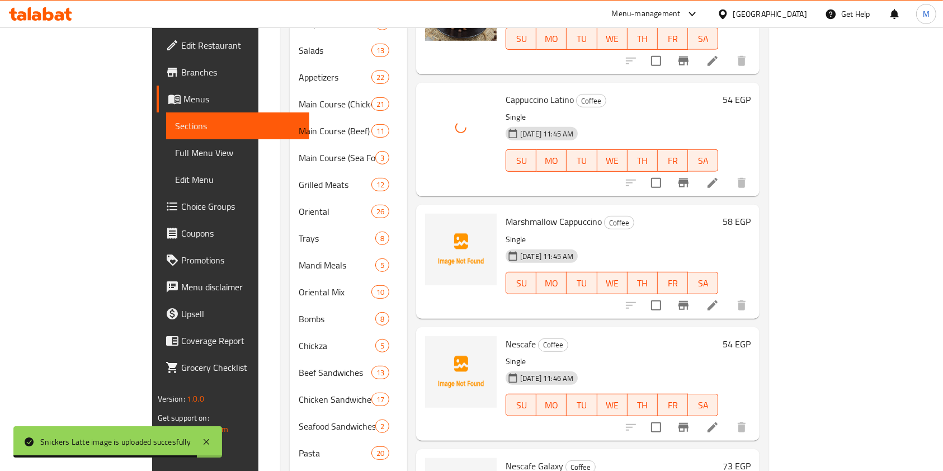
click at [506, 213] on span "Marshmallow Cappuccino" at bounding box center [554, 221] width 96 height 17
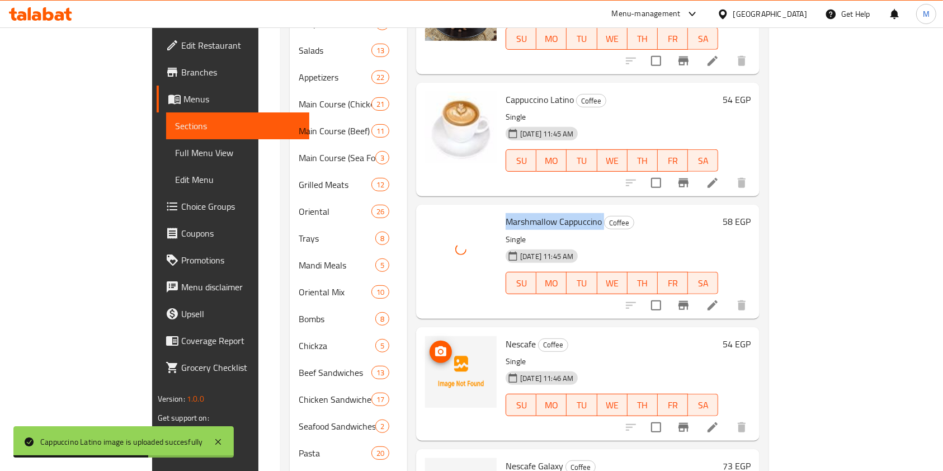
scroll to position [746, 0]
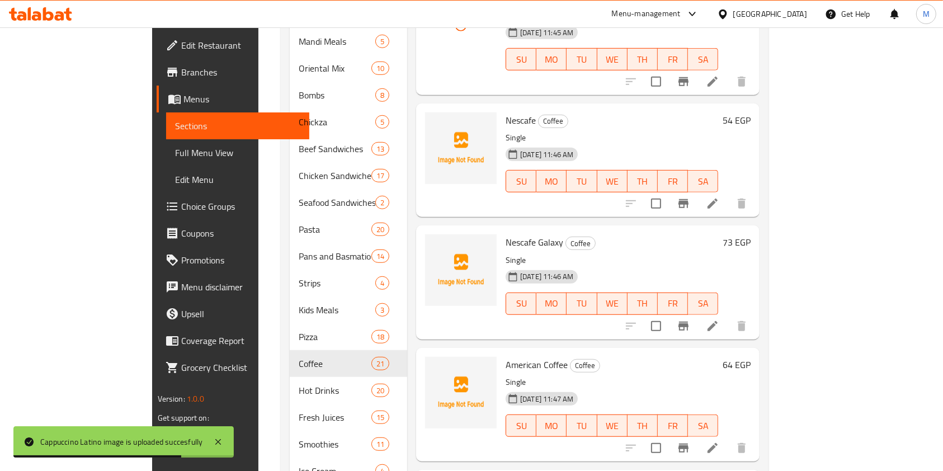
click at [506, 112] on span "Nescafe" at bounding box center [521, 120] width 30 height 17
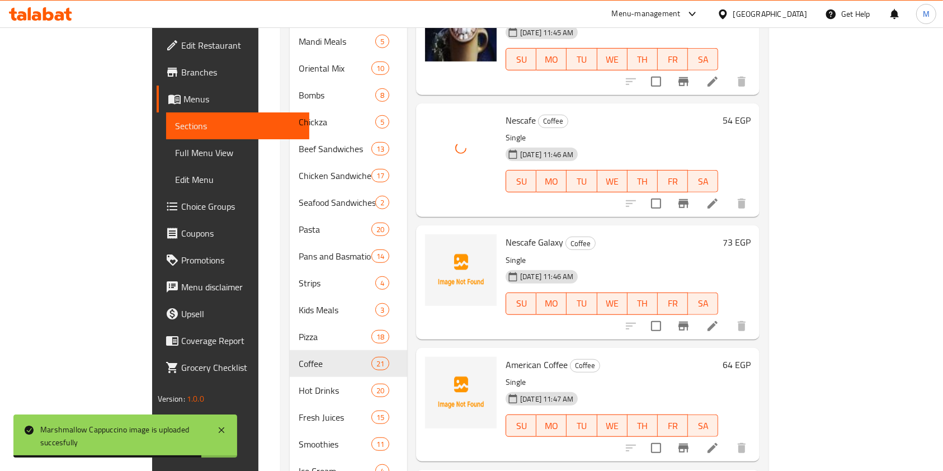
click at [501, 230] on div "Nescafe Galaxy Coffee Single 02-07-2025 11:46 AM SU MO TU WE TH FR SA" at bounding box center [612, 282] width 222 height 105
click at [506, 234] on span "Nescafe Galaxy" at bounding box center [535, 242] width 58 height 17
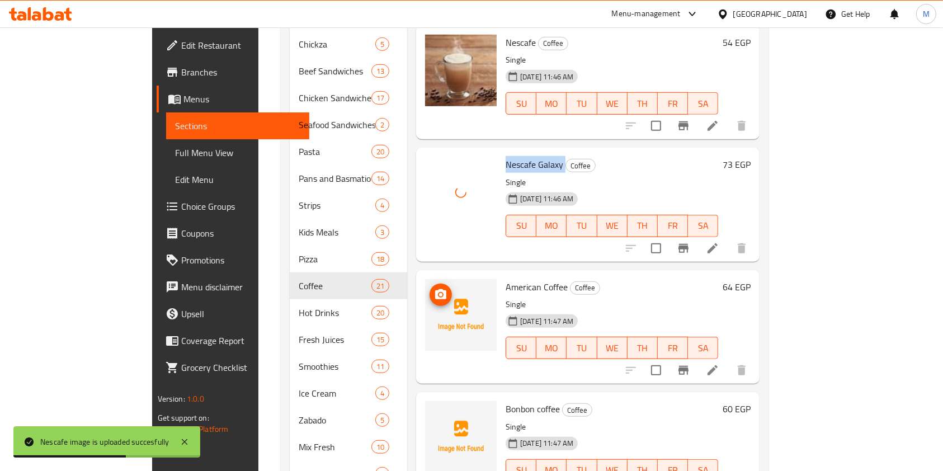
scroll to position [859, 0]
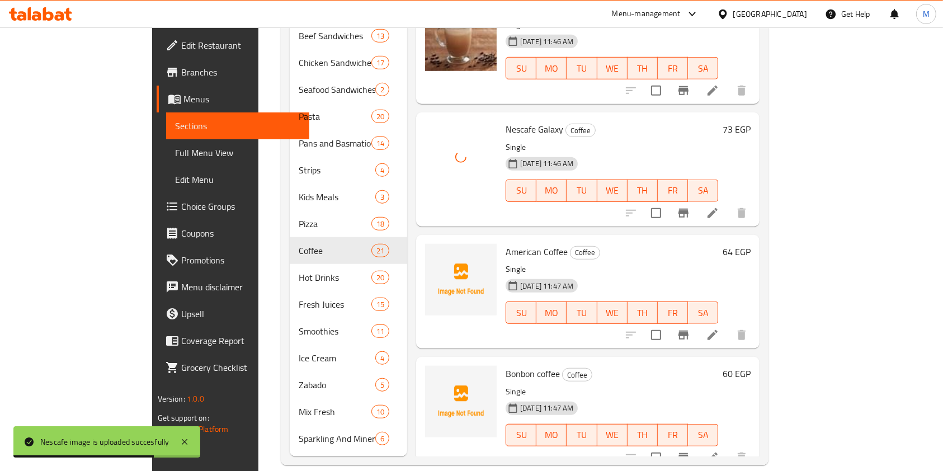
click at [506, 243] on span "American Coffee" at bounding box center [537, 251] width 62 height 17
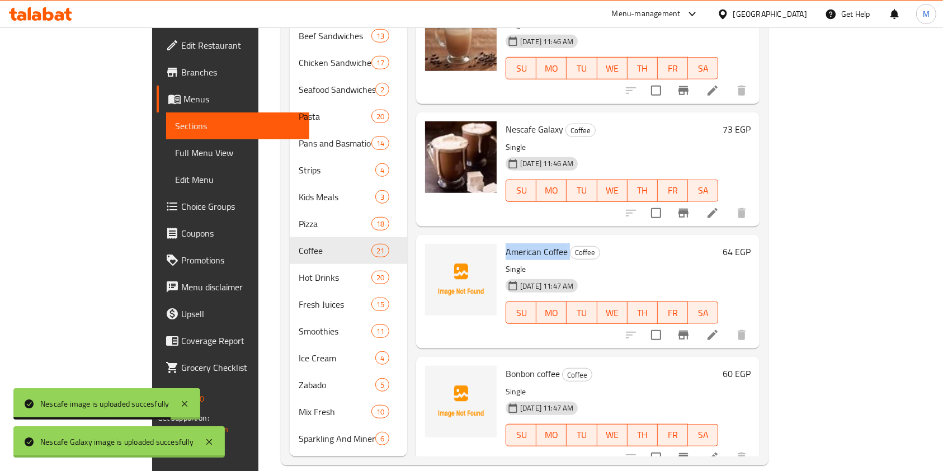
click at [506, 243] on span "American Coffee" at bounding box center [537, 251] width 62 height 17
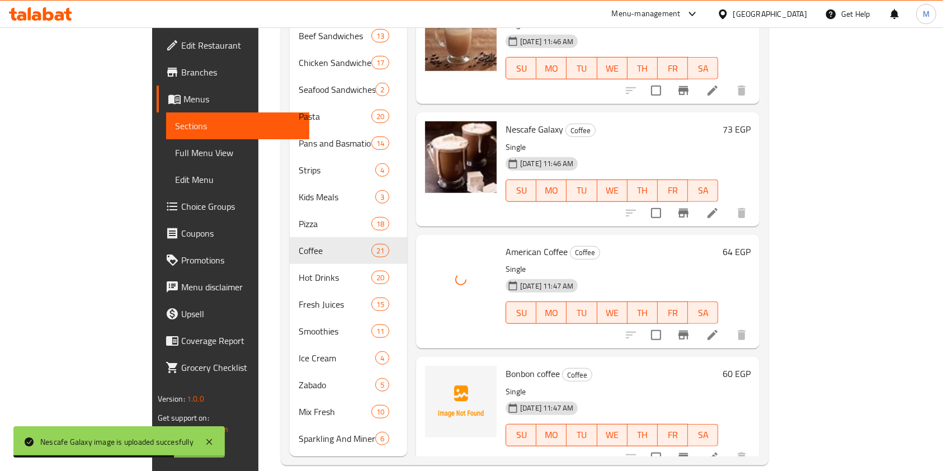
click at [506, 365] on span "Bonbon coffee" at bounding box center [533, 373] width 54 height 17
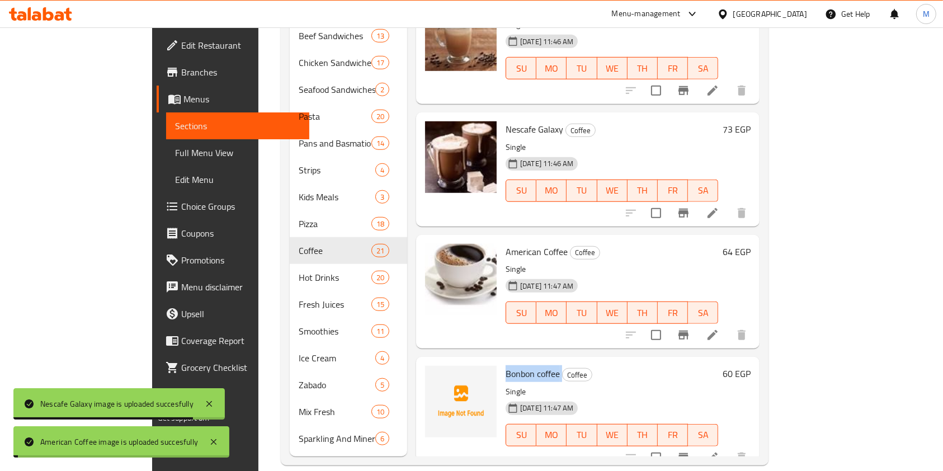
click at [506, 365] on span "Bonbon coffee" at bounding box center [533, 373] width 54 height 17
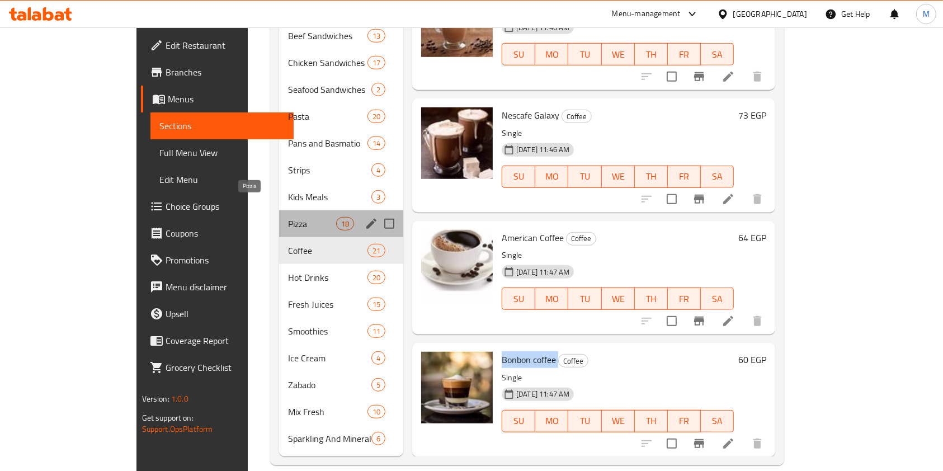
click at [288, 217] on span "Pizza" at bounding box center [312, 223] width 48 height 13
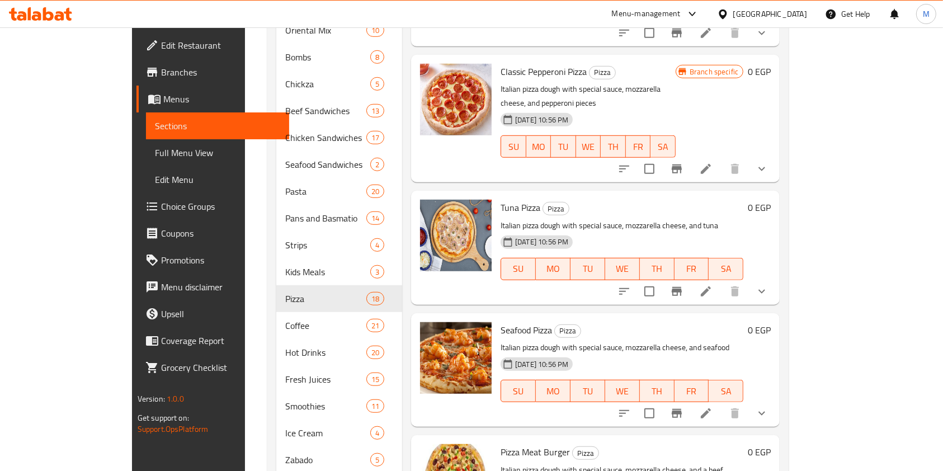
scroll to position [859, 0]
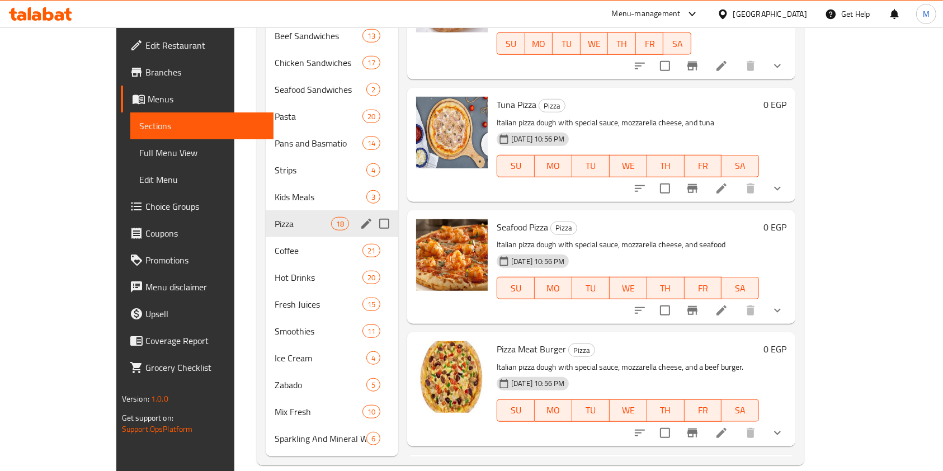
click at [266, 210] on div "Pizza 18" at bounding box center [332, 223] width 133 height 27
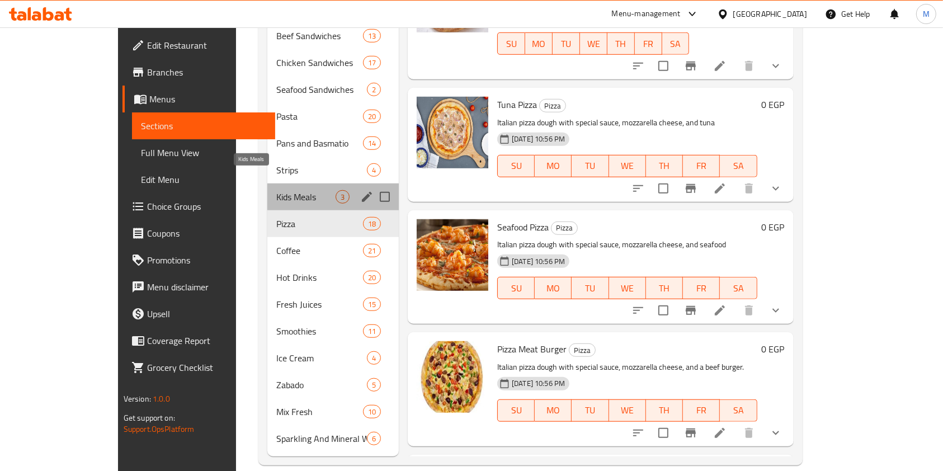
click at [276, 190] on span "Kids Meals" at bounding box center [305, 196] width 59 height 13
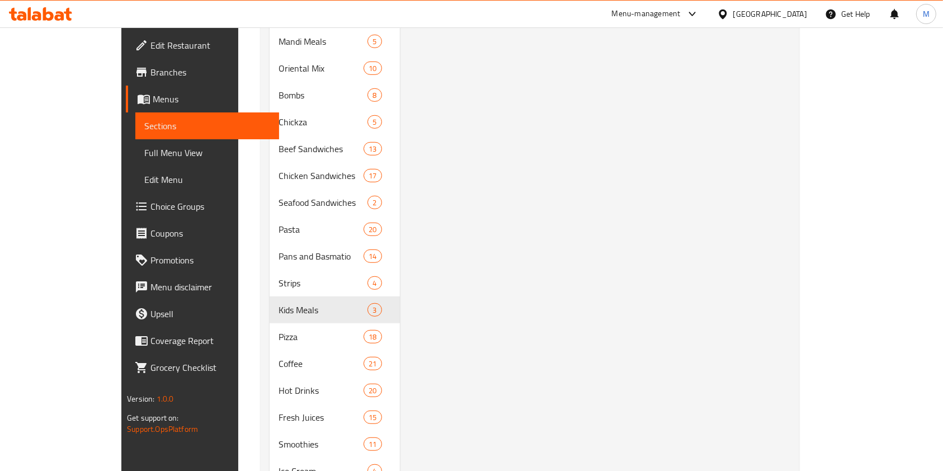
scroll to position [820, 0]
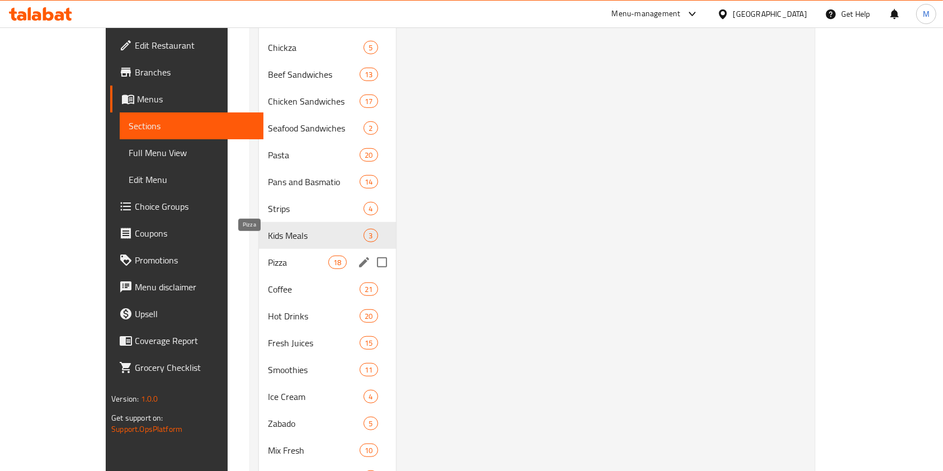
click at [268, 256] on span "Pizza" at bounding box center [298, 262] width 60 height 13
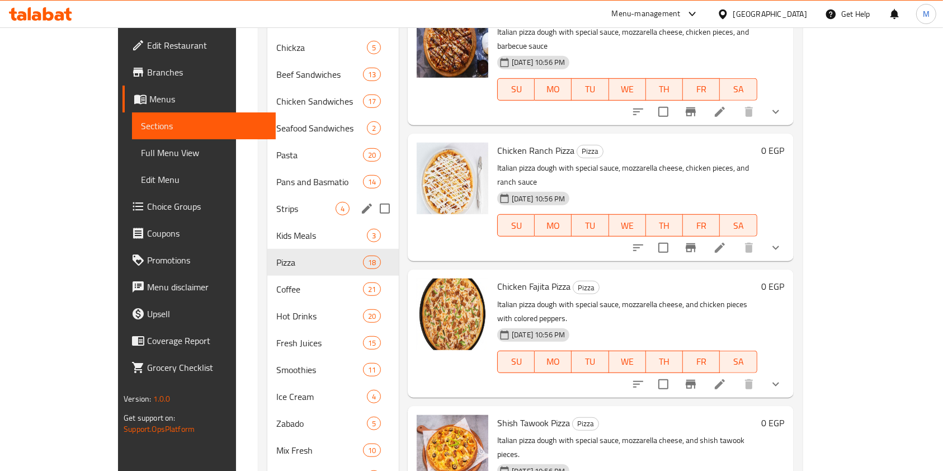
click at [267, 195] on div "Strips 4" at bounding box center [332, 208] width 131 height 27
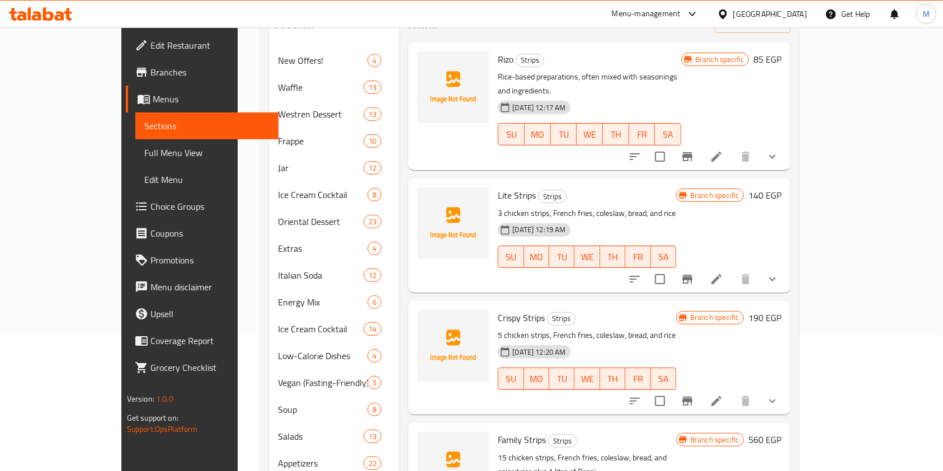
scroll to position [74, 0]
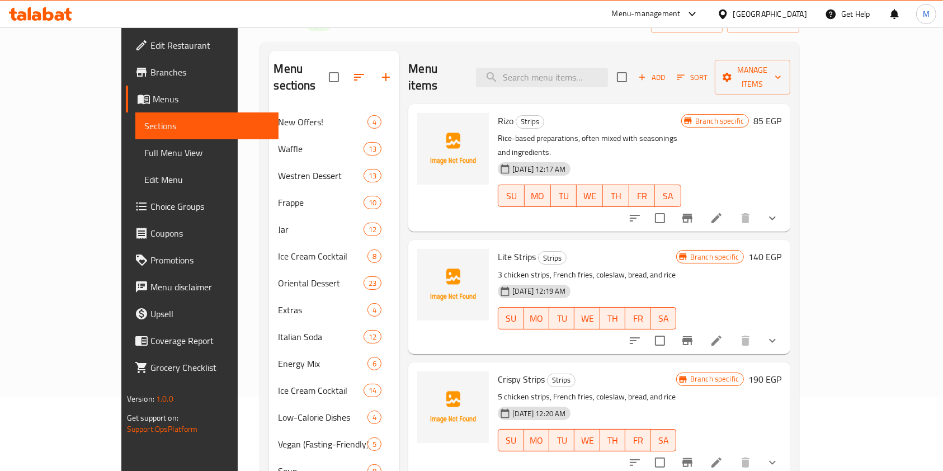
click at [498, 112] on span "Rizo" at bounding box center [506, 120] width 16 height 17
click at [498, 248] on span "Lite Strips" at bounding box center [517, 256] width 38 height 17
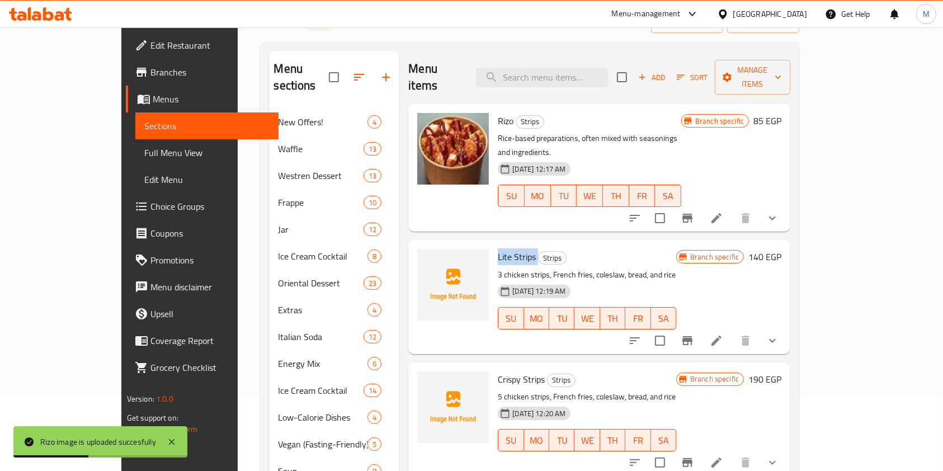
click at [723, 334] on icon at bounding box center [716, 340] width 13 height 13
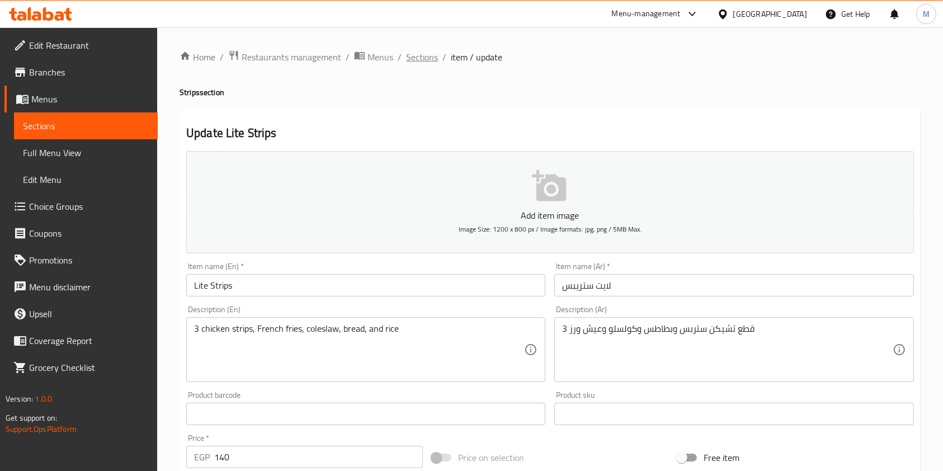
click at [423, 58] on span "Sections" at bounding box center [422, 56] width 32 height 13
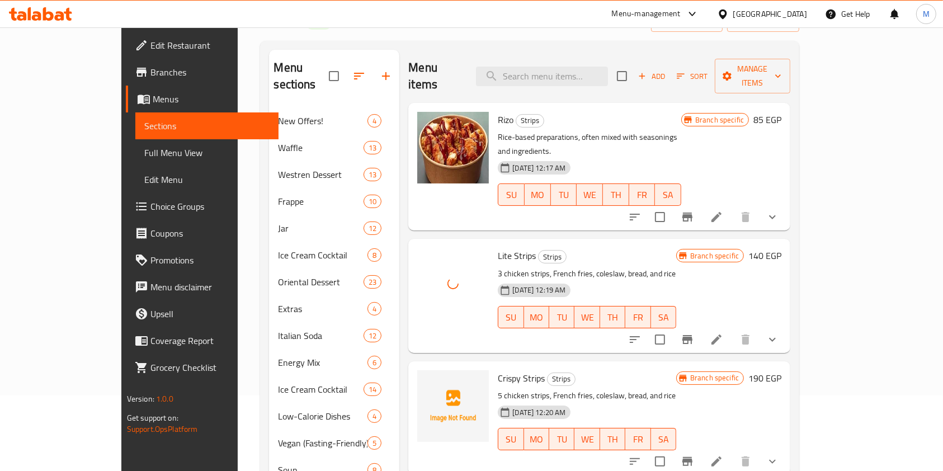
scroll to position [149, 0]
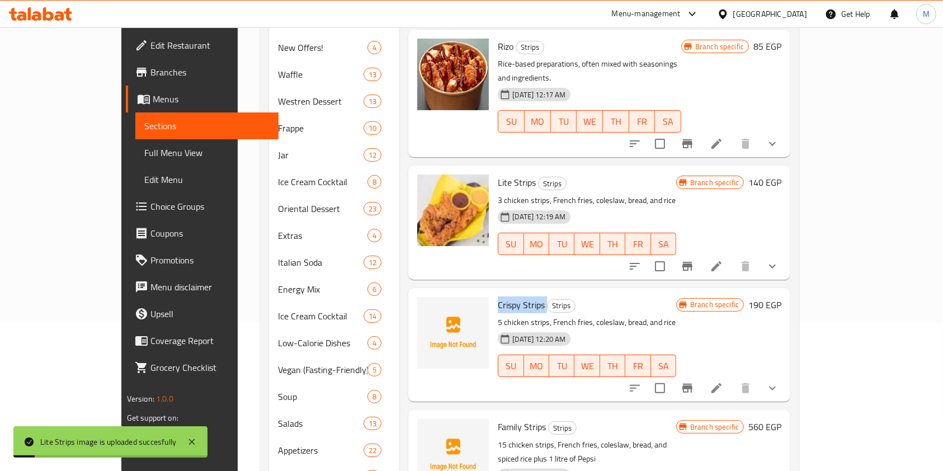
drag, startPoint x: 467, startPoint y: 273, endPoint x: 516, endPoint y: 276, distance: 48.8
click at [516, 297] on h6 "Crispy Strips Strips" at bounding box center [587, 305] width 178 height 16
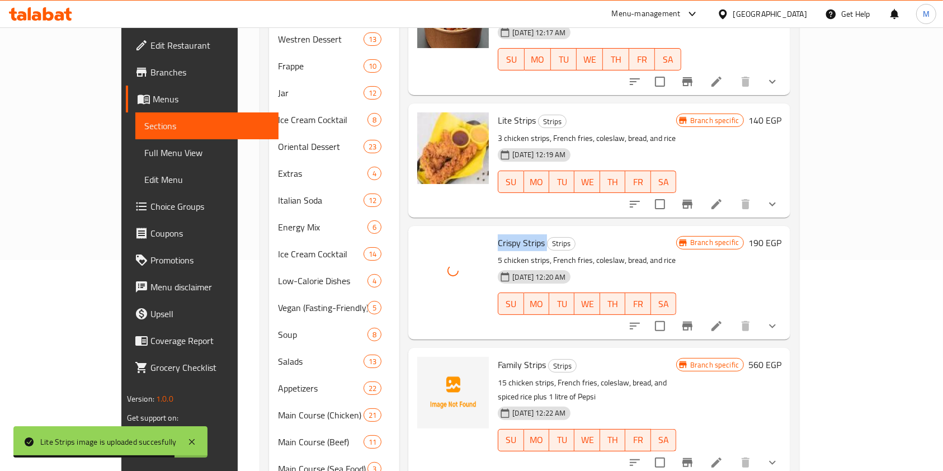
scroll to position [298, 0]
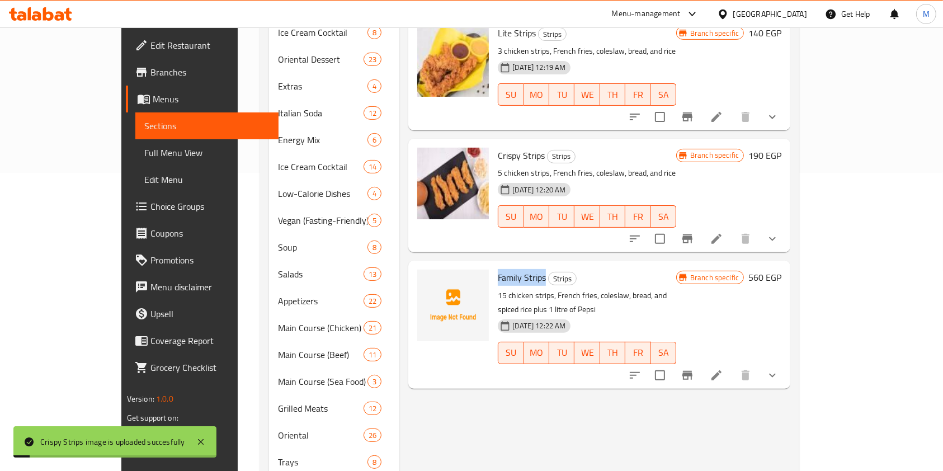
drag, startPoint x: 467, startPoint y: 247, endPoint x: 515, endPoint y: 247, distance: 48.1
click at [515, 265] on div "Family Strips Strips 15 chicken strips, French fries, coleslaw, bread, and spic…" at bounding box center [586, 324] width 187 height 119
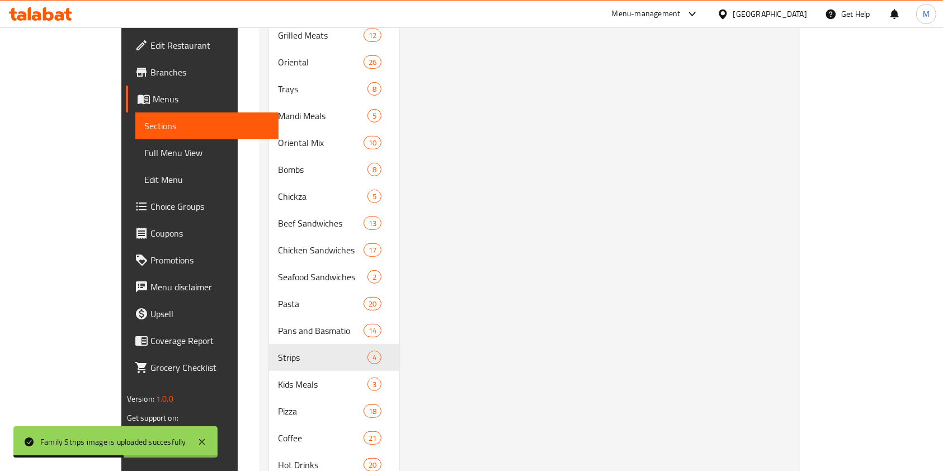
scroll to position [859, 0]
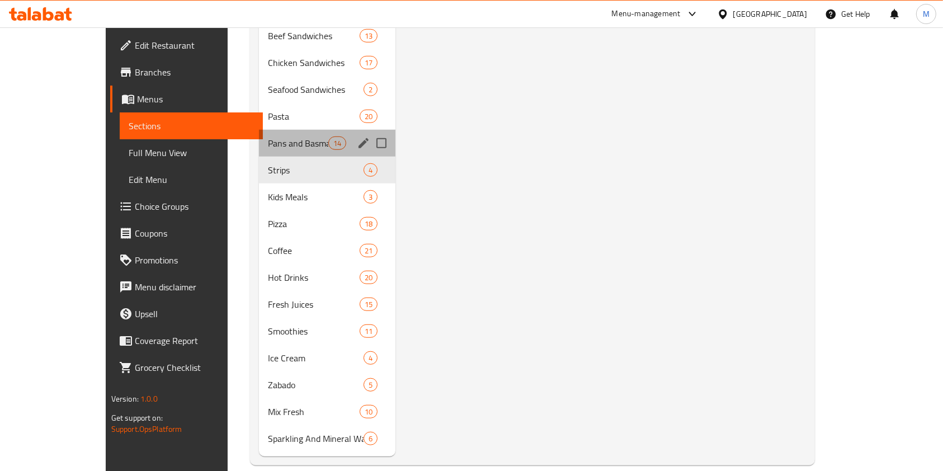
click at [266, 135] on div "Pans and Basmatio 14" at bounding box center [327, 143] width 137 height 27
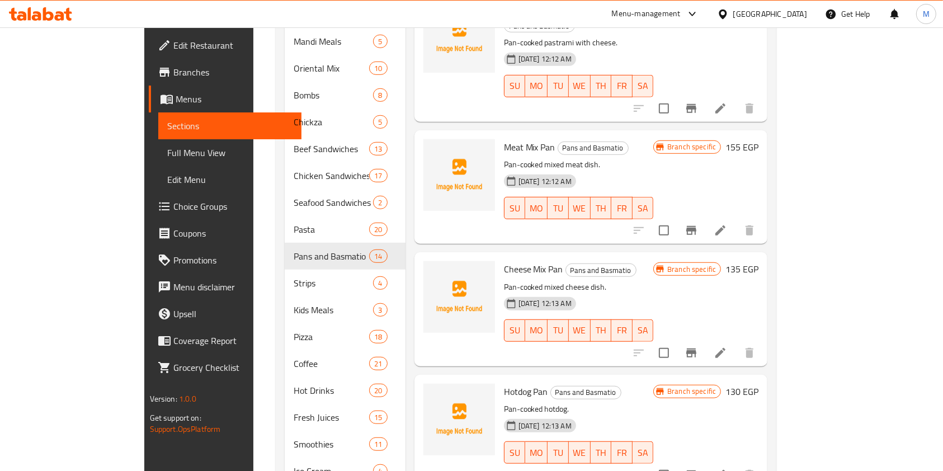
scroll to position [74, 0]
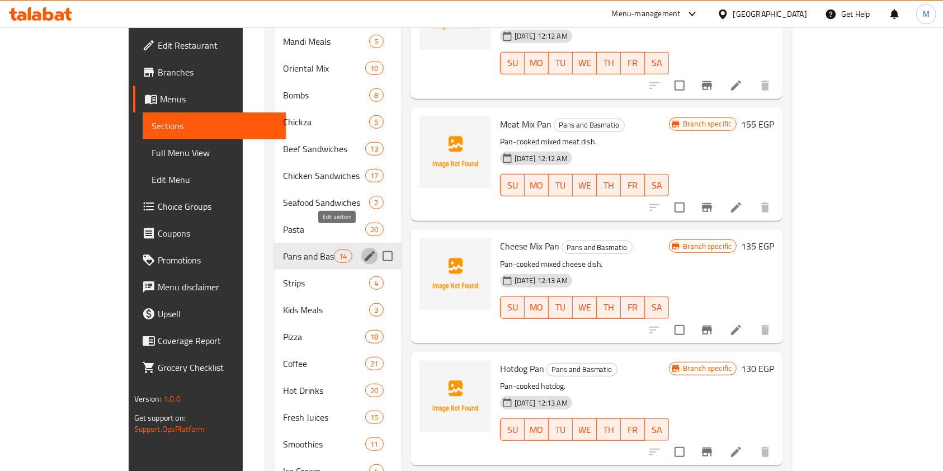
click at [363, 249] on icon "edit" at bounding box center [369, 255] width 13 height 13
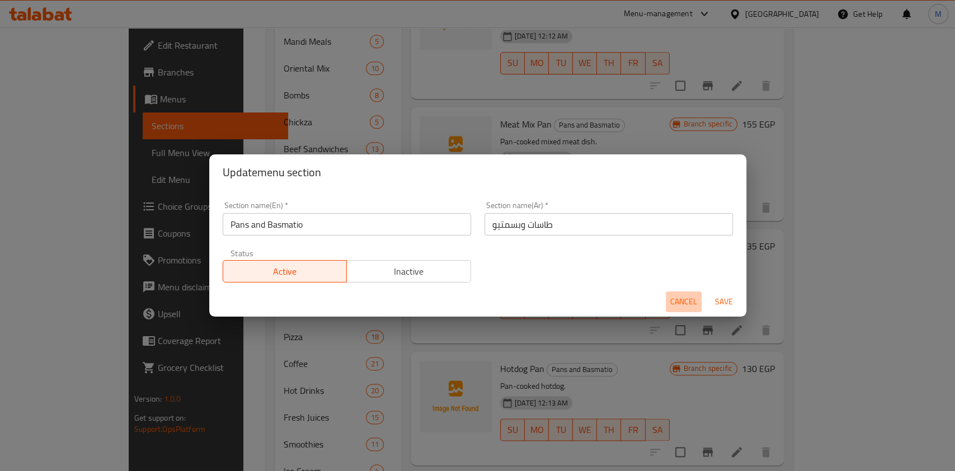
click at [685, 297] on span "Cancel" at bounding box center [683, 302] width 27 height 14
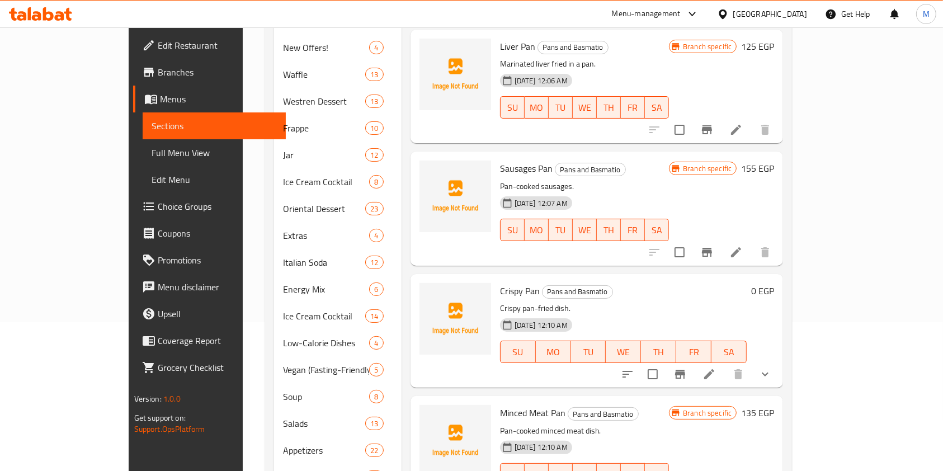
scroll to position [0, 0]
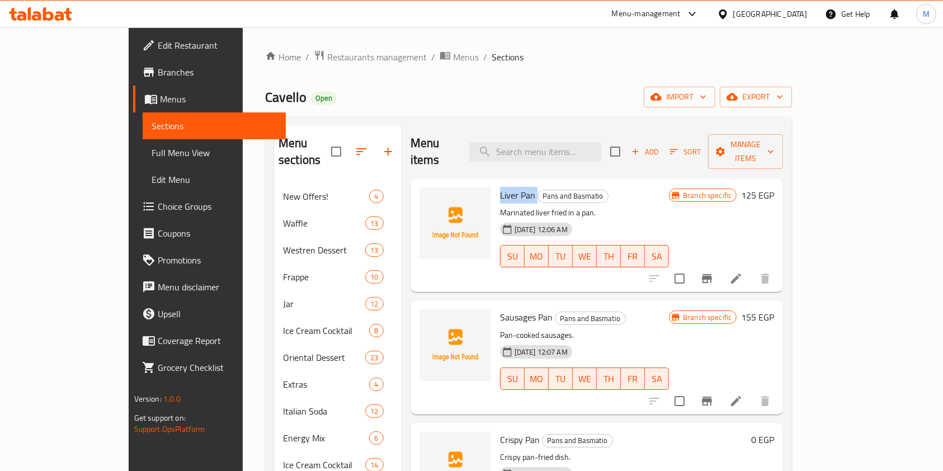
drag, startPoint x: 468, startPoint y: 177, endPoint x: 503, endPoint y: 181, distance: 35.5
click at [503, 187] on h6 "Liver Pan Pans and Basmatio" at bounding box center [584, 195] width 169 height 16
click at [500, 309] on span "Sausages Pan" at bounding box center [526, 317] width 53 height 17
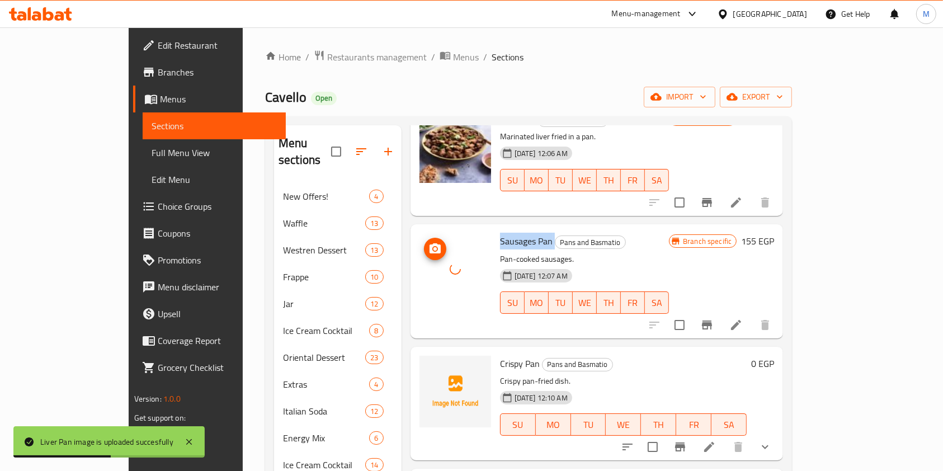
scroll to position [149, 0]
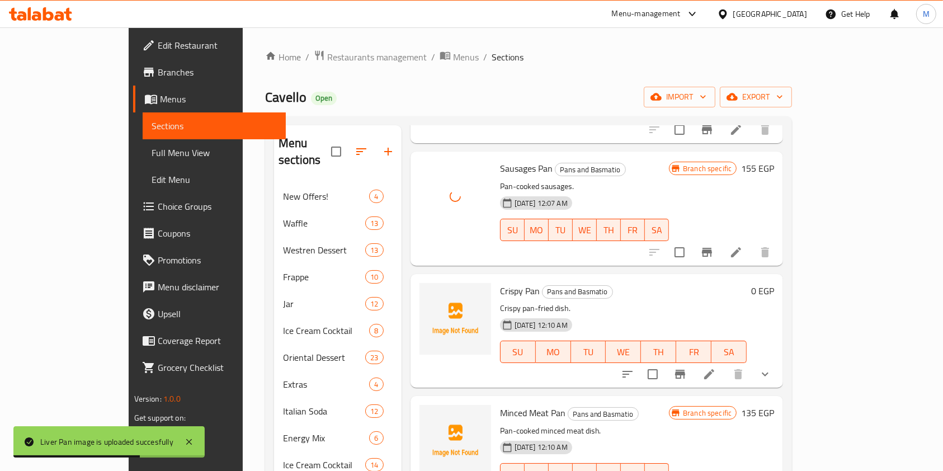
click at [500, 282] on span "Crispy Pan" at bounding box center [520, 290] width 40 height 17
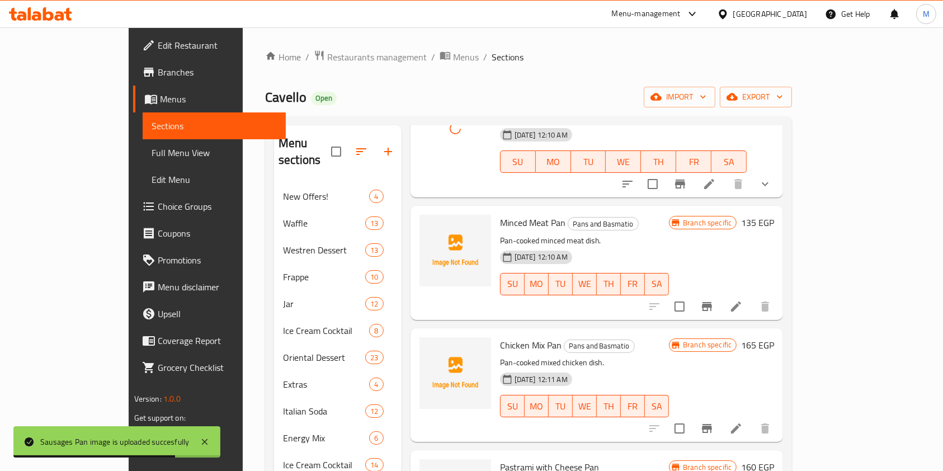
scroll to position [373, 0]
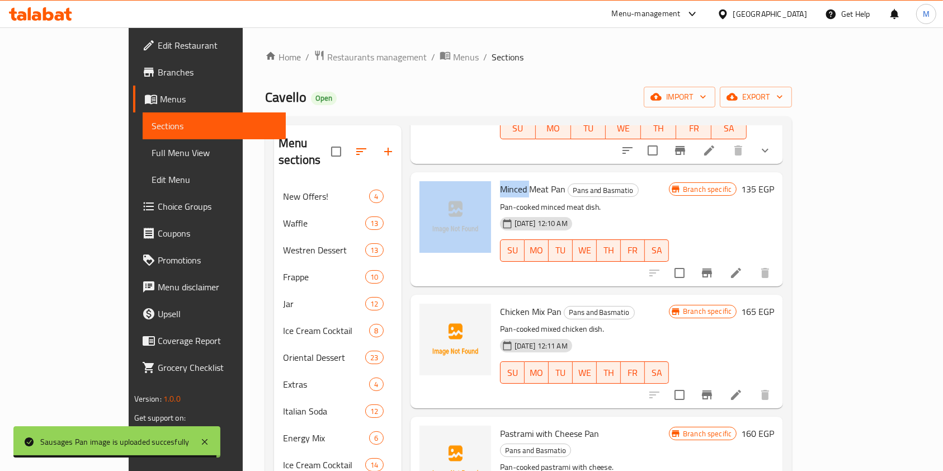
drag, startPoint x: 461, startPoint y: 162, endPoint x: 499, endPoint y: 174, distance: 39.3
click at [499, 177] on div "Minced Meat Pan Pans and Basmatio Pan-cooked minced meat dish. 05-06-2025 12:10…" at bounding box center [597, 229] width 364 height 105
click at [500, 181] on span "Minced Meat Pan" at bounding box center [532, 189] width 65 height 17
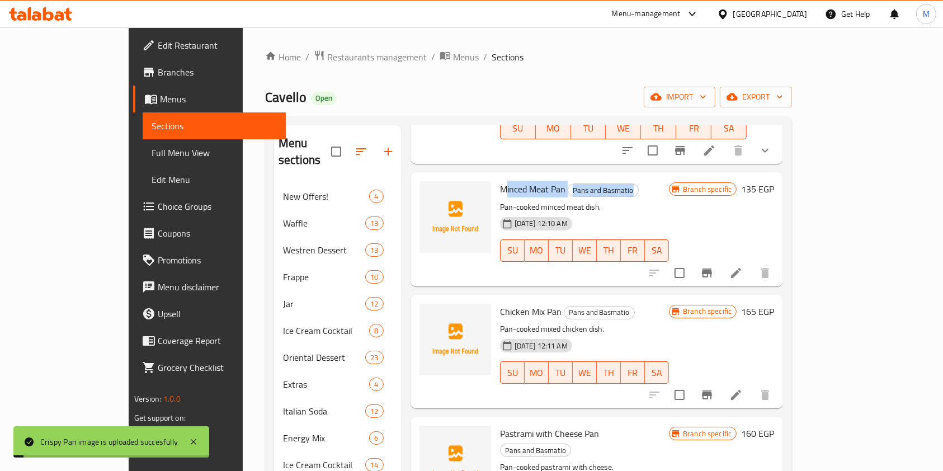
drag, startPoint x: 472, startPoint y: 171, endPoint x: 699, endPoint y: 166, distance: 227.2
click at [669, 181] on h6 "Minced Meat Pan Pans and Basmatio" at bounding box center [584, 189] width 169 height 16
click at [582, 184] on span "Pans and Basmatio" at bounding box center [603, 190] width 70 height 13
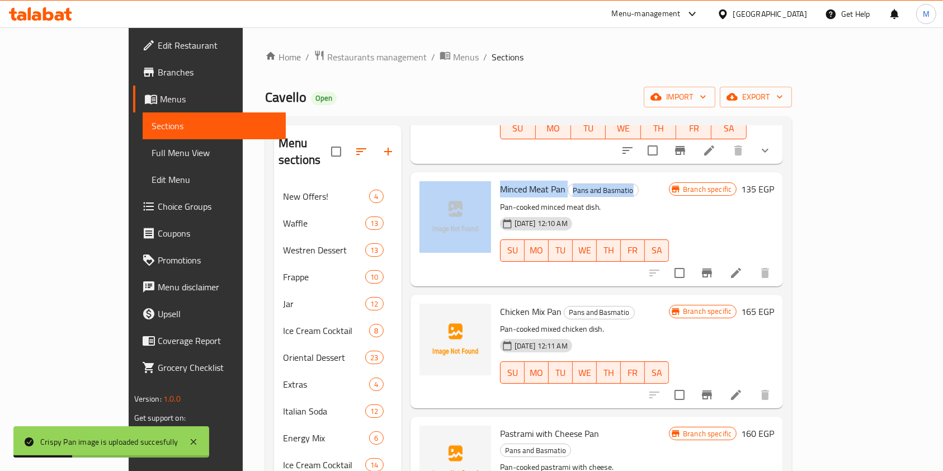
drag, startPoint x: 461, startPoint y: 171, endPoint x: 613, endPoint y: 172, distance: 152.2
click at [613, 177] on div "Minced Meat Pan Pans and Basmatio Pan-cooked minced meat dish. 05-06-2025 12:10…" at bounding box center [597, 229] width 364 height 105
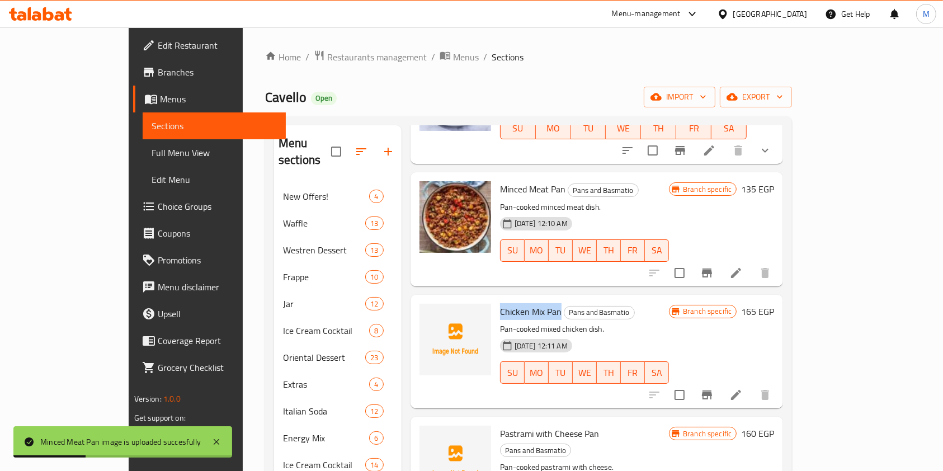
drag, startPoint x: 465, startPoint y: 297, endPoint x: 527, endPoint y: 291, distance: 63.0
click at [527, 299] on div "Chicken Mix Pan Pans and Basmatio Pan-cooked mixed chicken dish. 05-06-2025 12:…" at bounding box center [585, 351] width 178 height 105
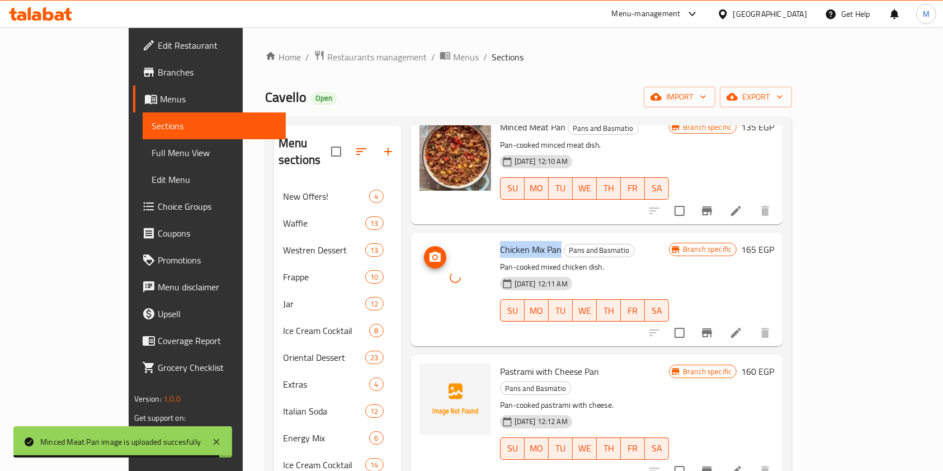
scroll to position [522, 0]
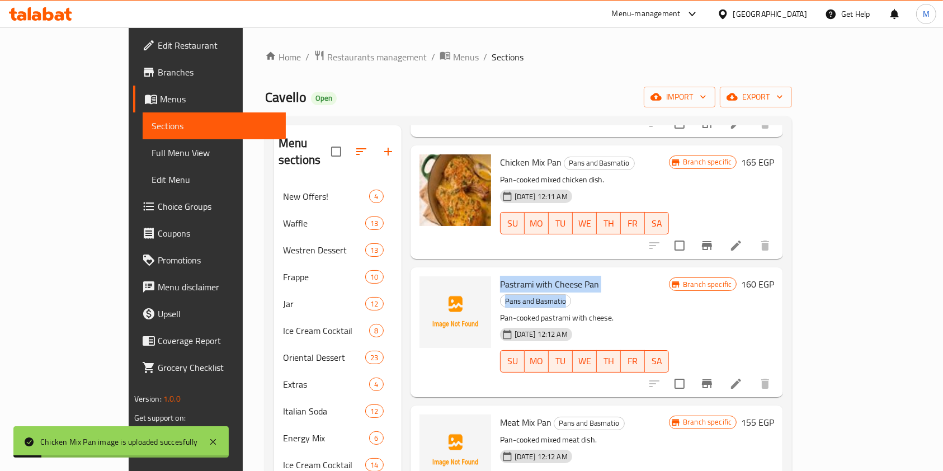
drag, startPoint x: 465, startPoint y: 270, endPoint x: 640, endPoint y: 267, distance: 174.6
click at [640, 272] on div "Pastrami with Cheese Pan Pans and Basmatio Pan-cooked pastrami with cheese. 05-…" at bounding box center [585, 332] width 178 height 120
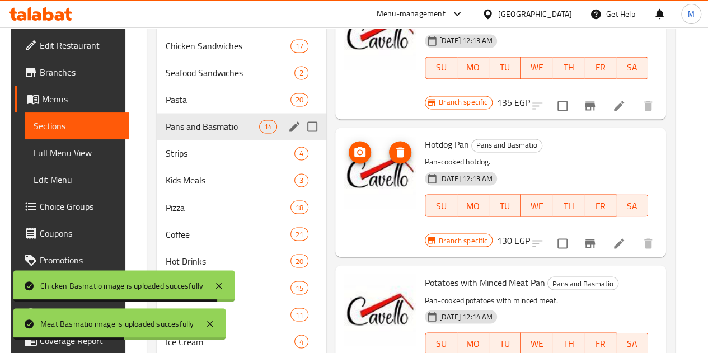
scroll to position [230, 0]
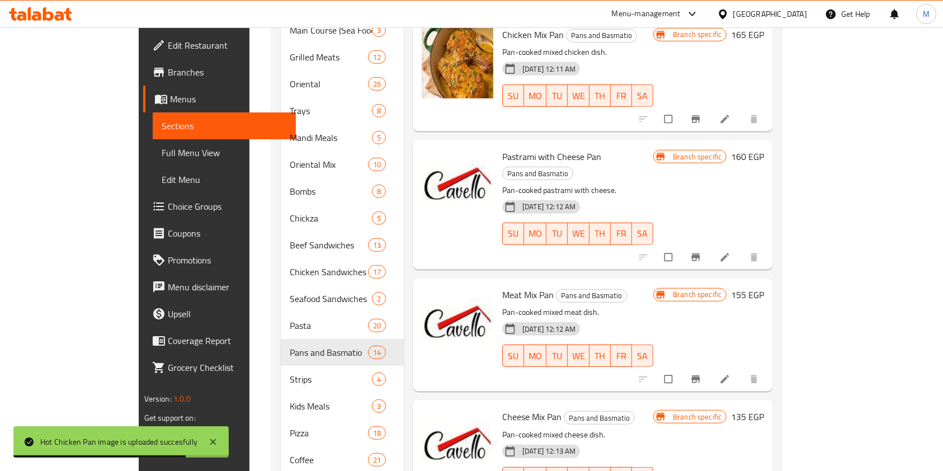
scroll to position [746, 0]
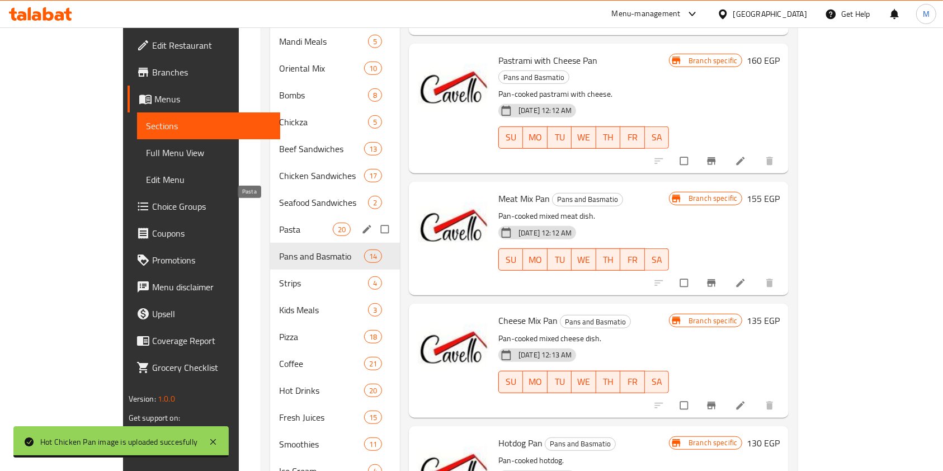
click at [279, 223] on span "Pasta" at bounding box center [305, 229] width 53 height 13
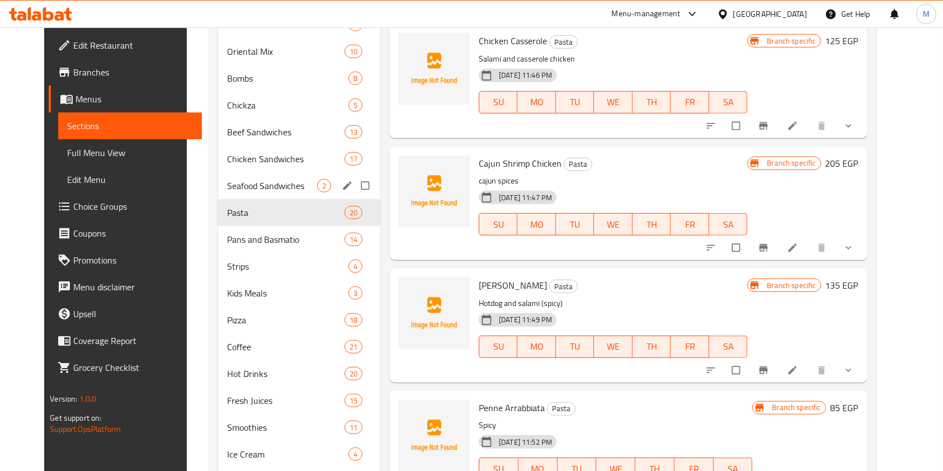
click at [227, 186] on span "Seafood Sandwiches" at bounding box center [272, 185] width 90 height 13
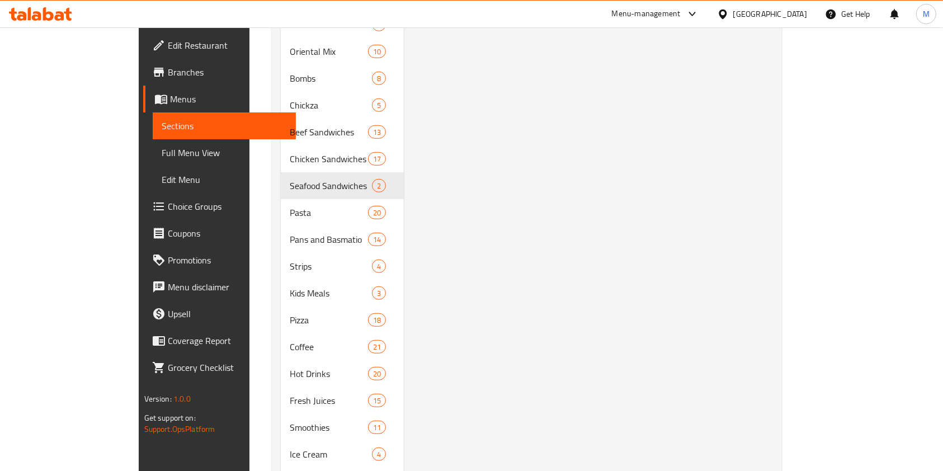
scroll to position [709, 0]
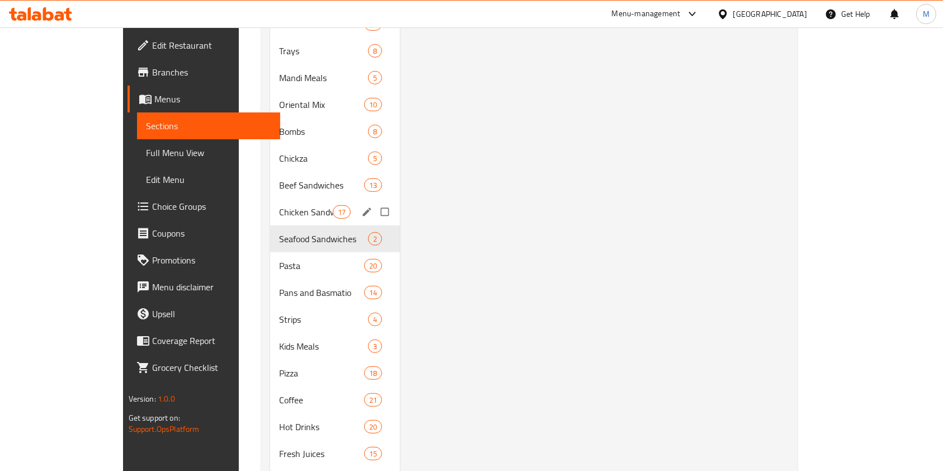
click at [290, 205] on span "Chicken Sandwiches" at bounding box center [305, 211] width 53 height 13
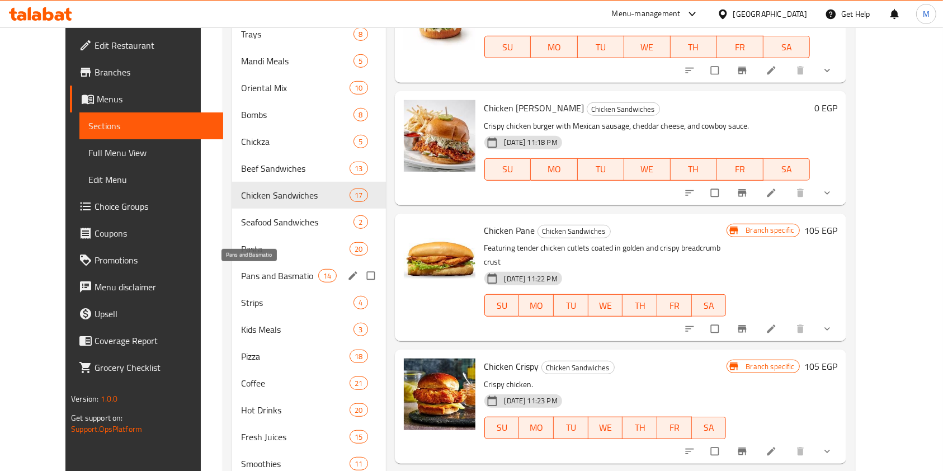
click at [241, 271] on span "Pans and Basmatio" at bounding box center [279, 275] width 77 height 13
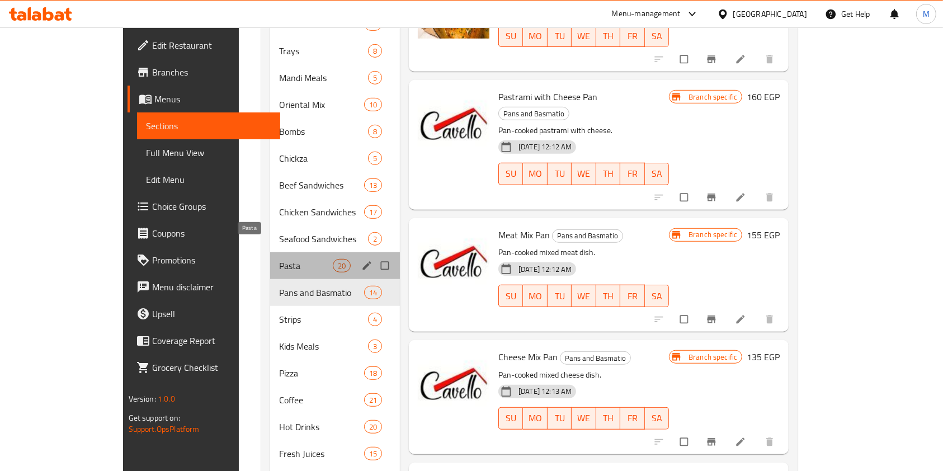
click at [279, 259] on span "Pasta" at bounding box center [305, 265] width 53 height 13
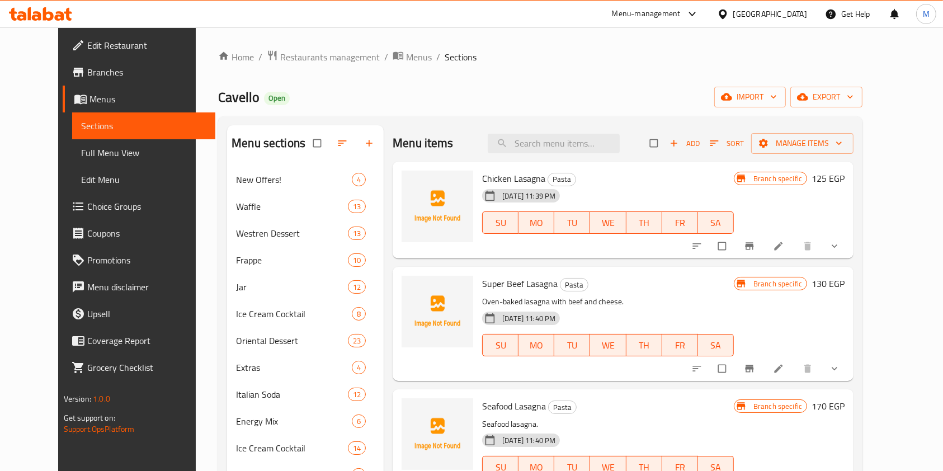
click at [483, 179] on span "Chicken Lasagna" at bounding box center [513, 178] width 63 height 17
click at [488, 178] on span "Chicken Lasagna" at bounding box center [513, 178] width 63 height 17
drag, startPoint x: 465, startPoint y: 176, endPoint x: 576, endPoint y: 171, distance: 110.9
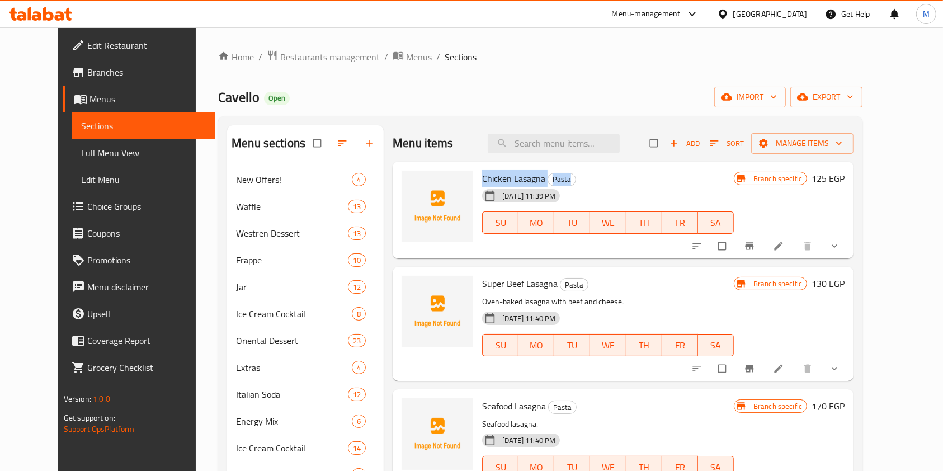
click at [576, 171] on div "Chicken Lasagna Pasta [DATE] 11:39 PM SU MO TU WE TH FR SA" at bounding box center [608, 210] width 261 height 88
copy h6 "Chicken Lasagna Pasta"
click at [795, 248] on li at bounding box center [779, 246] width 31 height 18
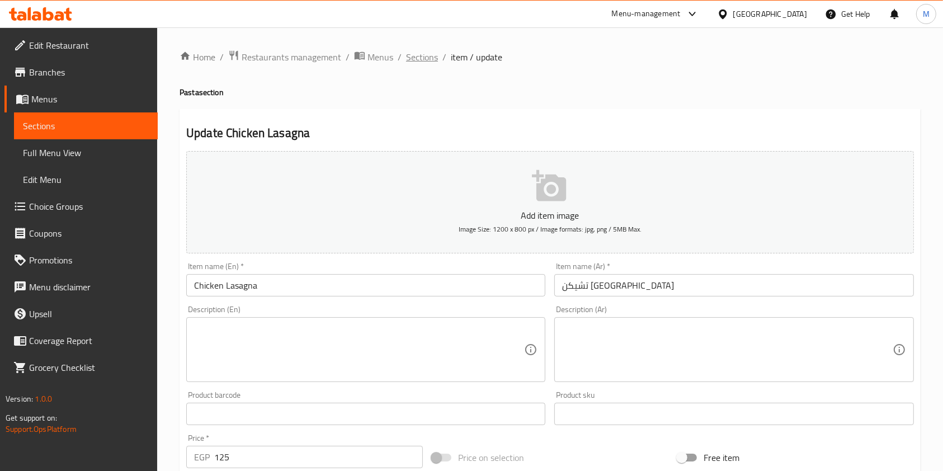
click at [426, 58] on span "Sections" at bounding box center [422, 56] width 32 height 13
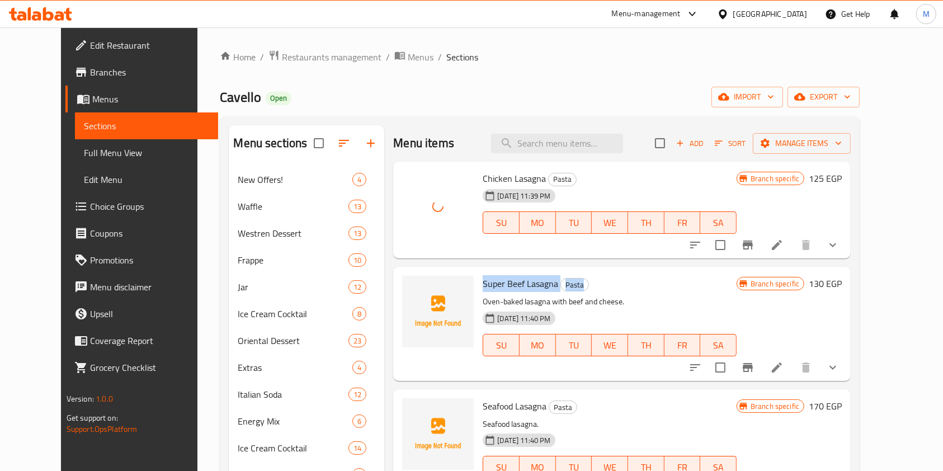
drag, startPoint x: 466, startPoint y: 284, endPoint x: 604, endPoint y: 279, distance: 138.2
click at [604, 279] on div "Super Beef Lasagna Pasta Oven-baked lasagna with beef and cheese. [DATE] 11:40 …" at bounding box center [609, 323] width 263 height 105
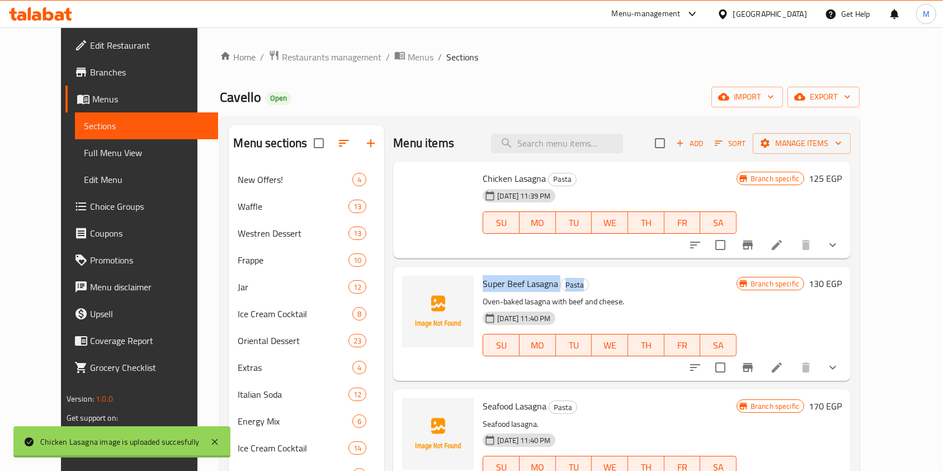
copy h6 "Super Beef Lasagna Pasta"
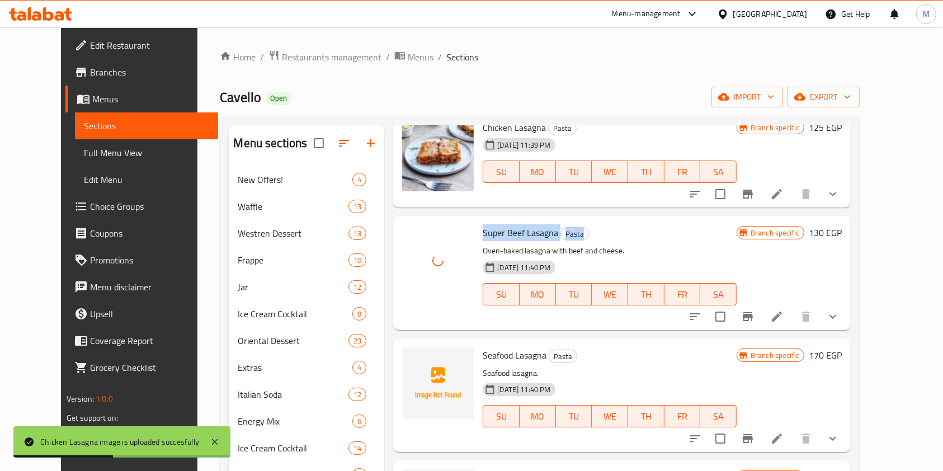
scroll to position [74, 0]
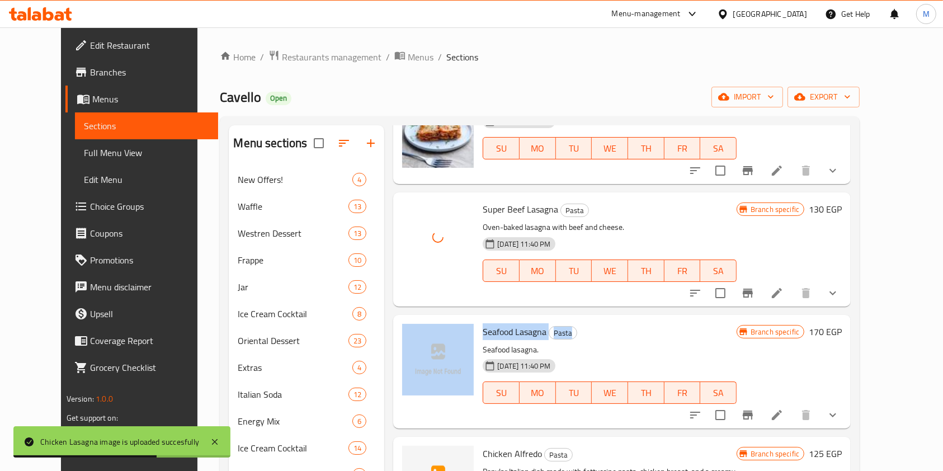
drag, startPoint x: 460, startPoint y: 333, endPoint x: 581, endPoint y: 332, distance: 121.4
click at [581, 332] on div "Seafood Lasagna Pasta Seafood lasagna. [DATE] 11:40 PM SU MO TU WE TH FR [PERSO…" at bounding box center [622, 371] width 449 height 105
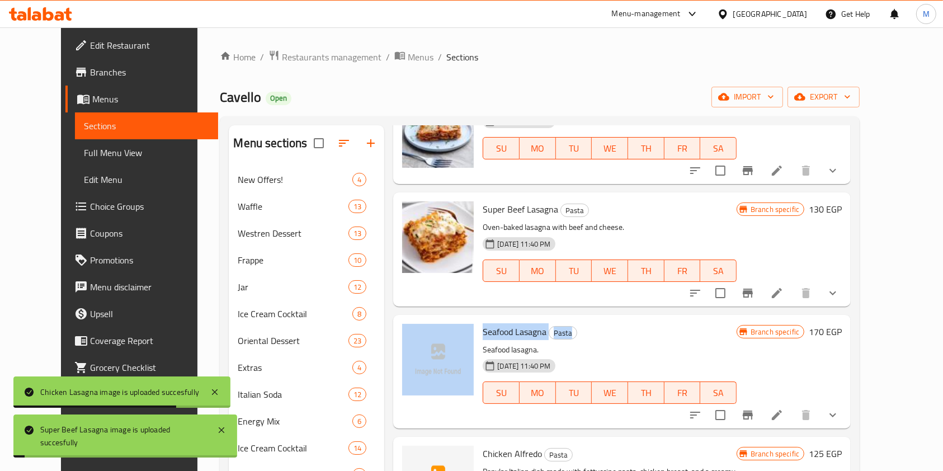
copy div "Seafood Lasagna Pasta"
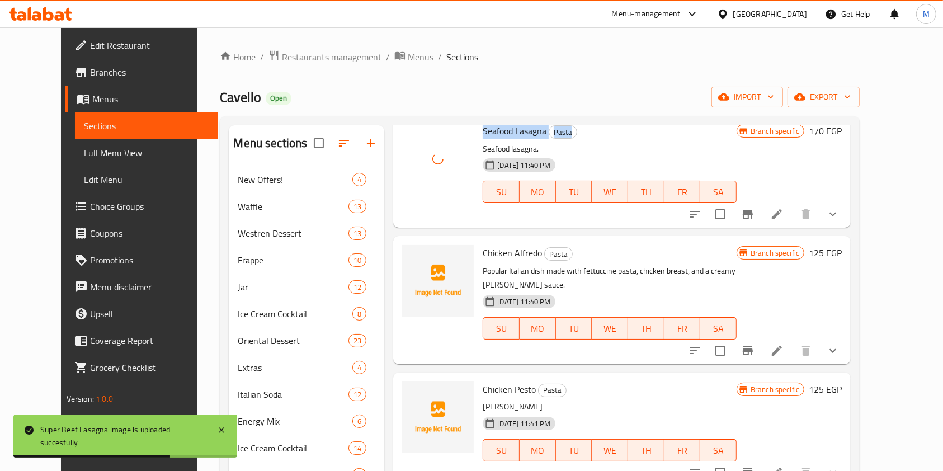
scroll to position [298, 0]
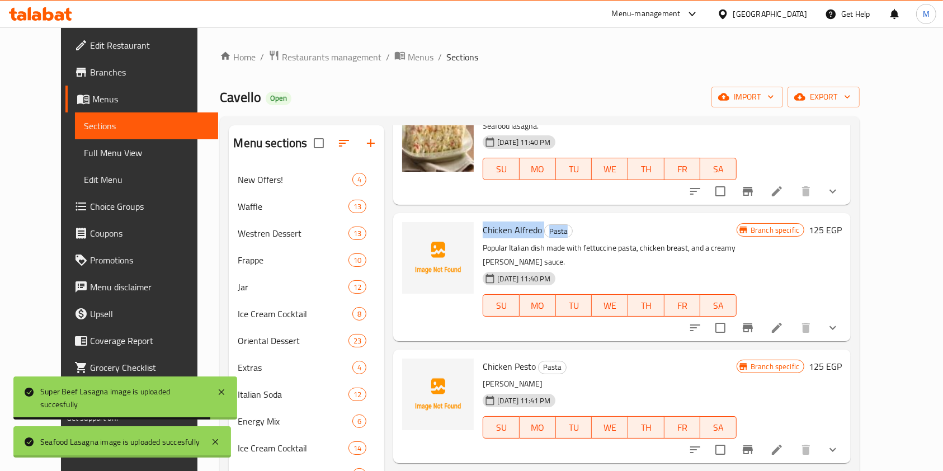
drag, startPoint x: 469, startPoint y: 227, endPoint x: 604, endPoint y: 230, distance: 135.4
click at [604, 230] on h6 "Chicken [PERSON_NAME] Pasta" at bounding box center [610, 230] width 254 height 16
copy h6 "Chicken [PERSON_NAME] Pasta"
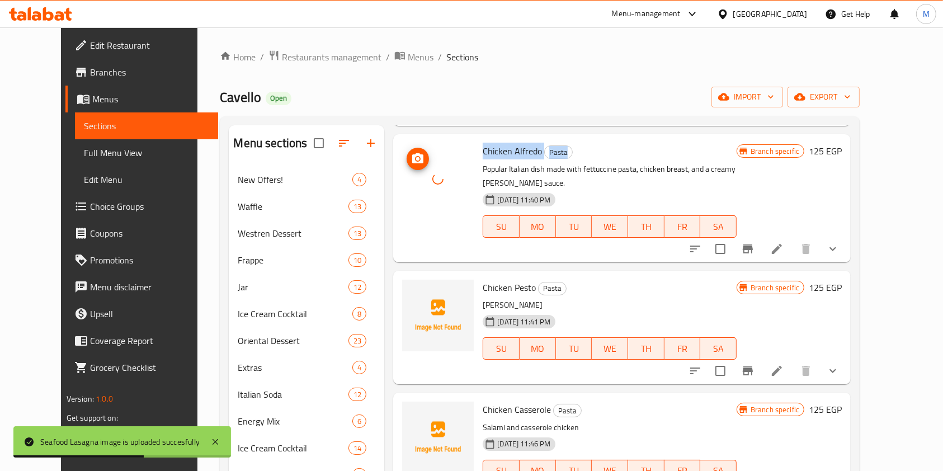
scroll to position [448, 0]
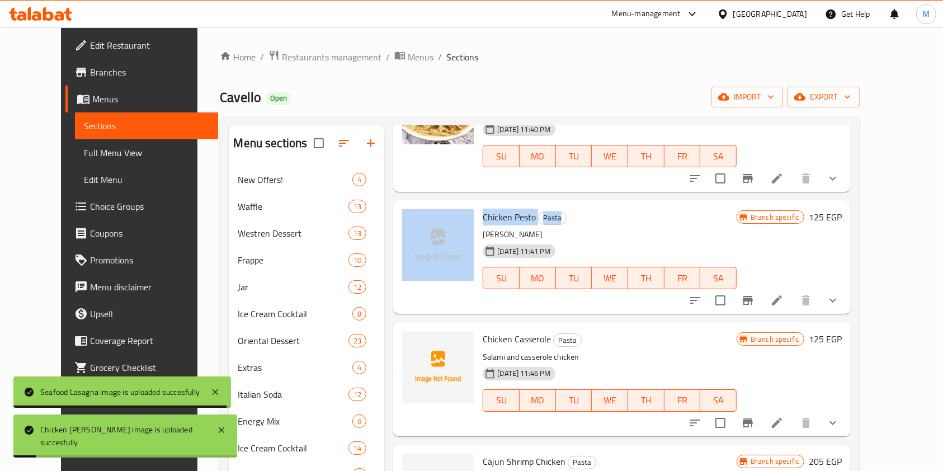
drag, startPoint x: 461, startPoint y: 208, endPoint x: 562, endPoint y: 204, distance: 101.3
click at [562, 205] on div "Chicken Pesto Pasta Basil Sauce [DATE] 11:41 PM SU MO TU WE TH FR [PERSON_NAME]…" at bounding box center [622, 257] width 449 height 105
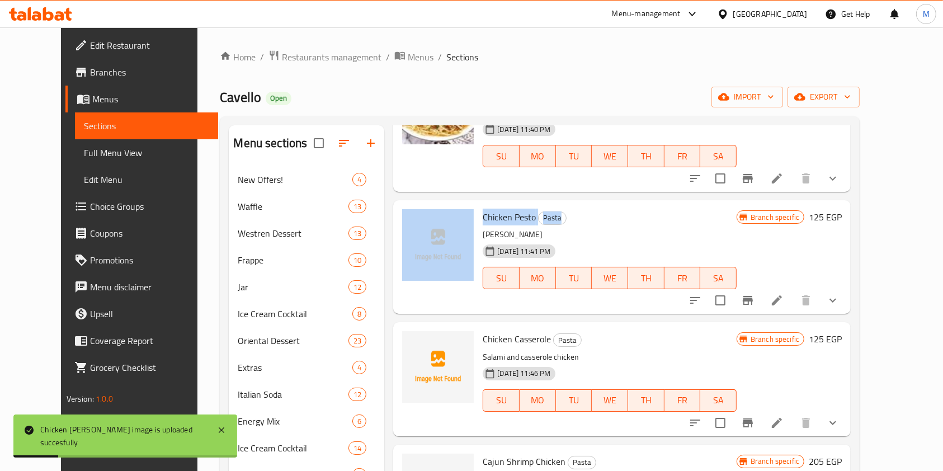
copy div "Chicken Pesto Pasta"
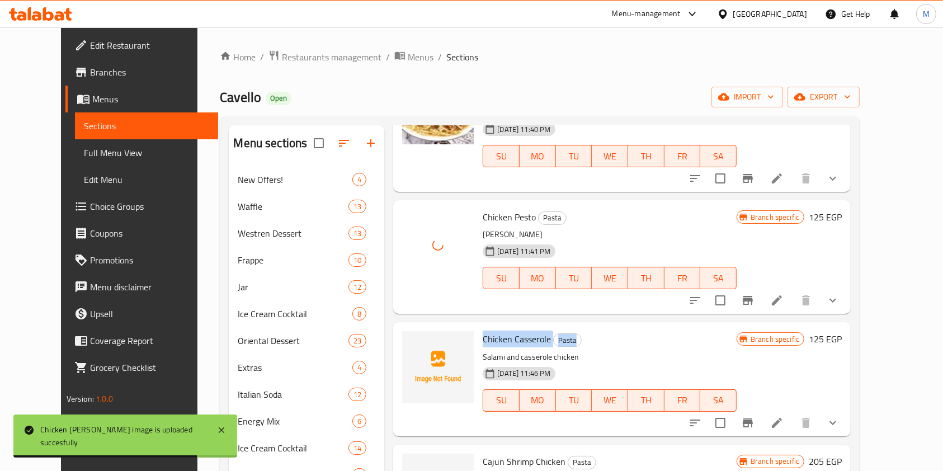
drag, startPoint x: 474, startPoint y: 324, endPoint x: 583, endPoint y: 314, distance: 109.5
click at [583, 327] on div "Chicken Casserole Pasta Salami and casserole chicken [DATE] 11:46 PM SU MO TU W…" at bounding box center [609, 379] width 263 height 105
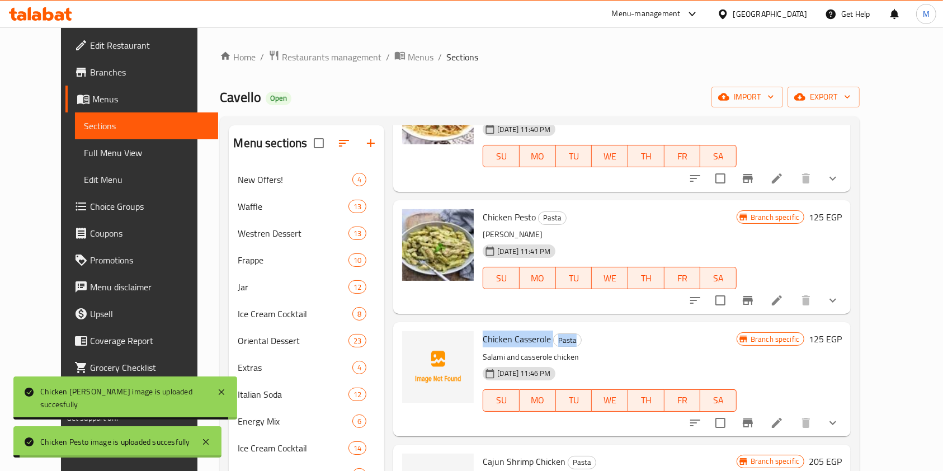
copy h6 "Chicken Casserole Pasta"
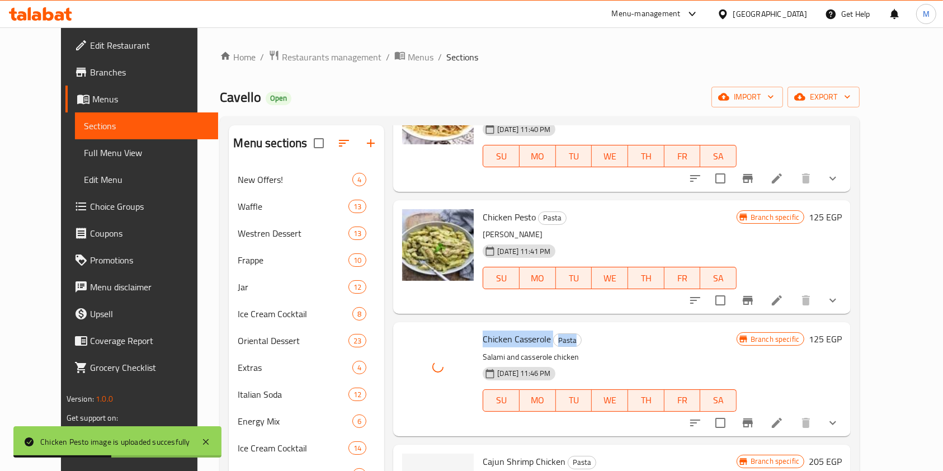
scroll to position [671, 0]
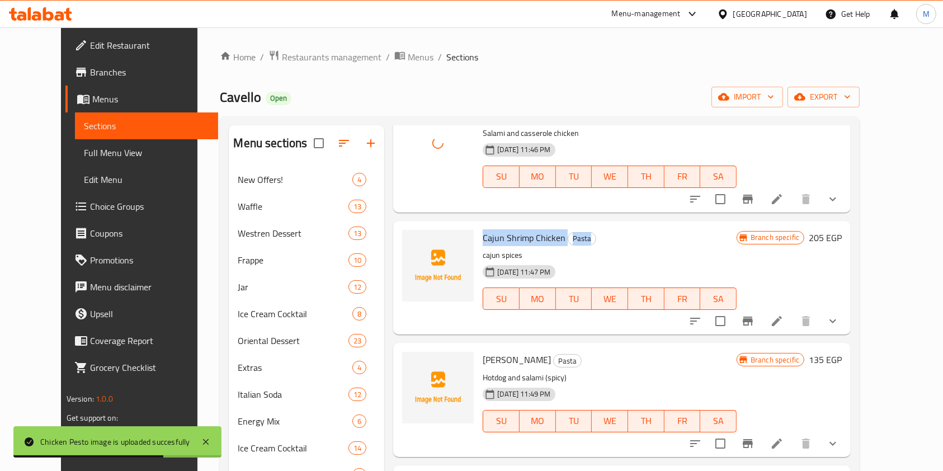
drag, startPoint x: 469, startPoint y: 222, endPoint x: 588, endPoint y: 220, distance: 119.7
click at [588, 230] on h6 "Cajun Shrimp Chicken Pasta" at bounding box center [610, 238] width 254 height 16
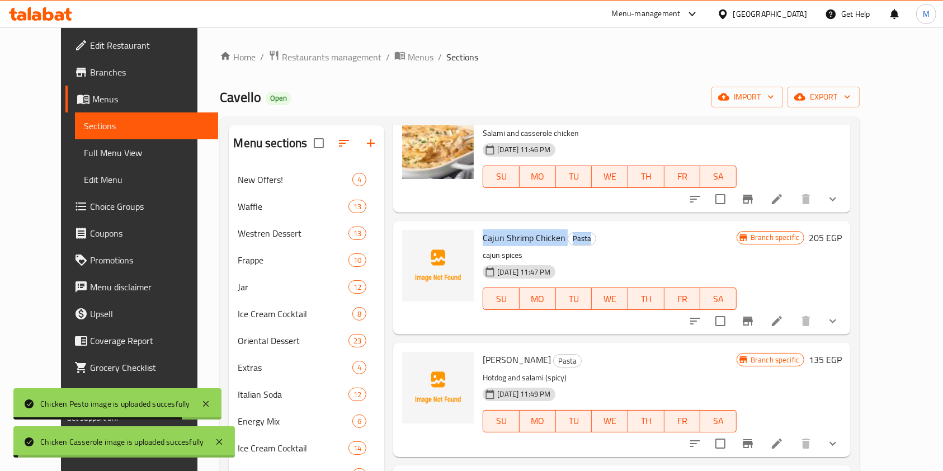
copy h6 "Cajun Shrimp Chicken Pasta"
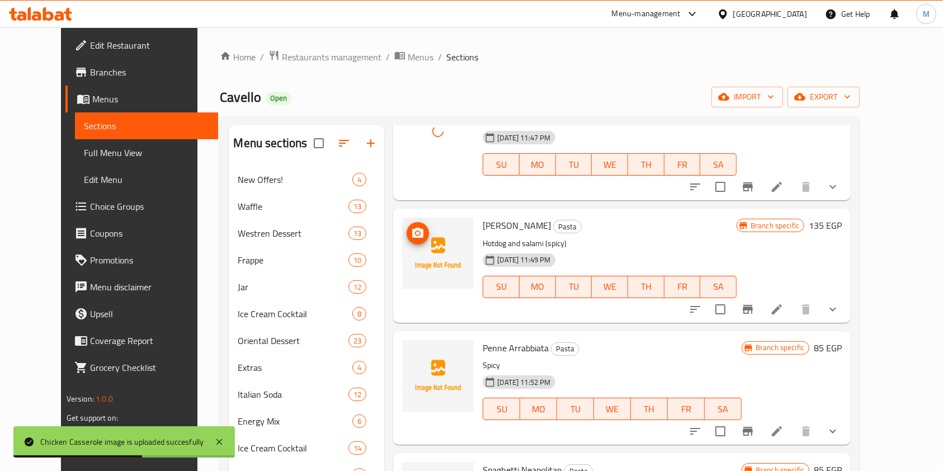
scroll to position [820, 0]
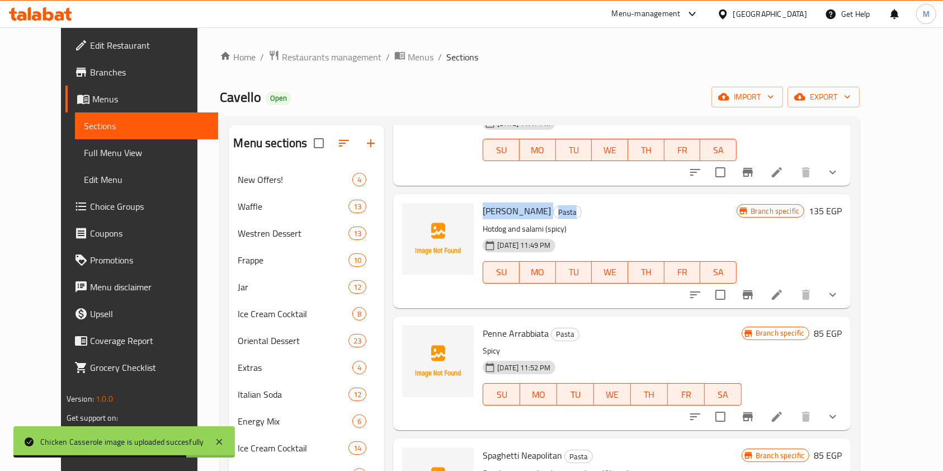
drag, startPoint x: 465, startPoint y: 199, endPoint x: 590, endPoint y: 197, distance: 124.8
click at [590, 199] on div "[PERSON_NAME] Pasta Hotdog and salami (spicy) [DATE] 11:49 PM SU MO TU WE TH FR…" at bounding box center [609, 251] width 263 height 105
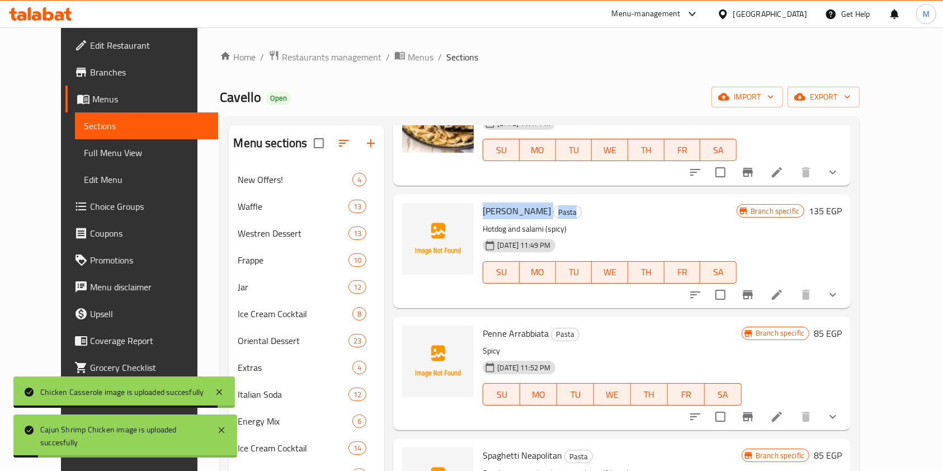
copy h6 "[PERSON_NAME] Pasta"
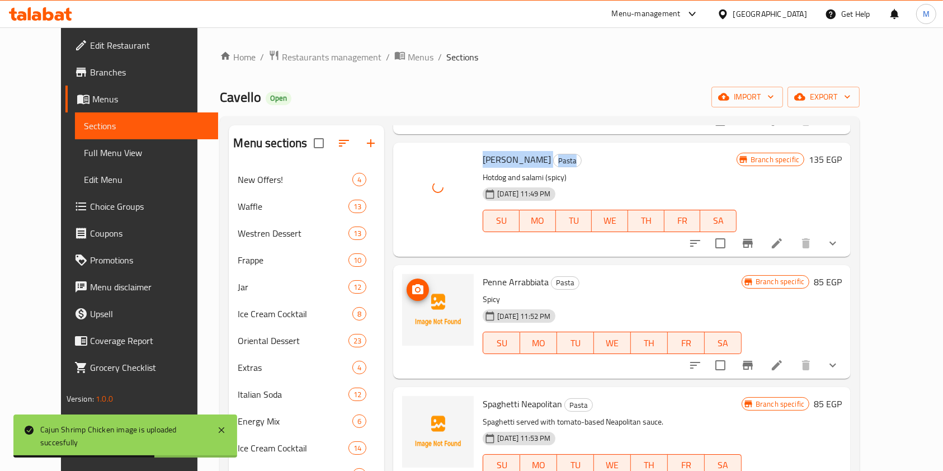
scroll to position [895, 0]
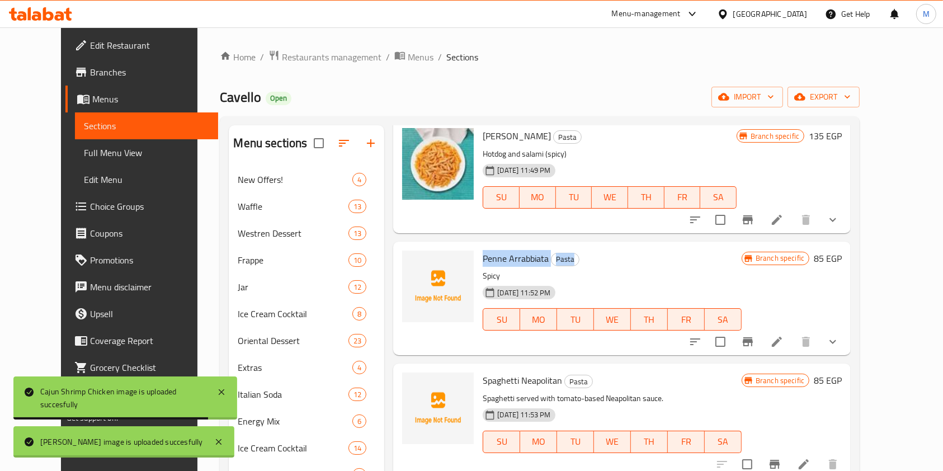
drag, startPoint x: 464, startPoint y: 243, endPoint x: 609, endPoint y: 244, distance: 144.3
click at [609, 246] on div "Penne Arrabbiata Pasta Spicy [DATE] 11:52 PM SU MO TU WE TH FR SA" at bounding box center [612, 298] width 268 height 105
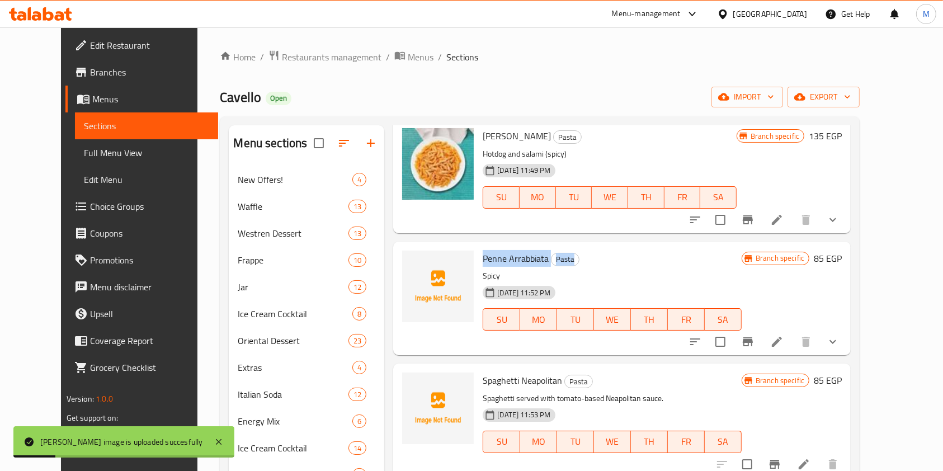
copy h6 "Penne Arrabbiata Pasta"
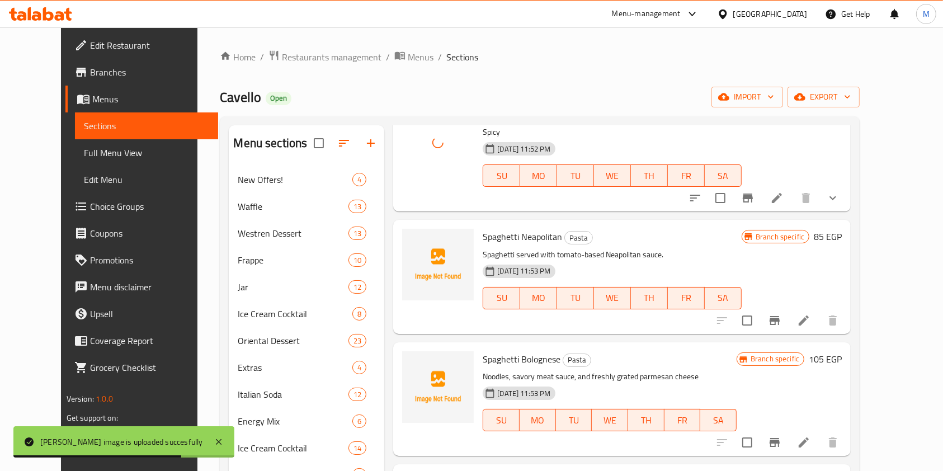
scroll to position [1044, 0]
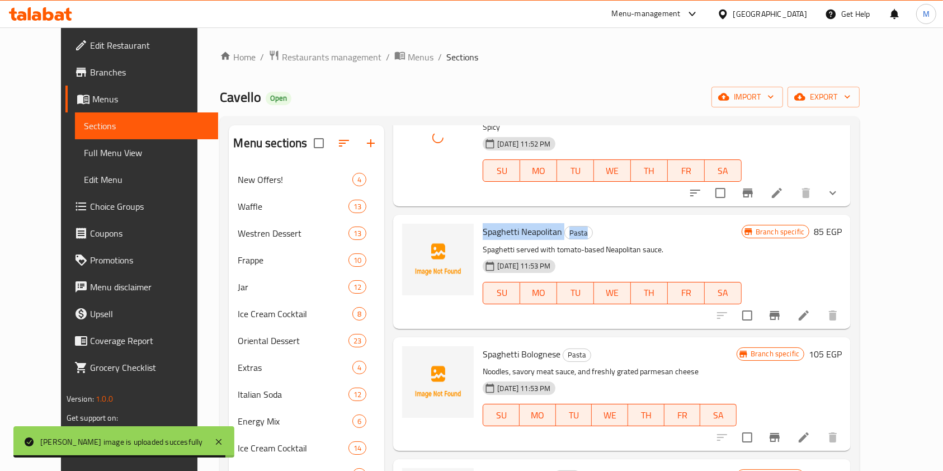
drag, startPoint x: 464, startPoint y: 217, endPoint x: 609, endPoint y: 214, distance: 144.9
click at [609, 219] on div "Spaghetti Neapolitan Pasta Spaghetti served with tomato-based Neapolitan sauce.…" at bounding box center [612, 271] width 268 height 105
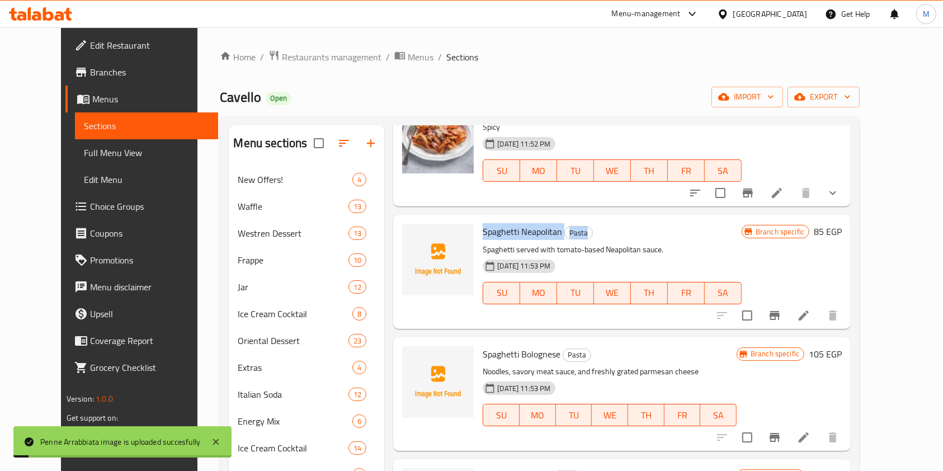
copy h6 "Spaghetti Neapolitan Pasta"
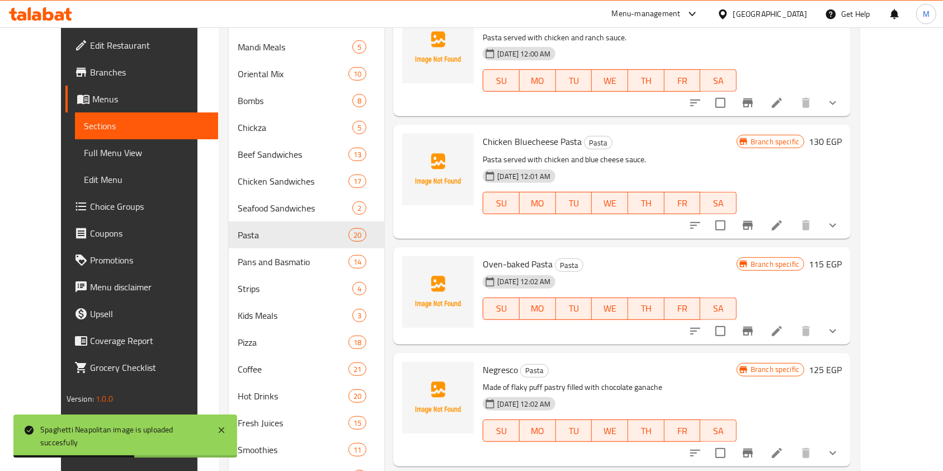
scroll to position [859, 0]
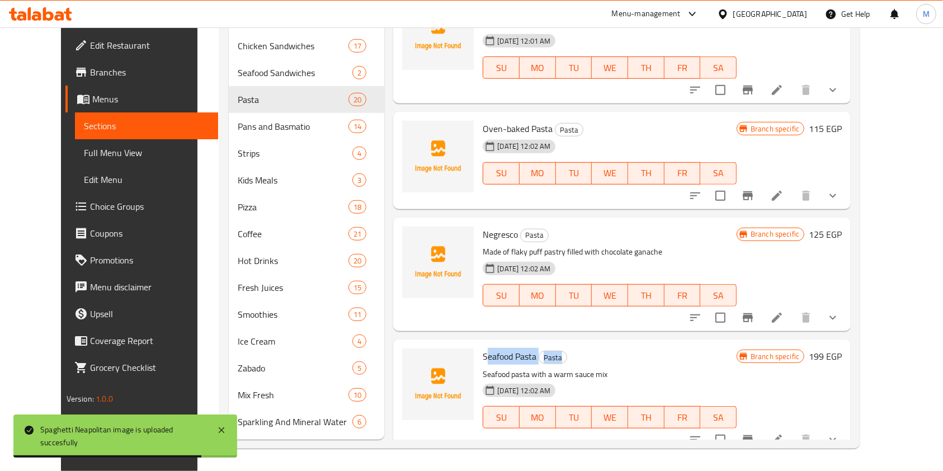
drag, startPoint x: 481, startPoint y: 343, endPoint x: 549, endPoint y: 342, distance: 68.8
click at [587, 348] on h6 "Seafood Pasta Pasta" at bounding box center [610, 356] width 254 height 16
click at [549, 351] on span "Pasta" at bounding box center [552, 357] width 27 height 13
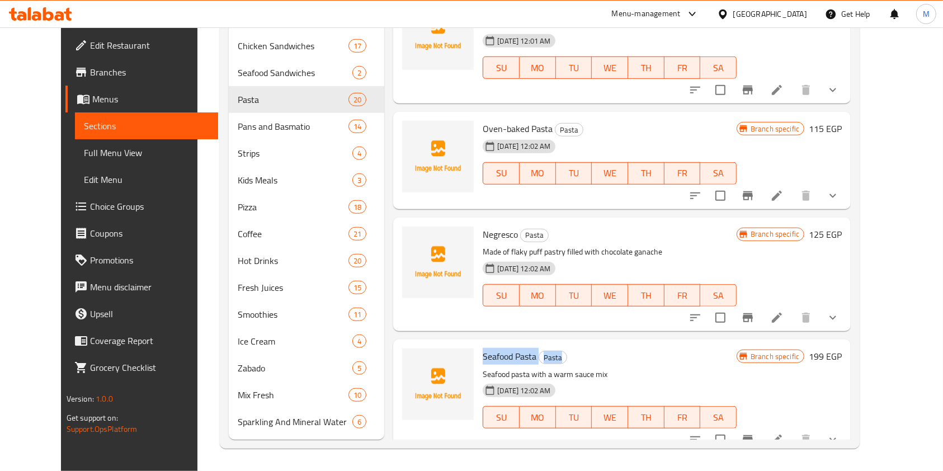
drag, startPoint x: 464, startPoint y: 340, endPoint x: 559, endPoint y: 341, distance: 95.1
click at [559, 344] on div "Seafood Pasta Pasta Seafood pasta with a warm sauce mix [DATE] 12:02 AM SU MO T…" at bounding box center [609, 396] width 263 height 105
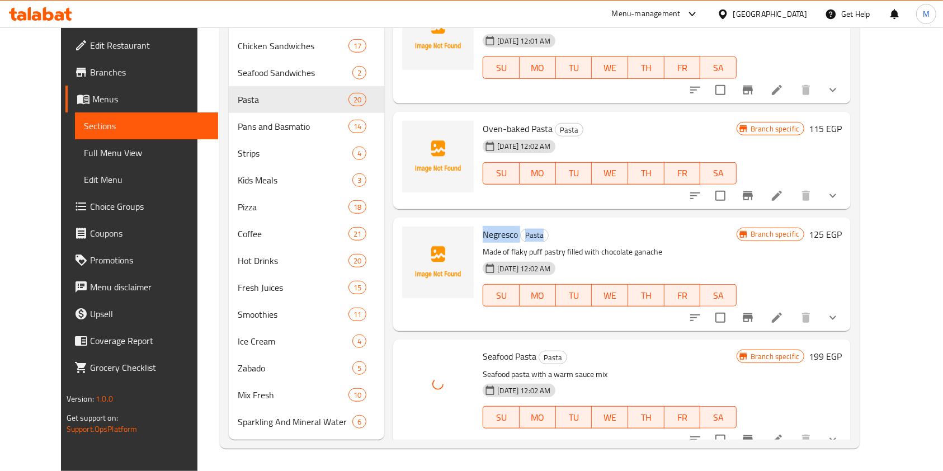
drag, startPoint x: 465, startPoint y: 220, endPoint x: 563, endPoint y: 220, distance: 97.3
click at [563, 222] on div "Negresco Pasta Made of flaky puff pastry filled with chocolate ganache [DATE] 1…" at bounding box center [609, 274] width 263 height 105
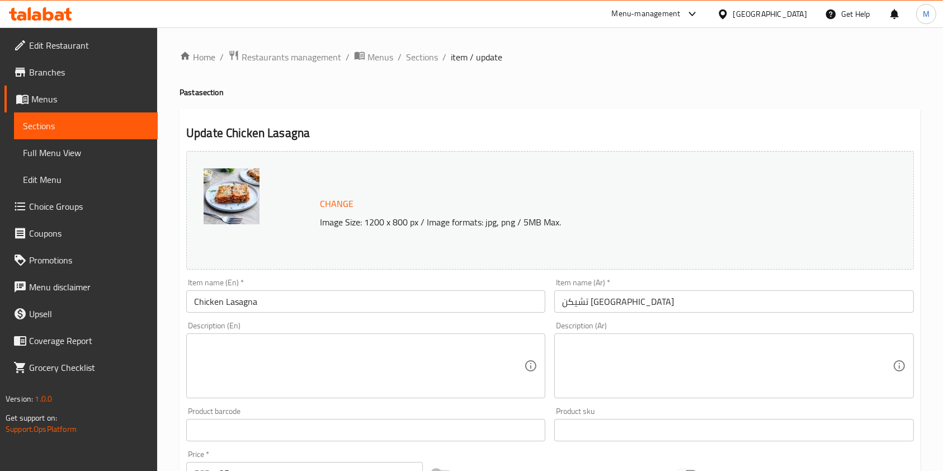
click at [56, 98] on span "Menus" at bounding box center [89, 98] width 117 height 13
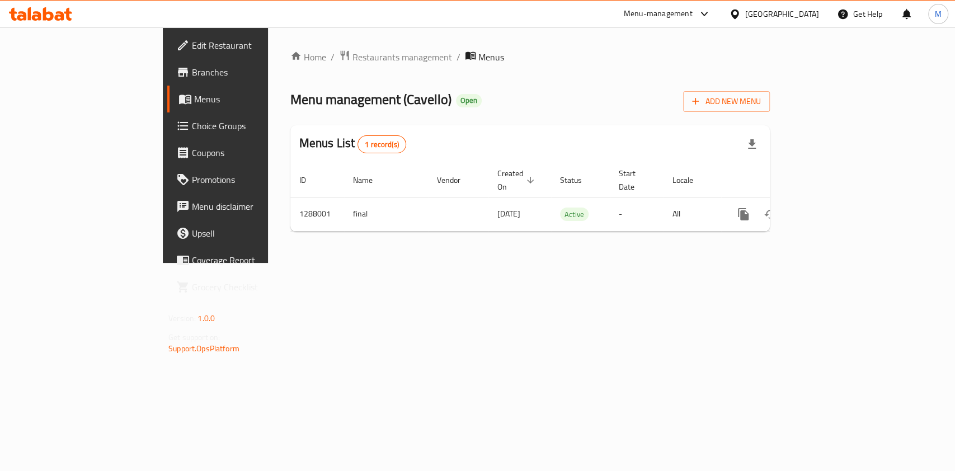
click at [194, 98] on span "Menus" at bounding box center [253, 98] width 119 height 13
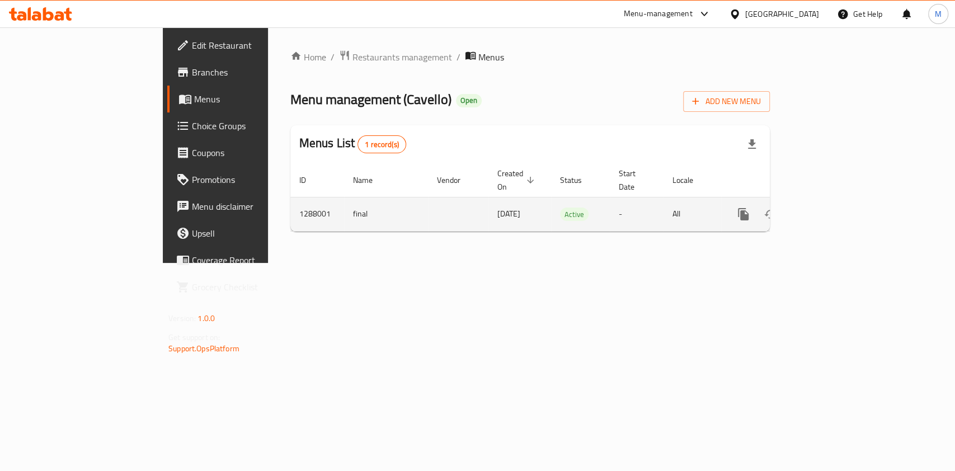
click at [829, 209] on icon "enhanced table" at bounding box center [824, 214] width 10 height 10
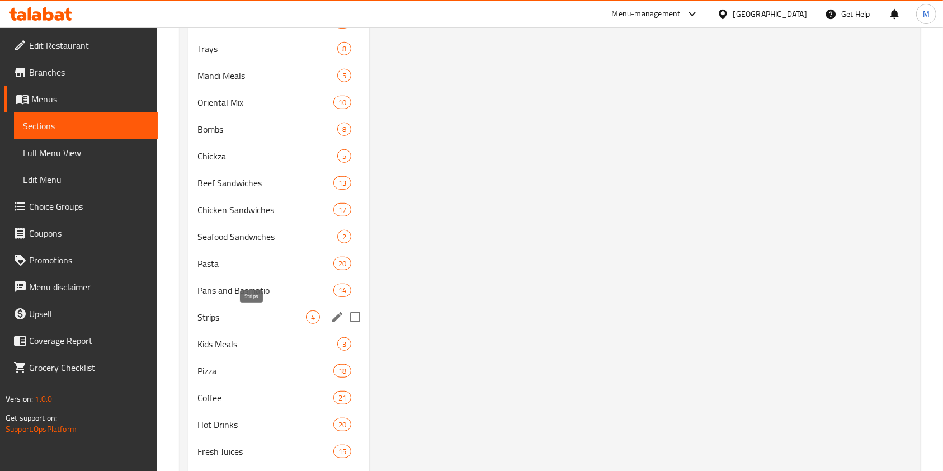
scroll to position [746, 0]
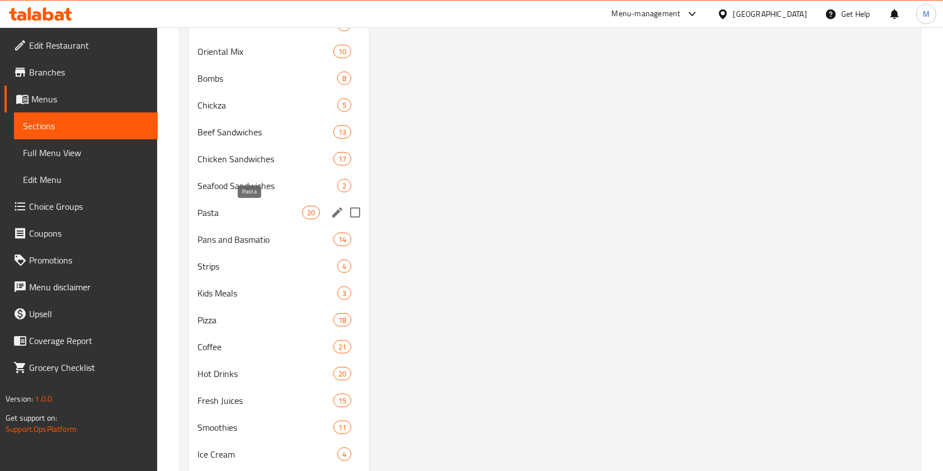
click at [235, 211] on span "Pasta" at bounding box center [249, 212] width 105 height 13
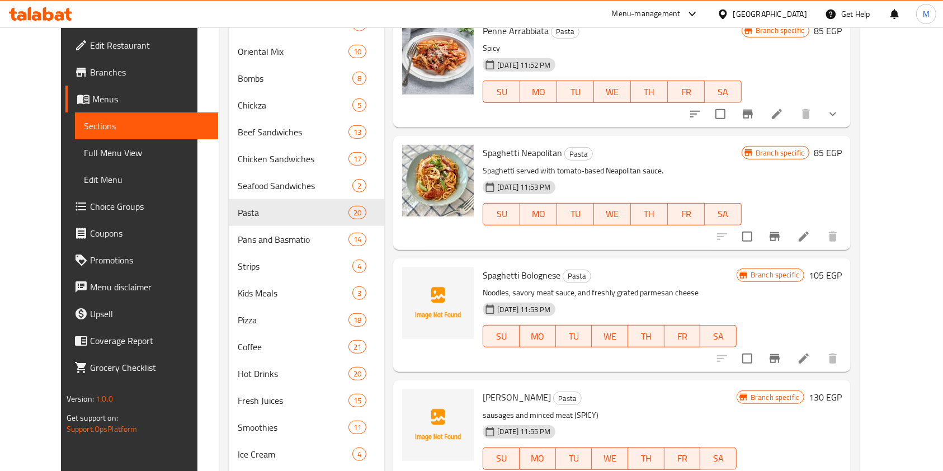
scroll to position [298, 0]
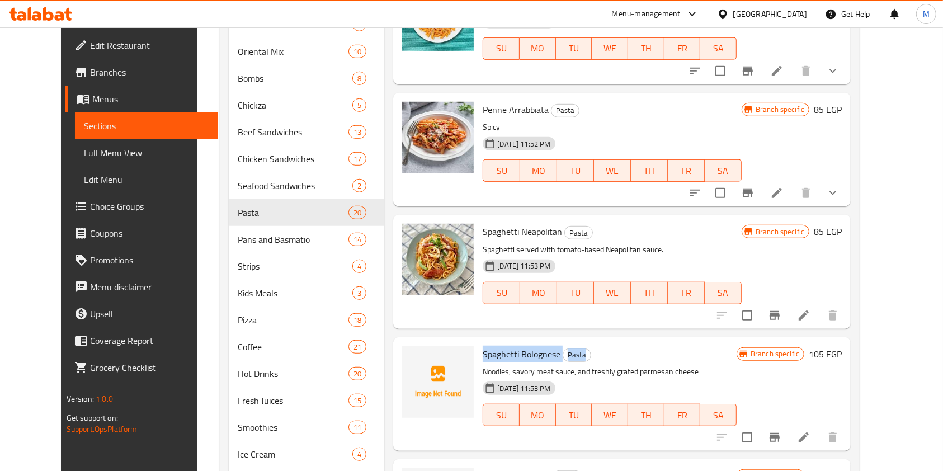
drag, startPoint x: 473, startPoint y: 338, endPoint x: 599, endPoint y: 344, distance: 125.5
click at [599, 346] on h6 "Spaghetti Bolognese Pasta" at bounding box center [610, 354] width 254 height 16
copy h6 "Spaghetti Bolognese Pasta"
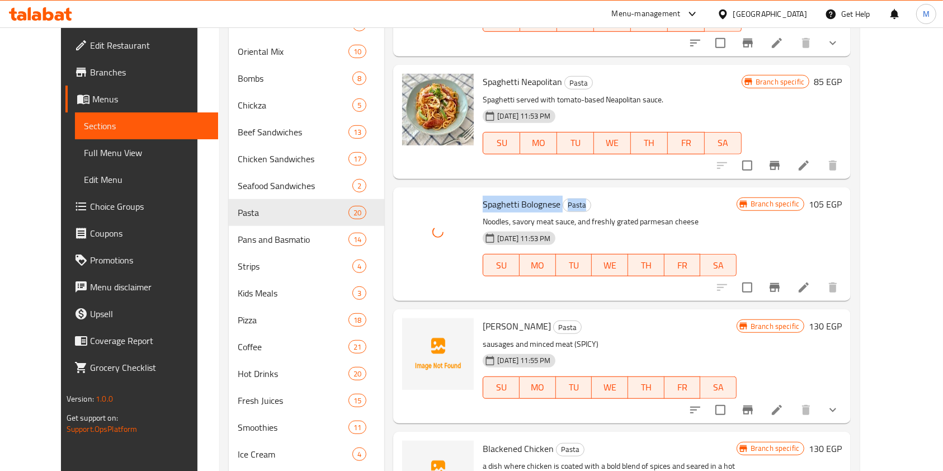
scroll to position [522, 0]
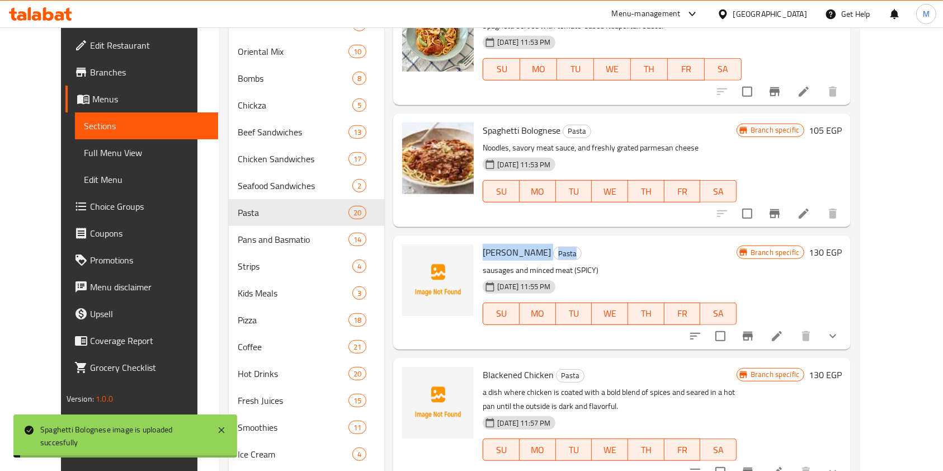
drag, startPoint x: 469, startPoint y: 241, endPoint x: 568, endPoint y: 236, distance: 99.7
click at [568, 244] on h6 "[PERSON_NAME]" at bounding box center [610, 252] width 254 height 16
copy h6 "[PERSON_NAME]"
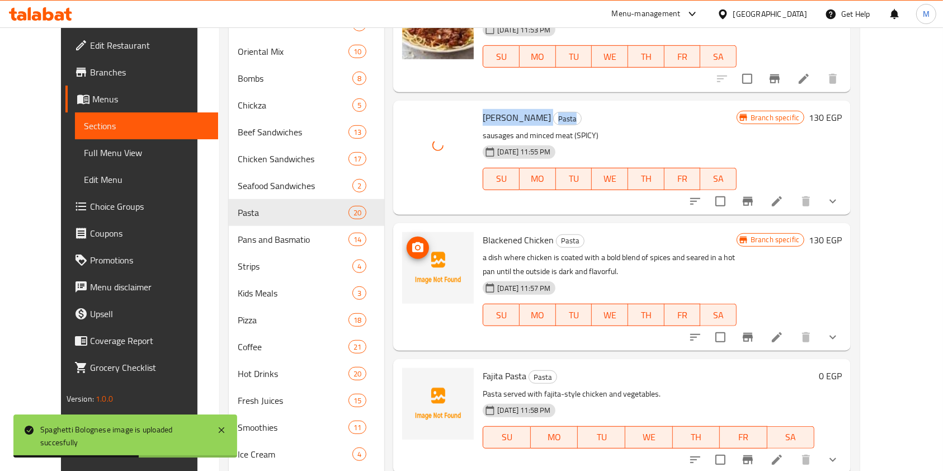
scroll to position [671, 0]
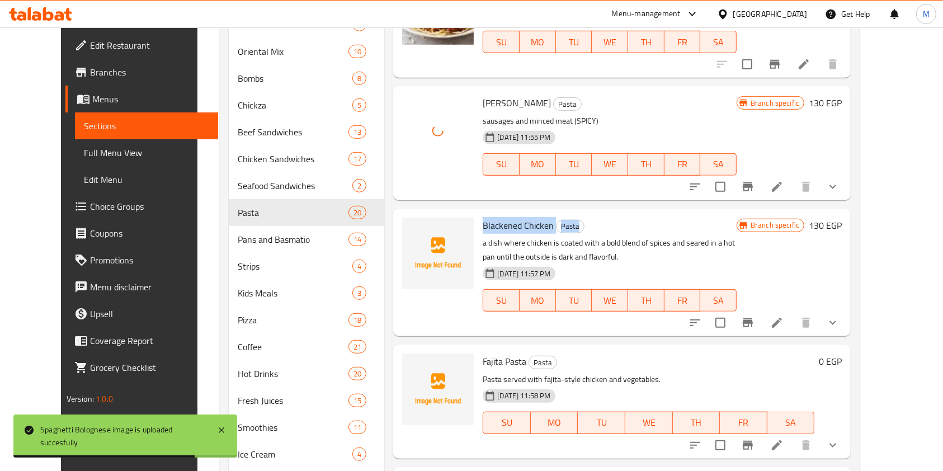
drag, startPoint x: 483, startPoint y: 212, endPoint x: 584, endPoint y: 210, distance: 101.3
click at [584, 213] on div "Blackened Chicken Pasta a dish where chicken is coated with a bold blend of spi…" at bounding box center [609, 272] width 263 height 119
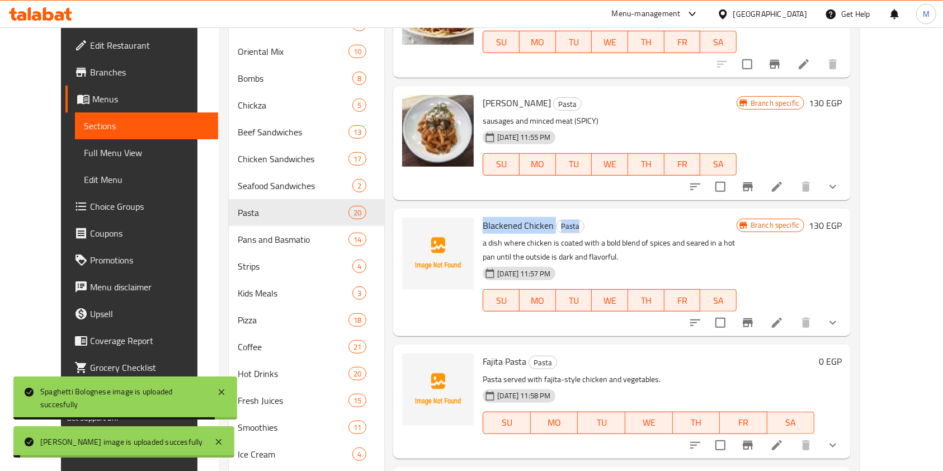
copy h6 "Blackened Chicken Pasta"
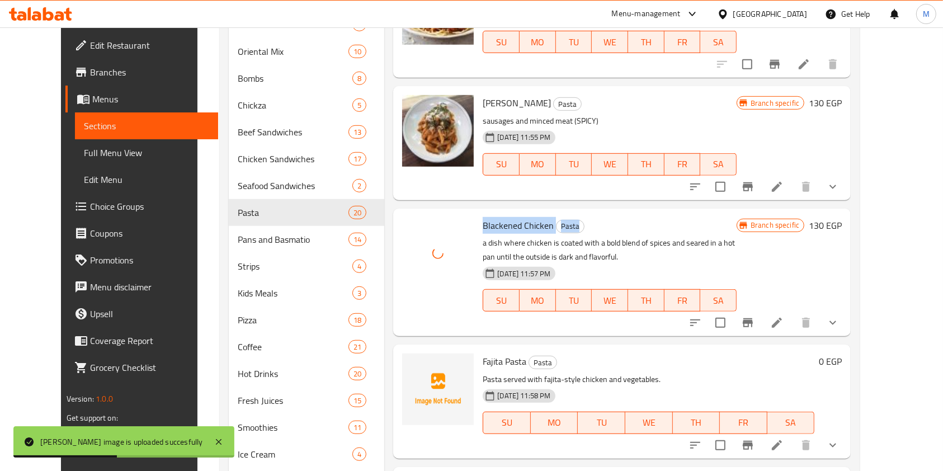
scroll to position [820, 0]
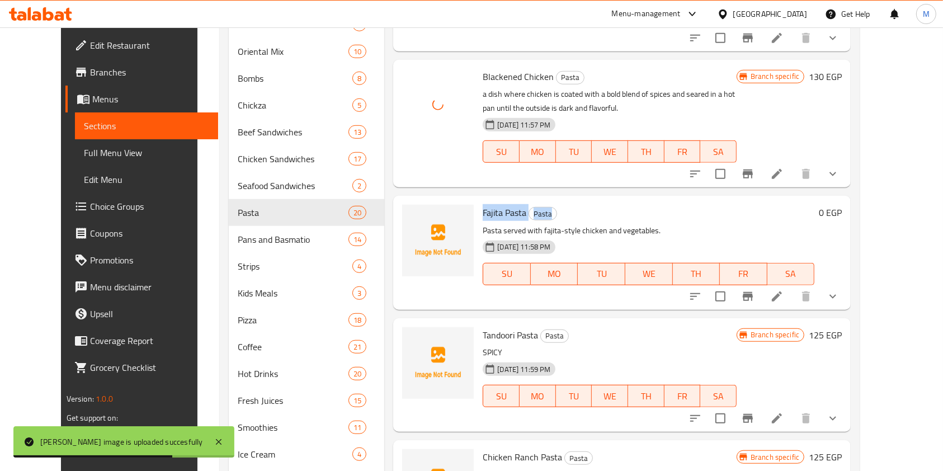
drag, startPoint x: 463, startPoint y: 192, endPoint x: 559, endPoint y: 192, distance: 95.7
click at [559, 200] on div "Fajita Pasta Pasta Pasta served with fajita-style chicken and vegetables. [DATE…" at bounding box center [648, 252] width 341 height 105
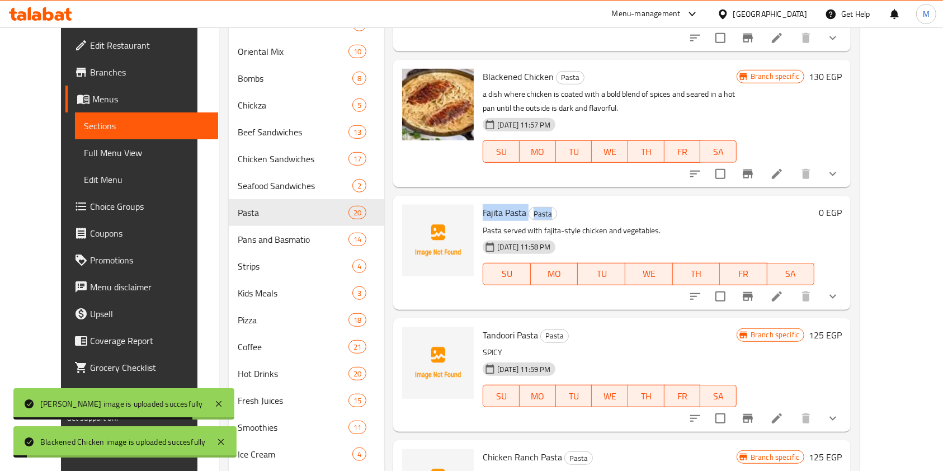
copy h6 "Fajita Pasta Pasta"
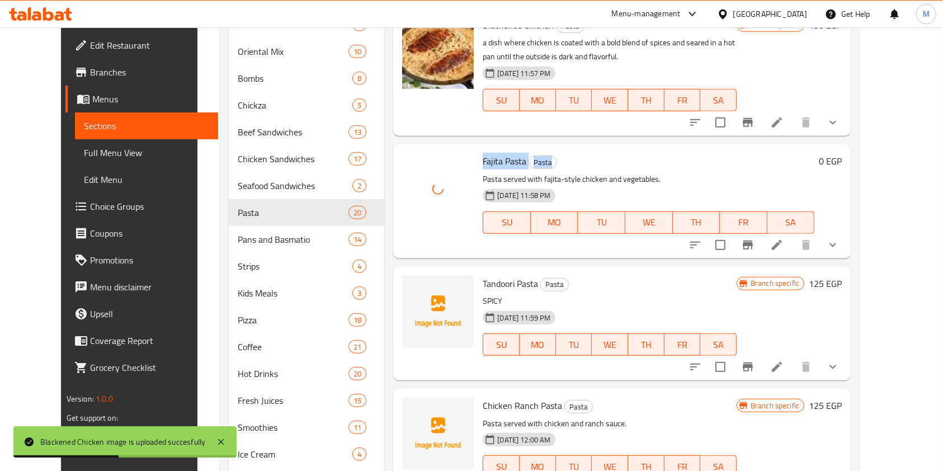
scroll to position [895, 0]
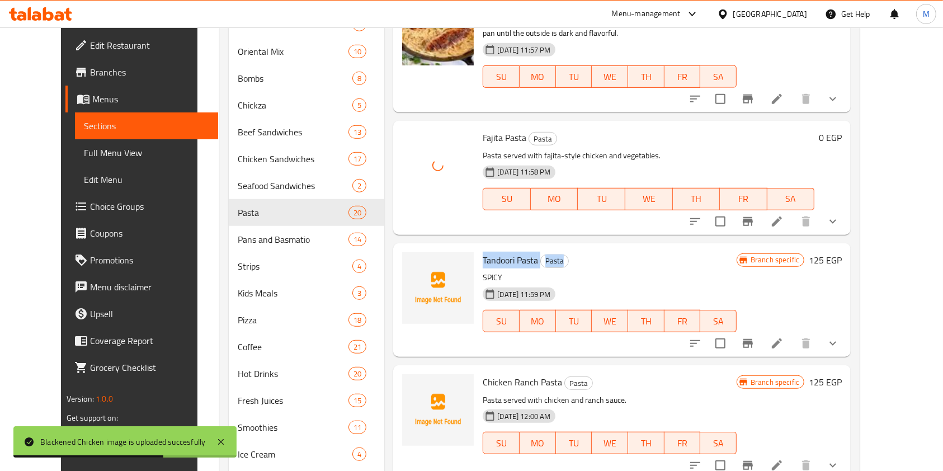
drag, startPoint x: 467, startPoint y: 244, endPoint x: 574, endPoint y: 247, distance: 107.4
click at [574, 252] on h6 "Tandoori Pasta Pasta" at bounding box center [610, 260] width 254 height 16
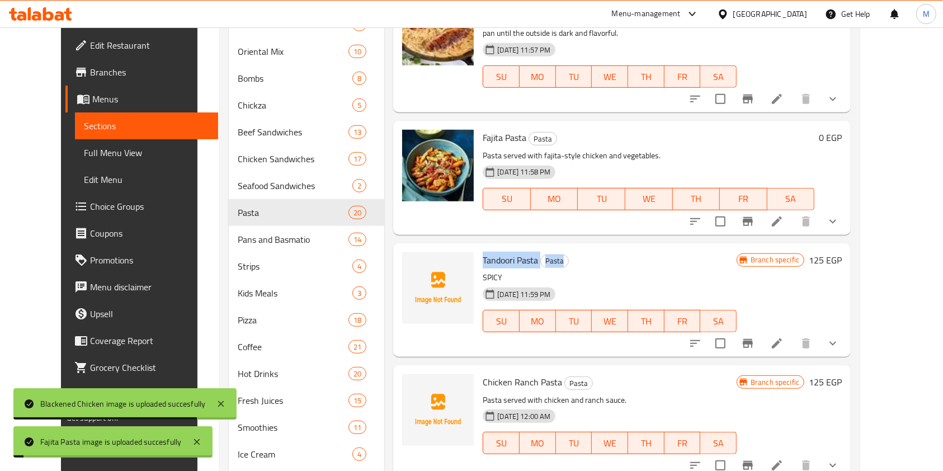
copy h6 "Tandoori Pasta Pasta"
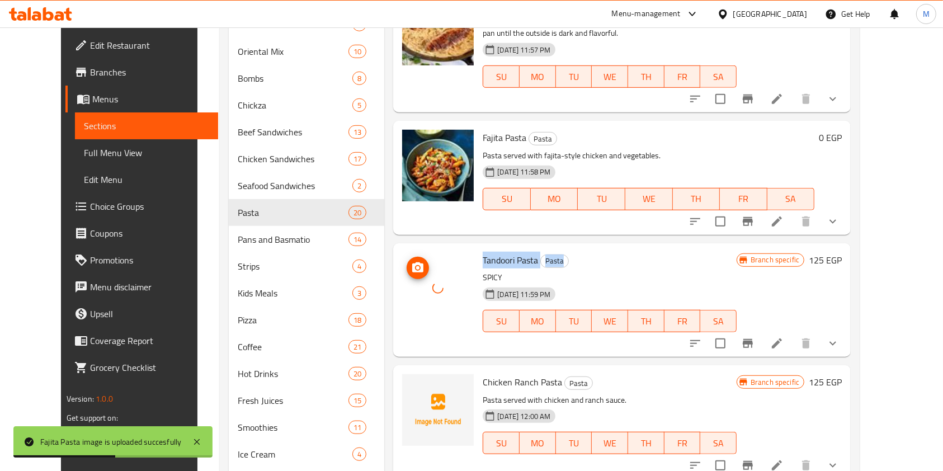
scroll to position [1044, 0]
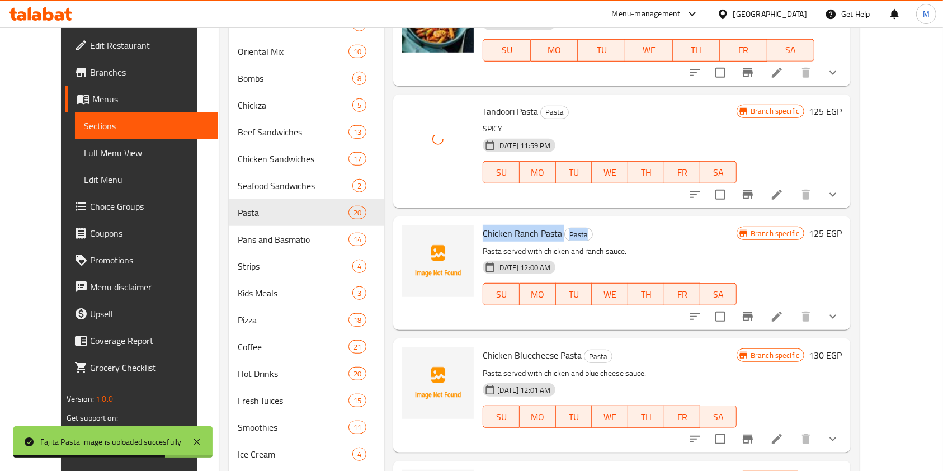
drag, startPoint x: 467, startPoint y: 218, endPoint x: 592, endPoint y: 220, distance: 124.8
click at [592, 225] on h6 "Chicken Ranch Pasta Pasta" at bounding box center [610, 233] width 254 height 16
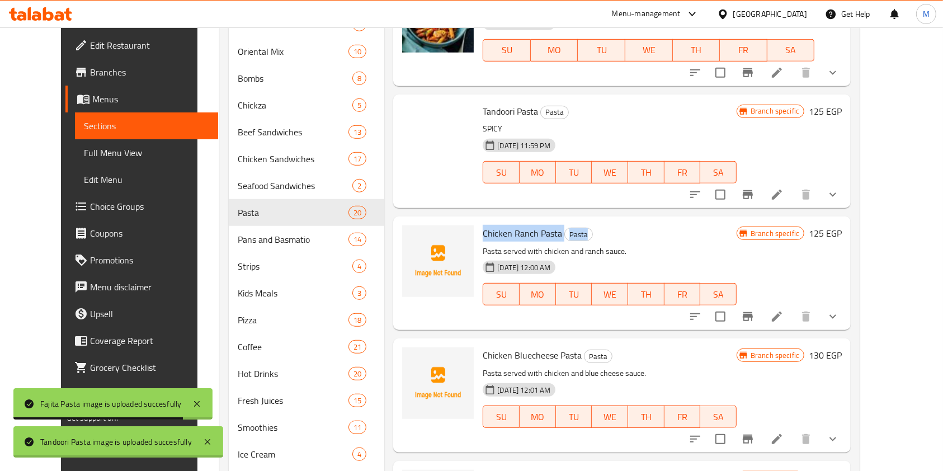
copy h6 "Chicken Ranch Pasta Pasta"
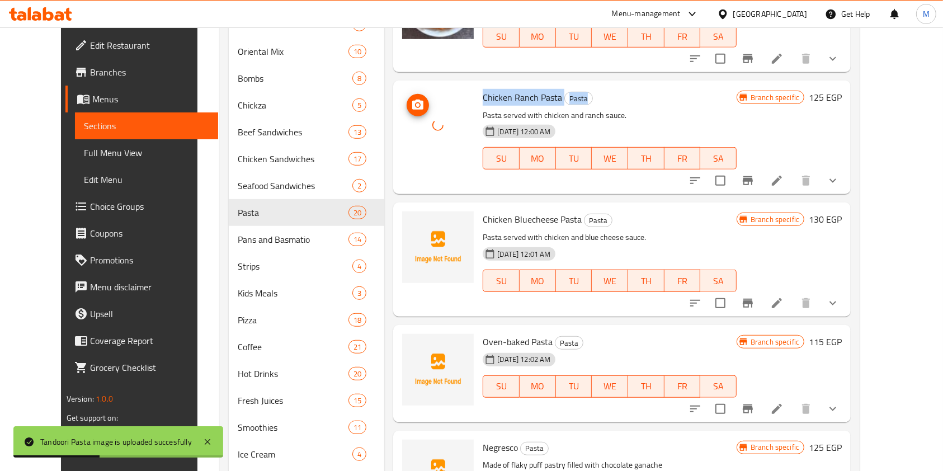
scroll to position [1193, 0]
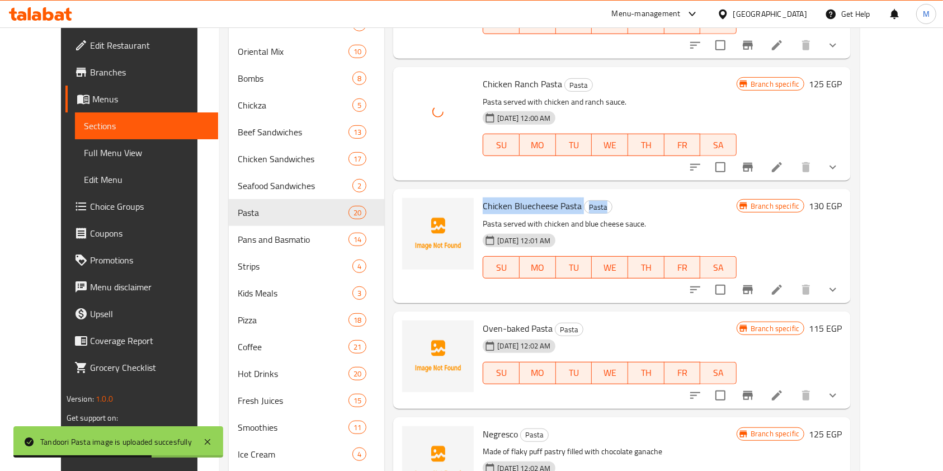
drag, startPoint x: 470, startPoint y: 189, endPoint x: 621, endPoint y: 195, distance: 151.7
click at [621, 195] on div "Chicken Bluecheese Pasta Pasta Pasta served with chicken and blue cheese sauce.…" at bounding box center [609, 246] width 263 height 105
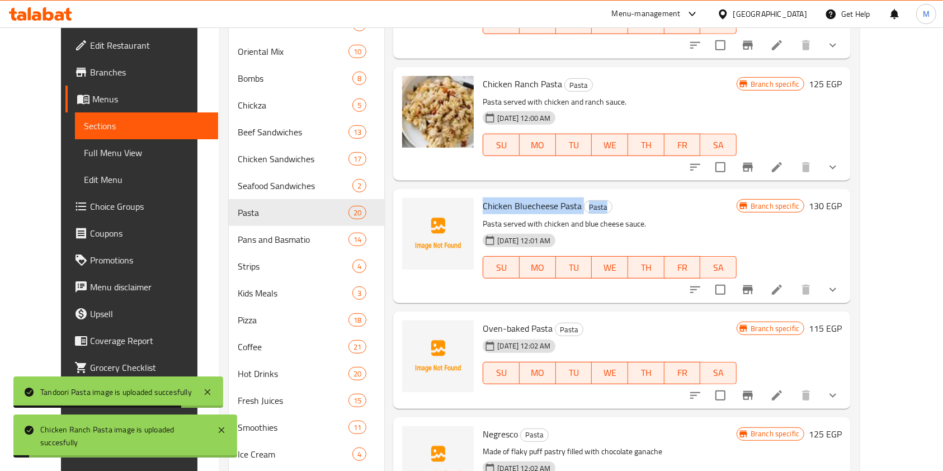
copy h6 "Chicken Bluecheese Pasta Pasta"
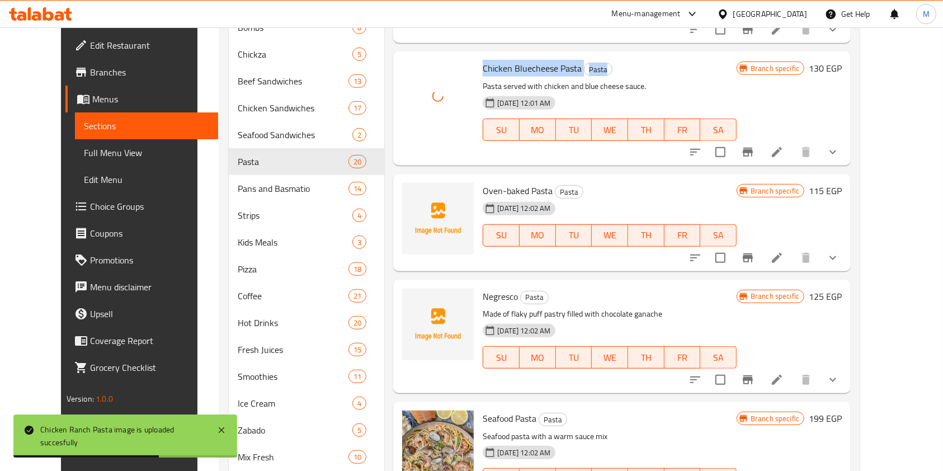
scroll to position [820, 0]
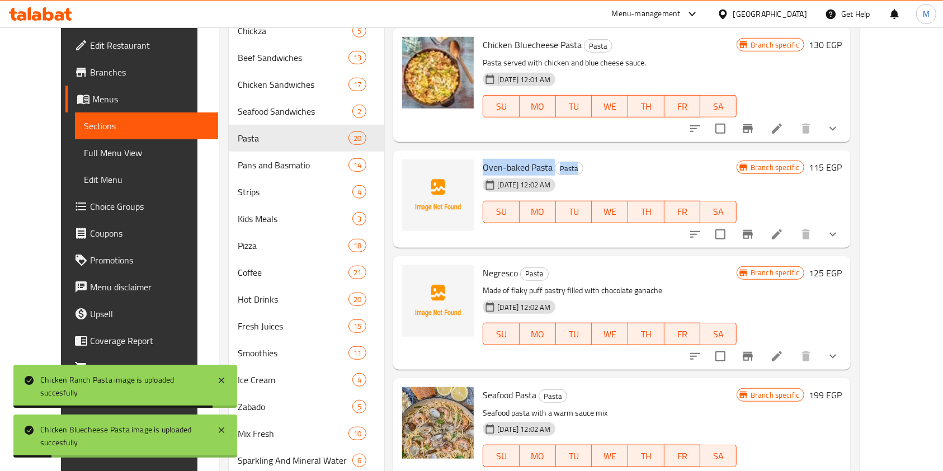
drag, startPoint x: 465, startPoint y: 145, endPoint x: 575, endPoint y: 145, distance: 109.6
click at [575, 155] on div "Oven-baked Pasta Pasta [DATE] 12:02 AM SU MO TU WE TH FR SA" at bounding box center [609, 199] width 263 height 88
copy h6 "Oven-baked Pasta Pasta"
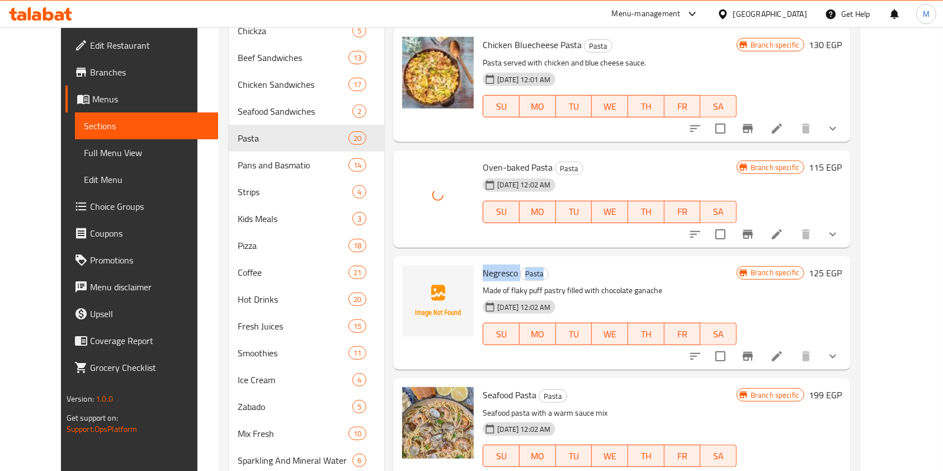
drag, startPoint x: 469, startPoint y: 258, endPoint x: 560, endPoint y: 257, distance: 90.6
click at [560, 265] on h6 "Negresco Pasta" at bounding box center [610, 273] width 254 height 16
copy h6 "Negresco Pasta"
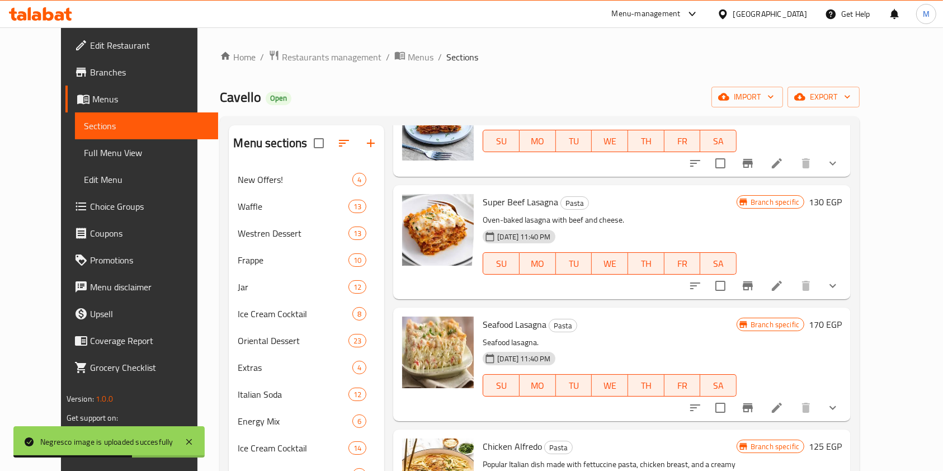
scroll to position [149, 0]
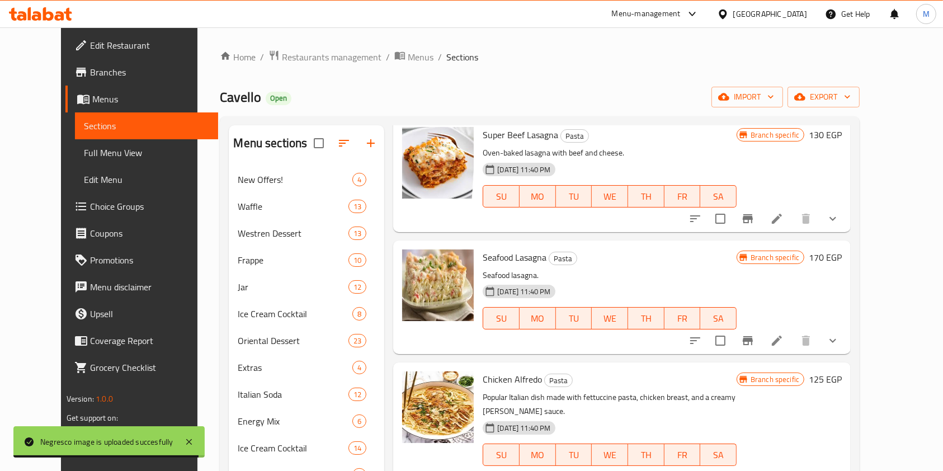
click at [90, 52] on span "Edit Restaurant" at bounding box center [150, 45] width 120 height 13
